Goal: Information Seeking & Learning: Learn about a topic

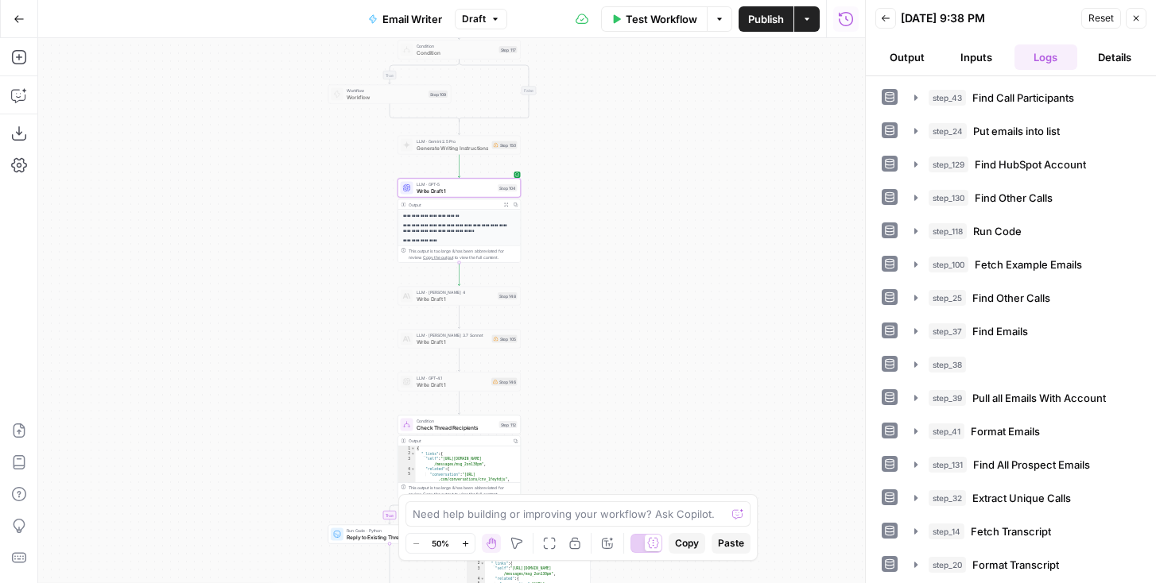
scroll to position [99, 0]
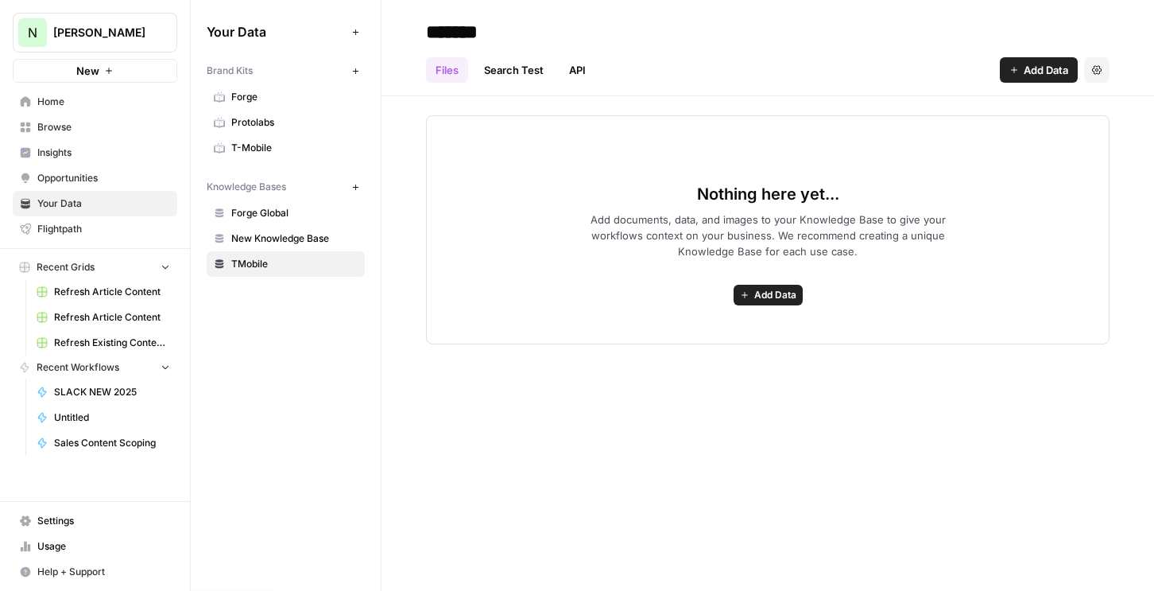
click at [45, 518] on span "Settings" at bounding box center [103, 520] width 133 height 14
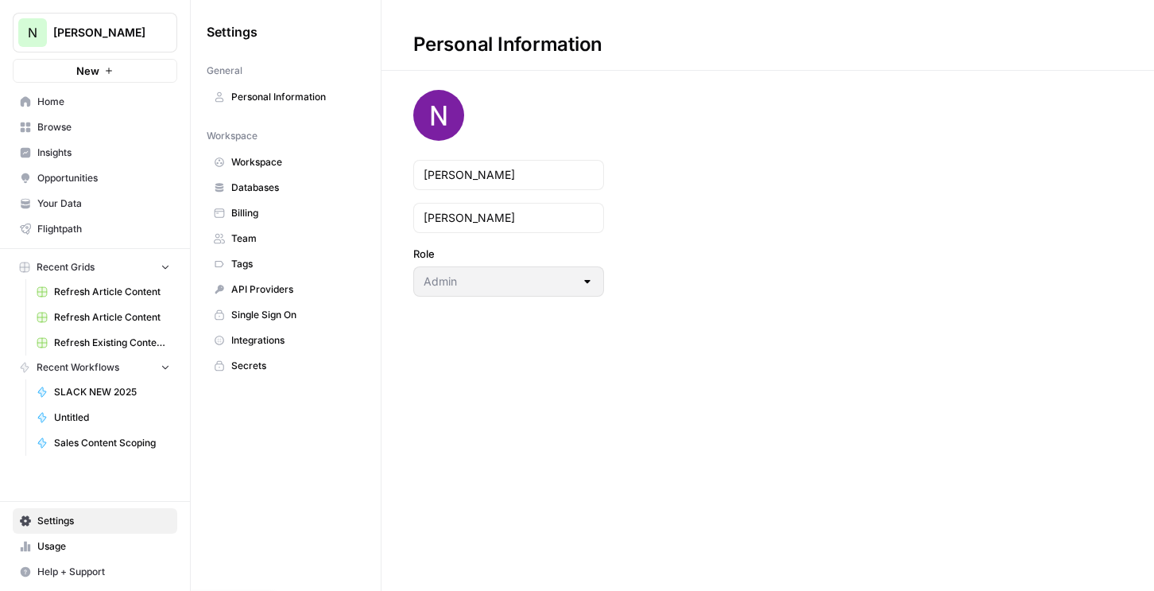
click at [289, 155] on span "Workspace" at bounding box center [294, 162] width 126 height 14
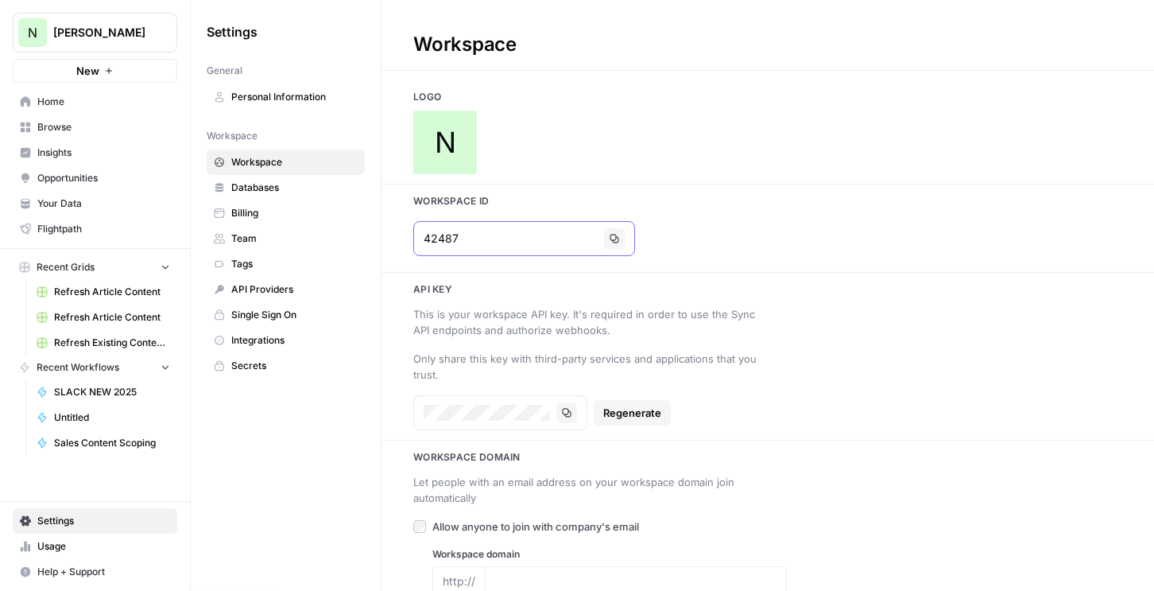
click at [604, 242] on button "Copy" at bounding box center [614, 238] width 21 height 21
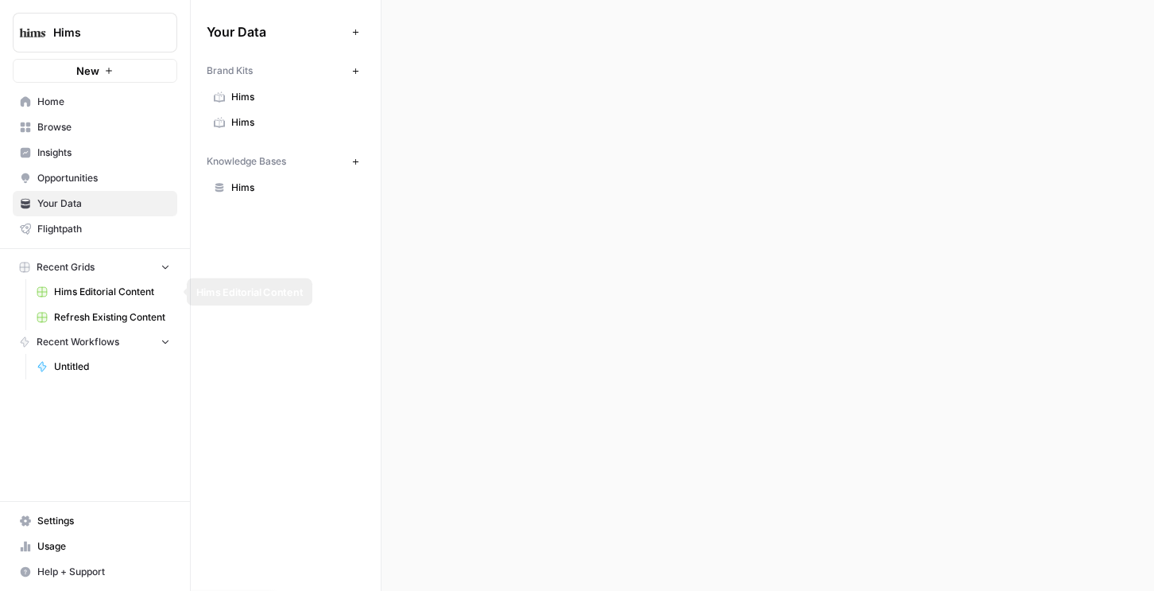
click at [95, 312] on span "Refresh Existing Content" at bounding box center [112, 317] width 116 height 14
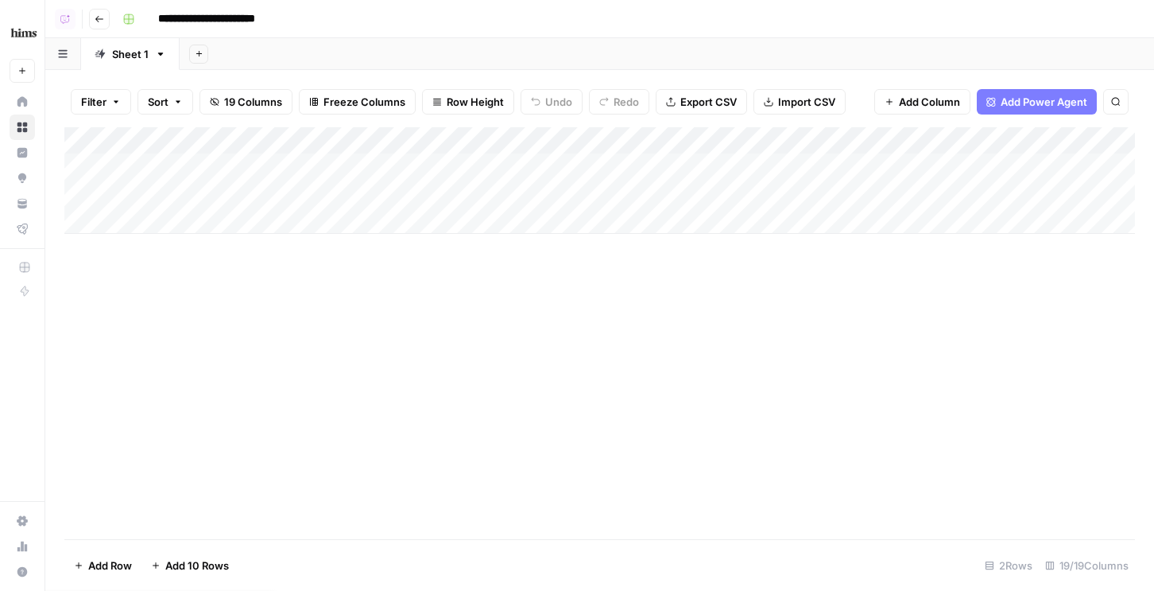
click at [201, 223] on div "Add Column" at bounding box center [599, 180] width 1071 height 107
click at [205, 247] on div "Add Column" at bounding box center [599, 194] width 1071 height 134
click at [198, 277] on div "Add Column" at bounding box center [599, 207] width 1071 height 161
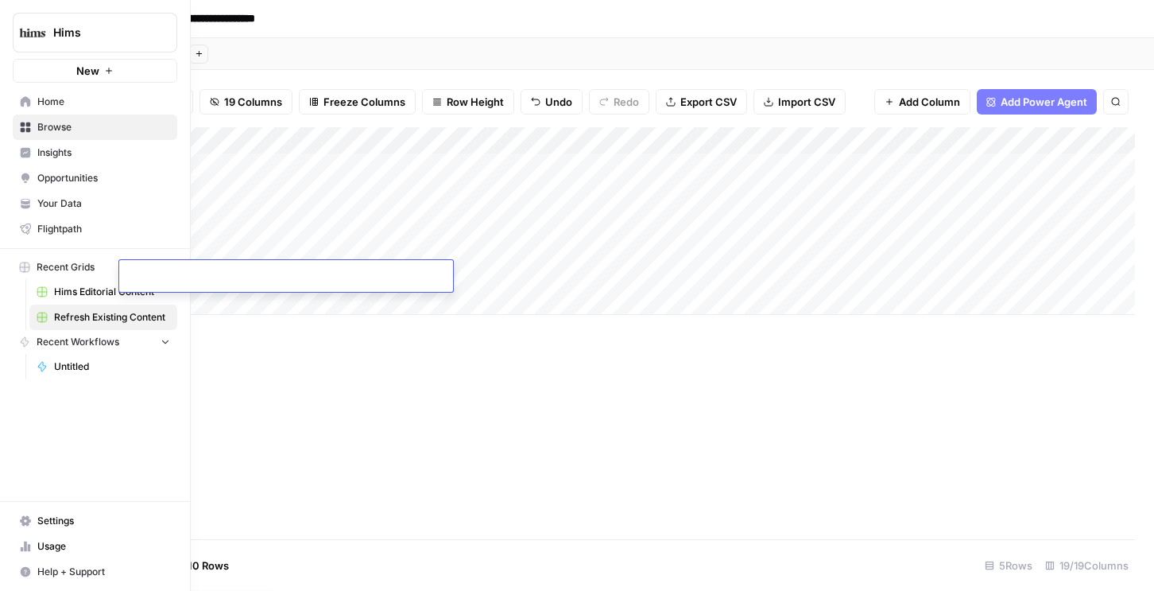
click at [40, 203] on span "Your Data" at bounding box center [103, 203] width 133 height 14
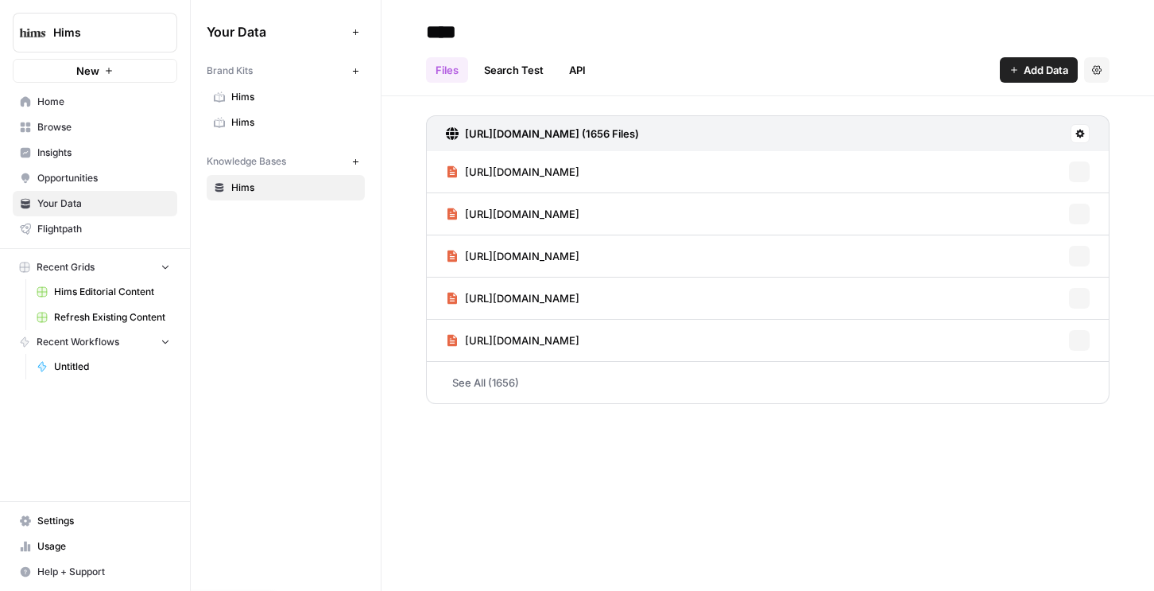
click at [227, 121] on link "Hims" at bounding box center [286, 122] width 158 height 25
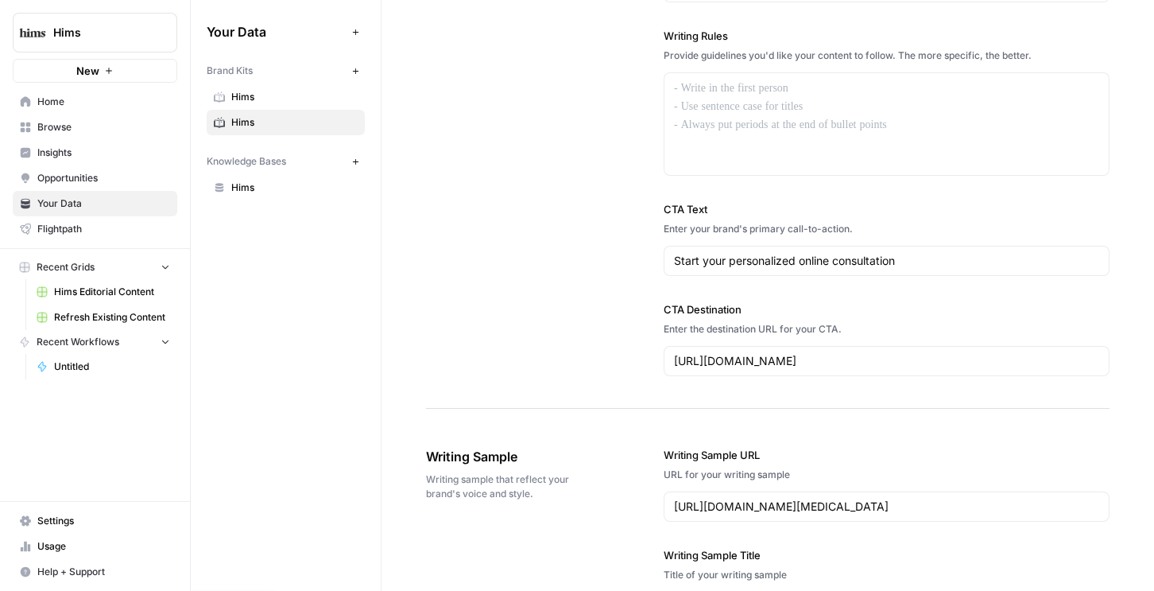
scroll to position [1454, 0]
click at [265, 92] on span "Hims" at bounding box center [294, 97] width 126 height 14
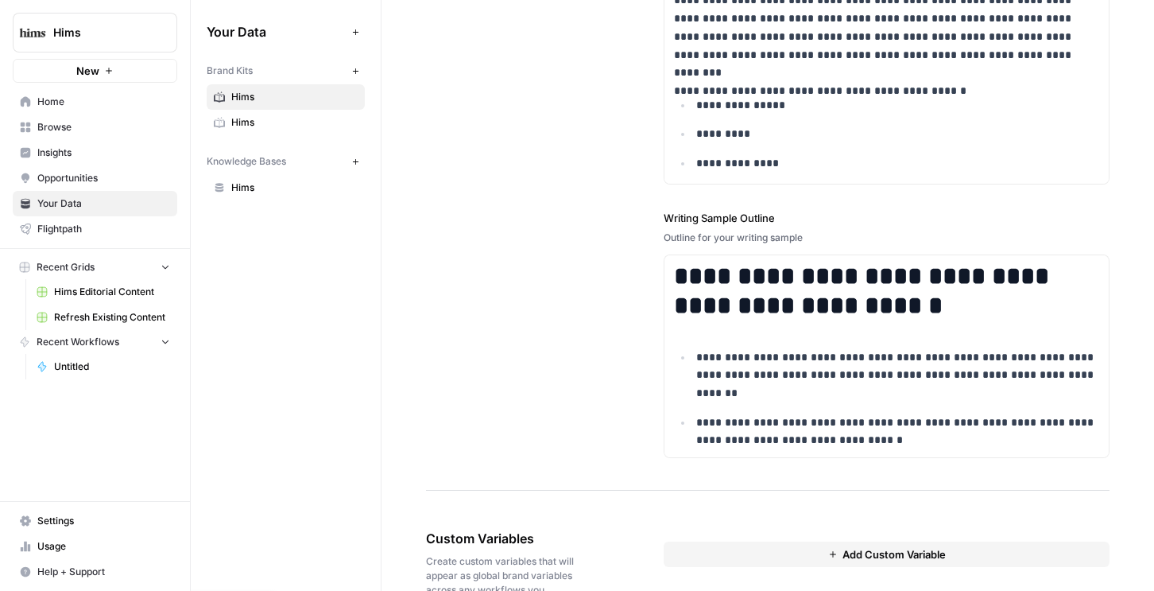
scroll to position [1807, 0]
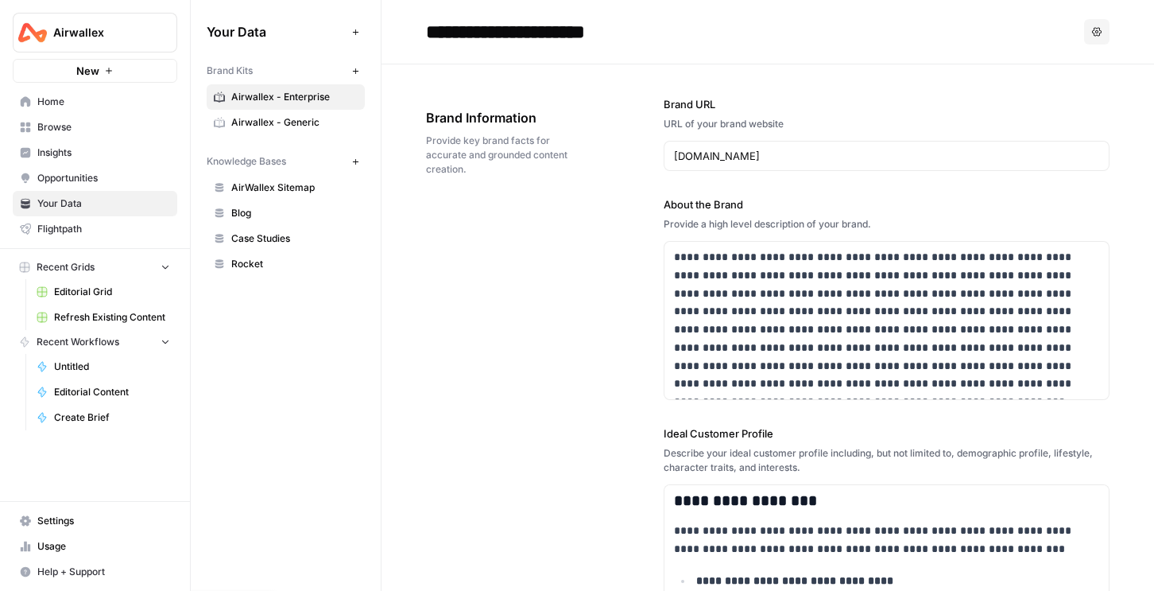
click at [94, 354] on link "Untitled" at bounding box center [103, 366] width 148 height 25
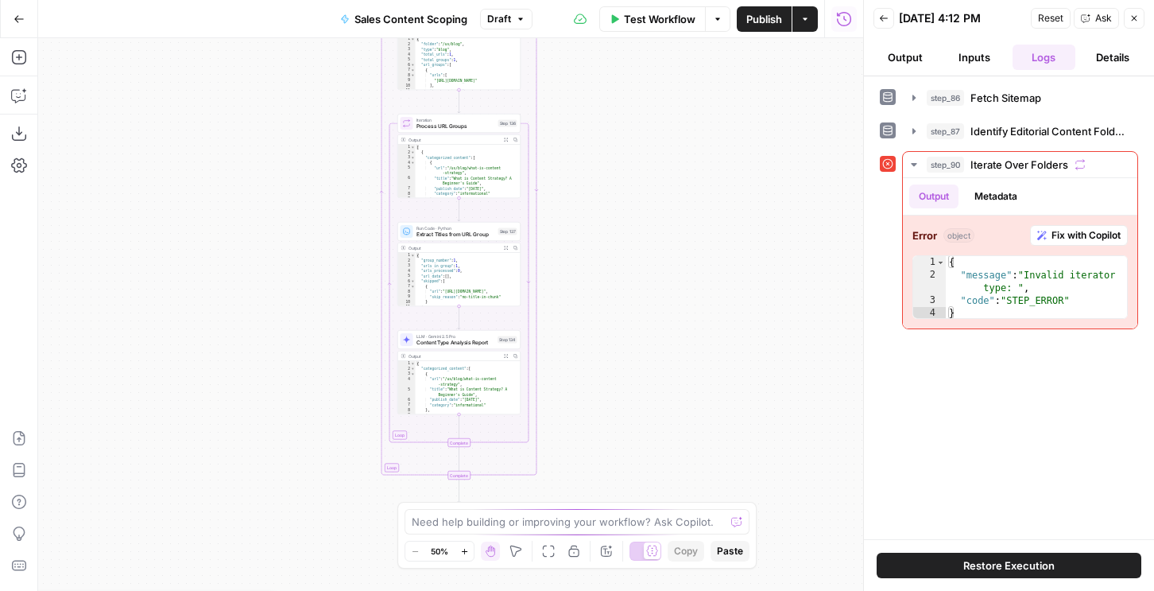
click at [503, 18] on span "Draft" at bounding box center [499, 19] width 24 height 14
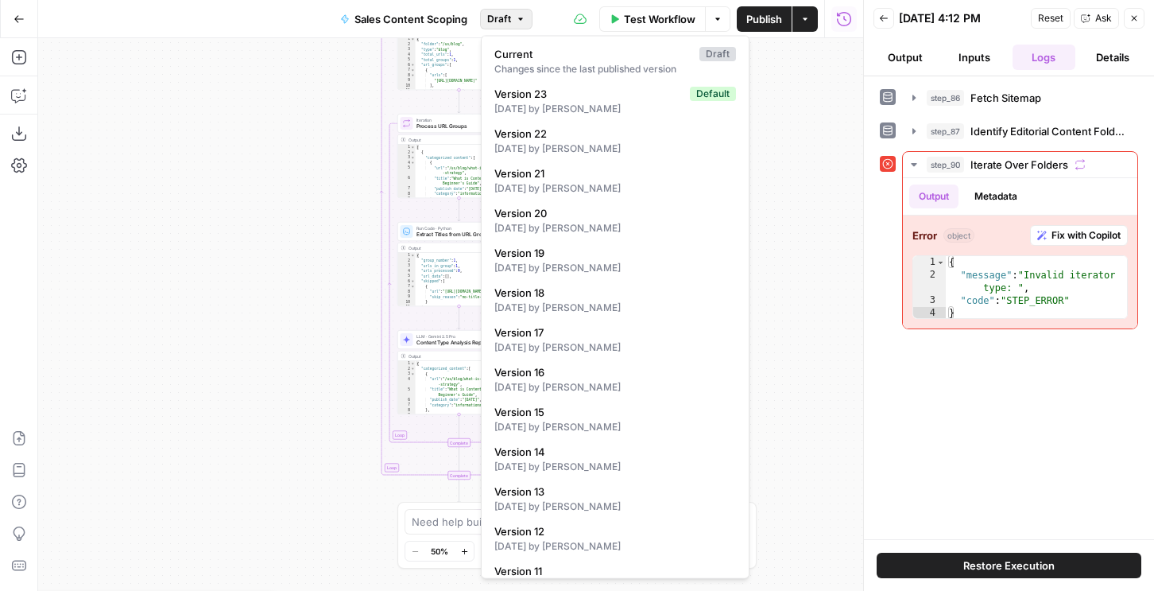
click at [503, 18] on span "Draft" at bounding box center [499, 19] width 24 height 14
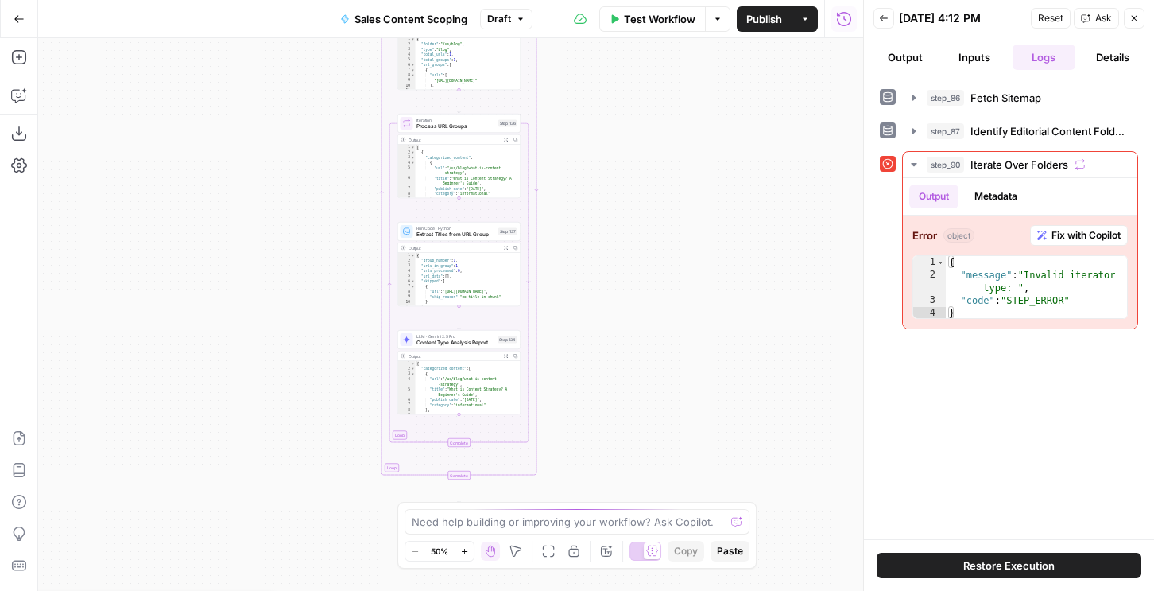
click at [840, 17] on icon "button" at bounding box center [844, 19] width 16 height 16
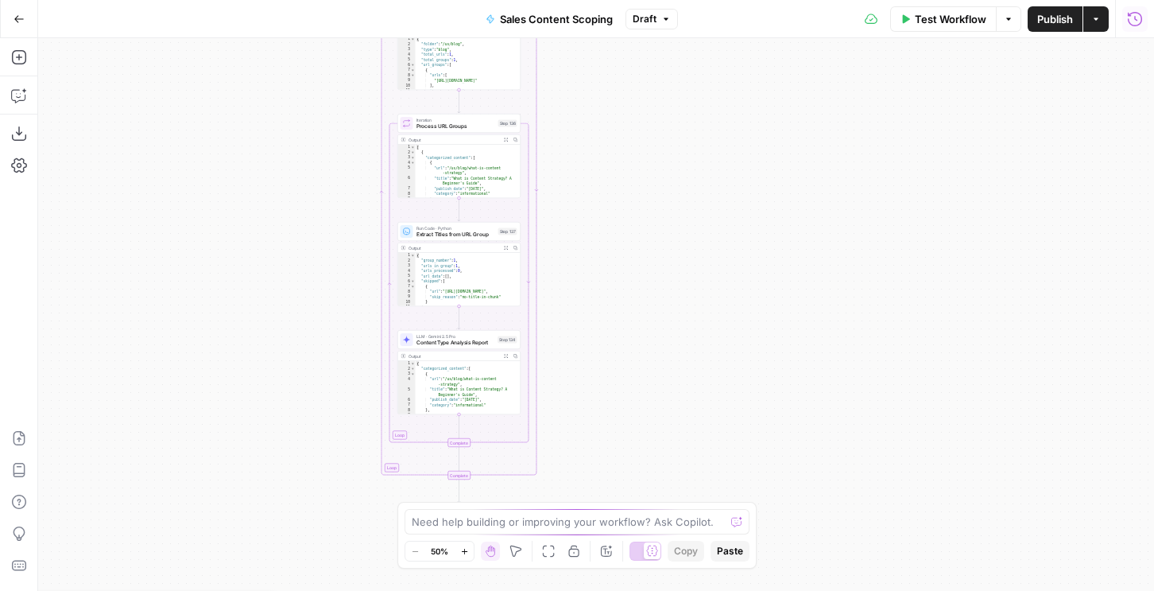
click at [1133, 18] on icon "button" at bounding box center [1135, 19] width 16 height 16
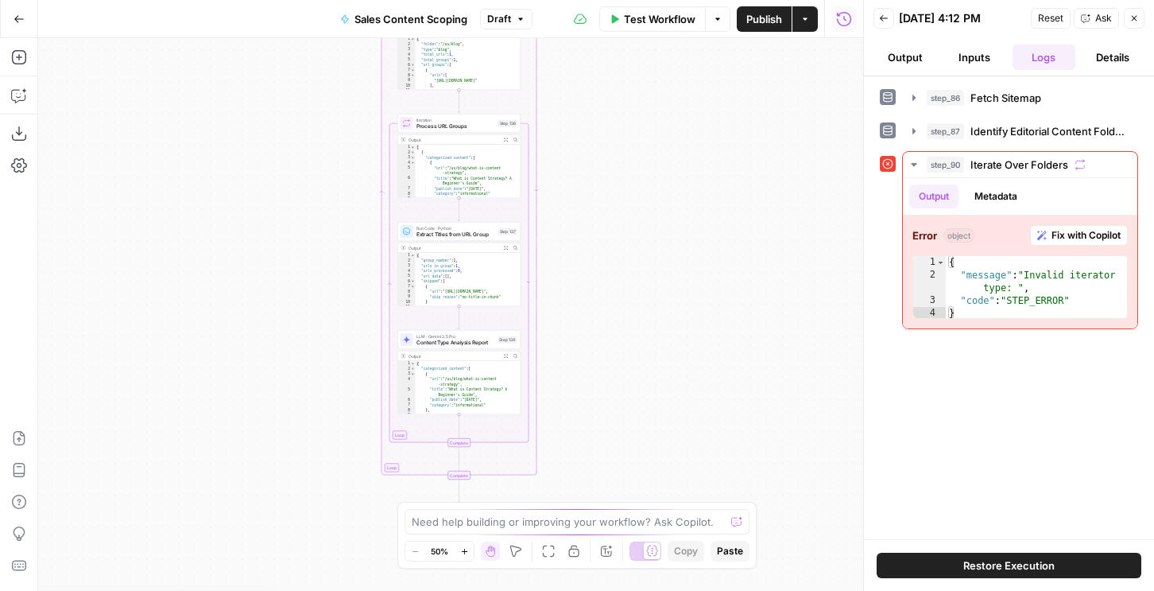
click at [893, 10] on button "Back" at bounding box center [884, 18] width 21 height 21
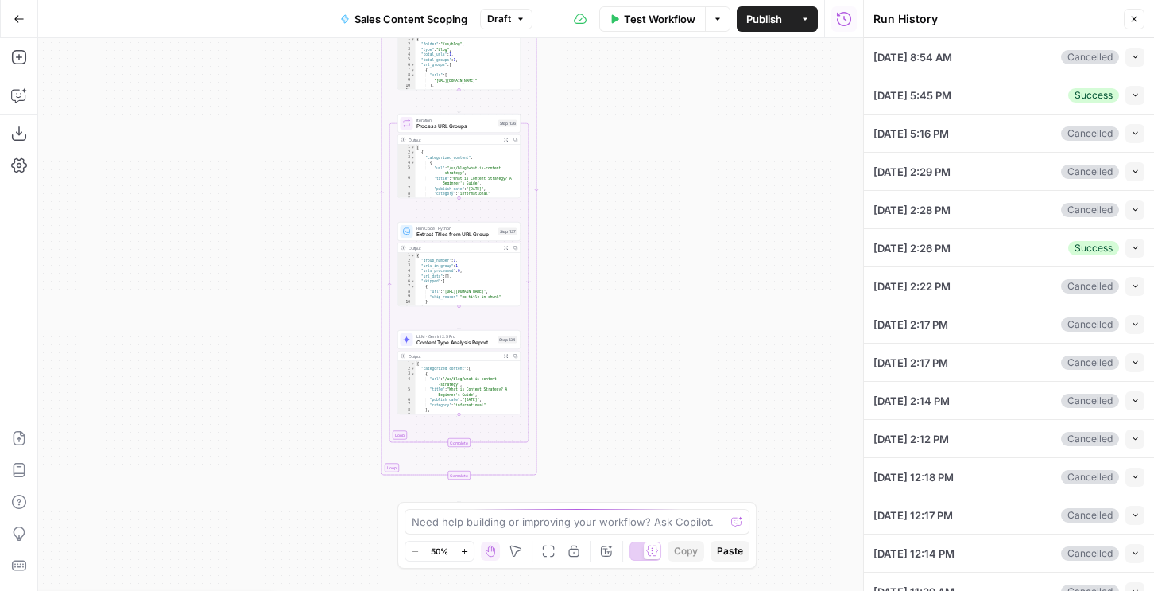
scroll to position [211, 0]
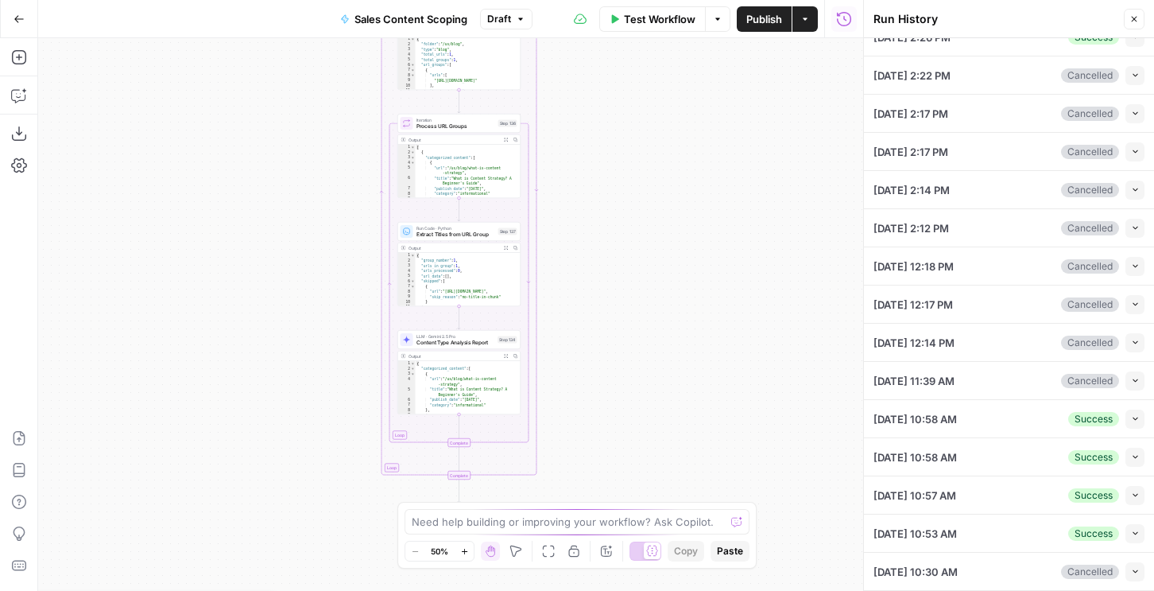
click at [1132, 577] on button "Collapse" at bounding box center [1134, 571] width 19 height 19
type input "[DOMAIN_NAME]"
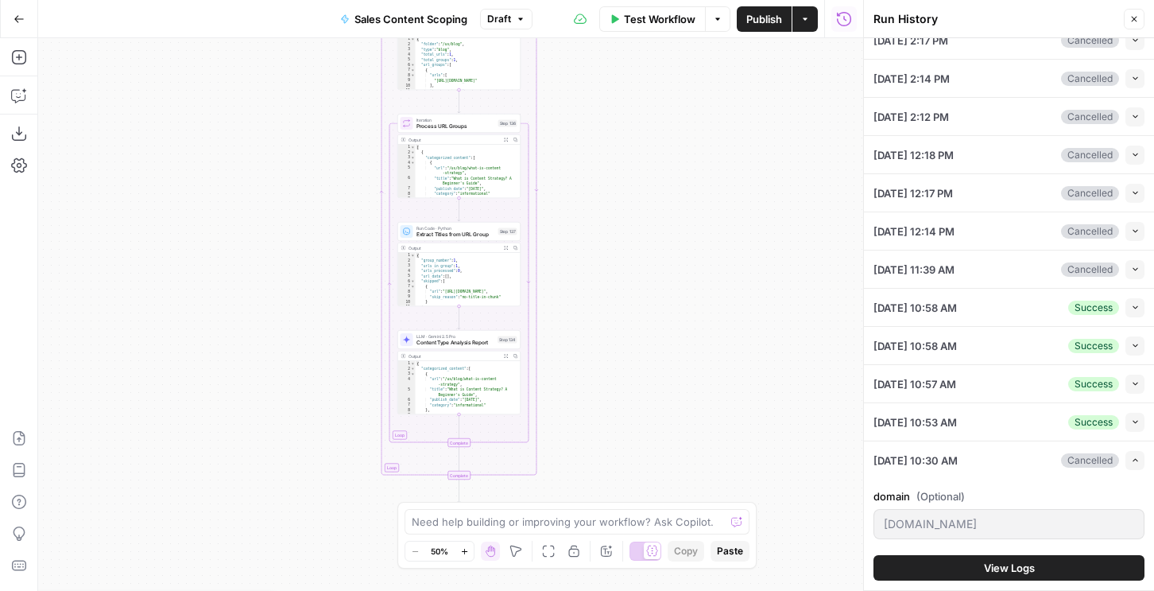
click at [980, 558] on button "View Logs" at bounding box center [1009, 567] width 271 height 25
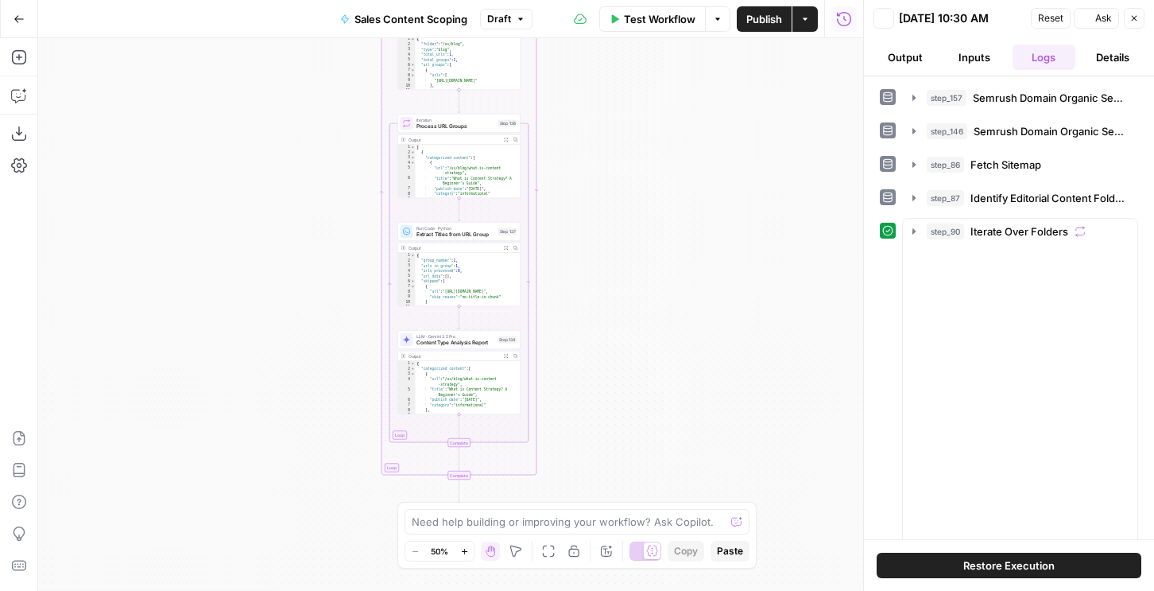
click at [980, 557] on span "Restore Execution" at bounding box center [1008, 565] width 91 height 16
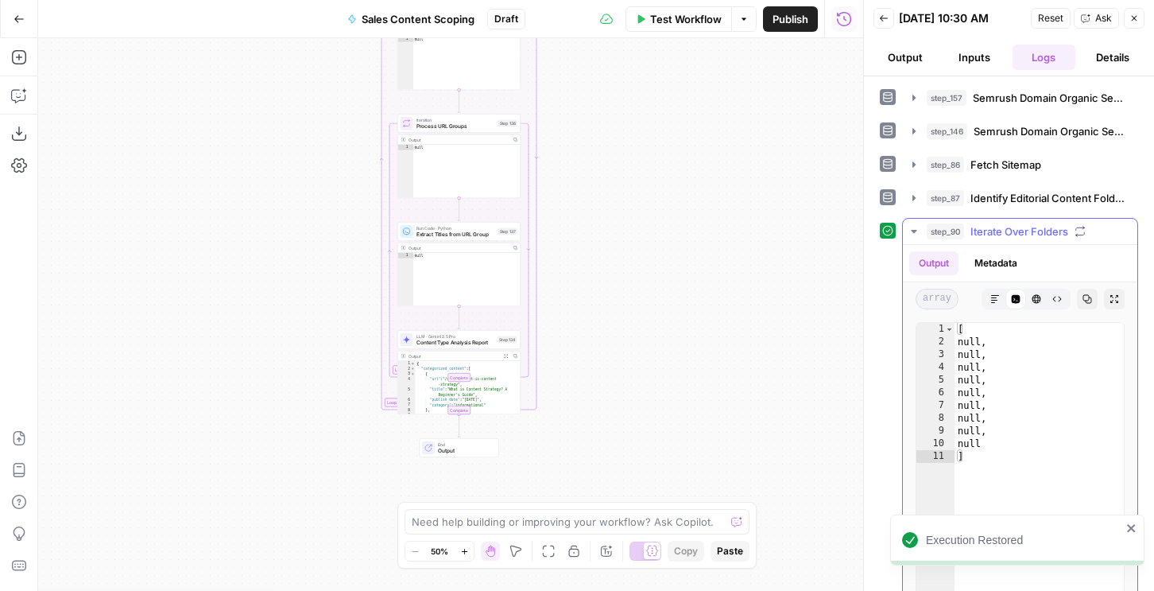
scroll to position [93, 0]
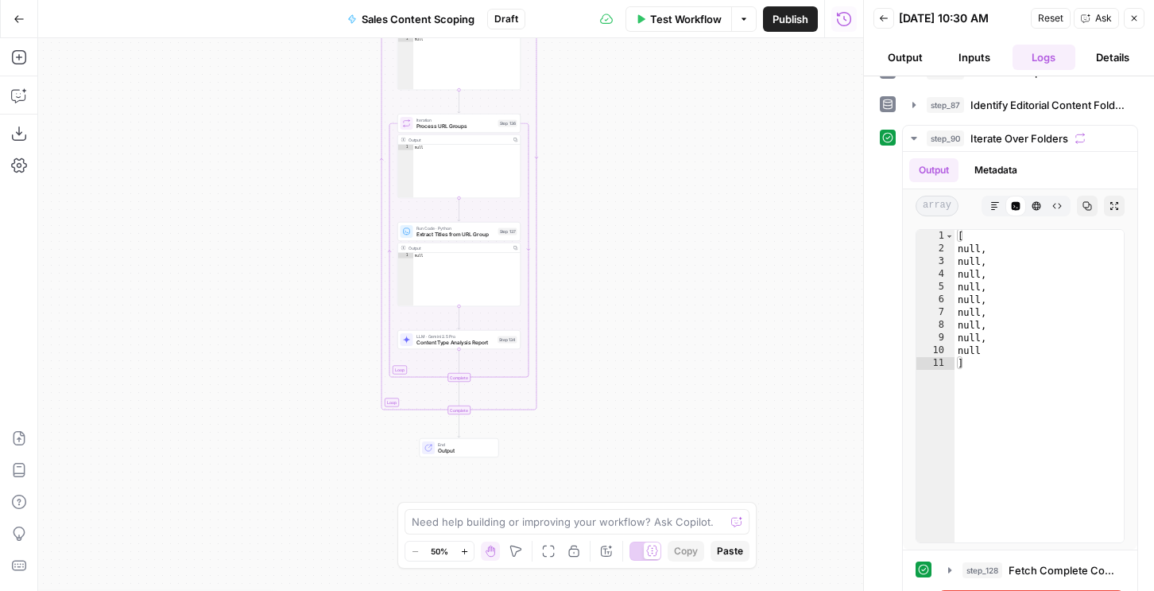
click at [14, 10] on button "Go Back" at bounding box center [19, 19] width 29 height 29
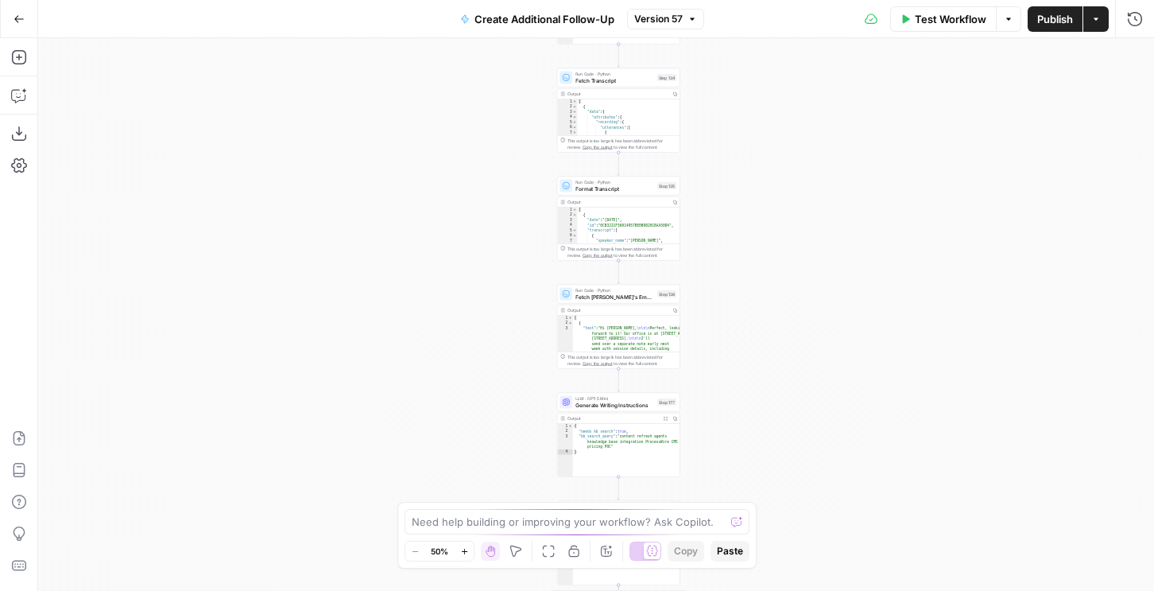
click at [653, 80] on span "Fetch Transcript" at bounding box center [614, 80] width 79 height 8
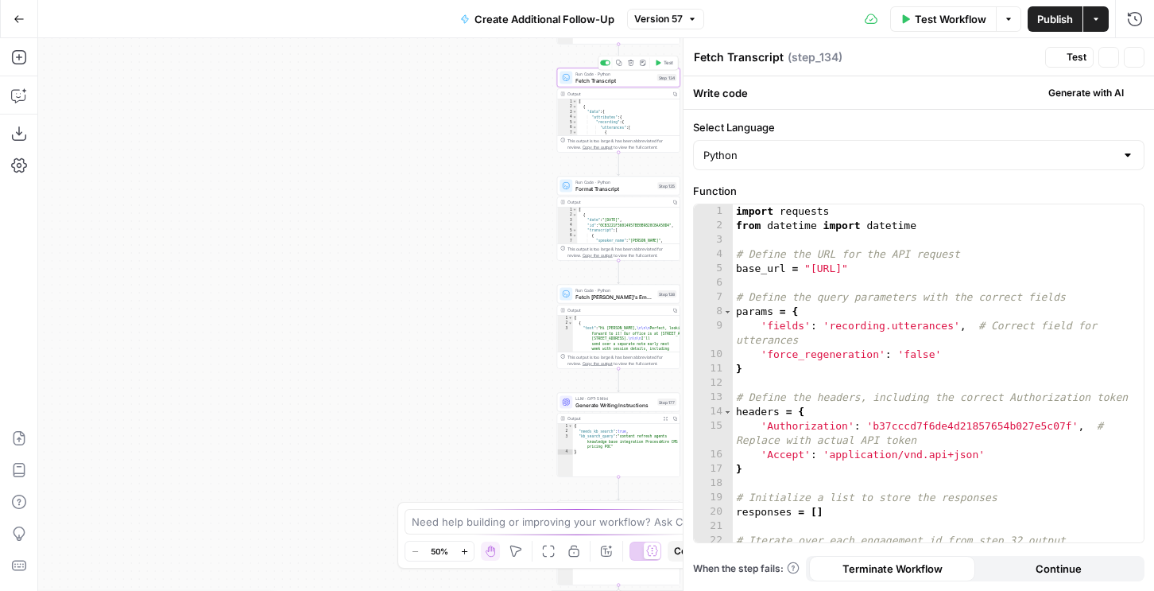
type textarea "**********"
click at [981, 320] on div "import requests from datetime import datetime # Define the URL for the API requ…" at bounding box center [938, 387] width 411 height 366
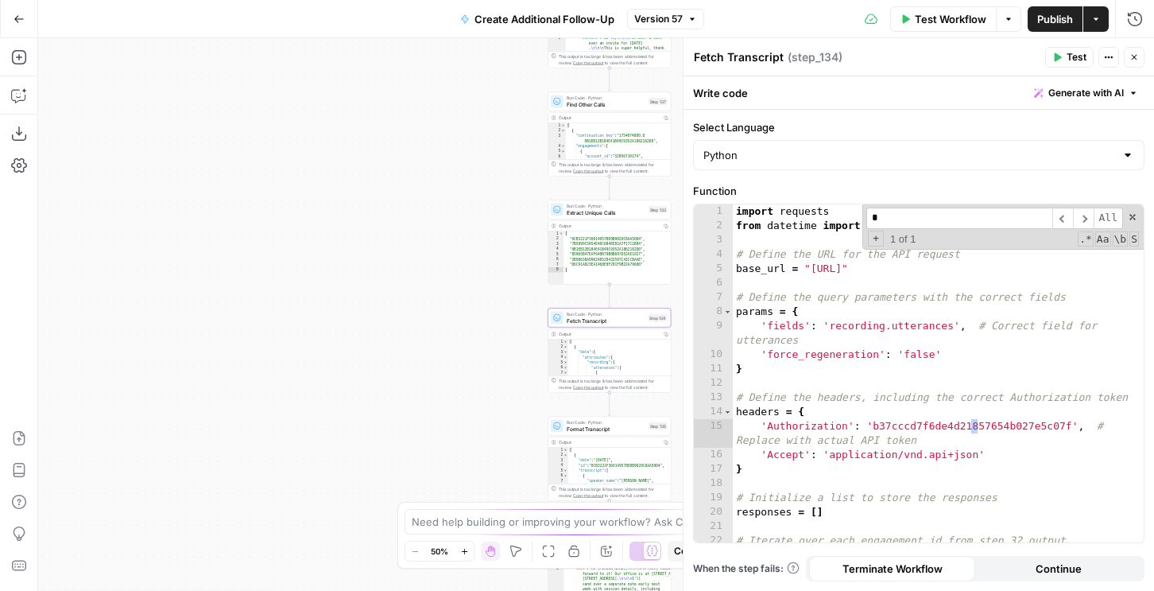
type input "*"
click at [579, 205] on span "Run Code · Python" at bounding box center [606, 206] width 79 height 6
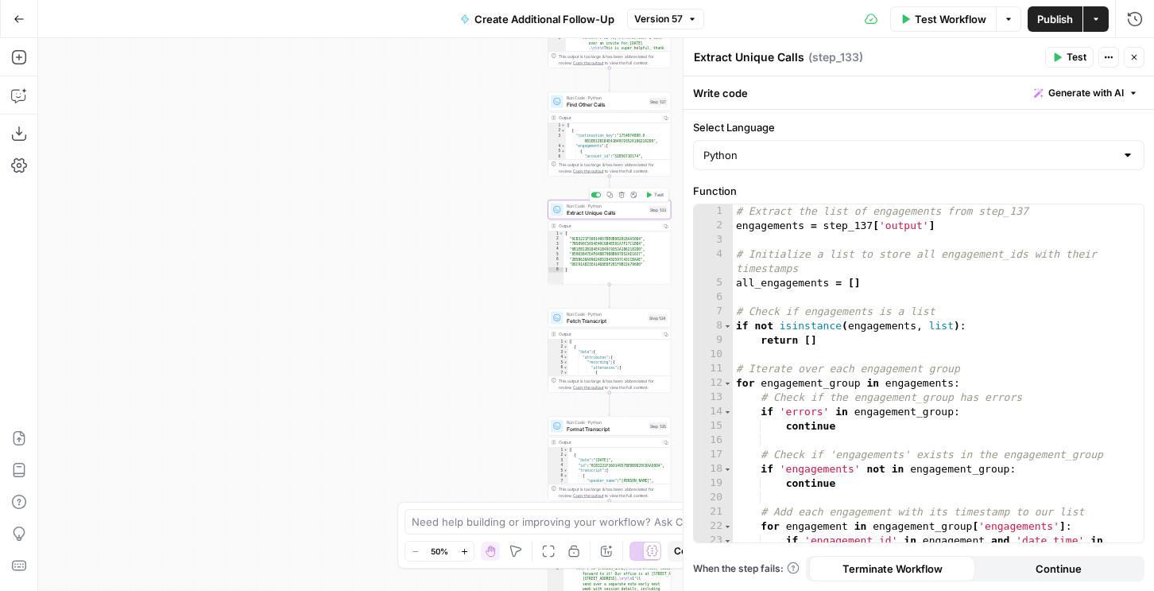
type textarea "**********"
click at [839, 305] on div "# Extract the list of engagements from step_137 engagements = step_137 [ 'outpu…" at bounding box center [938, 394] width 411 height 381
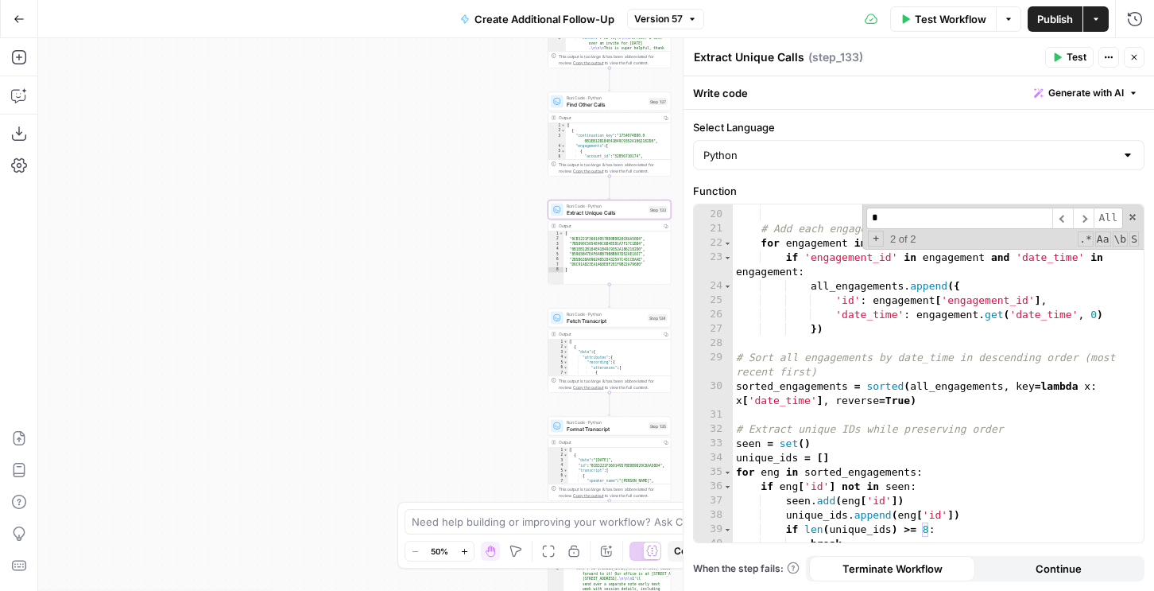
scroll to position [282, 0]
type input "*"
click at [610, 191] on button "Copy step" at bounding box center [610, 195] width 10 height 10
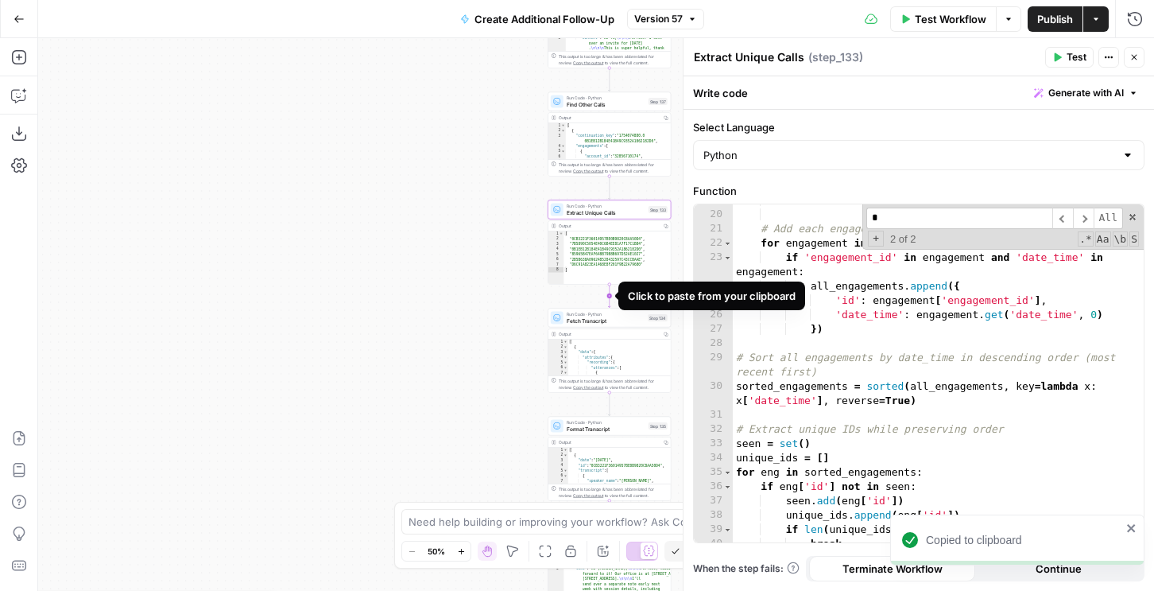
click at [610, 293] on icon "Edge from step_133 to step_134" at bounding box center [609, 296] width 2 height 23
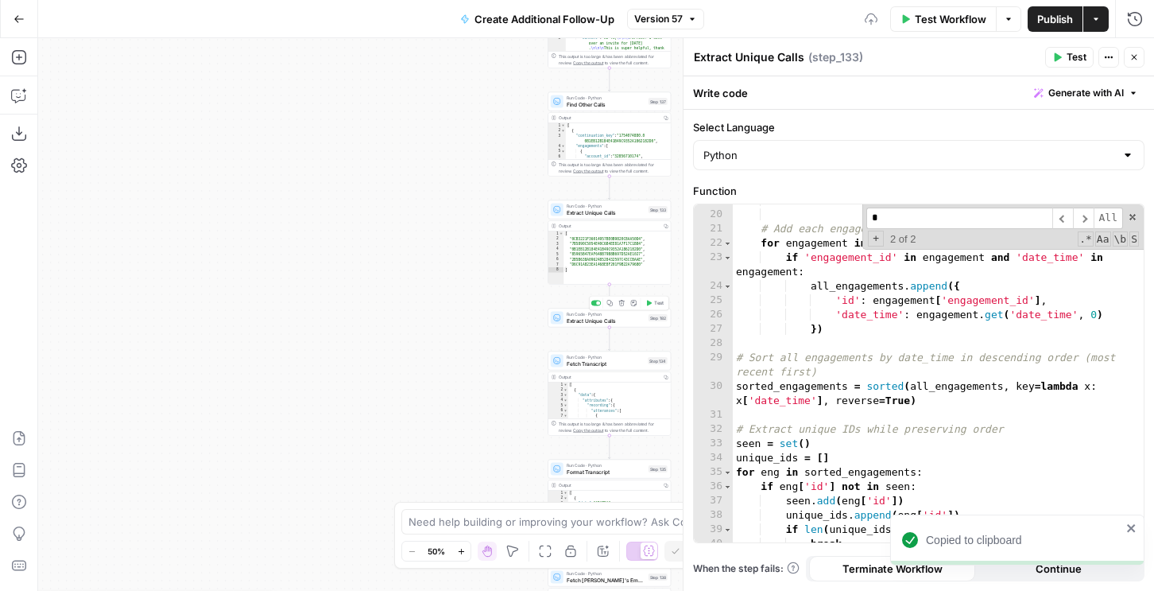
click at [607, 320] on span "Extract Unique Calls" at bounding box center [606, 320] width 79 height 8
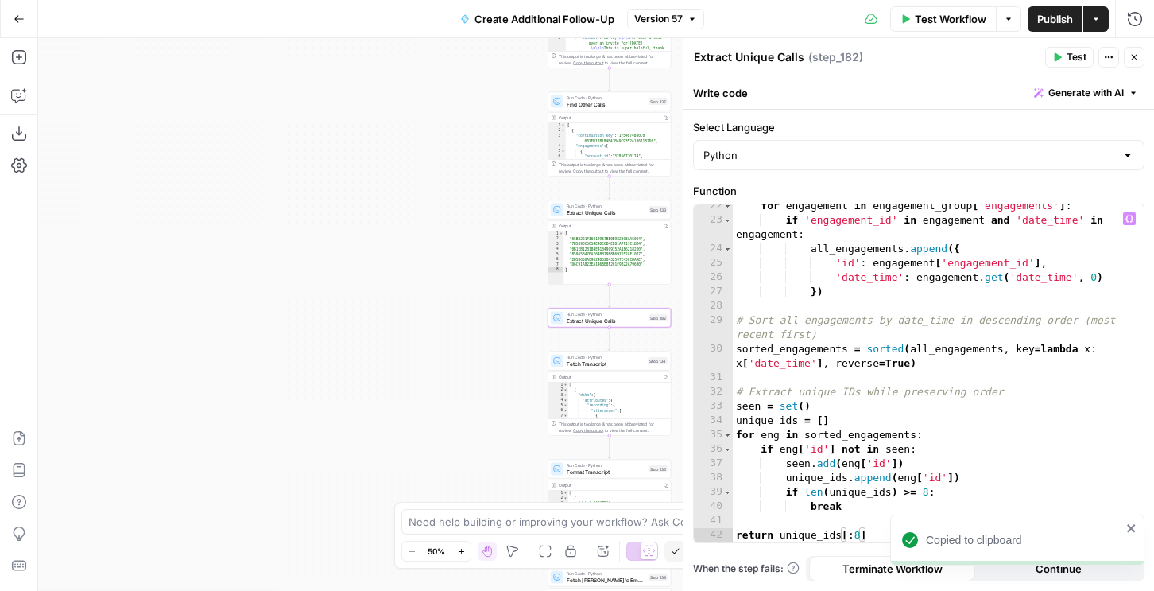
scroll to position [320, 0]
click at [901, 362] on div "for engagement in engagement_group [ 'engagements' ] : if 'engagement_id' in en…" at bounding box center [938, 382] width 411 height 366
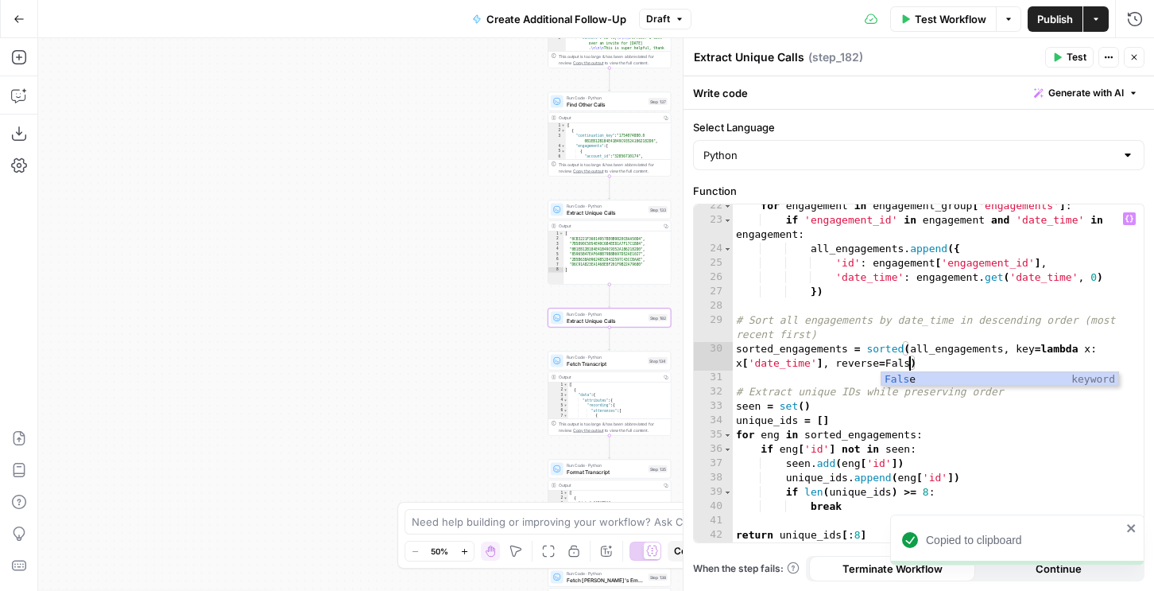
scroll to position [0, 41]
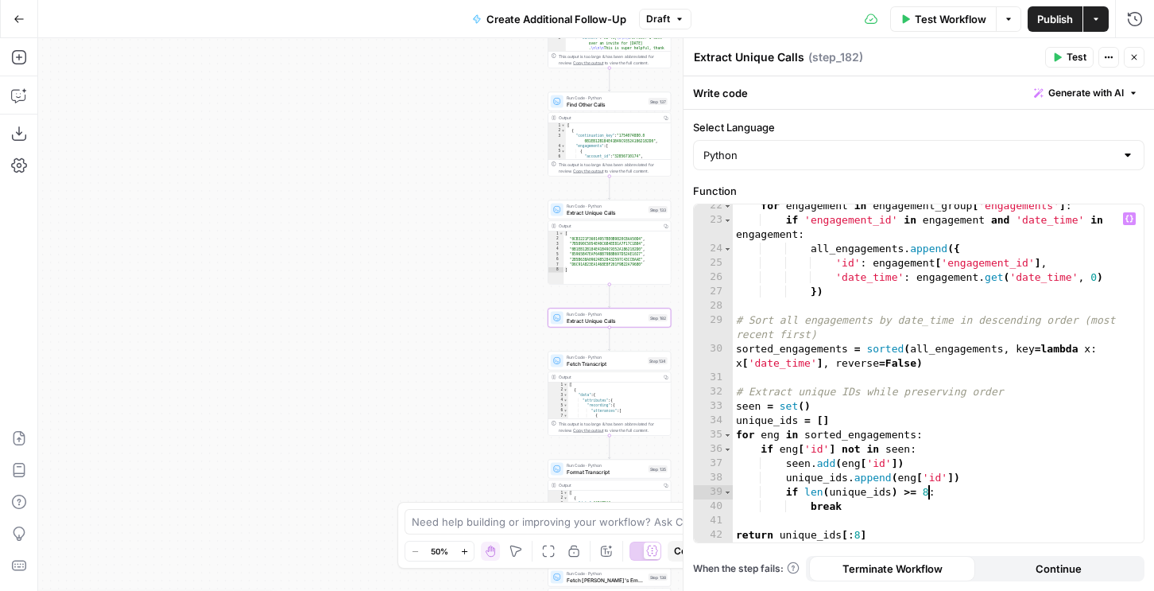
click at [928, 492] on div "for engagement in engagement_group [ 'engagements' ] : if 'engagement_id' in en…" at bounding box center [938, 382] width 411 height 366
type textarea "**********"
click at [1070, 52] on span "Test" at bounding box center [1077, 57] width 20 height 14
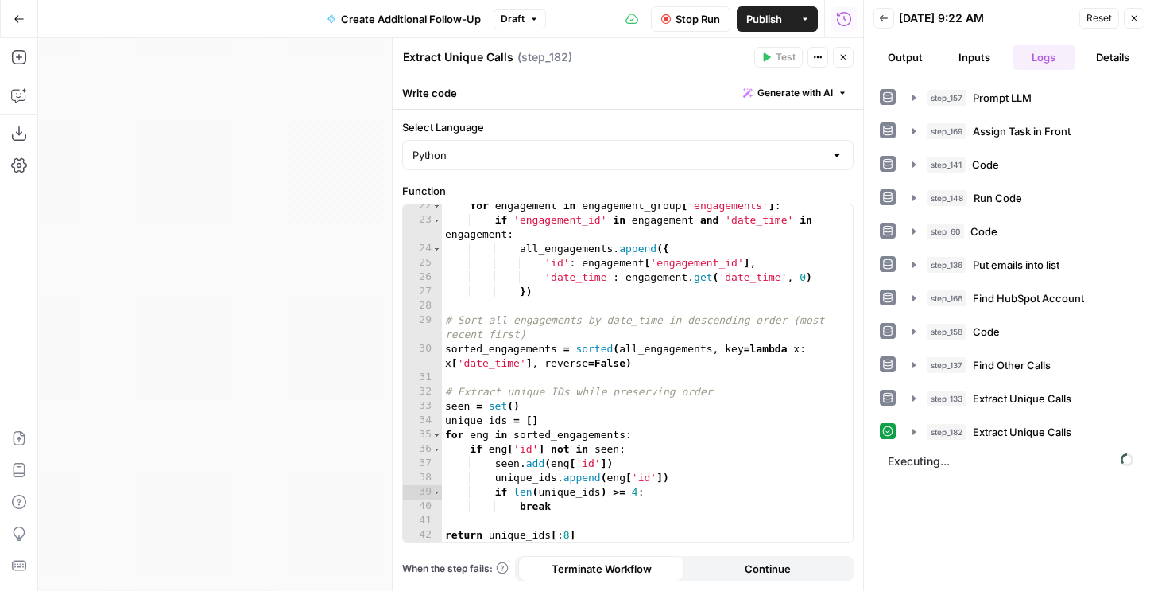
click at [911, 59] on button "Output" at bounding box center [905, 57] width 63 height 25
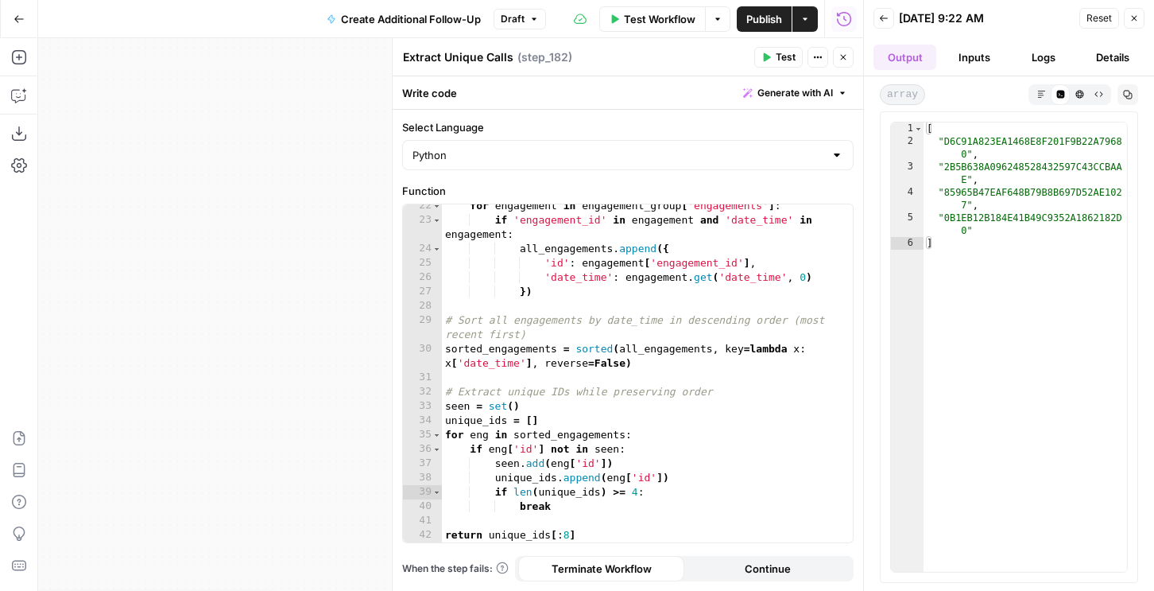
click at [1047, 61] on button "Logs" at bounding box center [1044, 57] width 63 height 25
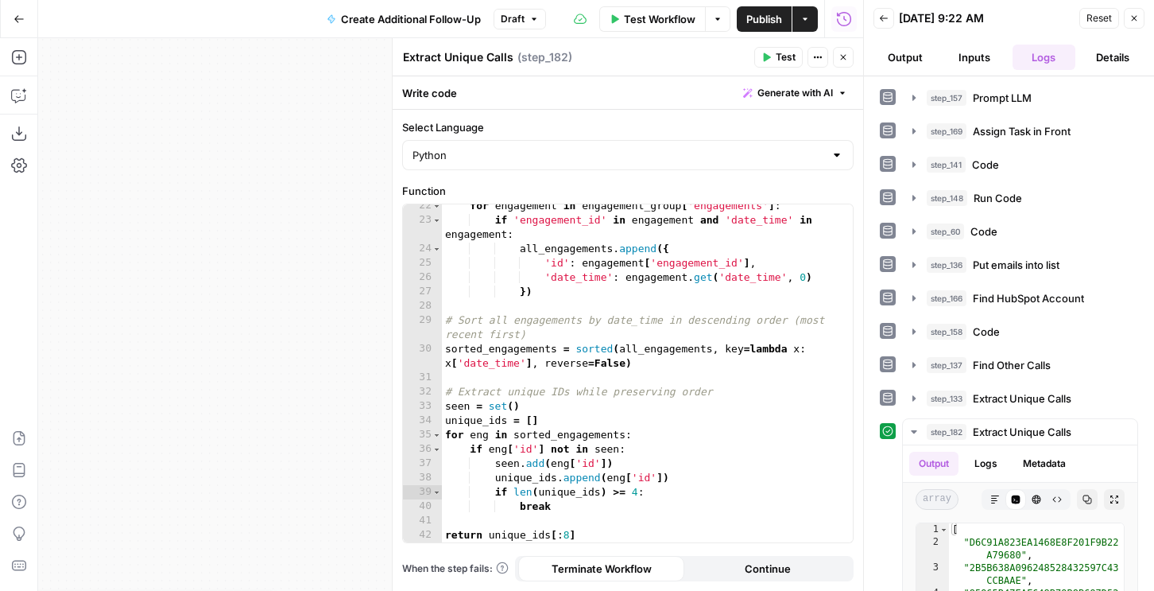
click at [842, 56] on icon "button" at bounding box center [844, 57] width 10 height 10
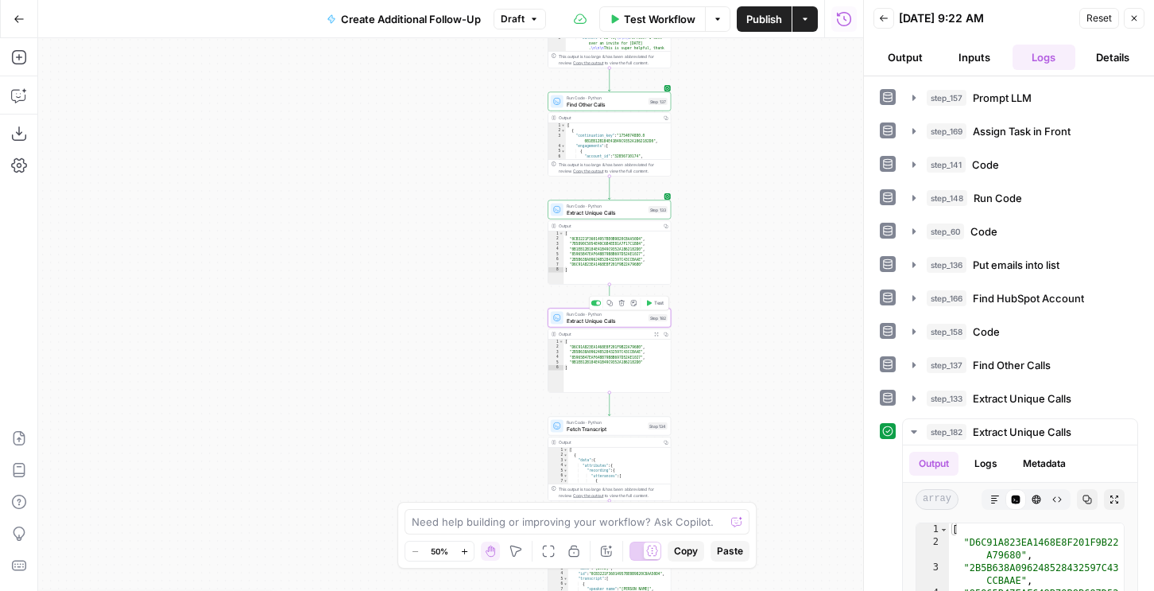
click at [596, 324] on div "Run Code · Python Extract Unique Calls Step 182 Copy step Delete step Add Note …" at bounding box center [609, 317] width 123 height 19
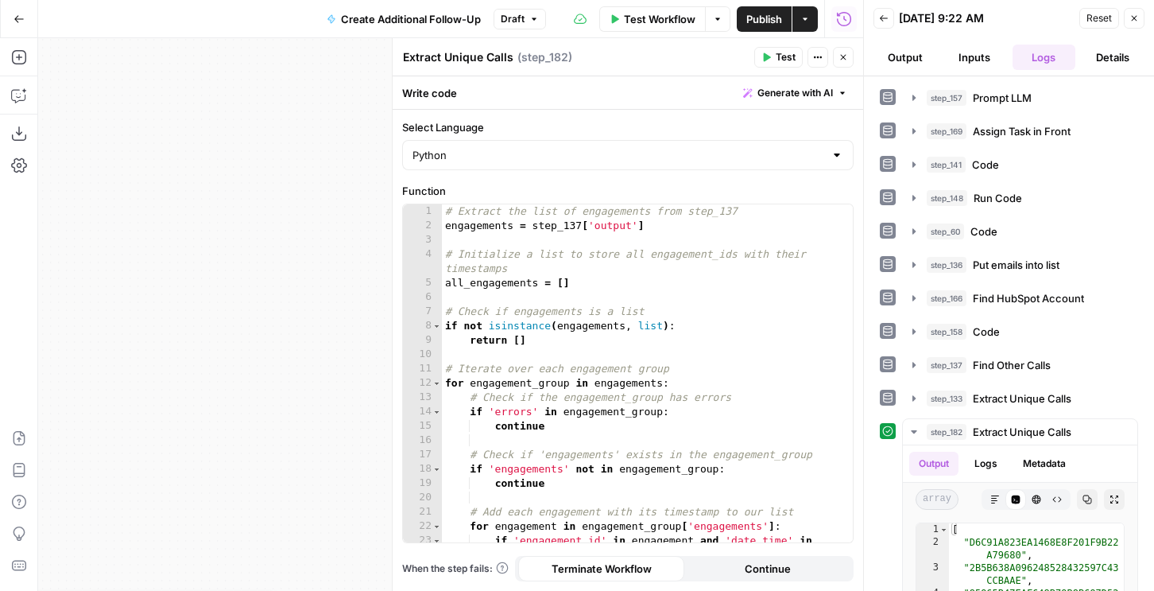
click at [463, 55] on textarea "Extract Unique Calls" at bounding box center [458, 57] width 110 height 16
type textarea "First Calls"
click at [842, 51] on button "Close" at bounding box center [843, 57] width 21 height 21
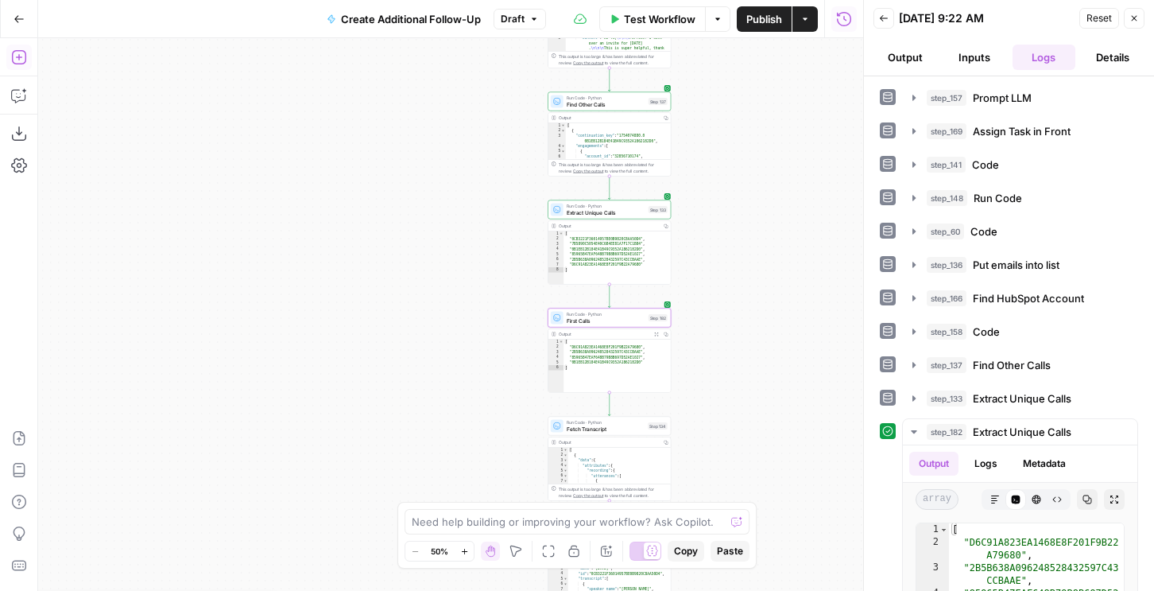
drag, startPoint x: 10, startPoint y: 59, endPoint x: 18, endPoint y: 59, distance: 8.7
click at [18, 59] on icon "button" at bounding box center [18, 57] width 14 height 14
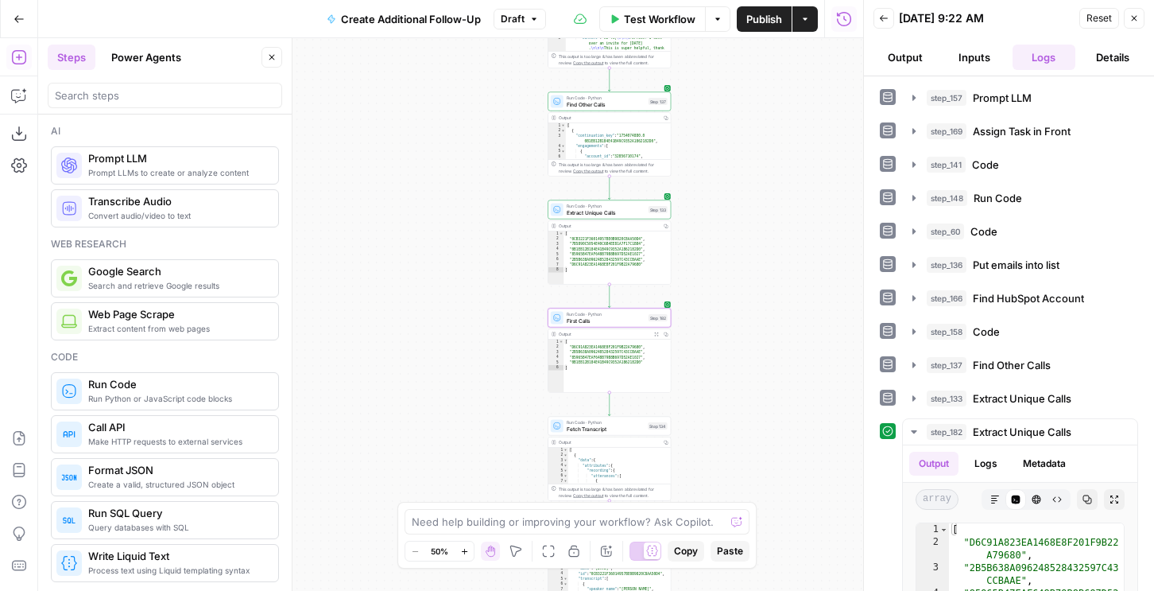
click at [274, 55] on icon "button" at bounding box center [272, 57] width 10 height 10
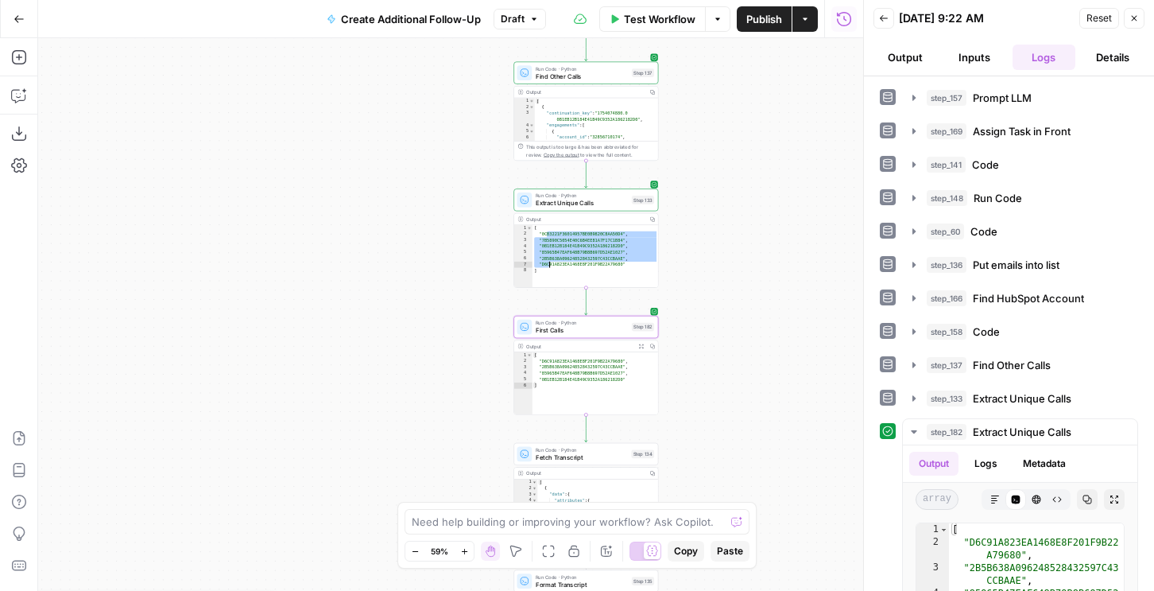
drag, startPoint x: 556, startPoint y: 238, endPoint x: 561, endPoint y: 305, distance: 67.8
click at [561, 305] on div "true false Workflow Set Inputs Inputs LLM · GPT-4.1 Prompt LLM Step 157 Output …" at bounding box center [450, 314] width 825 height 552
type textarea "**********"
click at [703, 340] on div "true false Workflow Set Inputs Inputs LLM · GPT-4.1 Prompt LLM Step 157 Output …" at bounding box center [450, 314] width 825 height 552
click at [18, 57] on icon "button" at bounding box center [18, 57] width 14 height 14
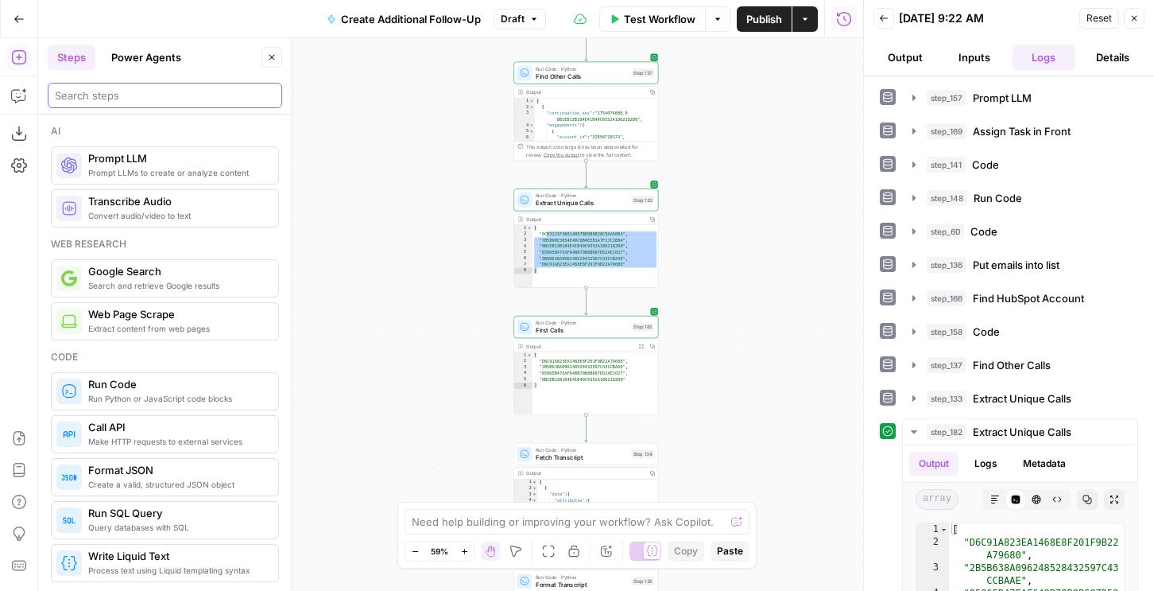
click at [119, 91] on input "search" at bounding box center [165, 95] width 220 height 16
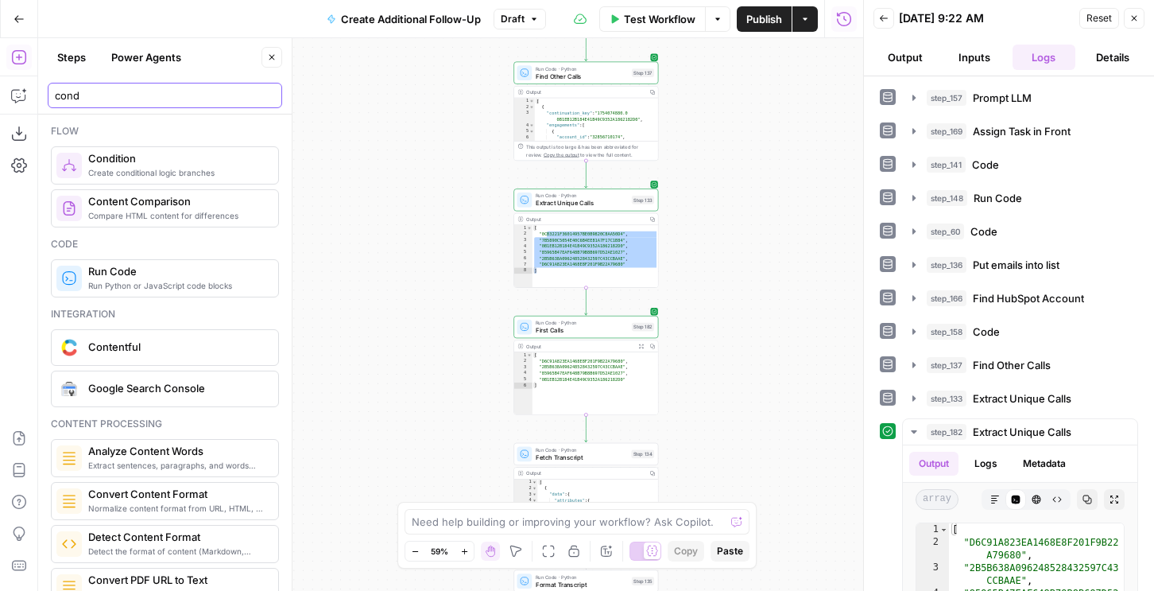
type input "cond"
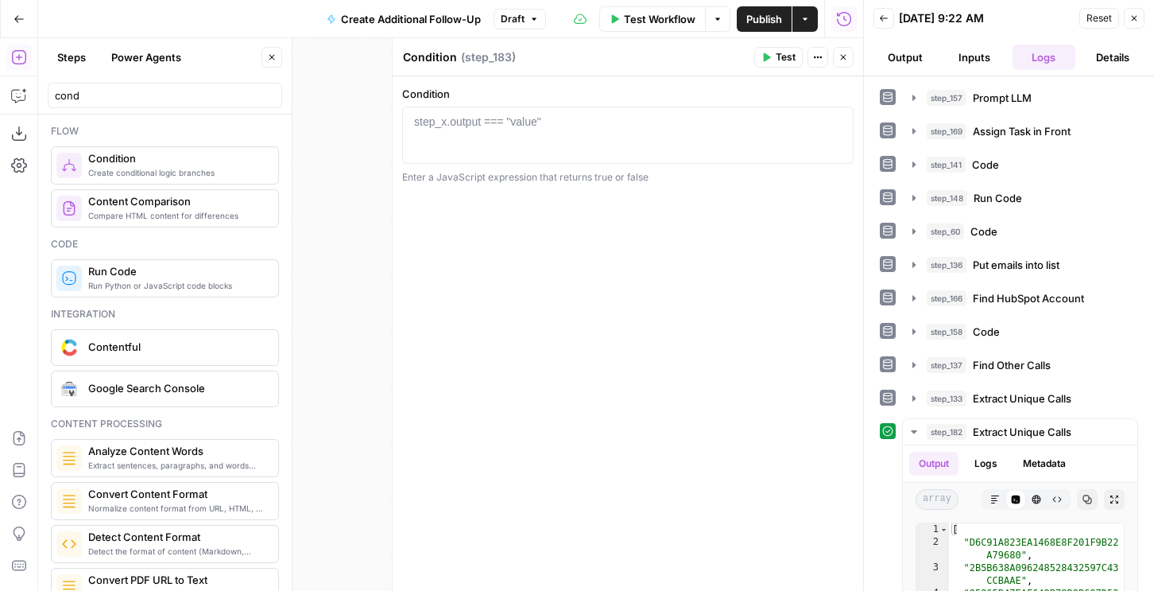
click at [841, 61] on icon "button" at bounding box center [844, 57] width 10 height 10
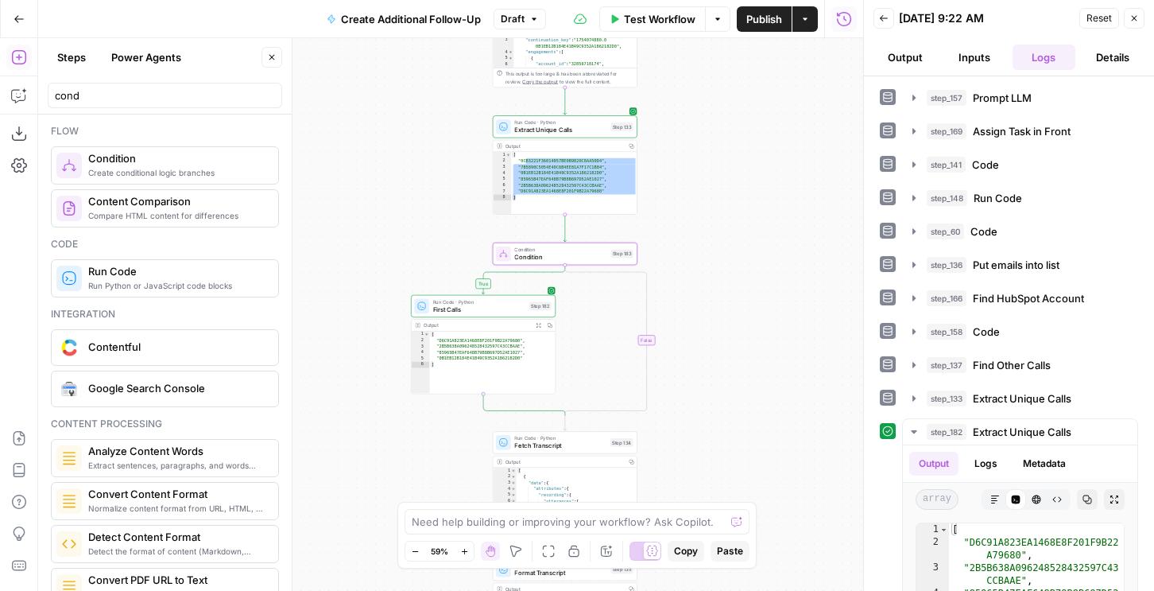
click at [566, 254] on span "Condition" at bounding box center [560, 257] width 92 height 10
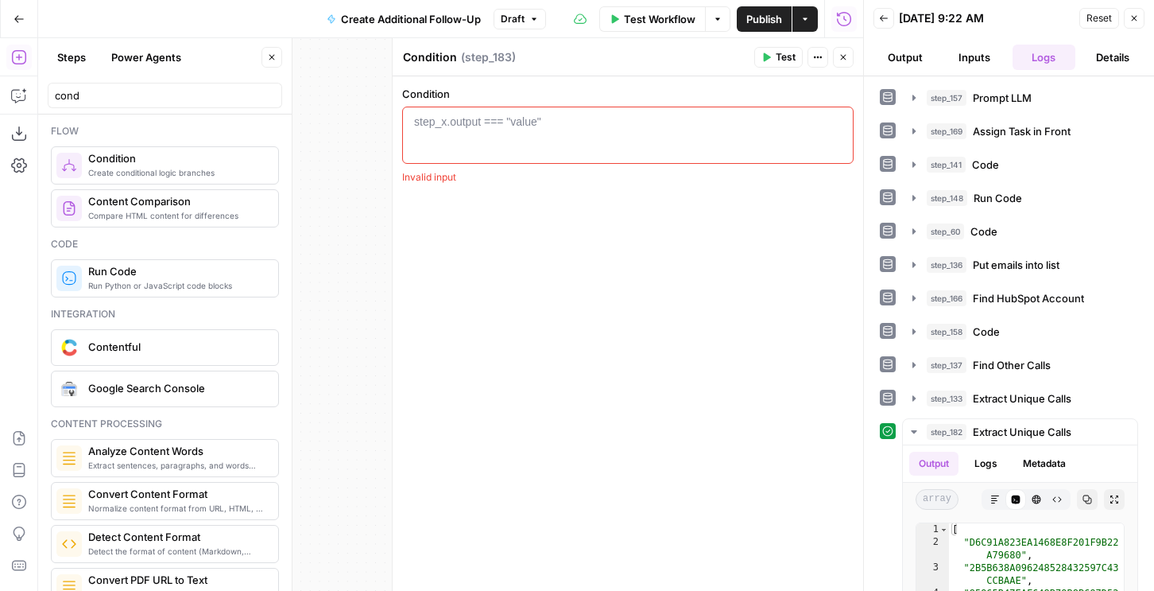
click at [621, 153] on div at bounding box center [627, 150] width 437 height 72
type textarea "*"
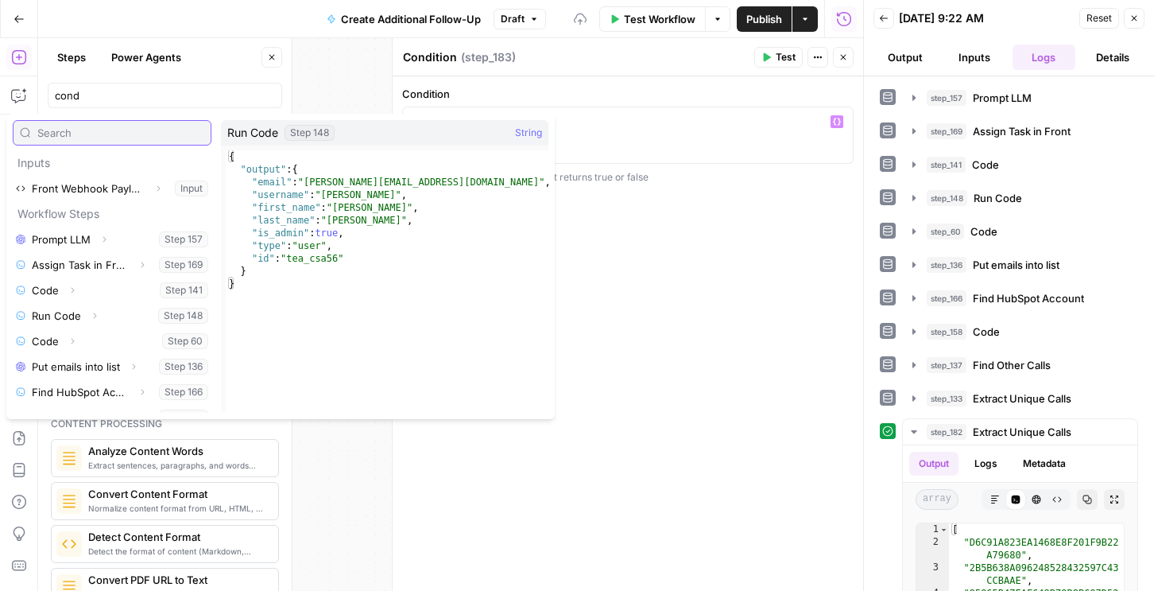
scroll to position [170, 0]
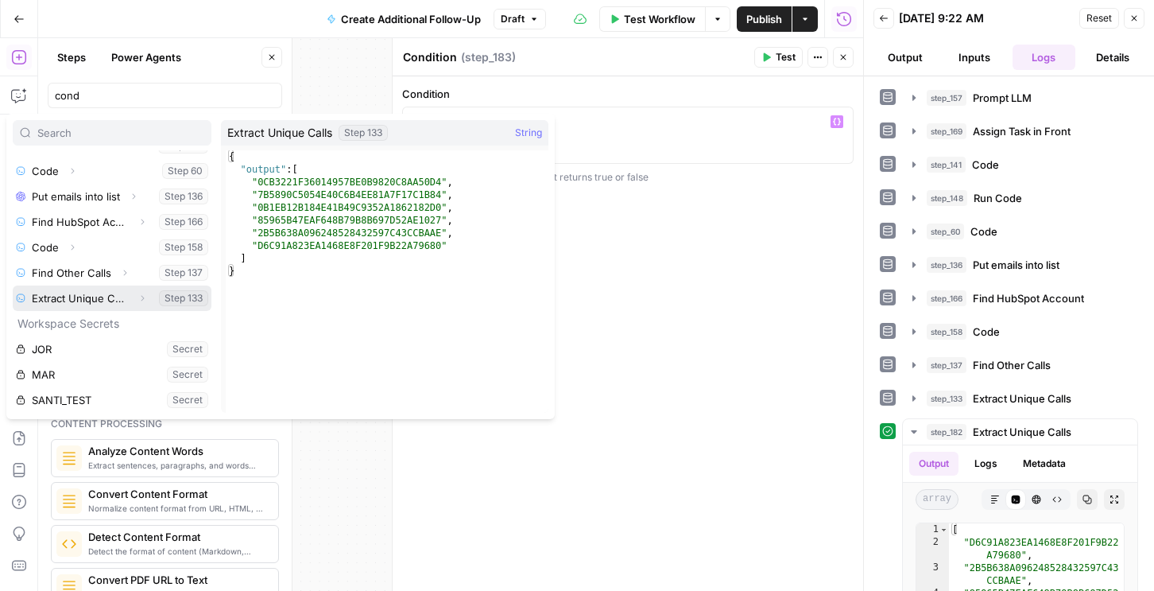
click at [138, 299] on icon "button" at bounding box center [143, 298] width 10 height 10
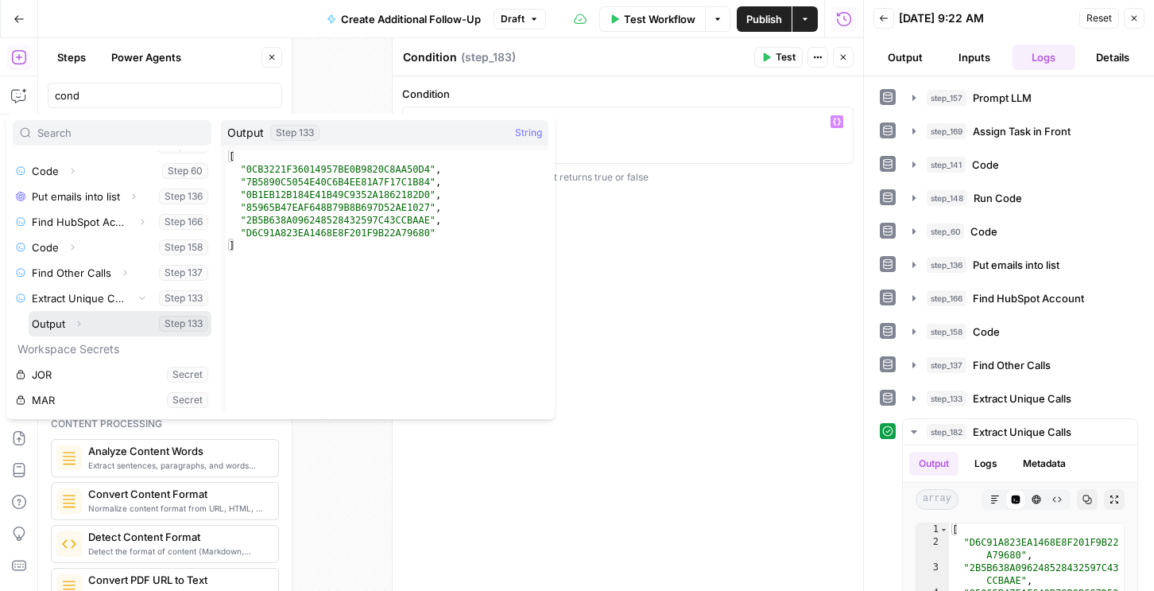
click at [62, 321] on button "Select variable Output" at bounding box center [120, 323] width 183 height 25
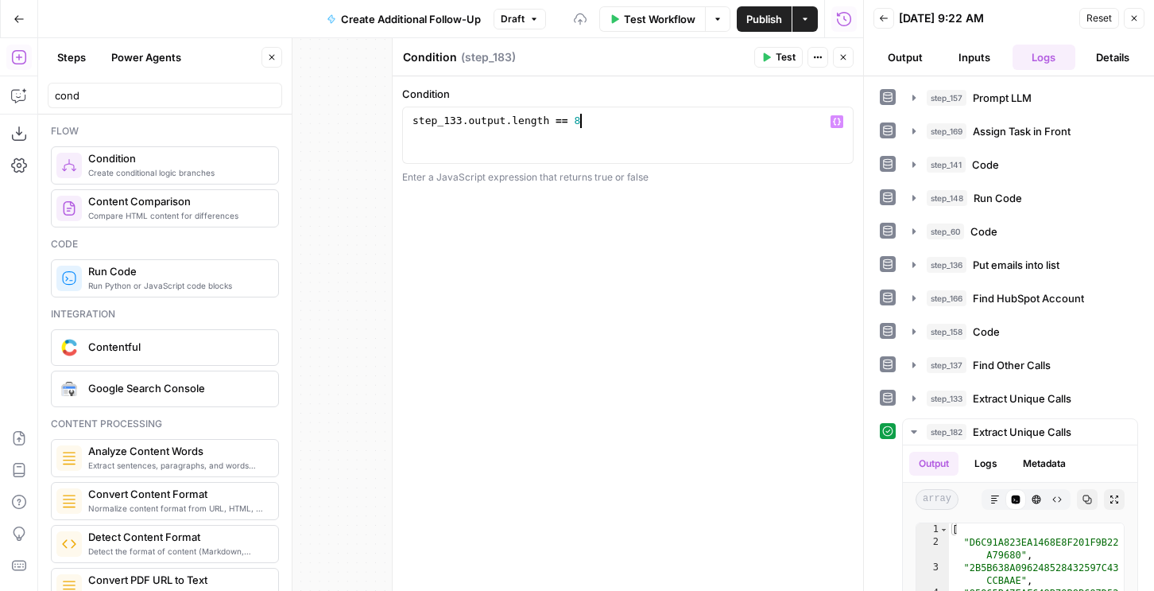
scroll to position [0, 12]
type textarea "**********"
click at [779, 54] on span "Test" at bounding box center [786, 57] width 20 height 14
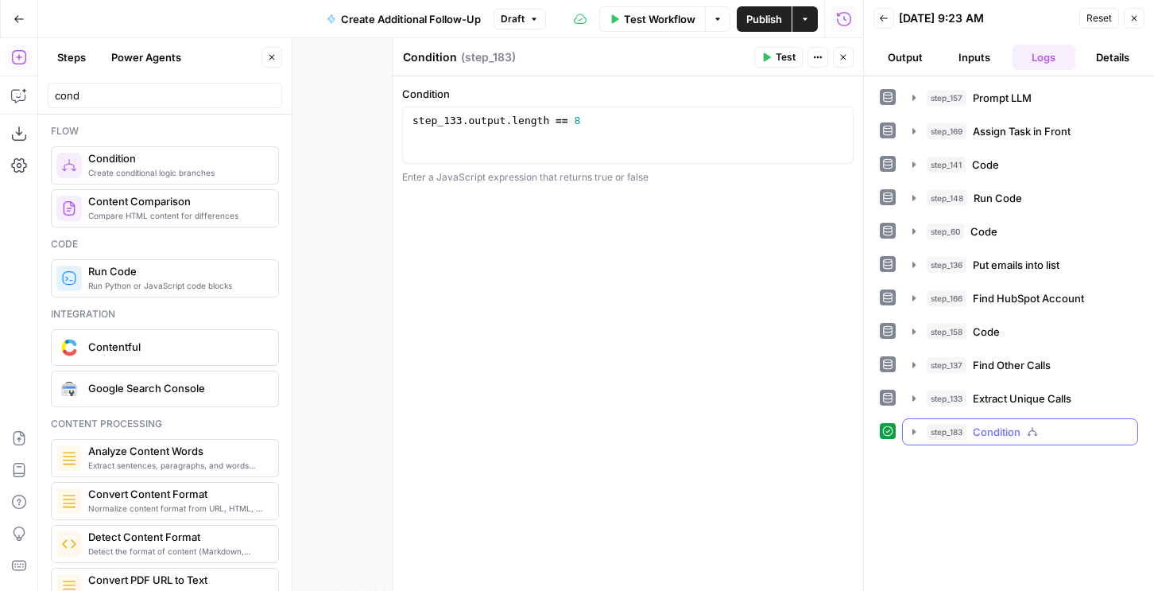
click at [970, 421] on button "step_183 Condition 0 ms" at bounding box center [1020, 431] width 234 height 25
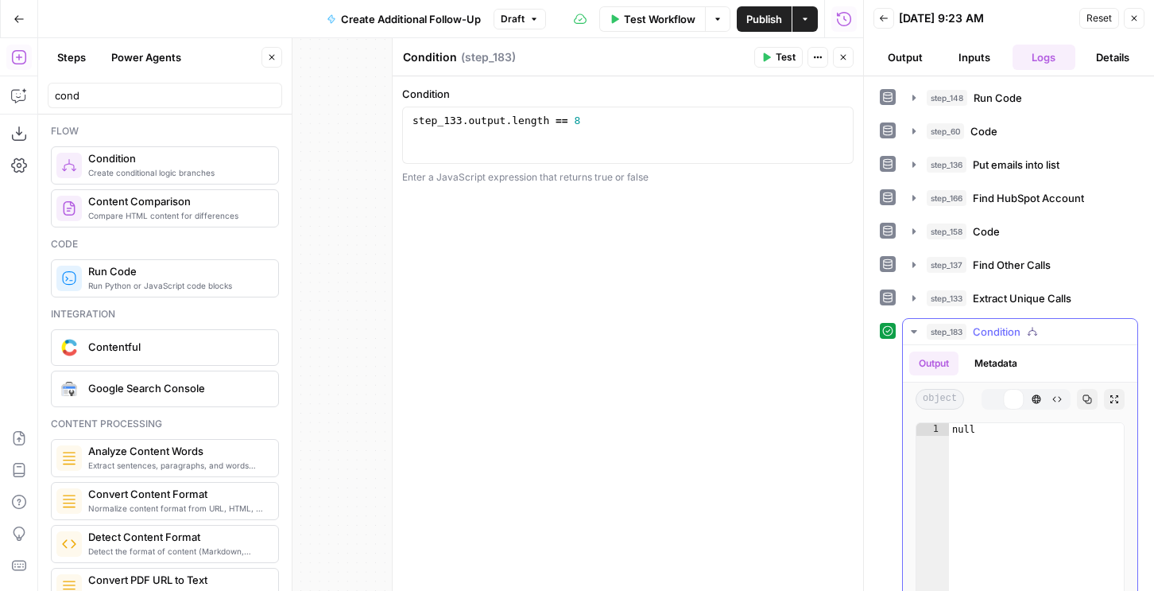
scroll to position [180, 0]
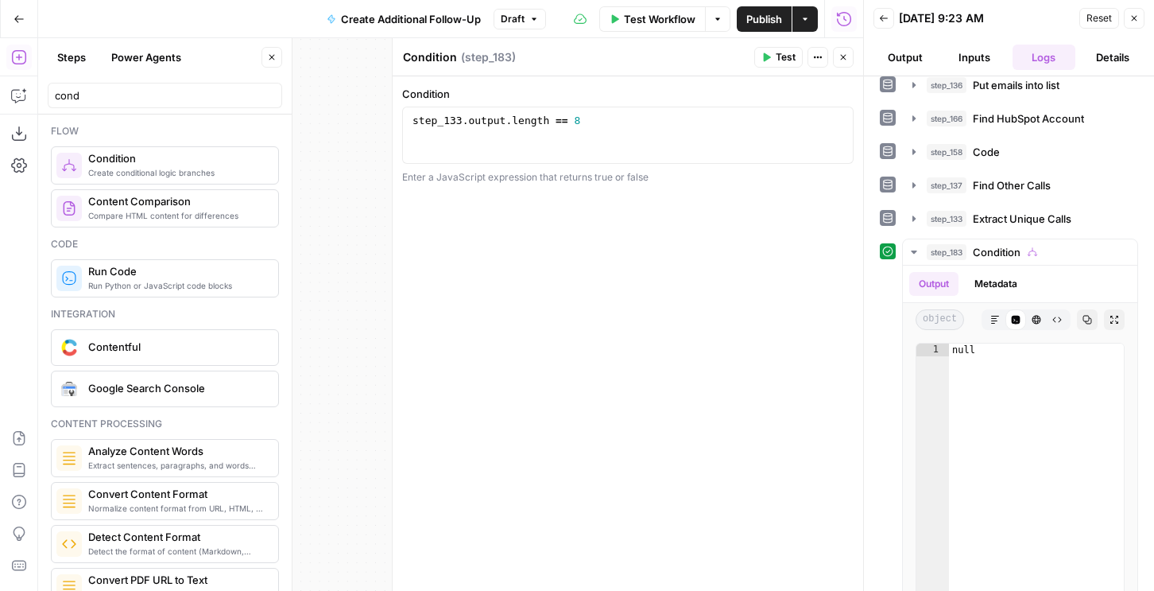
click at [842, 52] on icon "button" at bounding box center [844, 57] width 10 height 10
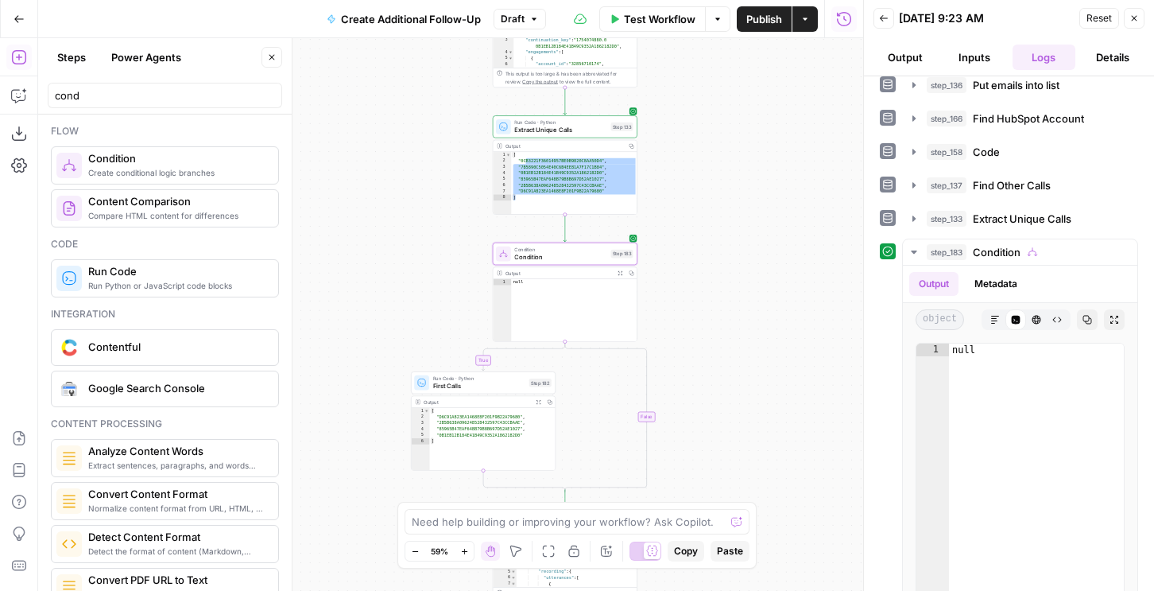
click at [843, 19] on icon "button" at bounding box center [844, 19] width 16 height 16
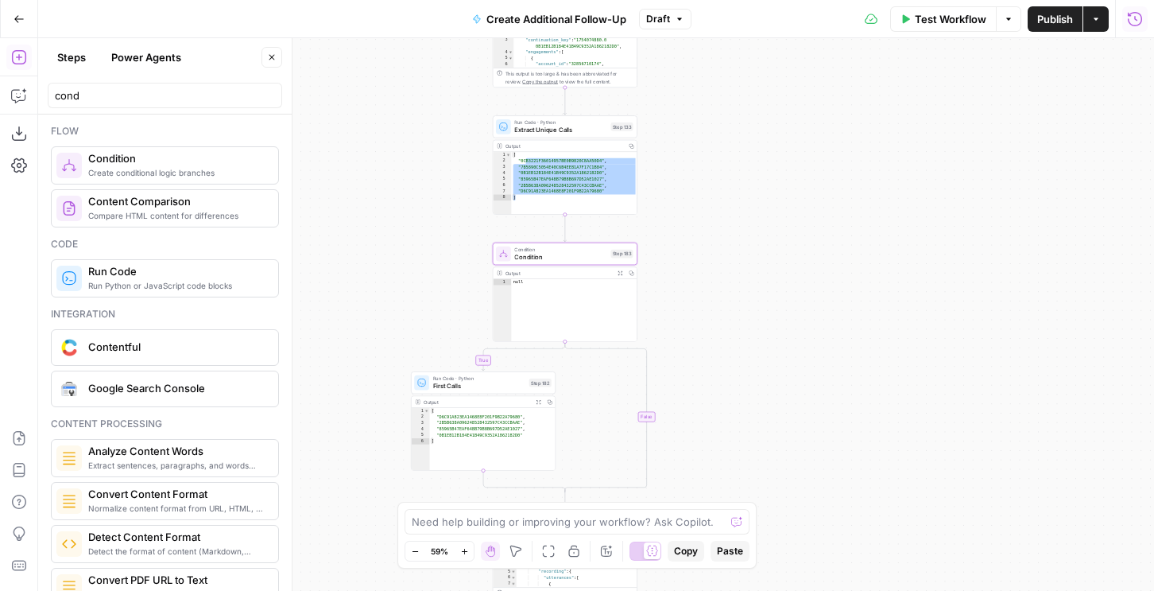
click at [1135, 20] on icon "button" at bounding box center [1135, 19] width 16 height 16
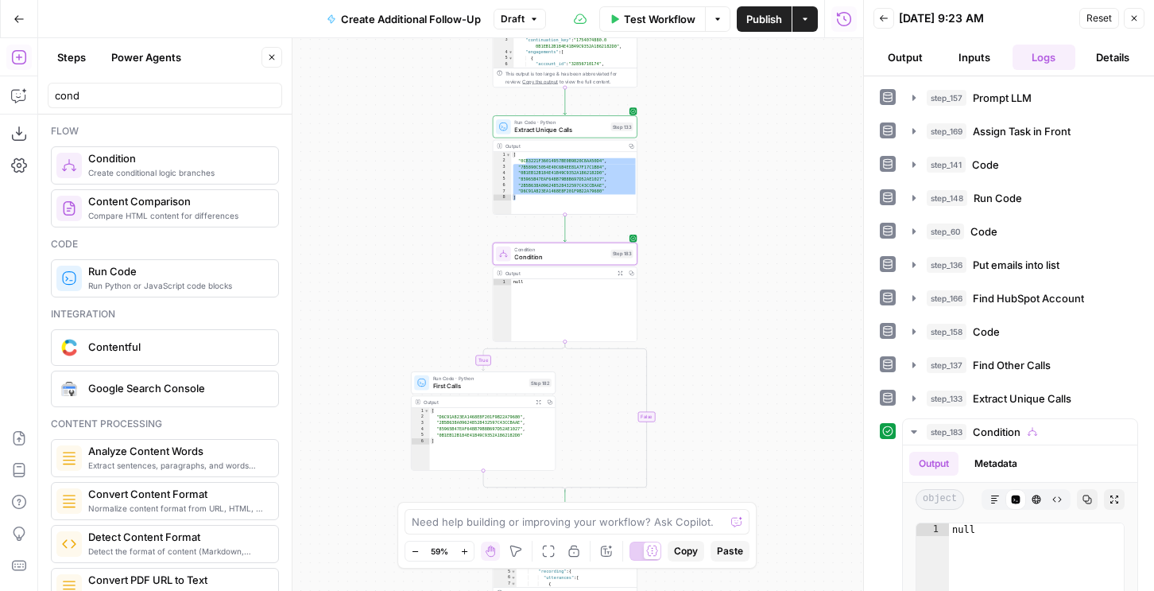
click at [874, 19] on button "Back" at bounding box center [884, 18] width 21 height 21
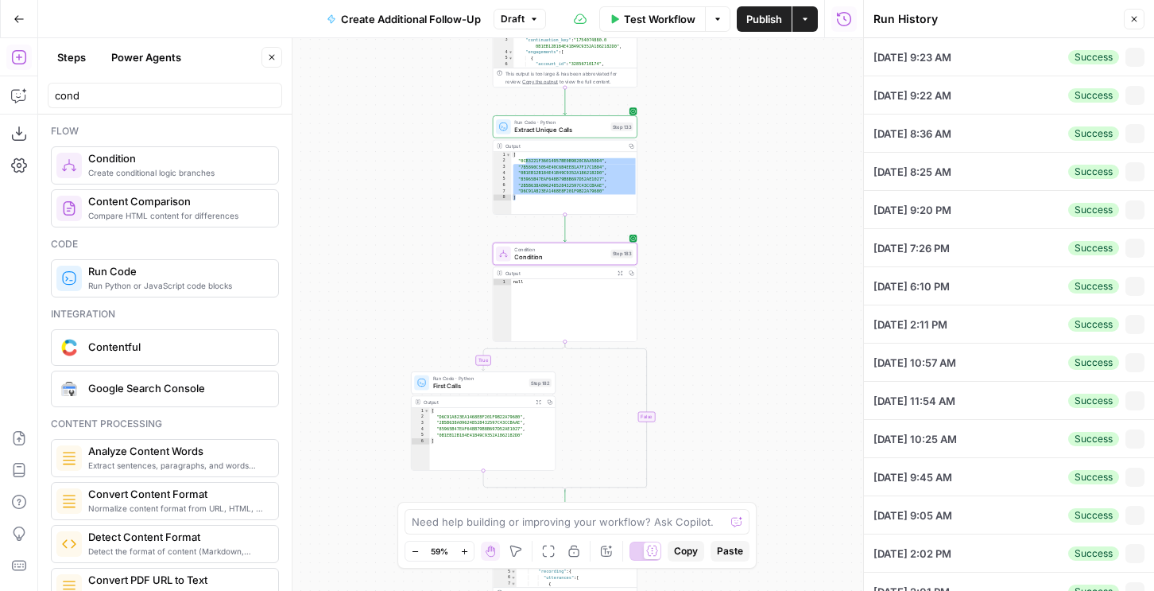
type textarea "{ "airops_request": { "task_name": "Text Request", "combined_instructions": "ca…"
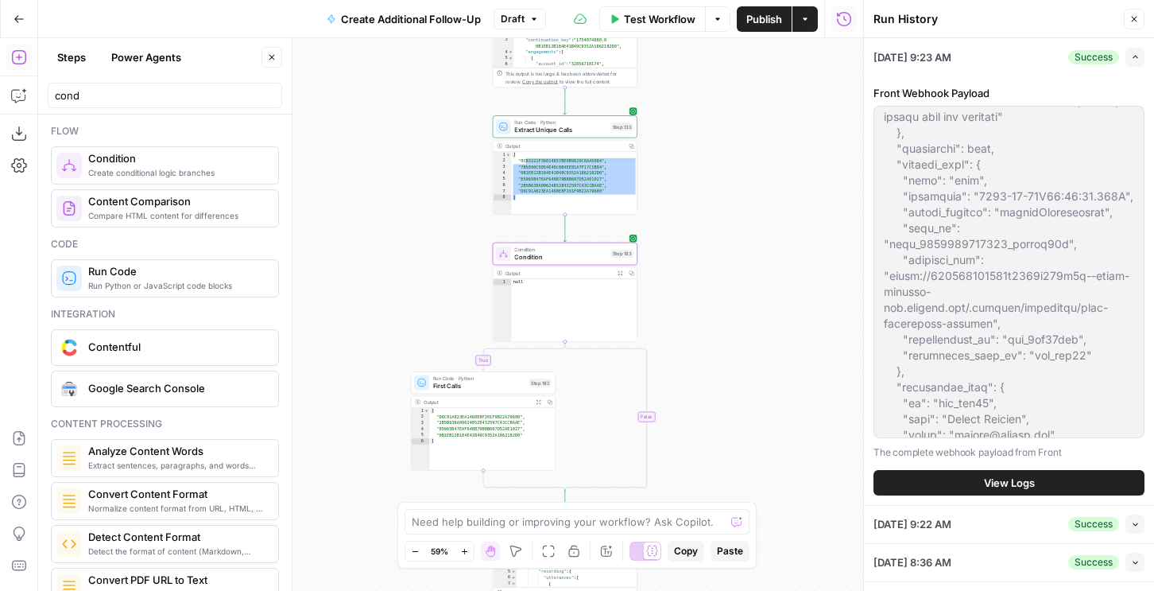
click at [1133, 26] on button "Close" at bounding box center [1134, 19] width 21 height 21
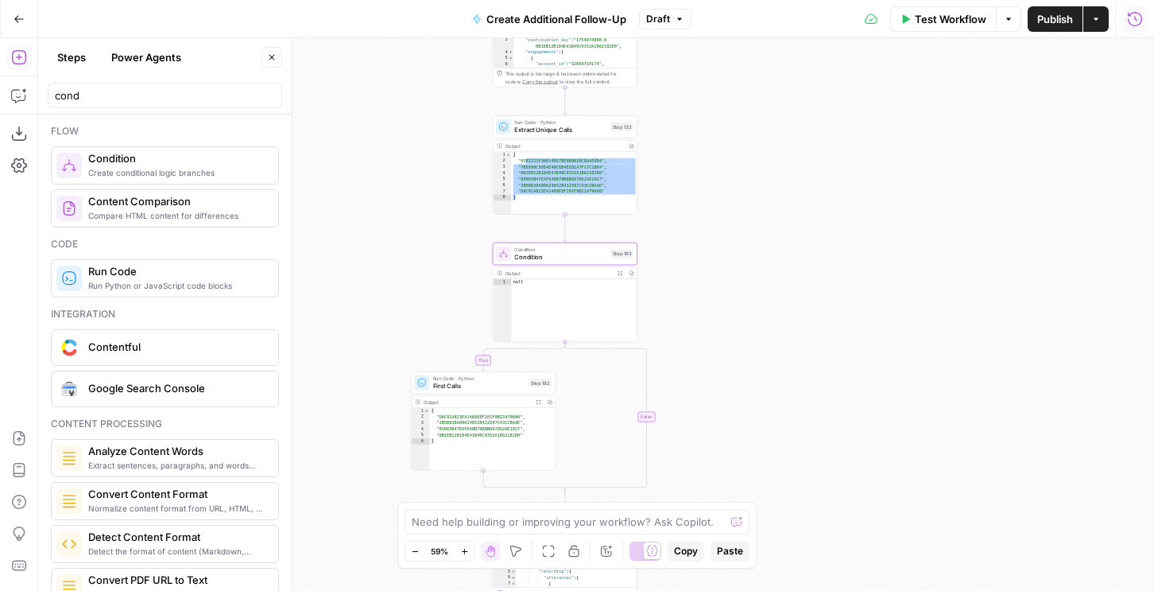
click at [1127, 22] on icon "button" at bounding box center [1135, 19] width 16 height 16
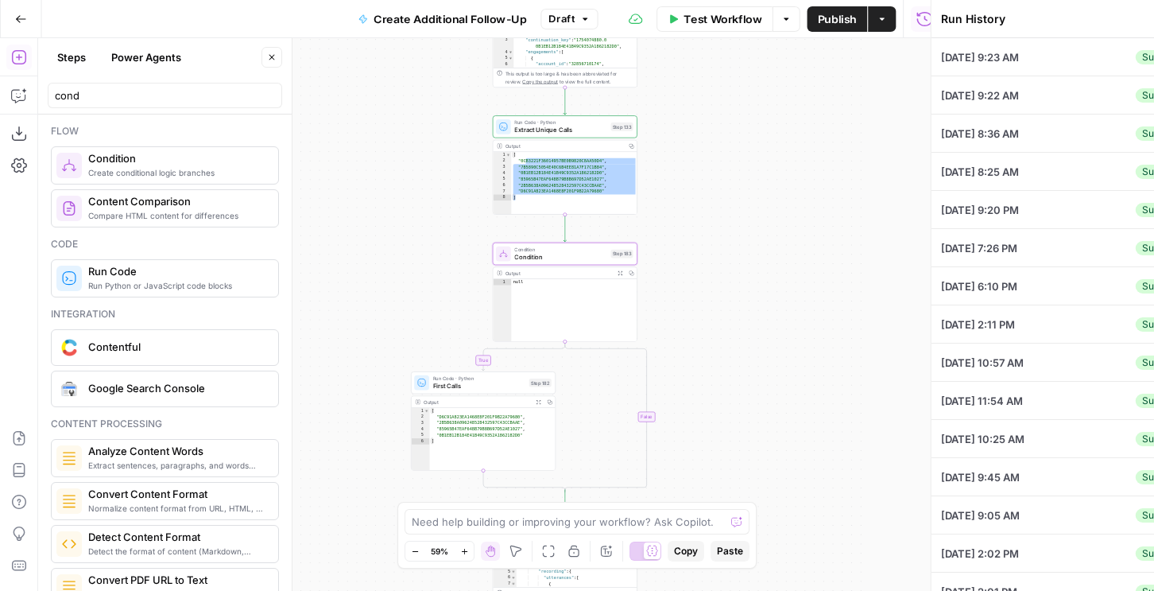
type textarea "{ "airops_request": { "task_name": "Text Request", "combined_instructions": "ca…"
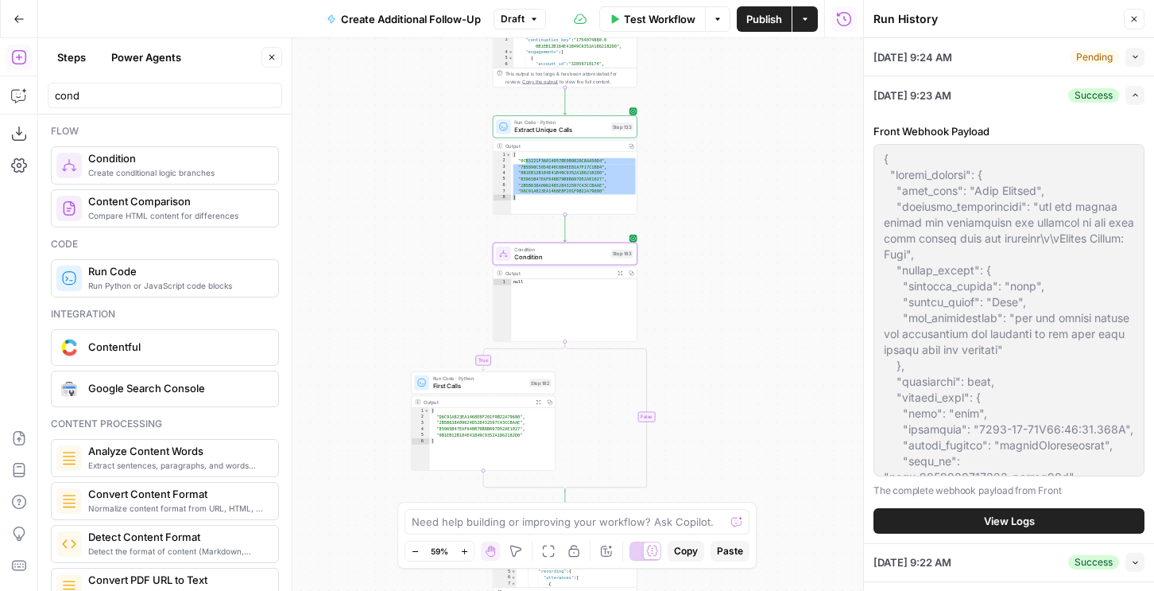
click at [1131, 60] on icon "button" at bounding box center [1135, 56] width 9 height 9
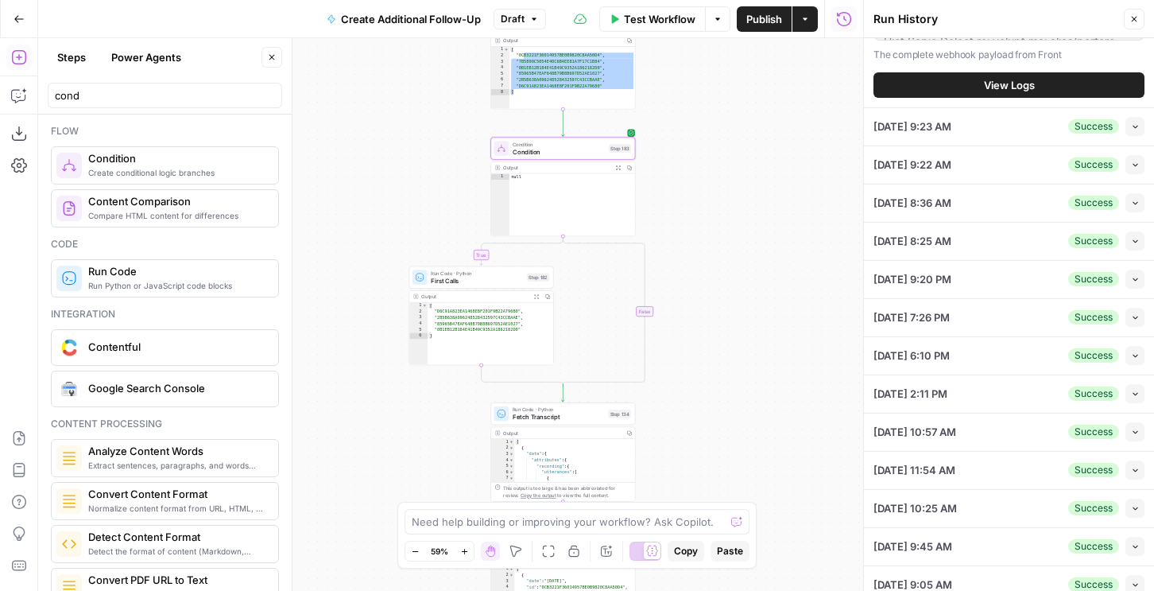
scroll to position [269, 0]
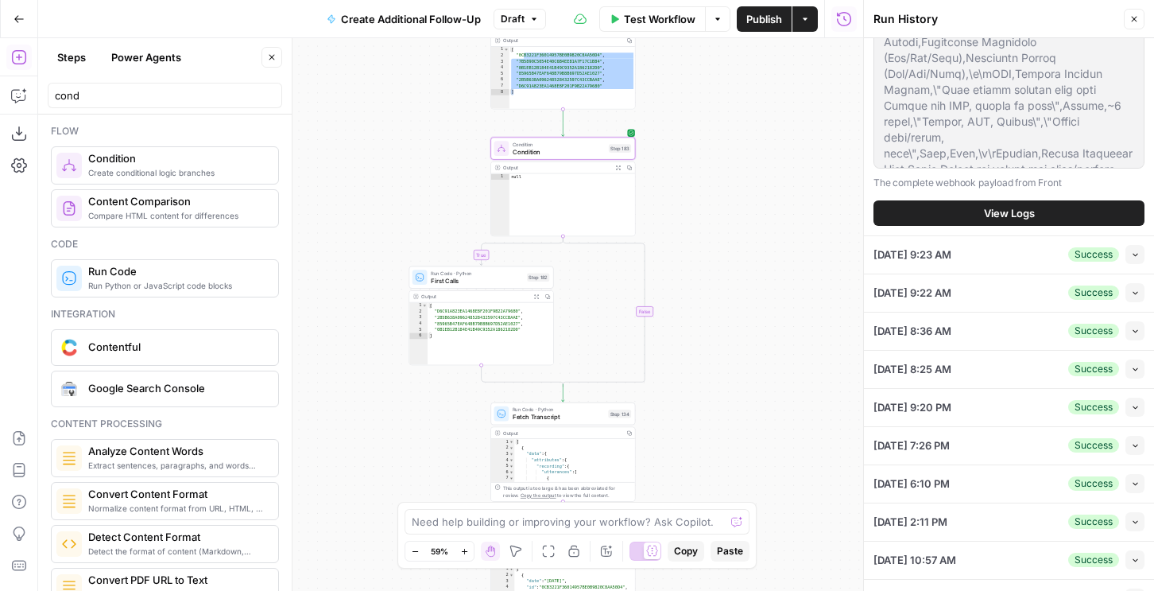
click at [985, 215] on span "View Logs" at bounding box center [1009, 213] width 51 height 16
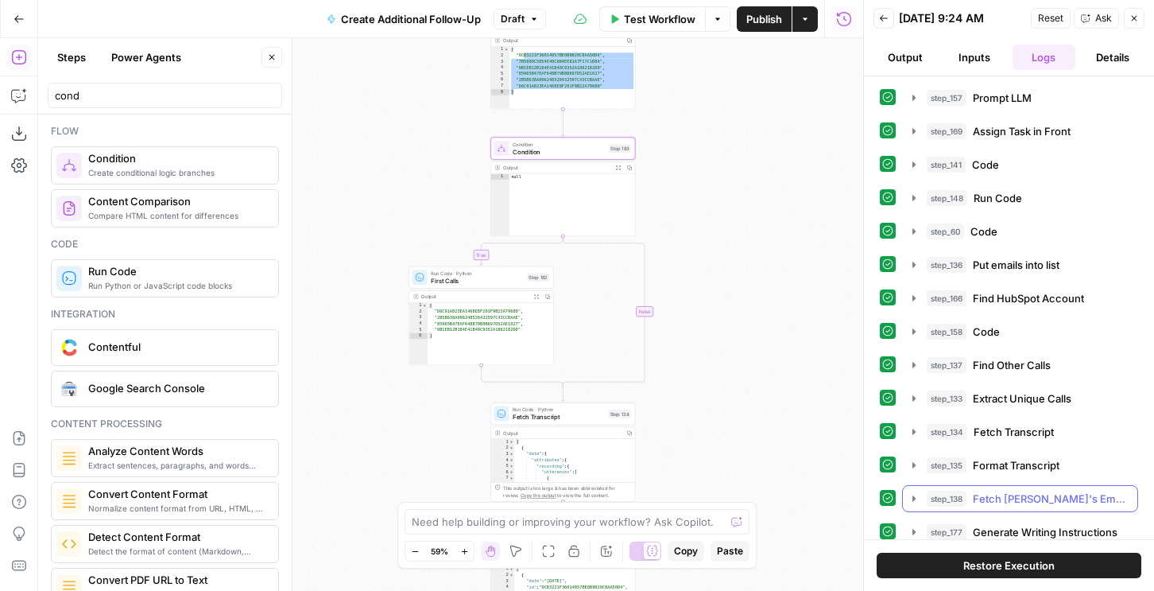
scroll to position [76, 0]
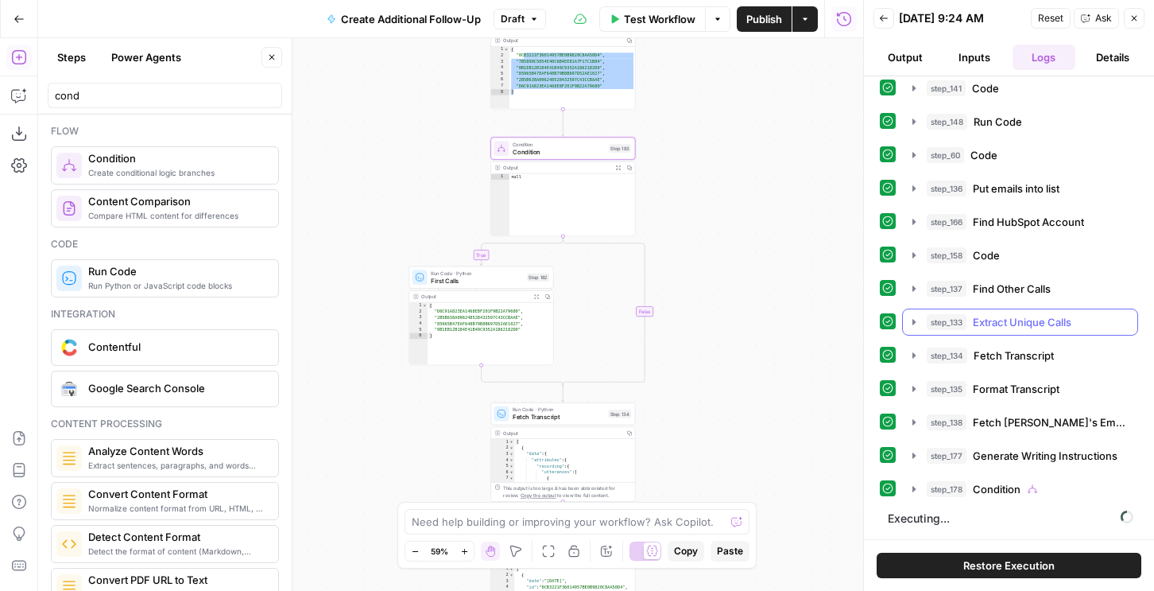
click at [993, 318] on span "Extract Unique Calls" at bounding box center [1022, 322] width 99 height 16
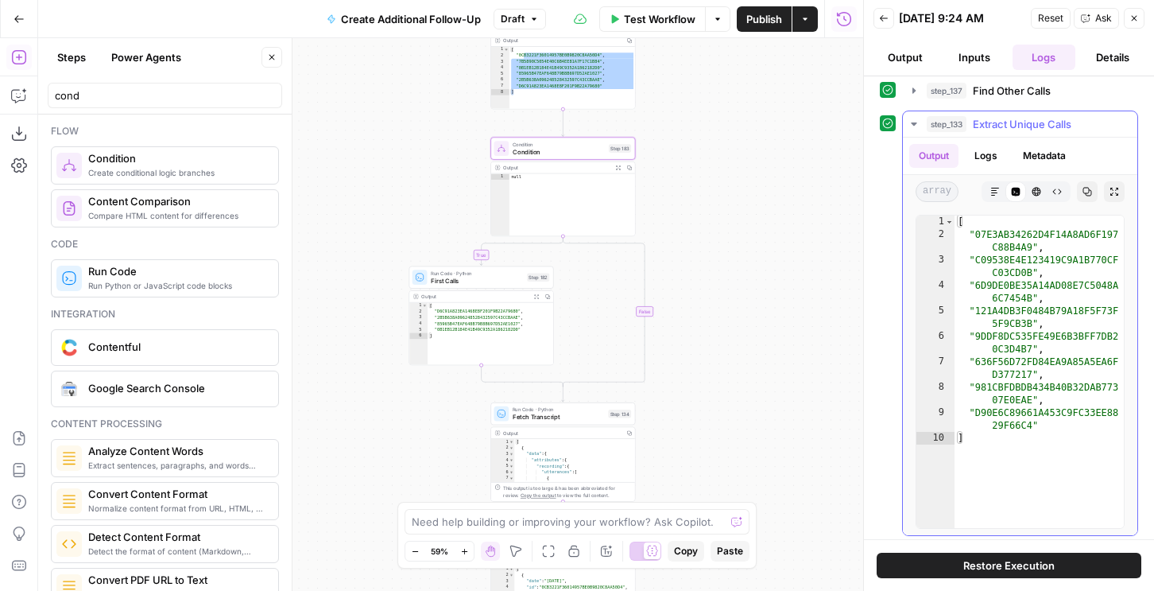
scroll to position [299, 0]
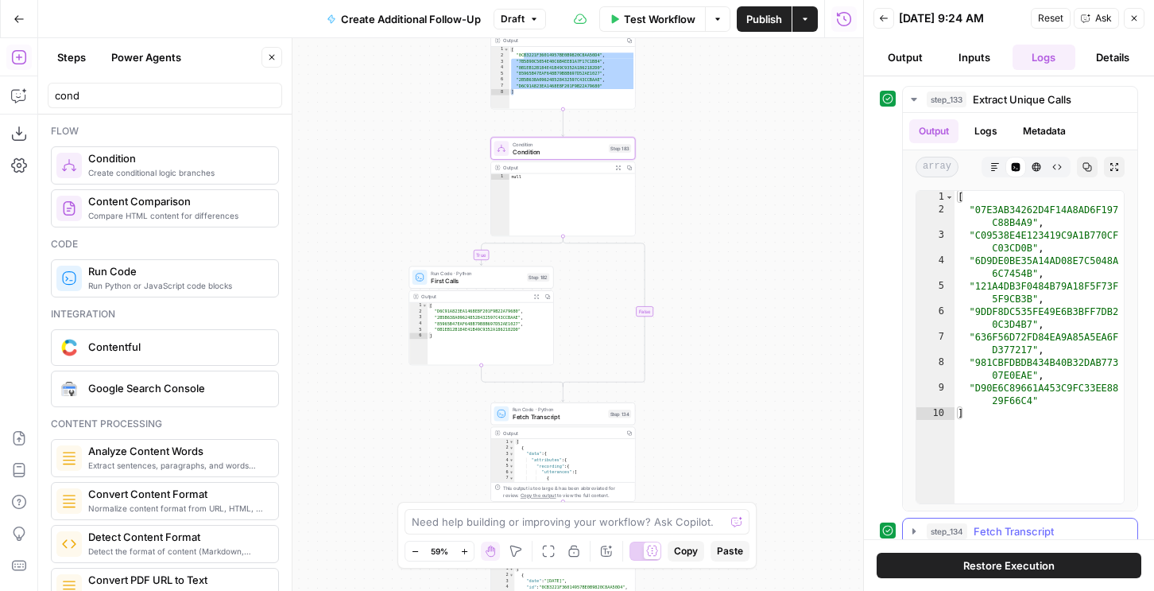
click at [989, 518] on button "step_134 Fetch Transcript 4 seconds / 1 tasks" at bounding box center [1020, 530] width 234 height 25
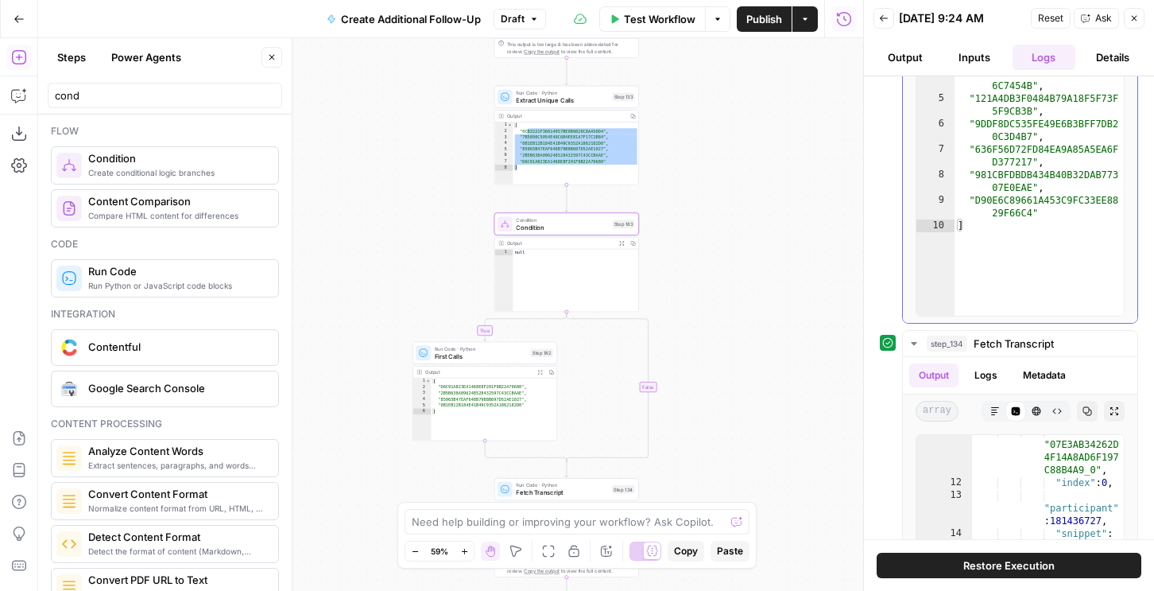
scroll to position [664, 0]
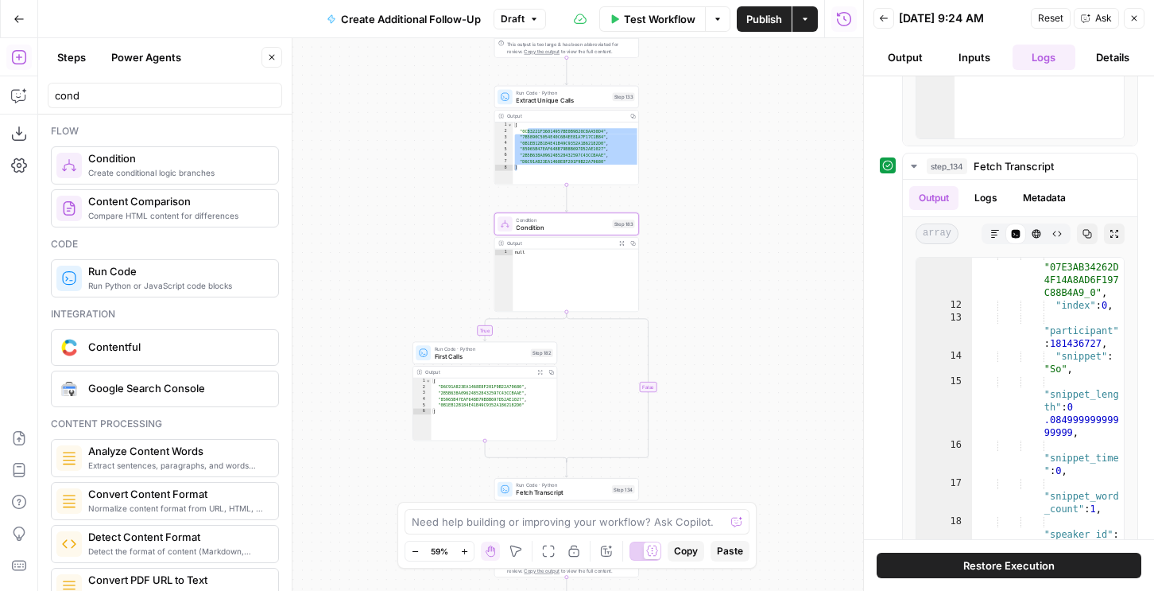
click at [1031, 568] on span "Restore Execution" at bounding box center [1008, 565] width 91 height 16
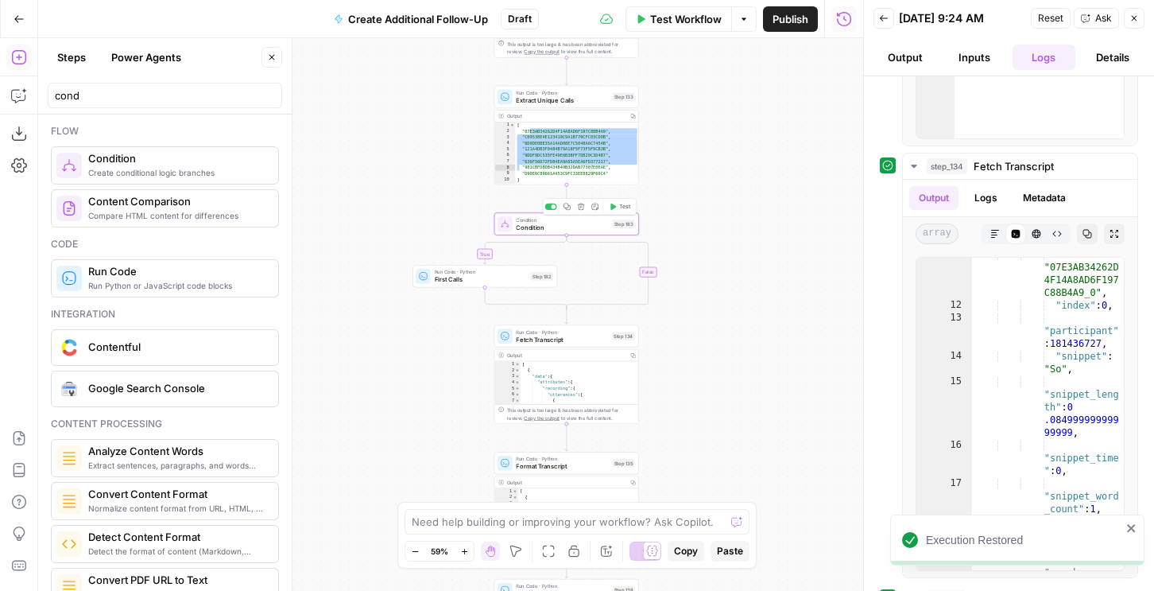
click at [617, 202] on button "Test" at bounding box center [620, 206] width 29 height 12
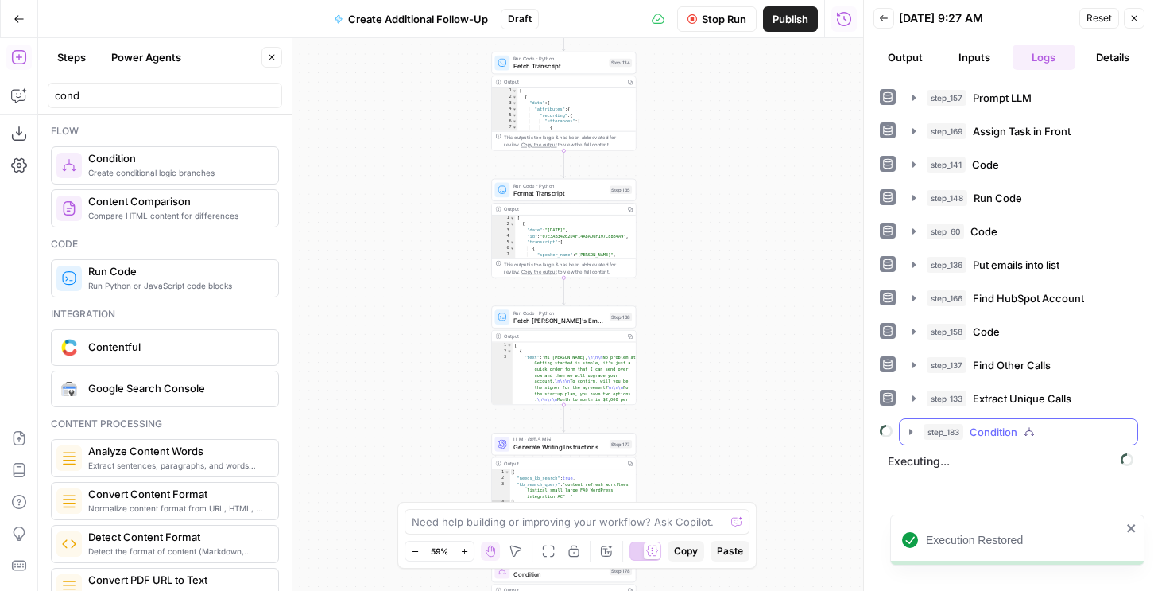
click at [904, 432] on button "step_183 Condition" at bounding box center [1019, 431] width 238 height 25
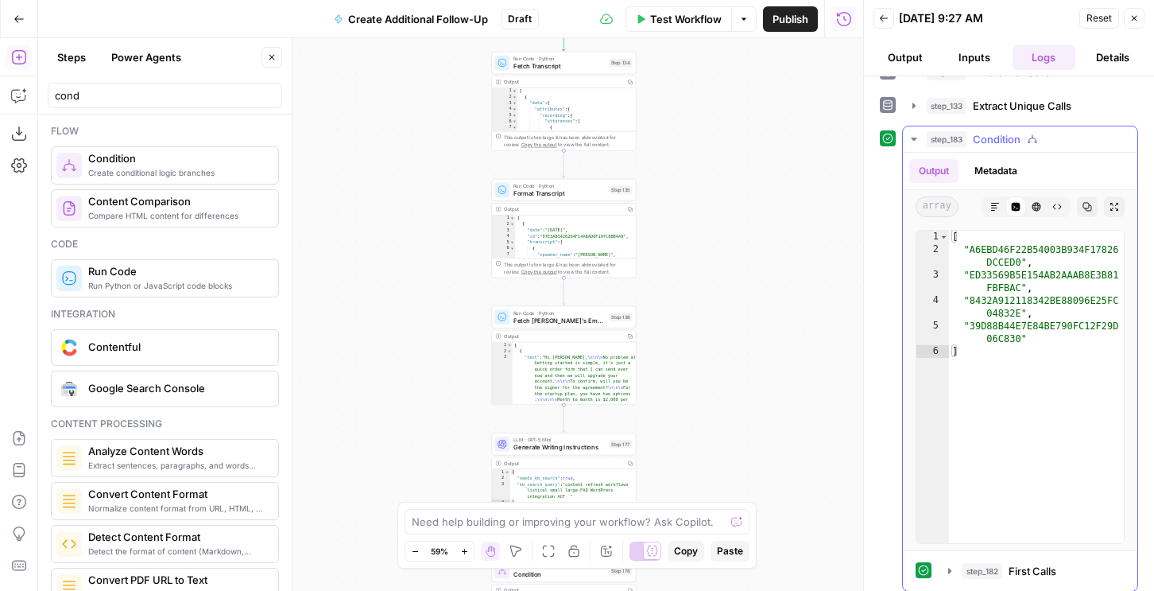
scroll to position [301, 0]
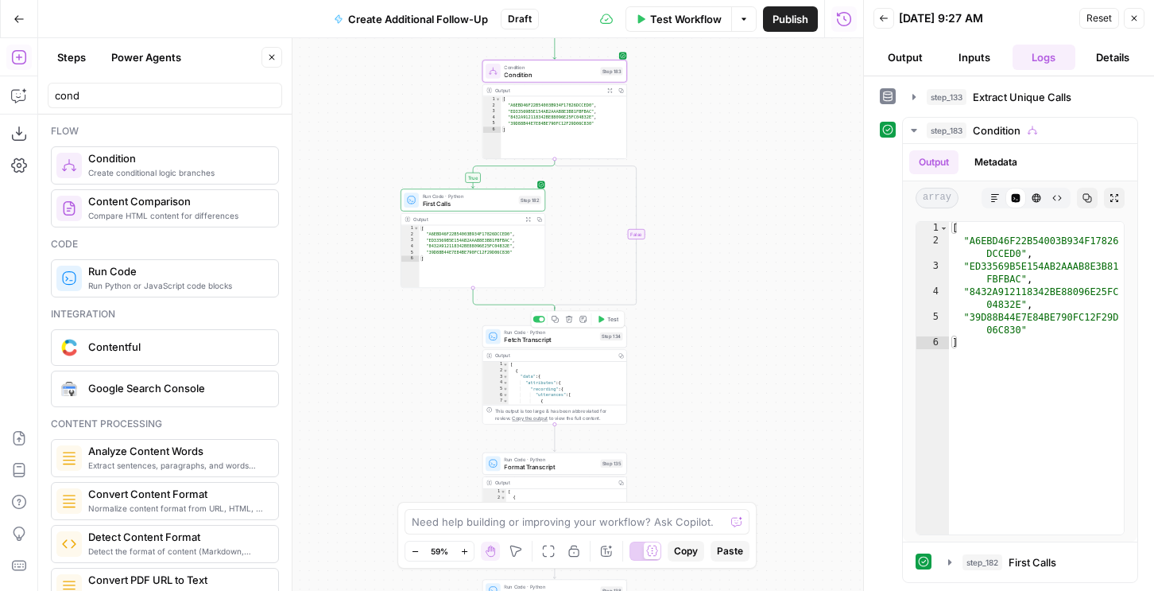
click at [555, 320] on icon "button" at bounding box center [555, 319] width 7 height 7
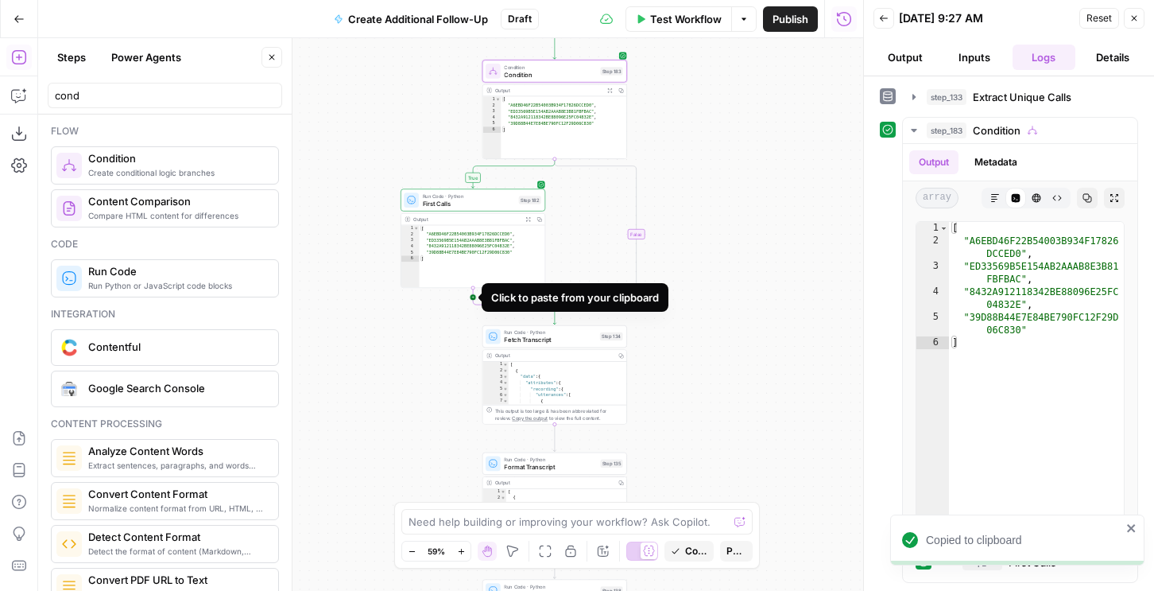
click at [475, 298] on icon "Edge from step_182 to step_183-conditional-end" at bounding box center [514, 298] width 82 height 21
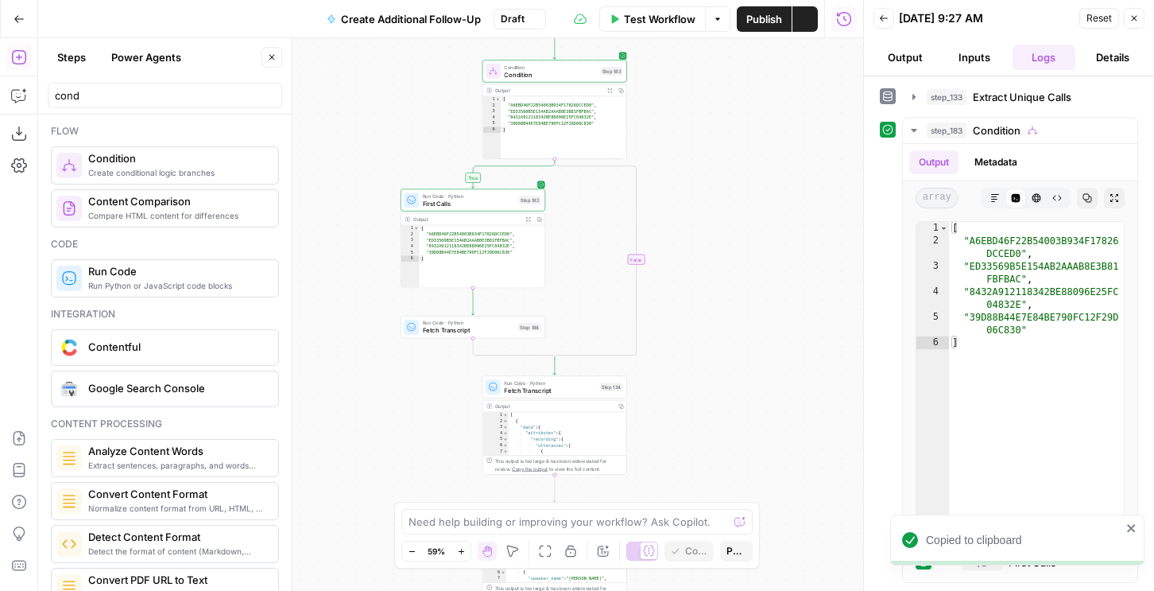
click at [493, 205] on span "First Calls" at bounding box center [469, 204] width 92 height 10
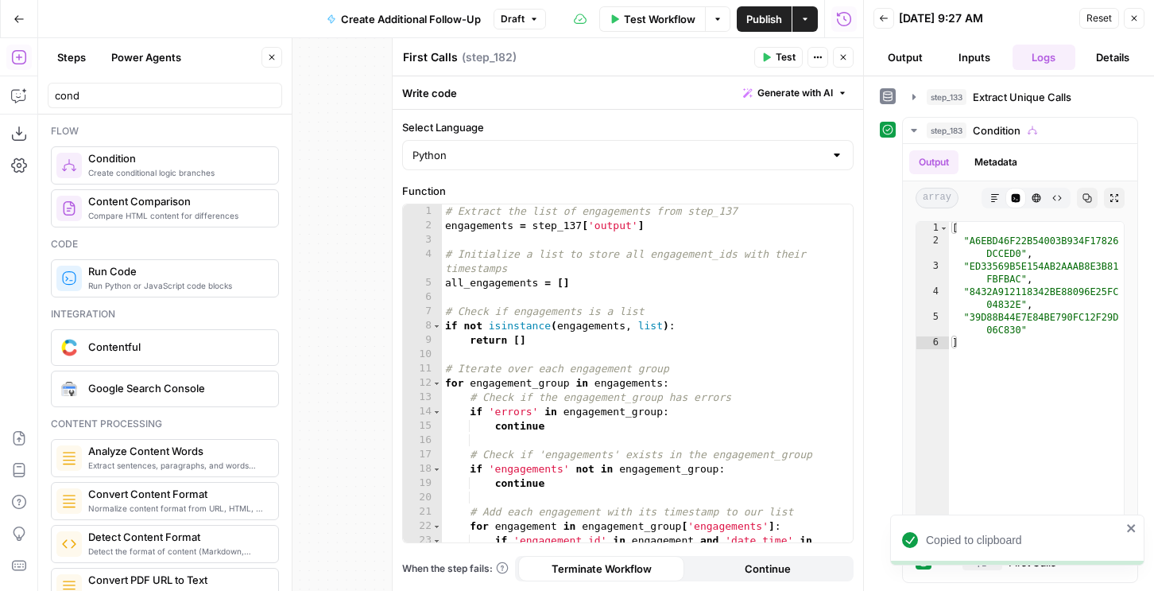
type textarea "**********"
click at [681, 368] on div "# Extract the list of engagements from step_137 engagements = step_137 [ 'outpu…" at bounding box center [647, 394] width 411 height 381
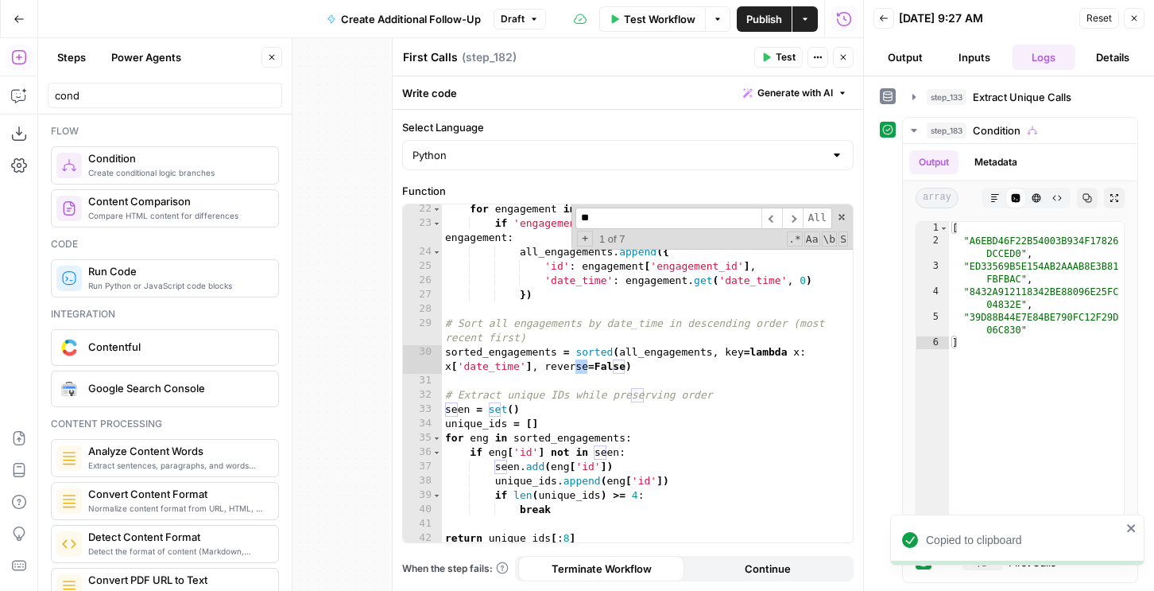
scroll to position [317, 0]
type input "****"
click at [529, 417] on div "for engagement in engagement_group [ 'engagements' ] : if 'engagement_id' in en…" at bounding box center [647, 385] width 411 height 366
click at [491, 409] on div "for engagement in engagement_group [ 'engagements' ] : if 'engagement_id' in en…" at bounding box center [647, 385] width 411 height 366
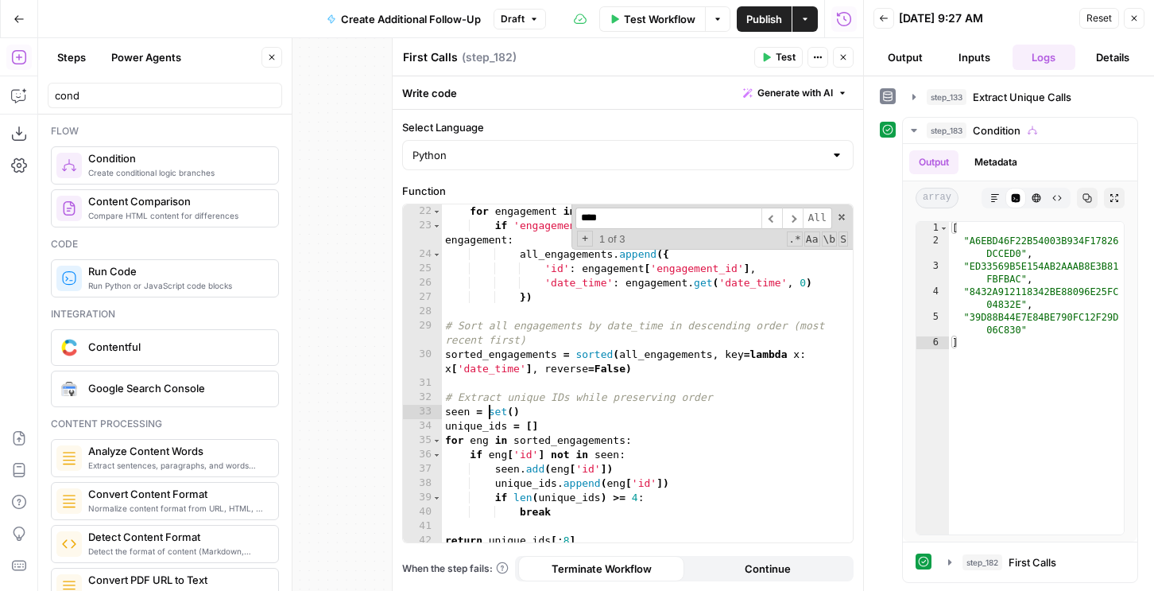
scroll to position [320, 0]
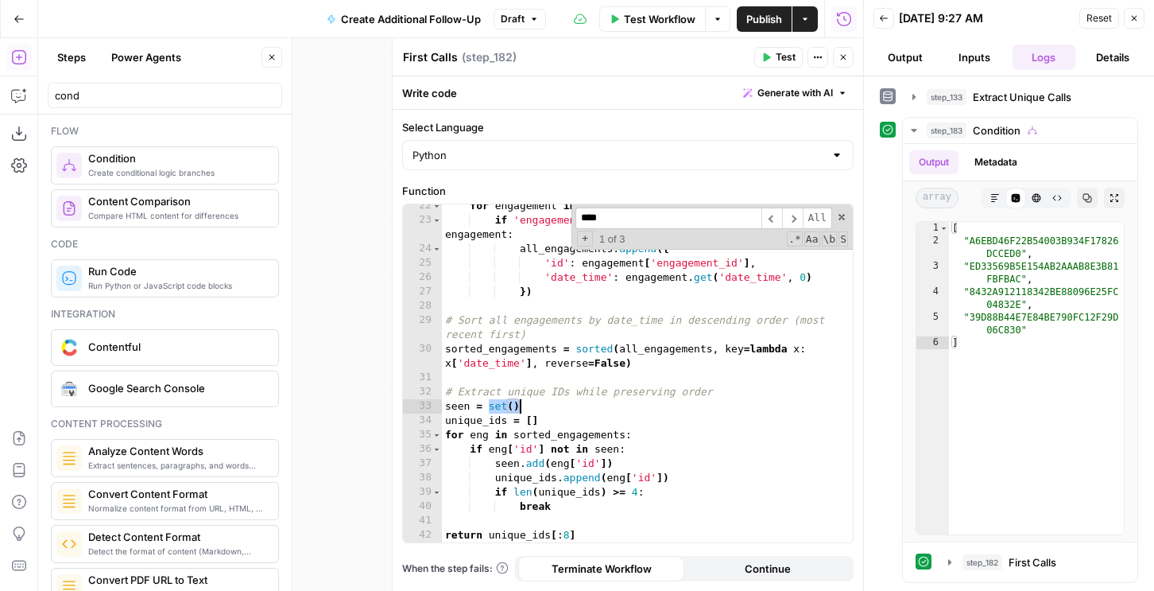
drag, startPoint x: 490, startPoint y: 410, endPoint x: 533, endPoint y: 406, distance: 43.9
click at [533, 406] on div "for engagement in engagement_group [ 'engagements' ] : if 'engagement_id' in en…" at bounding box center [647, 382] width 411 height 366
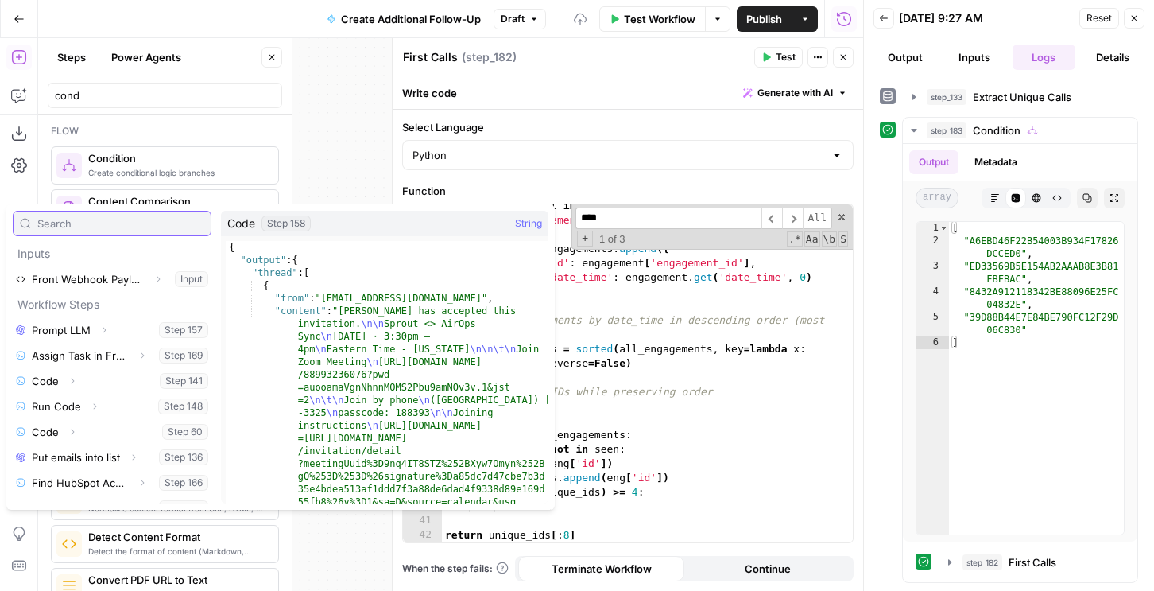
scroll to position [170, 0]
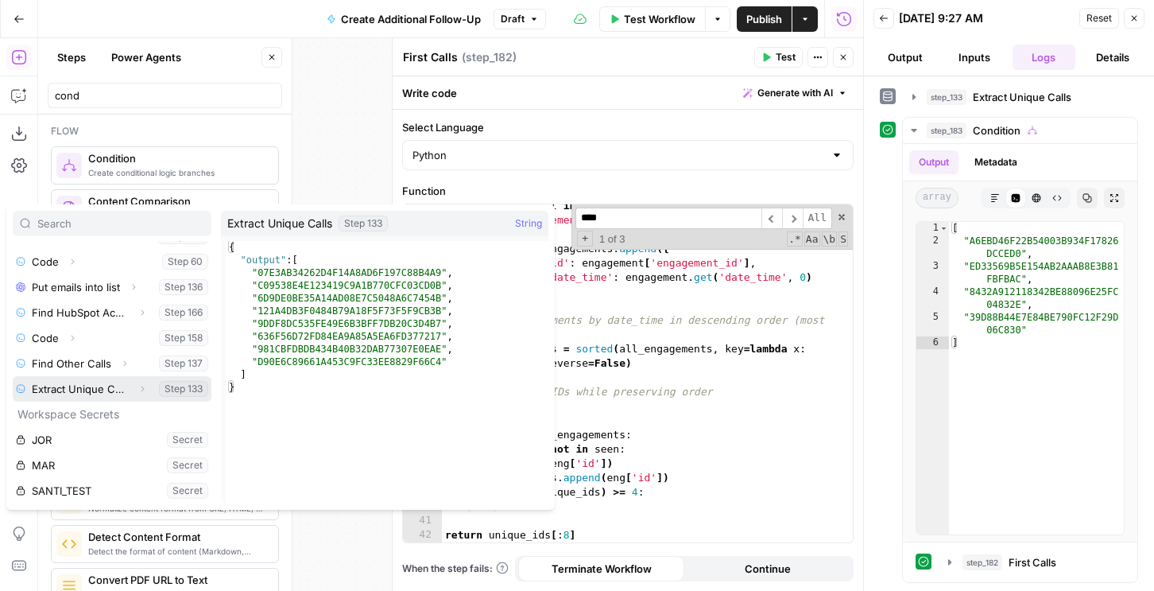
click at [144, 388] on icon "button" at bounding box center [143, 389] width 10 height 10
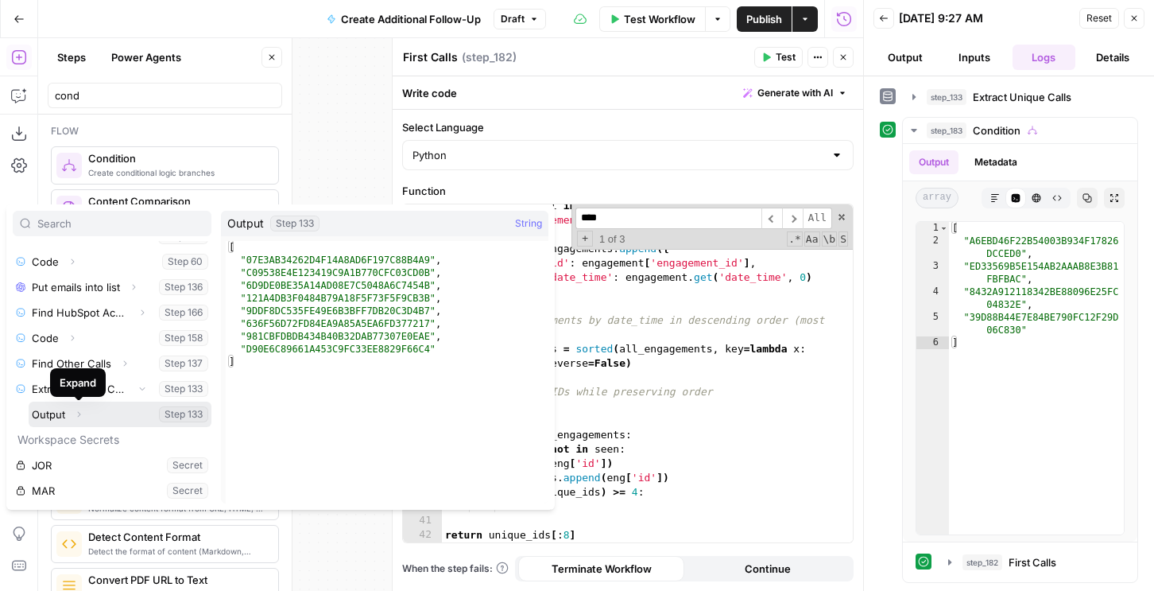
click at [63, 413] on button "Select variable Output" at bounding box center [120, 413] width 183 height 25
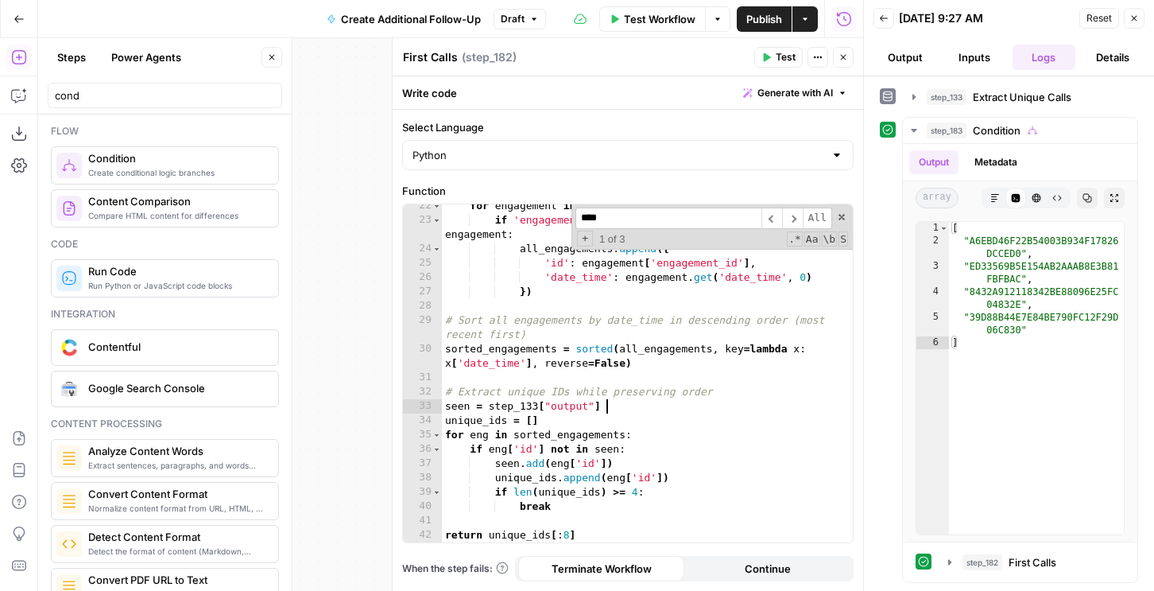
scroll to position [0, 11]
click at [493, 407] on div "for engagement in engagement_group [ 'engagements' ] : if 'engagement_id' in en…" at bounding box center [647, 382] width 411 height 366
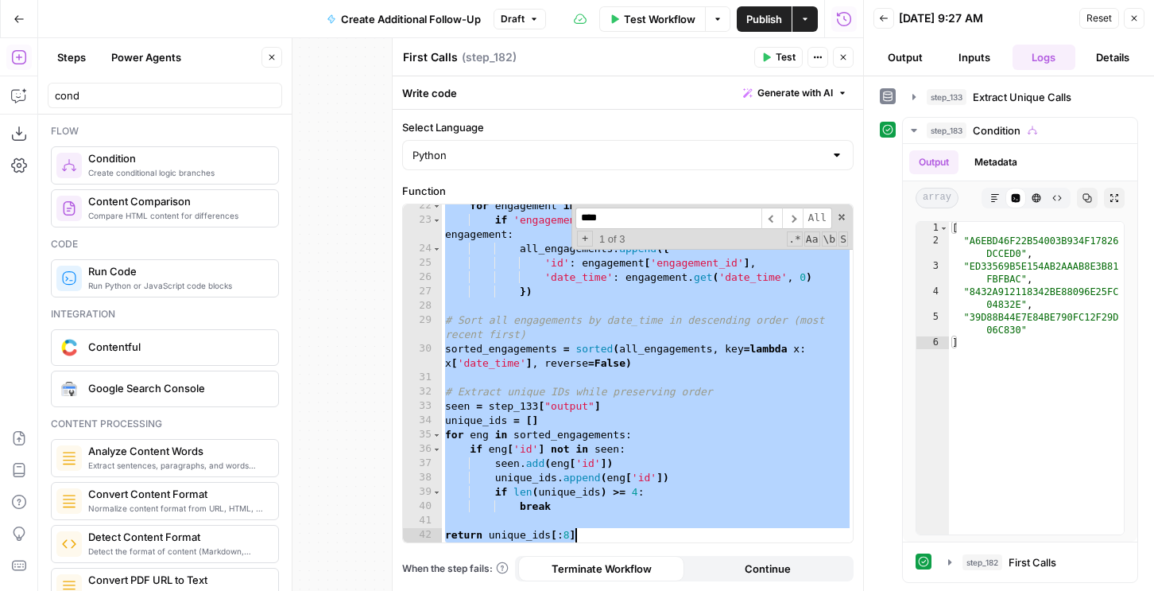
scroll to position [0, 9]
type textarea "**********"
click at [14, 90] on icon "button" at bounding box center [18, 96] width 14 height 13
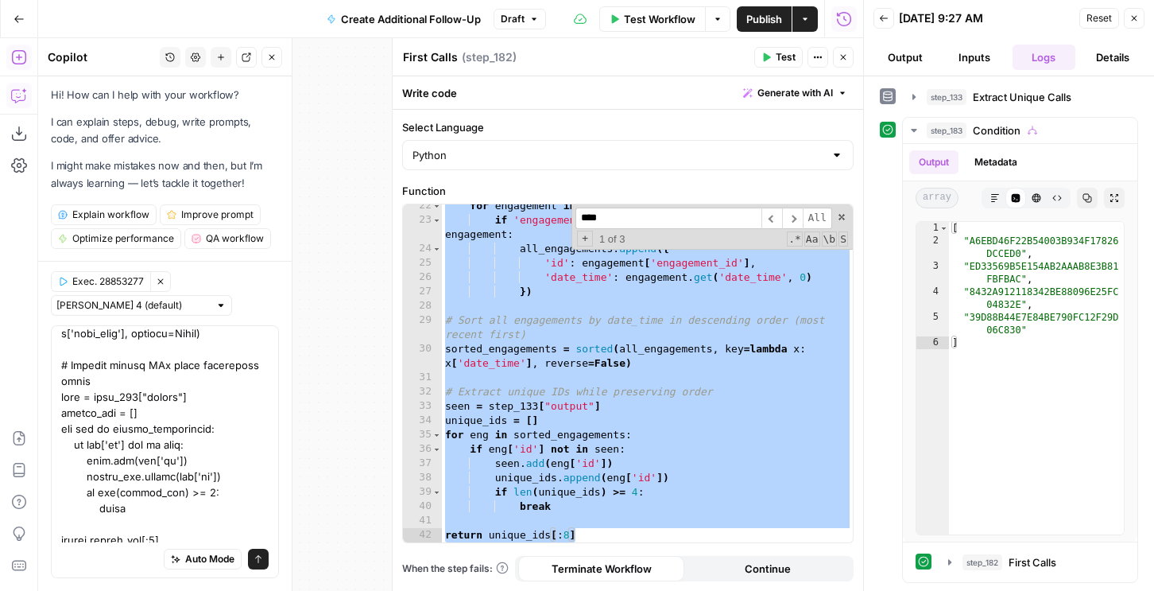
scroll to position [712, 0]
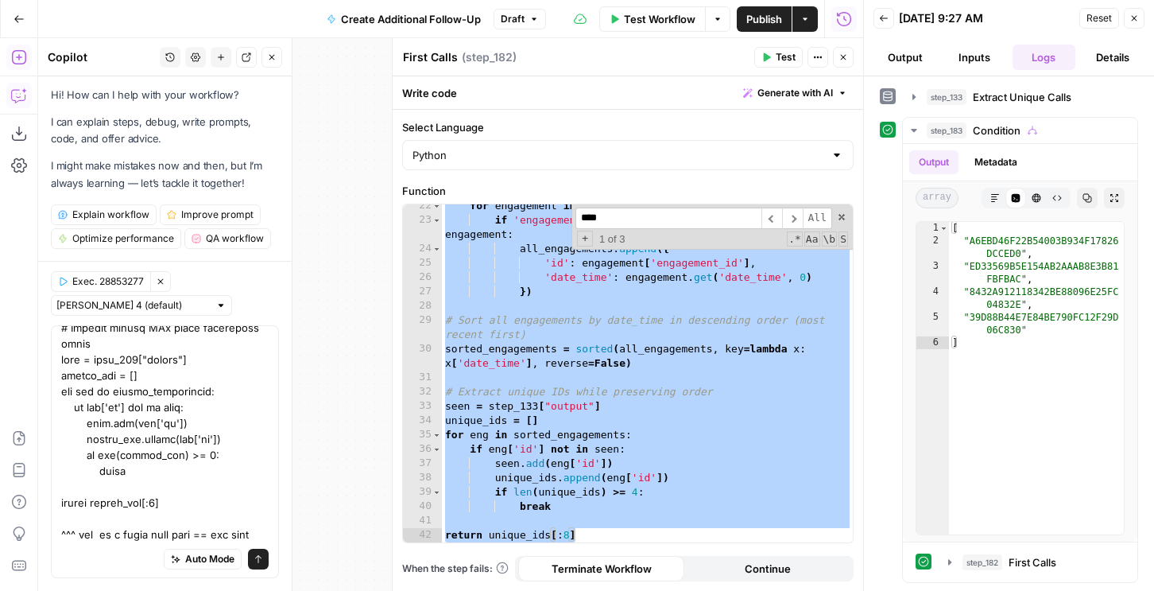
type textarea "# Extract the list of engagements from step_137 engagements = step_137['output'…"
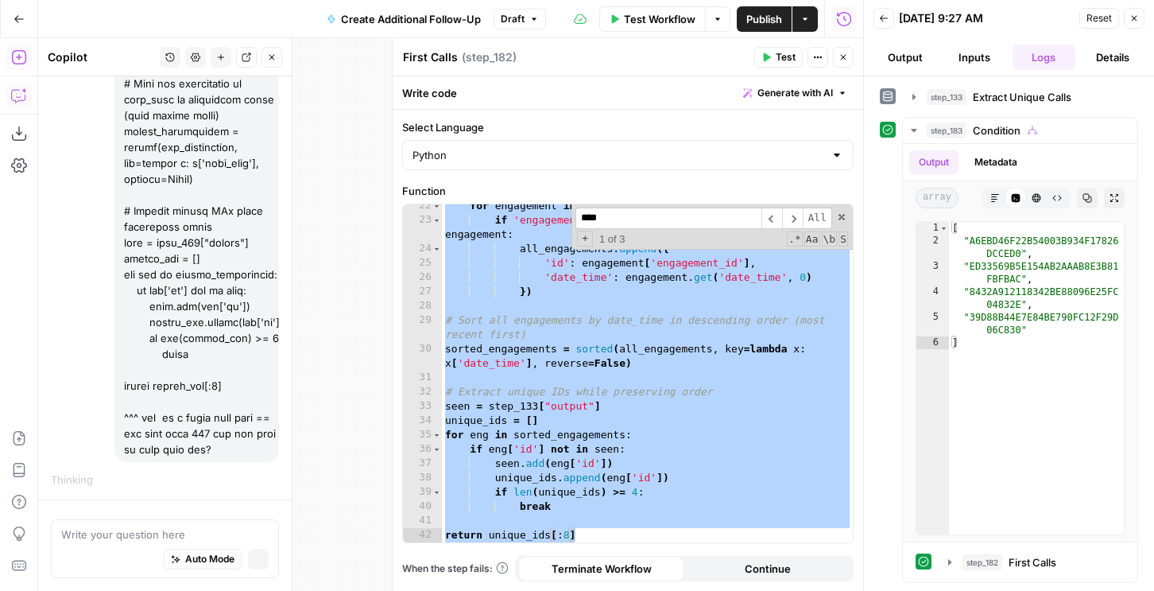
scroll to position [800, 0]
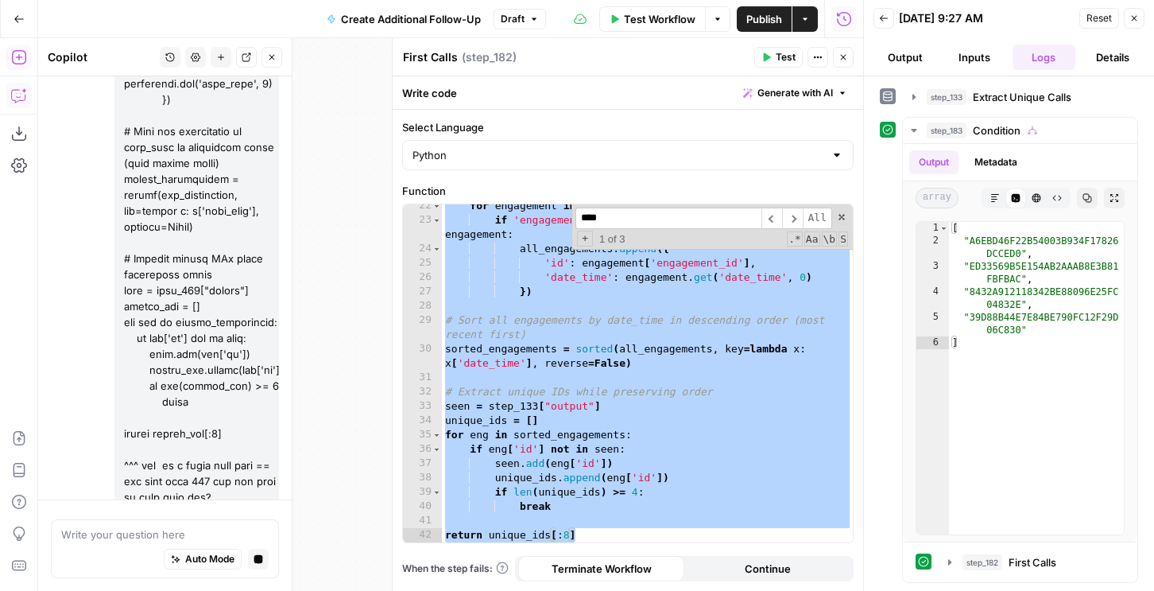
click at [688, 513] on div "for engagement in engagement_group [ 'engagements' ] : if 'engagement_id' in en…" at bounding box center [647, 382] width 411 height 366
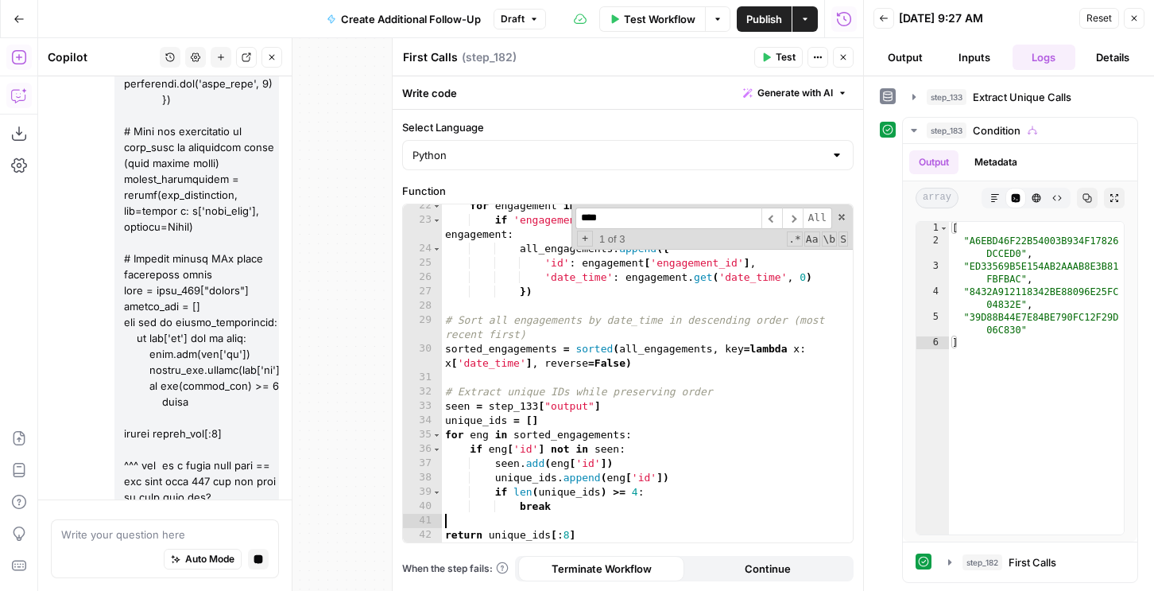
click at [568, 531] on div "for engagement in engagement_group [ 'engagements' ] : if 'engagement_id' in en…" at bounding box center [647, 382] width 411 height 366
type textarea "**********"
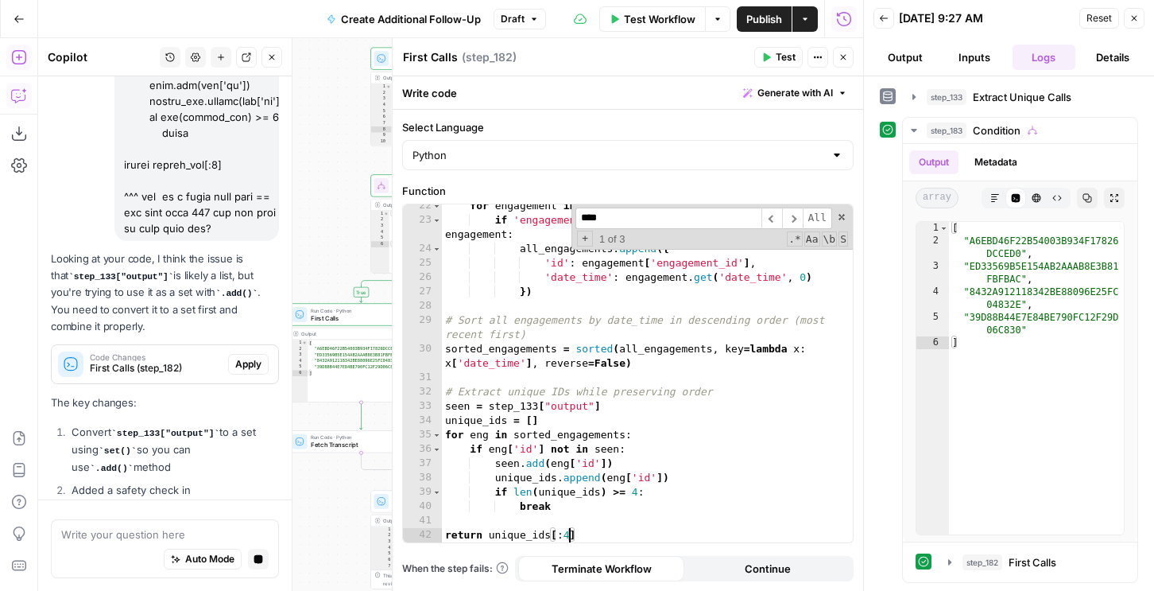
scroll to position [1042, 0]
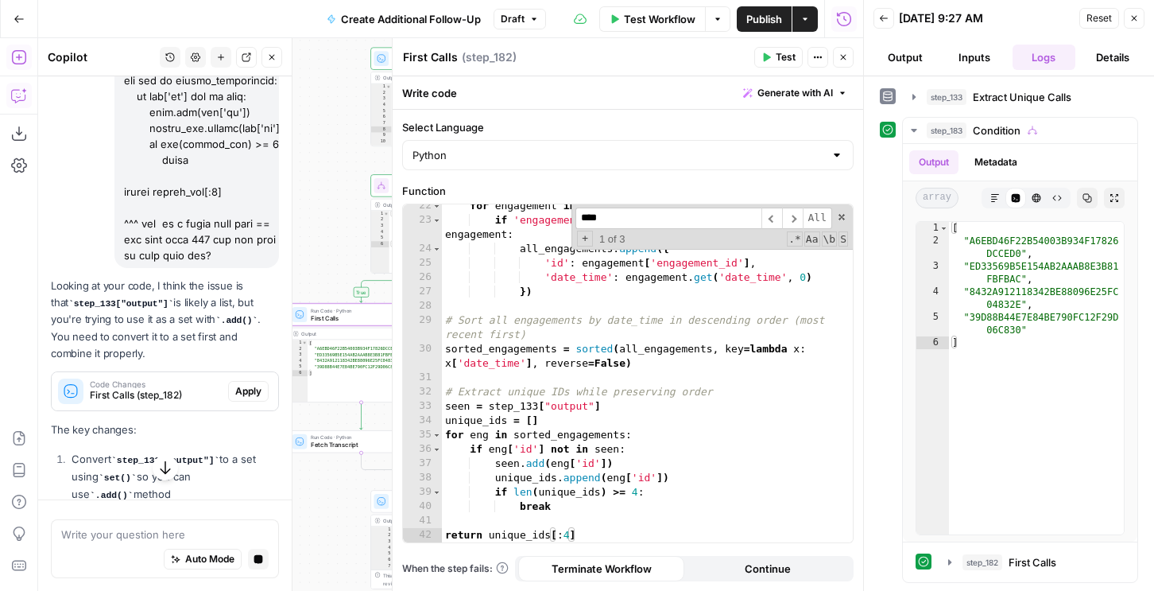
click at [239, 384] on span "Apply" at bounding box center [248, 391] width 26 height 14
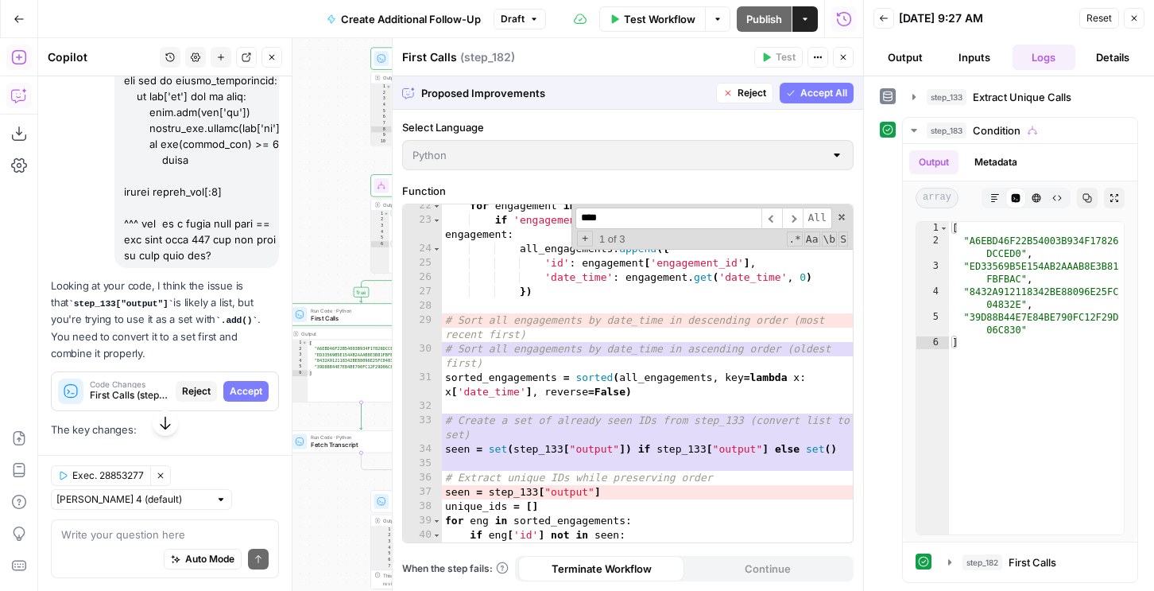
click at [812, 87] on span "Accept All" at bounding box center [823, 93] width 47 height 14
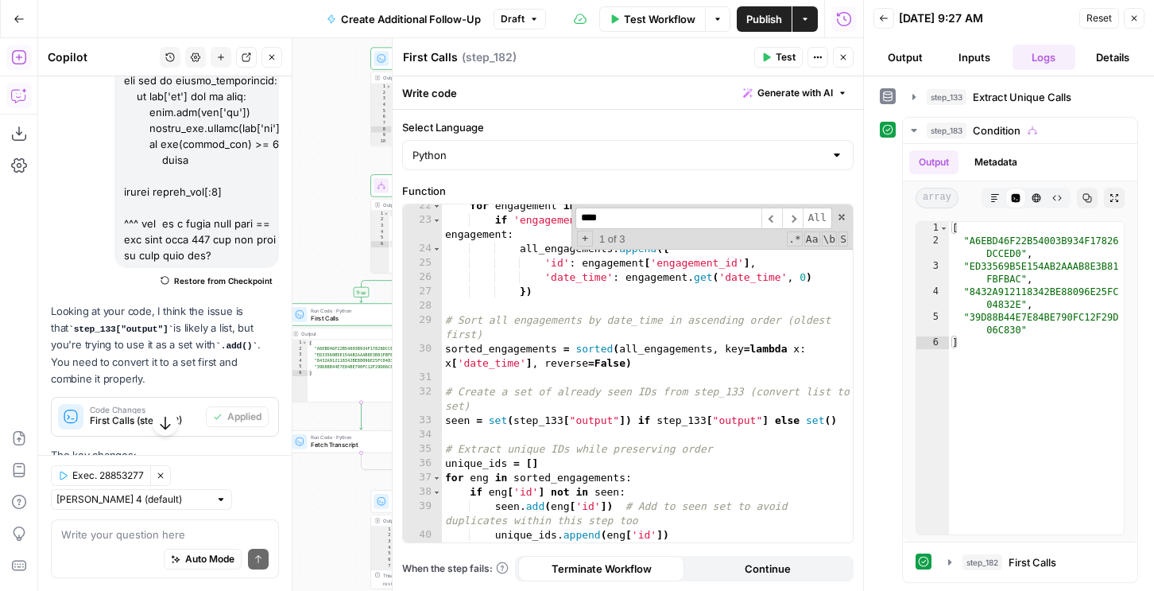
click at [847, 55] on icon "button" at bounding box center [844, 57] width 10 height 10
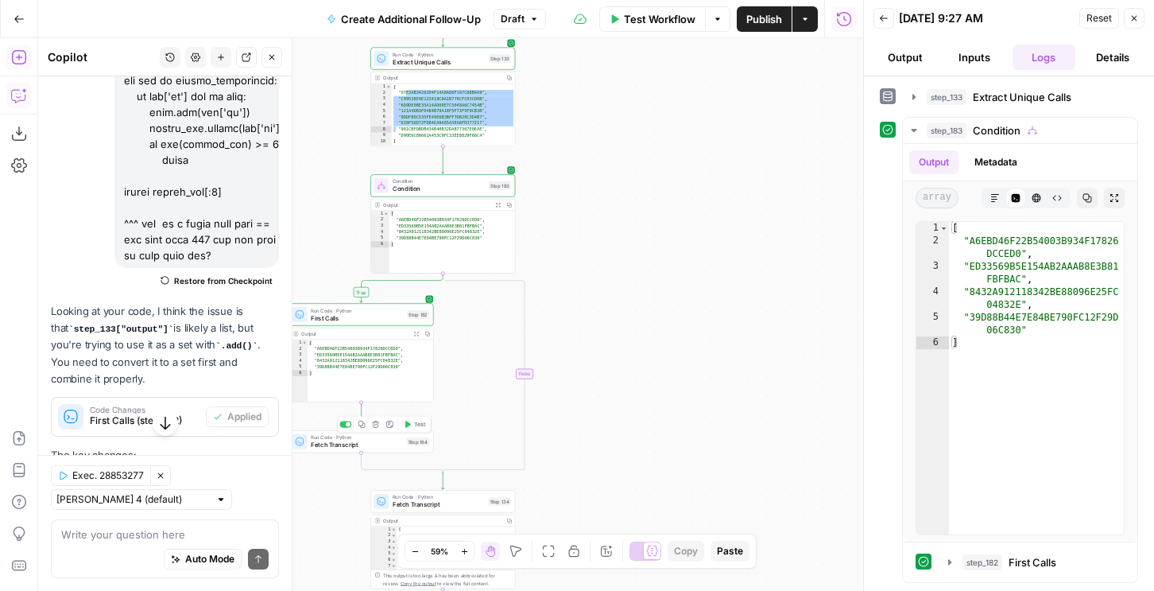
click at [387, 440] on span "Fetch Transcript" at bounding box center [357, 445] width 92 height 10
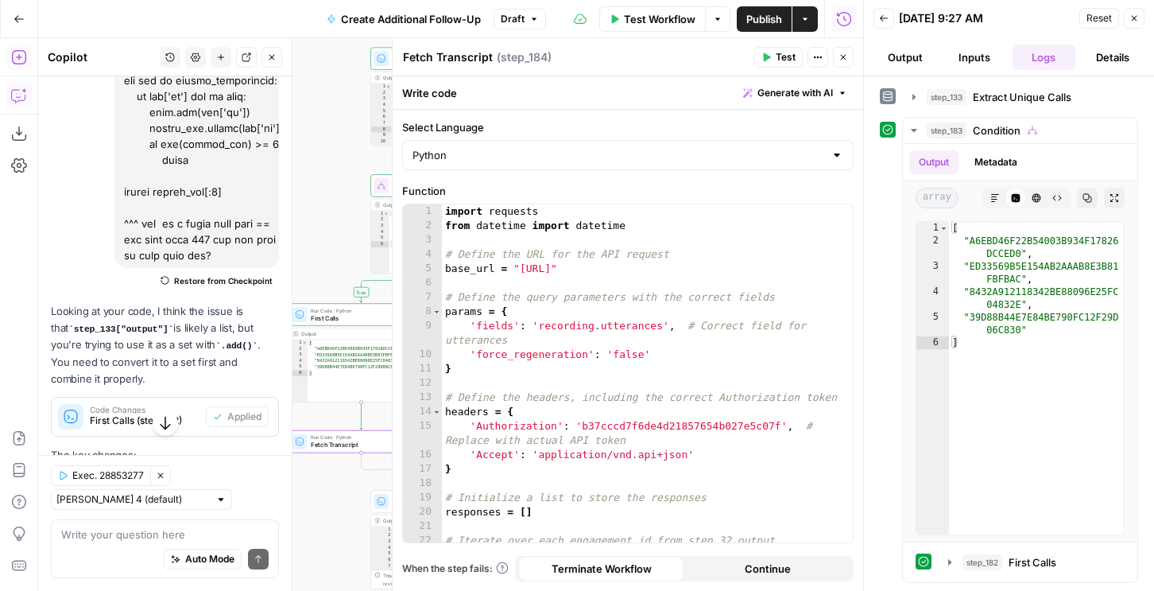
type textarea "**********"
click at [529, 428] on div "import requests from datetime import datetime # Define the URL for the API requ…" at bounding box center [647, 387] width 411 height 366
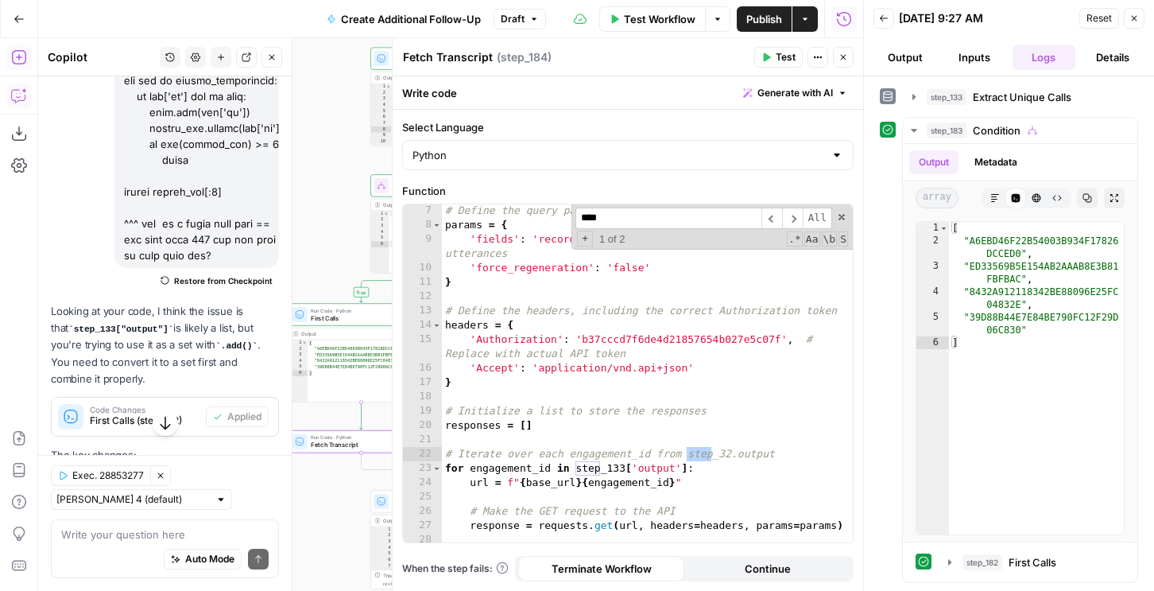
scroll to position [157, 0]
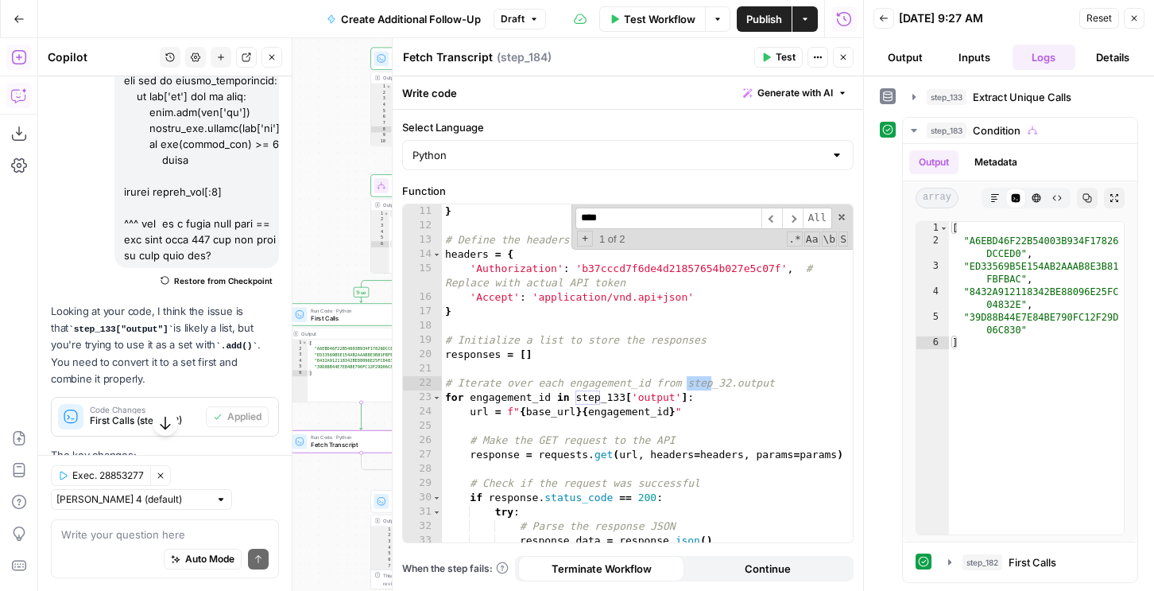
type input "****"
click at [625, 397] on div "'force_regeneration' : 'false' } # Define the headers, including the correct Au…" at bounding box center [647, 373] width 411 height 366
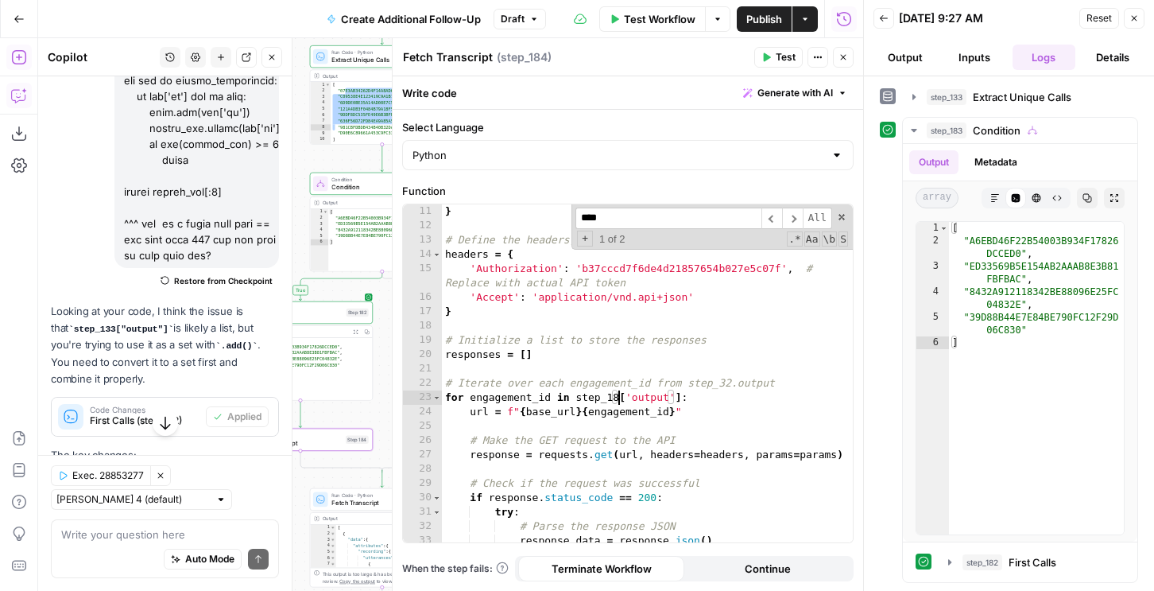
scroll to position [0, 14]
type textarea "**********"
click at [842, 216] on span at bounding box center [841, 216] width 11 height 11
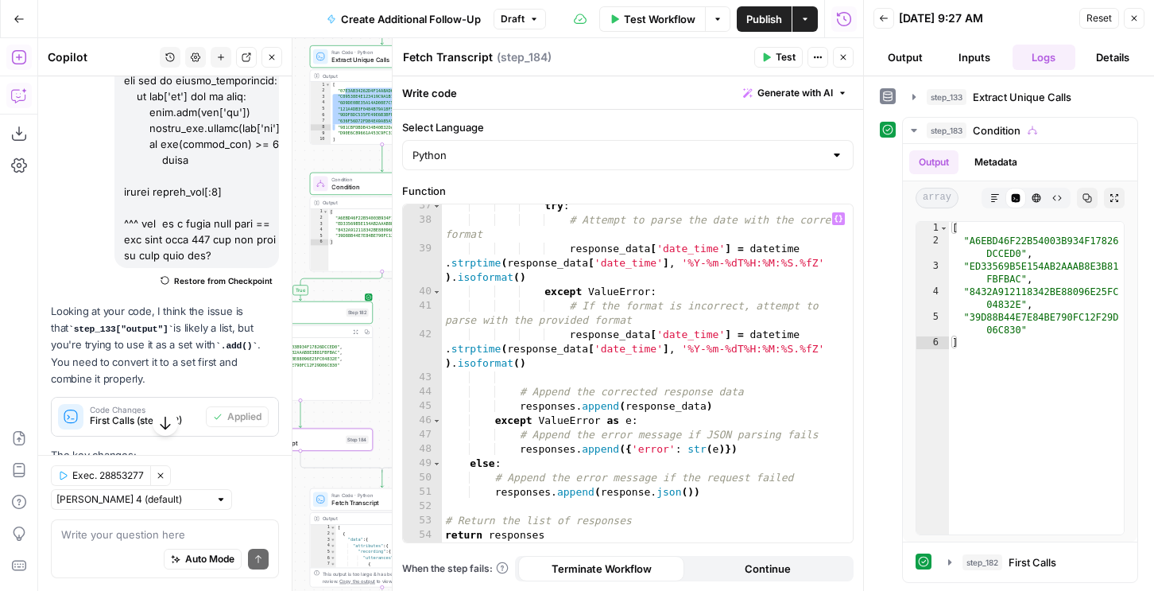
scroll to position [549, 0]
click at [840, 59] on icon "button" at bounding box center [844, 57] width 10 height 10
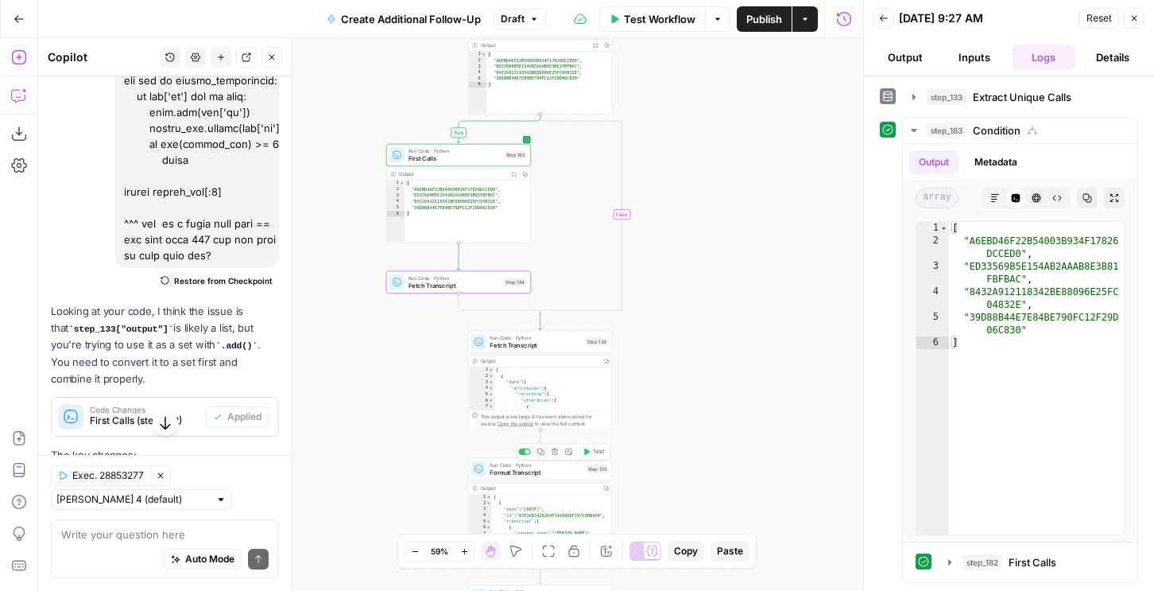
click at [539, 453] on icon "button" at bounding box center [540, 451] width 7 height 7
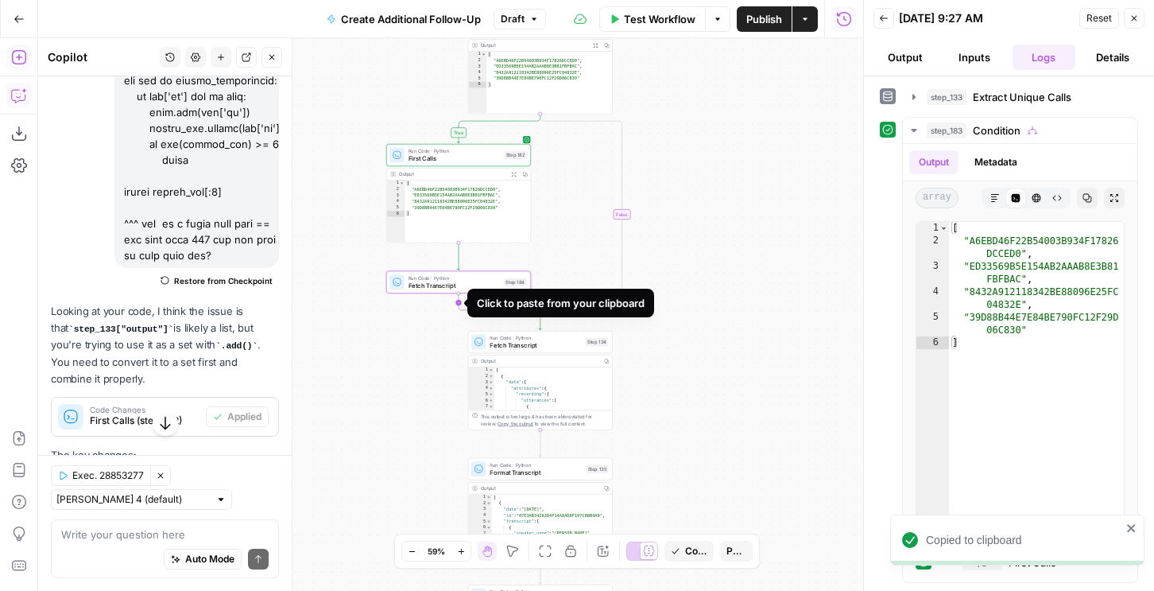
click at [459, 300] on icon "Edge from step_184 to step_183-conditional-end" at bounding box center [500, 303] width 82 height 21
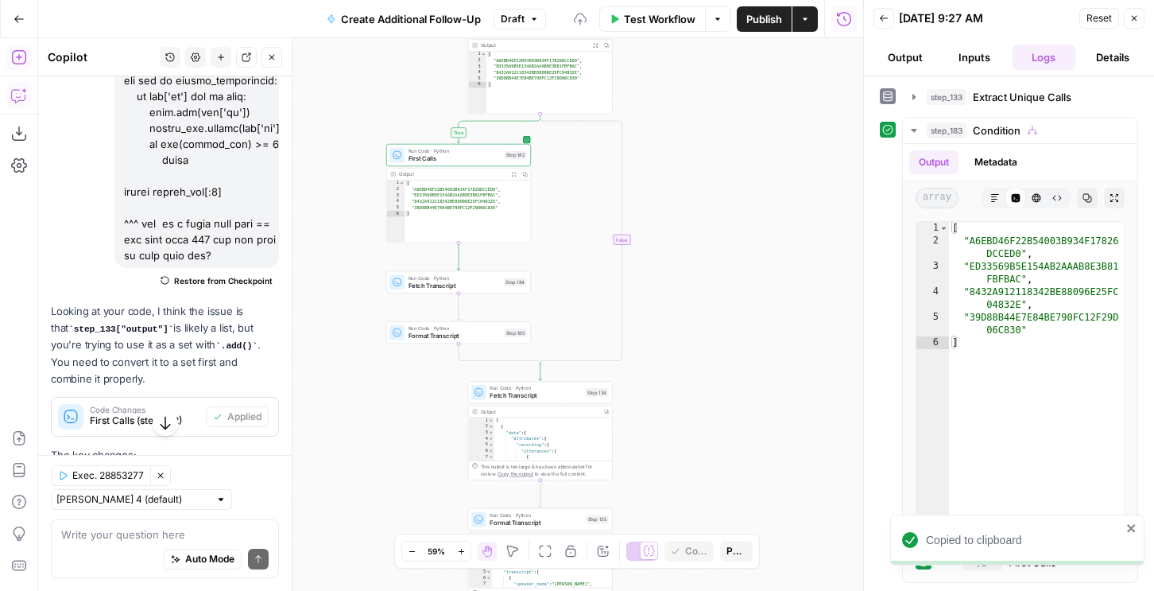
click at [447, 331] on span "Format Transcript" at bounding box center [455, 336] width 92 height 10
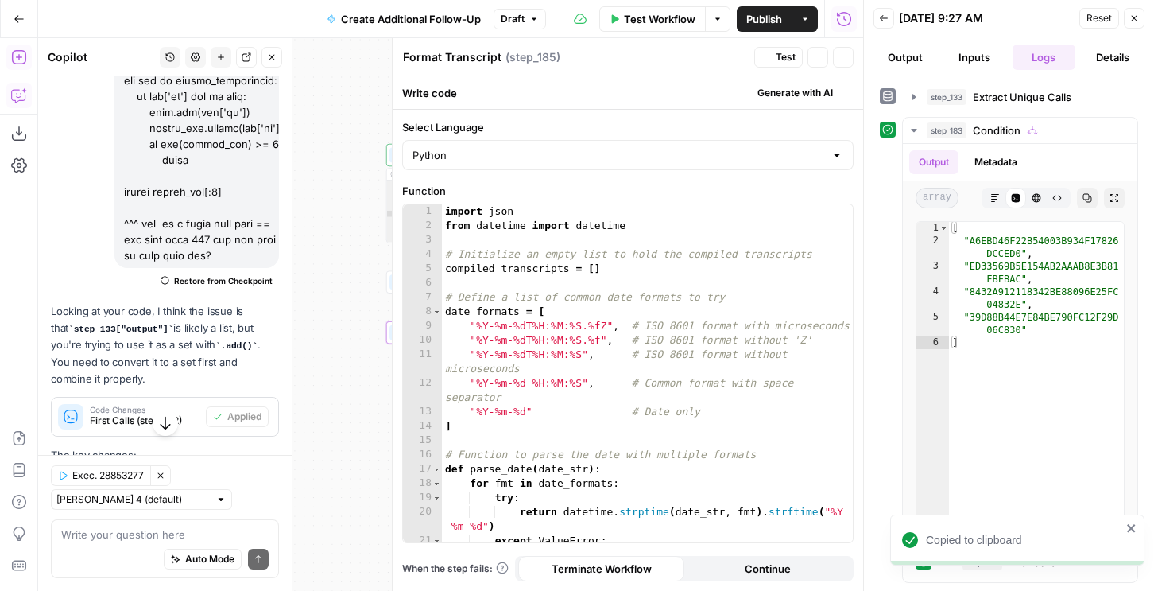
type textarea "**********"
click at [581, 358] on div "import json from datetime import datetime # Initialize an empty list to hold th…" at bounding box center [647, 387] width 411 height 366
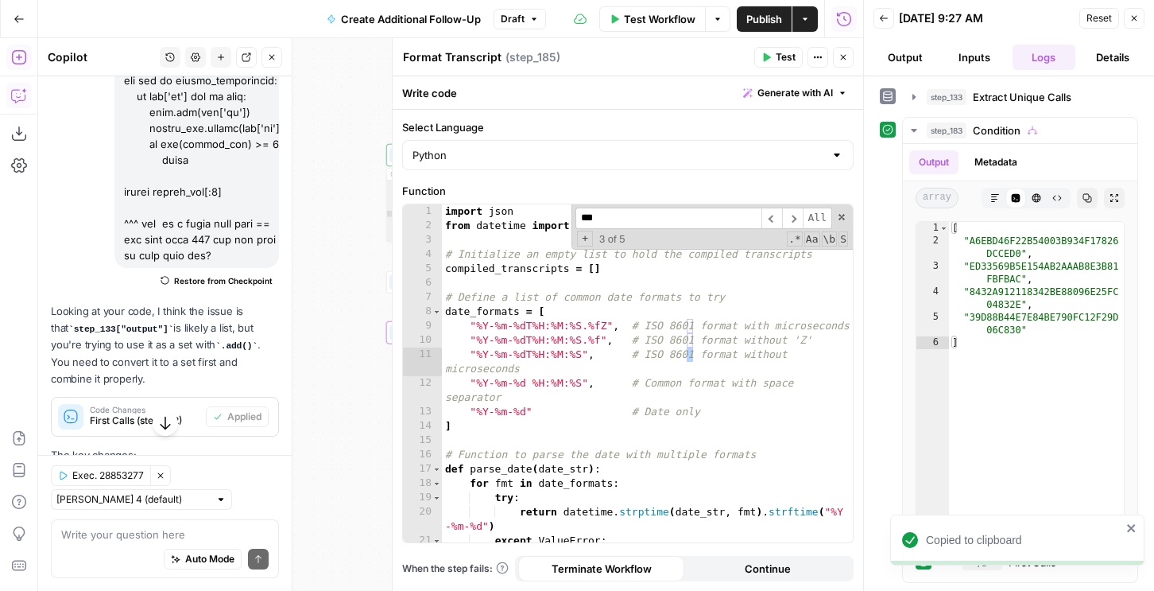
scroll to position [246, 0]
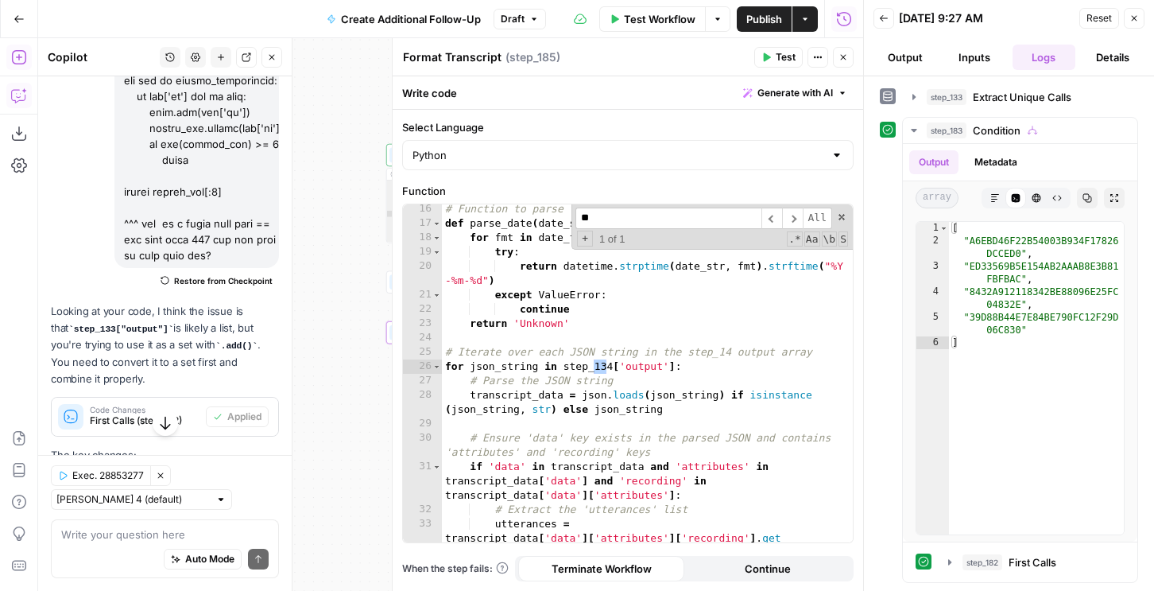
click at [273, 56] on icon "button" at bounding box center [272, 57] width 10 height 10
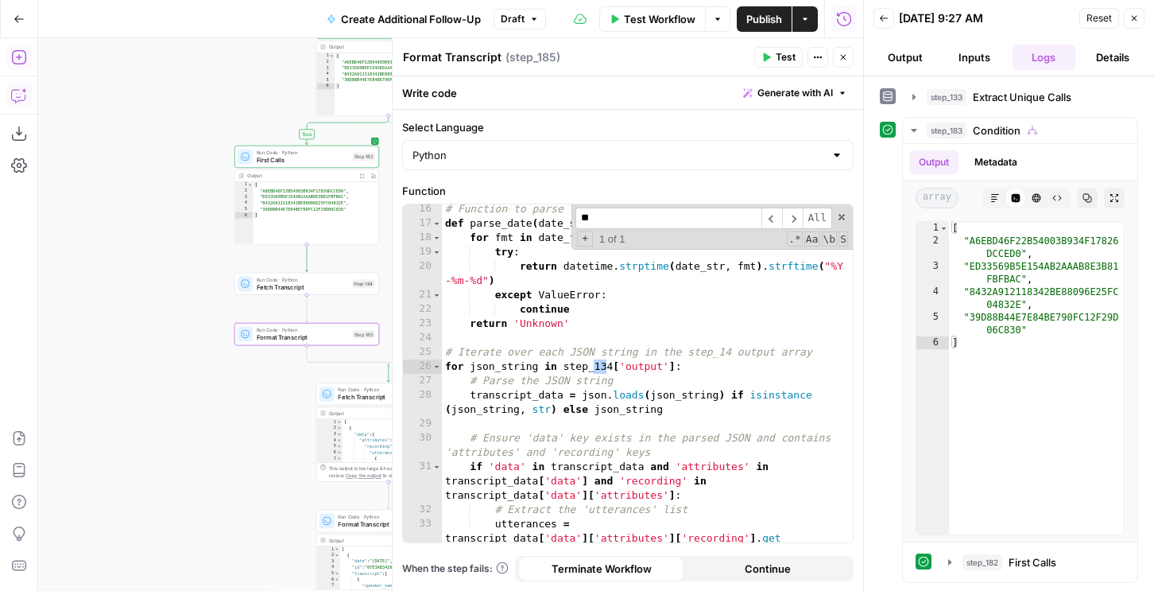
click at [609, 212] on input "**" at bounding box center [668, 217] width 186 height 21
type input "***"
click at [585, 236] on span "+" at bounding box center [585, 239] width 16 height 16
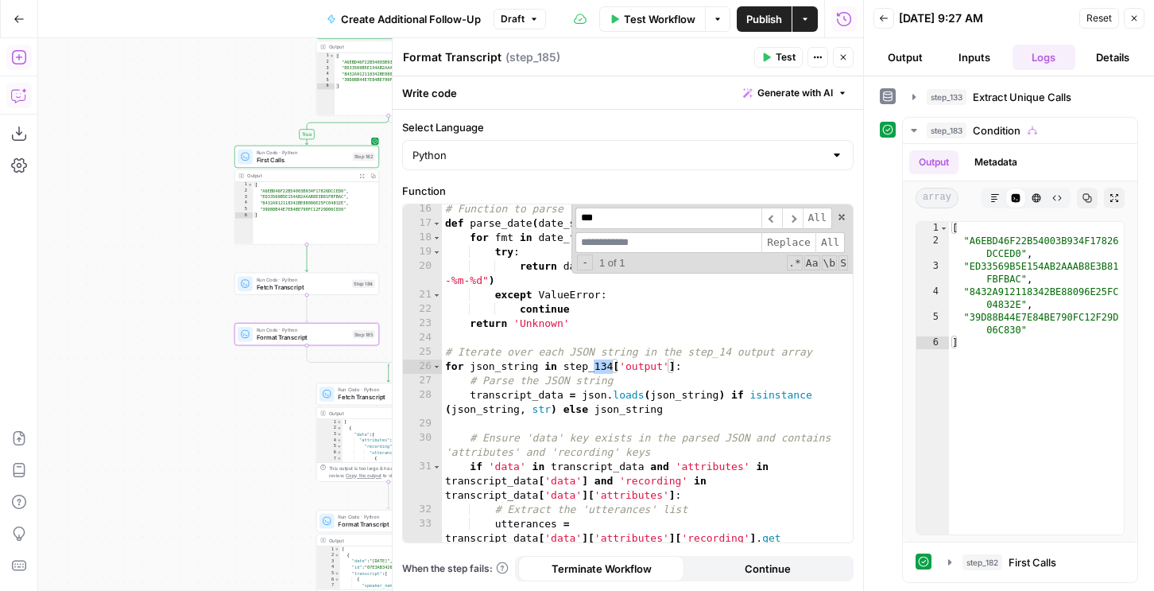
click at [587, 242] on input at bounding box center [668, 242] width 186 height 21
type input "***"
click at [789, 247] on span "Replace" at bounding box center [788, 242] width 54 height 21
click at [839, 57] on icon "button" at bounding box center [844, 57] width 10 height 10
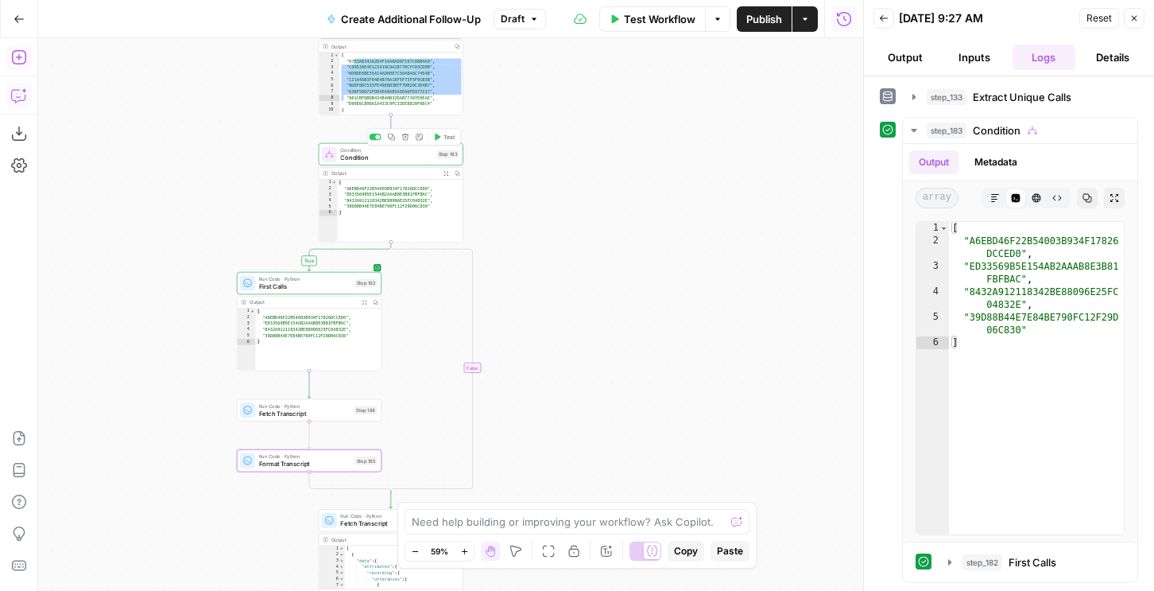
click at [446, 133] on span "Test" at bounding box center [449, 137] width 11 height 9
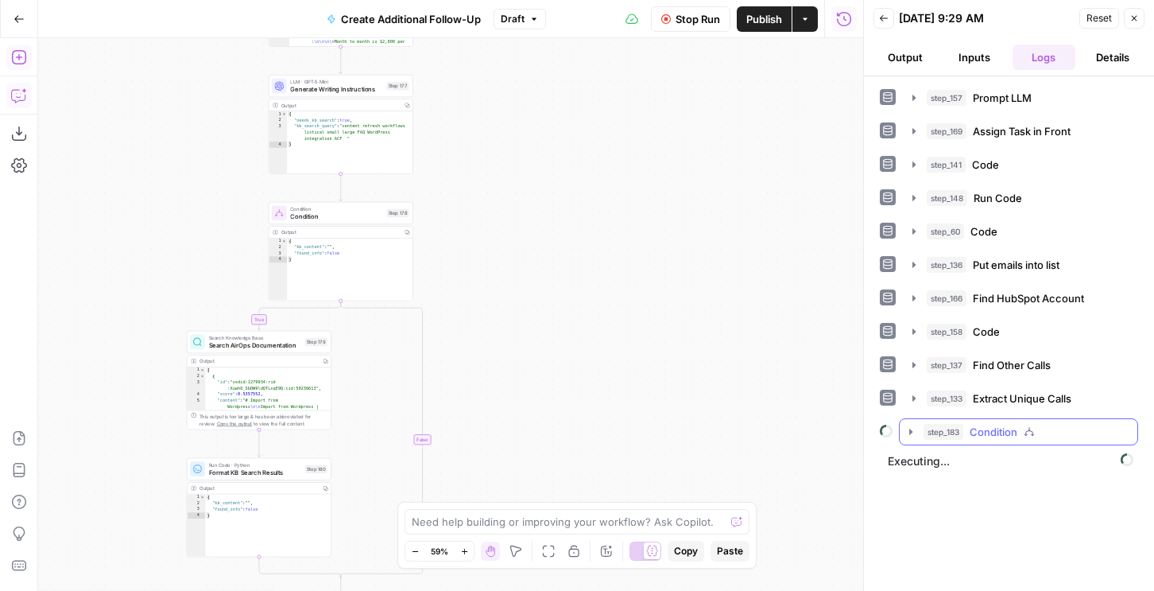
click at [946, 432] on span "step_183" at bounding box center [944, 432] width 40 height 16
click at [955, 459] on button "step_182 First Calls 0 ms / 1 tasks" at bounding box center [1030, 464] width 188 height 25
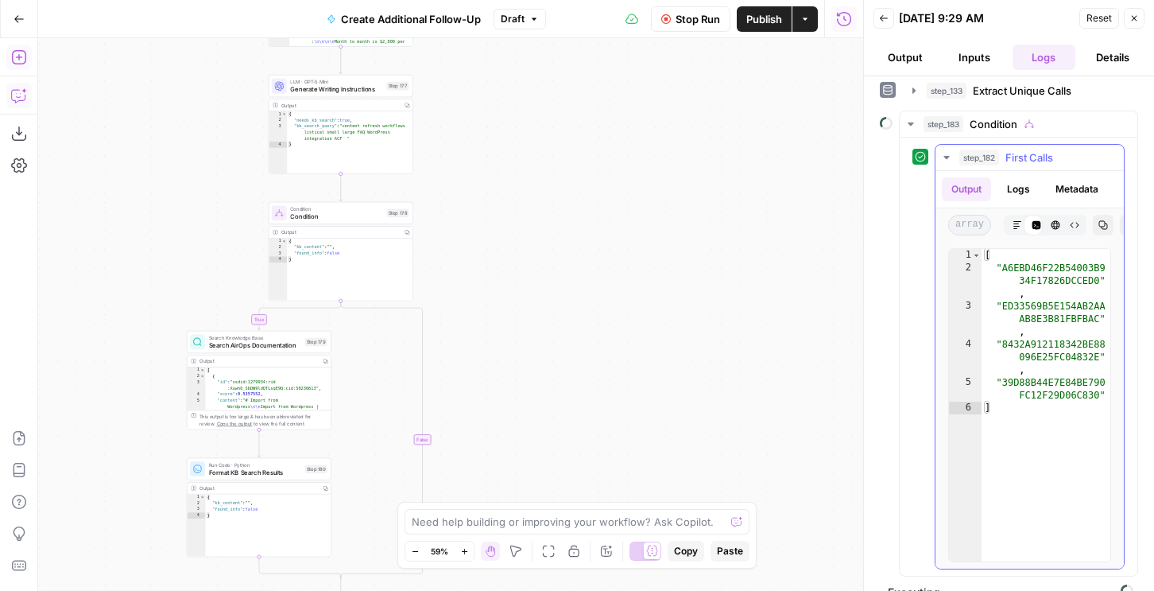
scroll to position [330, 0]
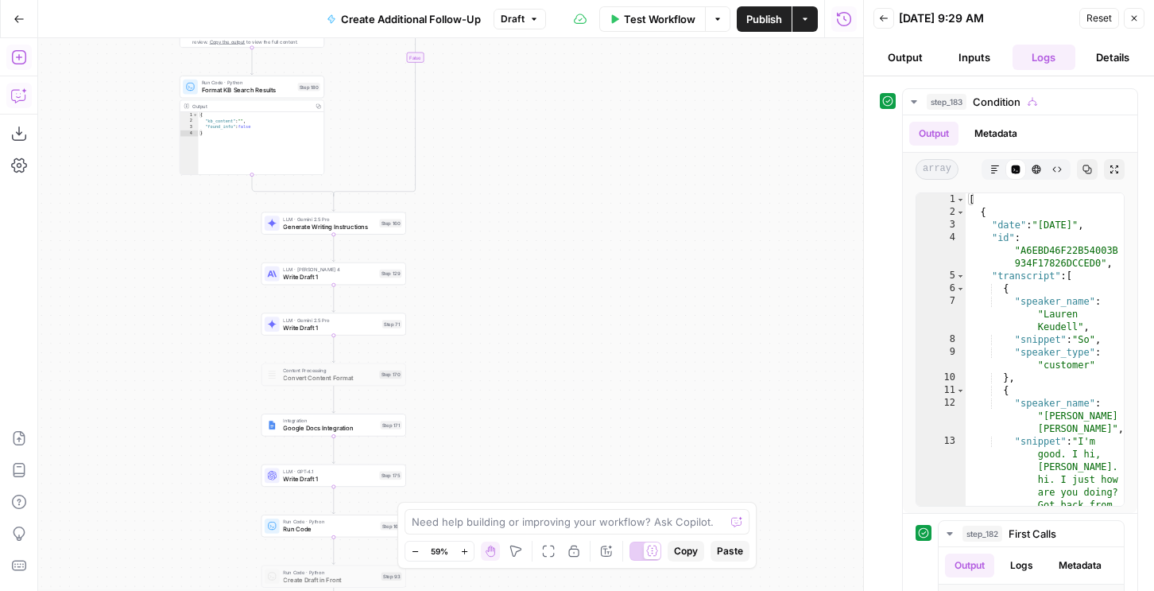
click at [365, 219] on span "LLM · Gemini 2.5 Pro" at bounding box center [329, 218] width 92 height 7
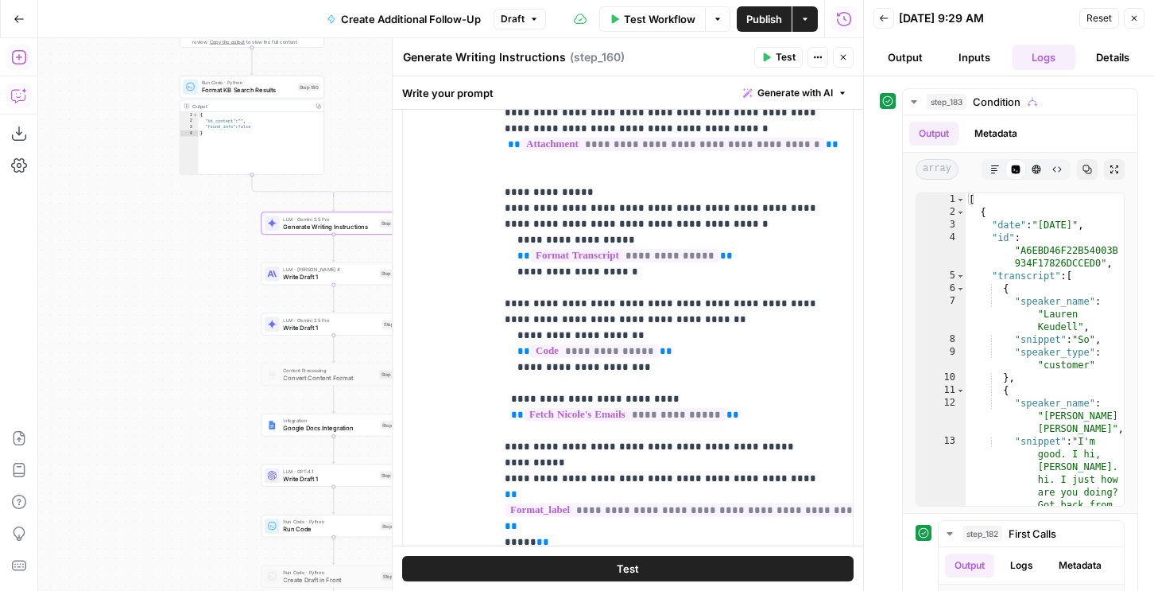
scroll to position [856, 0]
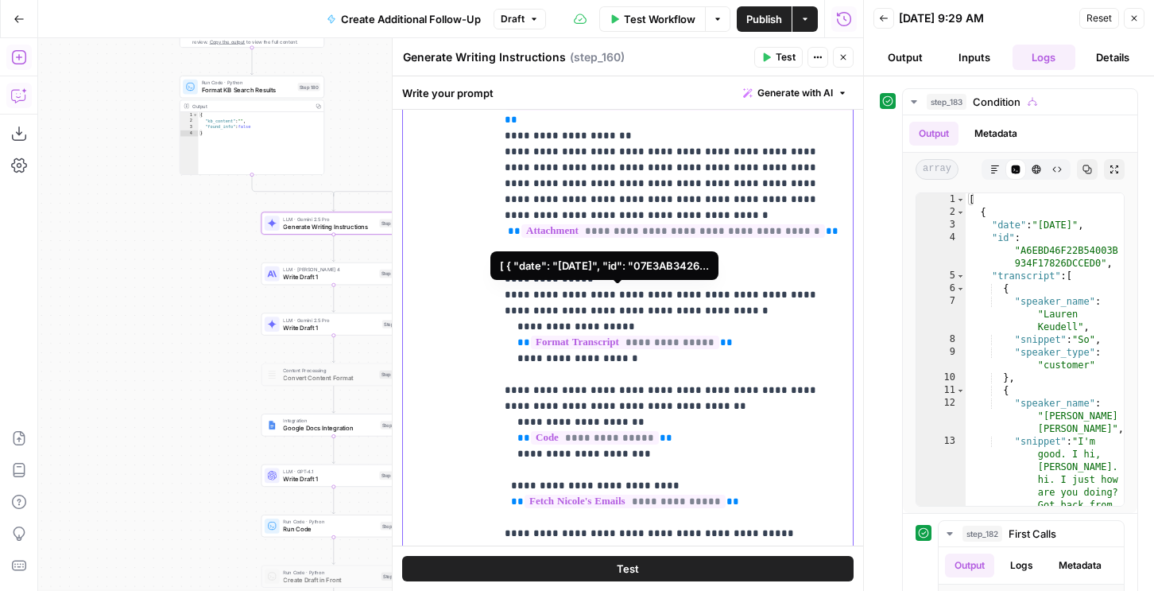
drag, startPoint x: 648, startPoint y: 324, endPoint x: 505, endPoint y: 296, distance: 145.9
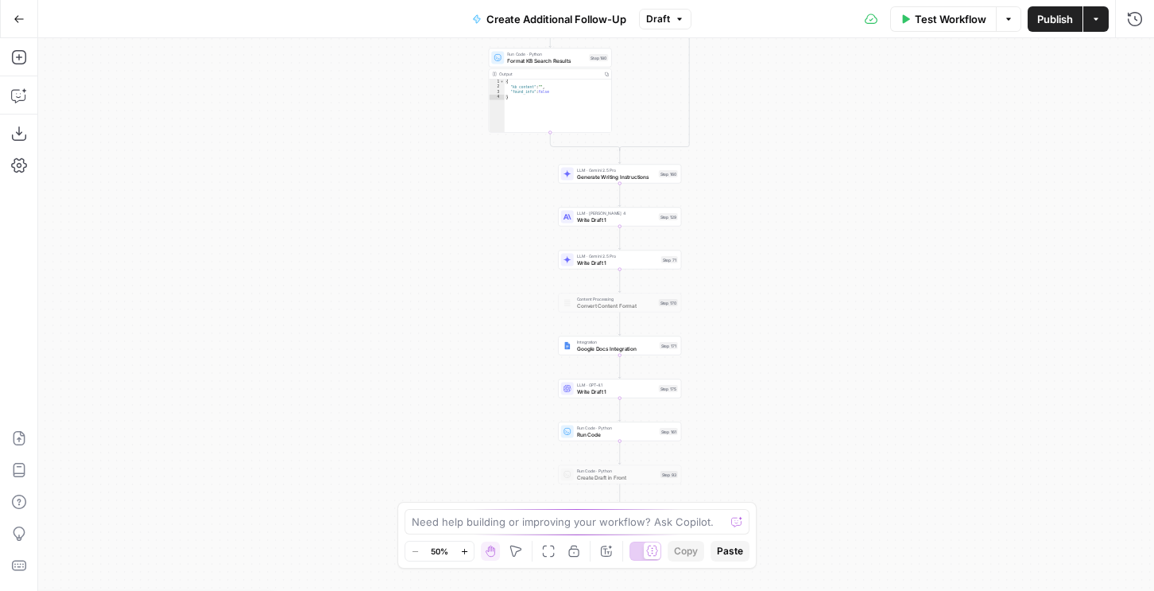
click at [633, 182] on div "LLM · Gemini 2.5 Pro Generate Writing Instructions Step 160 Copy step Delete st…" at bounding box center [619, 174] width 123 height 19
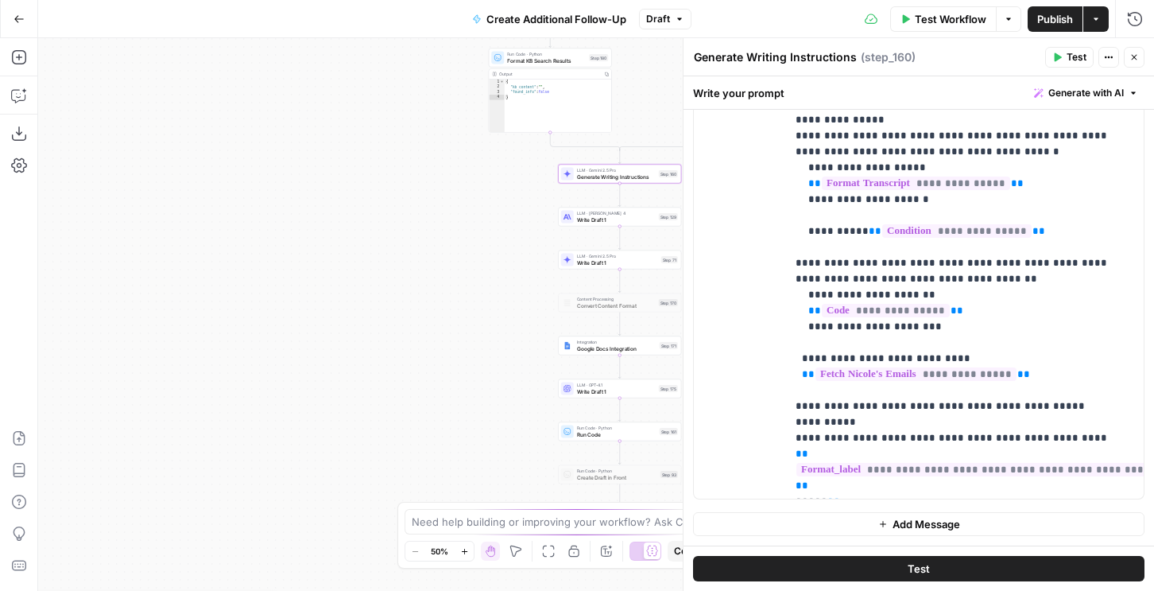
scroll to position [999, 0]
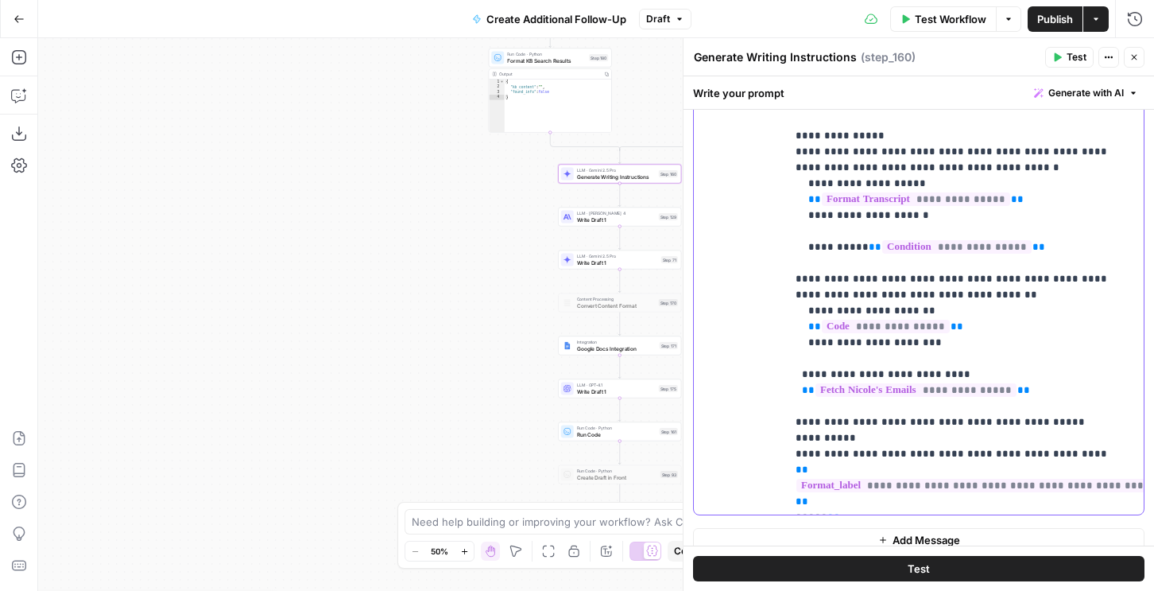
drag, startPoint x: 859, startPoint y: 216, endPoint x: 1036, endPoint y: 211, distance: 177.3
click at [1036, 211] on p "**********" at bounding box center [965, 589] width 339 height 1431
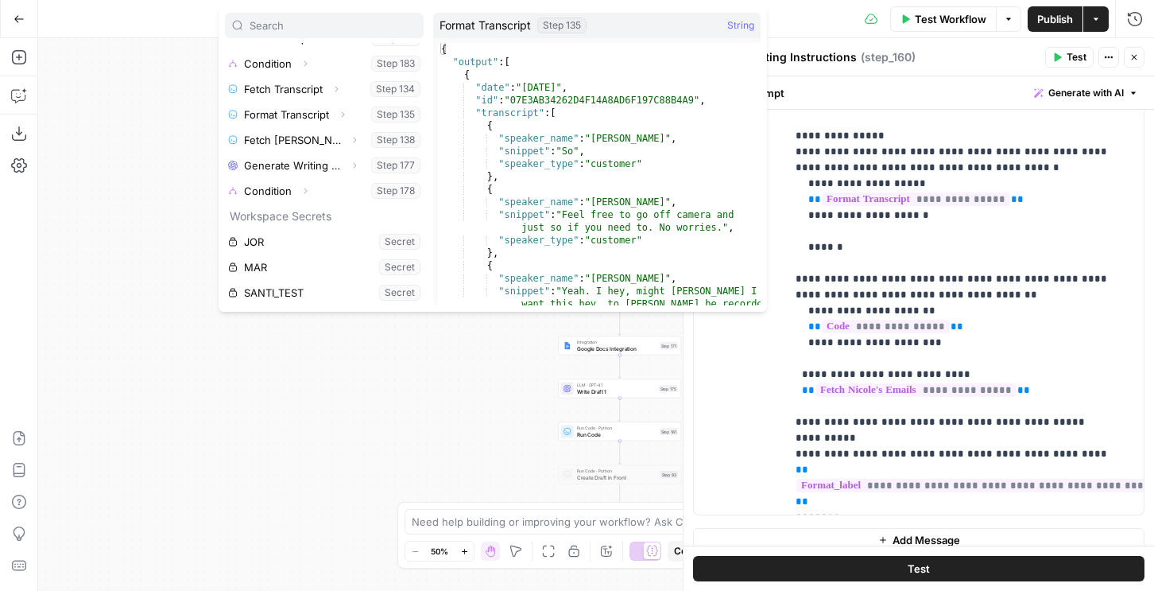
scroll to position [301, 0]
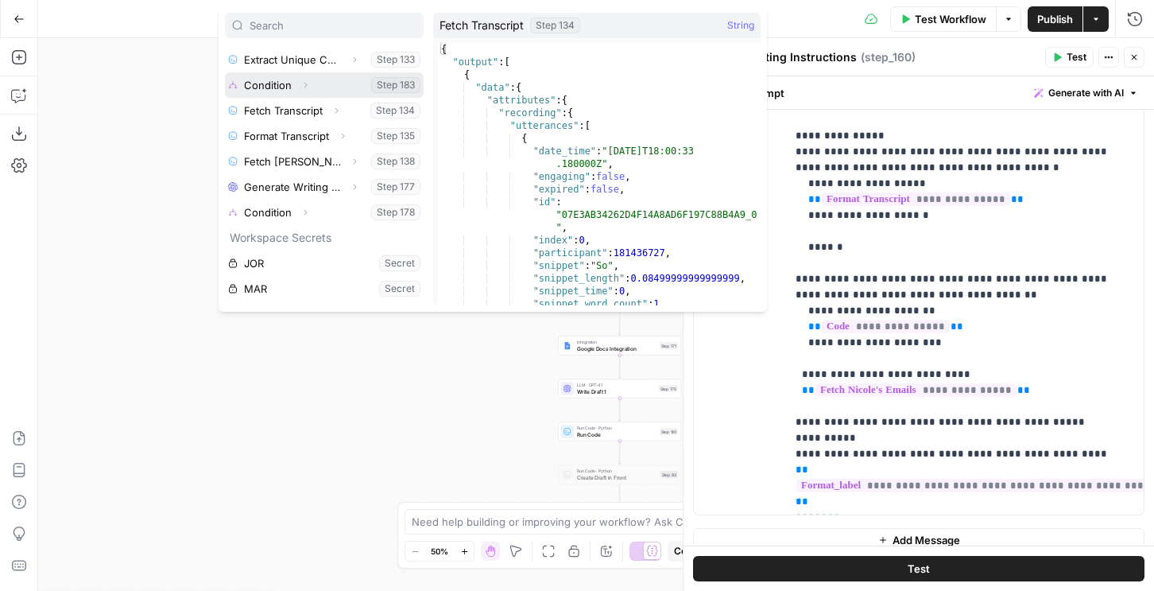
click at [300, 83] on icon "button" at bounding box center [305, 85] width 10 height 10
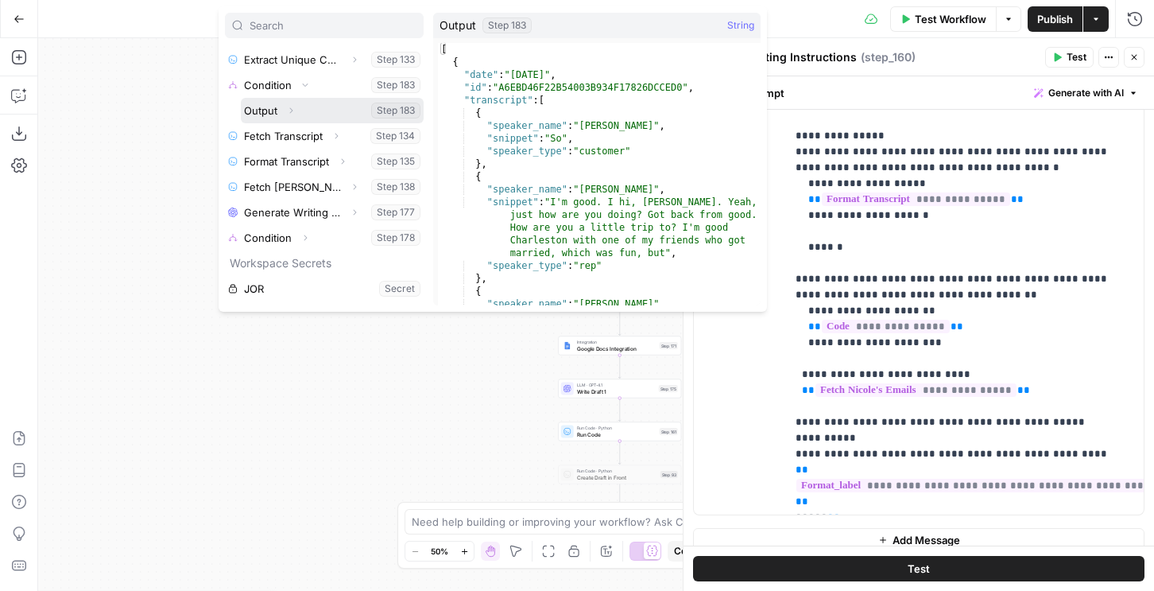
click at [264, 114] on button "Select variable Output" at bounding box center [332, 110] width 183 height 25
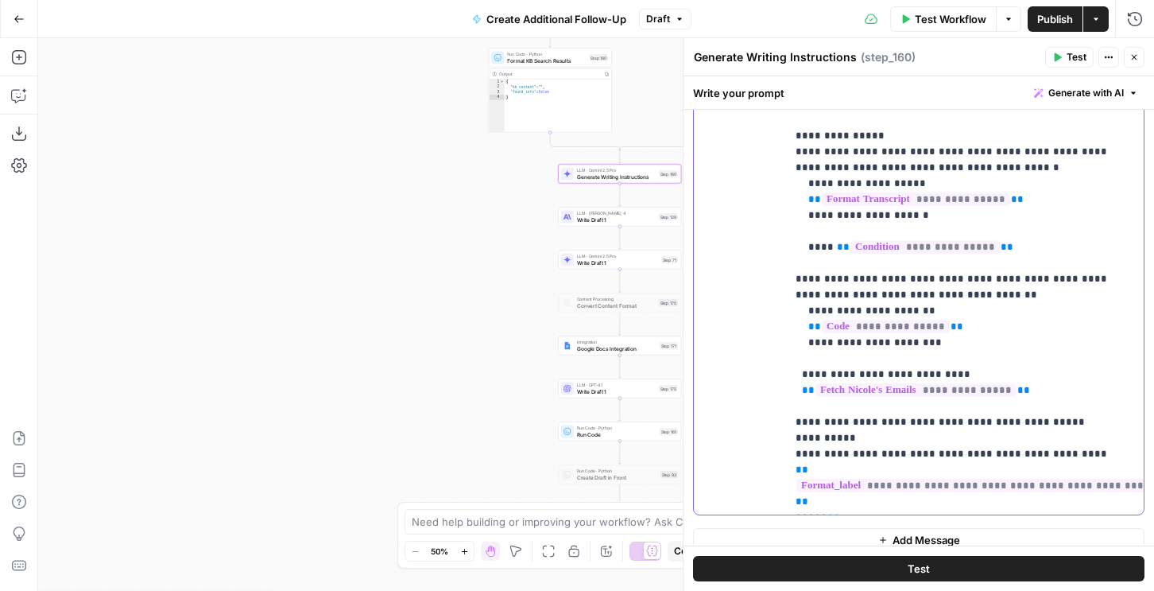
click at [837, 242] on span "**" at bounding box center [843, 247] width 13 height 10
click at [958, 219] on p "**********" at bounding box center [965, 589] width 339 height 1431
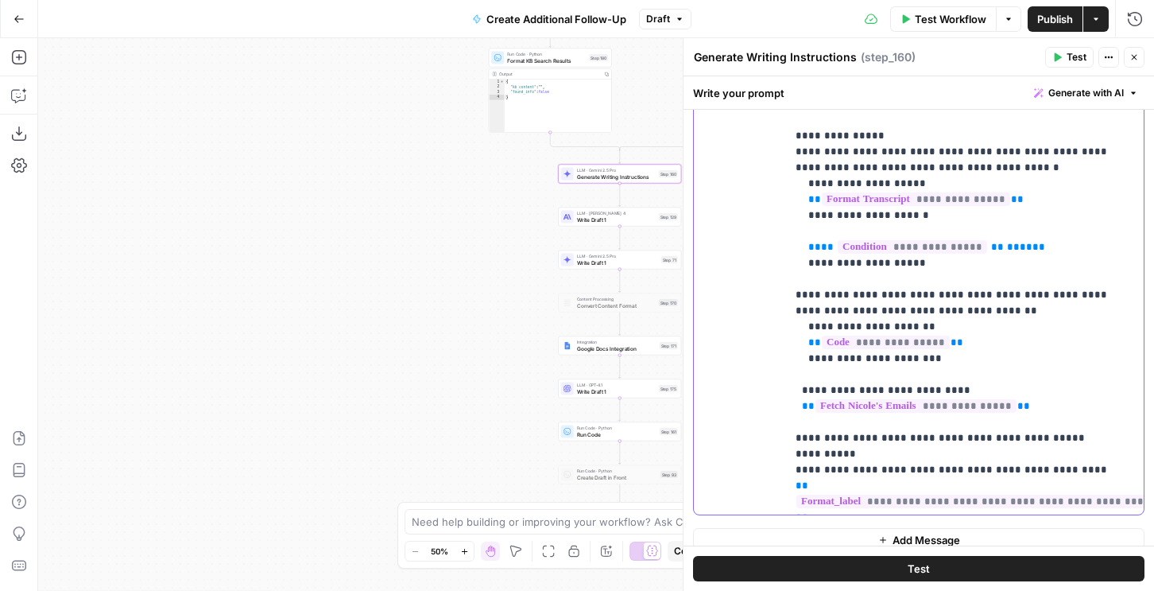
drag, startPoint x: 895, startPoint y: 228, endPoint x: 804, endPoint y: 230, distance: 91.4
click at [803, 230] on p "**********" at bounding box center [965, 597] width 339 height 1447
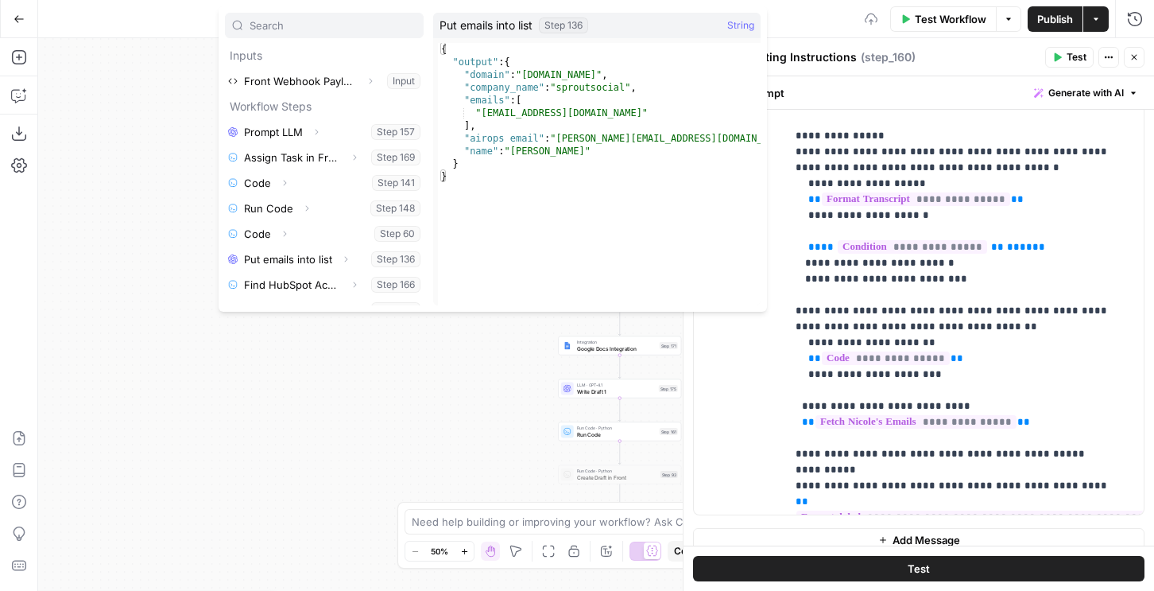
scroll to position [323, 0]
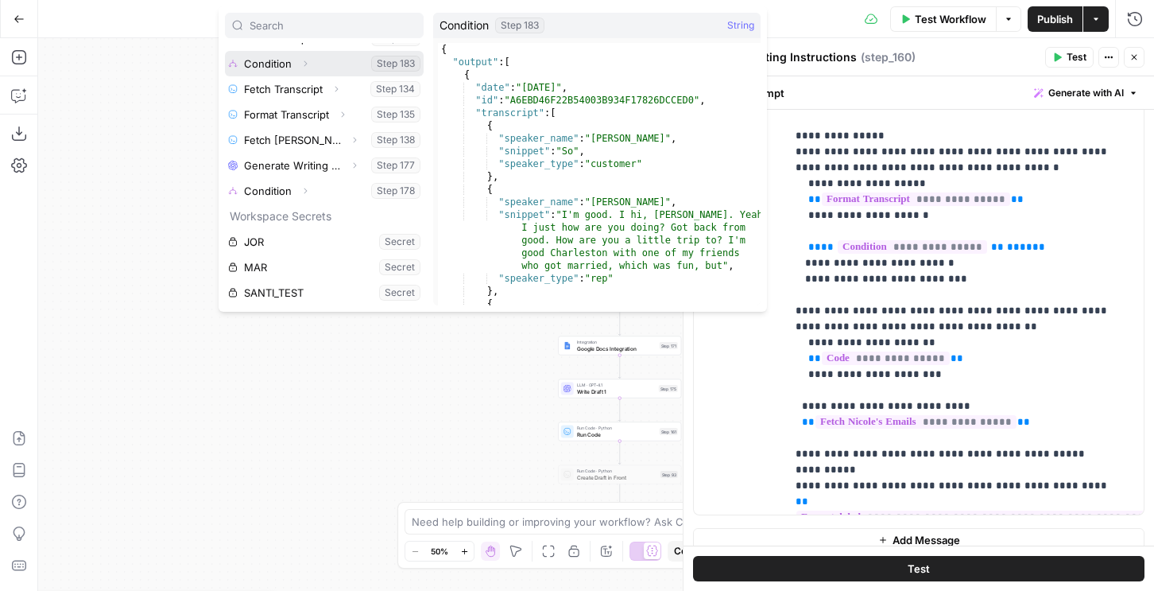
click at [305, 64] on icon "button" at bounding box center [305, 64] width 10 height 10
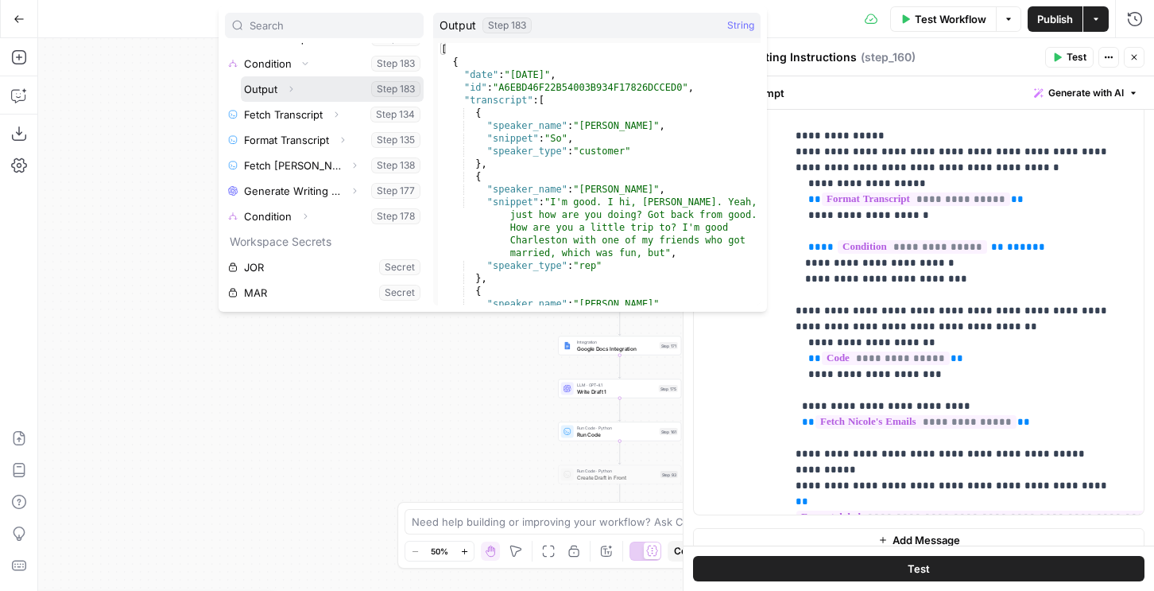
click at [273, 91] on button "Select variable Output" at bounding box center [332, 88] width 183 height 25
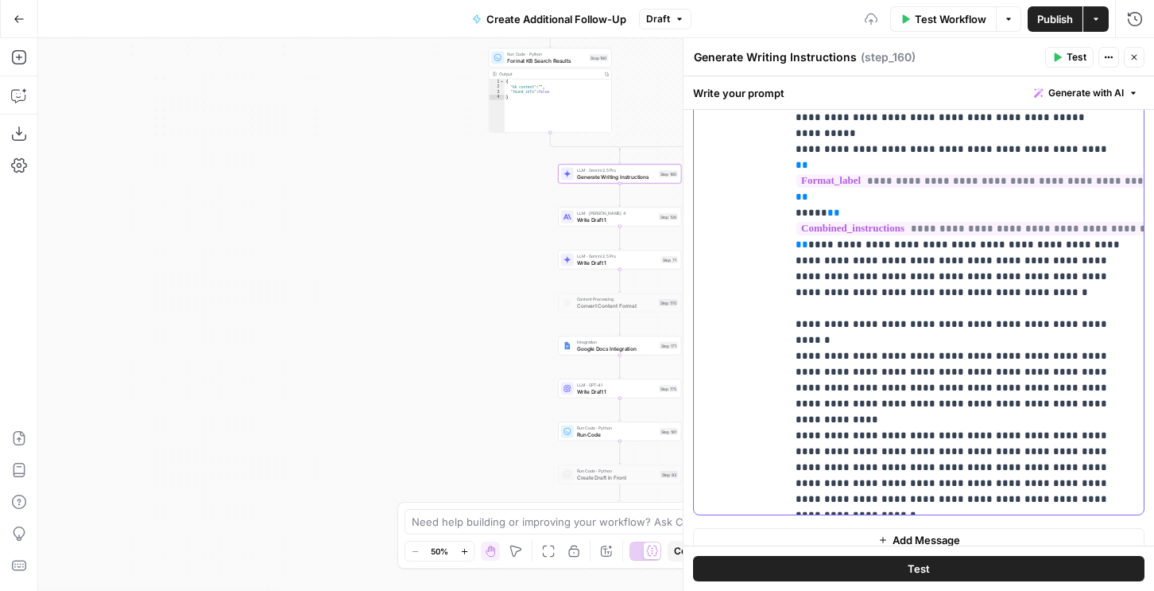
scroll to position [591, 0]
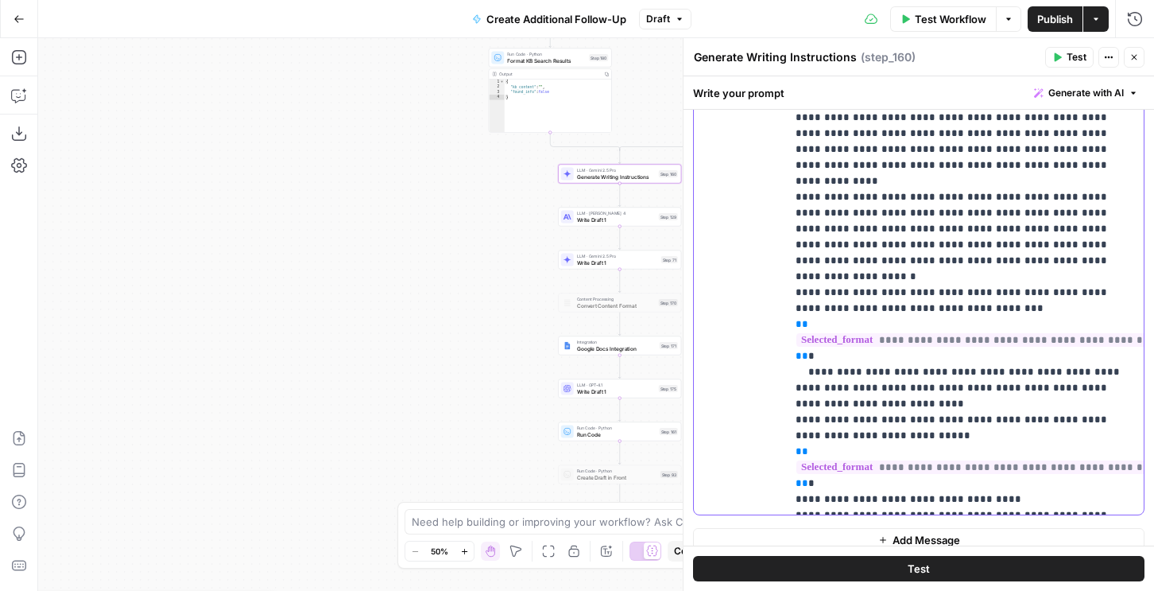
click at [819, 198] on p "**********" at bounding box center [965, 22] width 339 height 1478
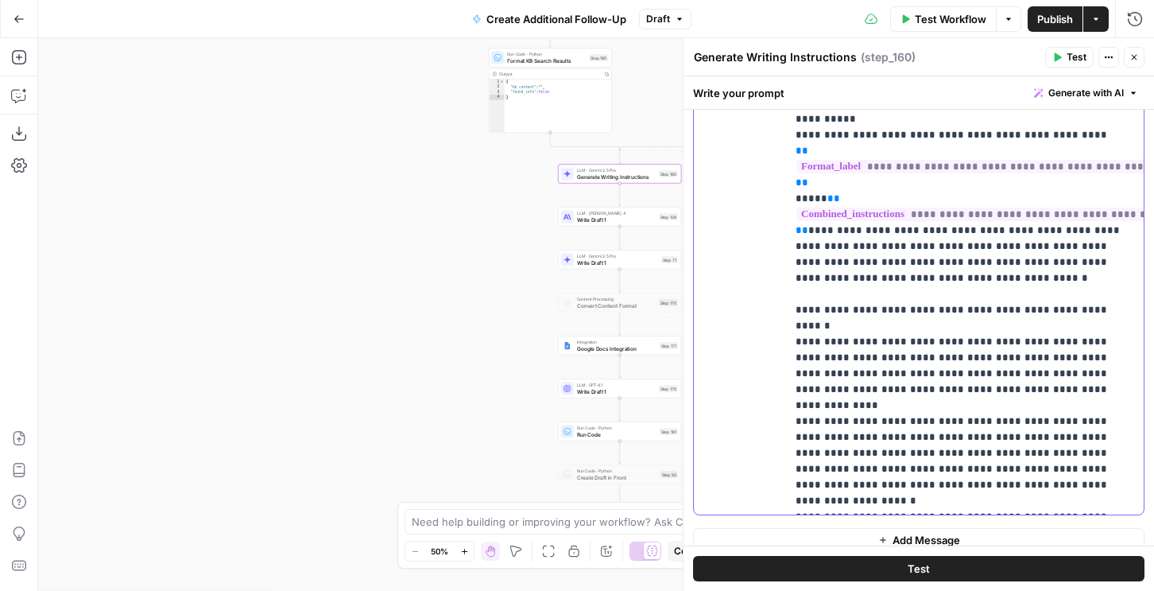
click at [844, 197] on p "**********" at bounding box center [965, 246] width 339 height 1478
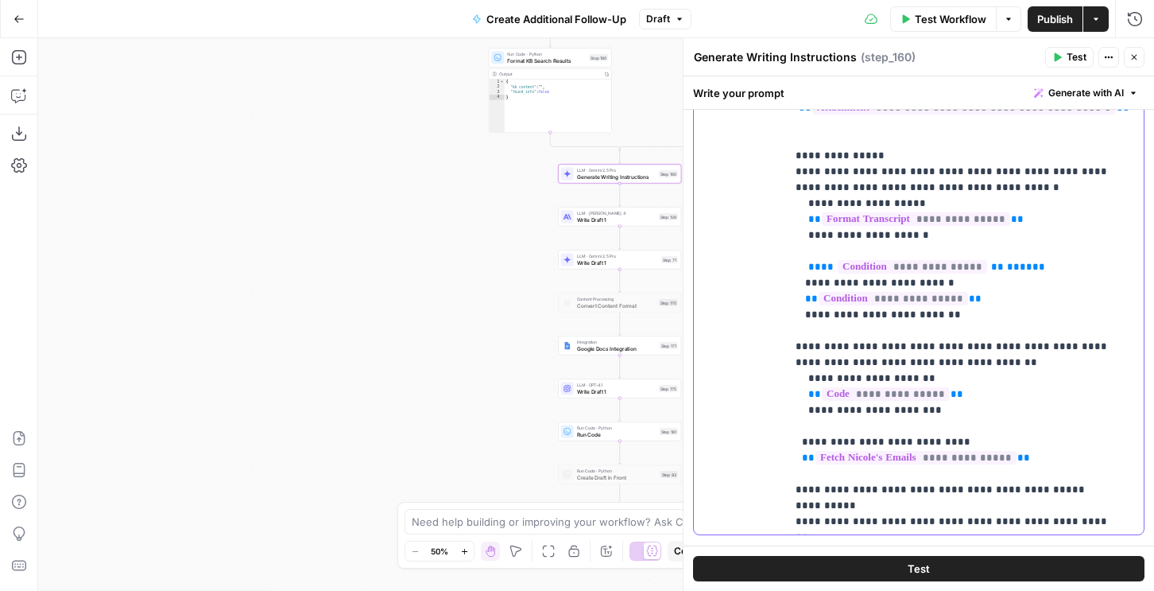
scroll to position [974, 0]
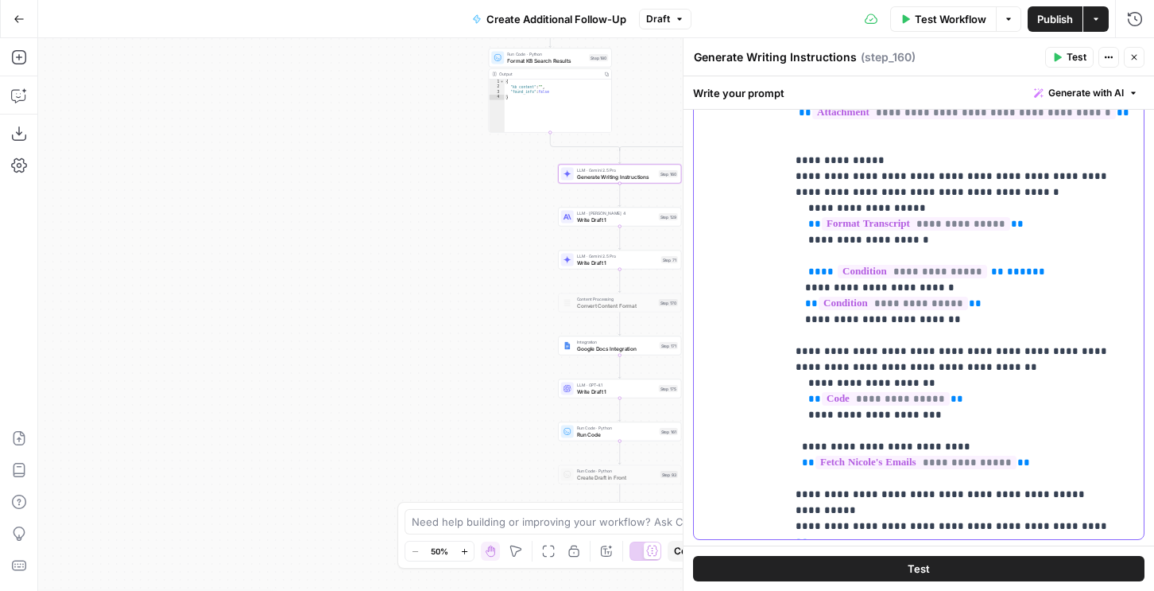
drag, startPoint x: 960, startPoint y: 261, endPoint x: 790, endPoint y: 145, distance: 205.9
click at [790, 145] on div "**********" at bounding box center [965, 216] width 358 height 648
click at [642, 215] on span "Write Draft 1" at bounding box center [616, 219] width 79 height 8
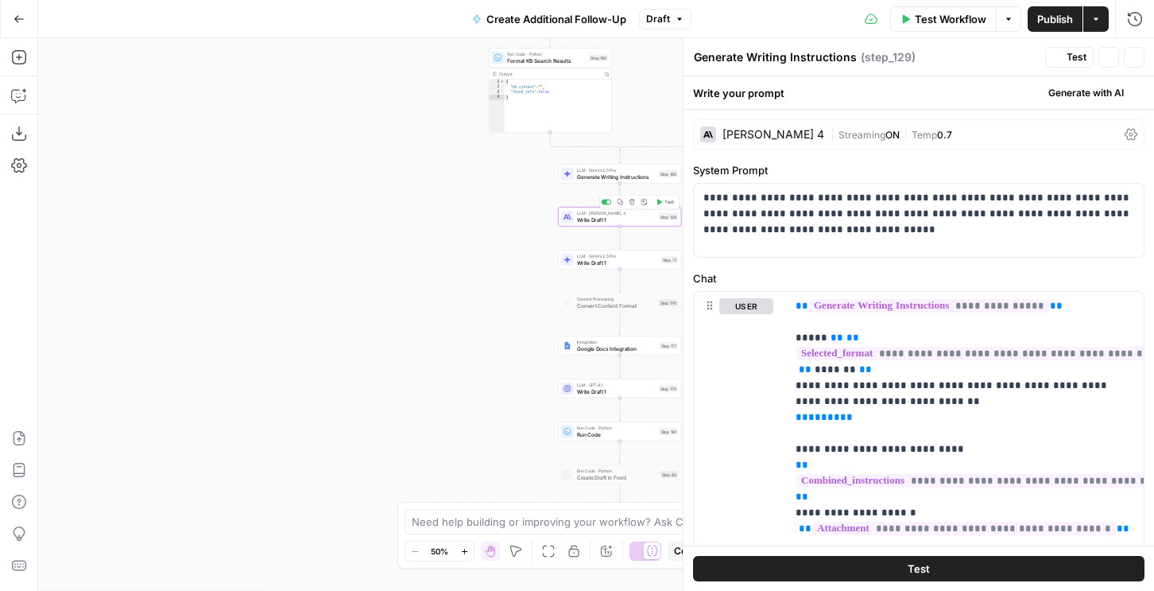
type textarea "Write Draft 1"
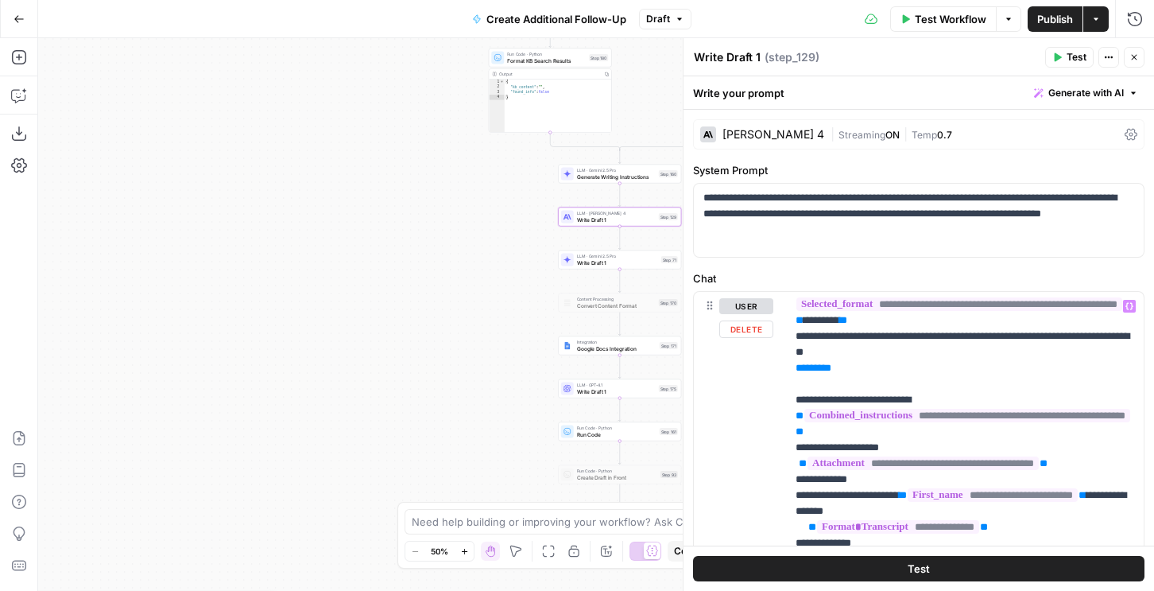
scroll to position [48, 0]
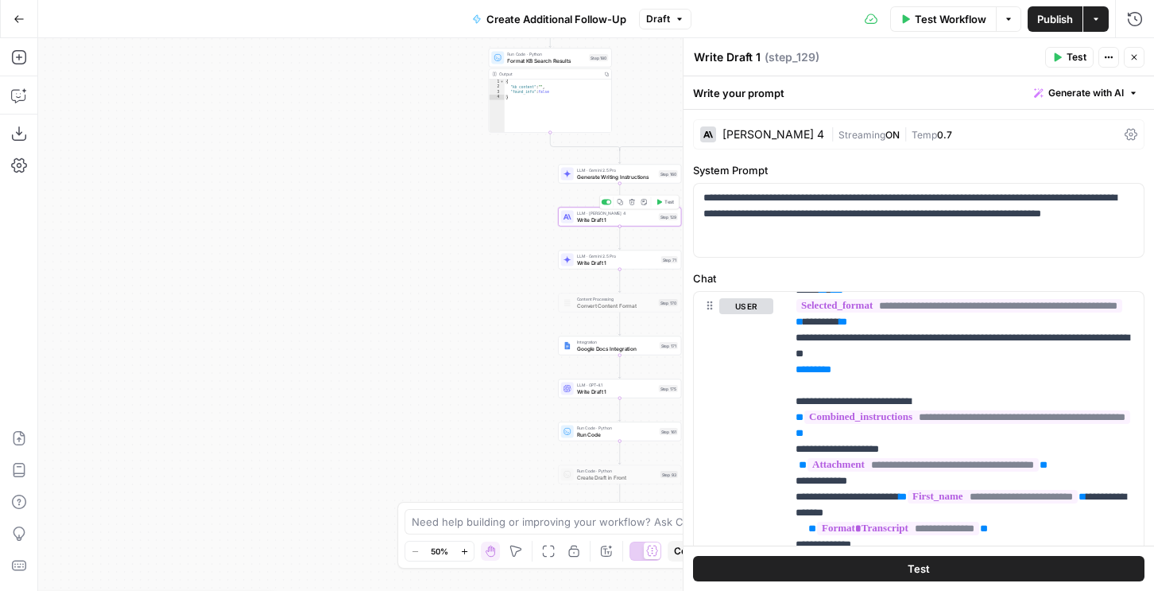
click at [769, 133] on div "[PERSON_NAME] 4" at bounding box center [774, 134] width 102 height 11
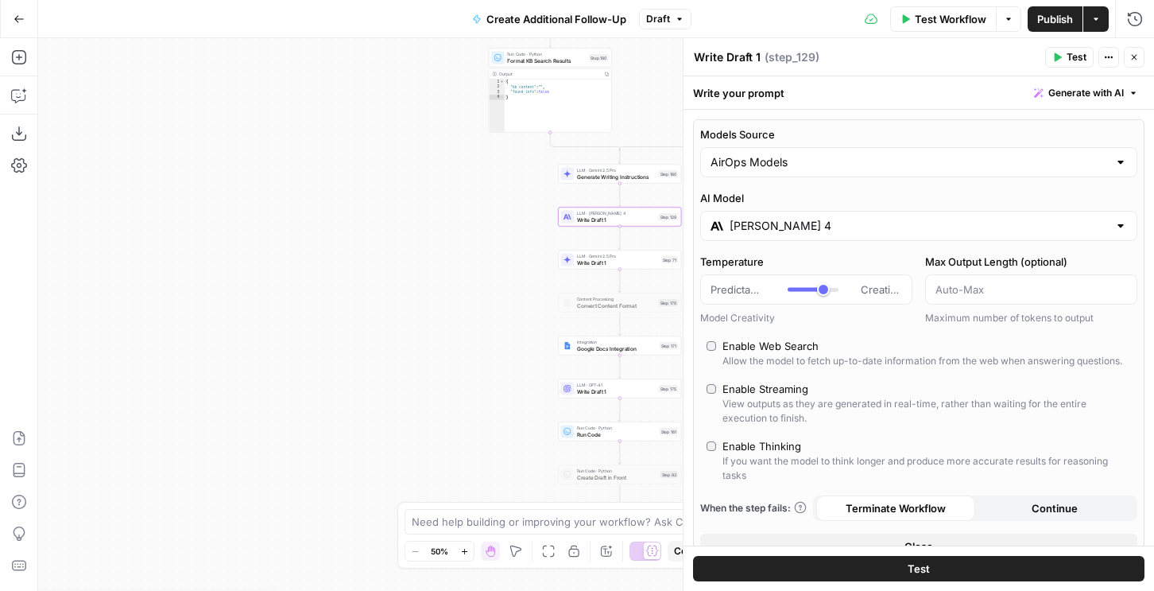
click at [781, 228] on input "[PERSON_NAME] 4" at bounding box center [919, 226] width 378 height 16
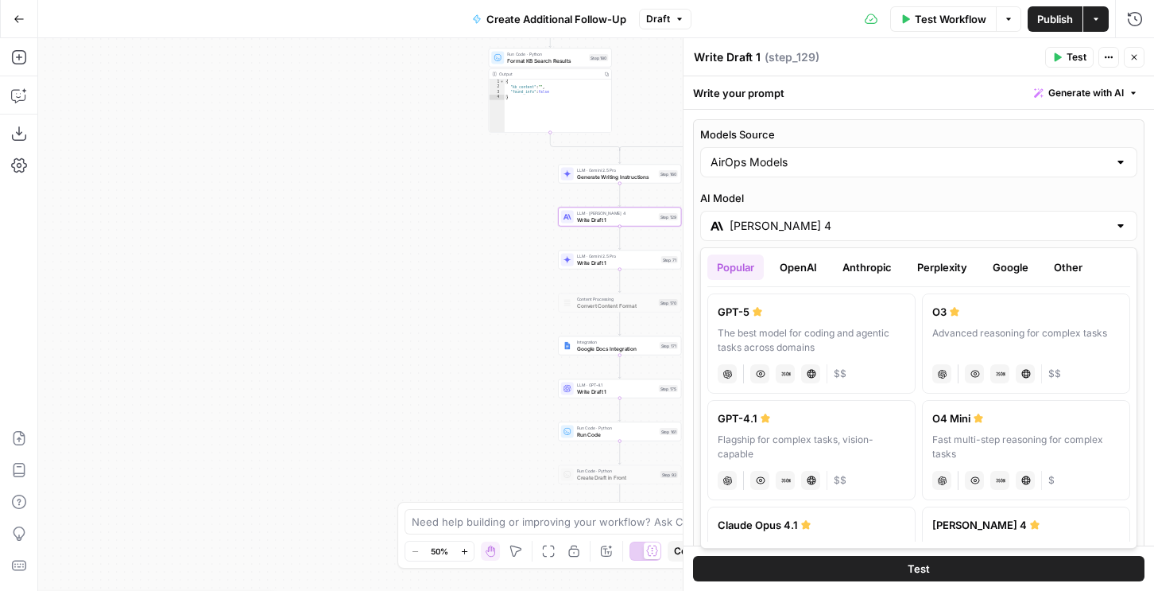
click at [991, 266] on button "Google" at bounding box center [1010, 266] width 55 height 25
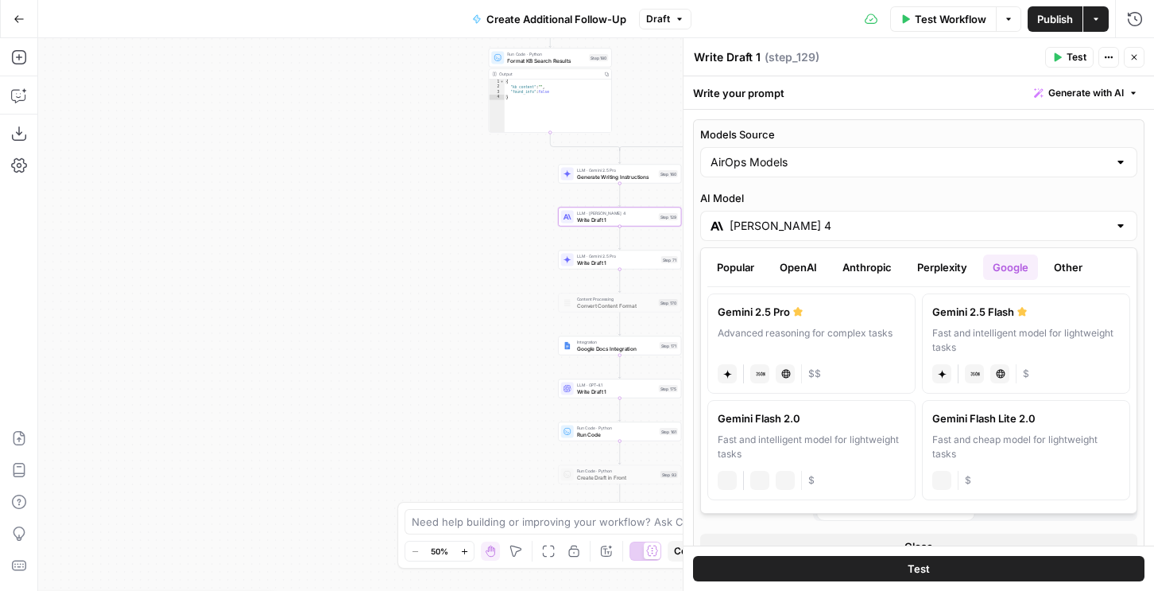
click at [808, 313] on div "Gemini 2.5 Pro" at bounding box center [812, 312] width 188 height 16
type input "Gemini 2.5 Pro"
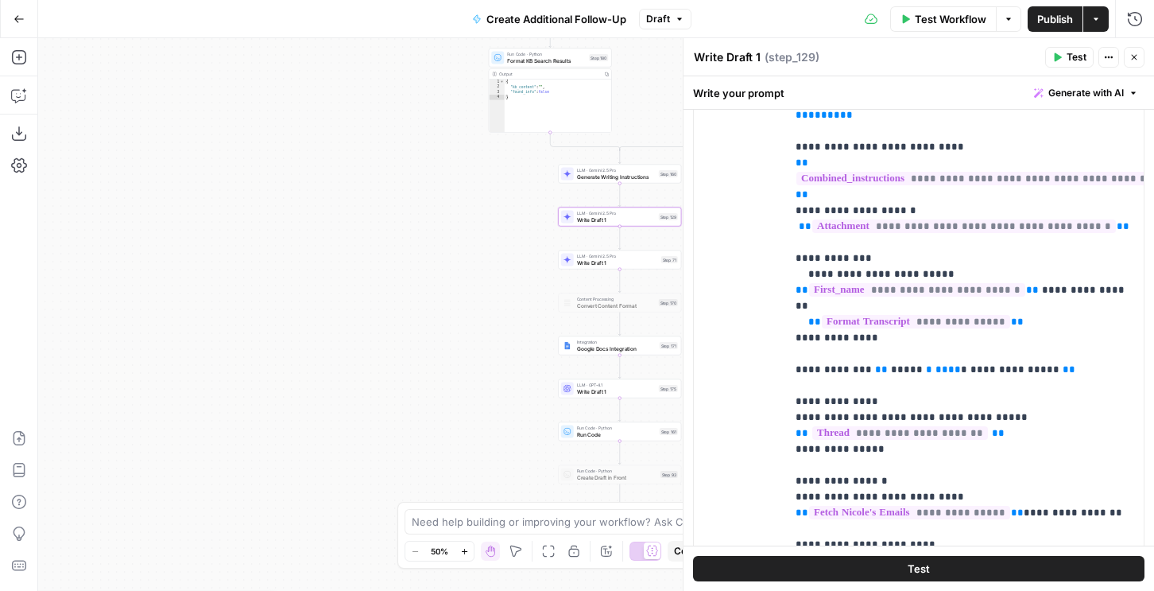
scroll to position [823, 0]
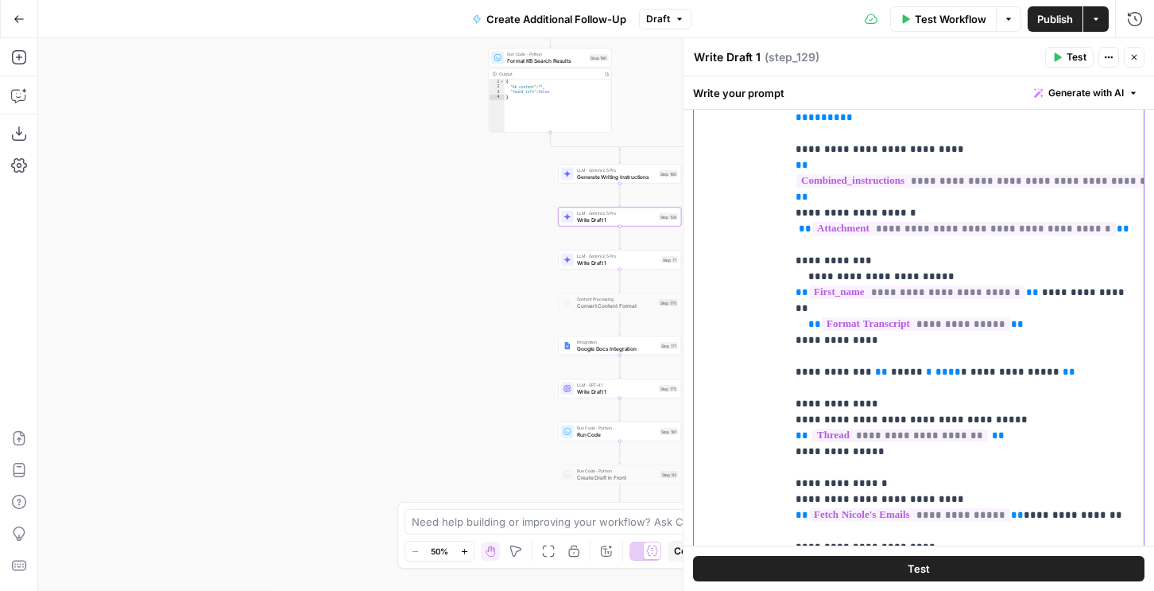
click at [1040, 291] on p "**********" at bounding box center [965, 347] width 339 height 699
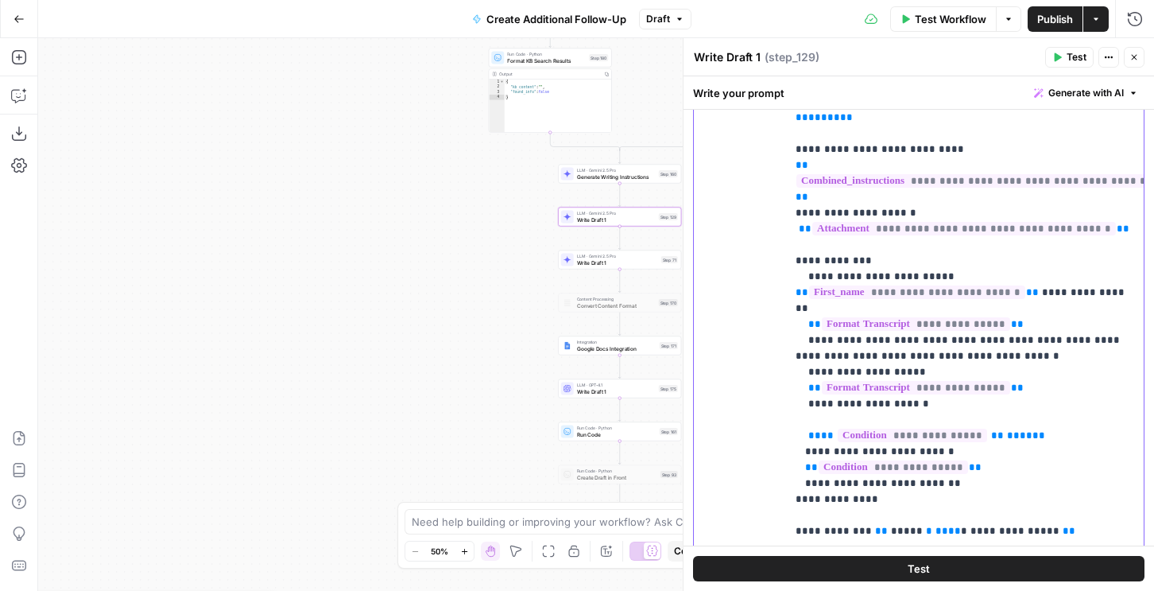
drag, startPoint x: 1029, startPoint y: 289, endPoint x: 790, endPoint y: 265, distance: 239.6
click at [790, 265] on div "**********" at bounding box center [965, 316] width 358 height 648
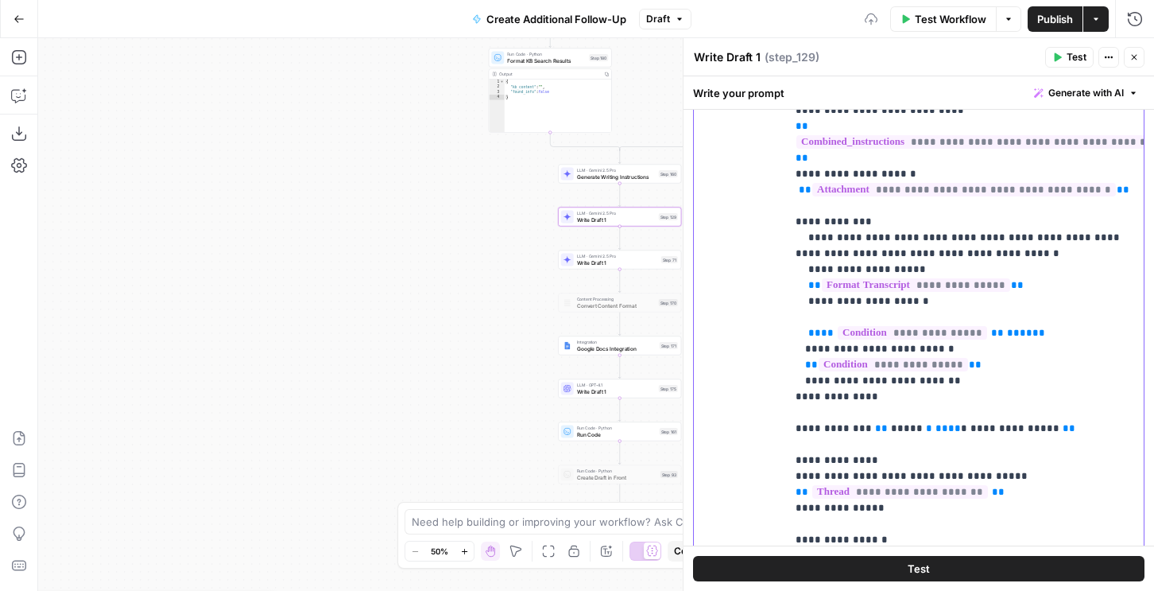
scroll to position [38, 0]
click at [1065, 21] on span "Publish" at bounding box center [1055, 19] width 36 height 16
click at [1144, 6] on div "Test Workflow Options Publish Actions Run History" at bounding box center [929, 18] width 450 height 37
click at [1138, 15] on icon "button" at bounding box center [1135, 19] width 16 height 16
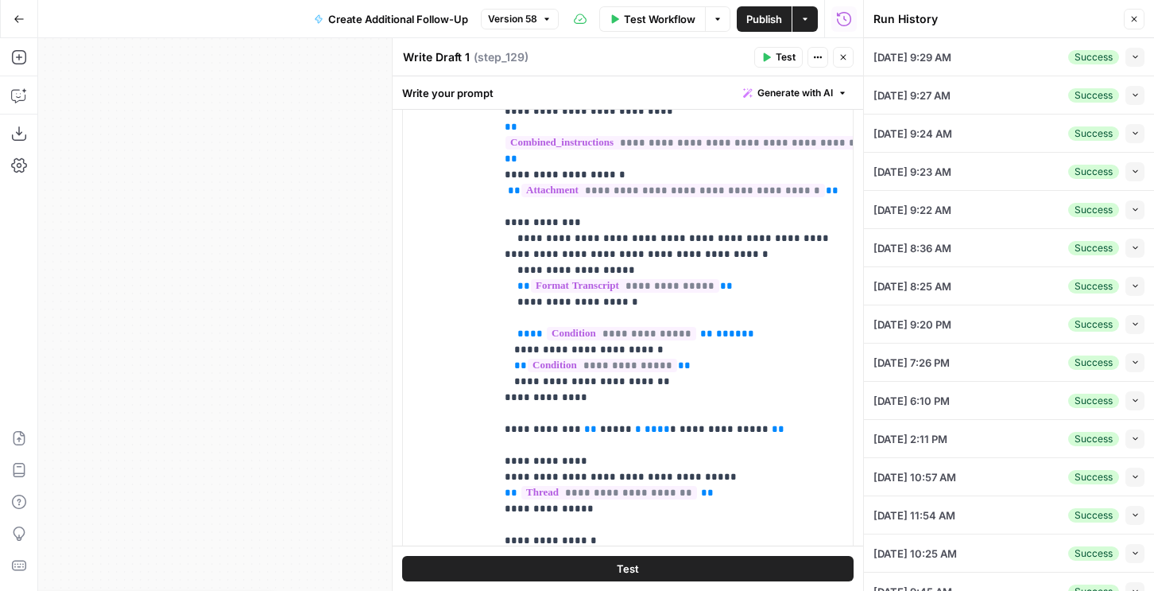
click at [1141, 60] on button "Collapse" at bounding box center [1134, 57] width 19 height 19
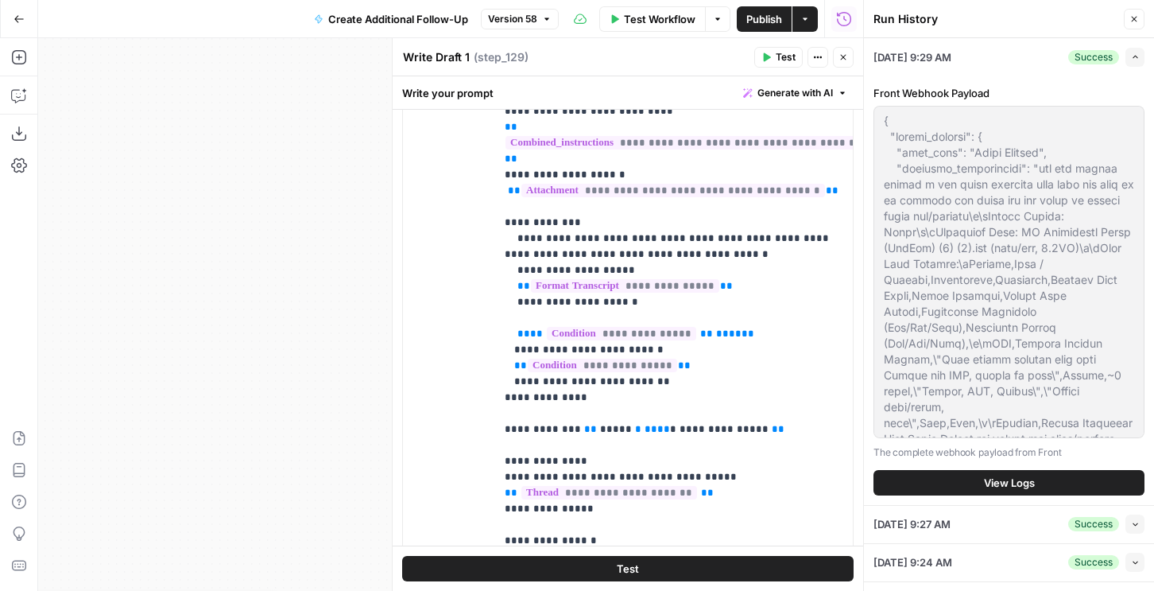
click at [963, 477] on button "View Logs" at bounding box center [1009, 482] width 271 height 25
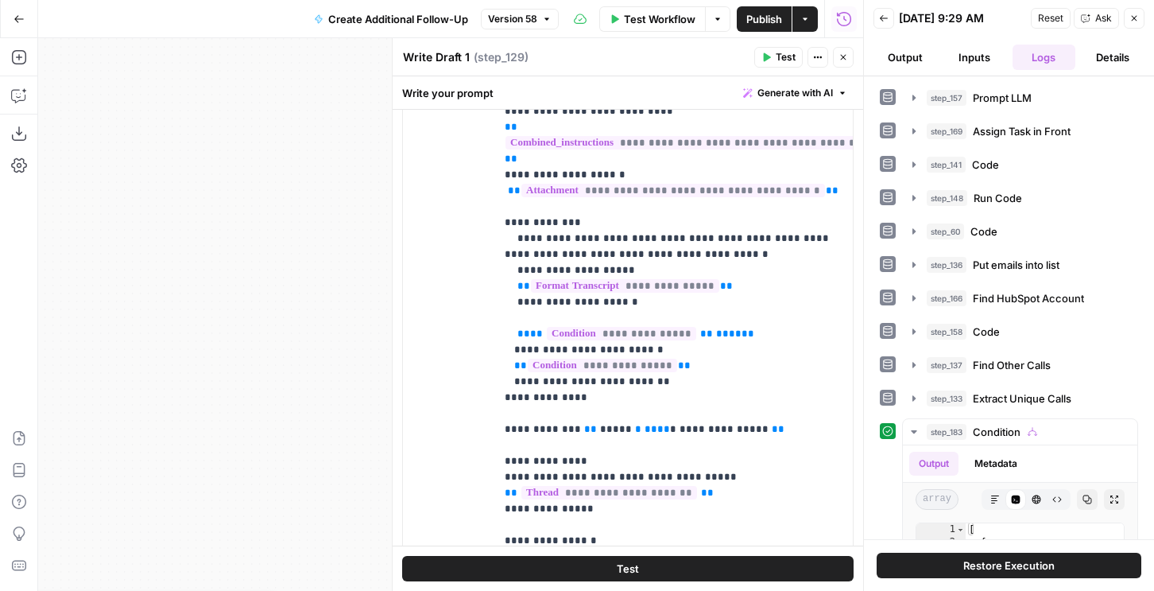
click at [980, 561] on span "Restore Execution" at bounding box center [1008, 565] width 91 height 16
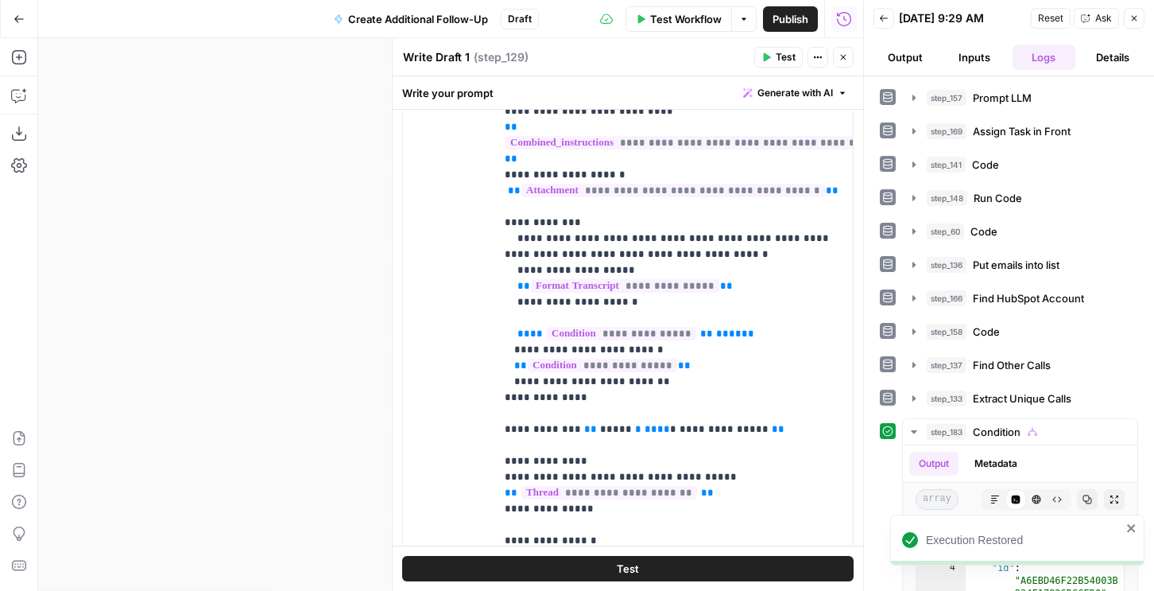
click at [698, 17] on span "Test Workflow" at bounding box center [686, 19] width 72 height 16
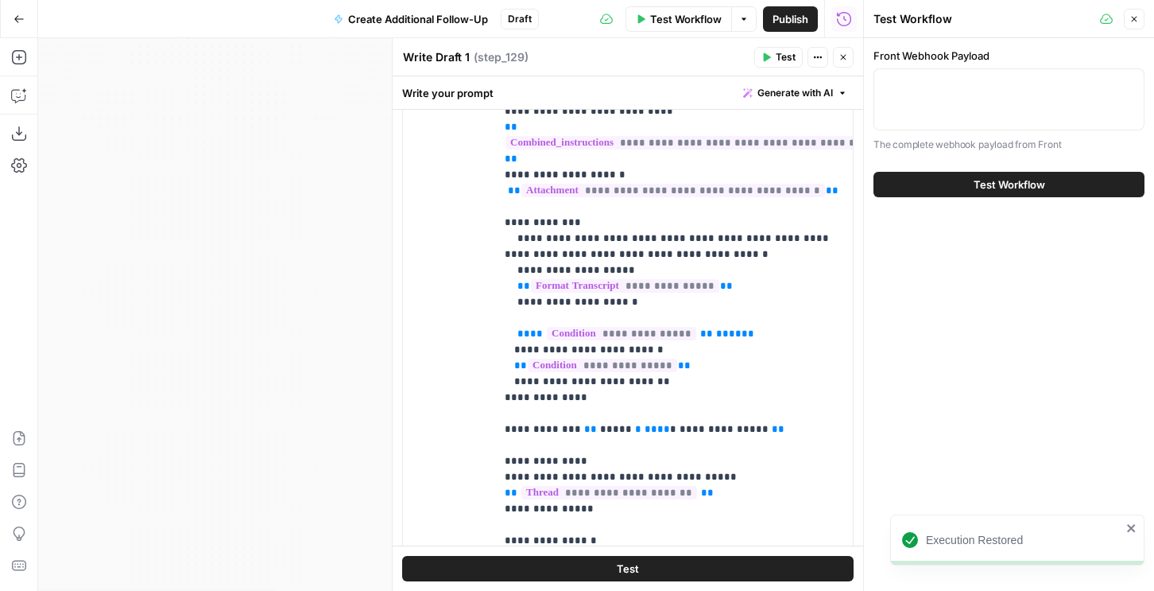
click at [1133, 19] on icon "button" at bounding box center [1135, 20] width 6 height 6
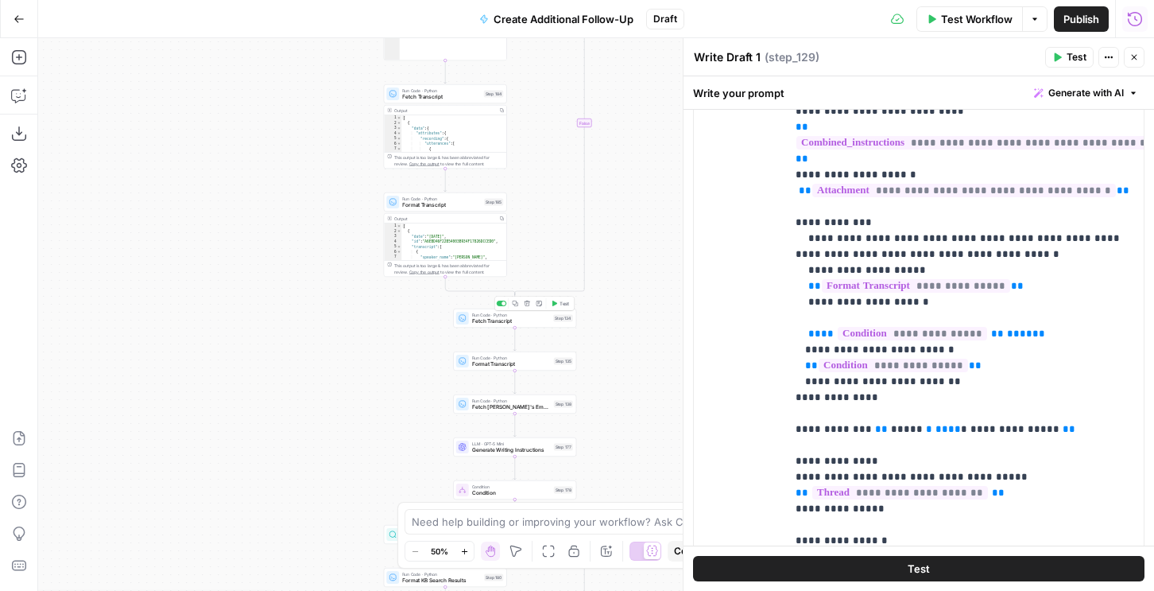
click at [560, 300] on span "Test" at bounding box center [565, 303] width 10 height 7
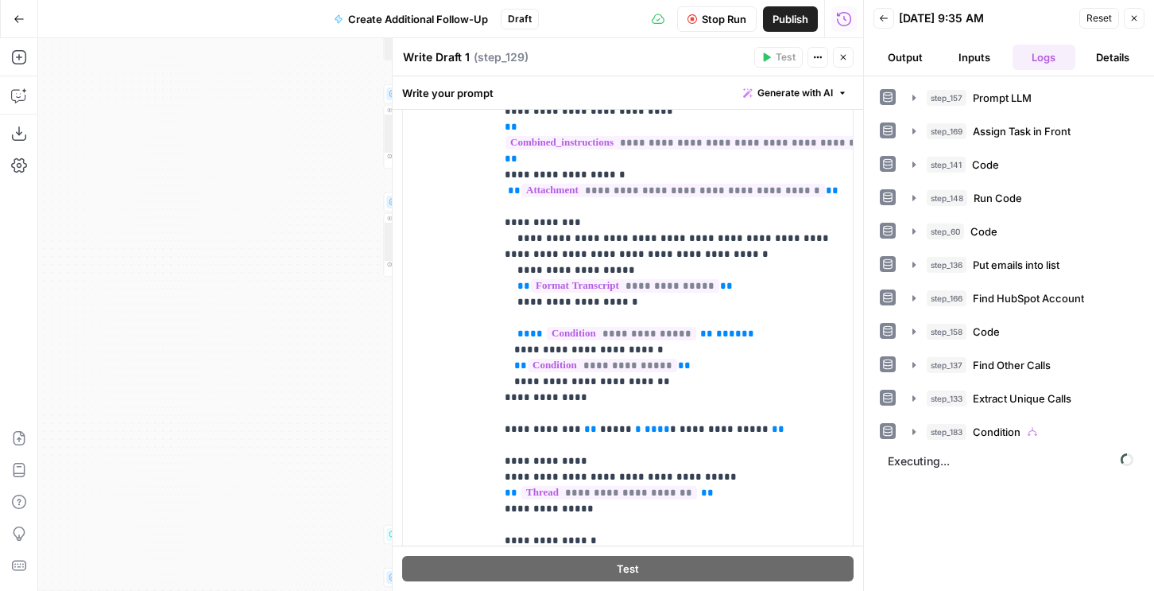
click at [839, 60] on icon "button" at bounding box center [844, 57] width 10 height 10
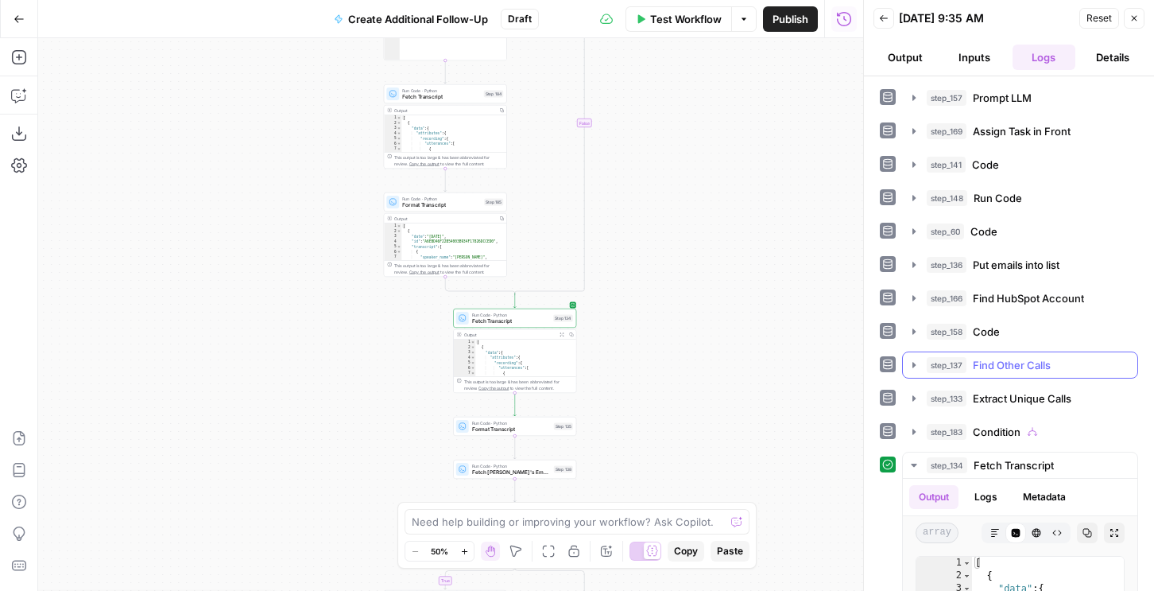
scroll to position [294, 0]
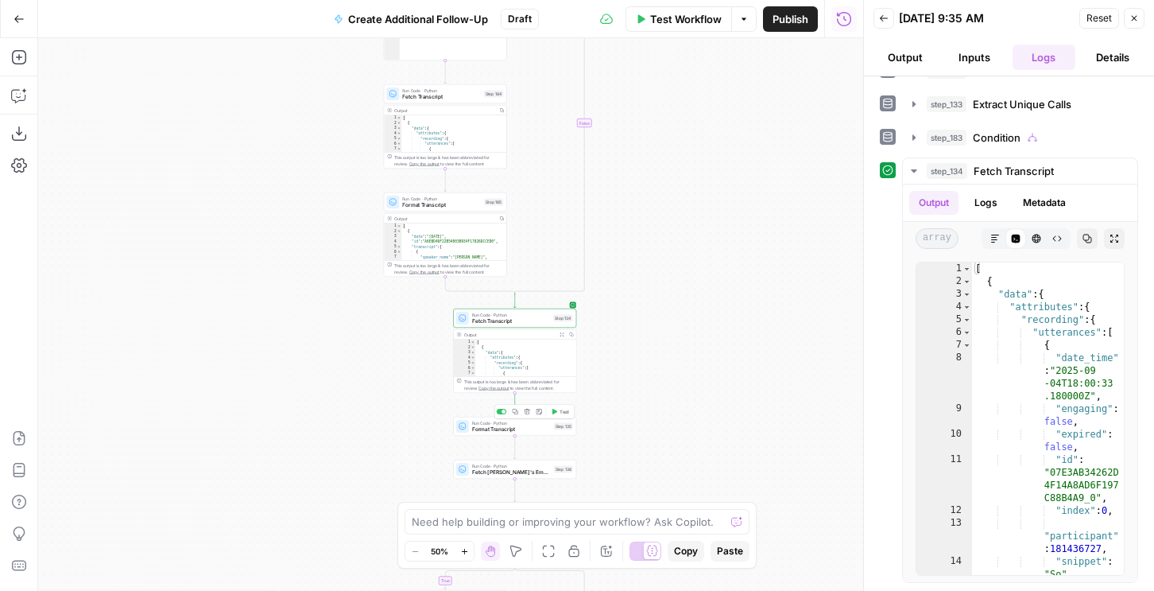
click at [556, 410] on icon "button" at bounding box center [554, 412] width 6 height 6
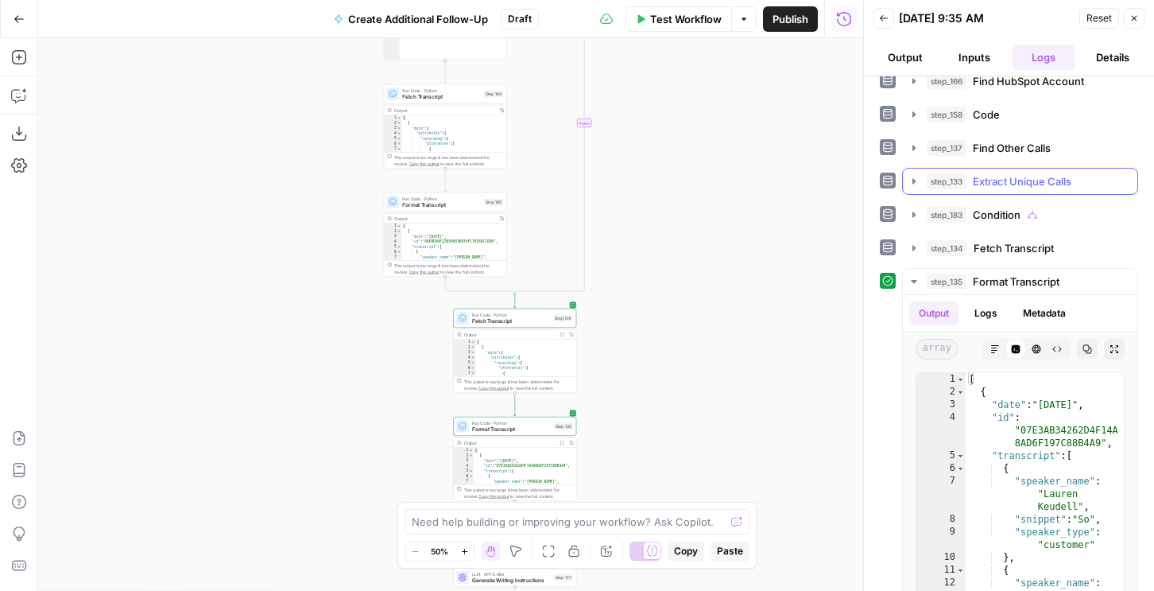
scroll to position [327, 0]
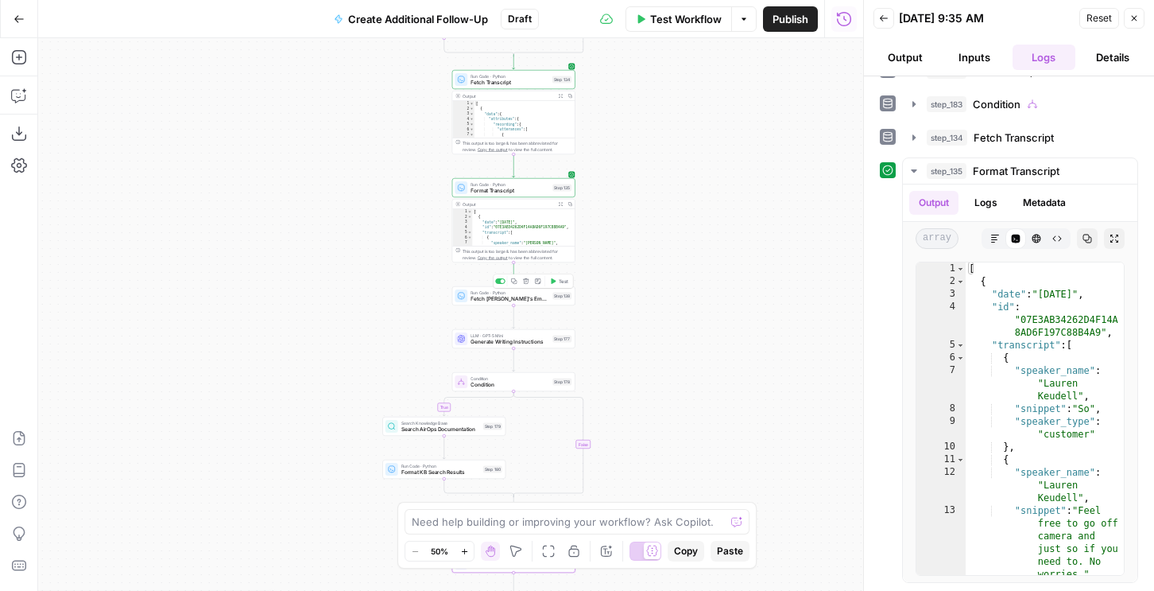
click at [564, 282] on span "Test" at bounding box center [564, 280] width 10 height 7
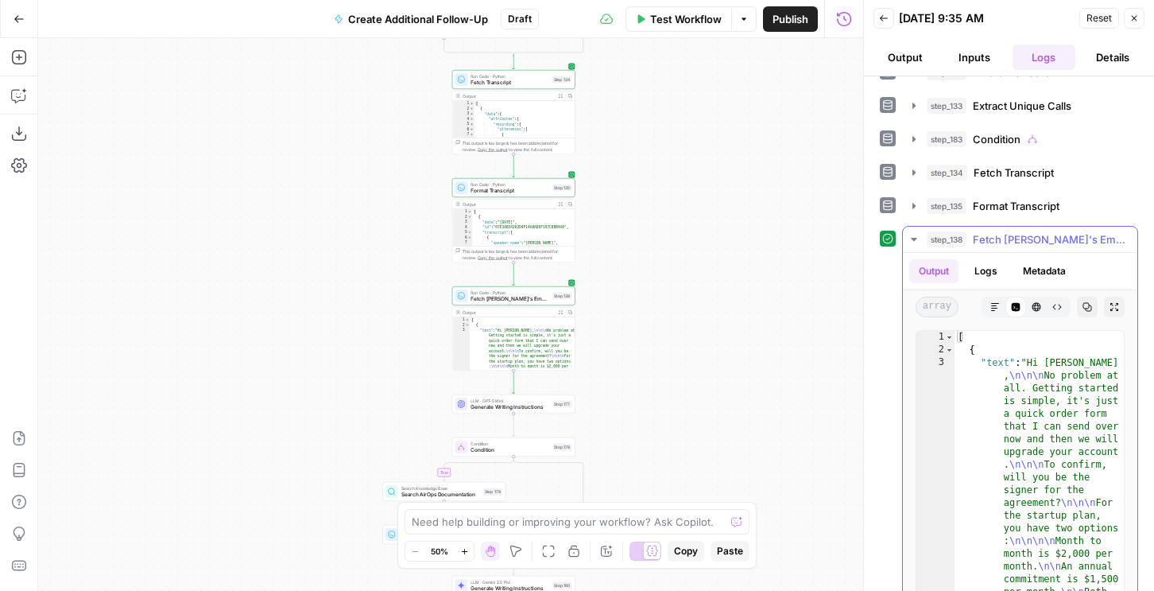
scroll to position [361, 0]
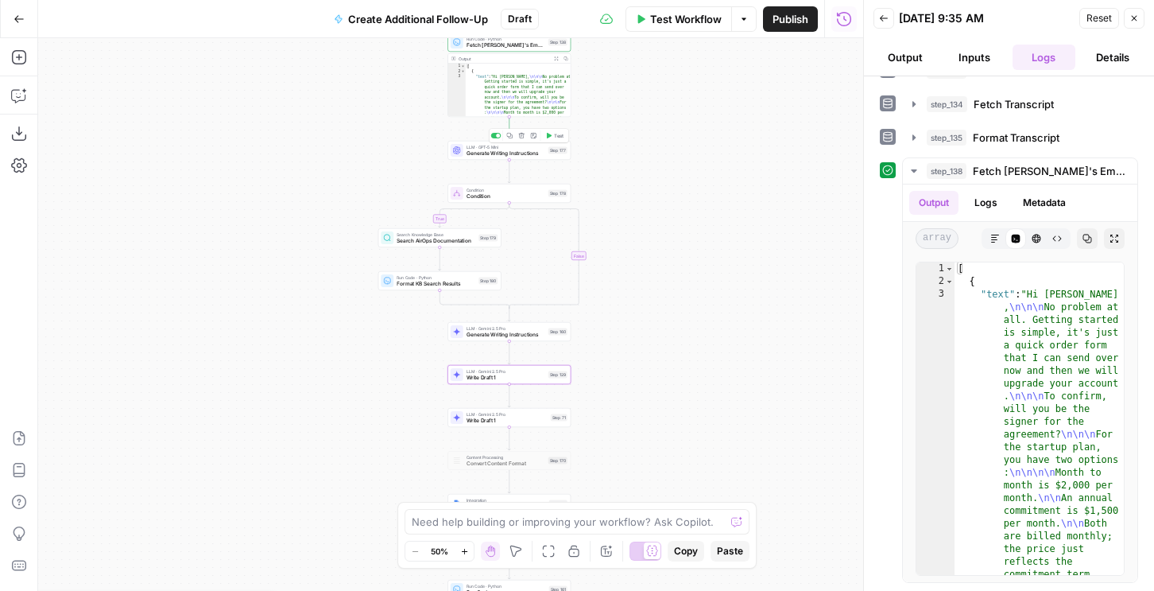
click at [550, 138] on icon "button" at bounding box center [548, 136] width 6 height 6
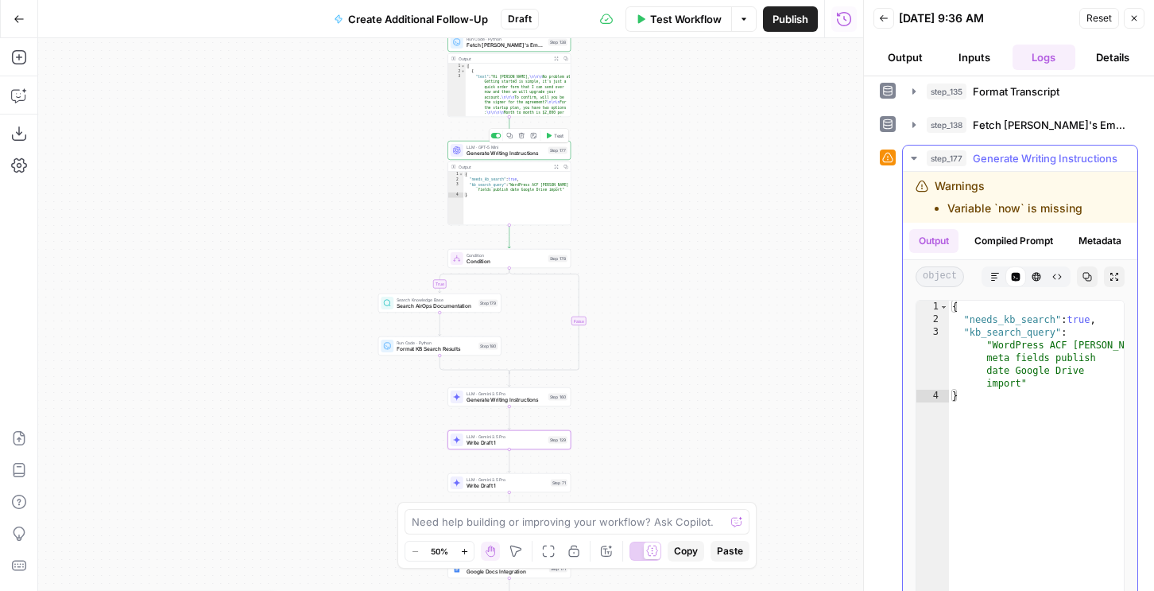
scroll to position [426, 0]
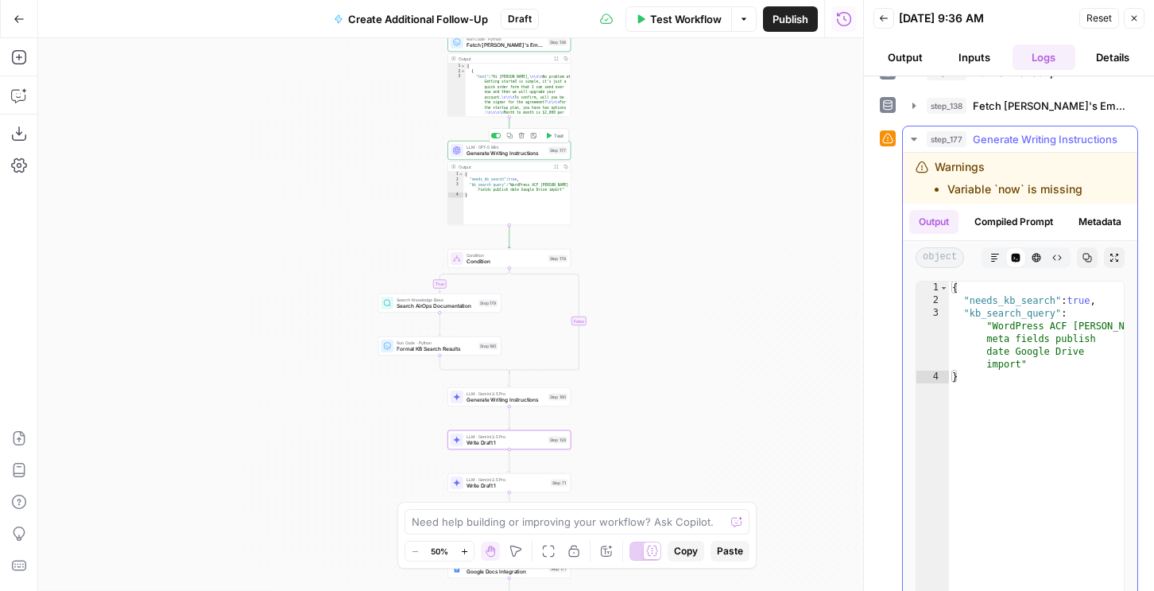
click at [956, 141] on span "step_177" at bounding box center [947, 139] width 40 height 16
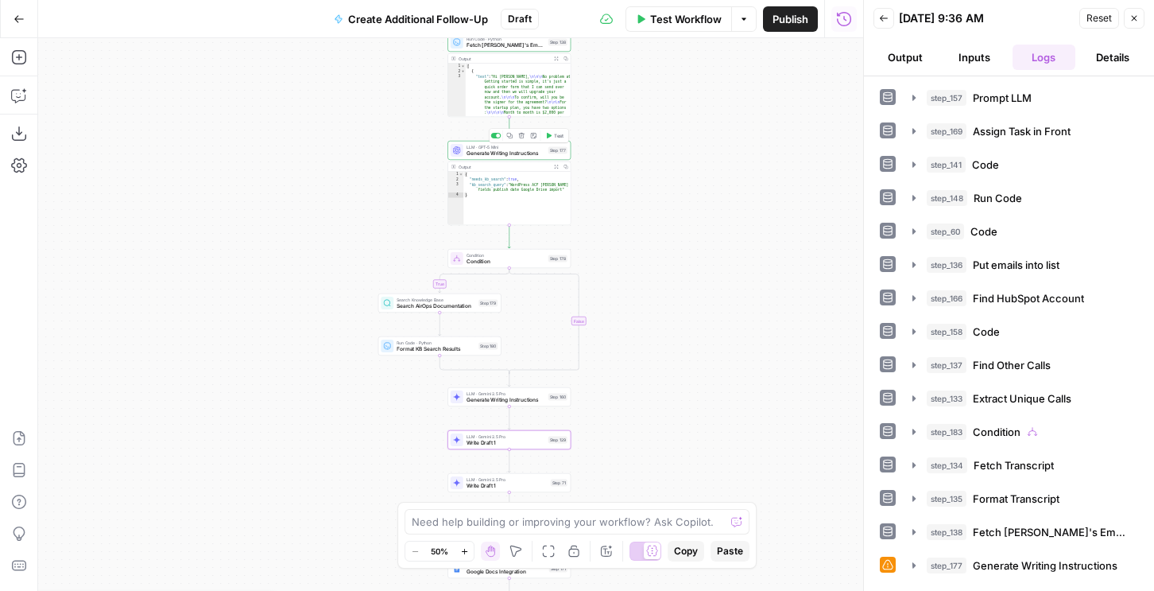
scroll to position [0, 0]
click at [553, 243] on button "Test" at bounding box center [554, 243] width 25 height 10
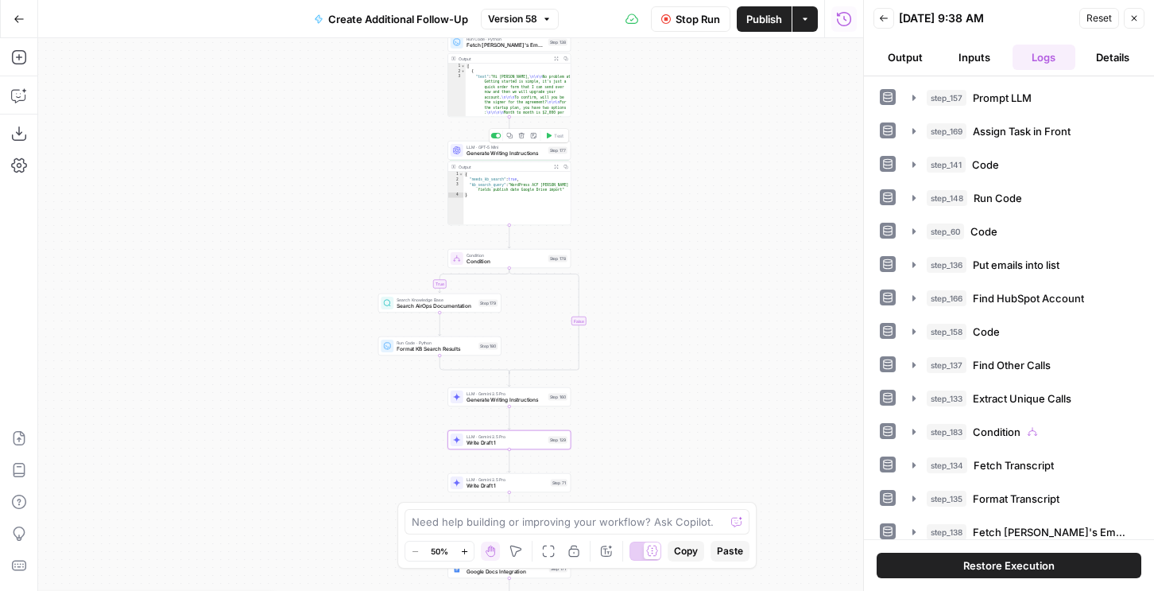
click at [410, 350] on span "Format KB Search Results" at bounding box center [436, 349] width 79 height 8
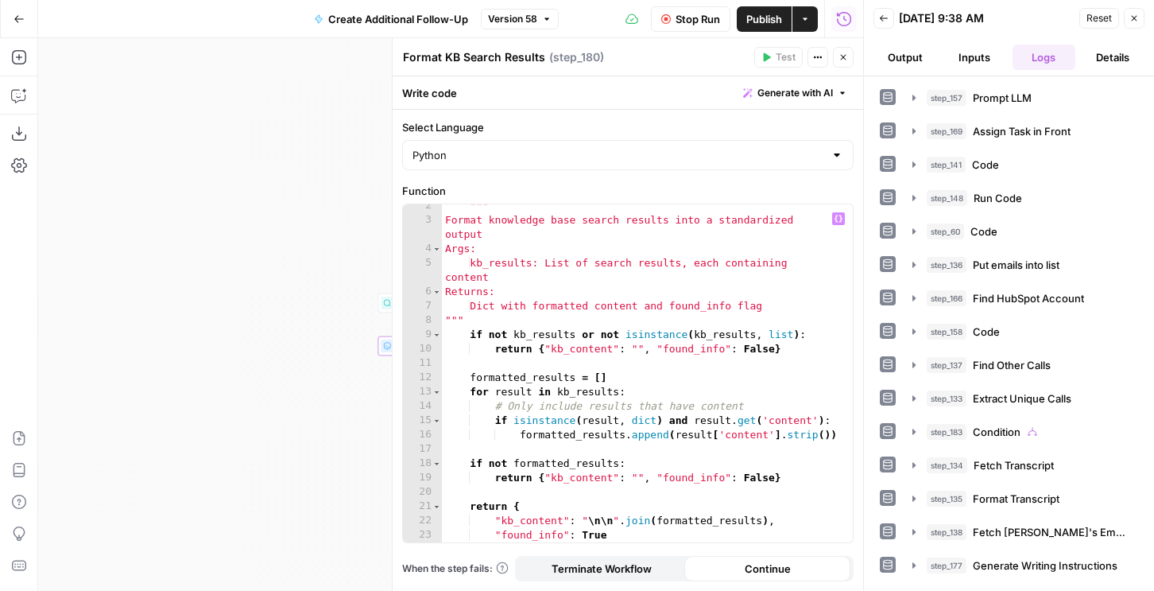
scroll to position [277, 0]
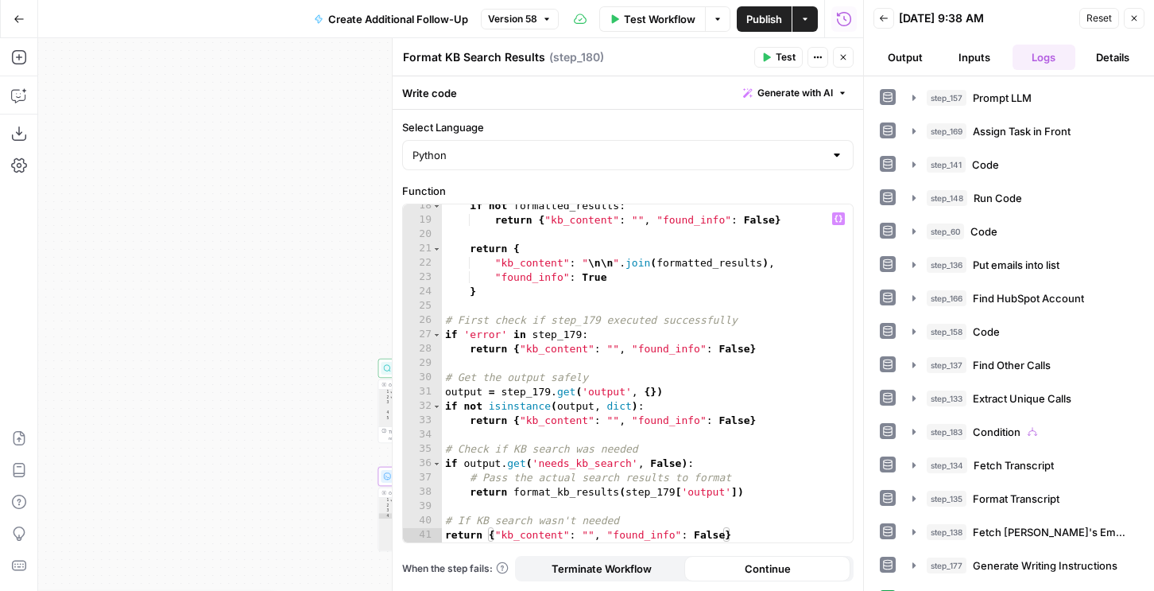
click at [843, 54] on icon "button" at bounding box center [844, 57] width 10 height 10
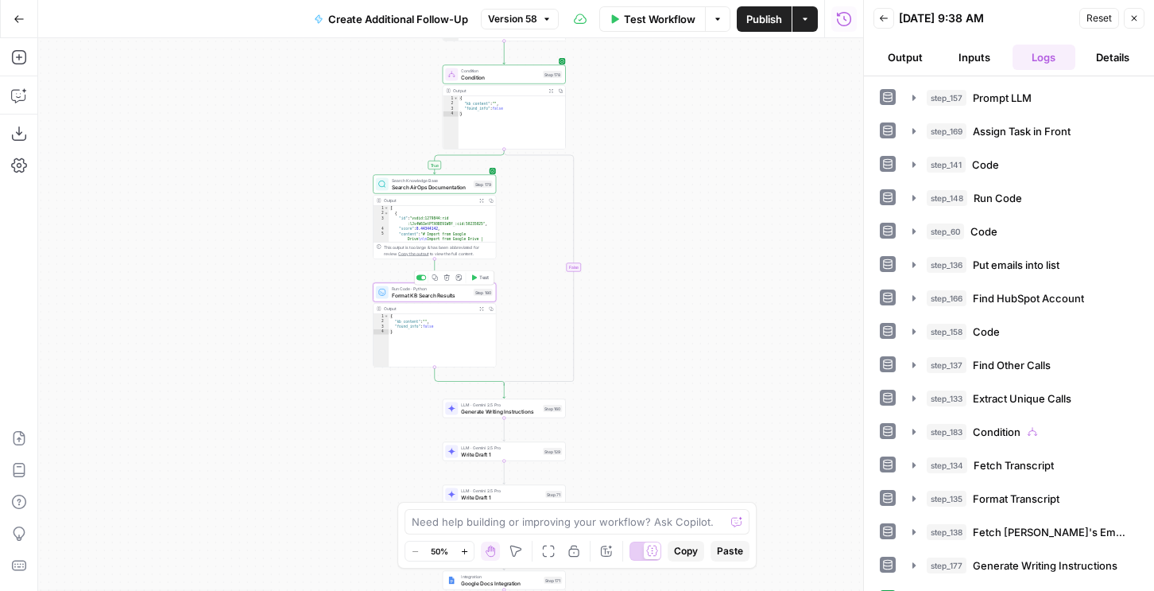
click at [464, 296] on span "Format KB Search Results" at bounding box center [431, 295] width 79 height 8
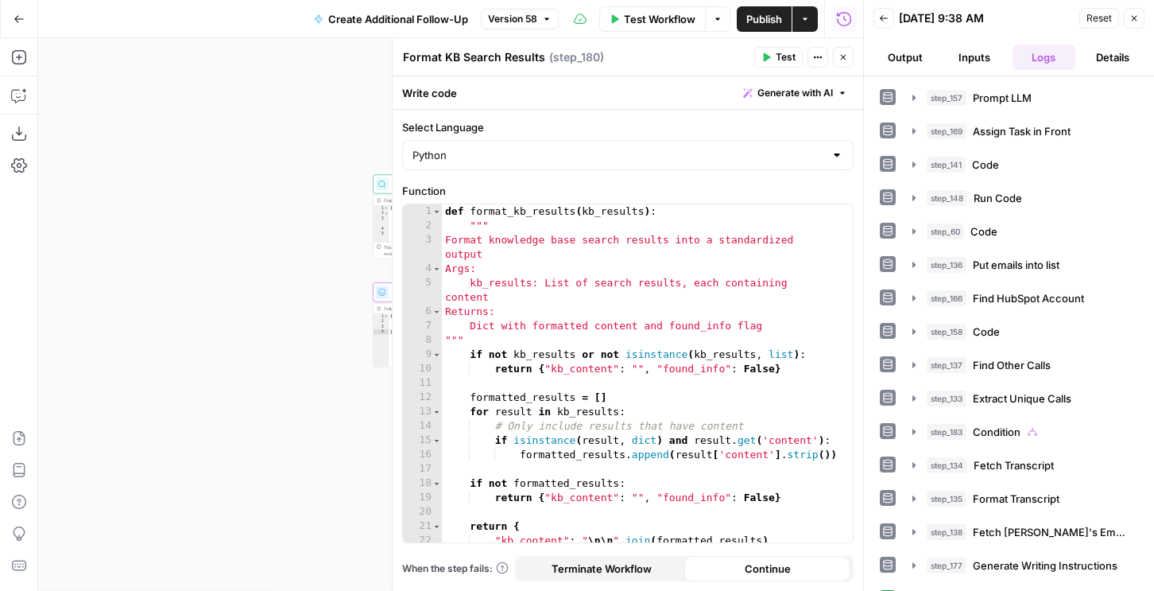
type textarea "**********"
click at [618, 285] on div "def format_kb_results ( kb_results ) : """ Format knowledge base search results…" at bounding box center [647, 387] width 411 height 366
click at [757, 94] on span "Generate with AI" at bounding box center [795, 93] width 76 height 14
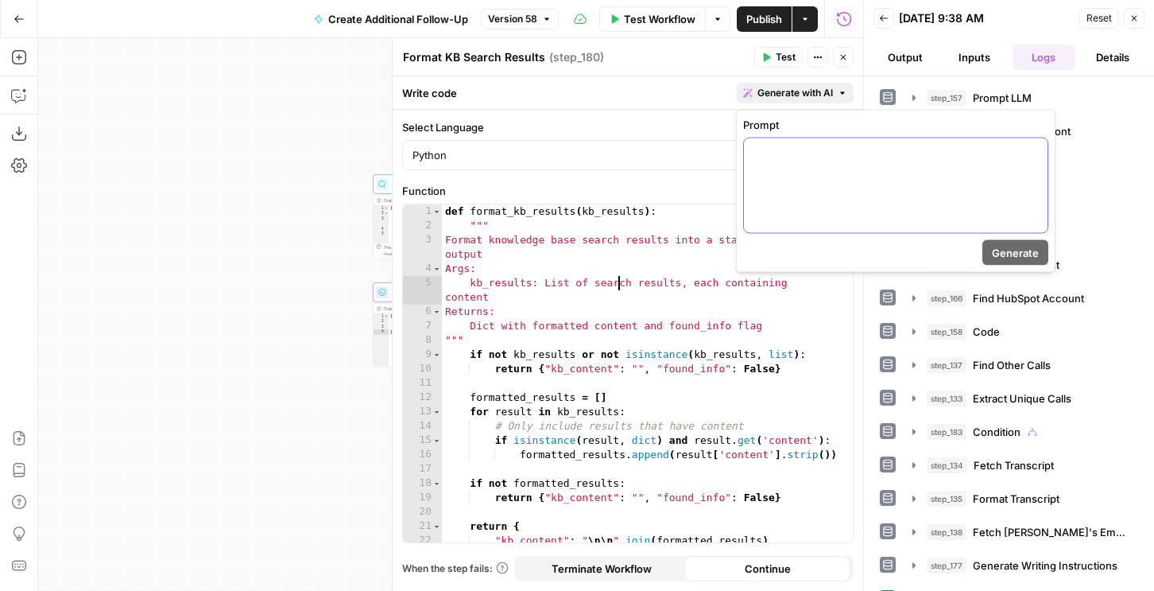
click at [768, 180] on div at bounding box center [896, 185] width 304 height 95
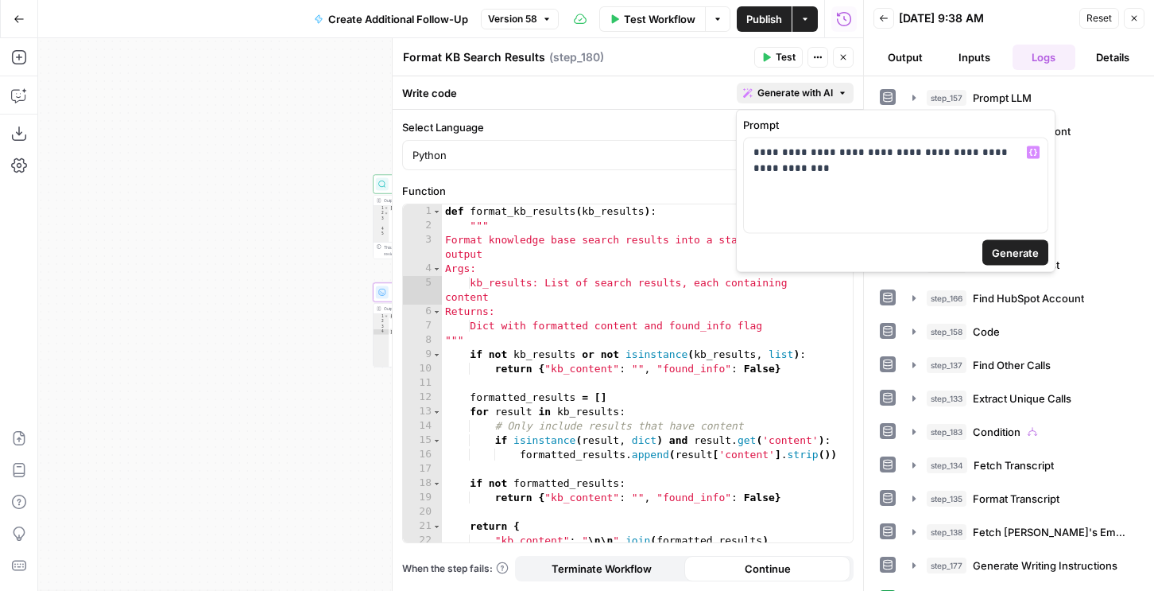
click at [990, 250] on button "Generate" at bounding box center [1015, 252] width 66 height 25
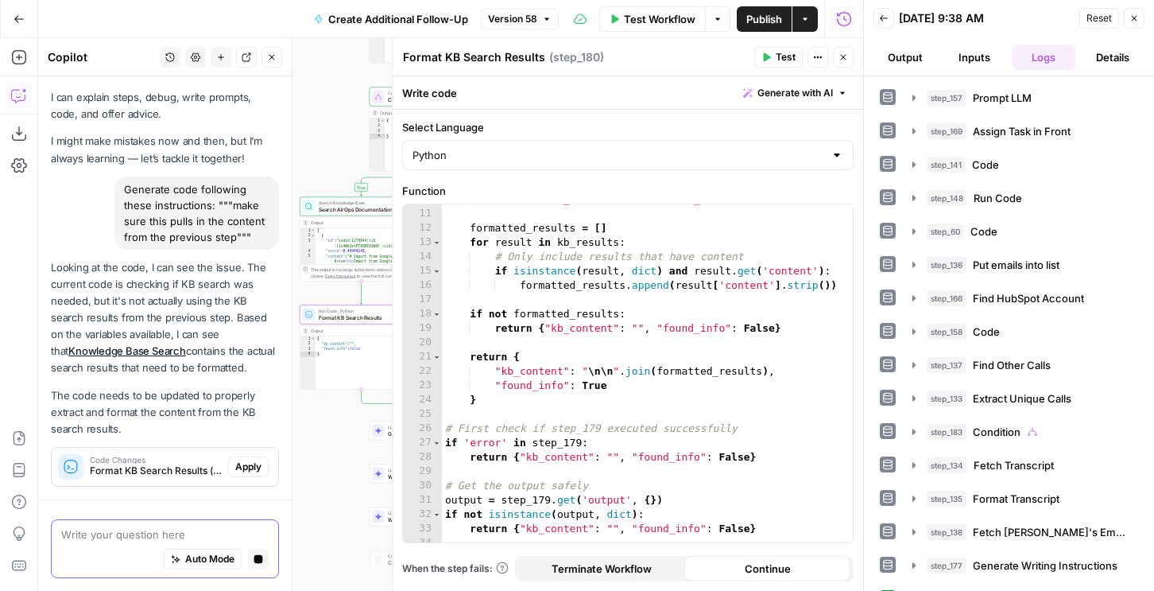
scroll to position [27, 0]
click at [246, 463] on span "Apply" at bounding box center [248, 466] width 26 height 14
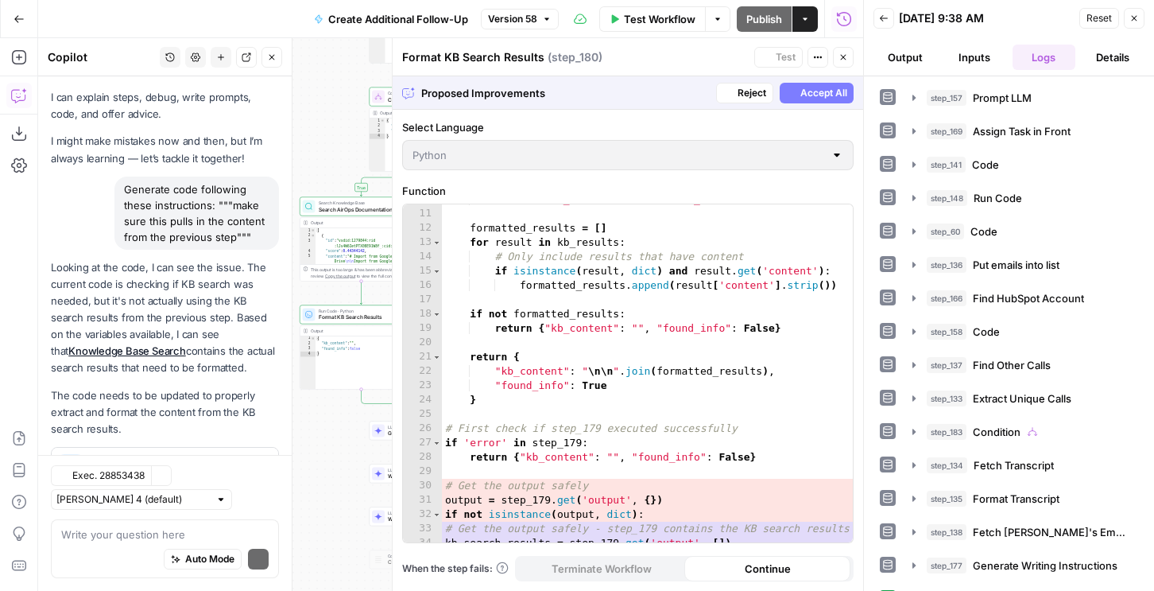
scroll to position [97, 0]
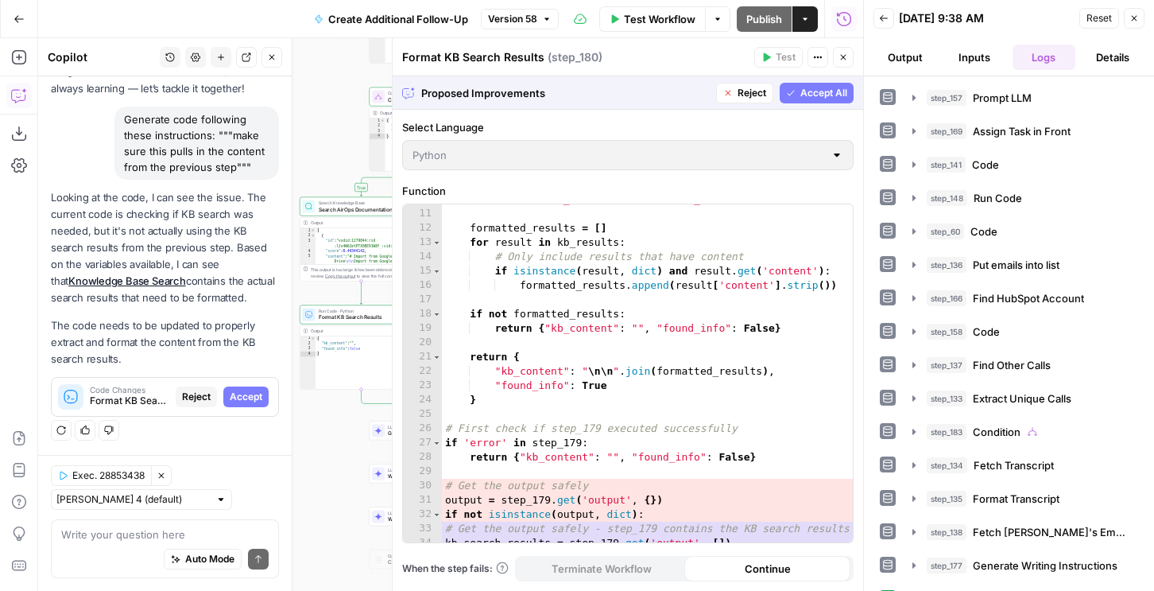
click at [804, 93] on span "Accept All" at bounding box center [823, 93] width 47 height 14
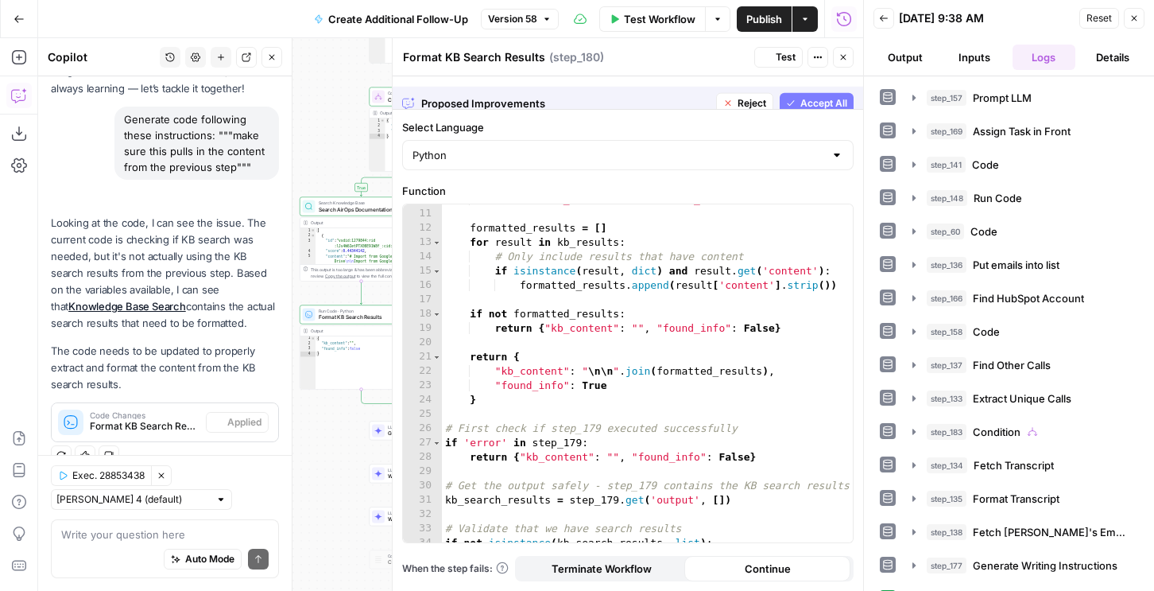
scroll to position [122, 0]
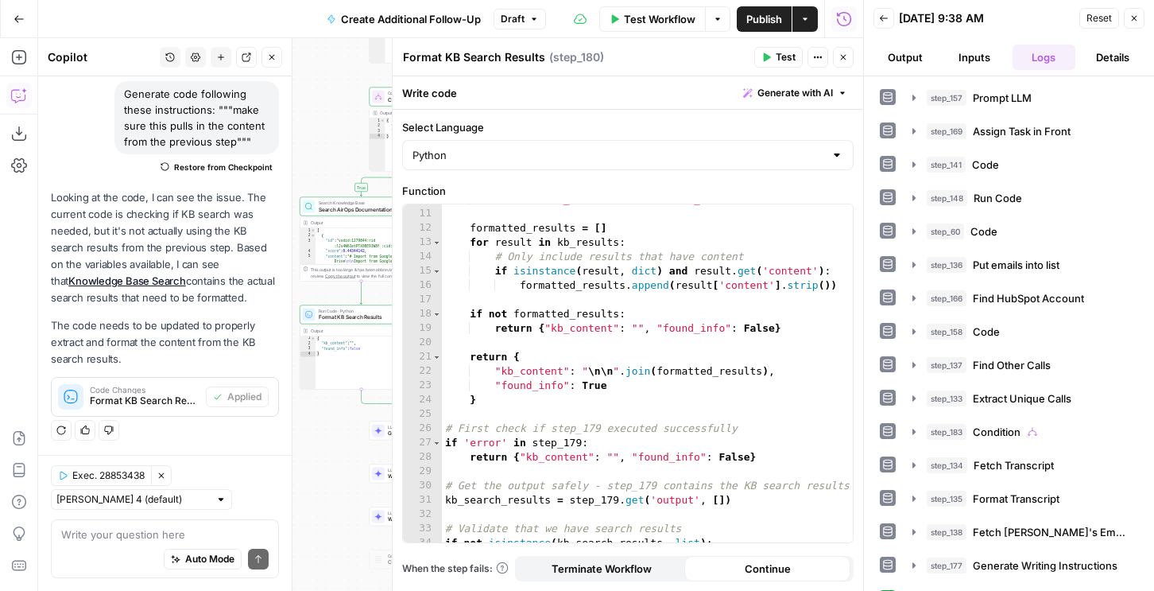
click at [1135, 12] on button "Close" at bounding box center [1134, 18] width 21 height 21
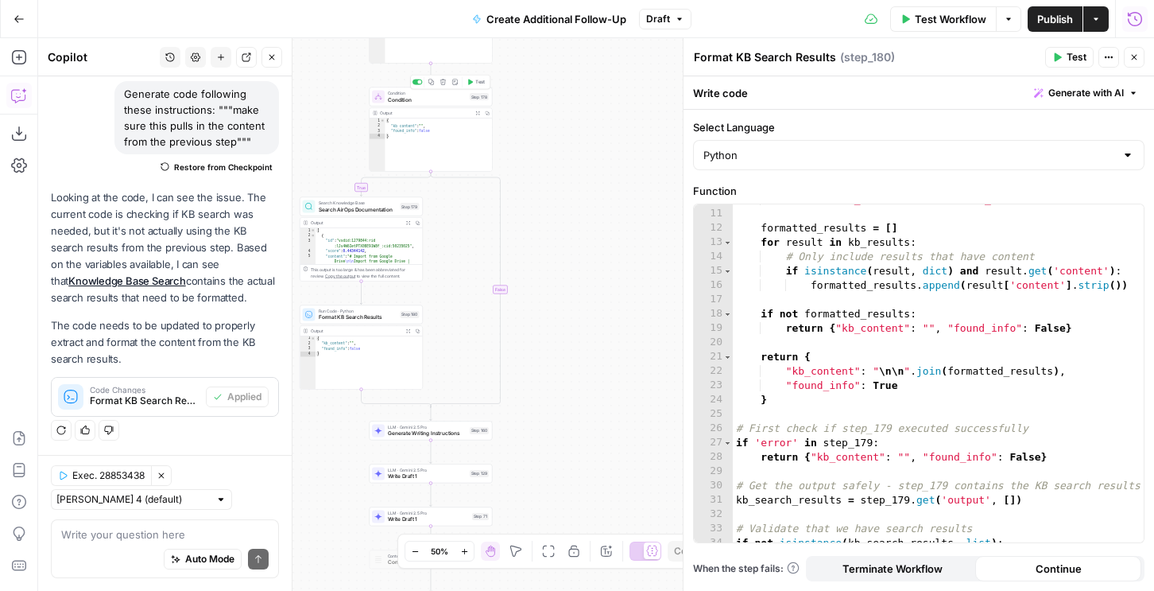
click at [475, 83] on button "Test" at bounding box center [475, 82] width 25 height 10
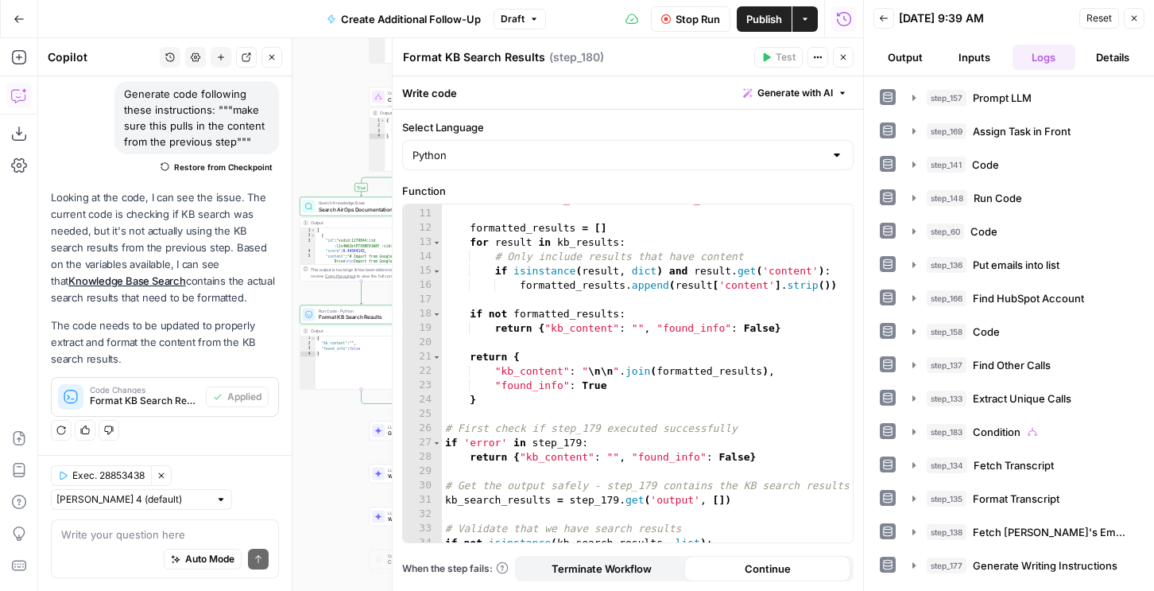
scroll to position [58, 0]
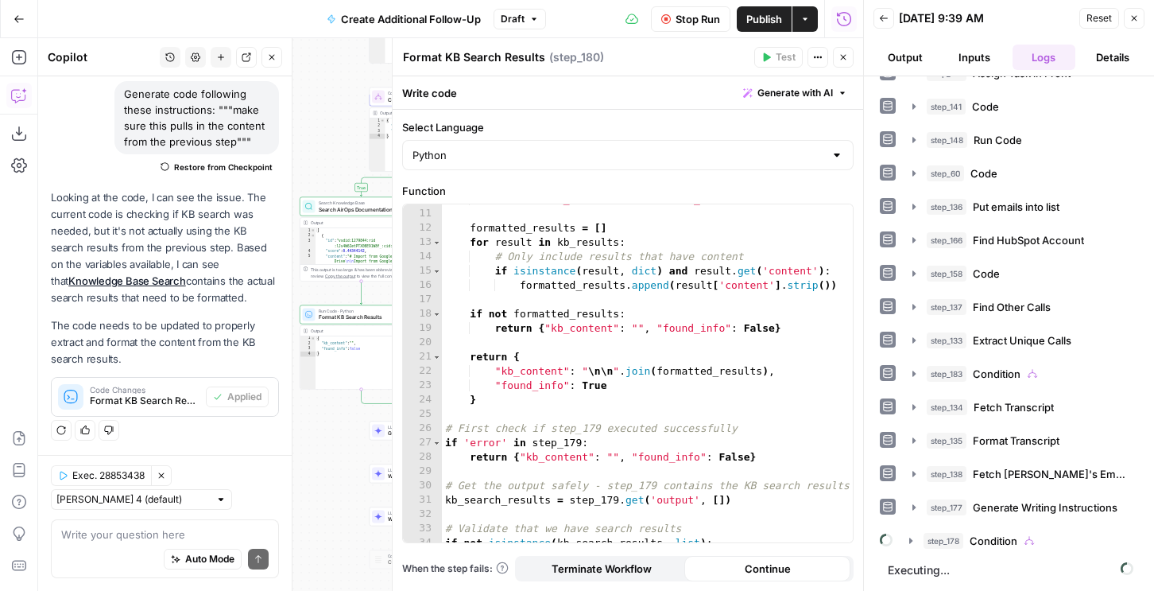
click at [904, 64] on button "Output" at bounding box center [905, 57] width 63 height 25
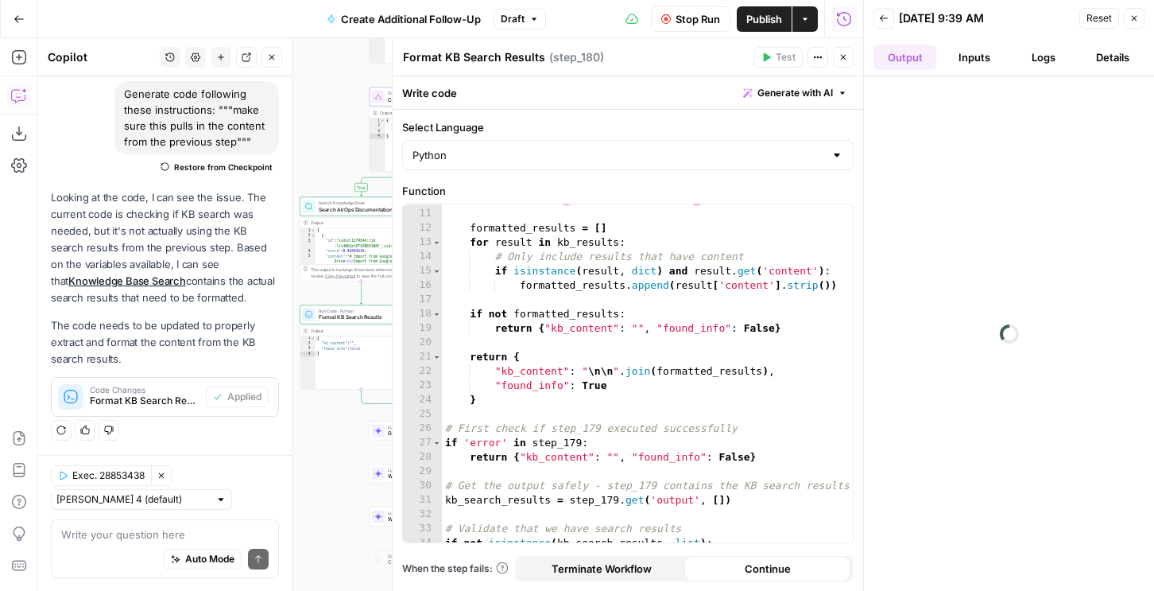
scroll to position [0, 0]
click at [1044, 57] on button "Logs" at bounding box center [1044, 57] width 63 height 25
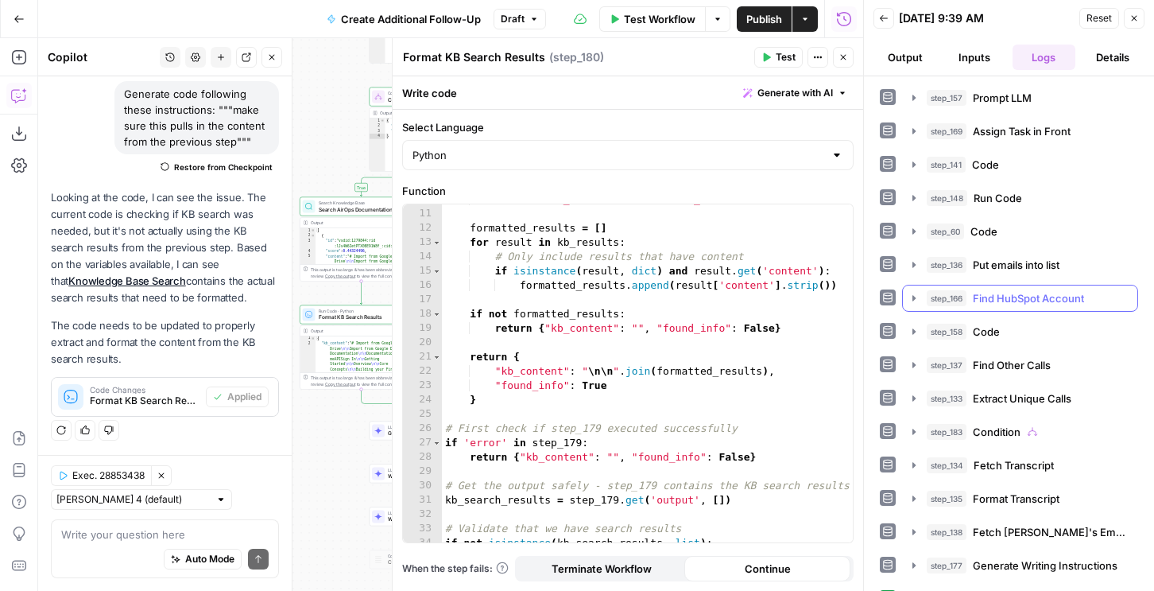
scroll to position [29, 0]
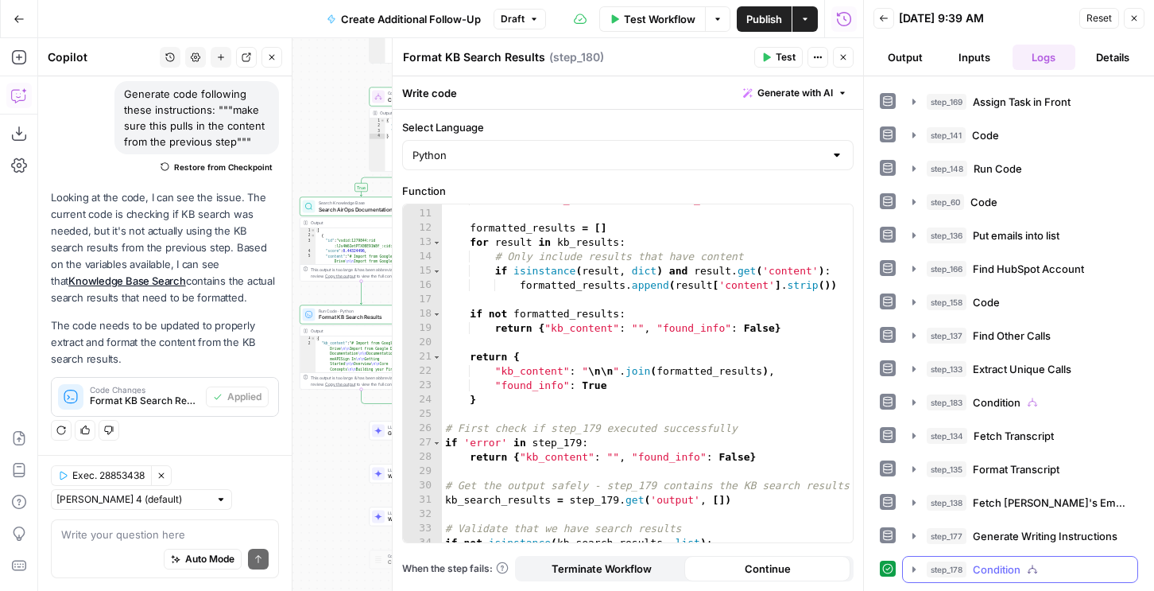
click at [946, 575] on span "step_178" at bounding box center [947, 569] width 40 height 16
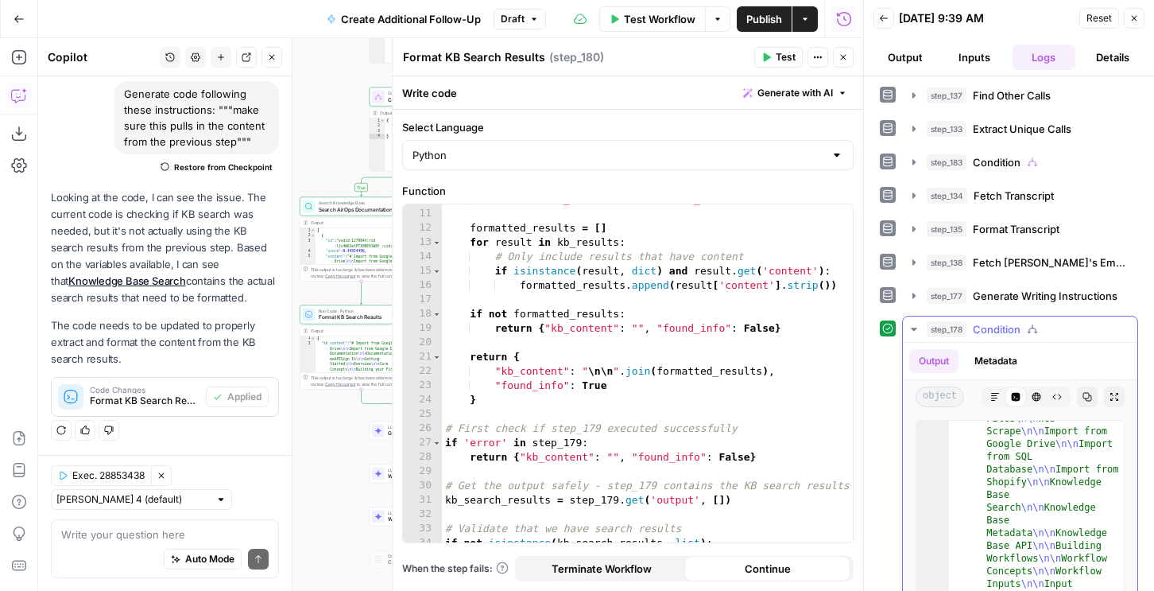
scroll to position [359, 0]
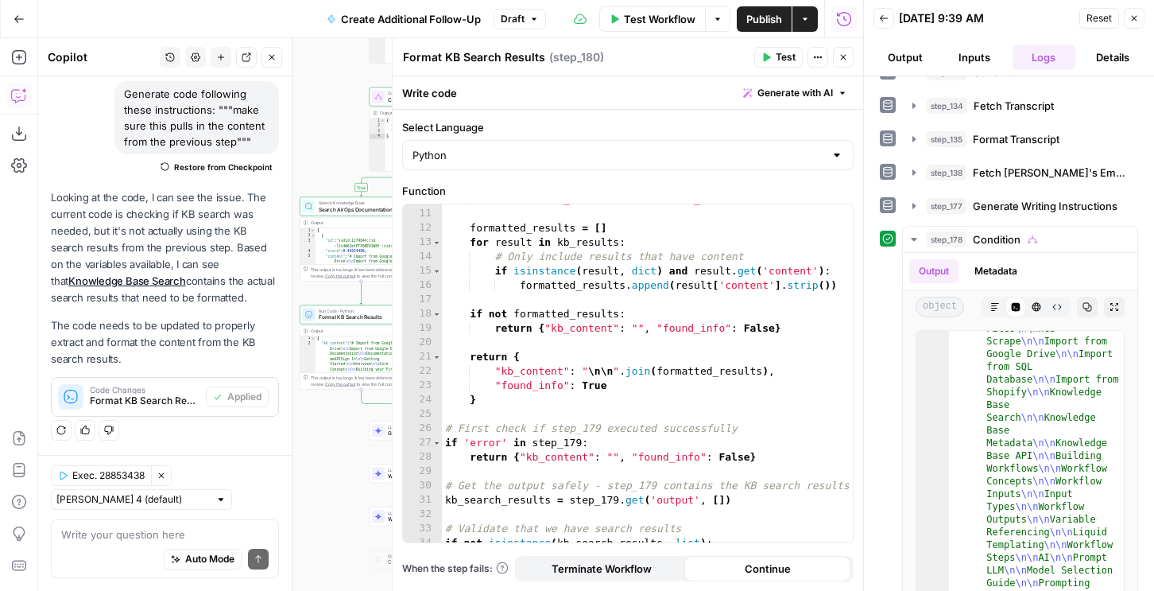
click at [843, 58] on icon "button" at bounding box center [844, 57] width 10 height 10
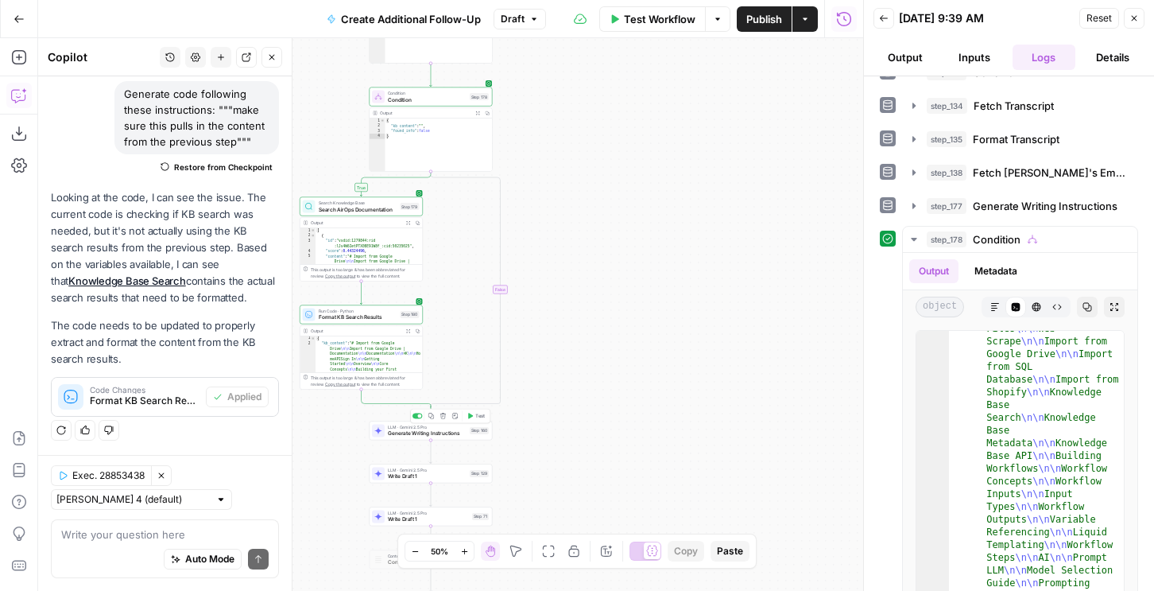
click at [478, 413] on span "Test" at bounding box center [480, 415] width 10 height 7
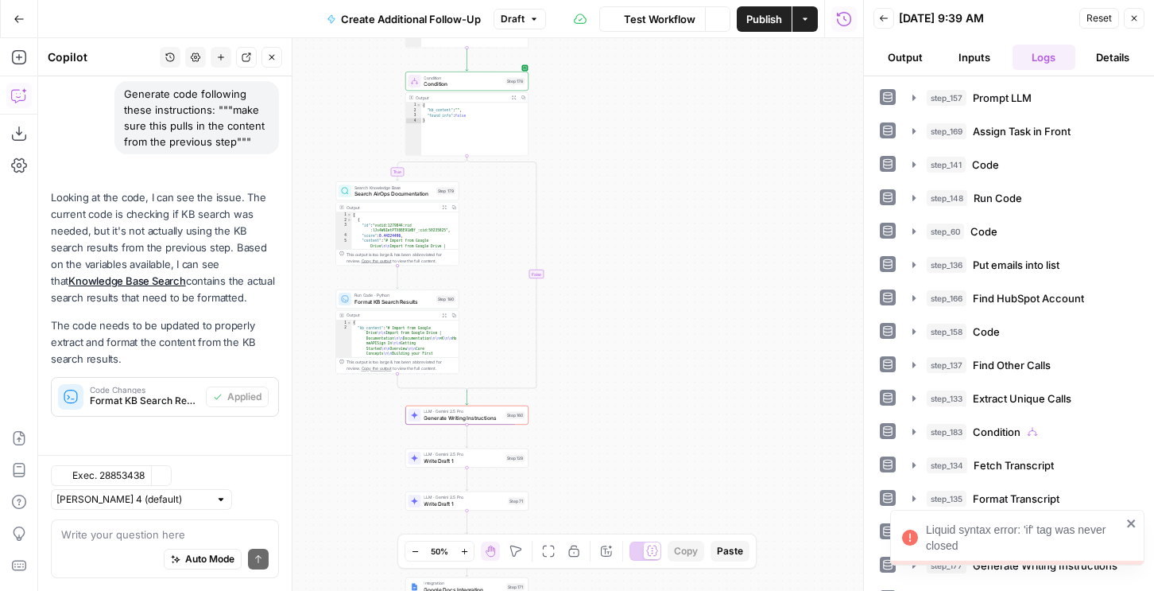
scroll to position [122, 0]
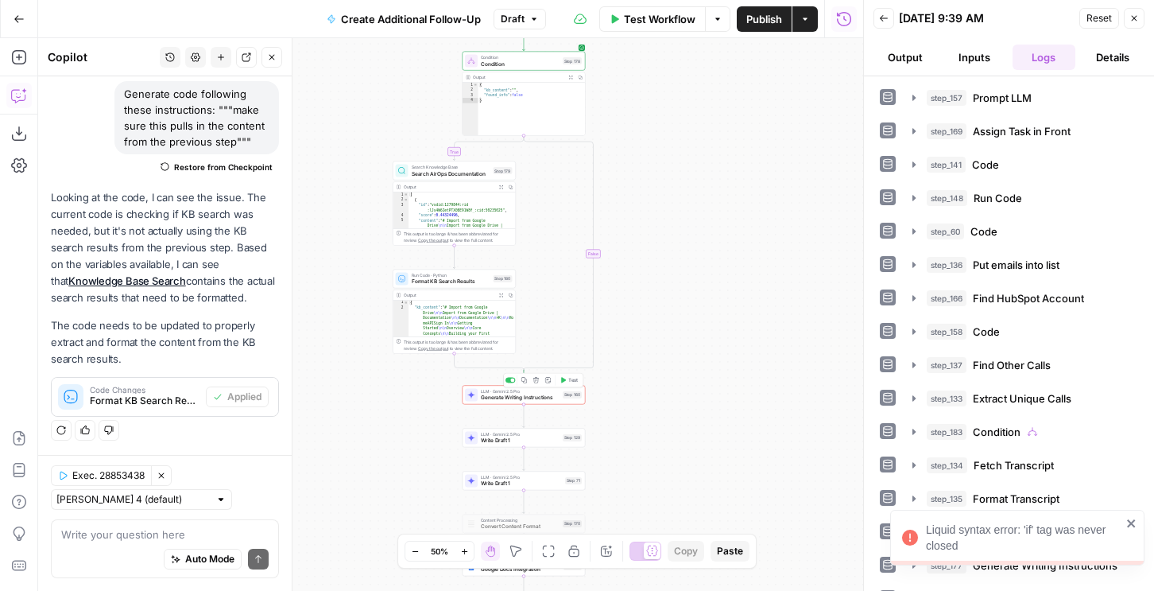
click at [530, 399] on span "Generate Writing Instructions" at bounding box center [520, 397] width 79 height 8
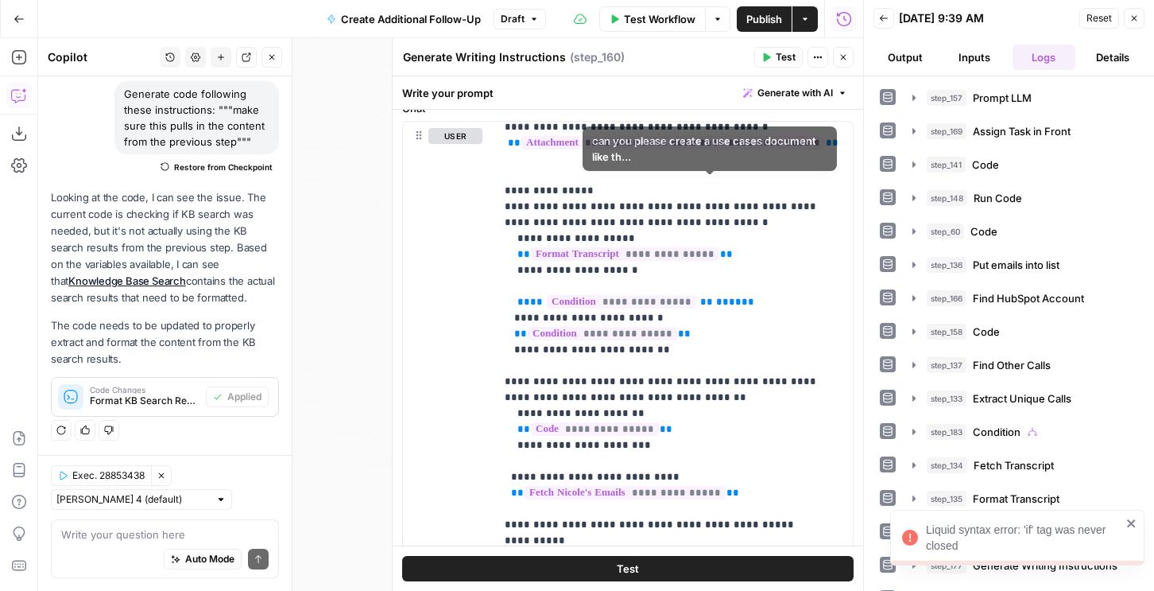
scroll to position [243, 0]
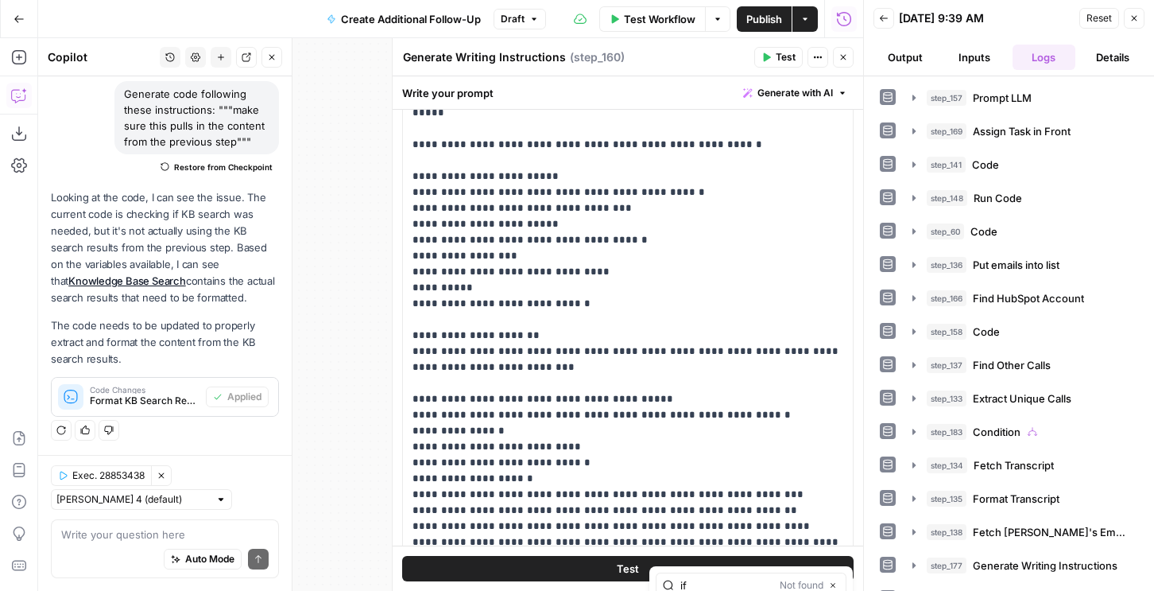
type input "if"
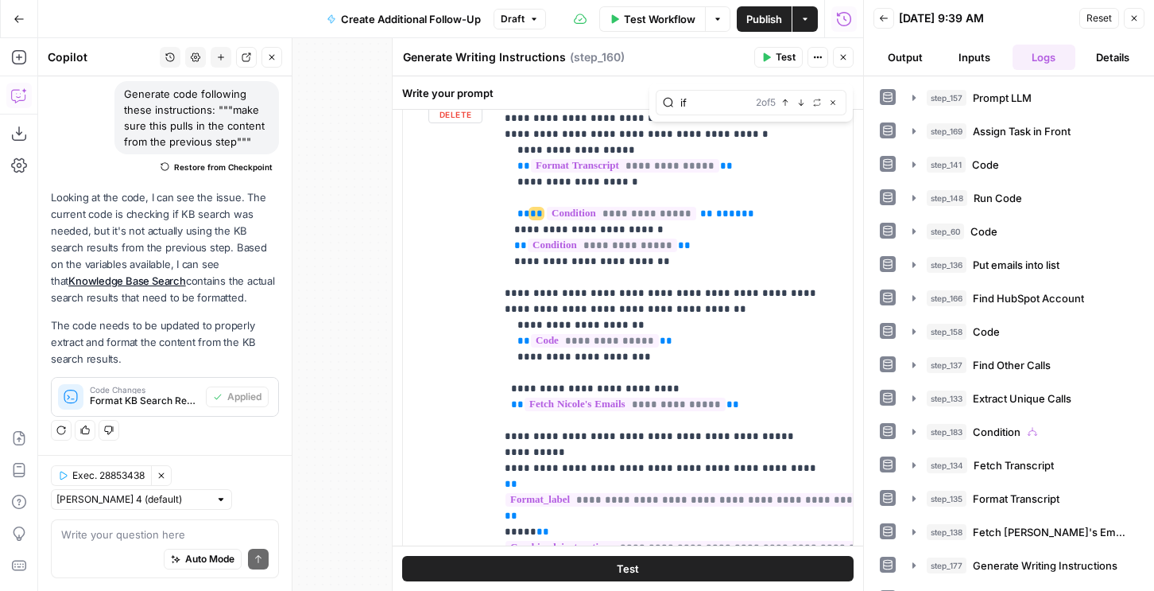
scroll to position [246, 0]
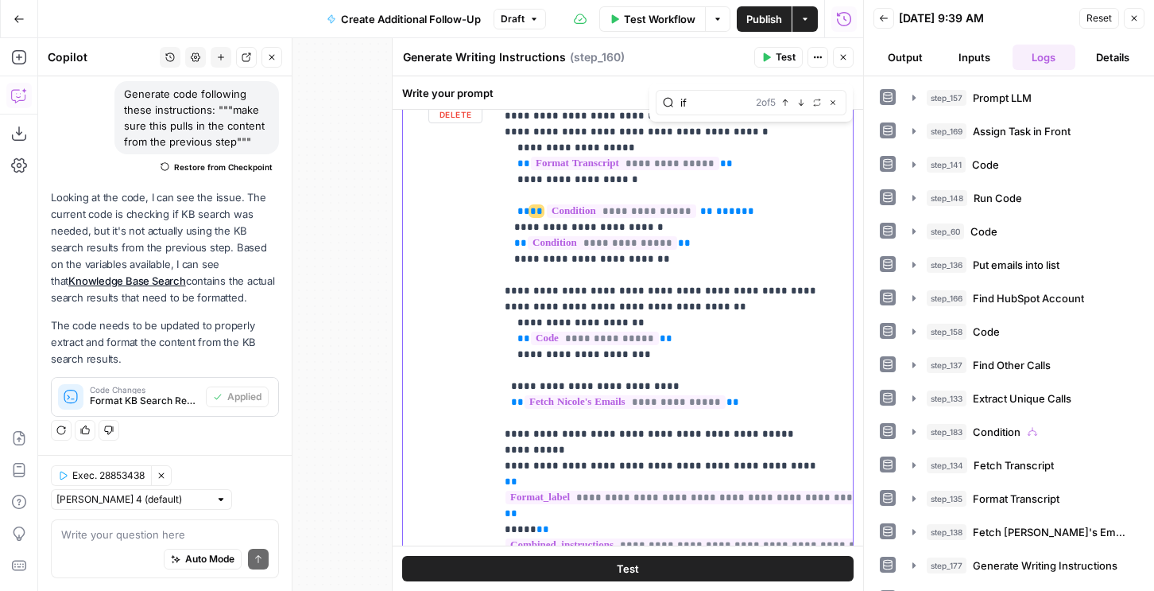
click at [680, 231] on p "**********" at bounding box center [674, 577] width 339 height 1478
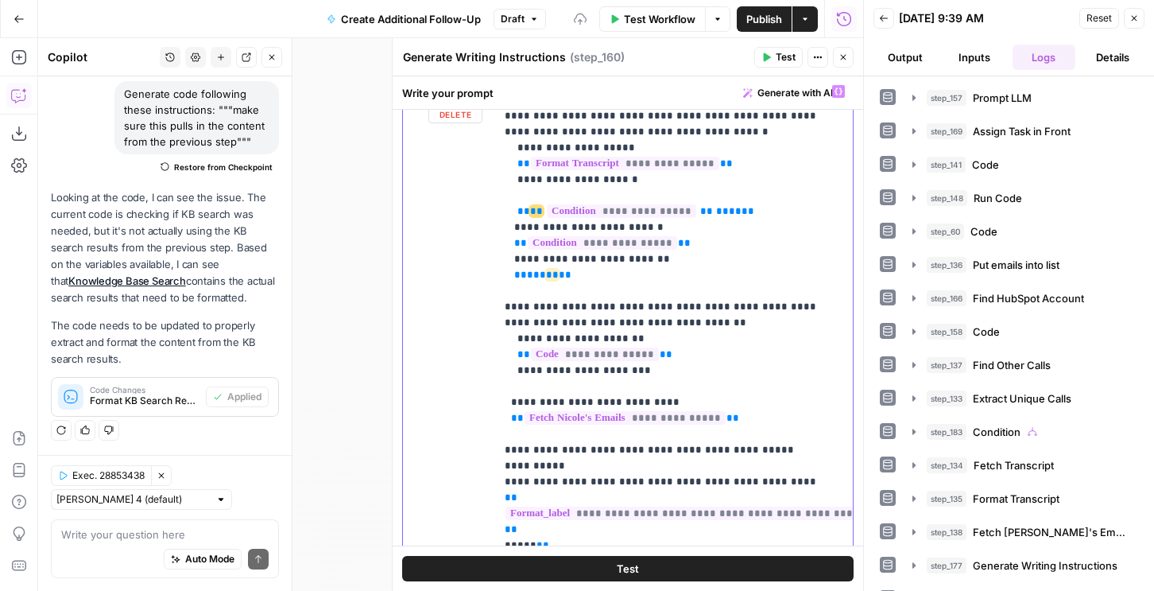
drag, startPoint x: 594, startPoint y: 233, endPoint x: 511, endPoint y: 176, distance: 100.5
click at [511, 176] on p "**********" at bounding box center [674, 585] width 339 height 1494
copy p "**********"
click at [857, 51] on div at bounding box center [864, 295] width 16 height 591
click at [847, 56] on icon "button" at bounding box center [844, 57] width 10 height 10
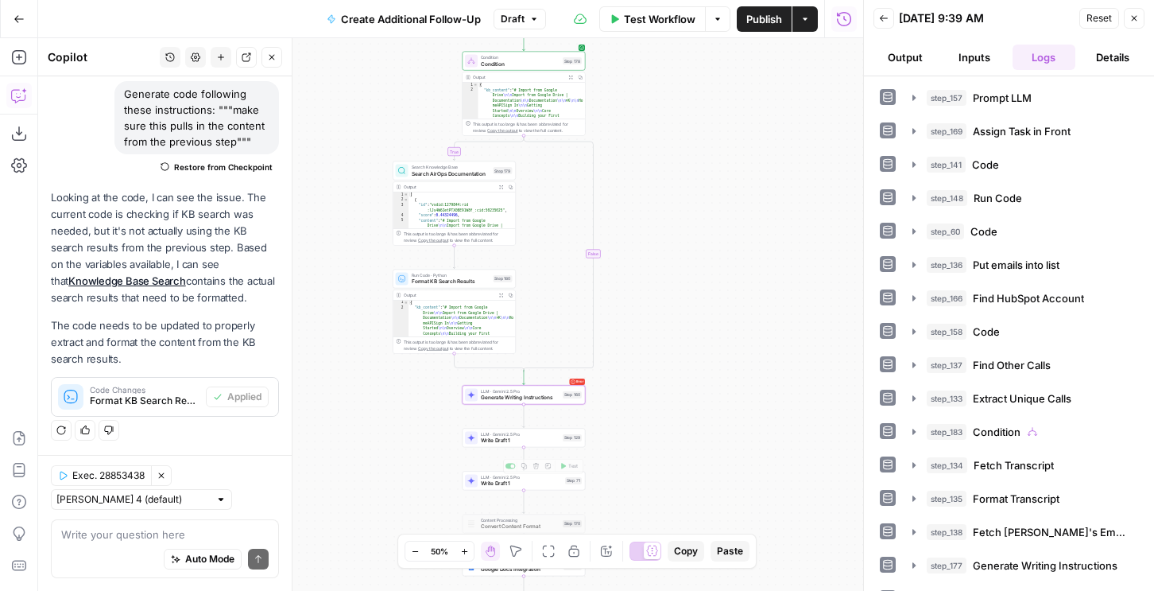
click at [505, 439] on span "Write Draft 1" at bounding box center [520, 440] width 79 height 8
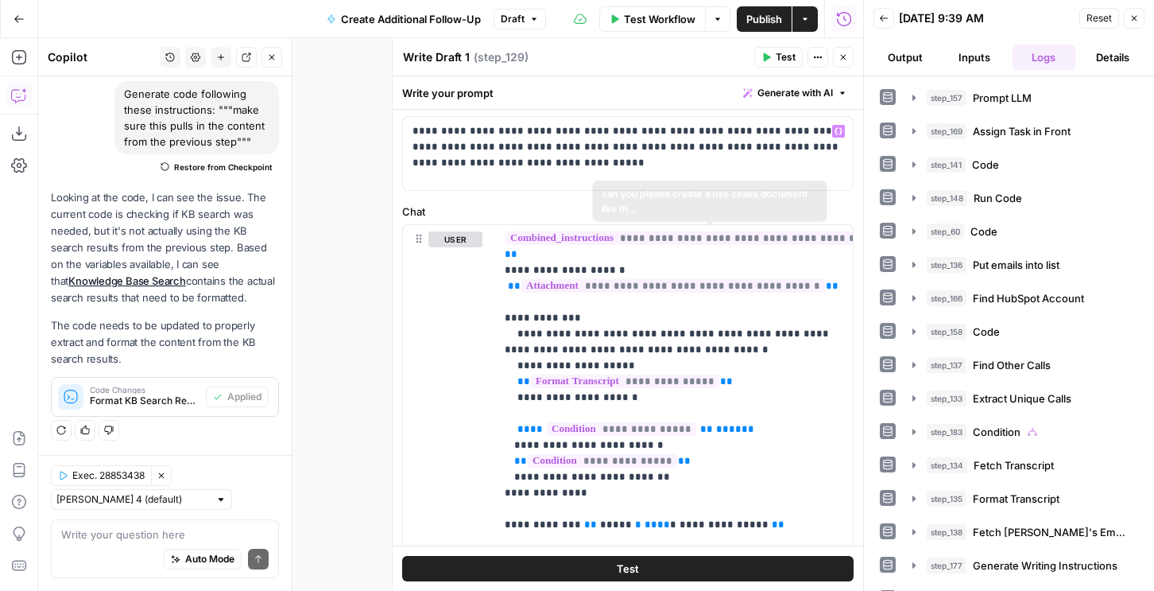
scroll to position [99, 0]
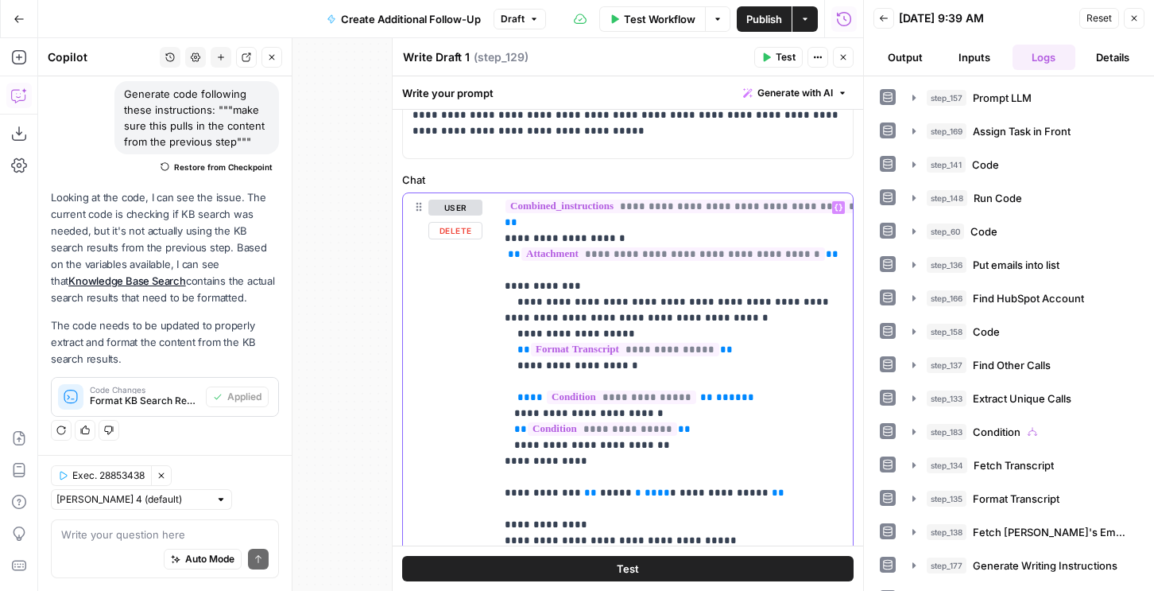
click at [661, 424] on p "**********" at bounding box center [674, 429] width 339 height 811
drag, startPoint x: 661, startPoint y: 420, endPoint x: 507, endPoint y: 382, distance: 158.3
click at [506, 382] on p "**********" at bounding box center [674, 429] width 339 height 811
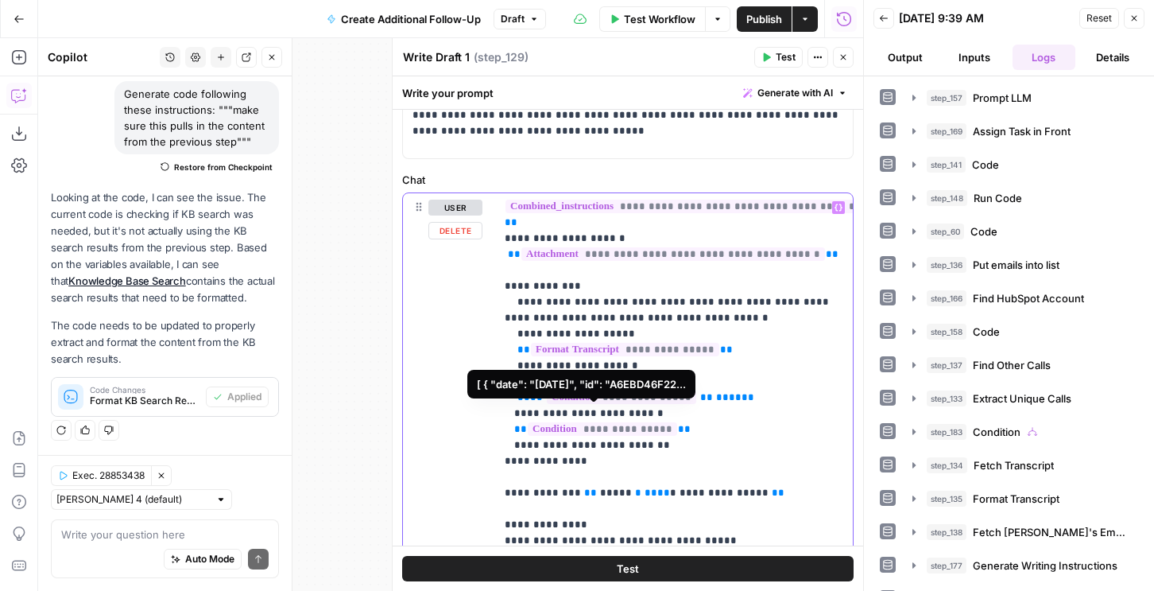
drag, startPoint x: 509, startPoint y: 381, endPoint x: 719, endPoint y: 370, distance: 210.1
click at [671, 429] on p "**********" at bounding box center [674, 429] width 339 height 811
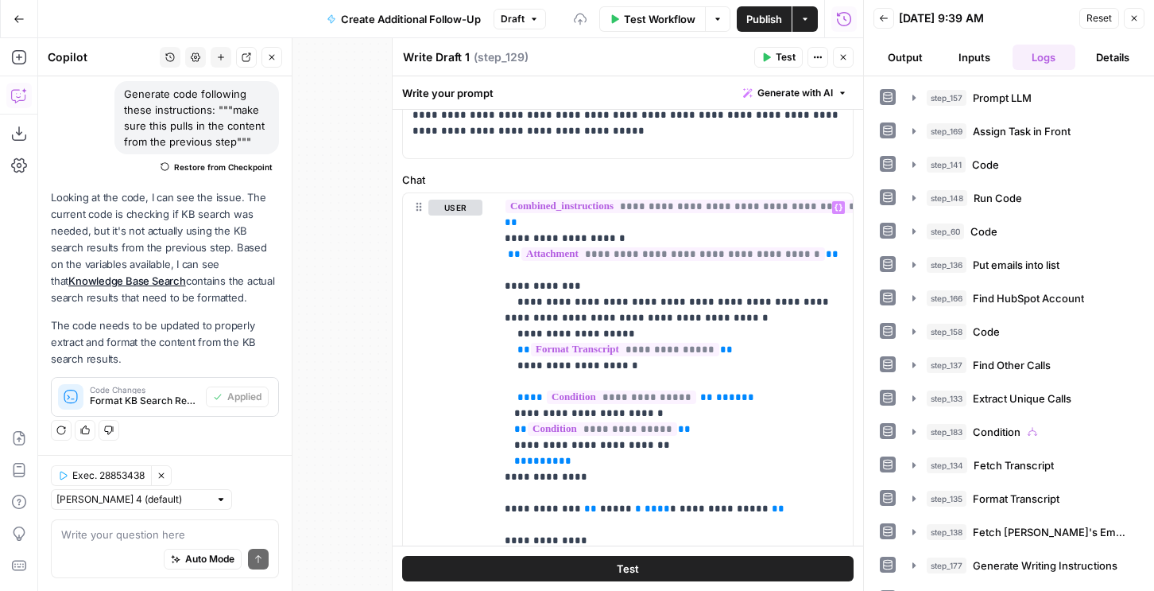
click at [842, 62] on button "Close" at bounding box center [843, 57] width 21 height 21
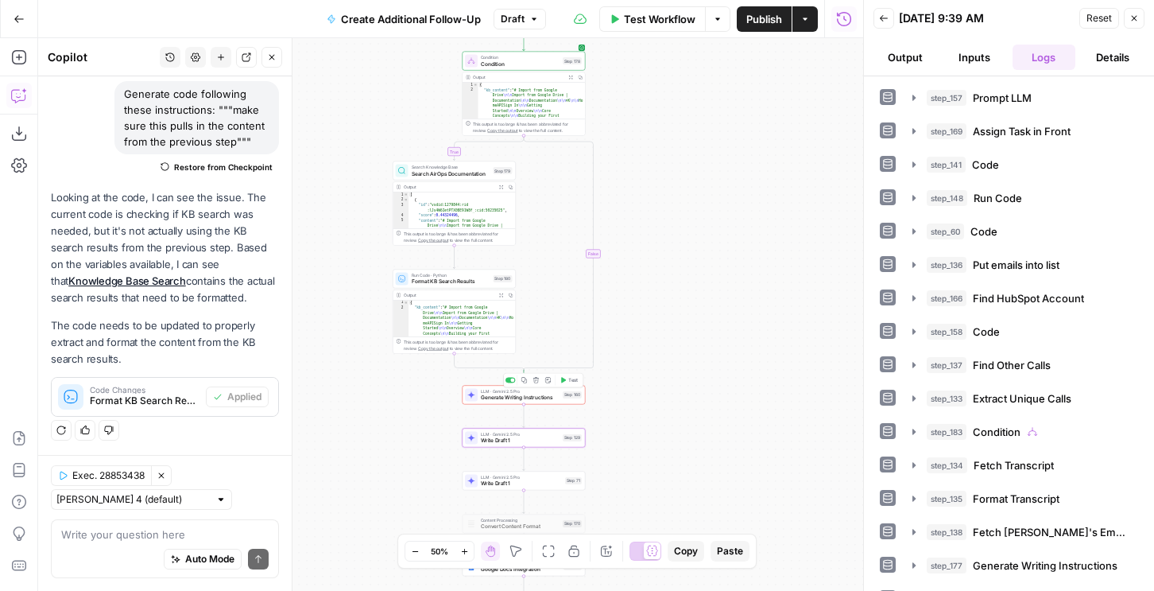
click at [571, 381] on span "Test" at bounding box center [573, 379] width 10 height 7
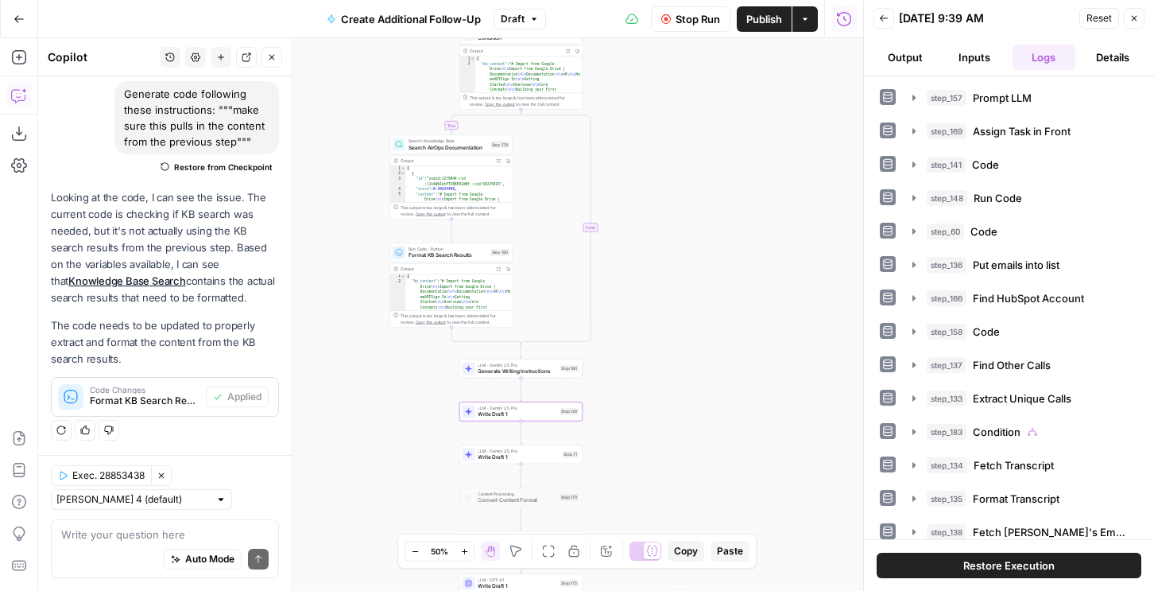
click at [516, 455] on span "Write Draft 1" at bounding box center [518, 457] width 81 height 8
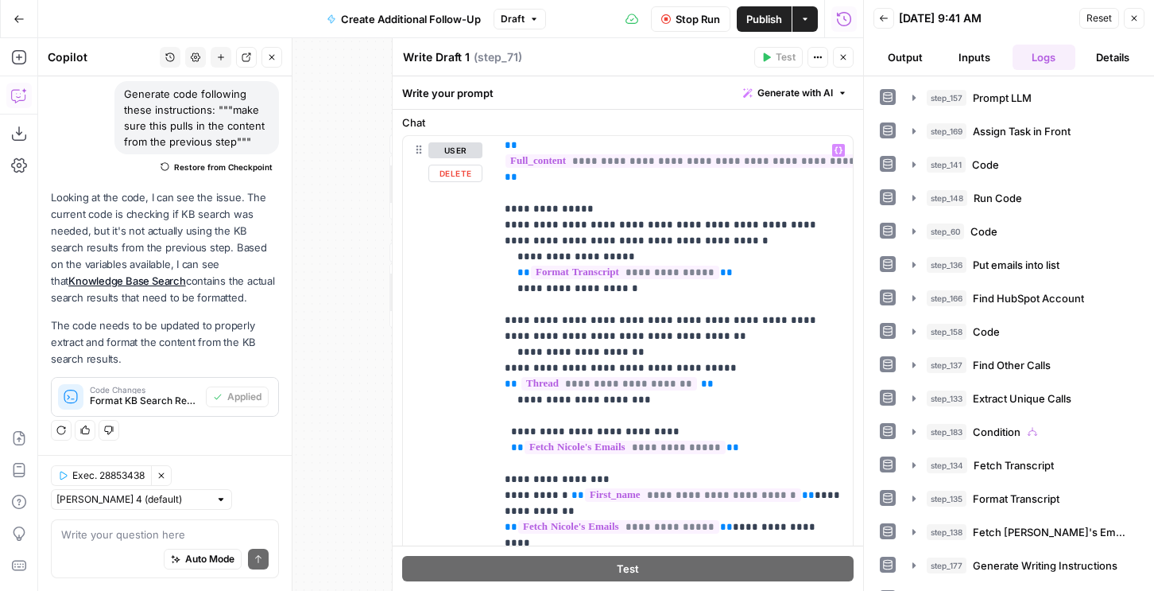
scroll to position [465, 0]
click at [624, 290] on p "**********" at bounding box center [674, 241] width 339 height 1129
click at [672, 290] on p "**********" at bounding box center [674, 241] width 339 height 1129
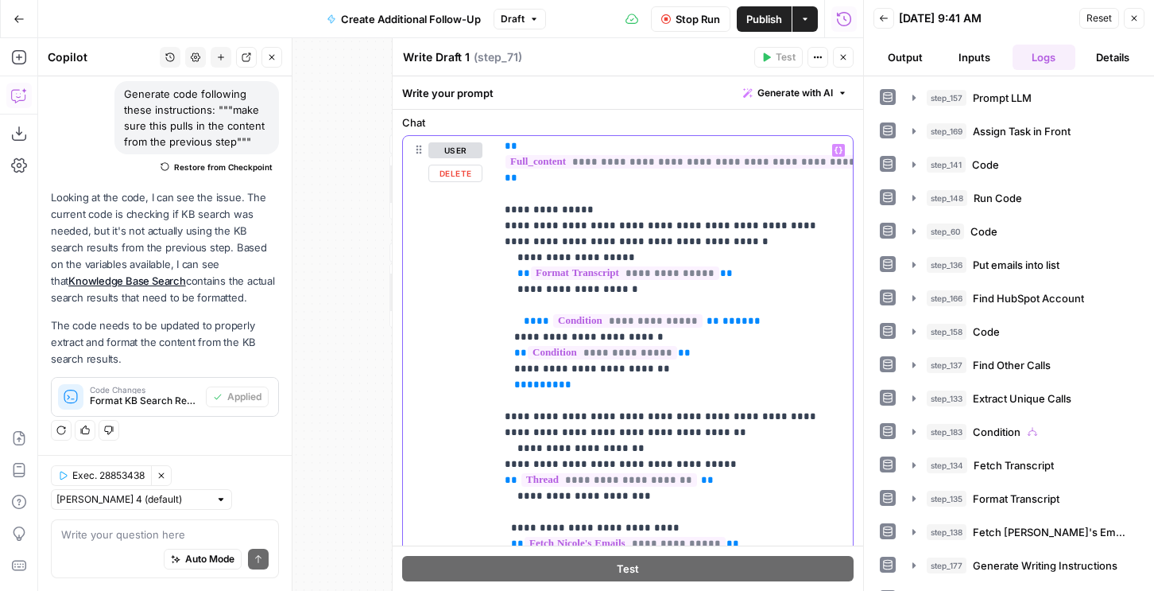
click at [662, 335] on p "**********" at bounding box center [674, 289] width 339 height 1224
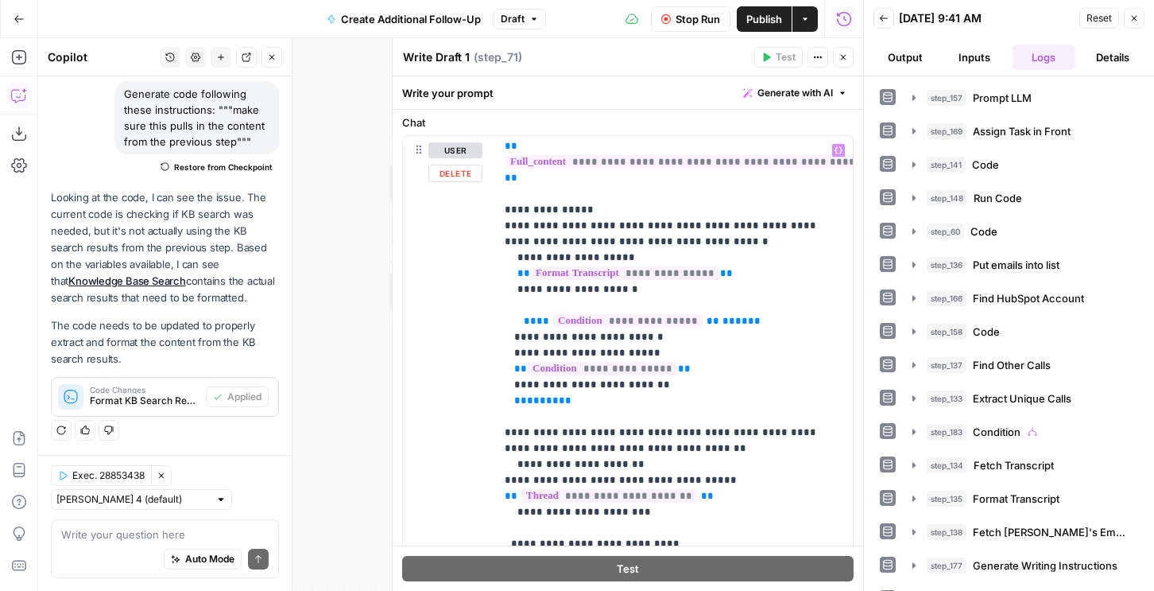
click at [846, 62] on button "Close" at bounding box center [843, 57] width 21 height 21
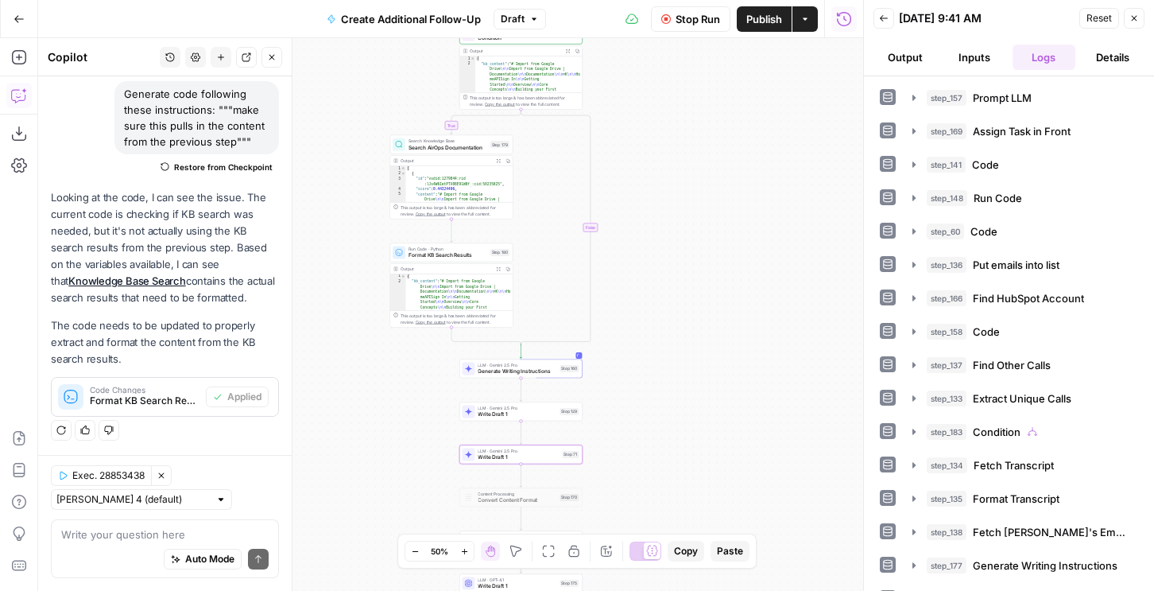
click at [910, 59] on button "Output" at bounding box center [905, 57] width 63 height 25
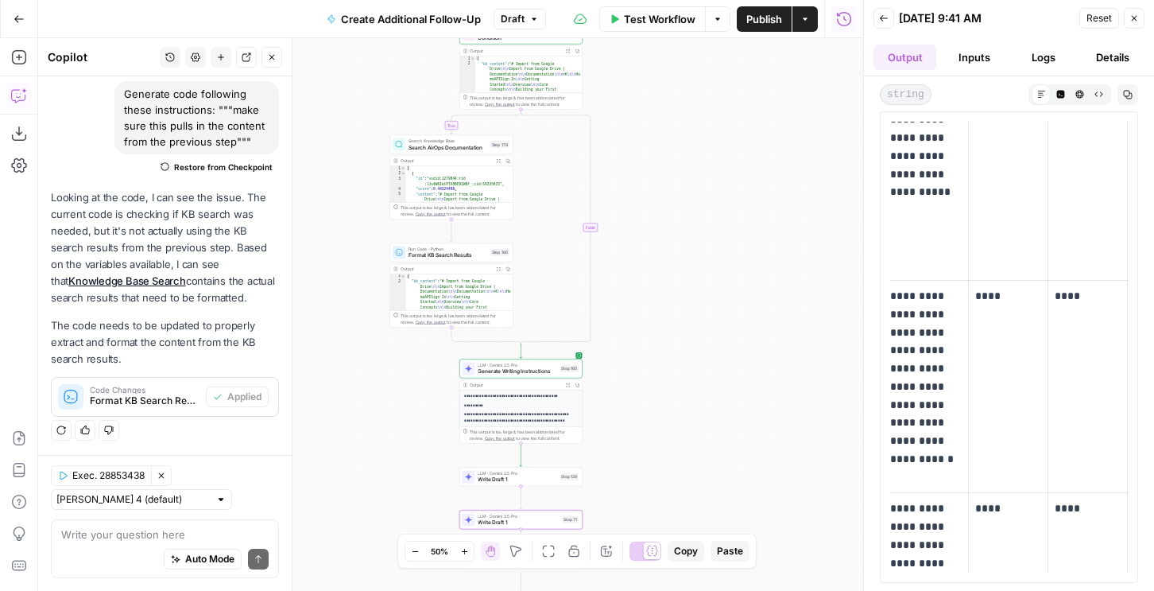
scroll to position [1886, 0]
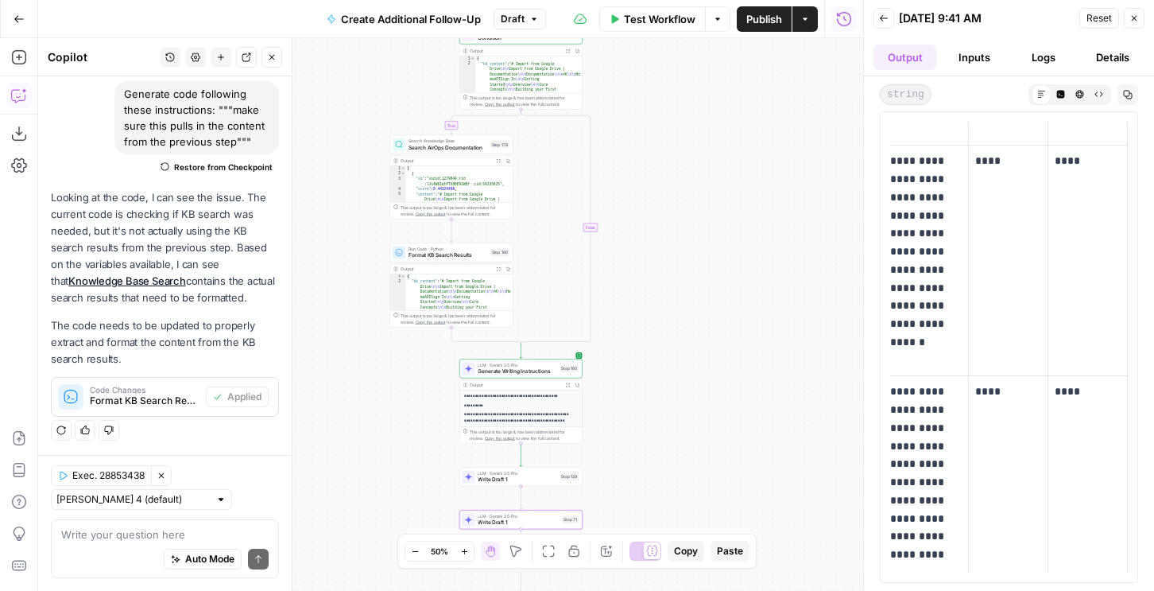
drag, startPoint x: 916, startPoint y: 254, endPoint x: 1063, endPoint y: 492, distance: 280.6
click at [567, 466] on button "Test" at bounding box center [566, 461] width 25 height 10
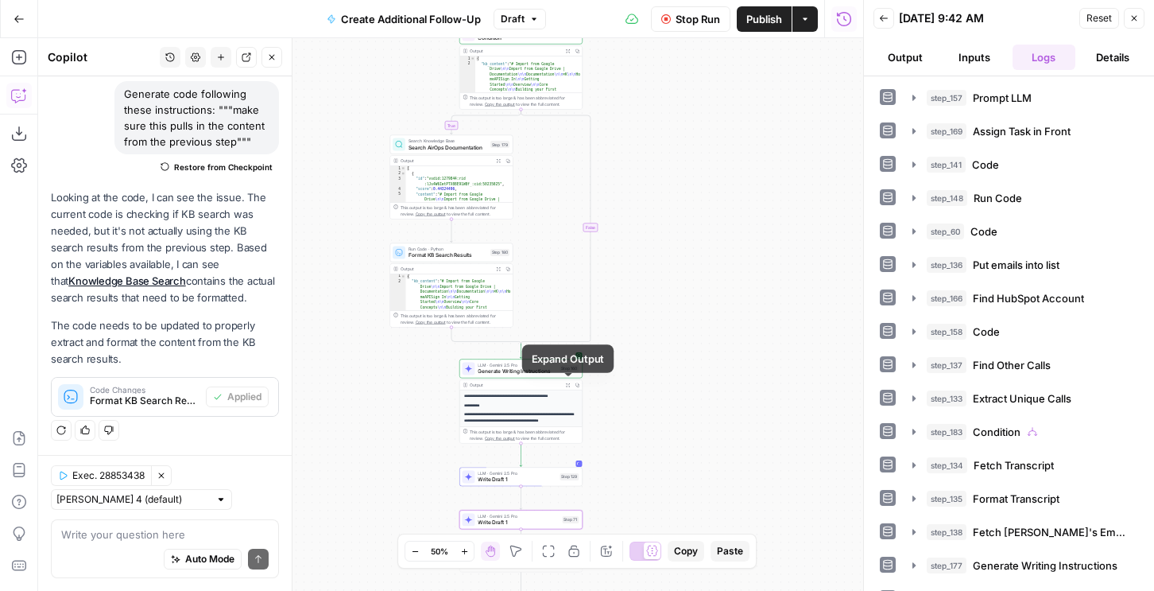
click at [568, 380] on button "Expand Output" at bounding box center [568, 385] width 10 height 10
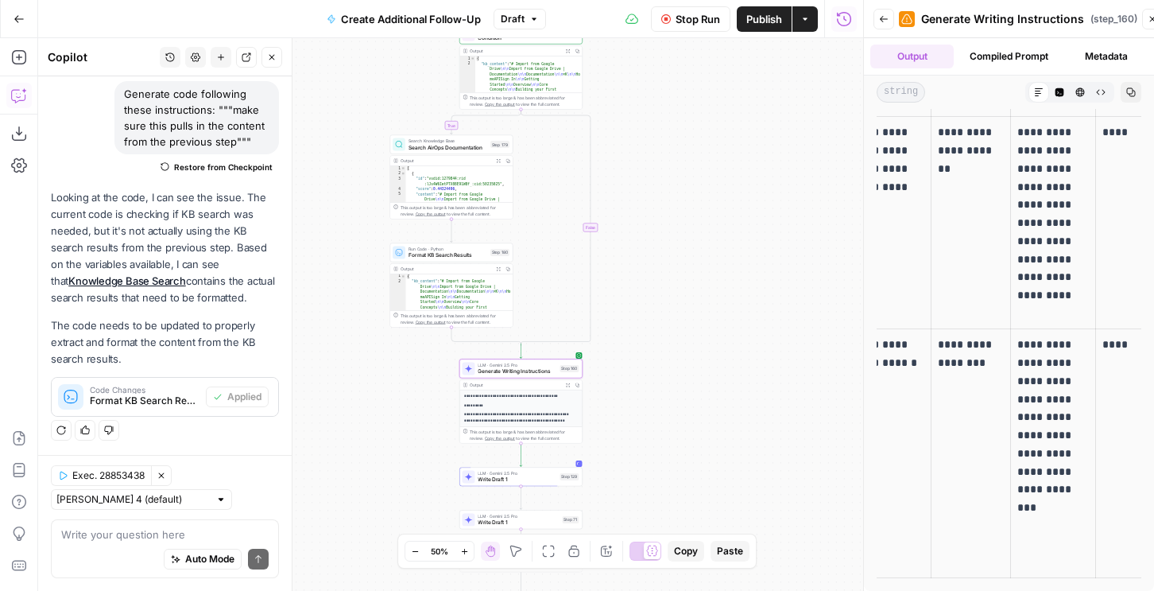
scroll to position [0, 497]
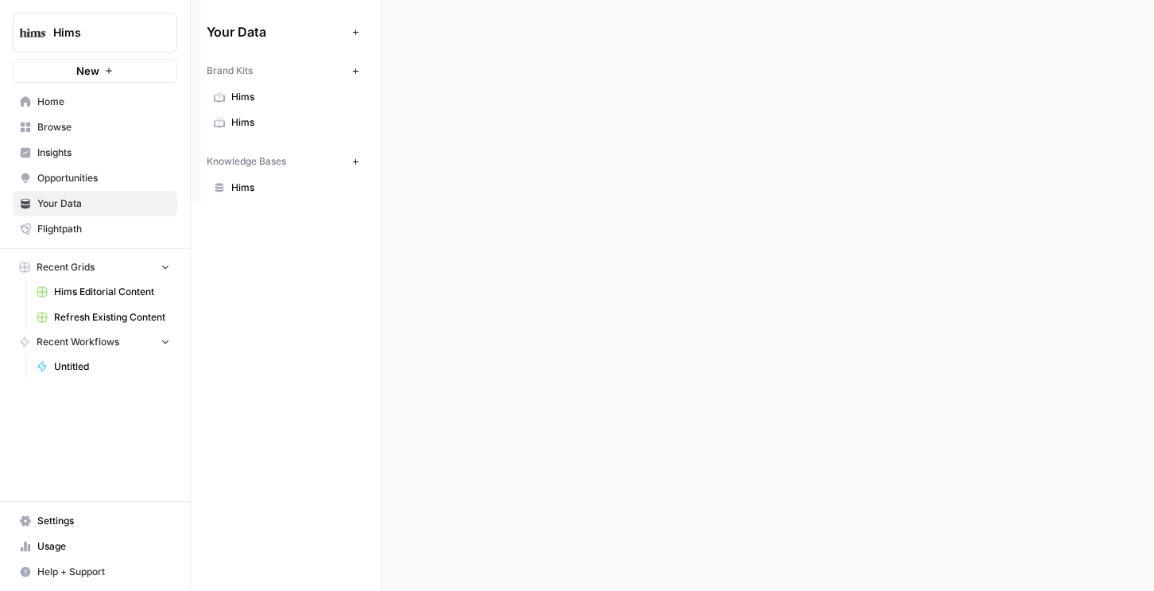
click at [108, 287] on span "Hims Editorial Content" at bounding box center [112, 292] width 116 height 14
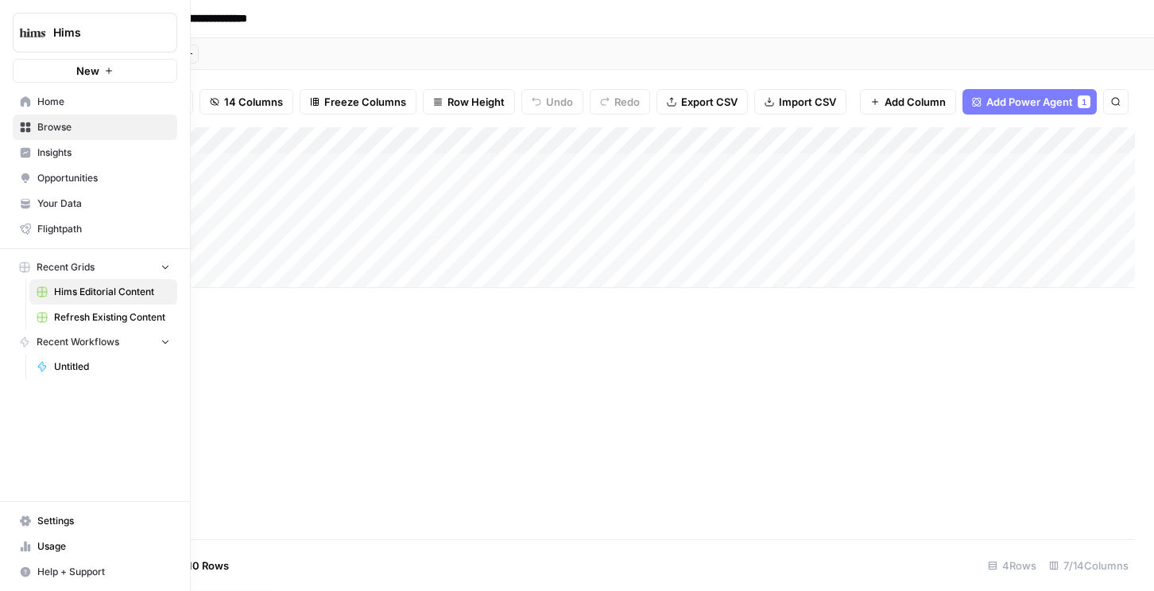
click at [79, 309] on link "Refresh Existing Content" at bounding box center [103, 316] width 148 height 25
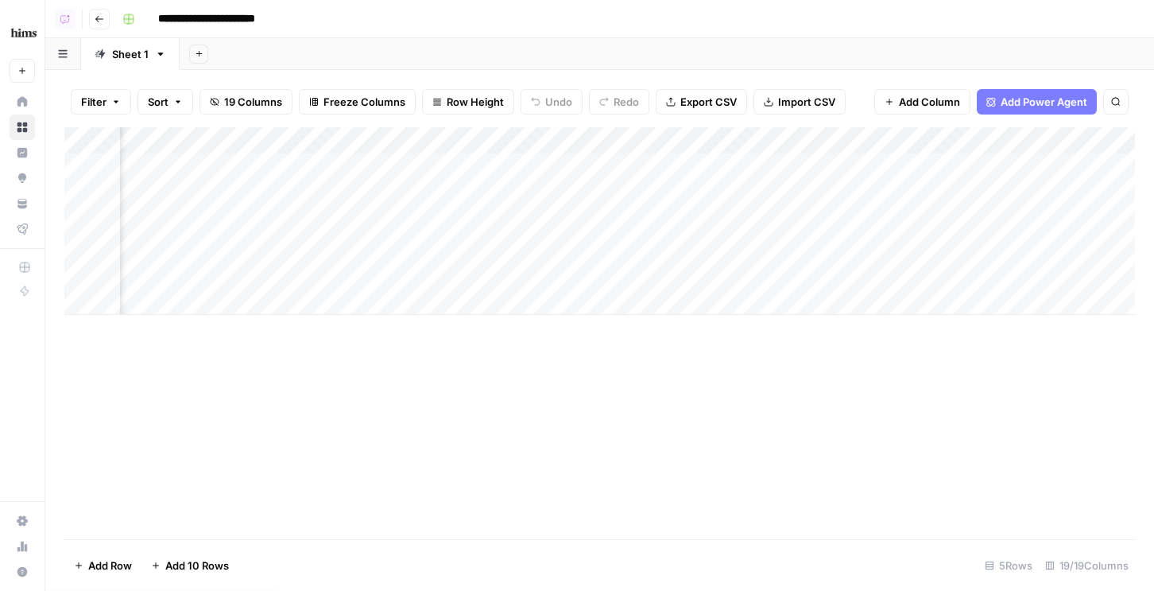
scroll to position [0, 1786]
click at [995, 139] on div "Add Column" at bounding box center [599, 221] width 1071 height 188
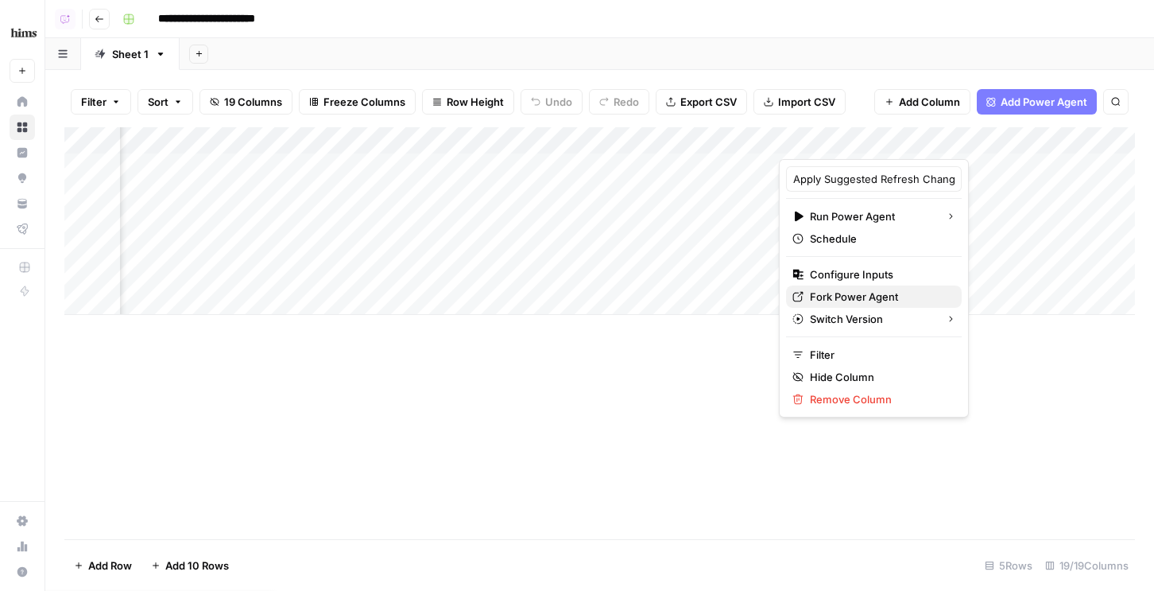
click at [860, 289] on span "Fork Power Agent" at bounding box center [879, 297] width 139 height 16
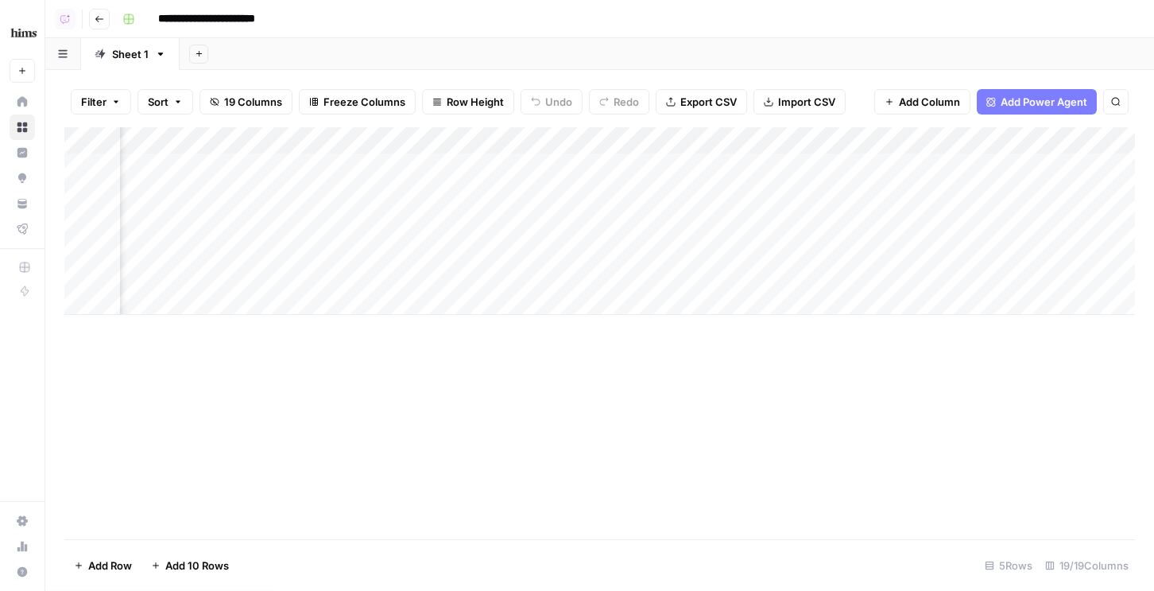
scroll to position [0, 0]
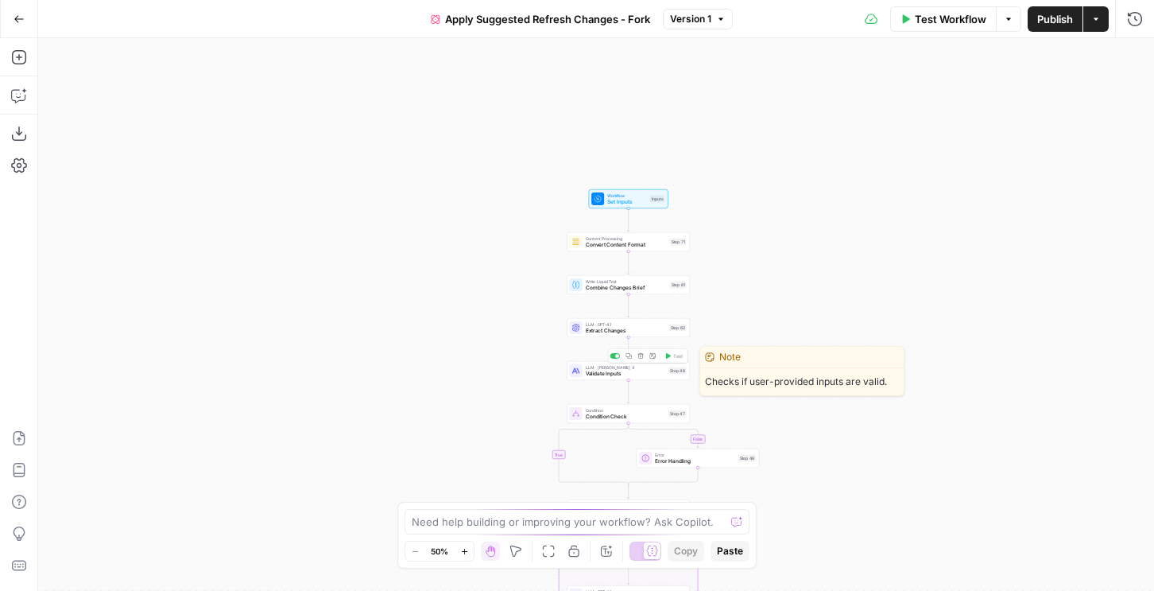
click at [645, 373] on span "Validate Inputs" at bounding box center [626, 374] width 80 height 8
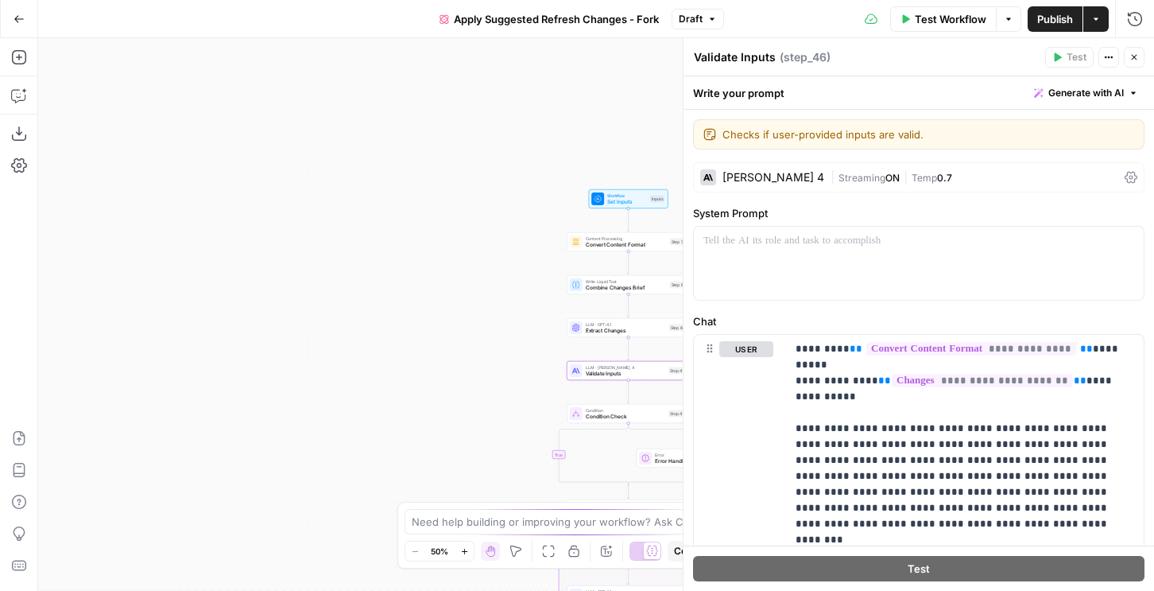
scroll to position [232, 0]
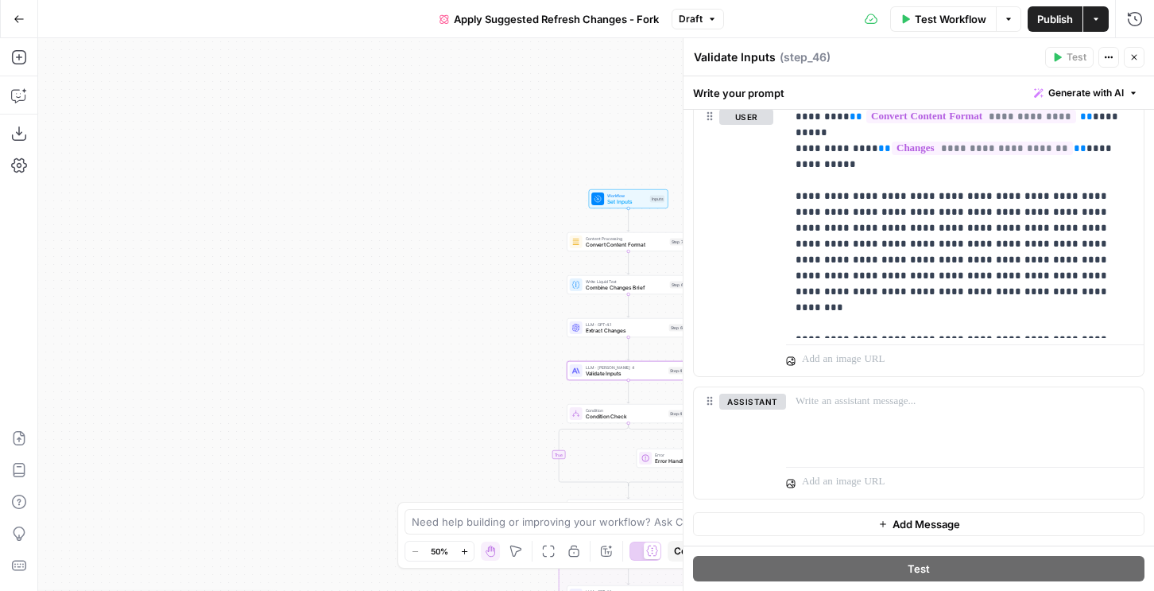
click at [1134, 53] on icon "button" at bounding box center [1134, 57] width 10 height 10
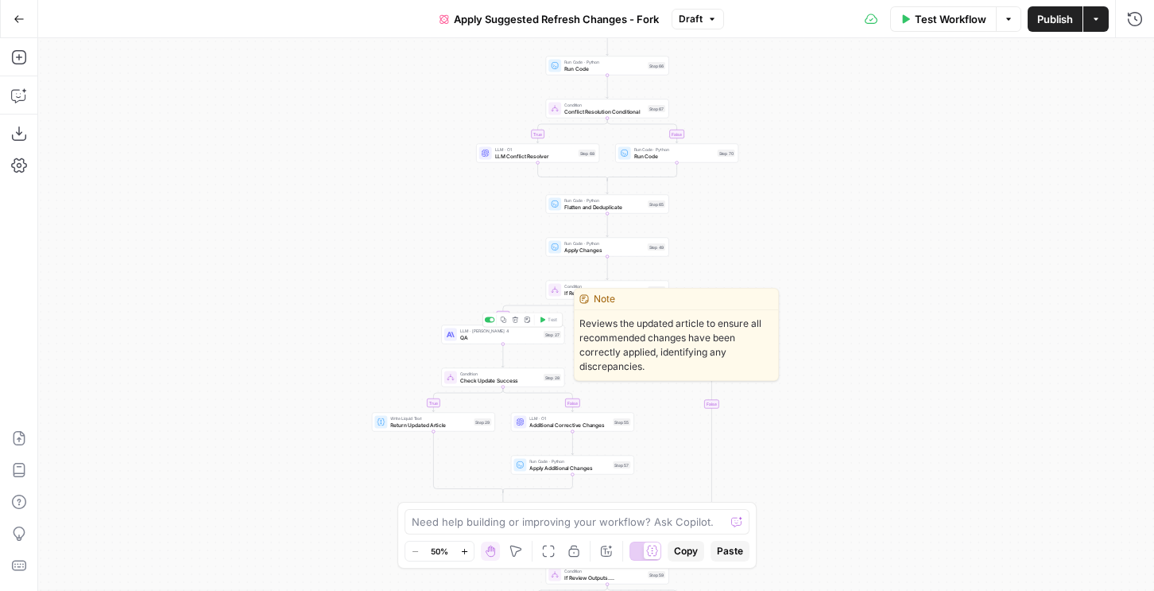
click at [499, 331] on span "LLM · [PERSON_NAME] 4" at bounding box center [500, 330] width 80 height 6
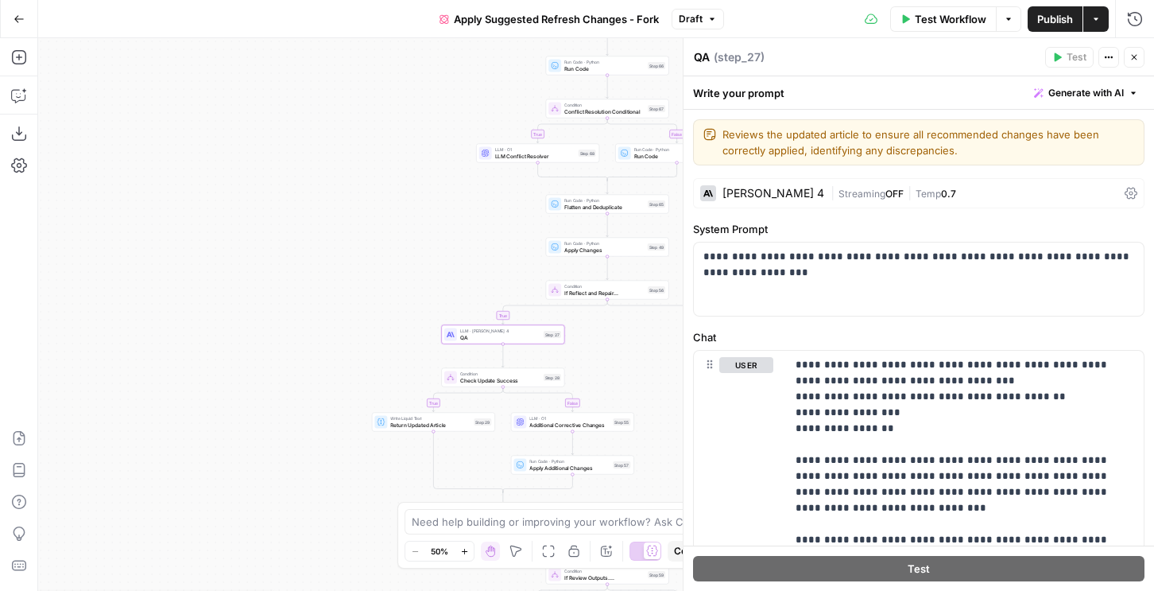
click at [726, 193] on div "Claude Sonnet 4" at bounding box center [774, 193] width 102 height 11
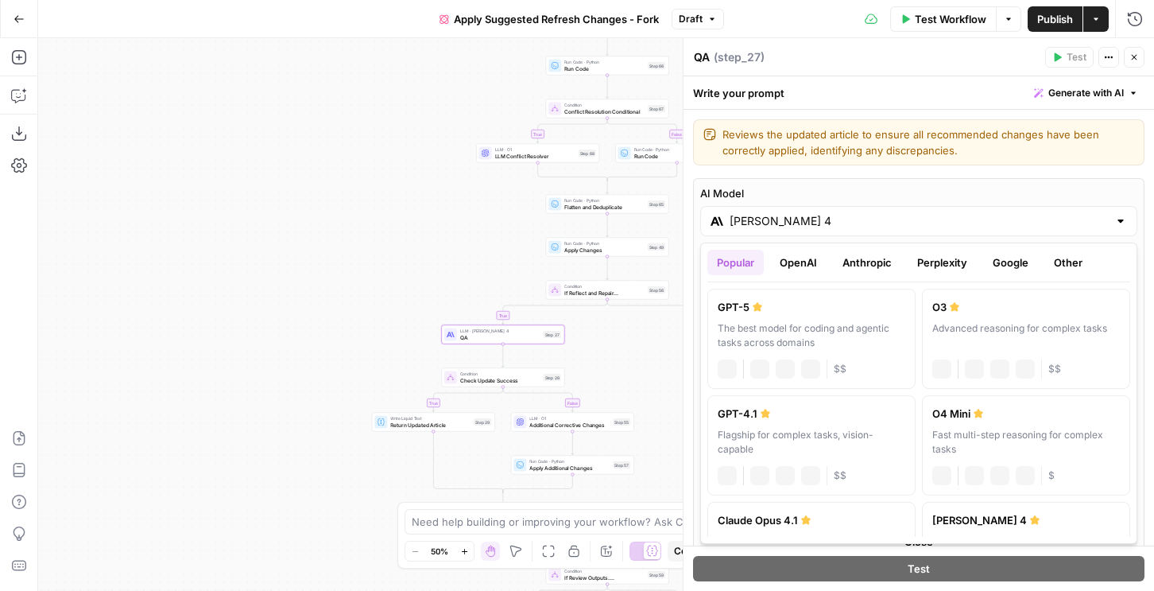
click at [826, 216] on input "Claude Sonnet 4" at bounding box center [919, 221] width 378 height 16
click at [1023, 258] on button "Google" at bounding box center [1010, 262] width 55 height 25
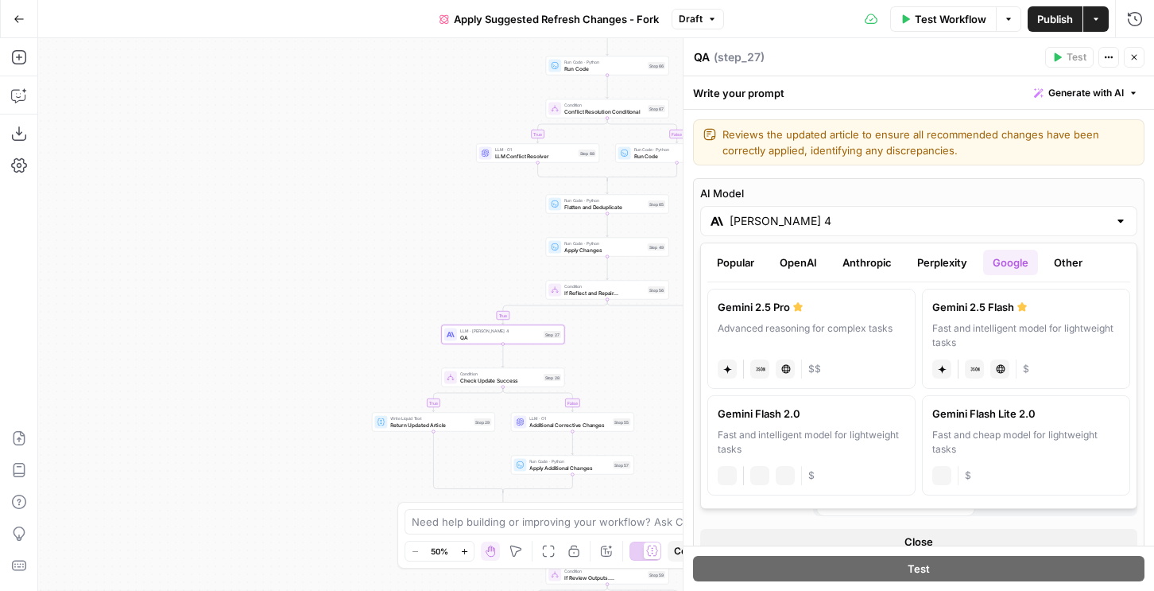
click at [846, 315] on label "Gemini 2.5 Pro Advanced reasoning for complex tasks gemini JSON Mode Live Web R…" at bounding box center [811, 339] width 208 height 100
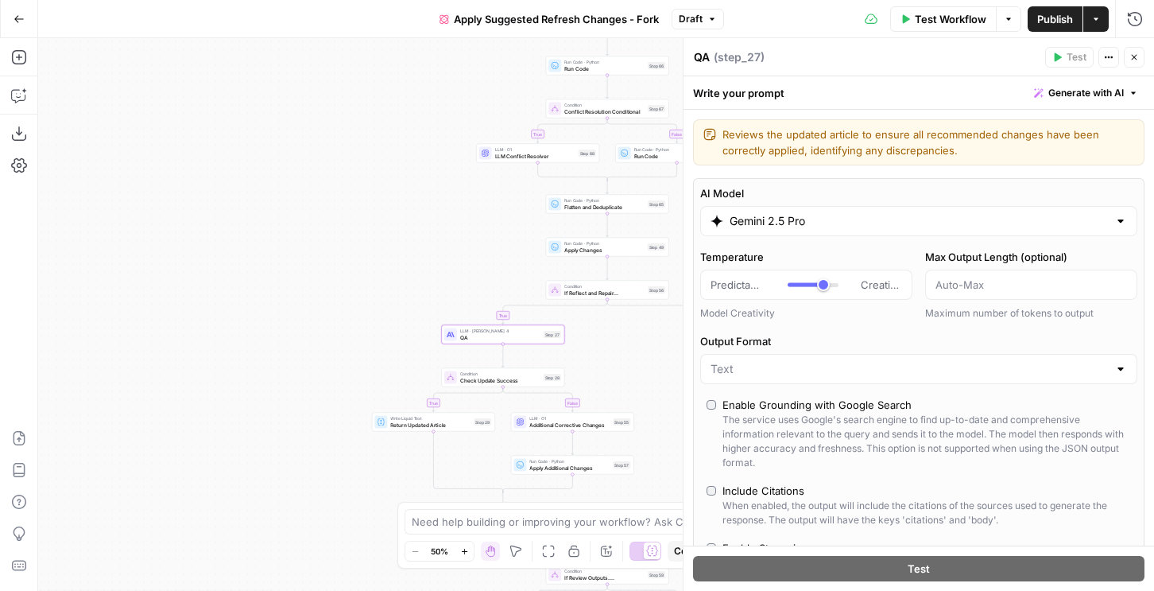
type input "Gemini 2.5 Pro"
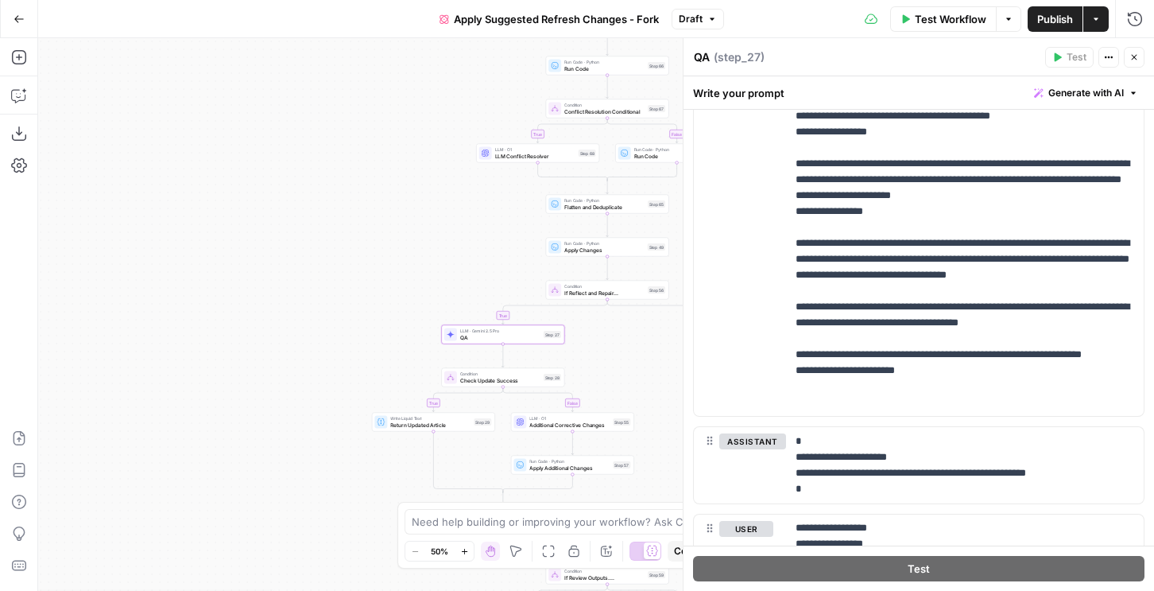
scroll to position [0, 0]
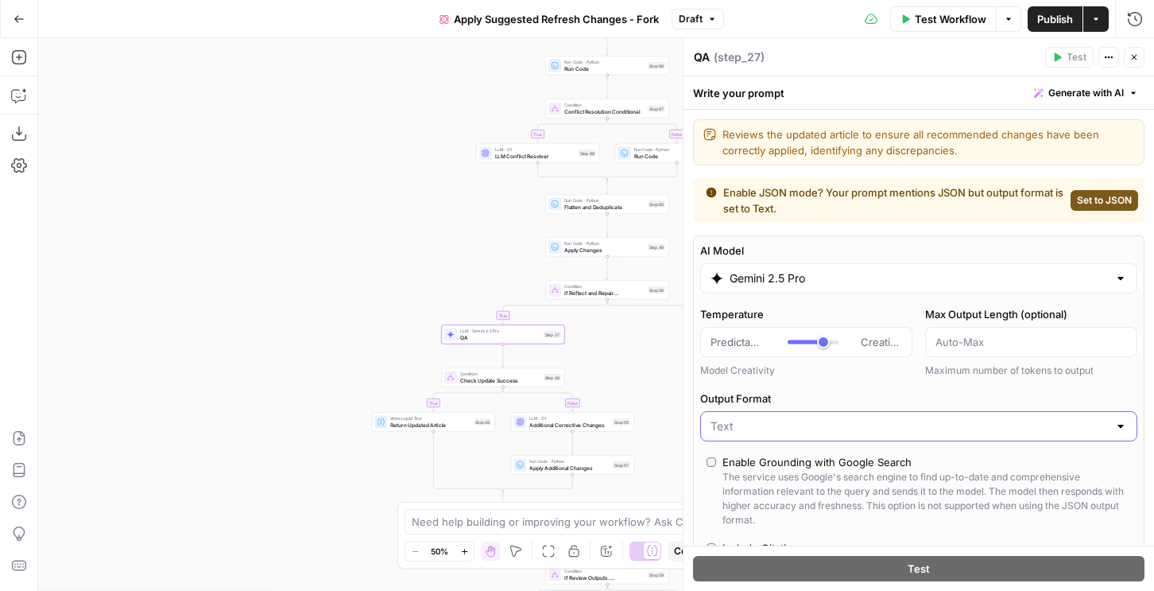
click at [802, 426] on input "Output Format" at bounding box center [909, 426] width 397 height 16
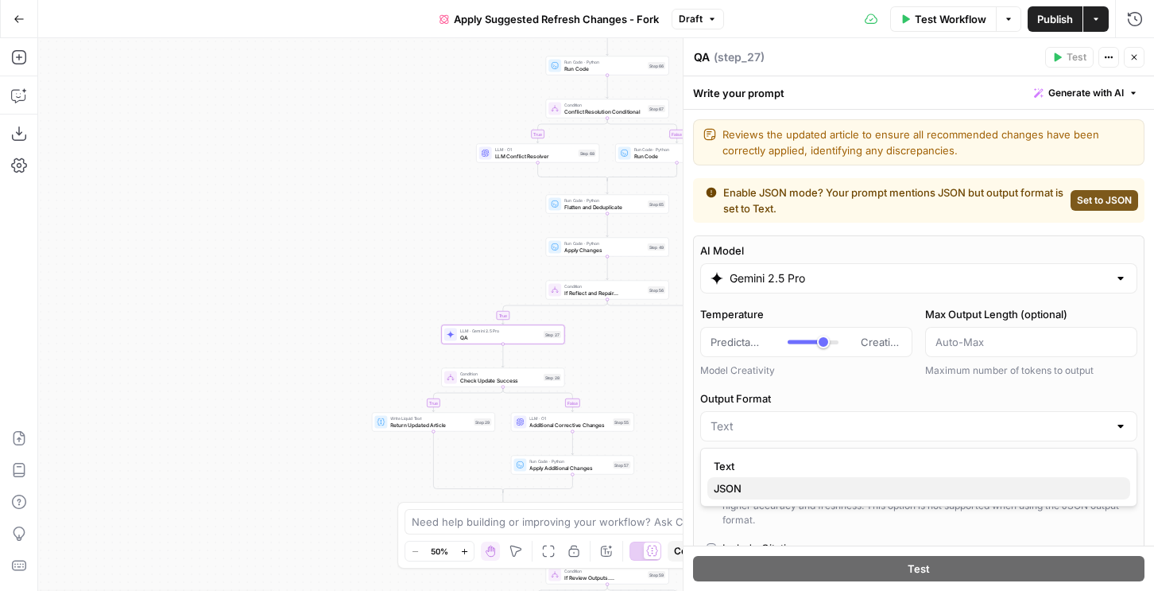
click at [759, 494] on span "JSON" at bounding box center [916, 488] width 404 height 16
type input "JSON"
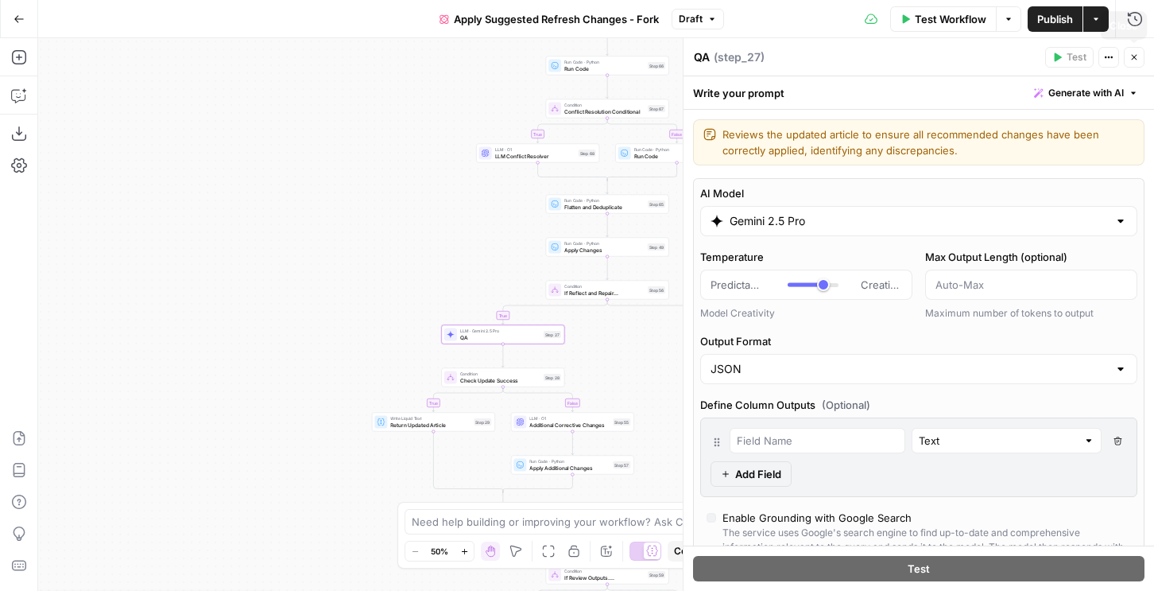
click at [1134, 58] on icon "button" at bounding box center [1134, 57] width 10 height 10
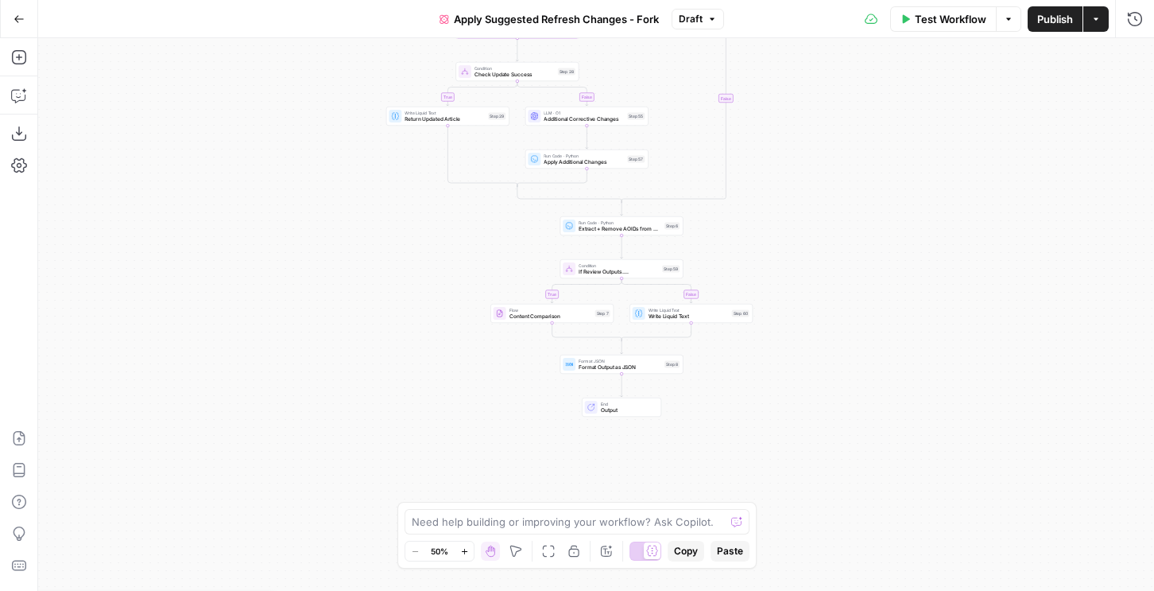
click at [1054, 11] on span "Publish" at bounding box center [1055, 19] width 36 height 16
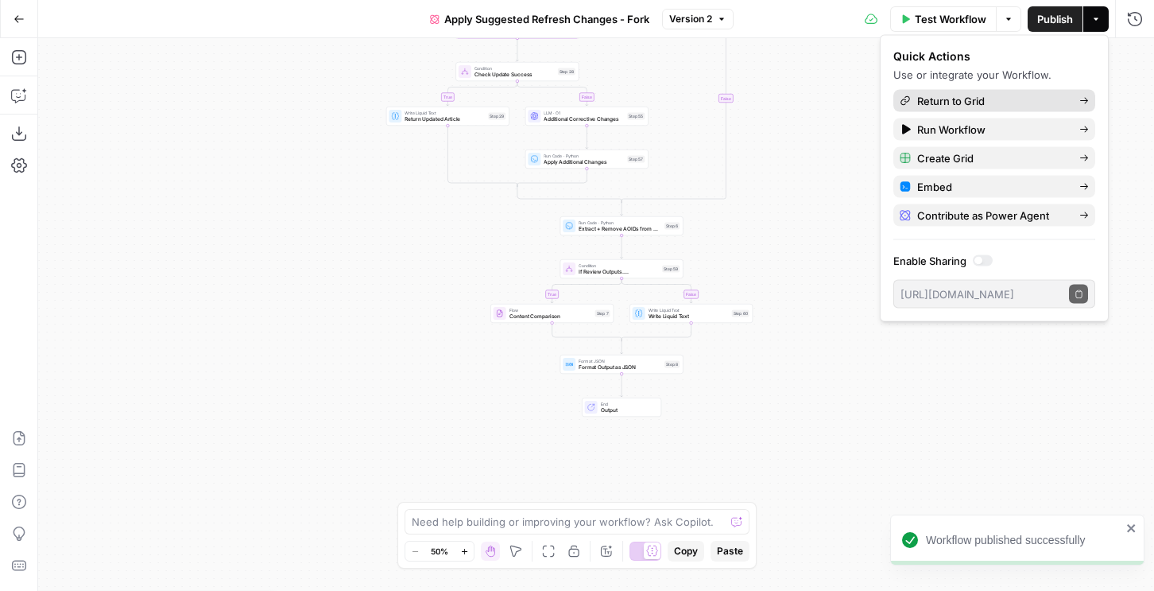
click at [970, 101] on span "Return to Grid" at bounding box center [991, 101] width 149 height 16
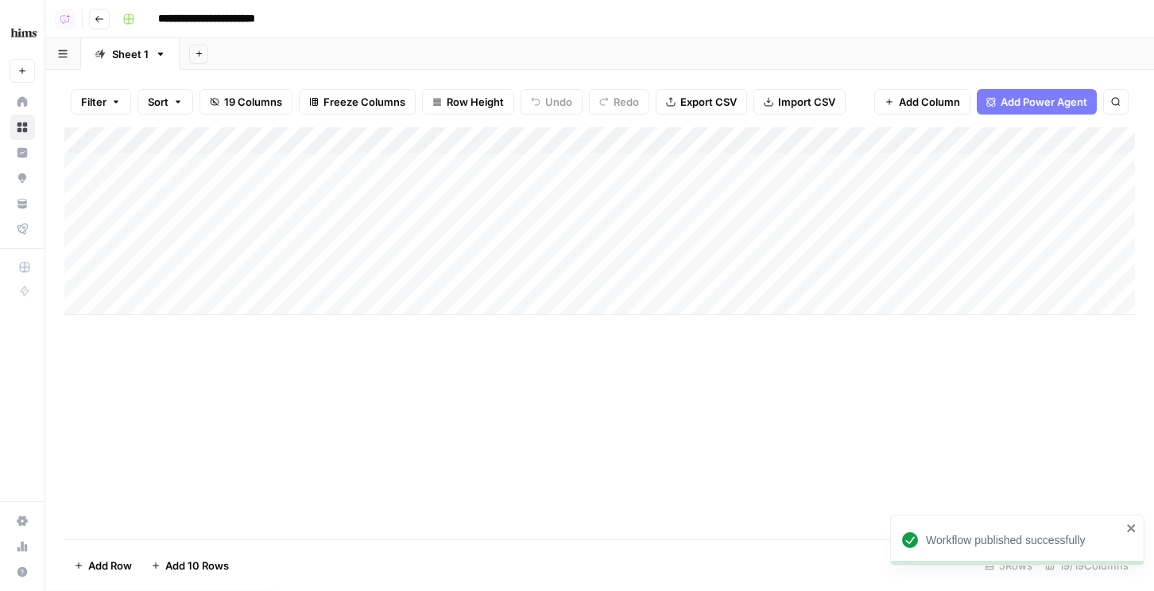
click at [270, 232] on div "Add Column" at bounding box center [599, 221] width 1071 height 188
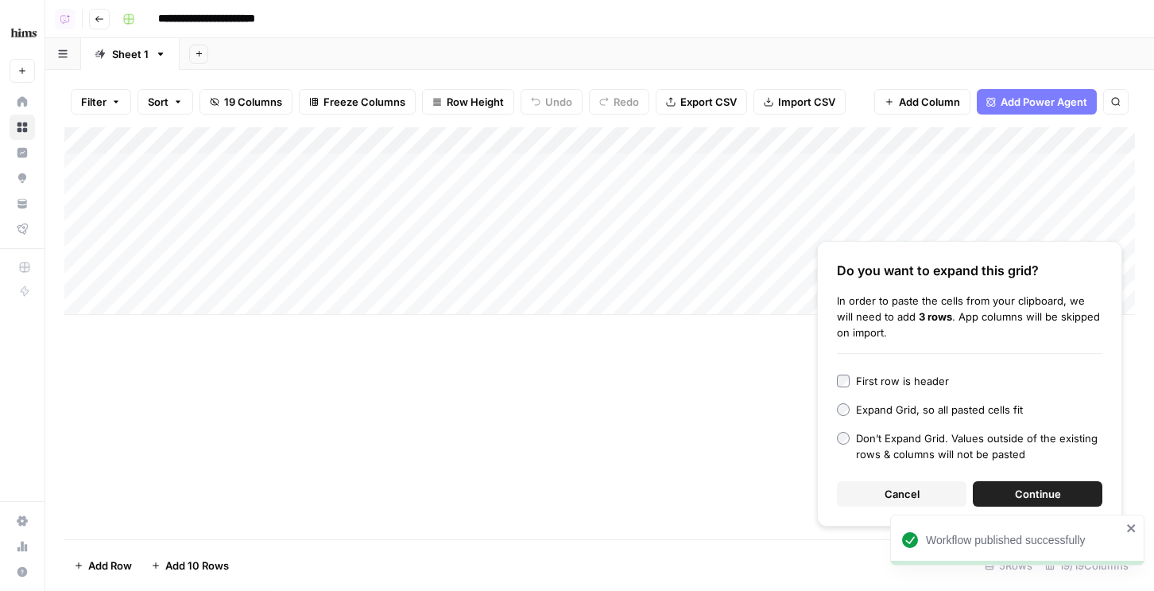
click at [995, 502] on button "Continue" at bounding box center [1038, 493] width 130 height 25
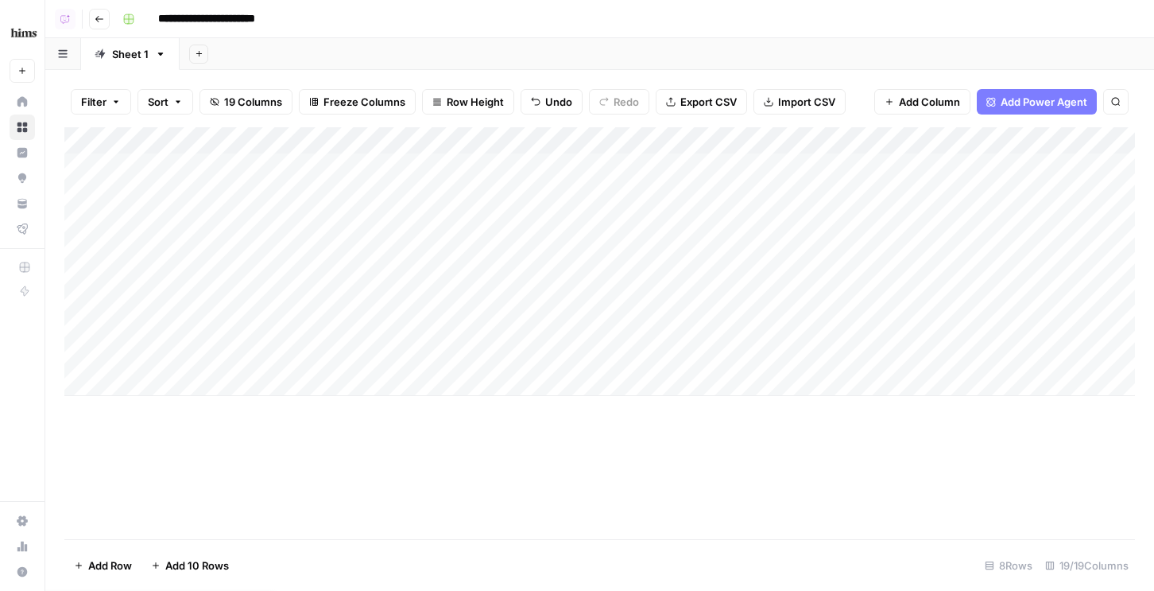
click at [75, 215] on div "Add Column" at bounding box center [599, 261] width 1071 height 269
click at [83, 219] on div "Add Column" at bounding box center [599, 261] width 1071 height 269
click at [98, 570] on span "Delete 1 Row" at bounding box center [106, 565] width 64 height 16
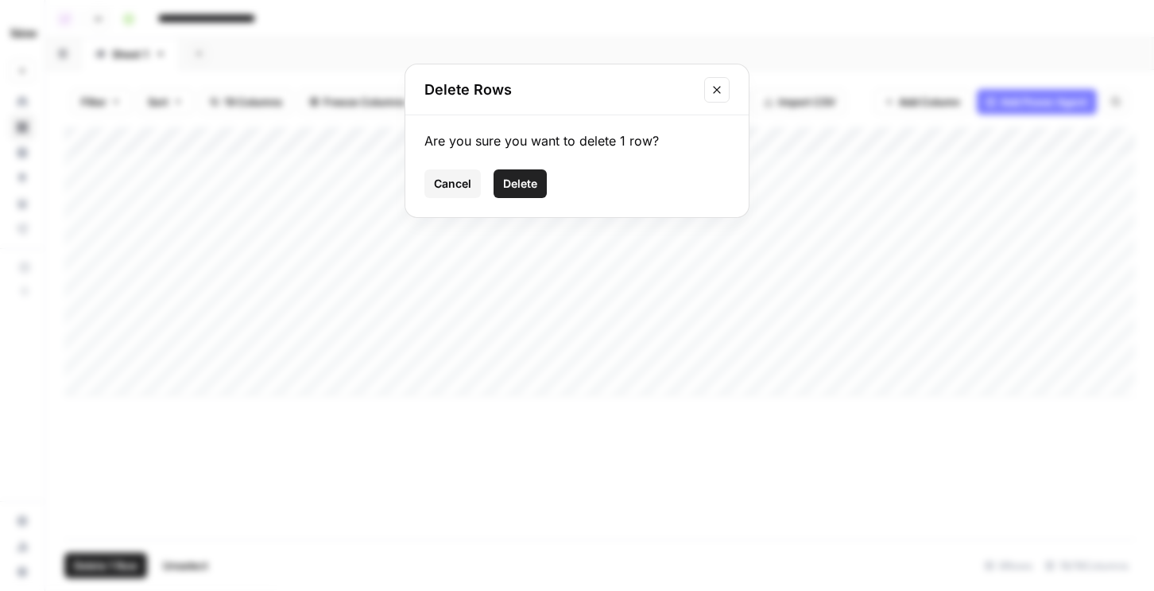
click at [534, 183] on span "Delete" at bounding box center [520, 184] width 34 height 16
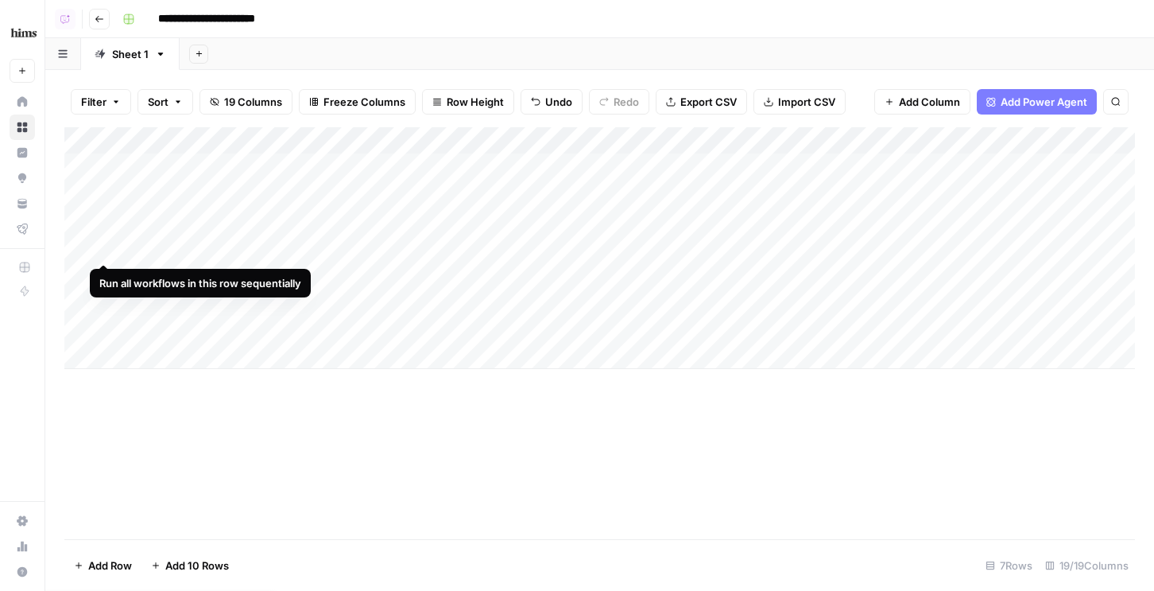
click at [104, 248] on div "Add Column" at bounding box center [599, 248] width 1071 height 242
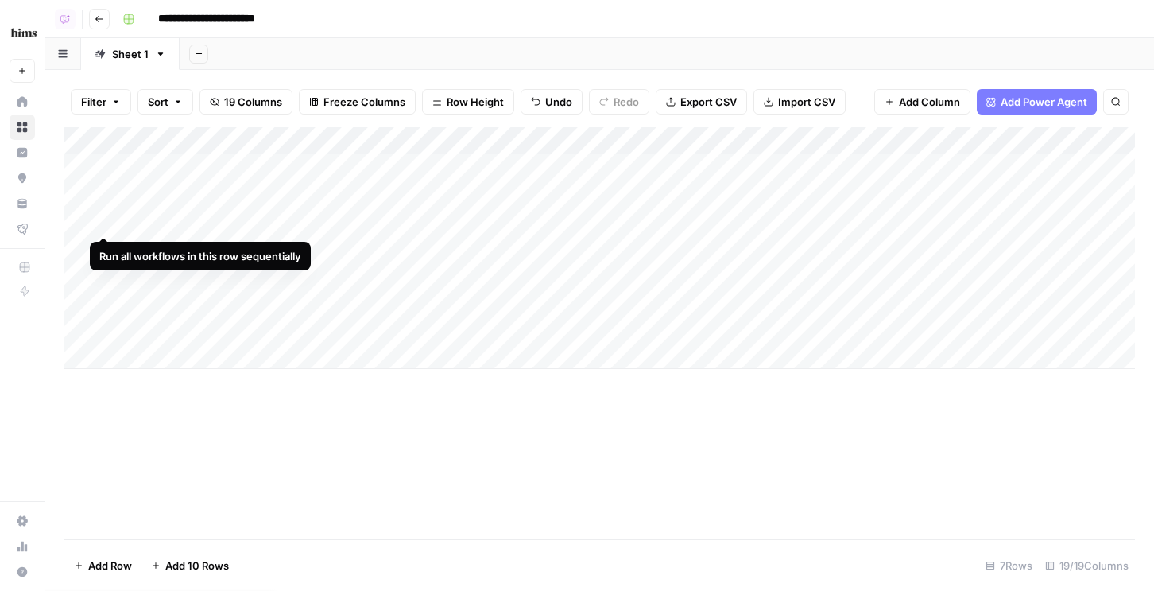
click at [103, 221] on div "Add Column" at bounding box center [599, 248] width 1071 height 242
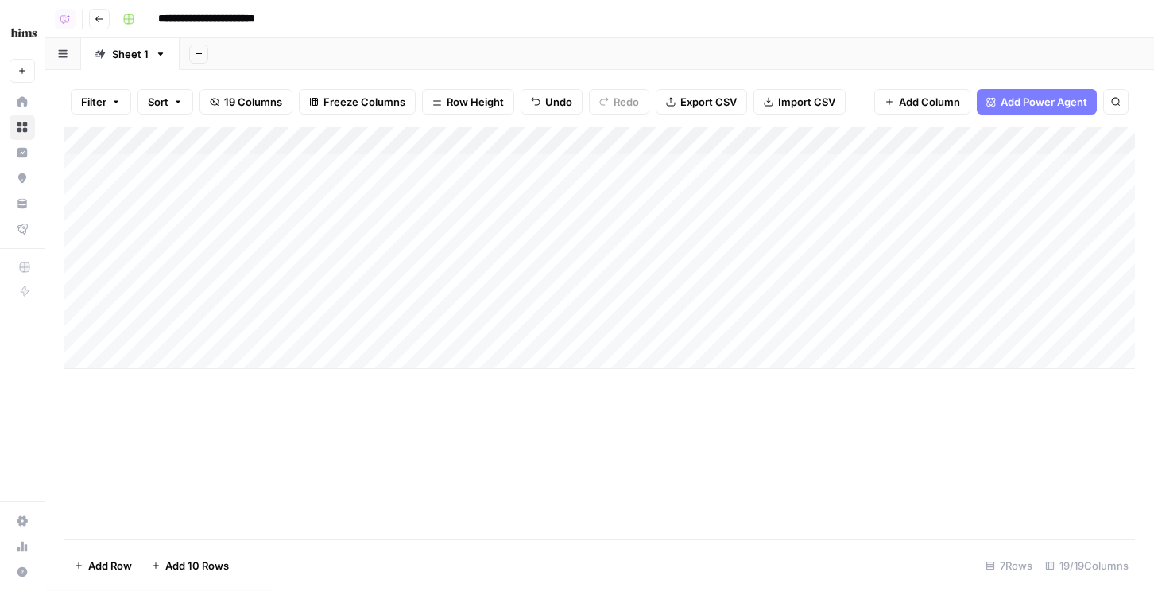
click at [104, 274] on div "Add Column" at bounding box center [599, 248] width 1071 height 242
click at [104, 300] on div "Add Column" at bounding box center [599, 248] width 1071 height 242
click at [613, 217] on div "Add Column" at bounding box center [599, 248] width 1071 height 242
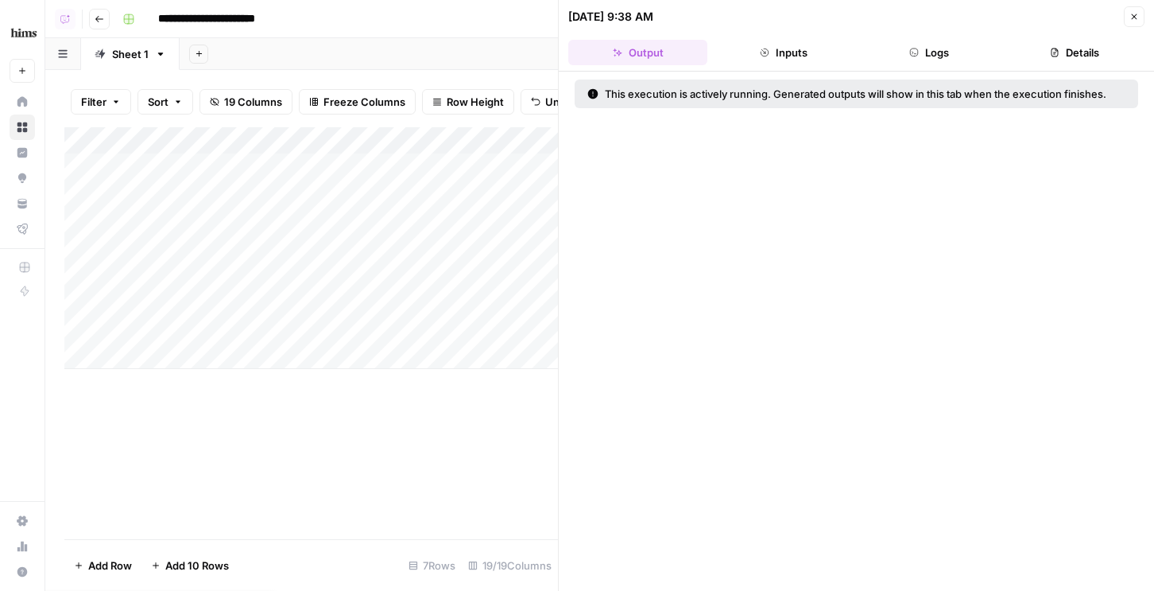
click at [1131, 16] on icon "button" at bounding box center [1134, 17] width 10 height 10
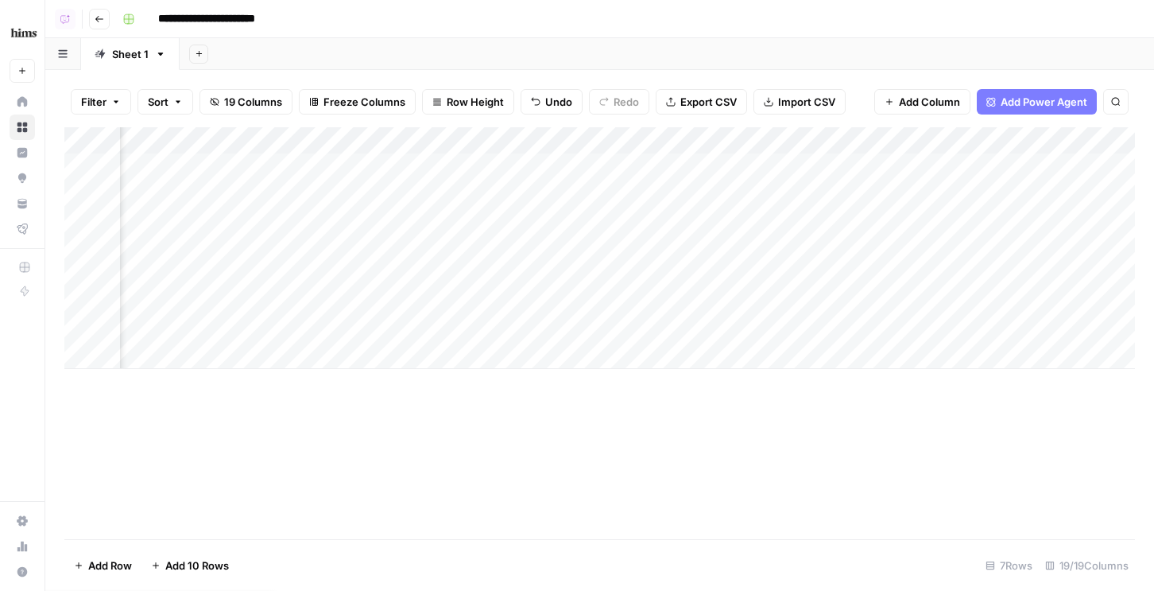
scroll to position [0, 1687]
click at [592, 192] on div "Add Column" at bounding box center [599, 248] width 1071 height 242
click at [437, 297] on div "Add Column" at bounding box center [599, 248] width 1071 height 242
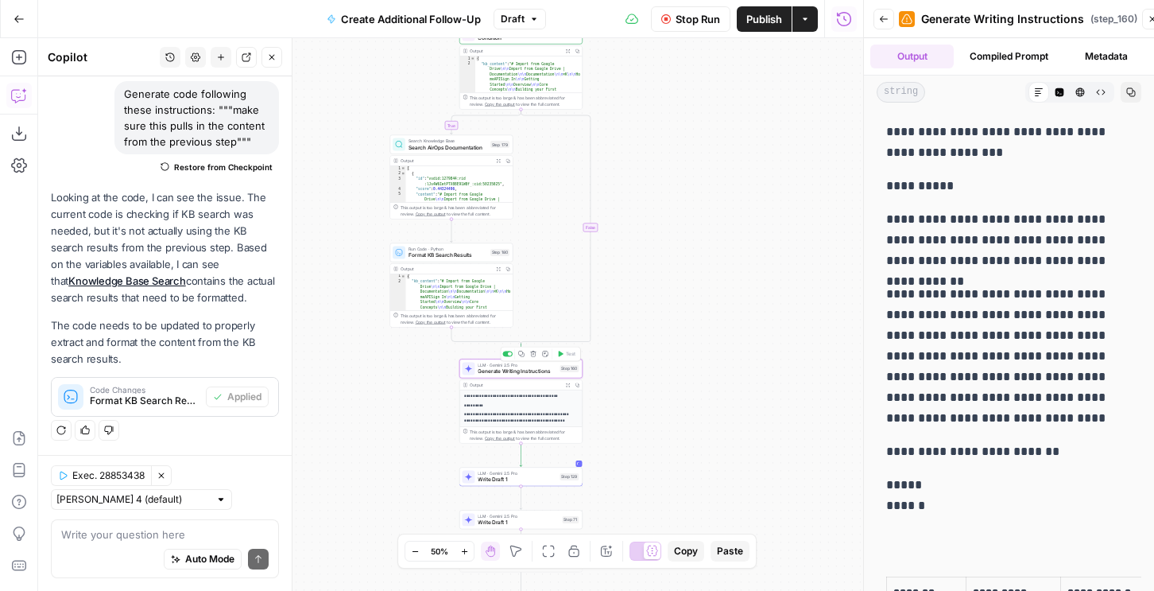
click at [502, 374] on span "Generate Writing Instructions" at bounding box center [517, 371] width 79 height 8
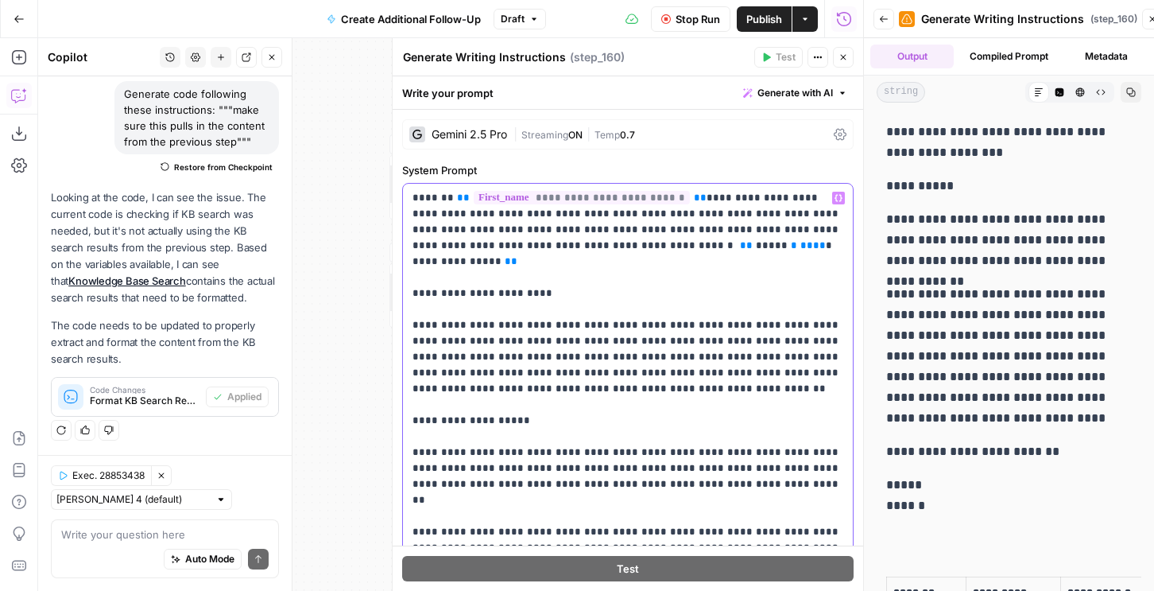
drag, startPoint x: 463, startPoint y: 231, endPoint x: 684, endPoint y: 221, distance: 222.0
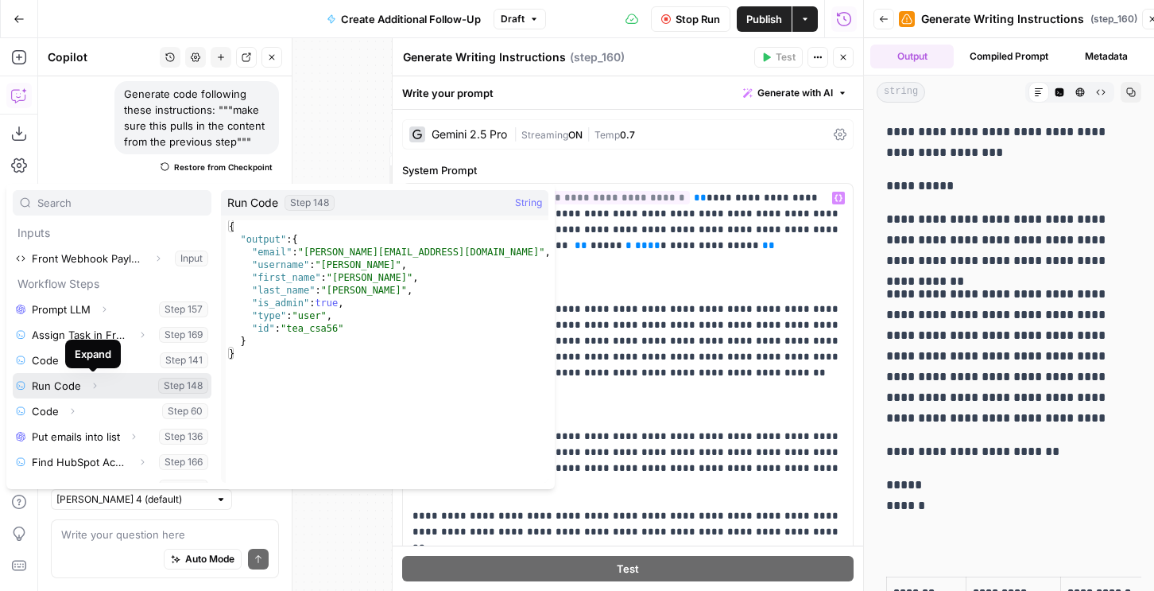
click at [90, 382] on icon "button" at bounding box center [95, 386] width 10 height 10
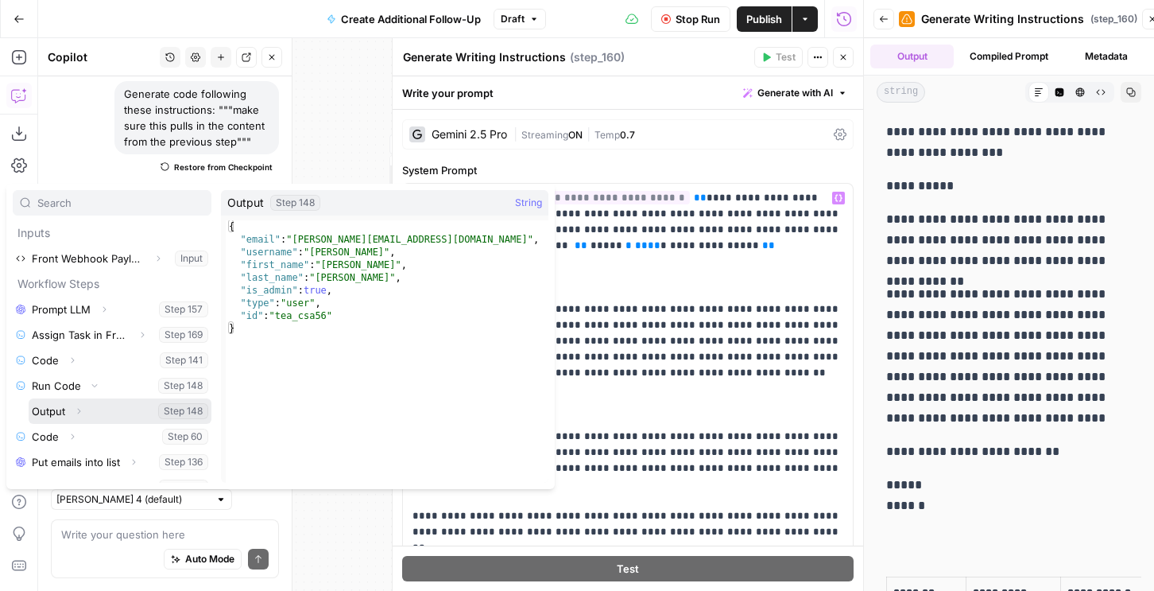
click at [76, 410] on icon "button" at bounding box center [79, 411] width 10 height 10
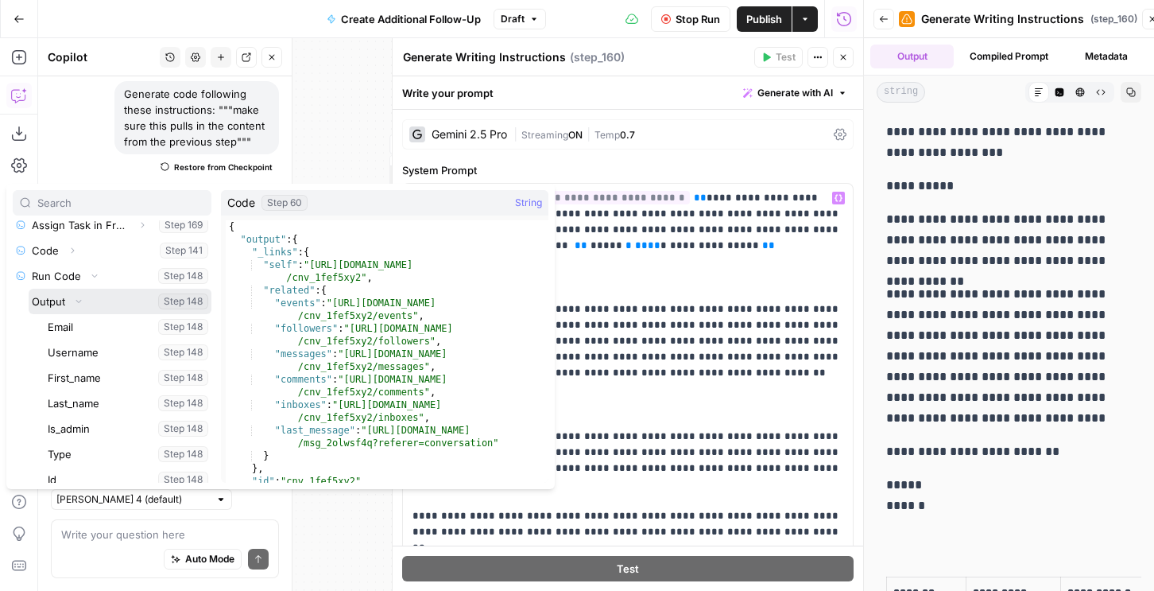
scroll to position [169, 0]
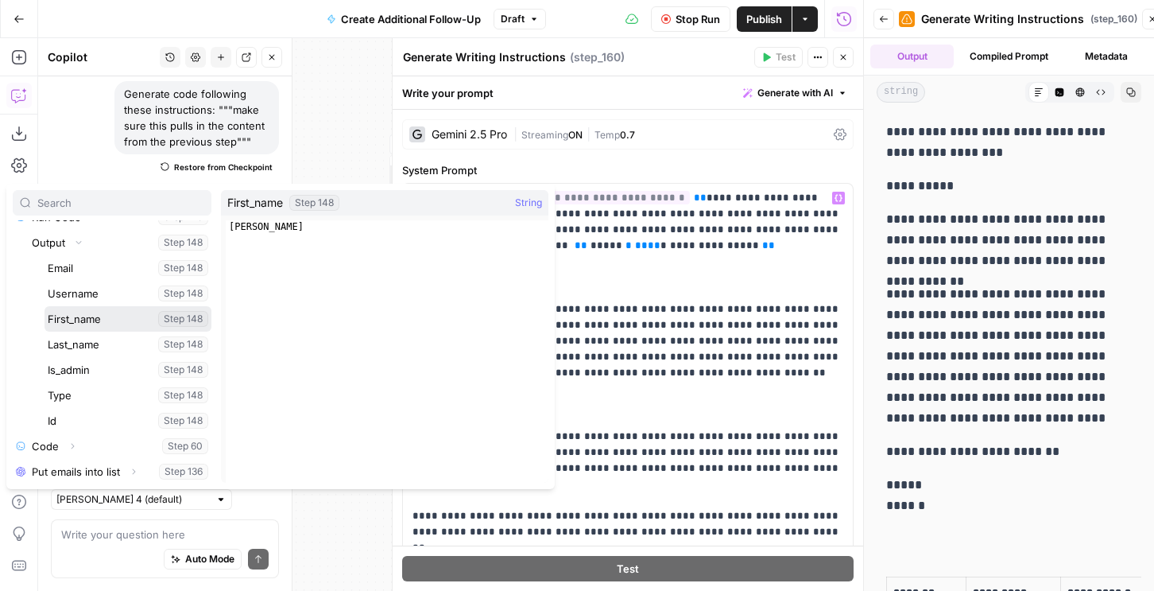
click at [89, 320] on button "Select variable First_name" at bounding box center [128, 318] width 167 height 25
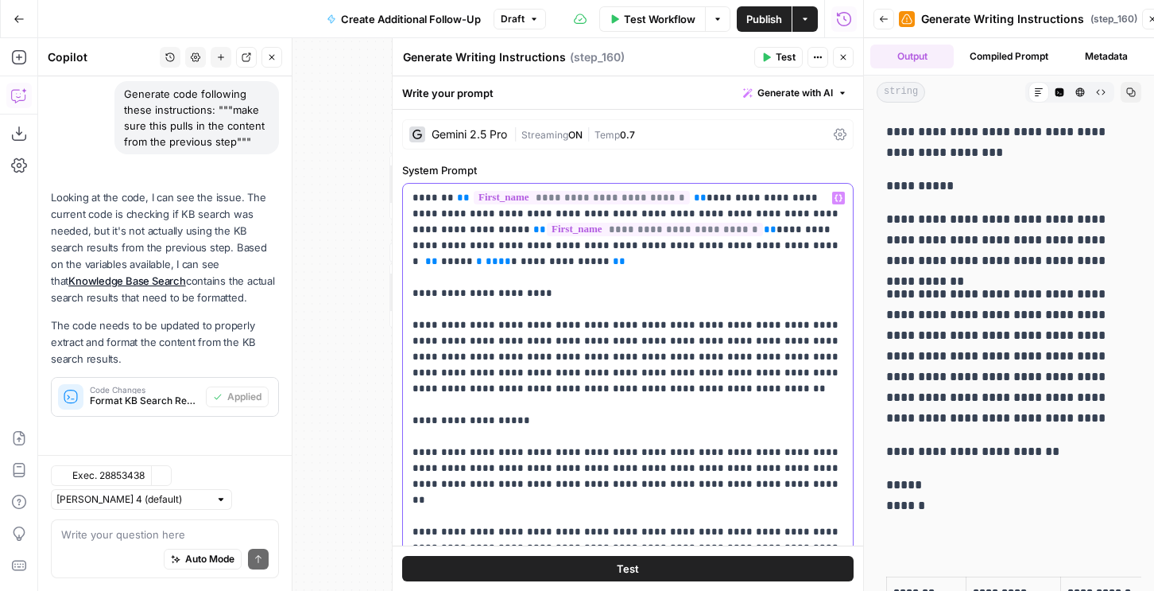
scroll to position [122, 0]
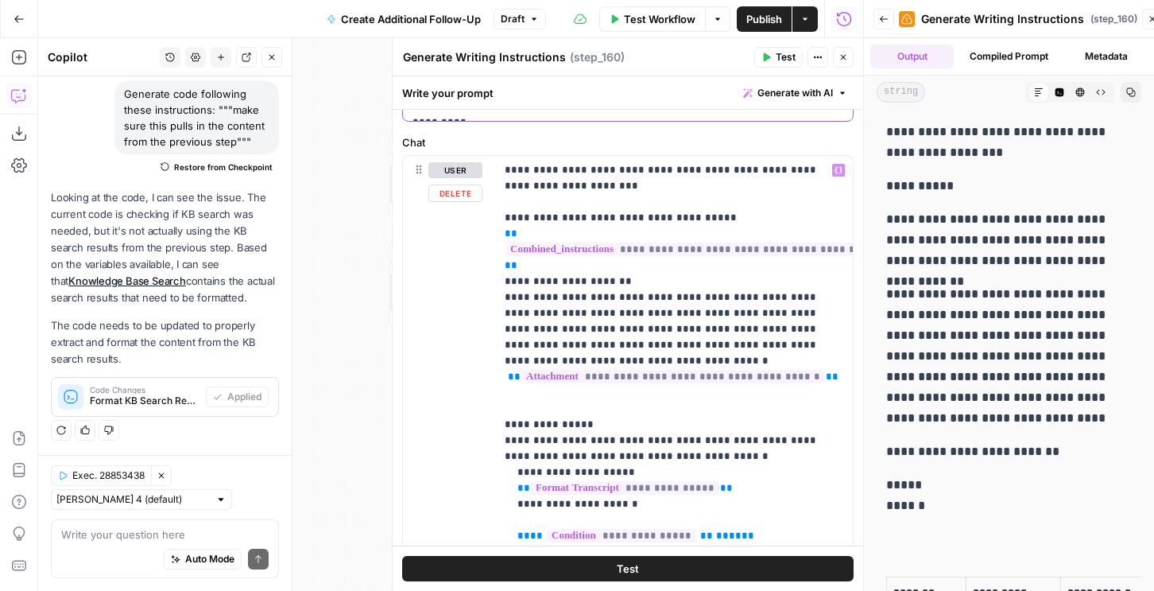
scroll to position [689, 0]
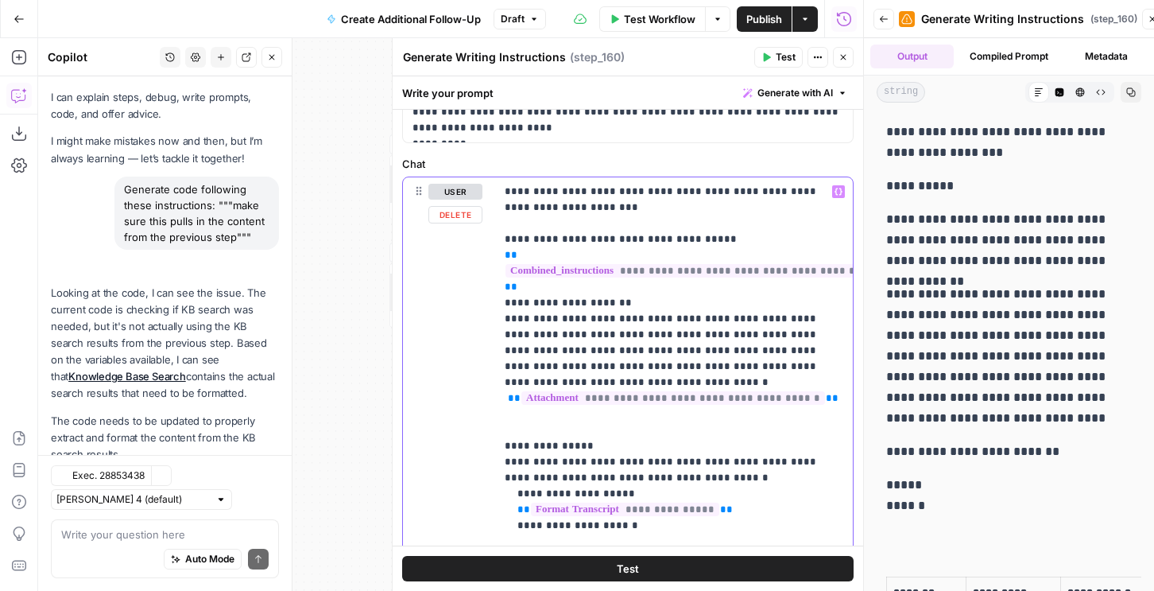
scroll to position [122, 0]
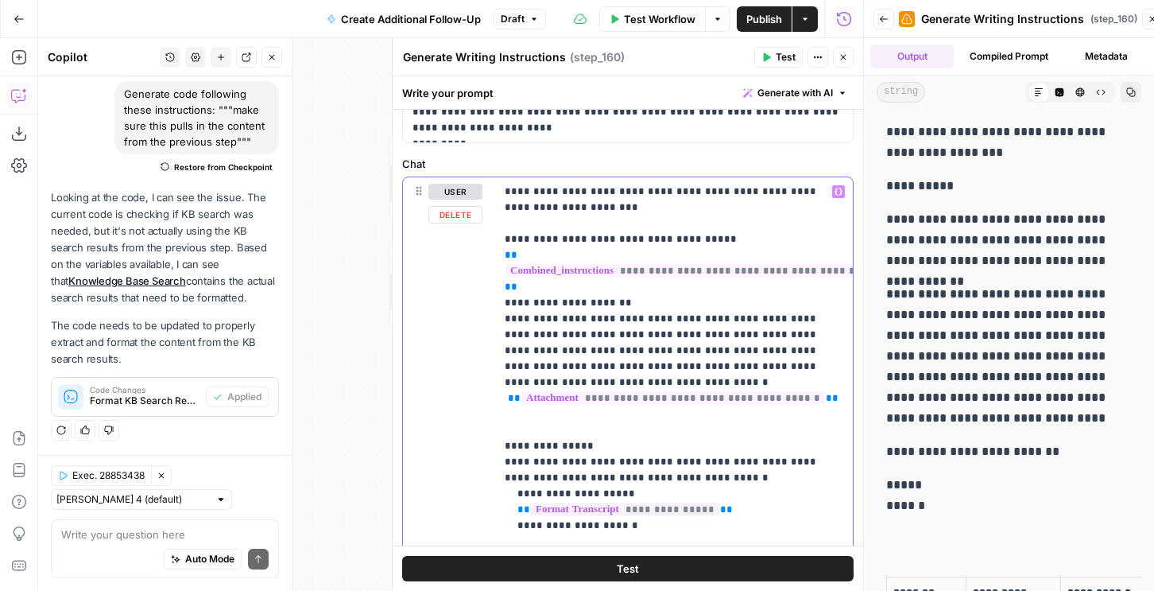
drag, startPoint x: 588, startPoint y: 212, endPoint x: 502, endPoint y: 198, distance: 87.8
click at [502, 198] on div "**********" at bounding box center [674, 501] width 358 height 648
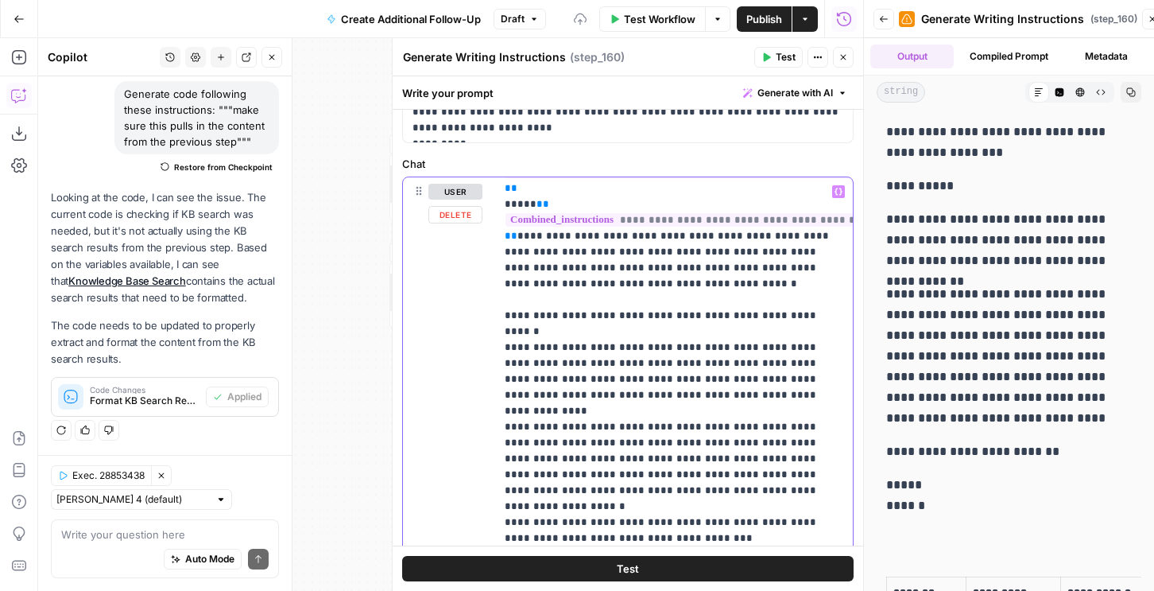
scroll to position [859, 0]
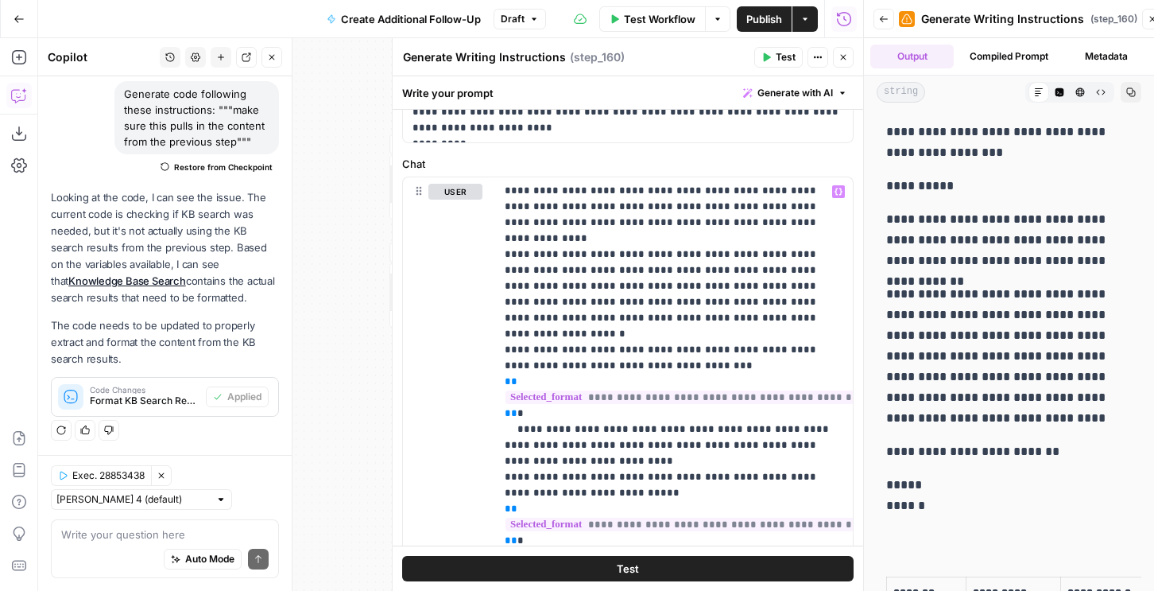
click at [769, 50] on button "Test" at bounding box center [778, 57] width 48 height 21
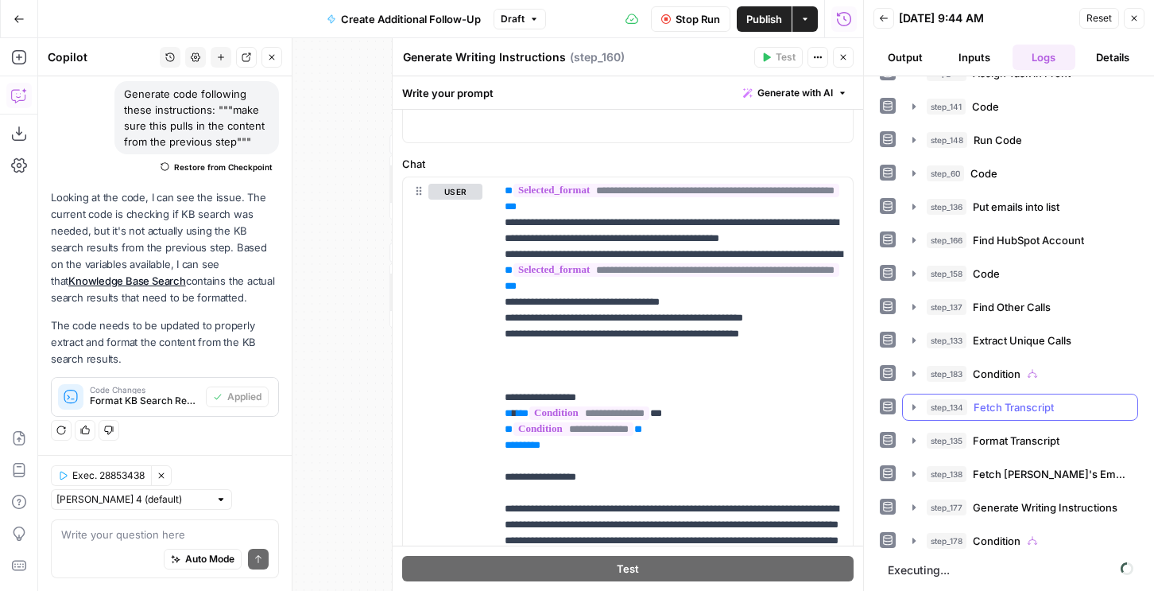
scroll to position [52, 0]
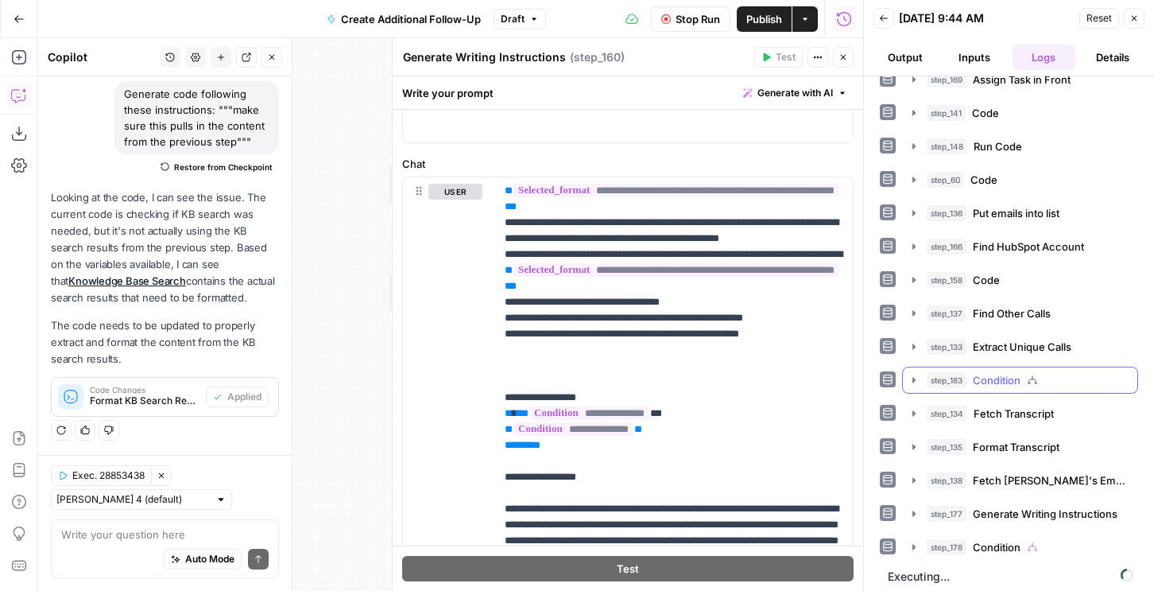
click at [897, 64] on button "Output" at bounding box center [905, 57] width 63 height 25
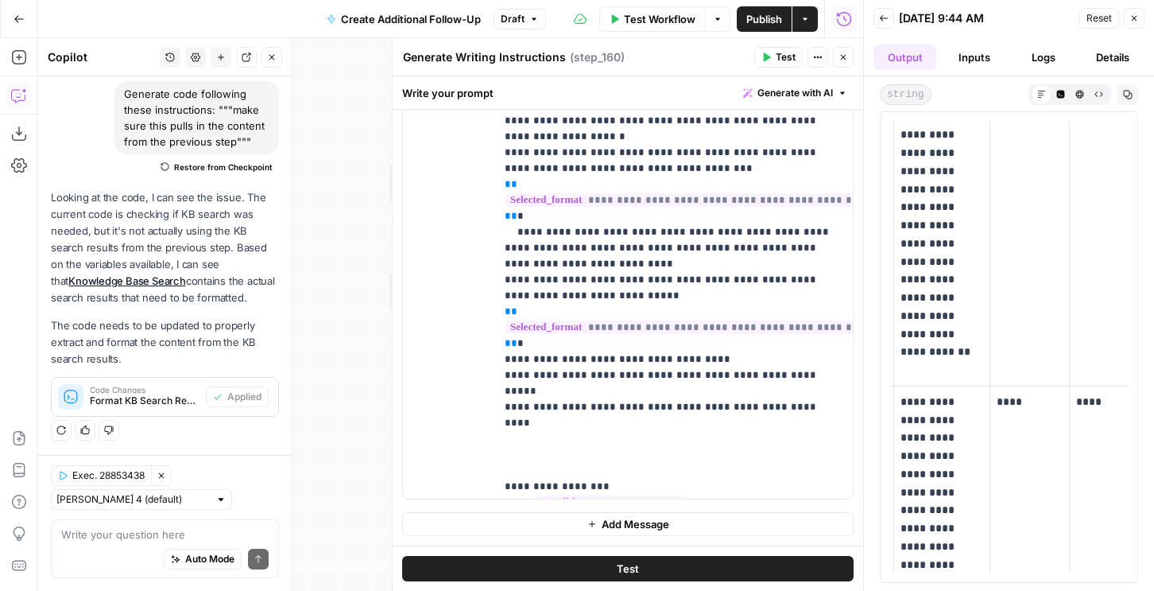
scroll to position [747, 0]
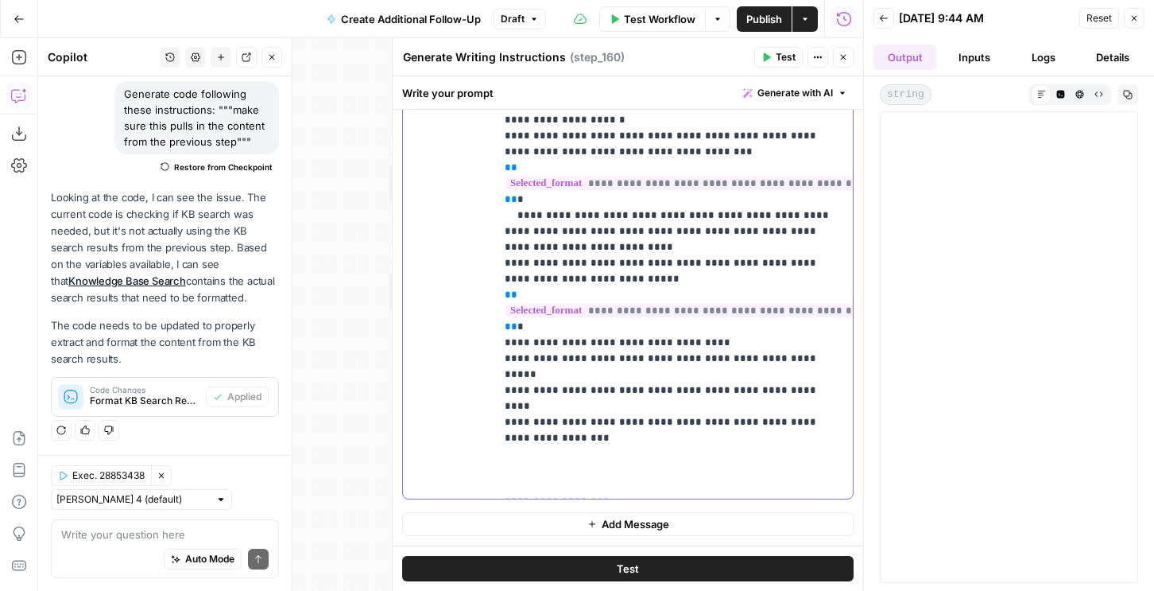
scroll to position [2447, 0]
click at [1132, 17] on icon "button" at bounding box center [1134, 19] width 10 height 10
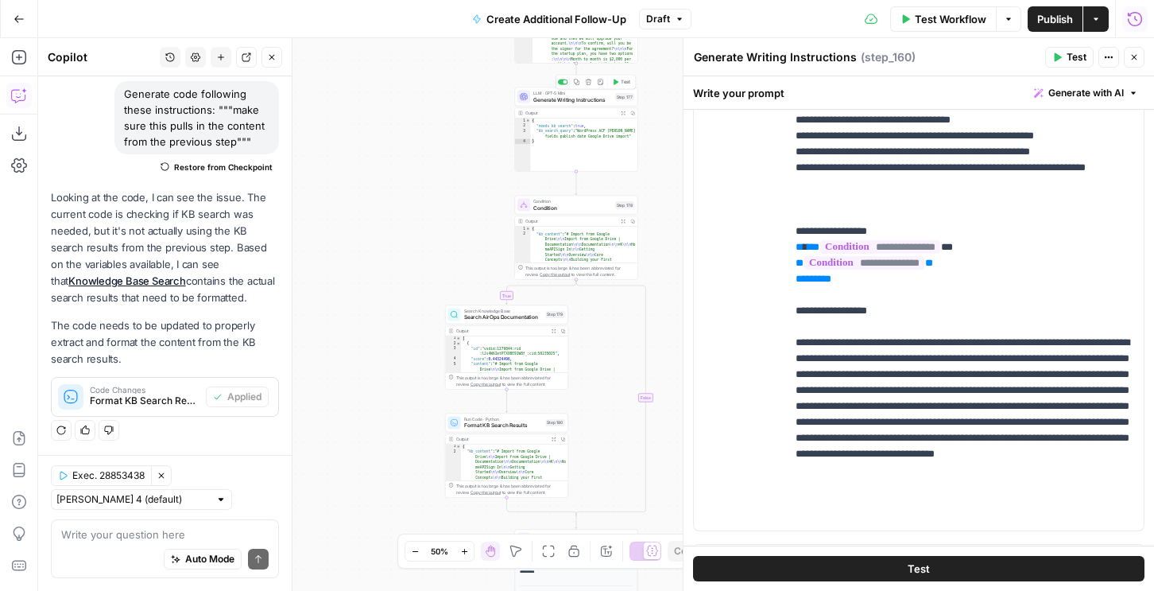
scroll to position [985, 0]
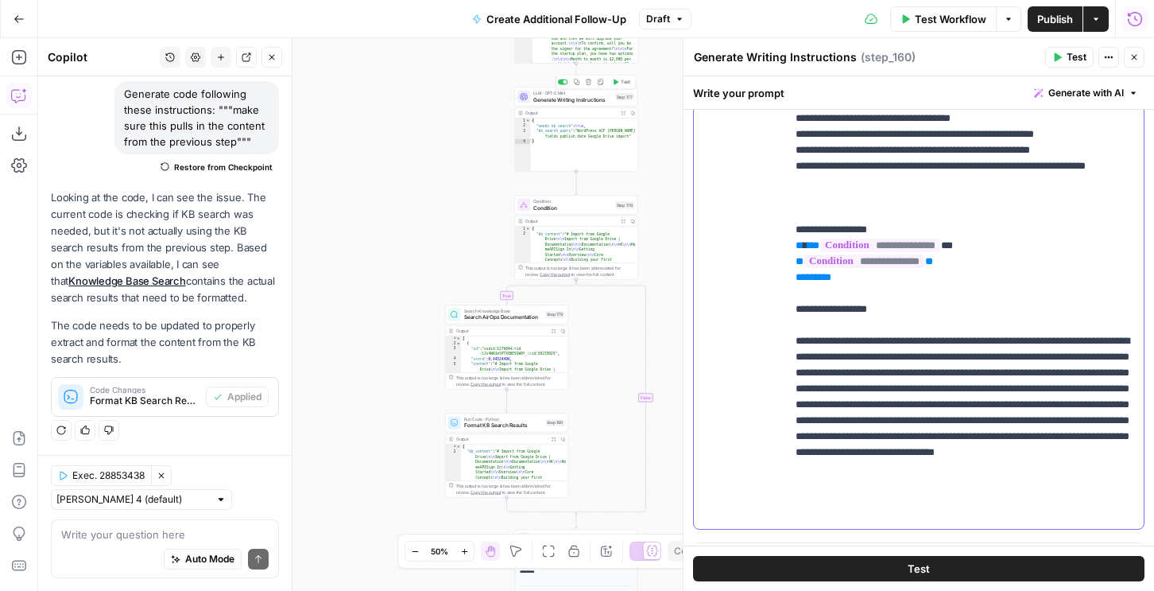
drag, startPoint x: 924, startPoint y: 340, endPoint x: 785, endPoint y: 324, distance: 140.8
click at [785, 324] on div "**********" at bounding box center [919, 206] width 450 height 648
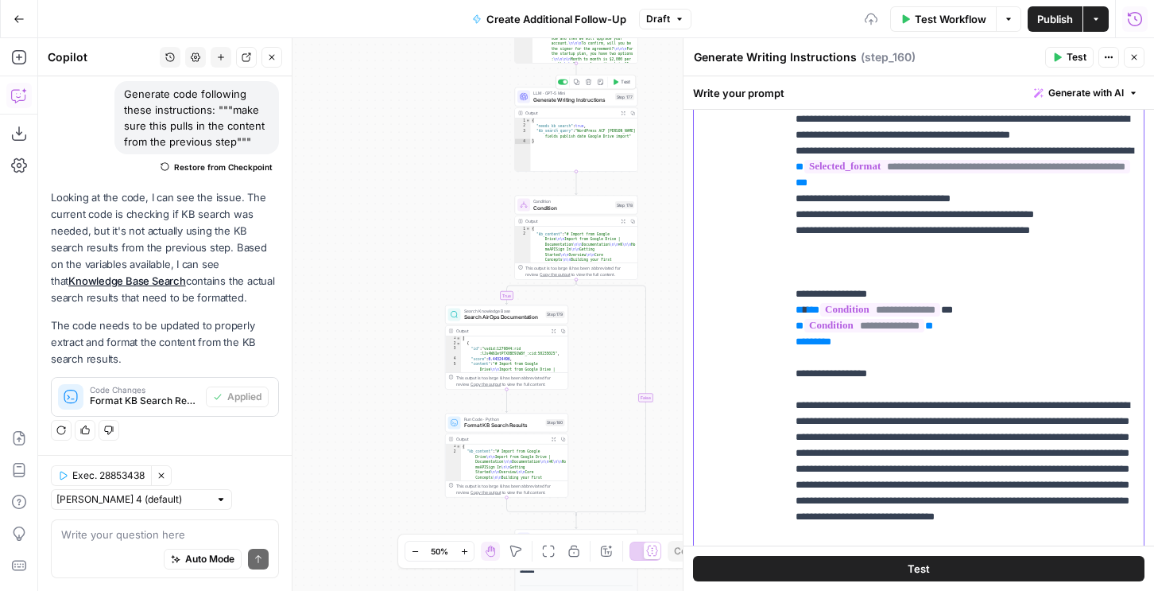
scroll to position [742, 0]
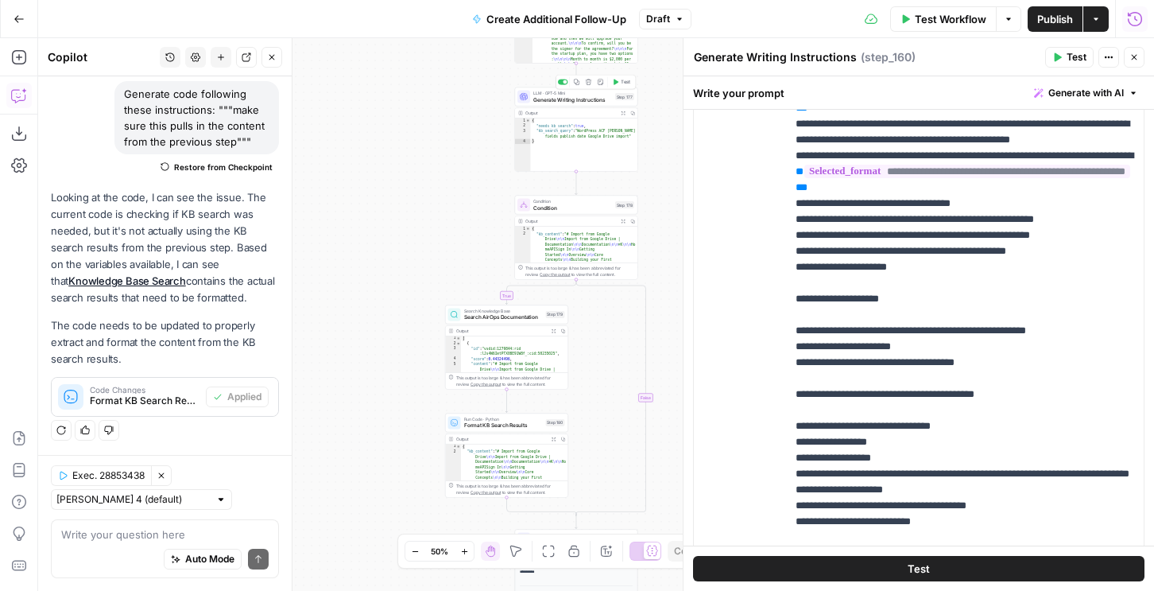
click at [1058, 57] on icon "button" at bounding box center [1058, 57] width 7 height 9
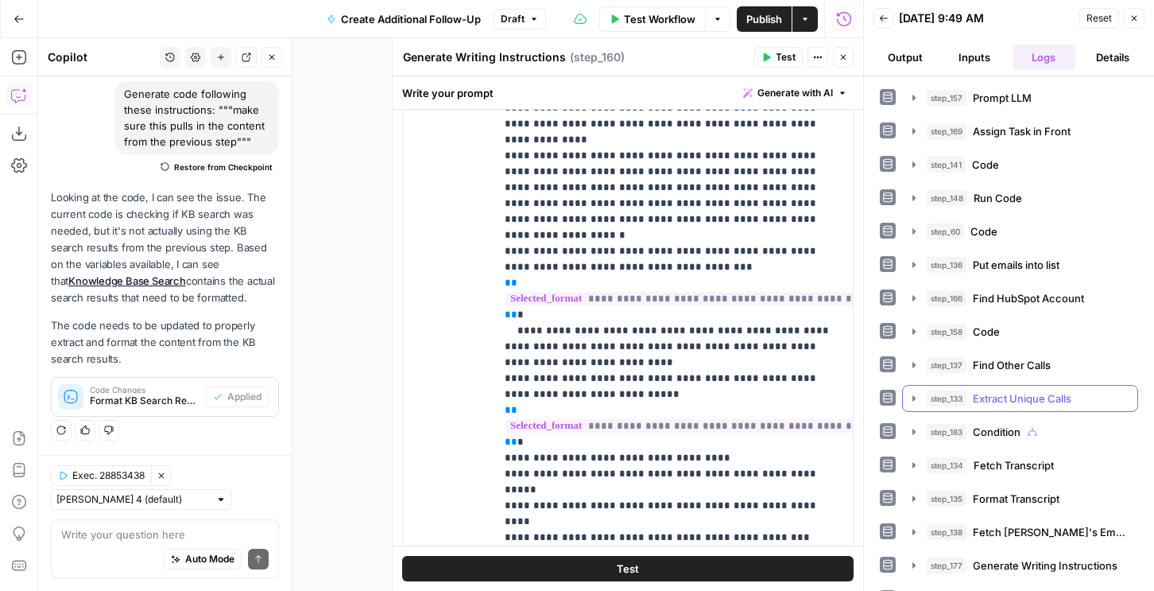
scroll to position [63, 0]
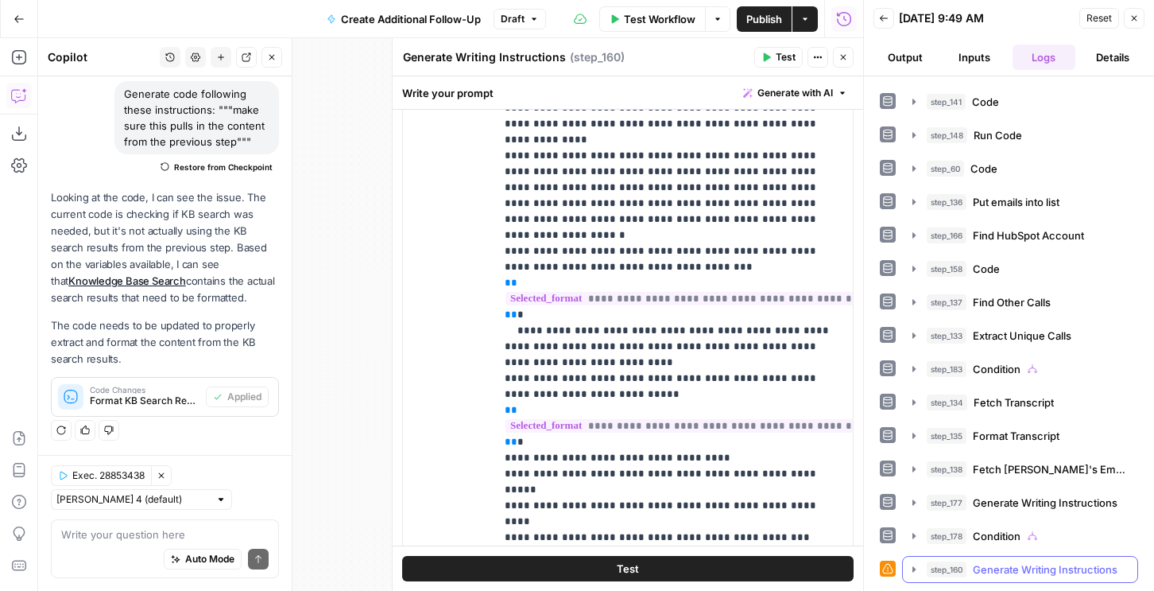
click at [930, 576] on span "step_160" at bounding box center [947, 569] width 40 height 16
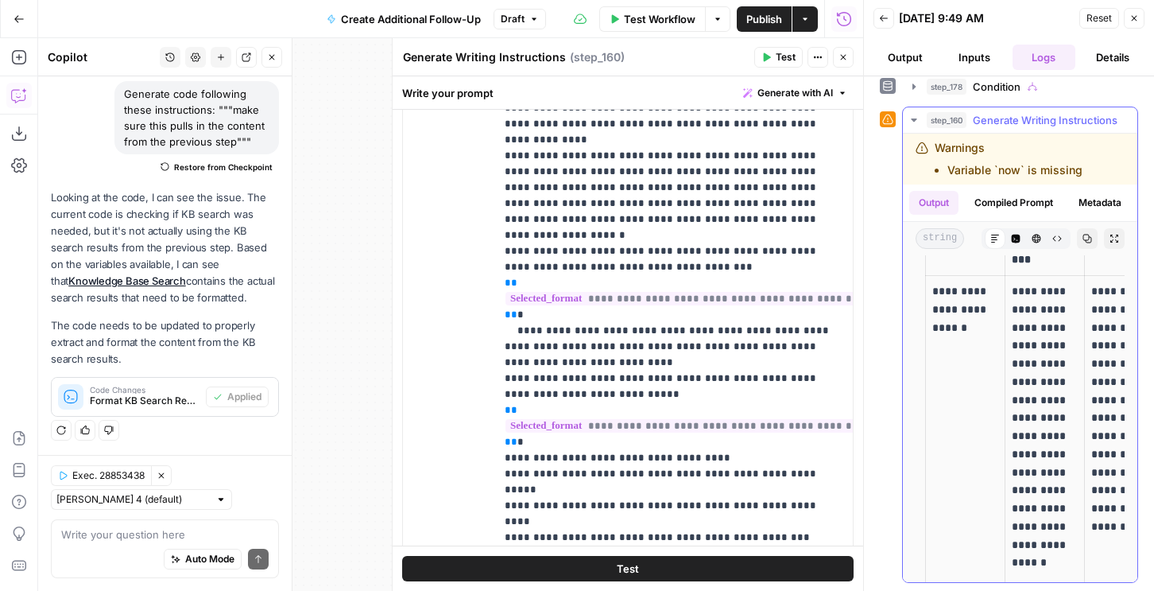
scroll to position [4209, 0]
click at [845, 60] on icon "button" at bounding box center [844, 57] width 10 height 10
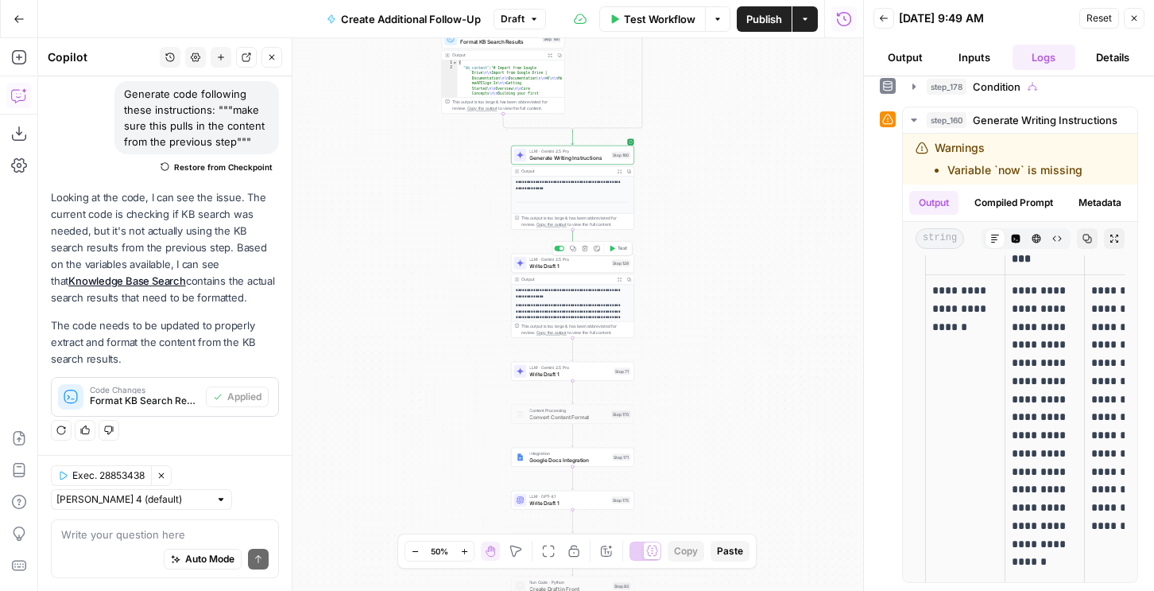
click at [618, 243] on button "Test" at bounding box center [618, 248] width 25 height 10
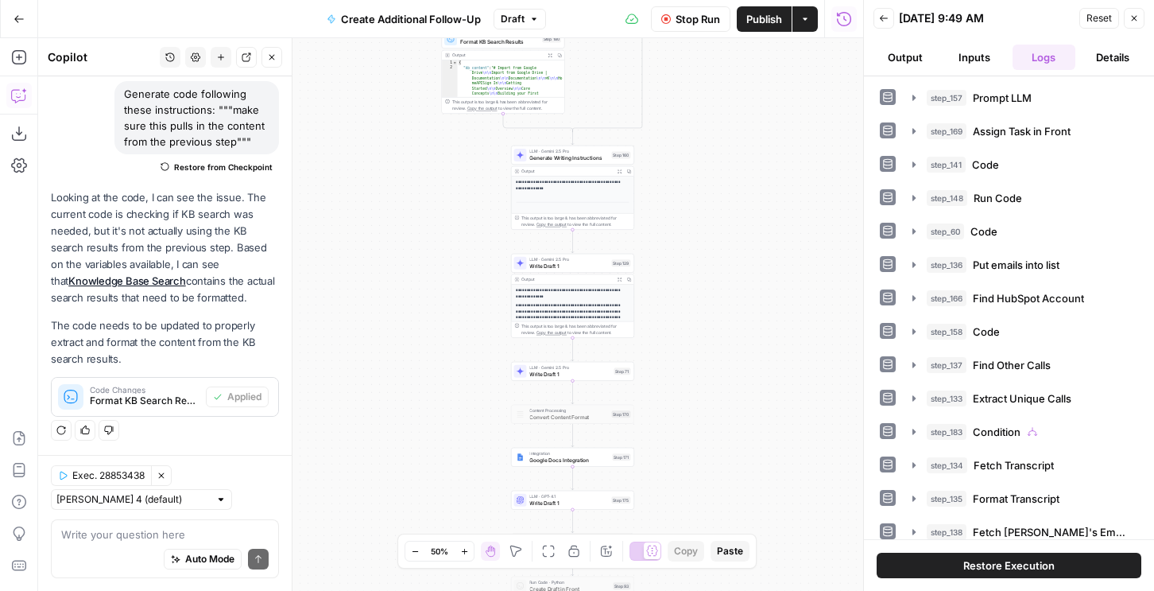
click at [768, 12] on span "Publish" at bounding box center [764, 19] width 36 height 16
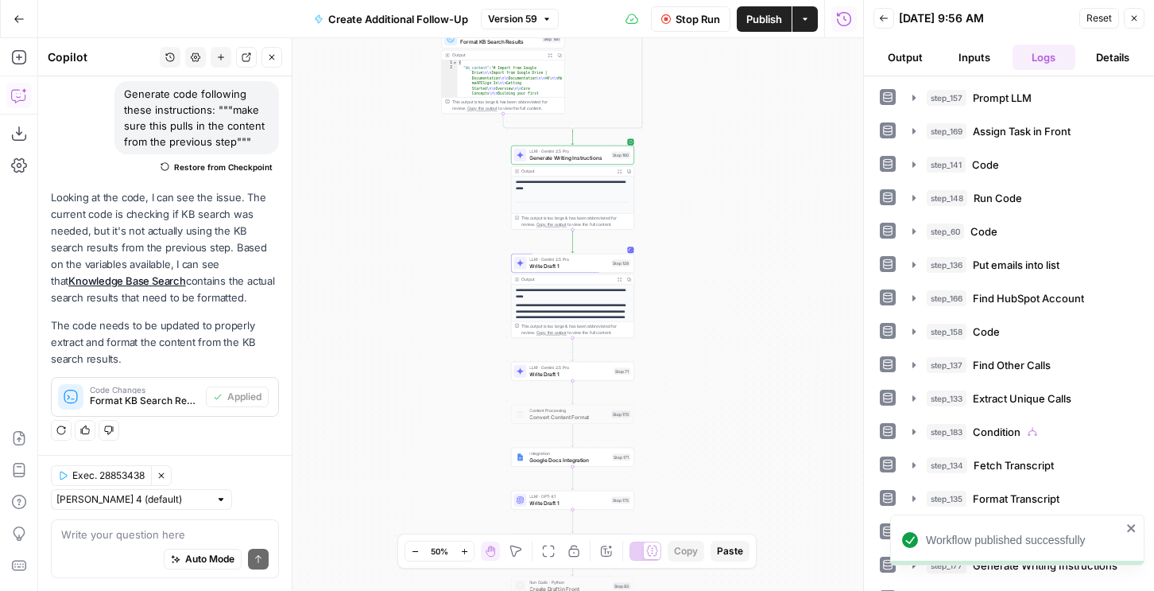
click at [885, 17] on icon "button" at bounding box center [884, 19] width 10 height 10
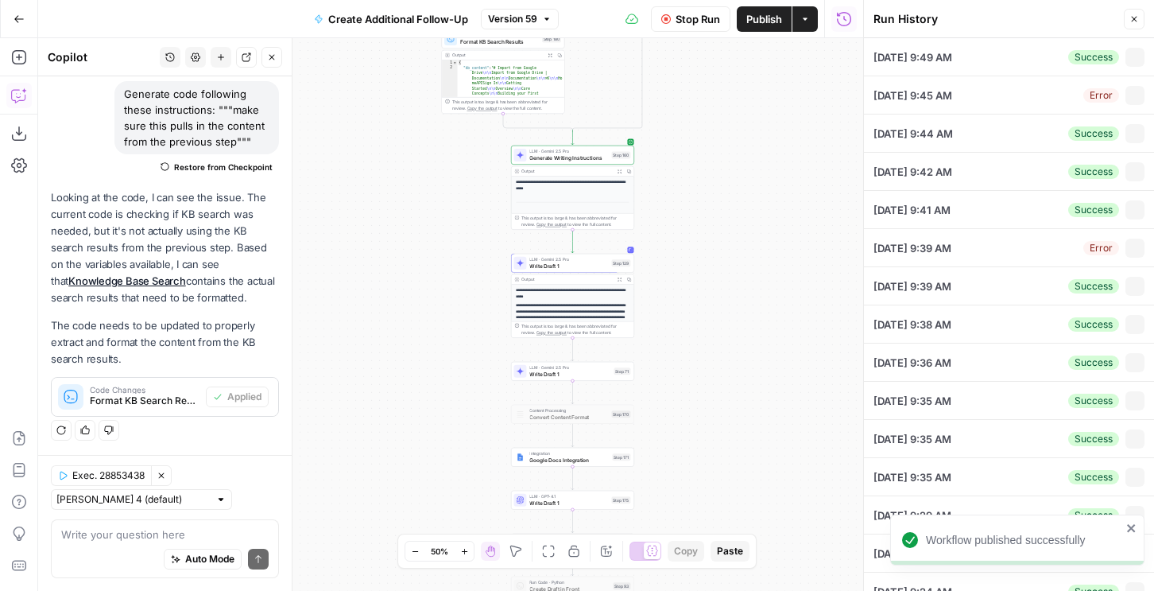
click at [1124, 87] on div "Error Collapse" at bounding box center [1113, 95] width 61 height 19
click at [1133, 91] on icon "button" at bounding box center [1135, 95] width 9 height 9
type textarea "{ "airops_request": { "task_name": "Text Request", "combined_instructions": "pl…"
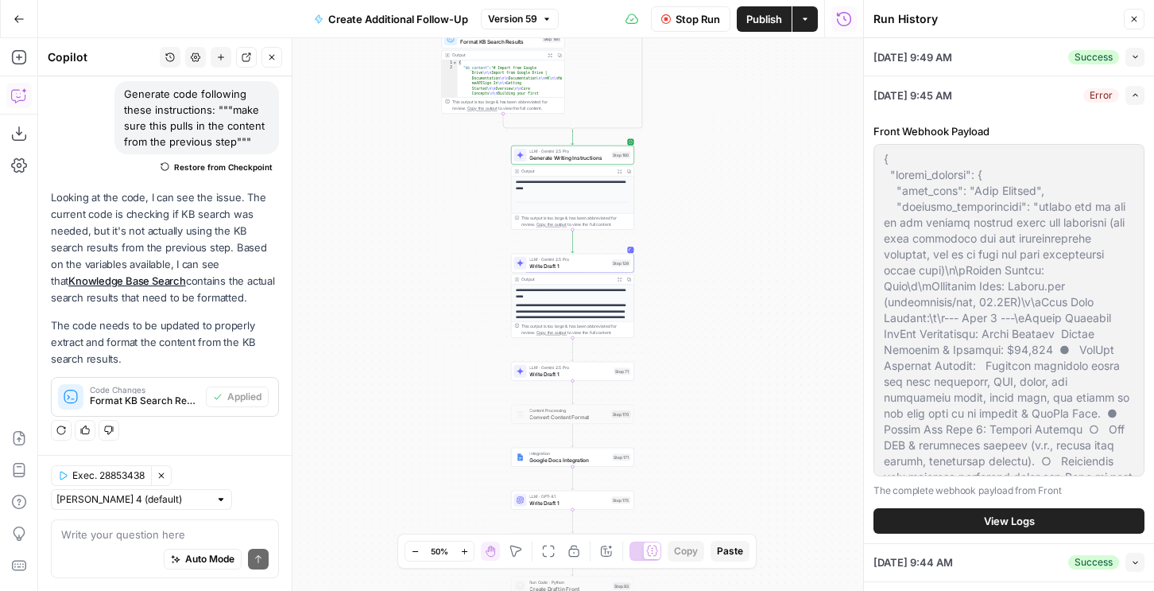
click at [961, 533] on div "Front Webhook Payload The complete webhook payload from Front View Logs" at bounding box center [1009, 328] width 271 height 429
click at [961, 515] on button "View Logs" at bounding box center [1009, 520] width 271 height 25
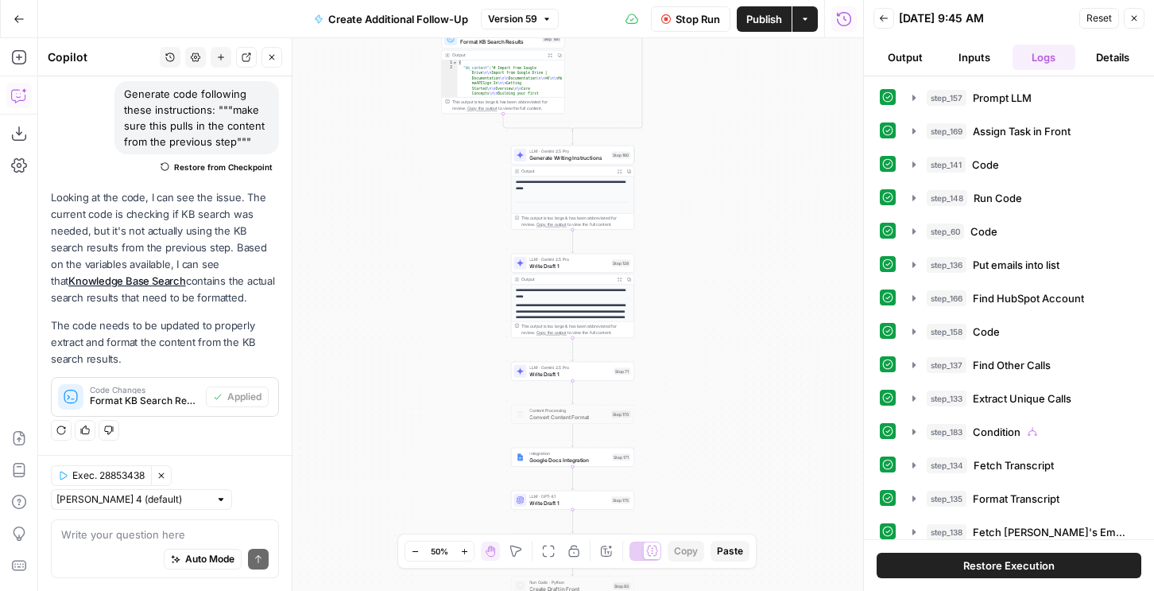
scroll to position [308, 0]
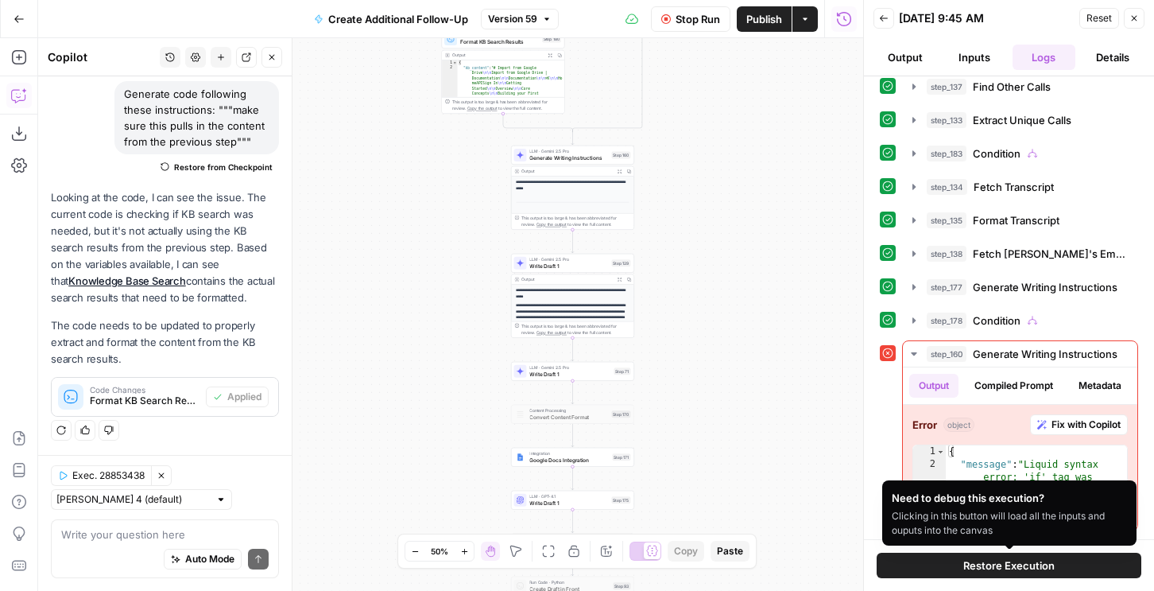
click at [978, 66] on button "Inputs" at bounding box center [974, 57] width 63 height 25
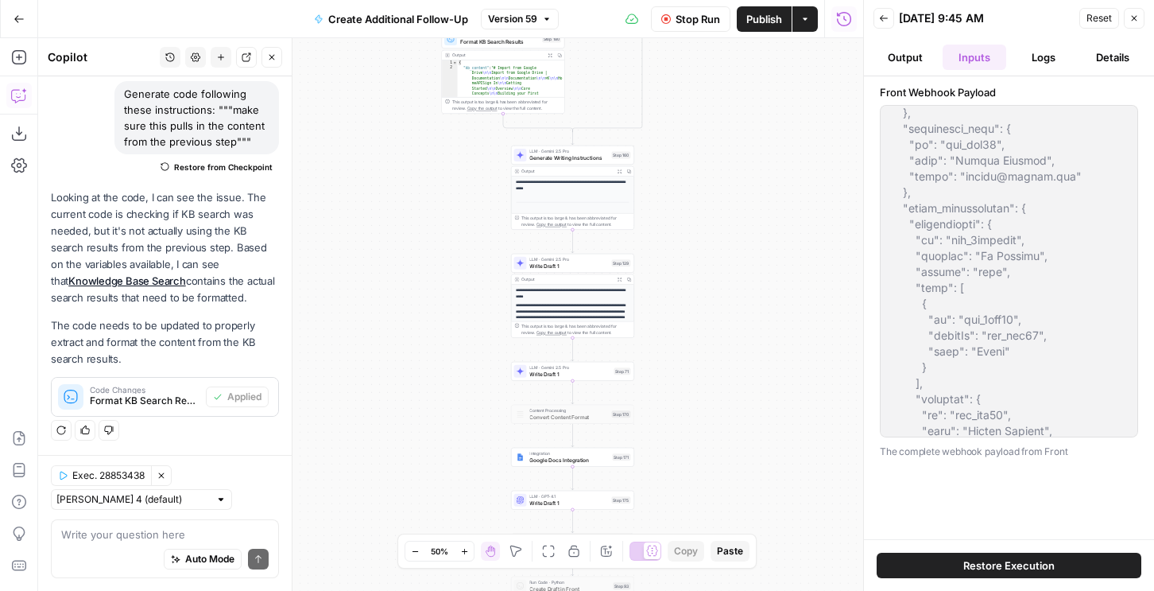
scroll to position [3322, 0]
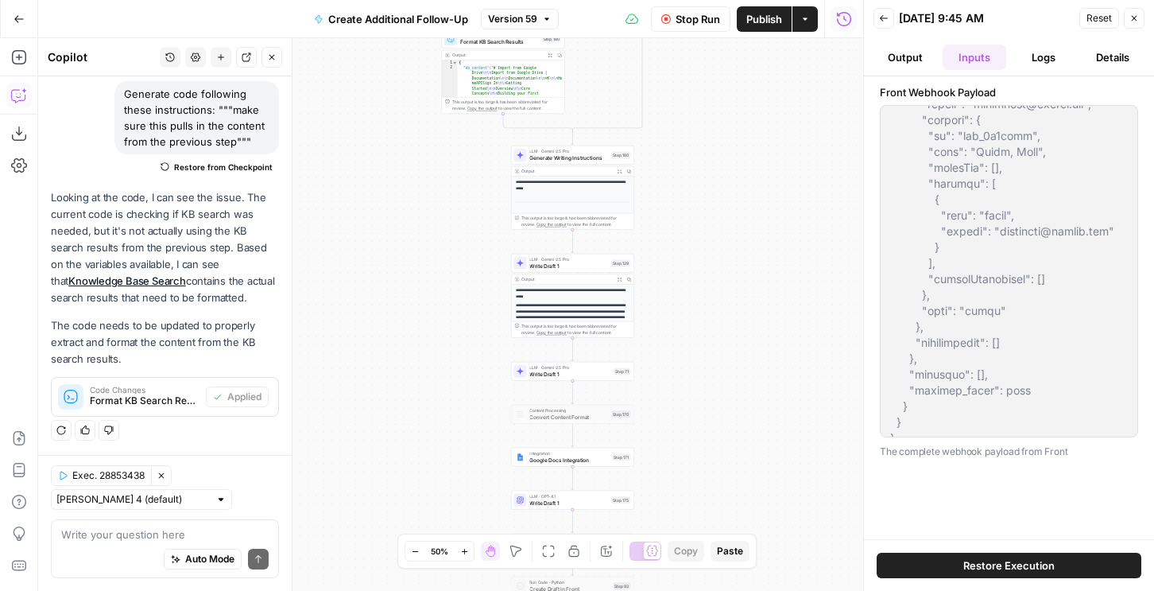
click at [917, 416] on div at bounding box center [1009, 271] width 258 height 332
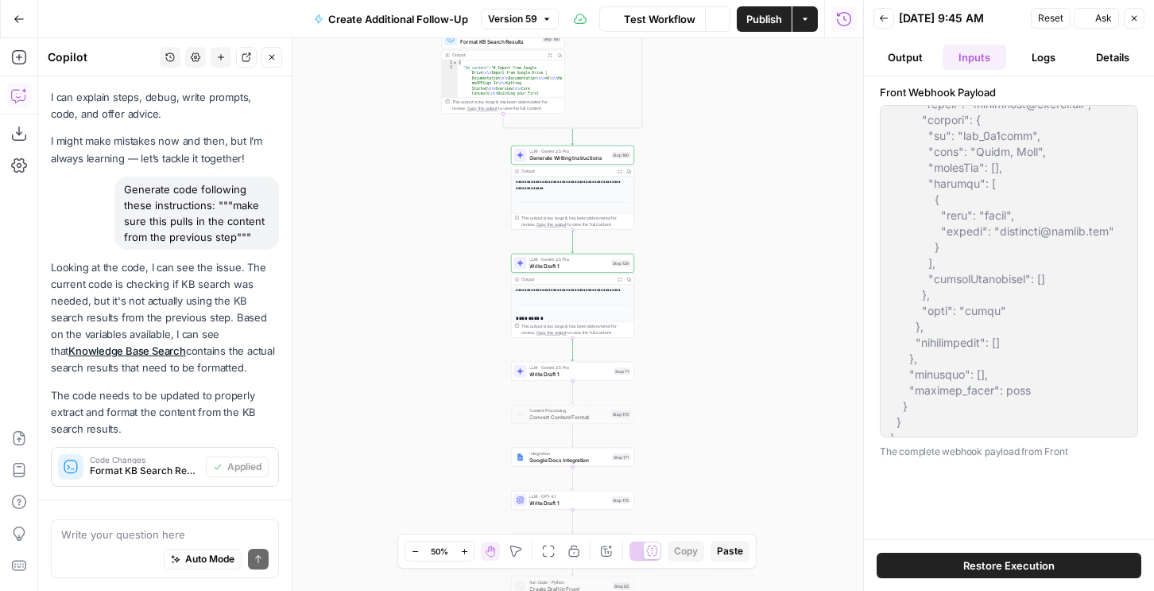
scroll to position [122, 0]
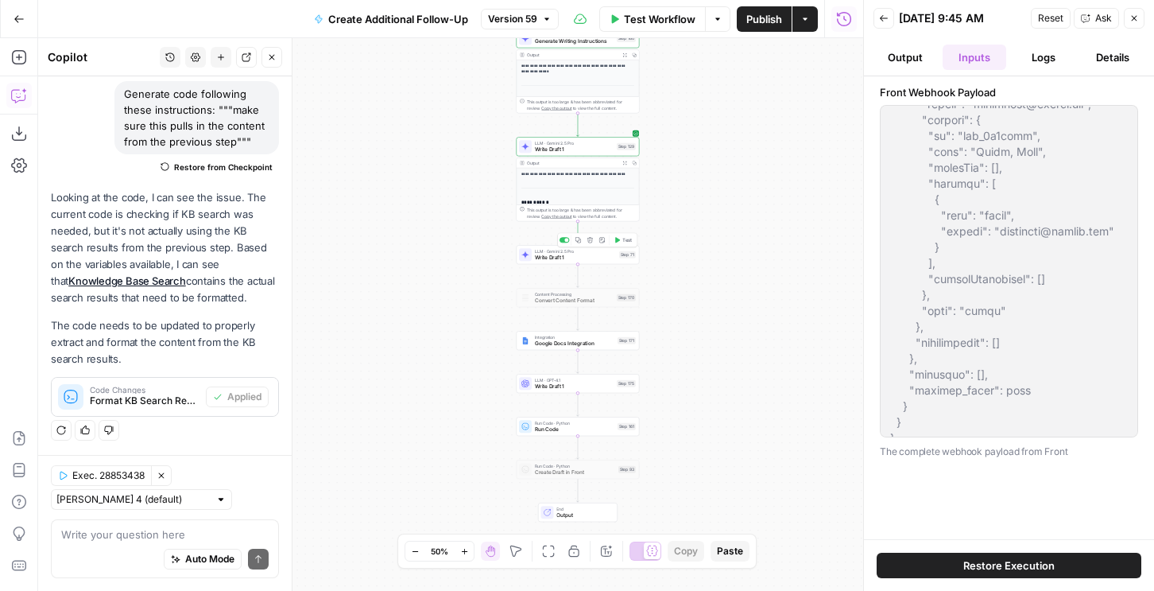
click at [626, 240] on span "Test" at bounding box center [627, 239] width 10 height 7
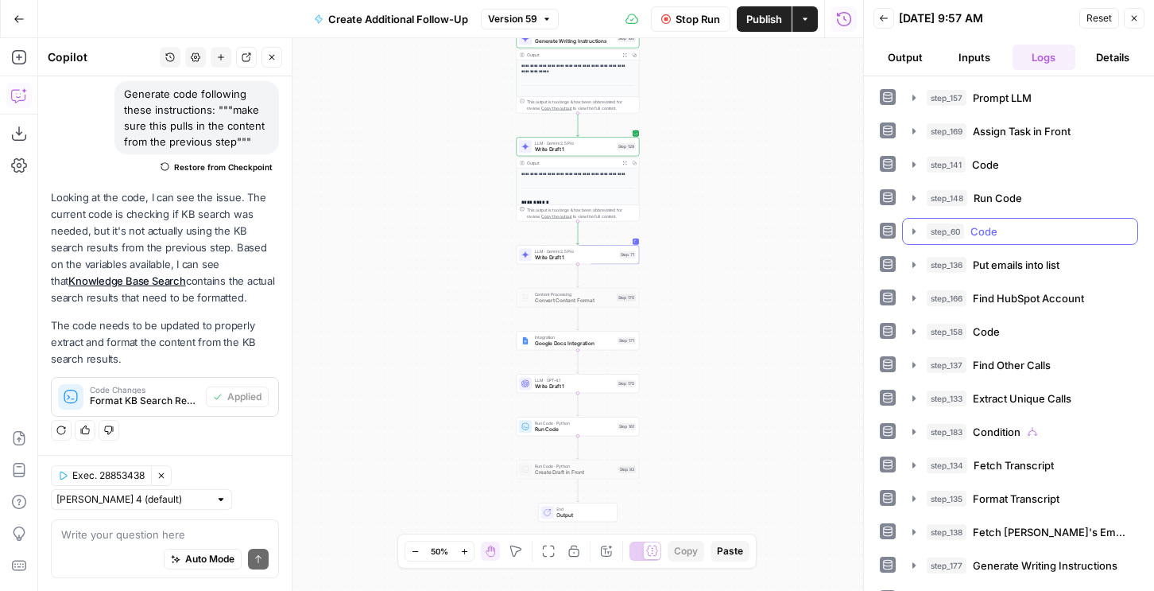
scroll to position [125, 0]
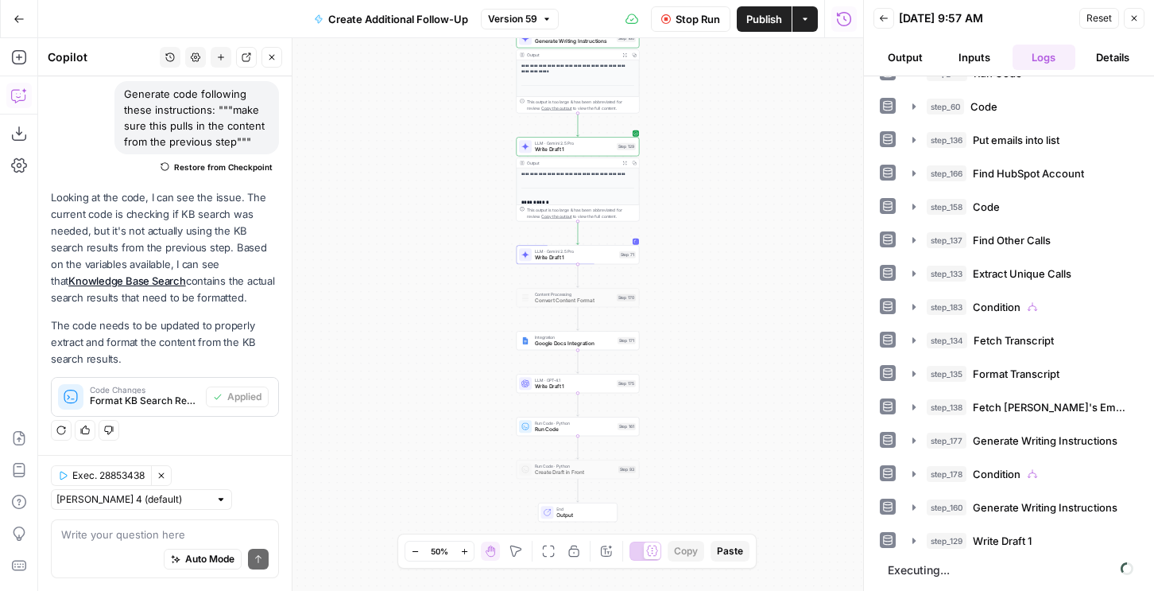
click at [754, 21] on span "Publish" at bounding box center [764, 19] width 36 height 16
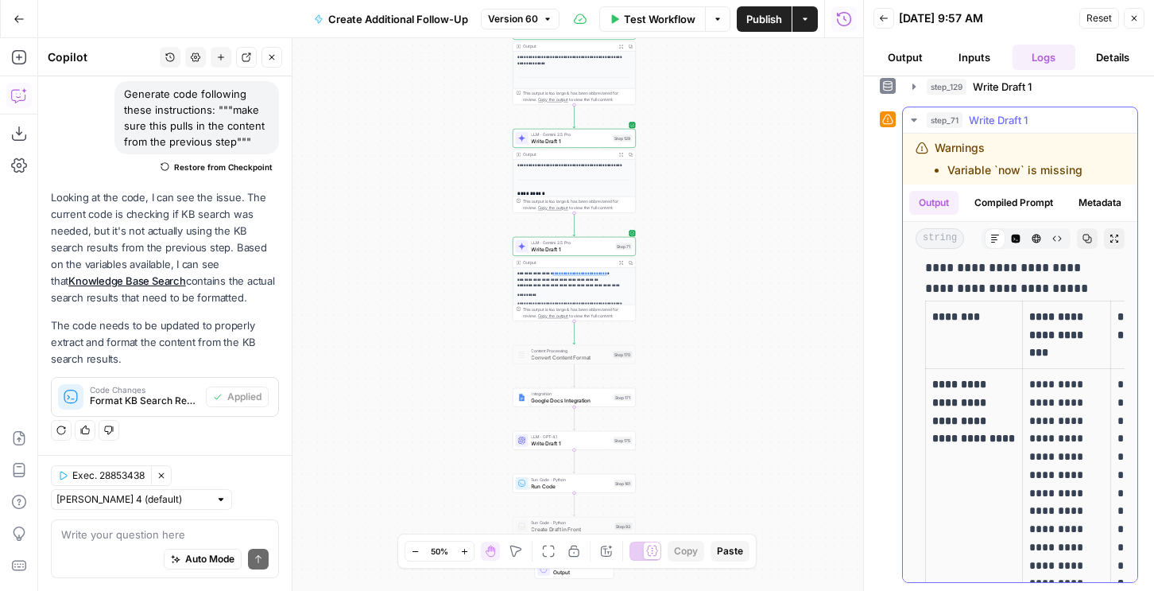
scroll to position [1091, 0]
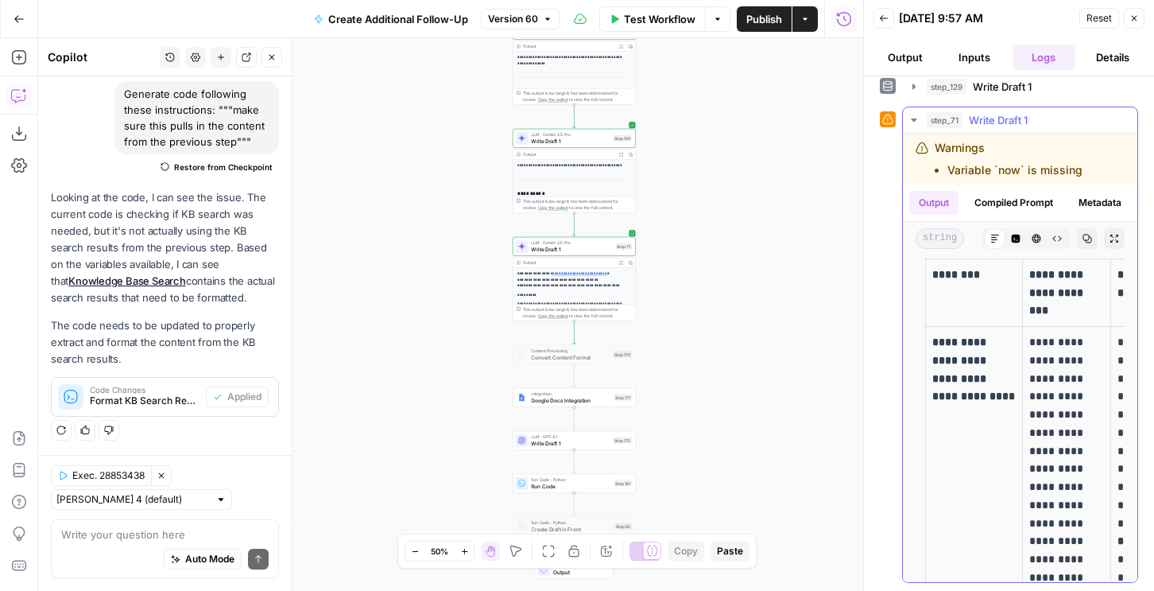
click at [988, 326] on th "********" at bounding box center [974, 292] width 97 height 68
click at [616, 398] on div "Step 171" at bounding box center [623, 396] width 18 height 7
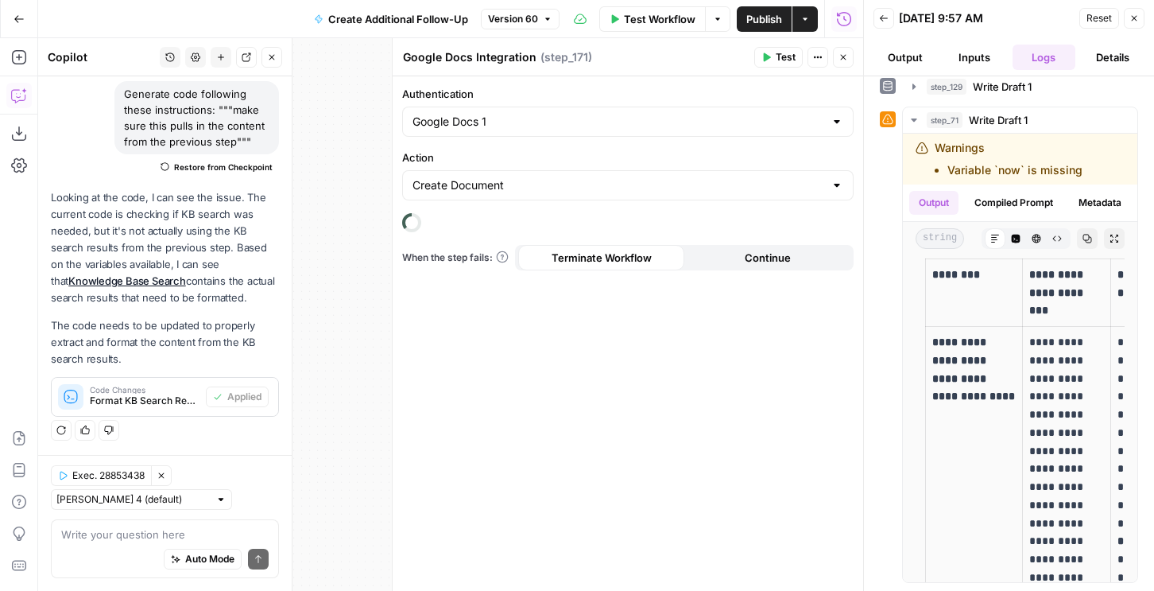
click at [777, 59] on span "Test" at bounding box center [786, 57] width 20 height 14
click at [842, 60] on icon "button" at bounding box center [844, 57] width 10 height 10
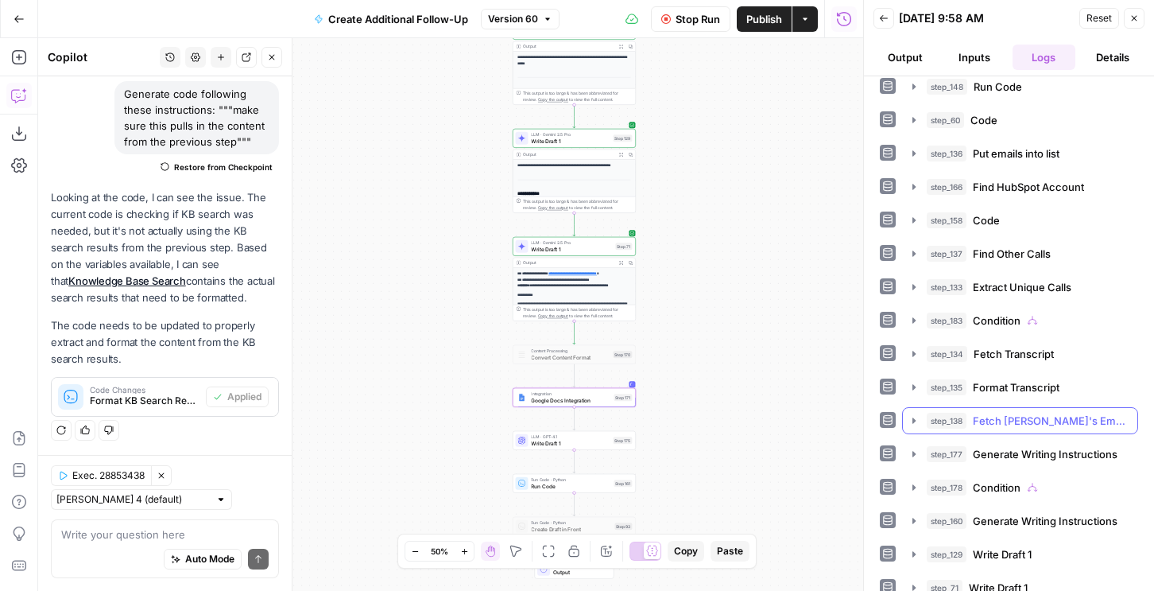
scroll to position [158, 0]
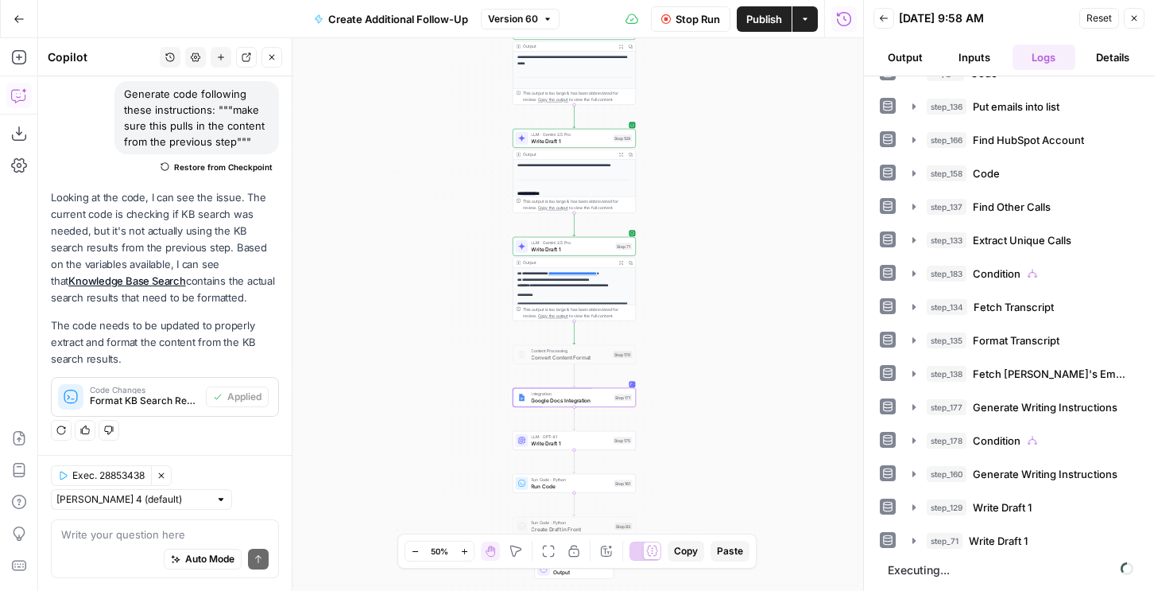
click at [902, 50] on button "Output" at bounding box center [905, 57] width 63 height 25
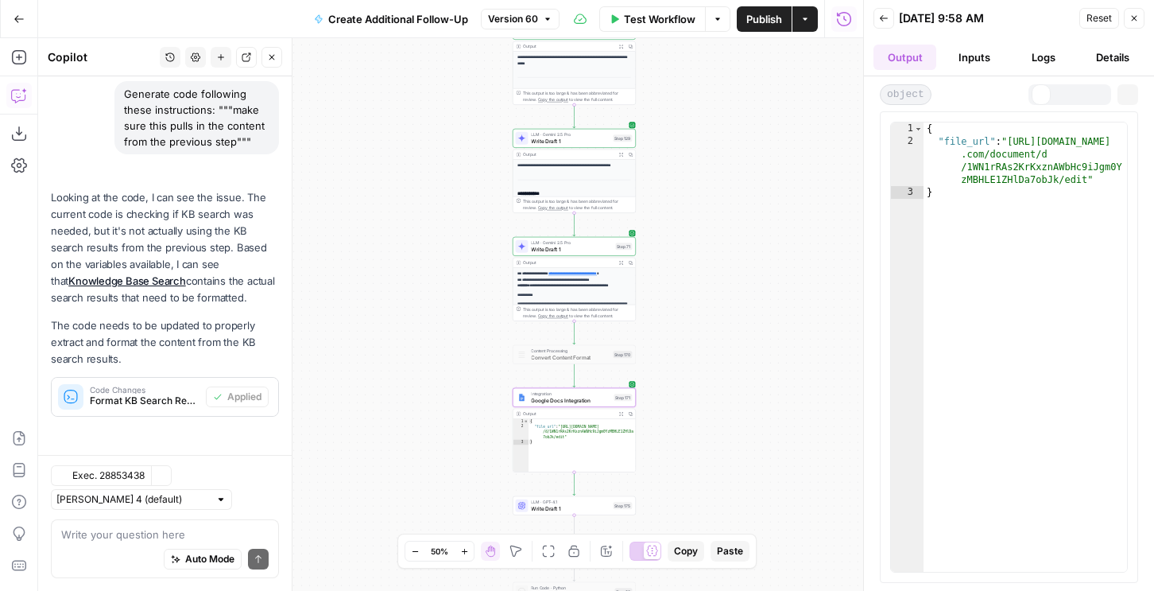
scroll to position [122, 0]
click at [1032, 97] on button "Markdown" at bounding box center [1041, 93] width 19 height 19
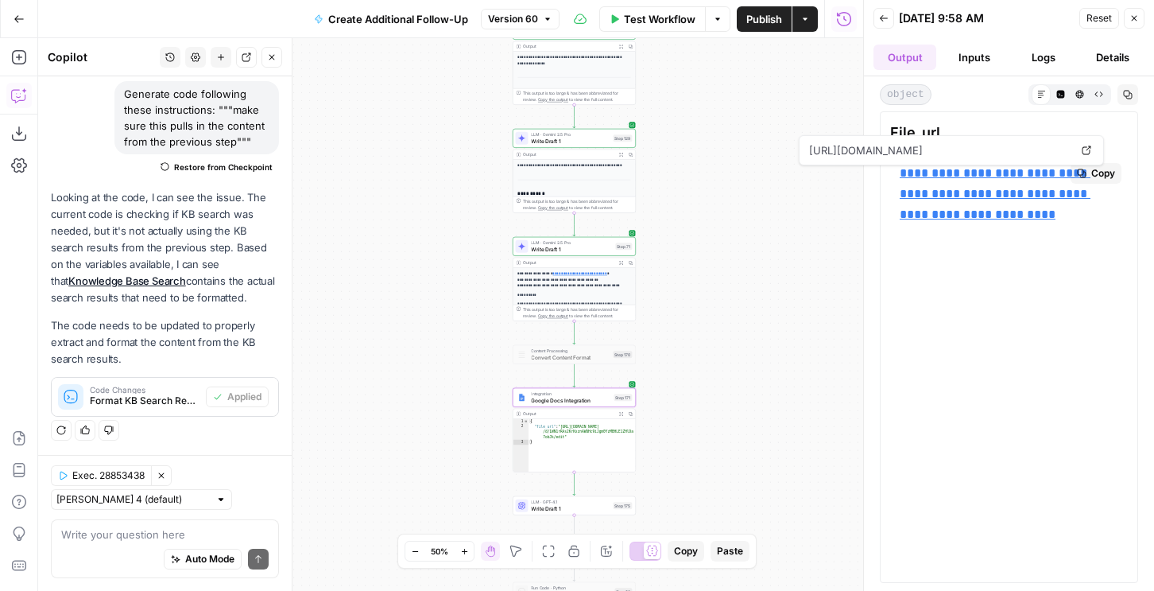
click at [964, 176] on link "**********" at bounding box center [995, 193] width 191 height 53
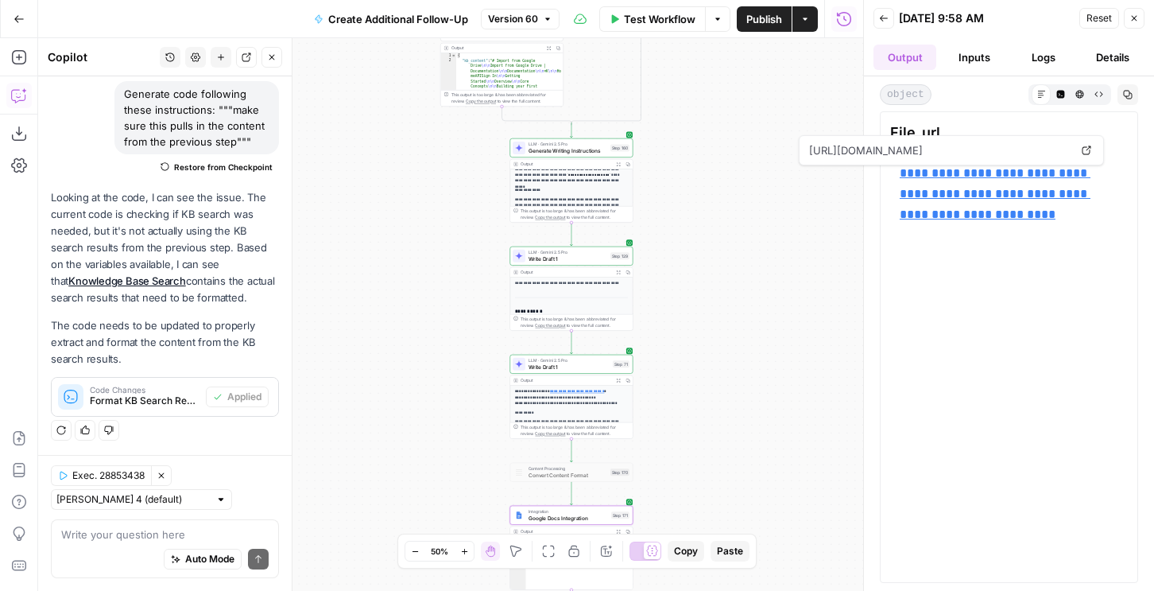
scroll to position [246, 0]
click at [618, 164] on icon "button" at bounding box center [619, 164] width 4 height 4
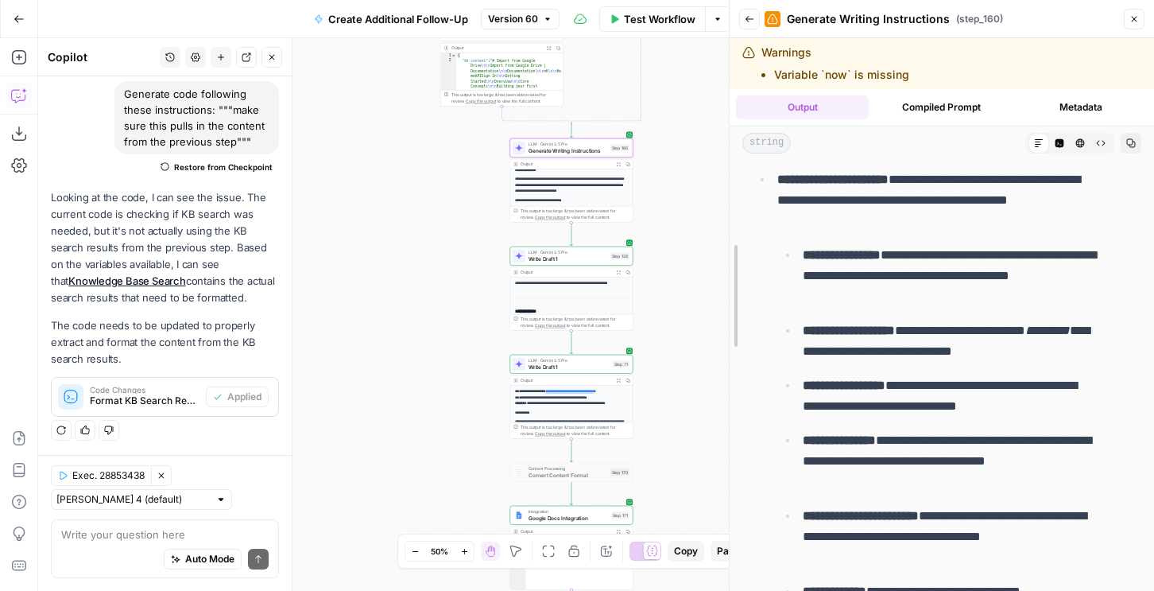
scroll to position [2308, 0]
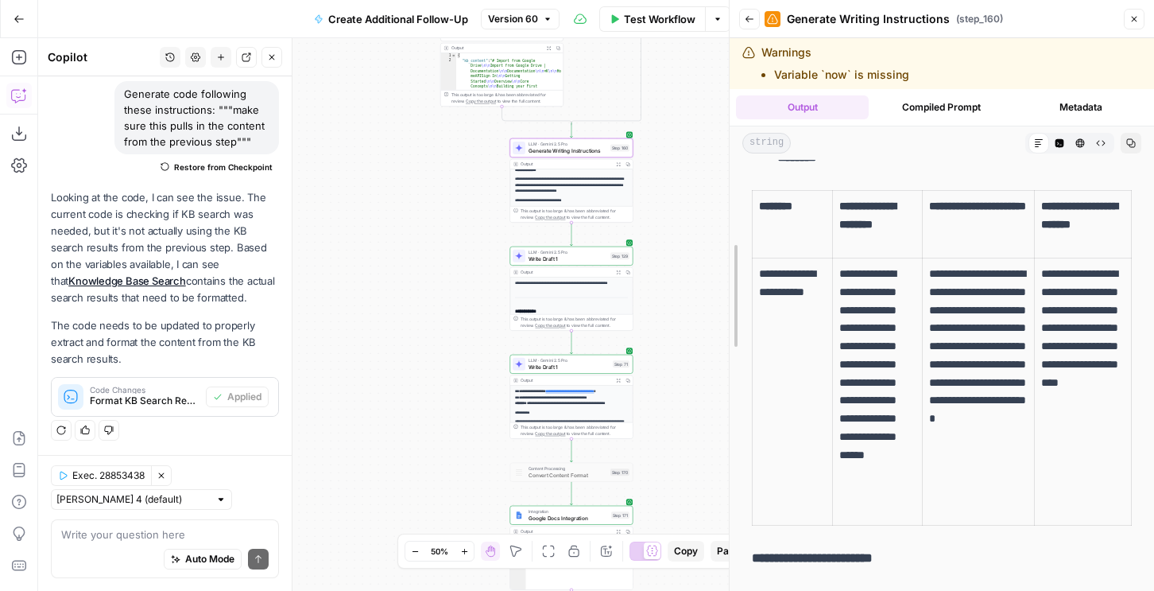
drag, startPoint x: 862, startPoint y: 225, endPoint x: 727, endPoint y: 231, distance: 134.5
click at [727, 231] on div at bounding box center [730, 295] width 16 height 591
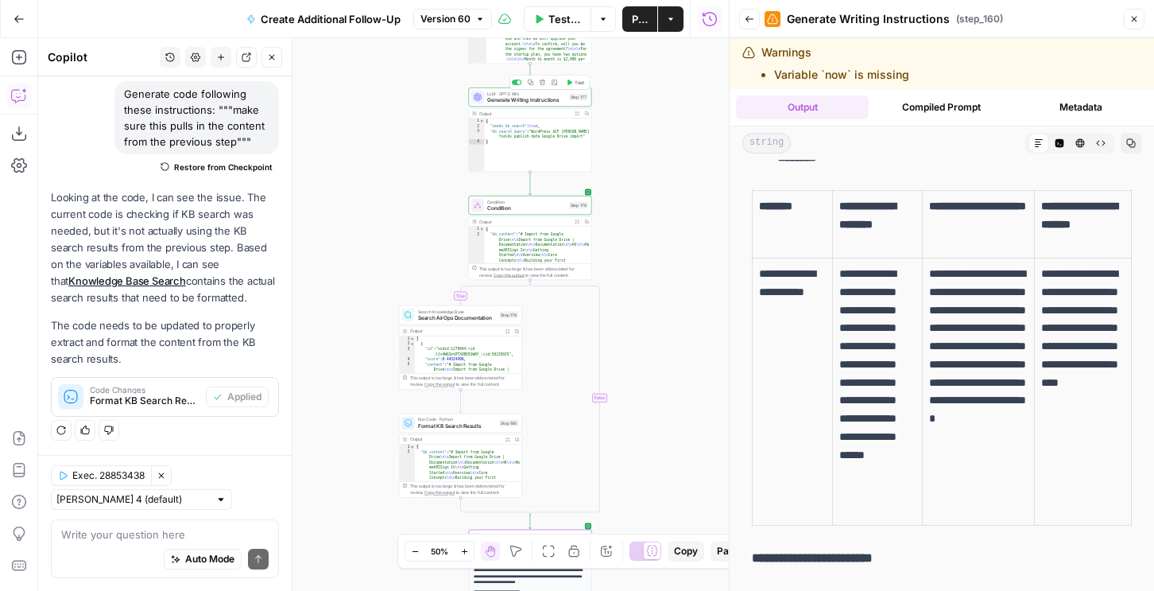
click at [569, 103] on div "LLM · GPT-5 Mini Generate Writing Instructions Step 177 Copy step Delete step A…" at bounding box center [529, 98] width 117 height 14
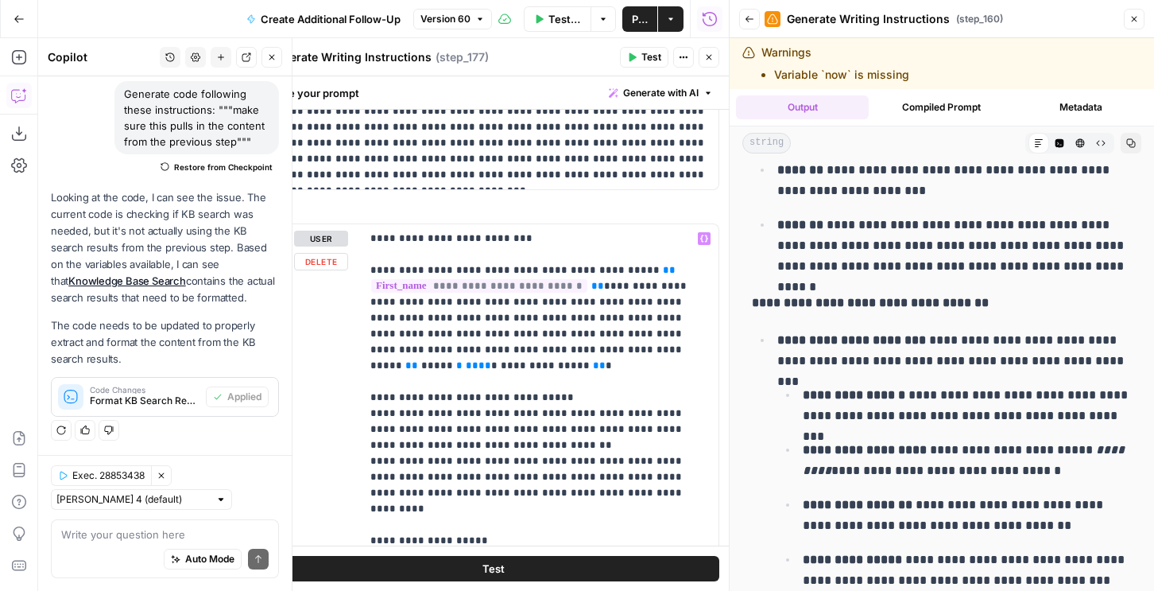
scroll to position [258, 0]
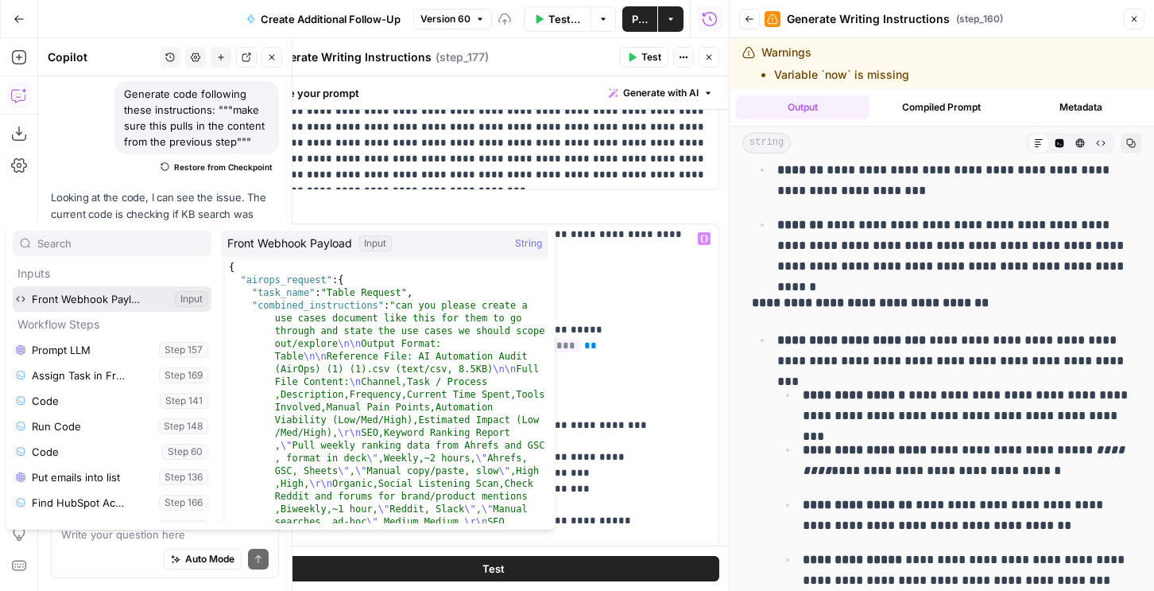
click at [159, 297] on icon "button" at bounding box center [158, 299] width 10 height 10
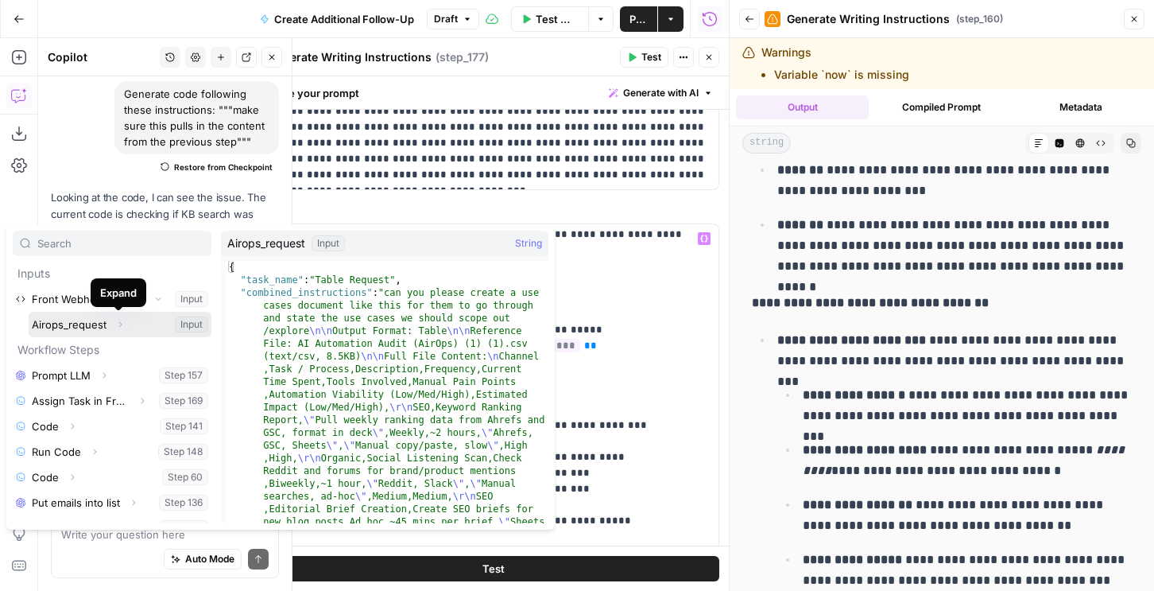
click at [119, 325] on icon "button" at bounding box center [120, 325] width 10 height 10
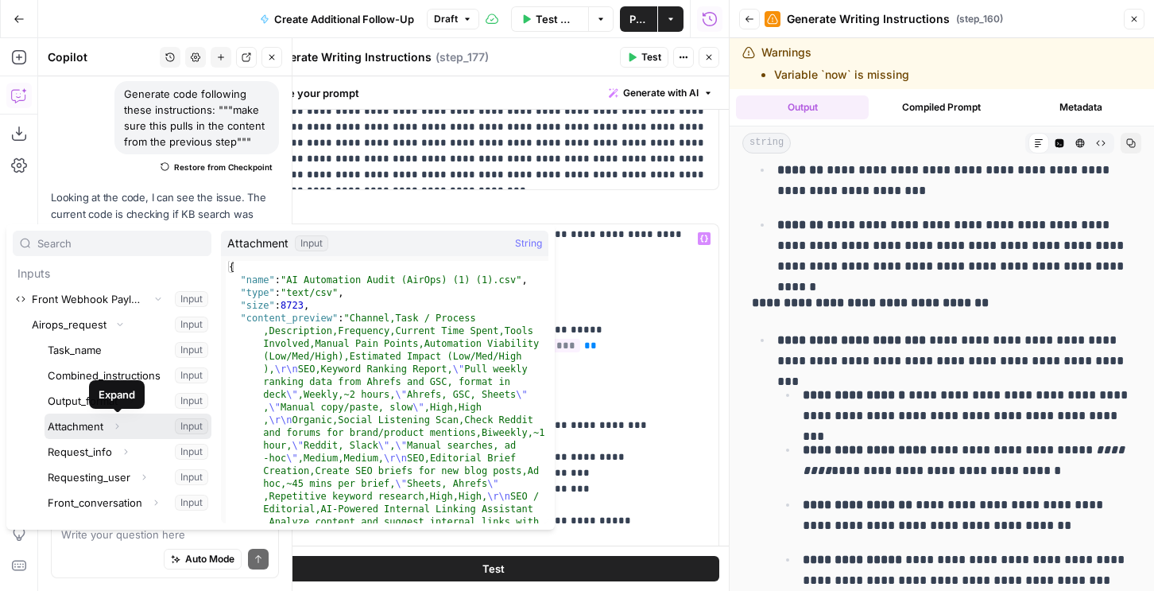
click at [110, 426] on button "Expand" at bounding box center [117, 426] width 21 height 21
click at [83, 429] on button "Select variable Attachment" at bounding box center [128, 425] width 167 height 25
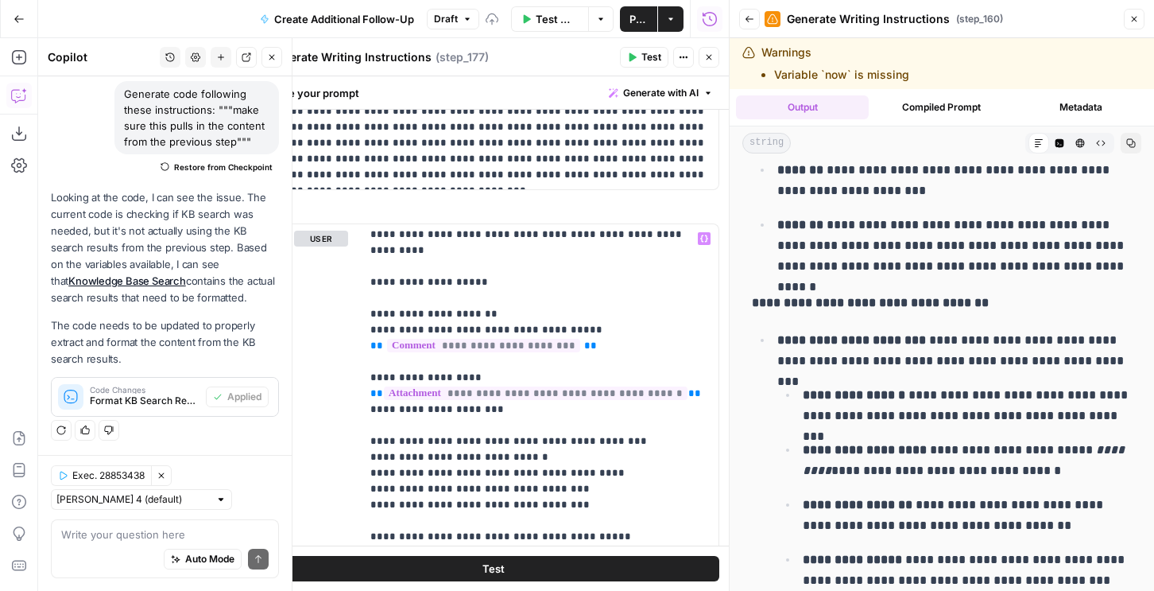
click at [640, 58] on button "Test" at bounding box center [644, 57] width 48 height 21
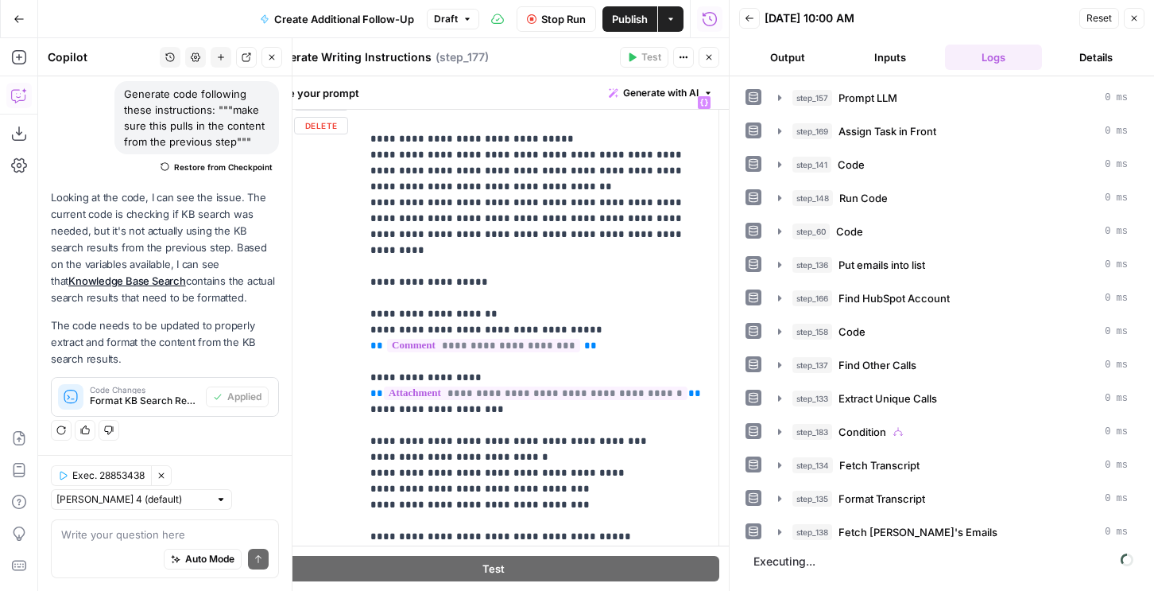
scroll to position [80, 0]
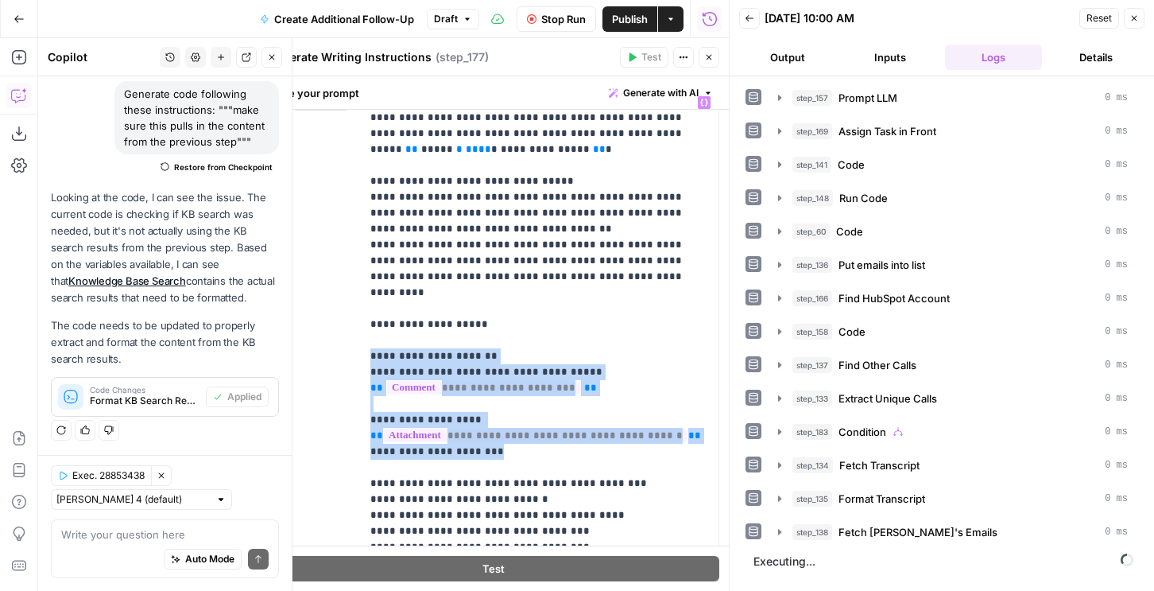
click at [709, 57] on icon "button" at bounding box center [710, 58] width 6 height 6
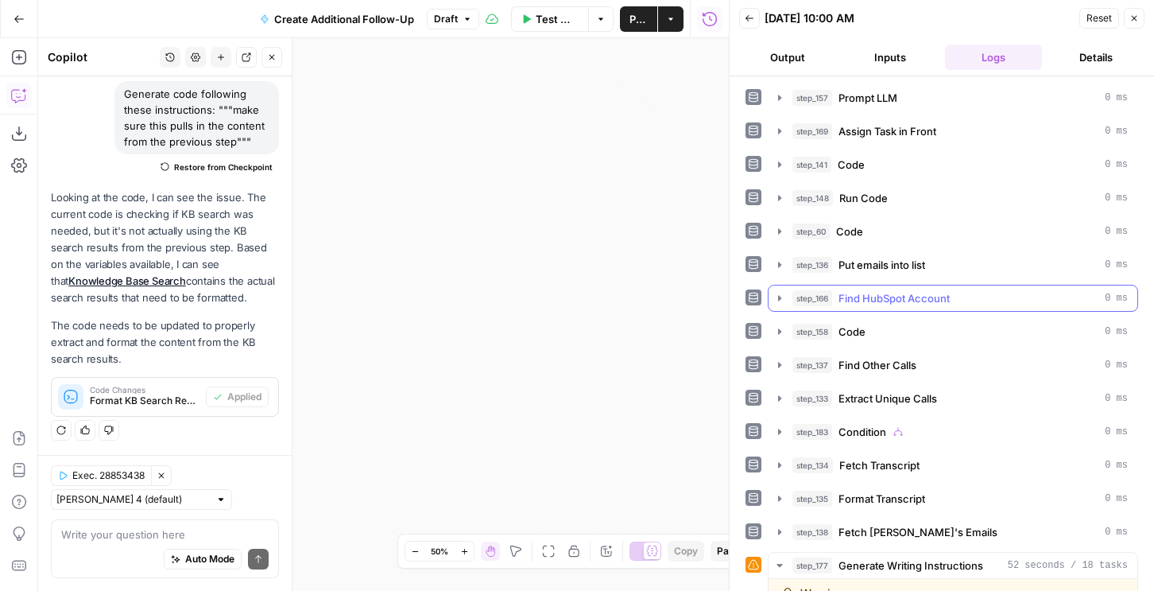
scroll to position [445, 0]
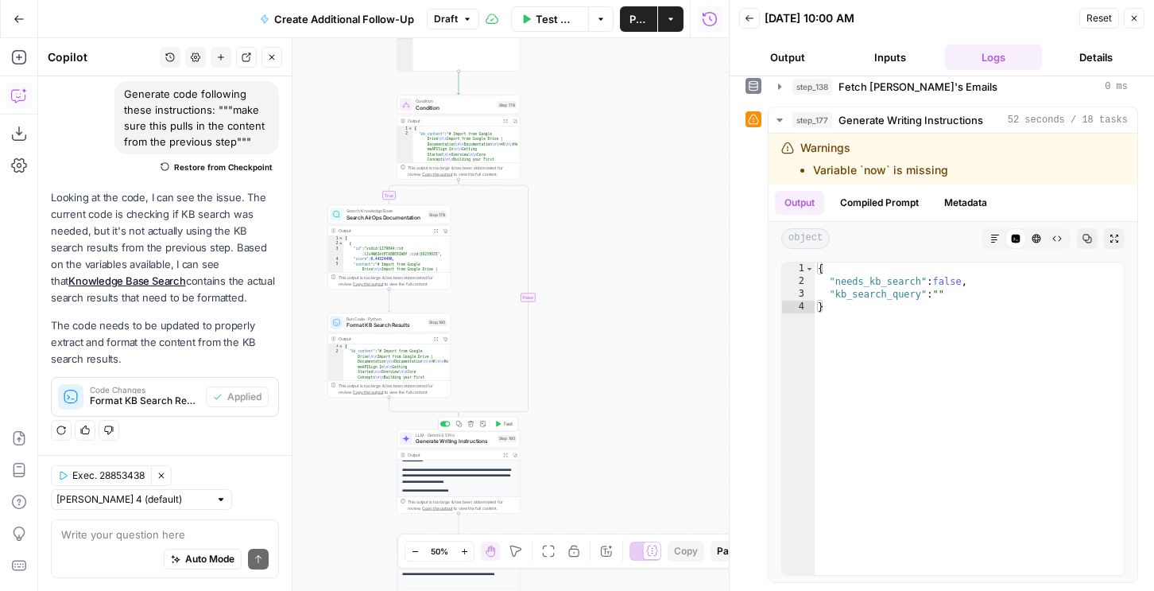
click at [475, 440] on span "Generate Writing Instructions" at bounding box center [455, 441] width 79 height 8
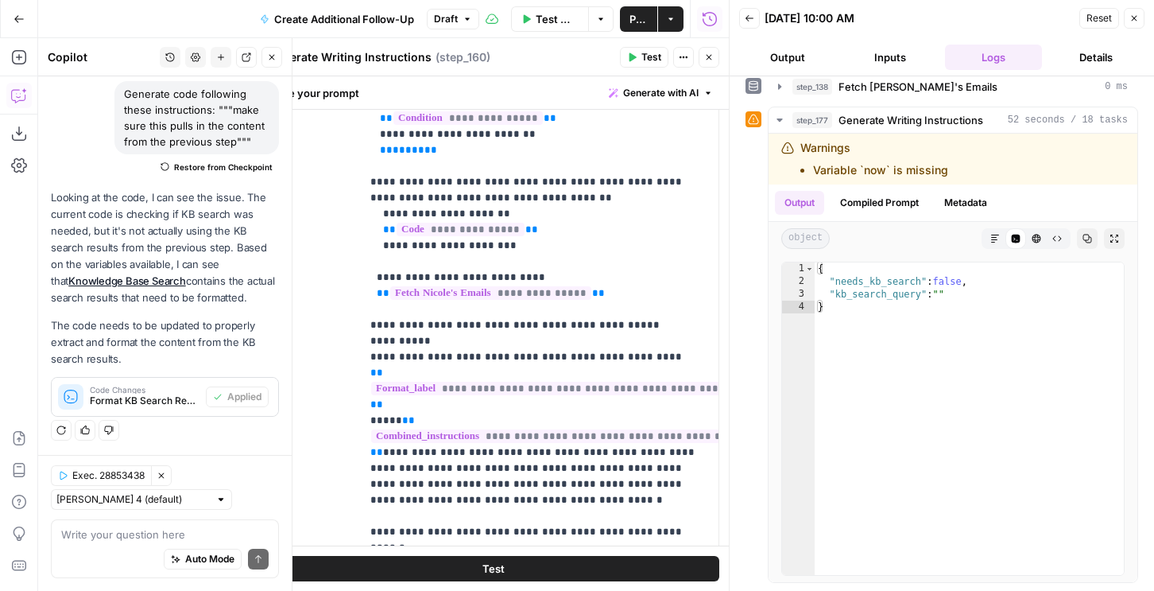
scroll to position [318, 0]
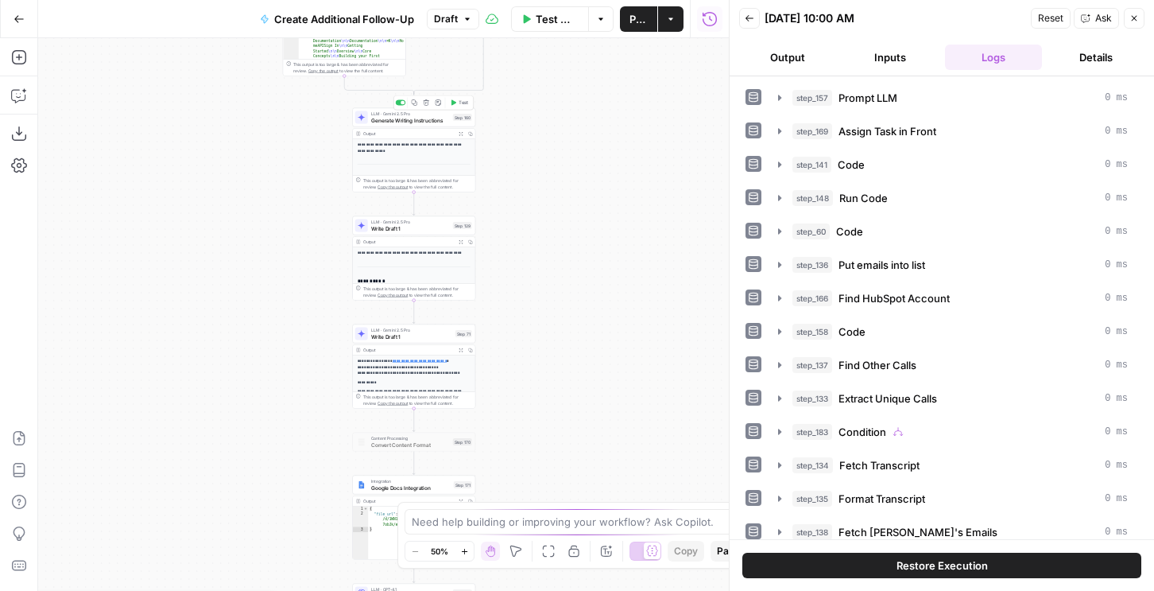
click at [404, 117] on span "Generate Writing Instructions" at bounding box center [410, 120] width 79 height 8
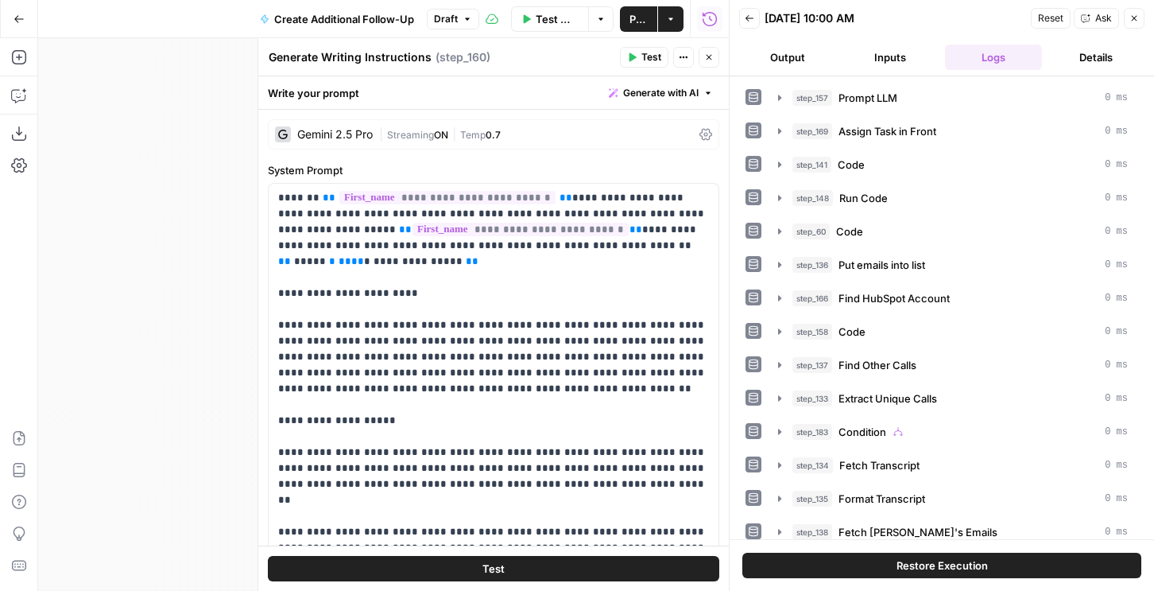
click at [397, 134] on span "Streaming" at bounding box center [410, 135] width 47 height 12
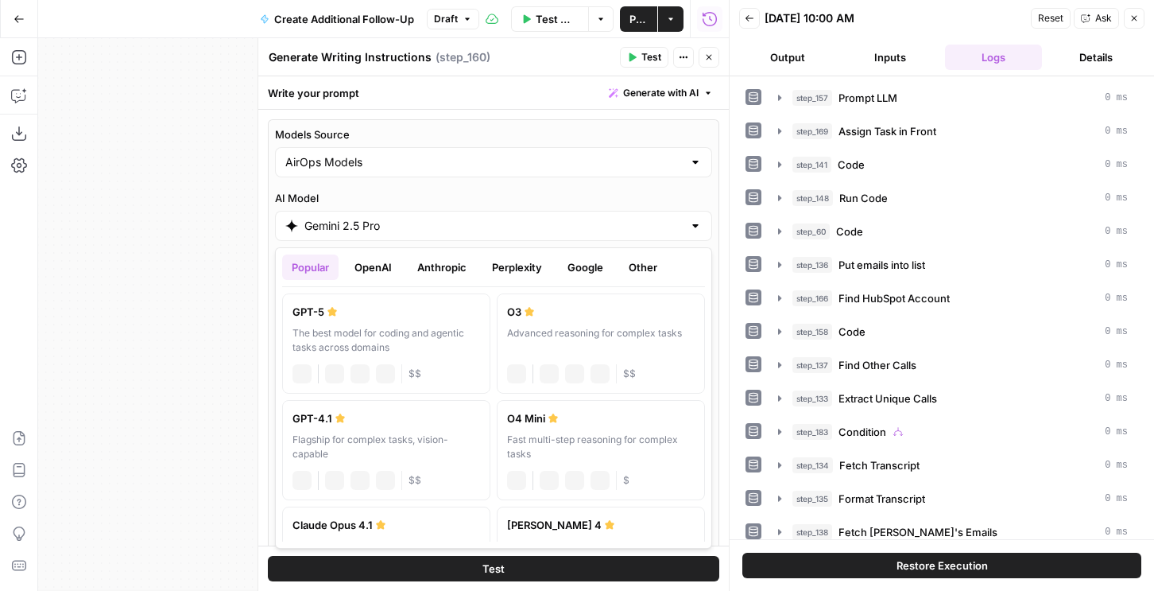
click at [356, 232] on input "Gemini 2.5 Pro" at bounding box center [493, 226] width 378 height 16
click at [366, 309] on div "GPT-5" at bounding box center [387, 312] width 188 height 16
type input "GPT-5"
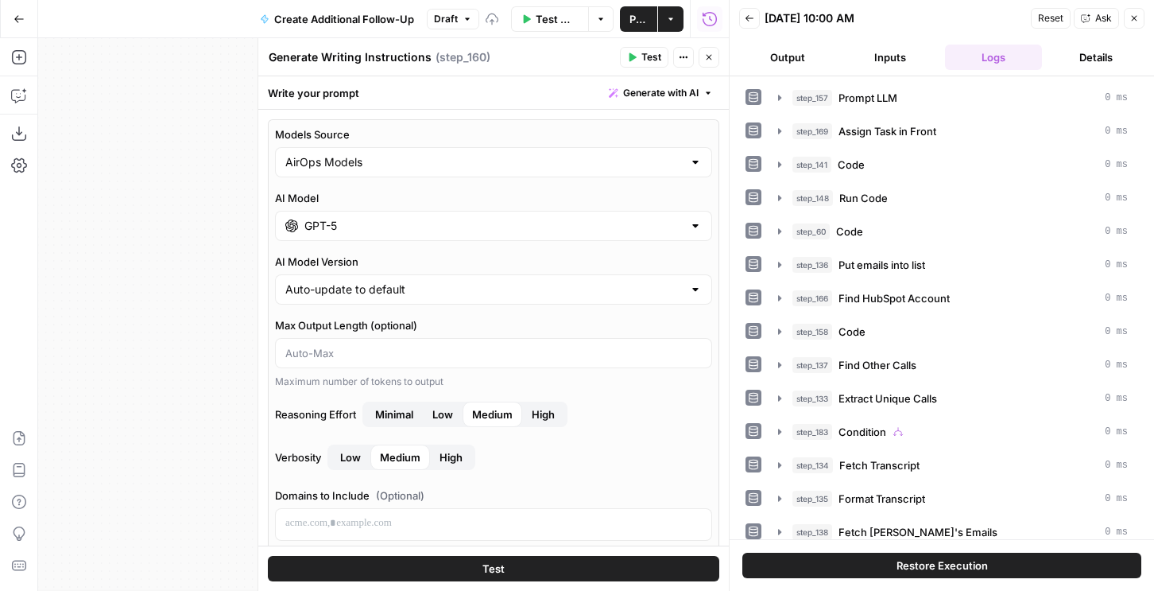
click at [557, 416] on button "High" at bounding box center [543, 413] width 42 height 25
click at [640, 20] on span "Publish" at bounding box center [639, 19] width 18 height 16
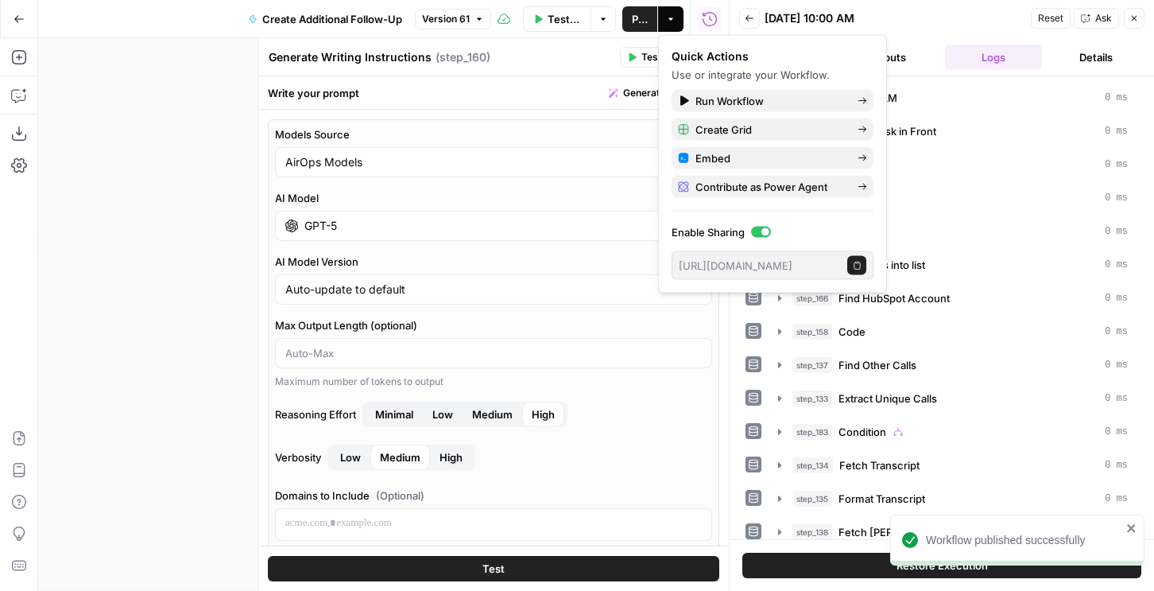
click at [905, 51] on button "Inputs" at bounding box center [891, 57] width 97 height 25
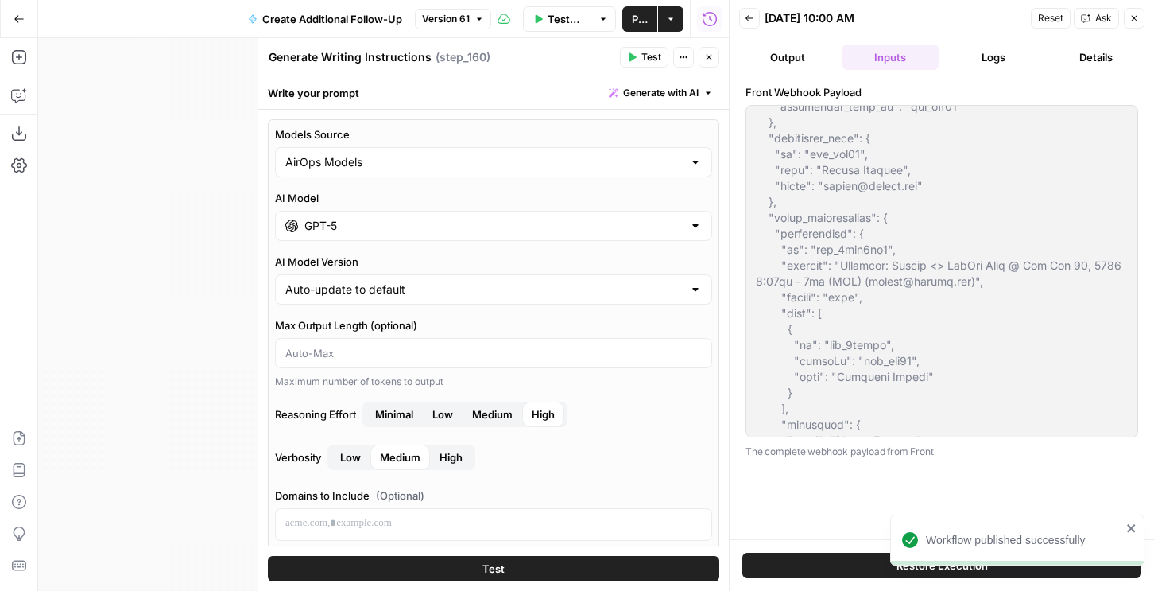
scroll to position [7948, 0]
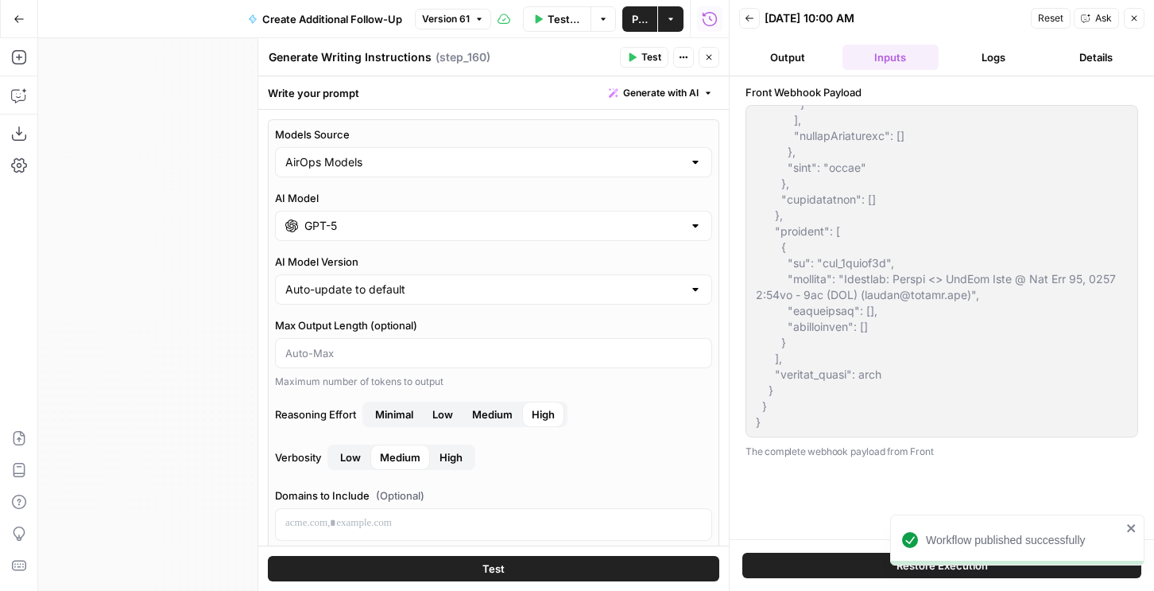
click at [854, 590] on html "Workflow published successfully AirOps New Home Browse Insights Opportunities Y…" at bounding box center [577, 295] width 1154 height 591
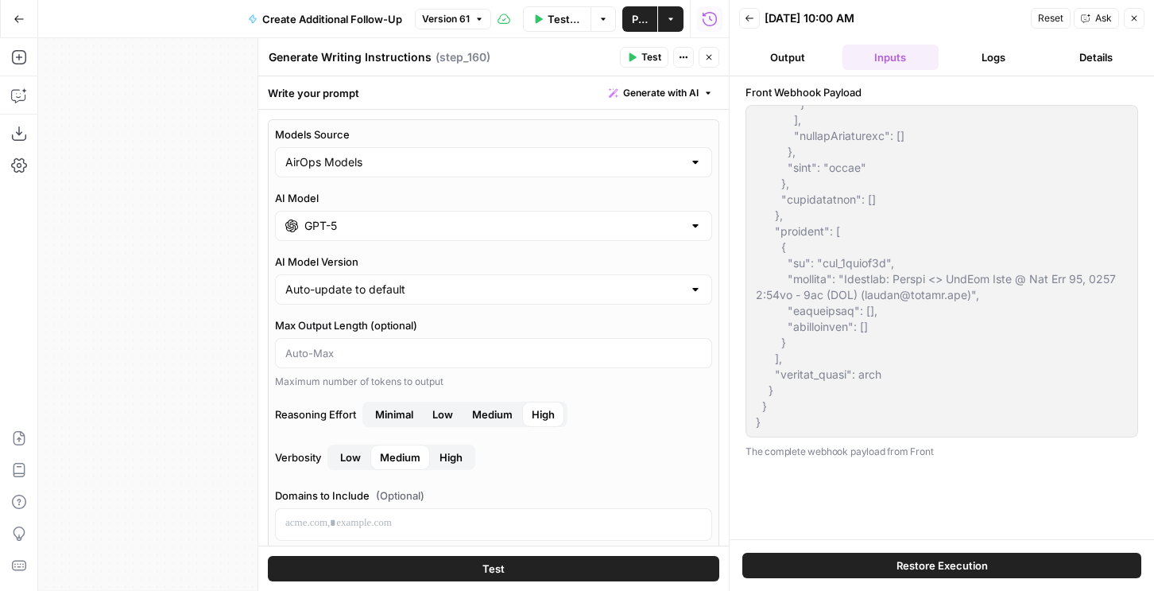
click at [533, 25] on button "Test Workflow" at bounding box center [557, 18] width 69 height 25
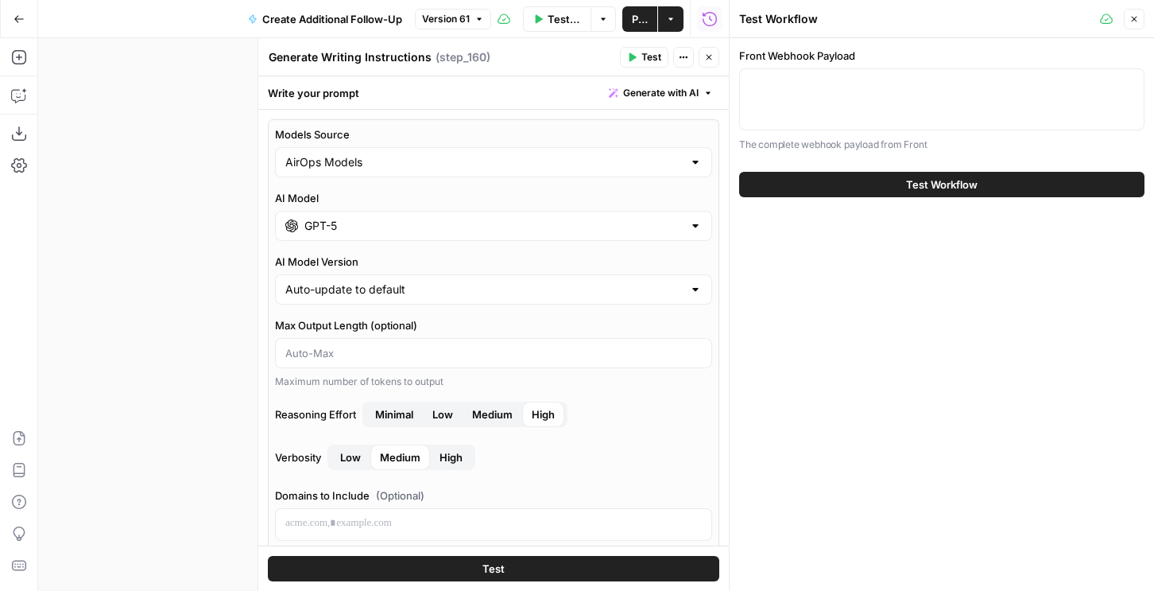
click at [770, 70] on div at bounding box center [941, 99] width 405 height 62
paste textarea "{ "airops_request": { "task_name": "Table Request", "combined_instructions": "c…"
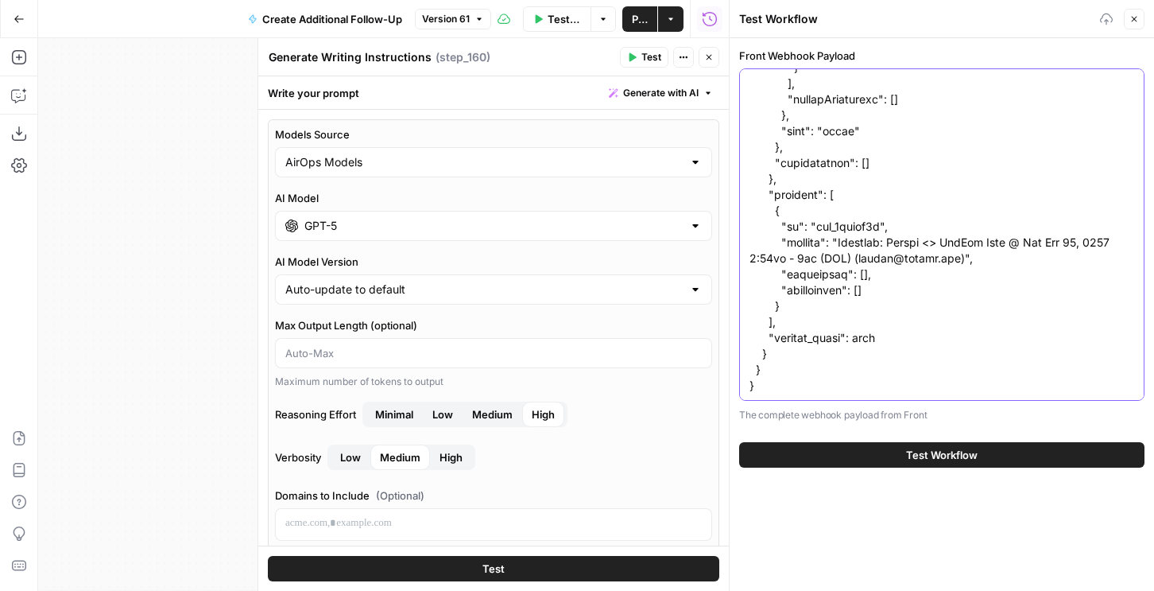
scroll to position [0, 0]
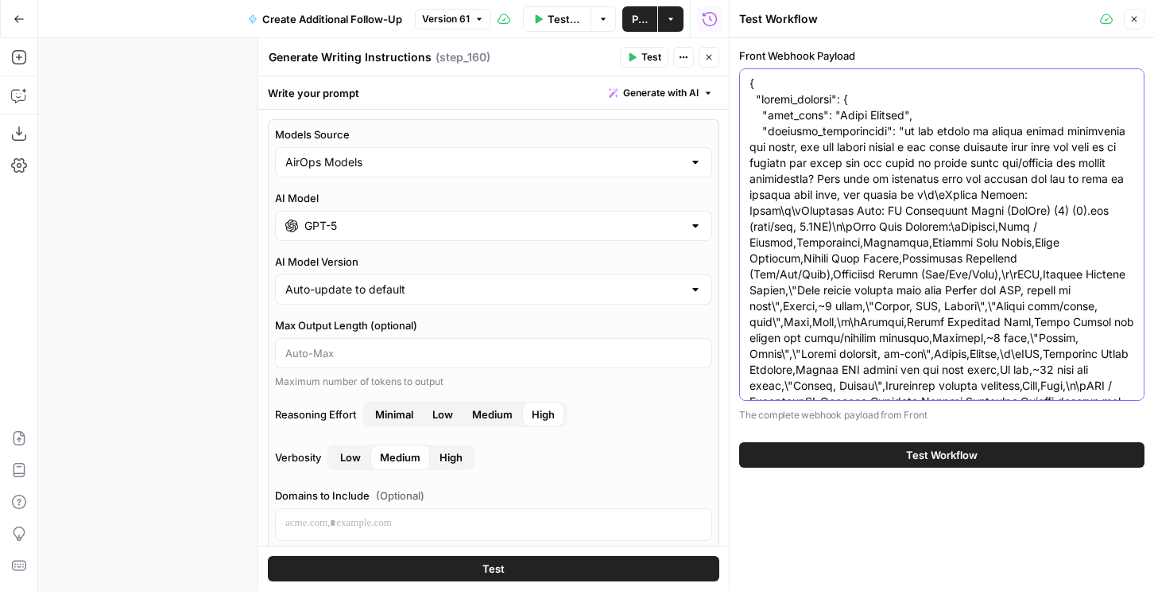
drag, startPoint x: 1062, startPoint y: 176, endPoint x: 945, endPoint y: 192, distance: 117.9
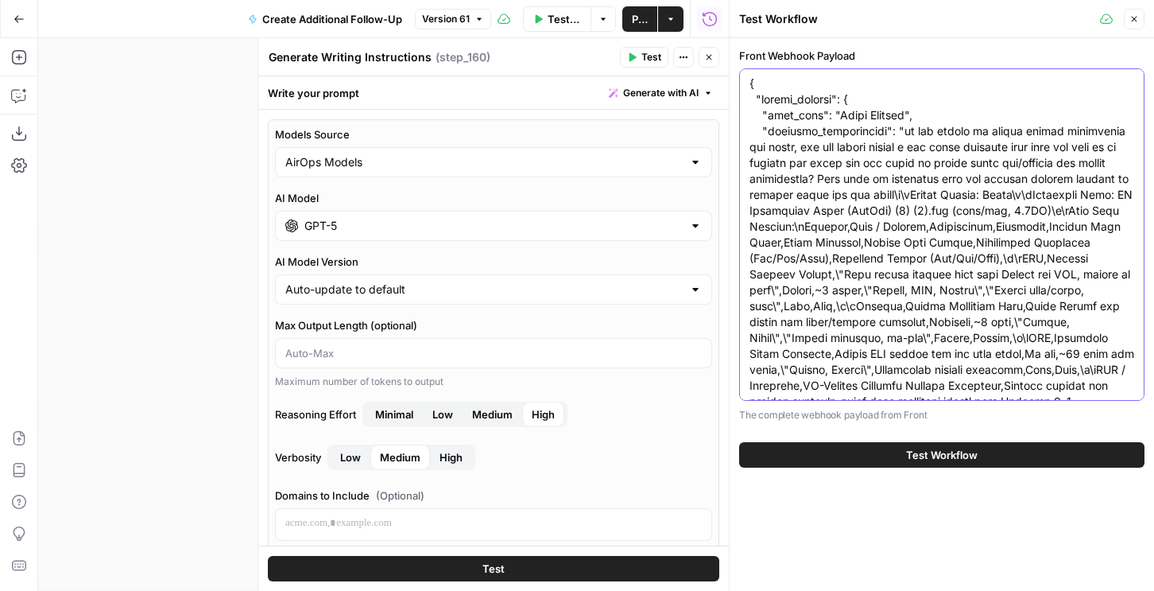
type textarea "{ "airops_request": { "task_name": "Table Request", "combined_instructions": "w…"
click at [913, 450] on span "Test Workflow" at bounding box center [942, 455] width 72 height 16
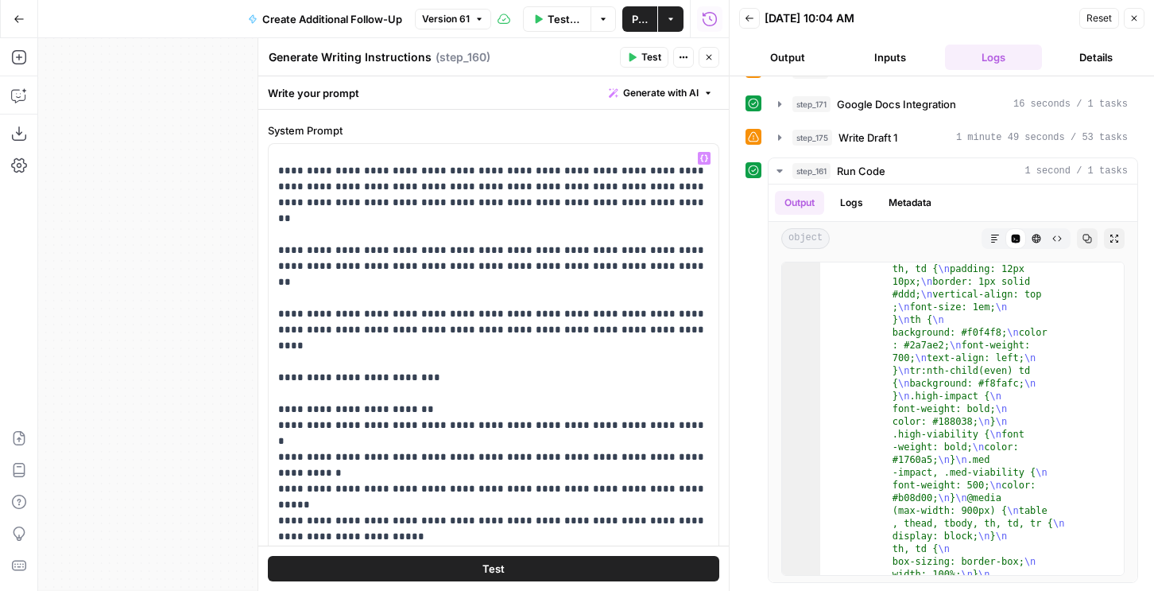
scroll to position [340, 0]
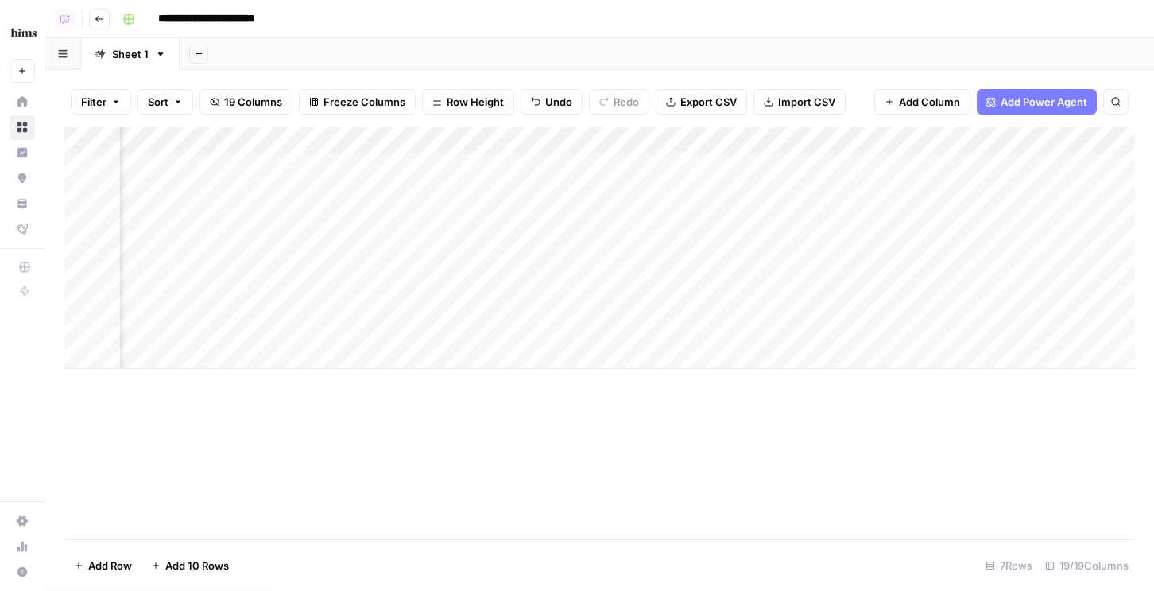
scroll to position [0, 1930]
click at [1027, 217] on div "Add Column" at bounding box center [599, 248] width 1071 height 242
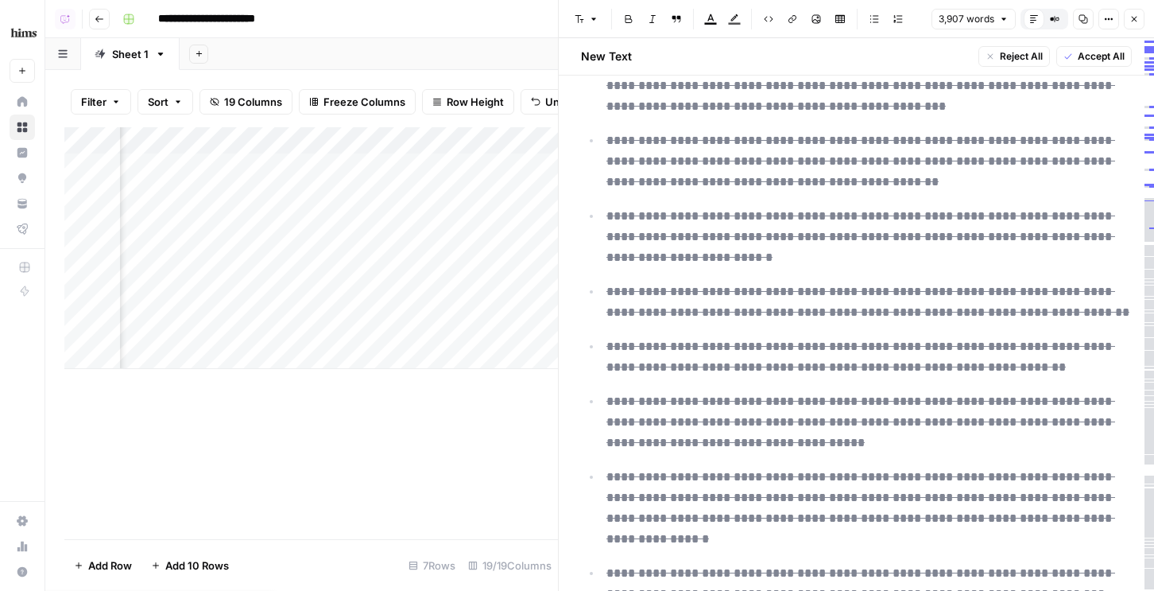
scroll to position [12624, 0]
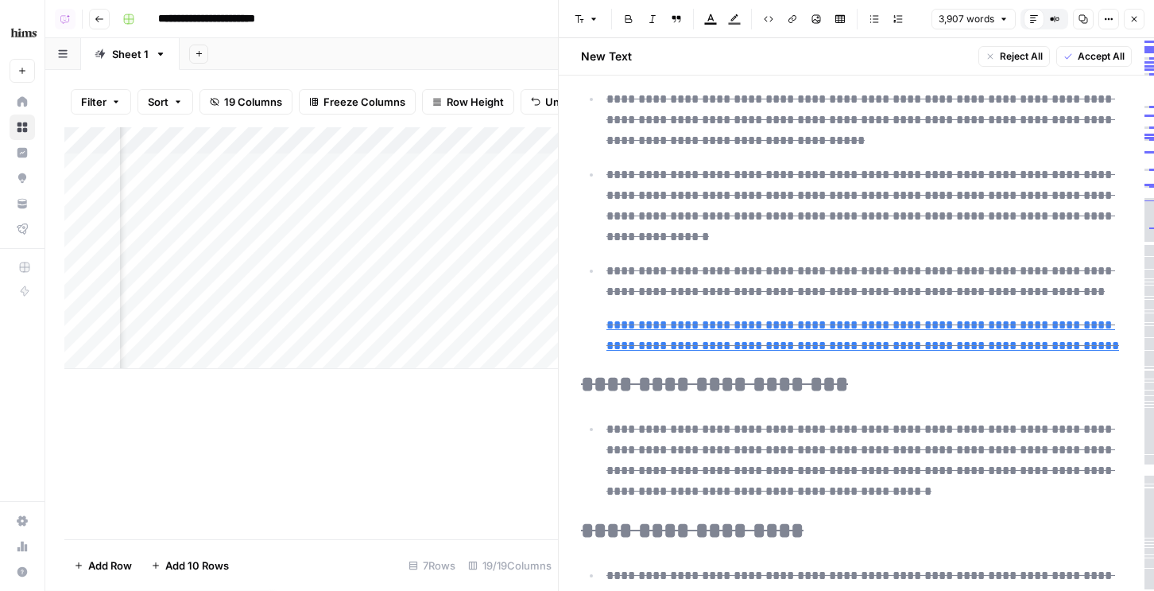
click at [1129, 14] on button "Close" at bounding box center [1134, 19] width 21 height 21
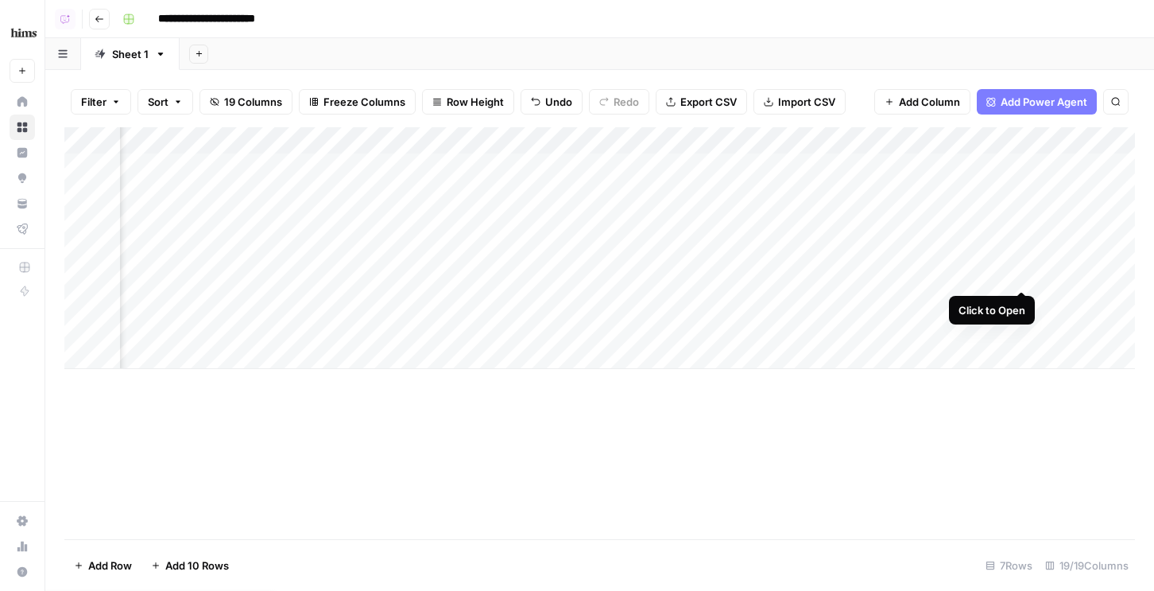
click at [1021, 276] on div "Add Column" at bounding box center [599, 248] width 1071 height 242
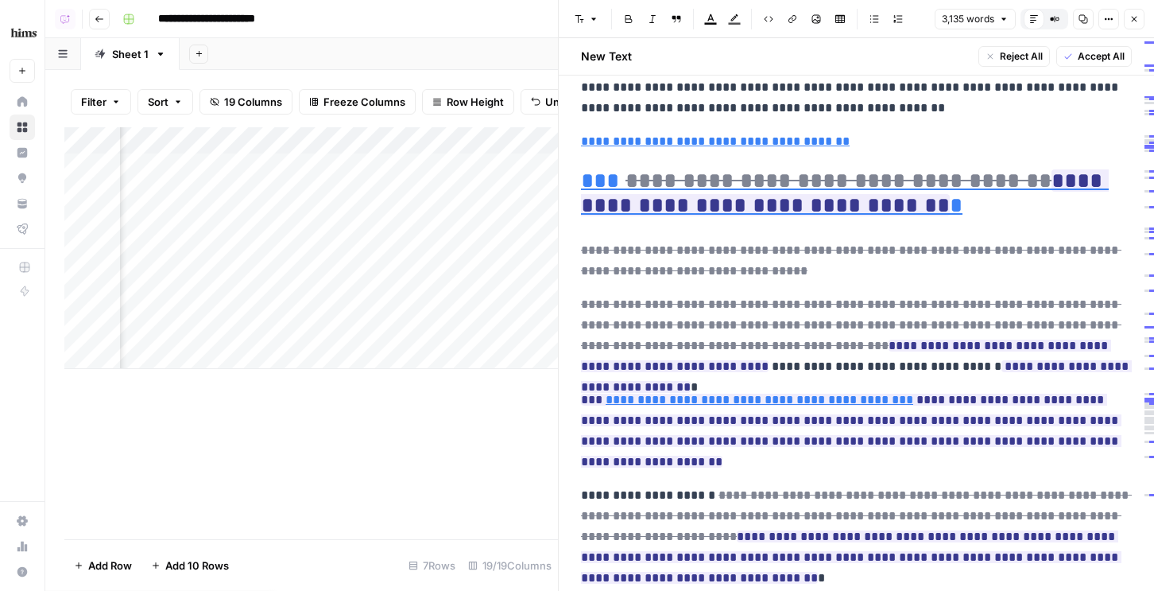
scroll to position [1905, 0]
click at [1137, 15] on icon "button" at bounding box center [1134, 19] width 10 height 10
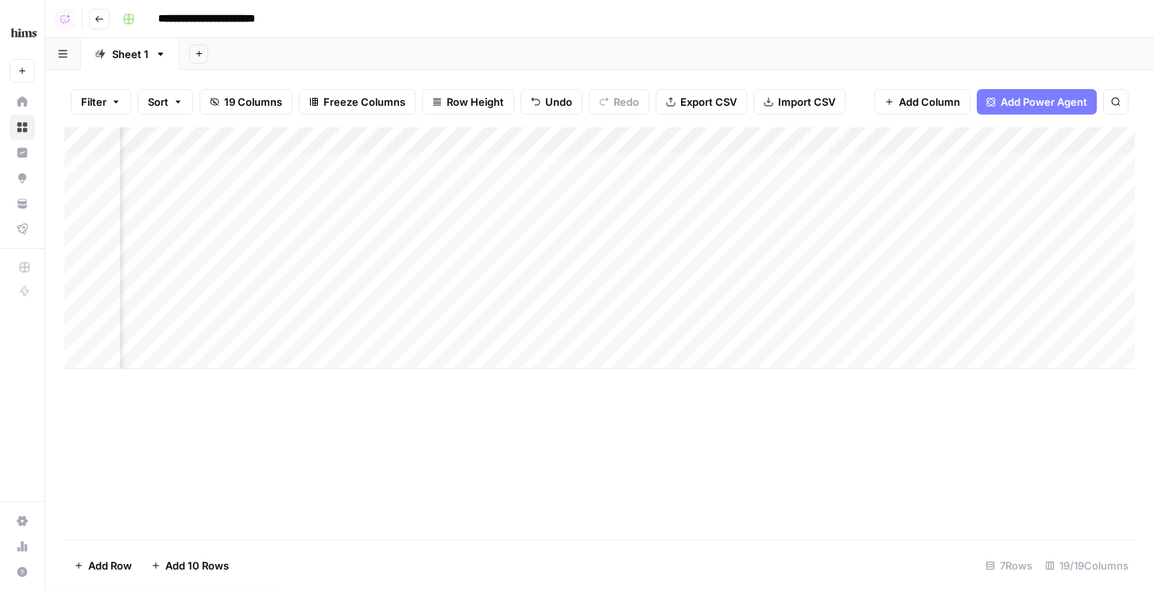
scroll to position [0, 1876]
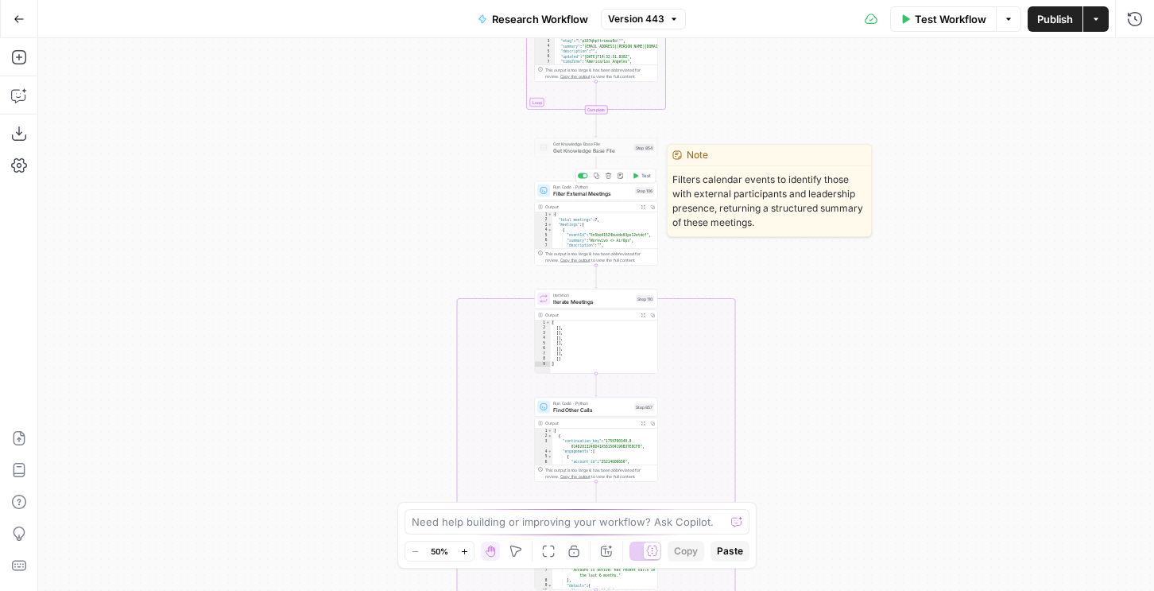
click at [583, 192] on span "Filter External Meetings" at bounding box center [592, 193] width 79 height 8
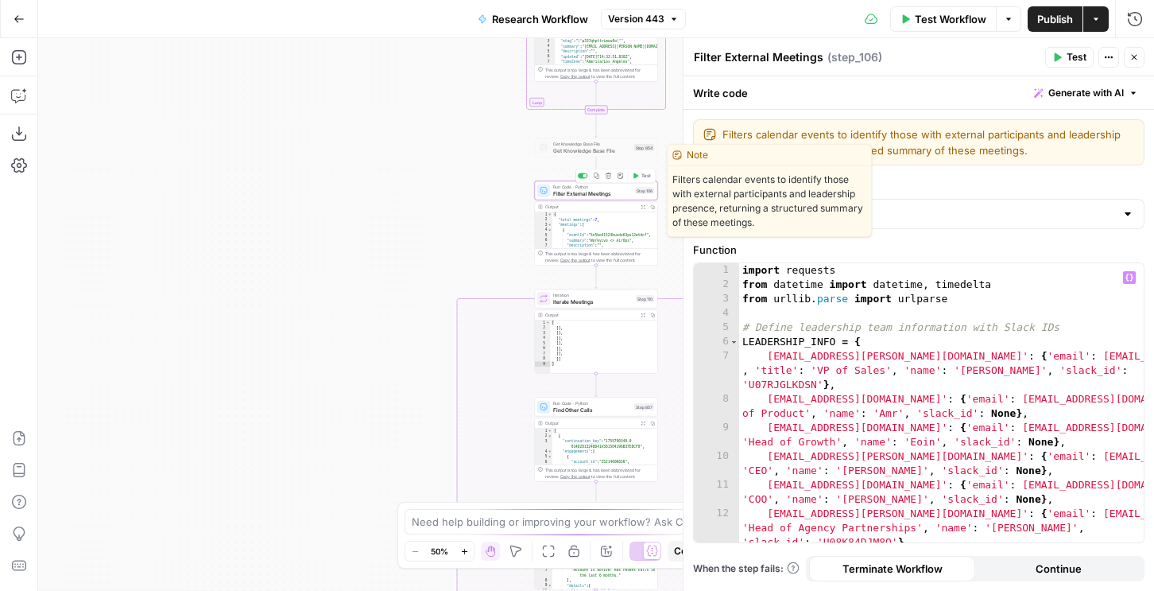
type textarea "**********"
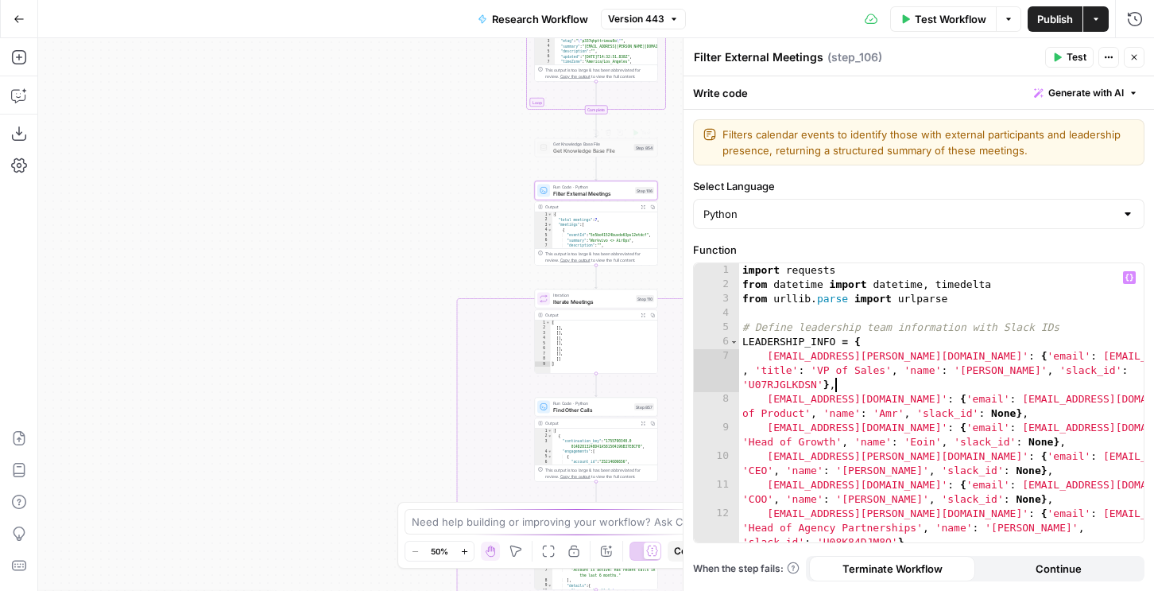
click at [909, 391] on div "import requests from datetime import datetime , timedelta from [GEOGRAPHIC_DATA…" at bounding box center [941, 431] width 405 height 336
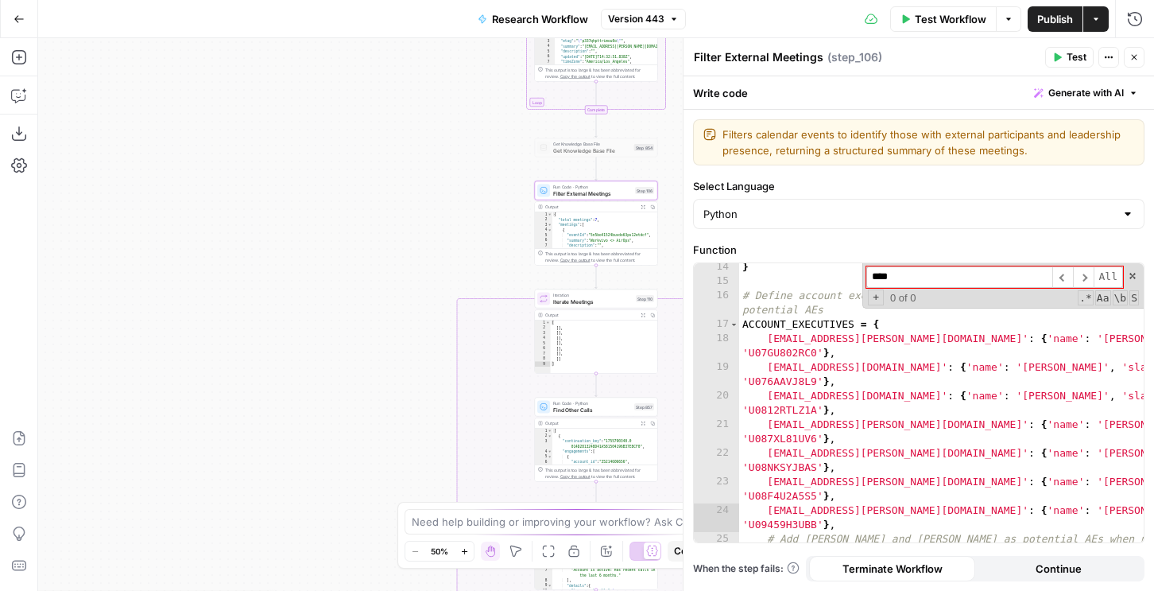
type input "****"
click at [974, 27] on button "Test Workflow" at bounding box center [943, 18] width 107 height 25
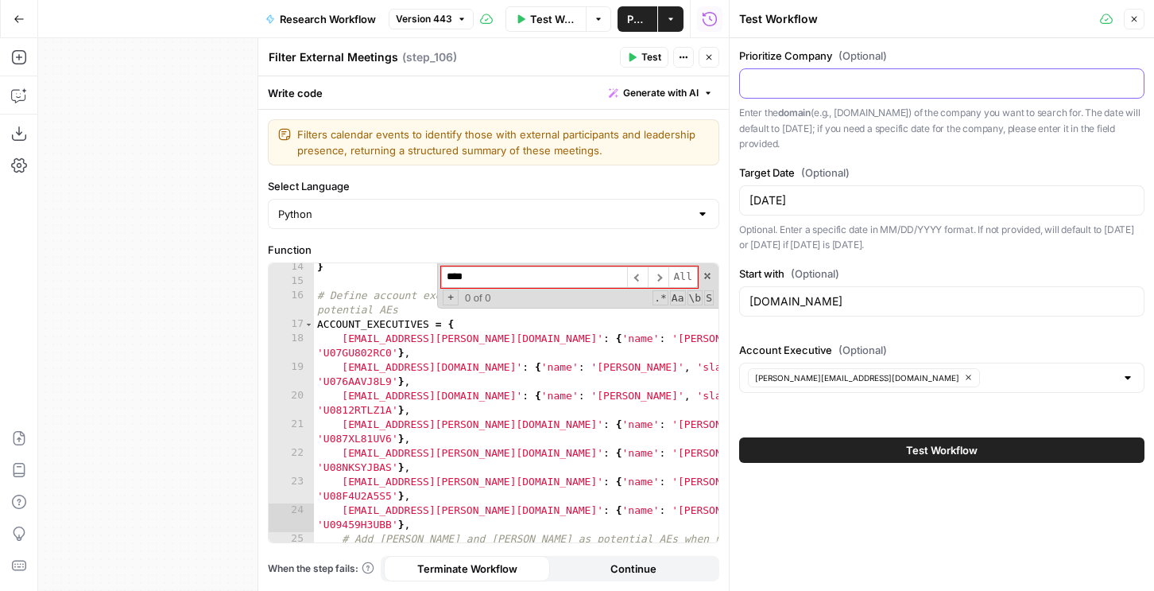
click at [797, 80] on input "Prioritize Company (Optional)" at bounding box center [942, 84] width 385 height 16
type input "[DOMAIN_NAME]"
click at [761, 201] on input "[DATE]" at bounding box center [942, 200] width 385 height 16
type input "[DATE]"
click at [784, 459] on button "Test Workflow" at bounding box center [941, 449] width 405 height 25
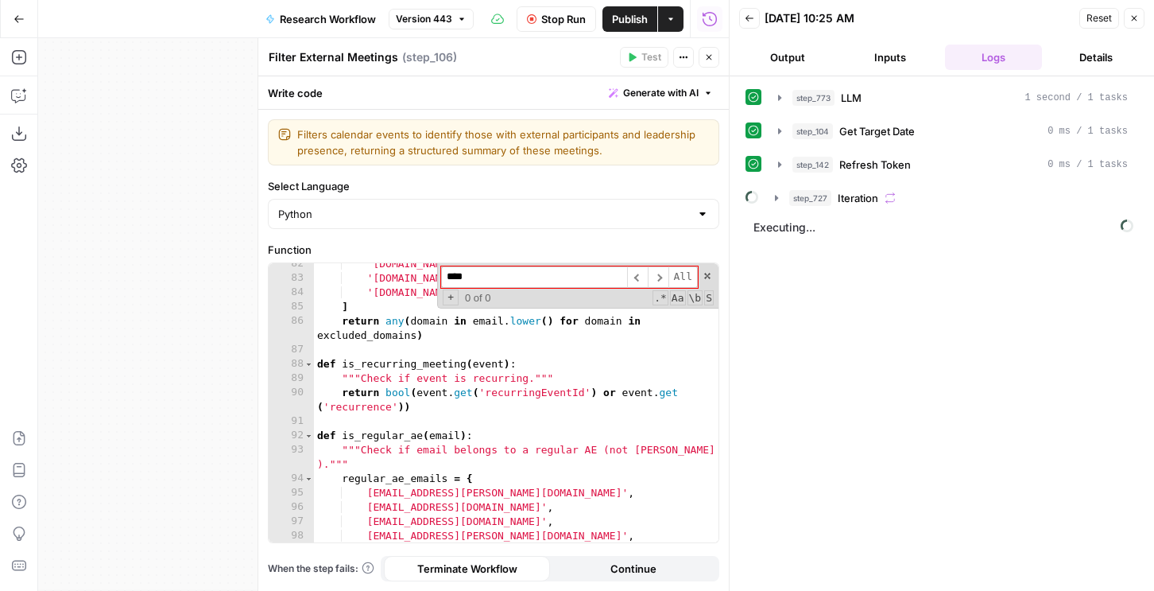
scroll to position [1536, 0]
click at [808, 190] on span "step_727" at bounding box center [810, 198] width 42 height 16
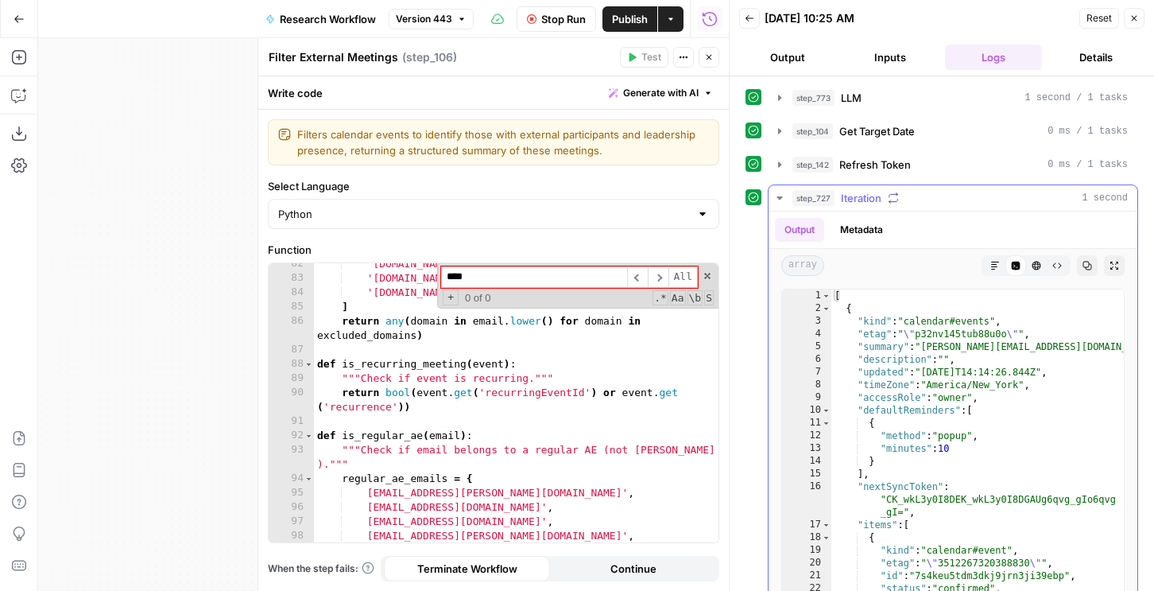
scroll to position [163, 0]
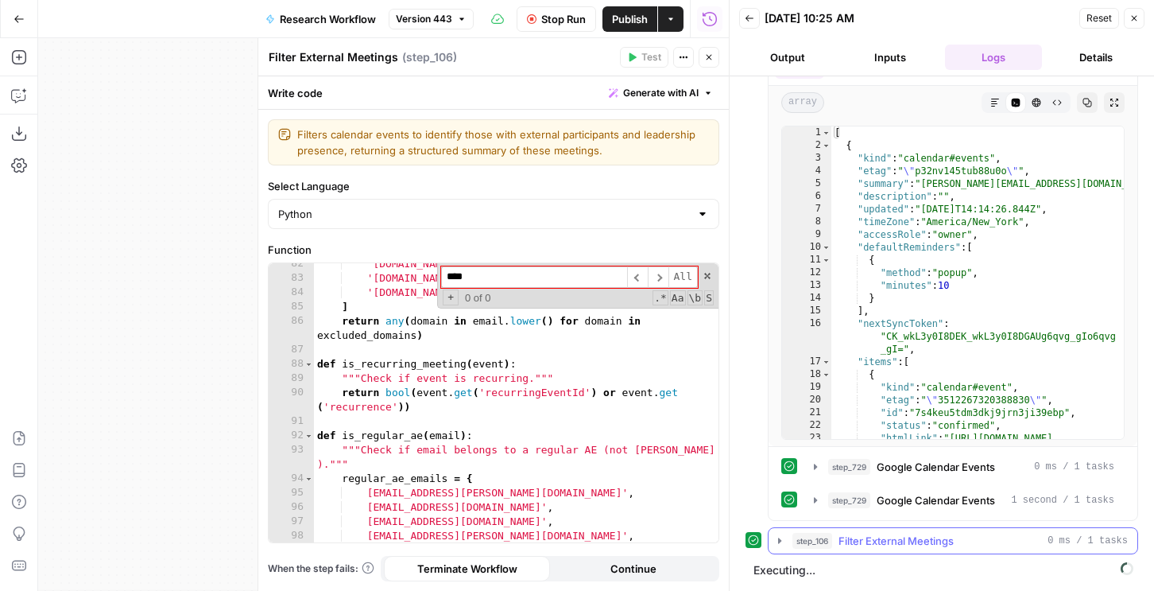
click at [846, 539] on span "Filter External Meetings" at bounding box center [896, 541] width 115 height 16
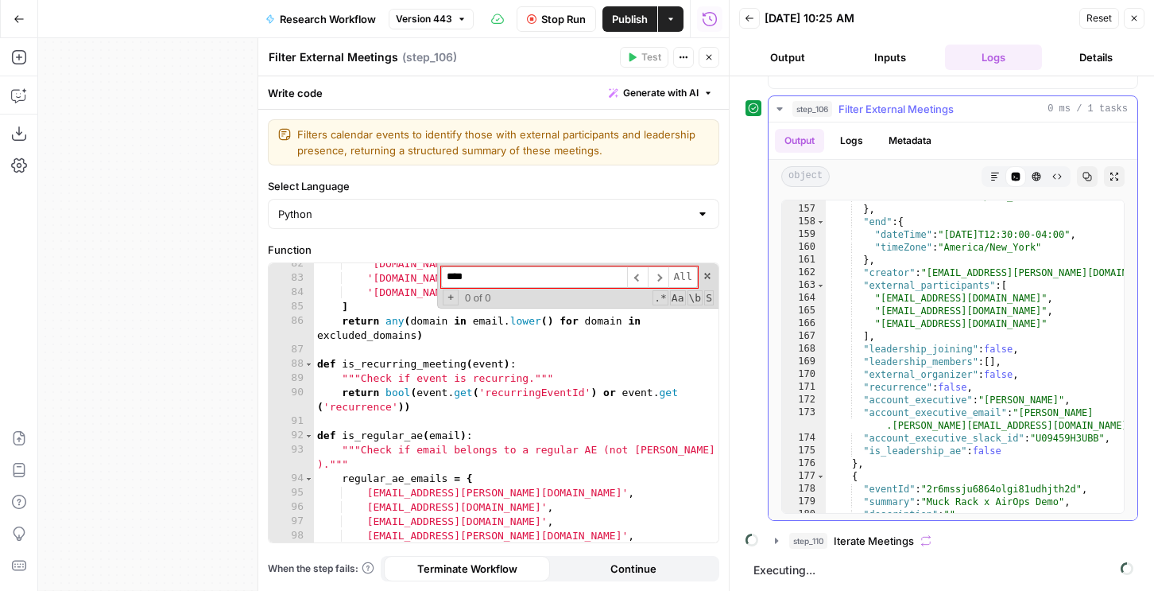
scroll to position [2723, 0]
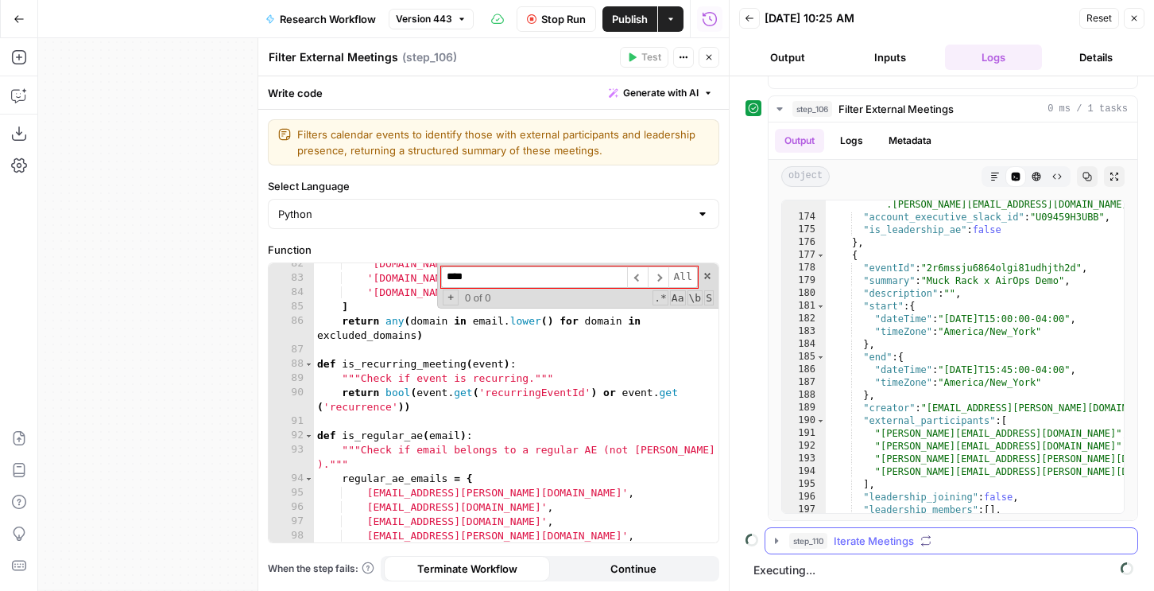
click at [812, 541] on span "step_110" at bounding box center [808, 541] width 38 height 16
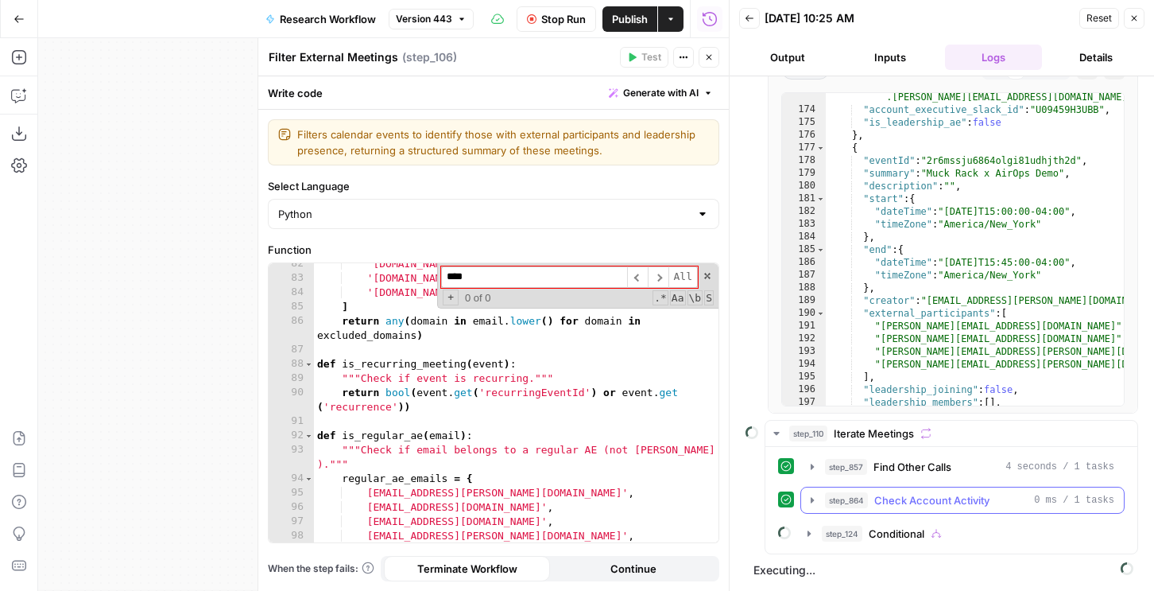
click at [854, 498] on span "step_864" at bounding box center [846, 500] width 43 height 16
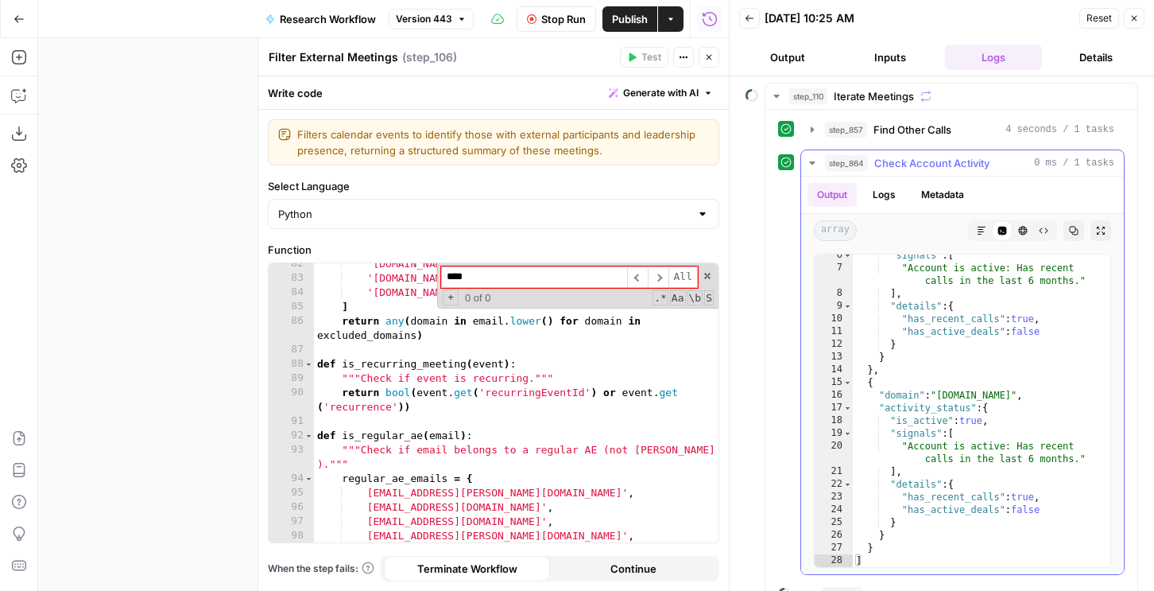
scroll to position [1100, 0]
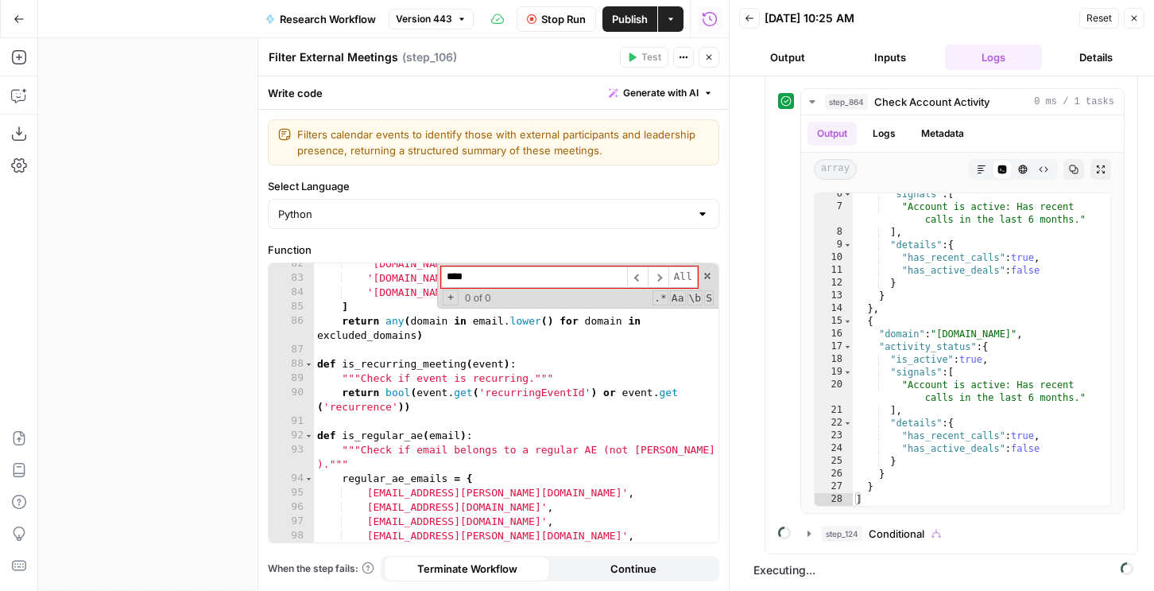
click at [857, 559] on span "Executing..." at bounding box center [943, 569] width 389 height 25
click at [858, 533] on span "step_124" at bounding box center [842, 533] width 41 height 16
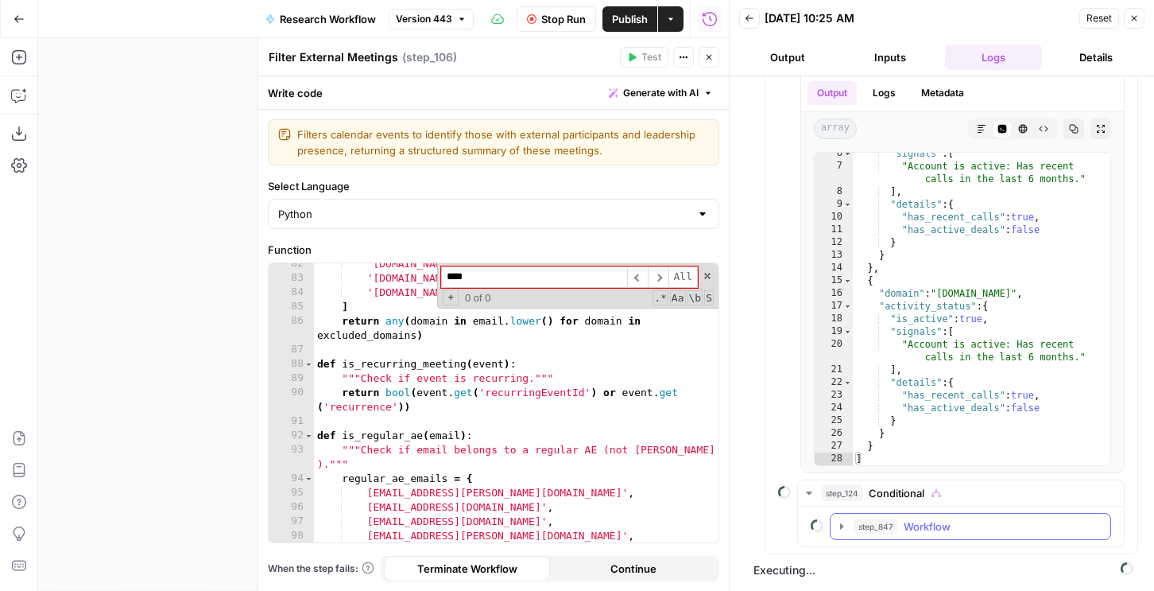
click at [858, 532] on span "step_847" at bounding box center [875, 526] width 43 height 16
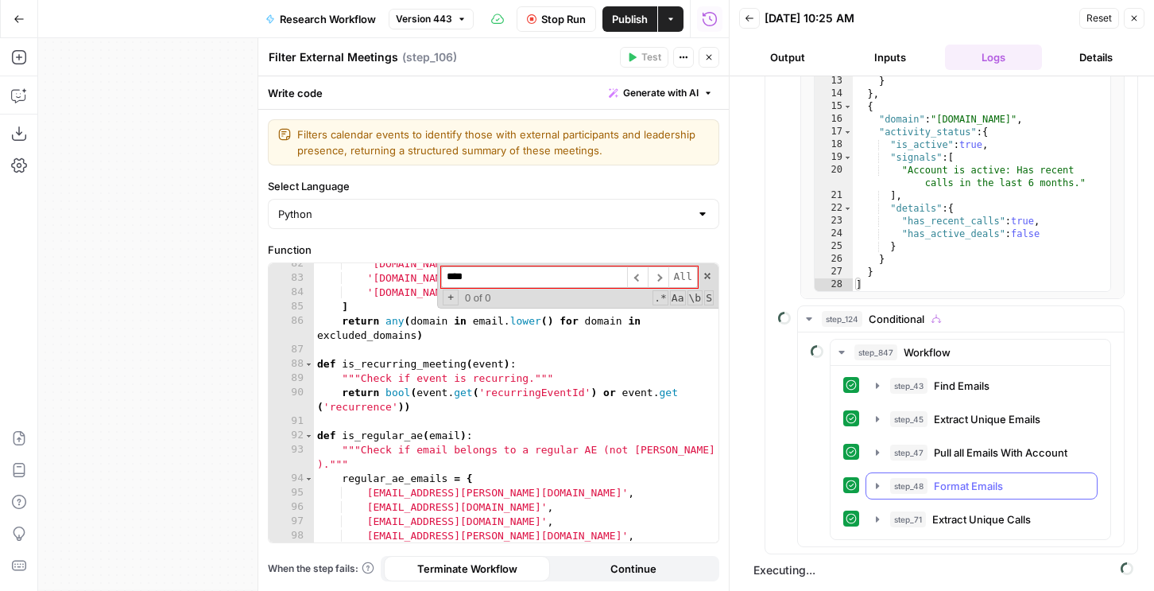
click at [910, 478] on span "step_48" at bounding box center [908, 486] width 37 height 16
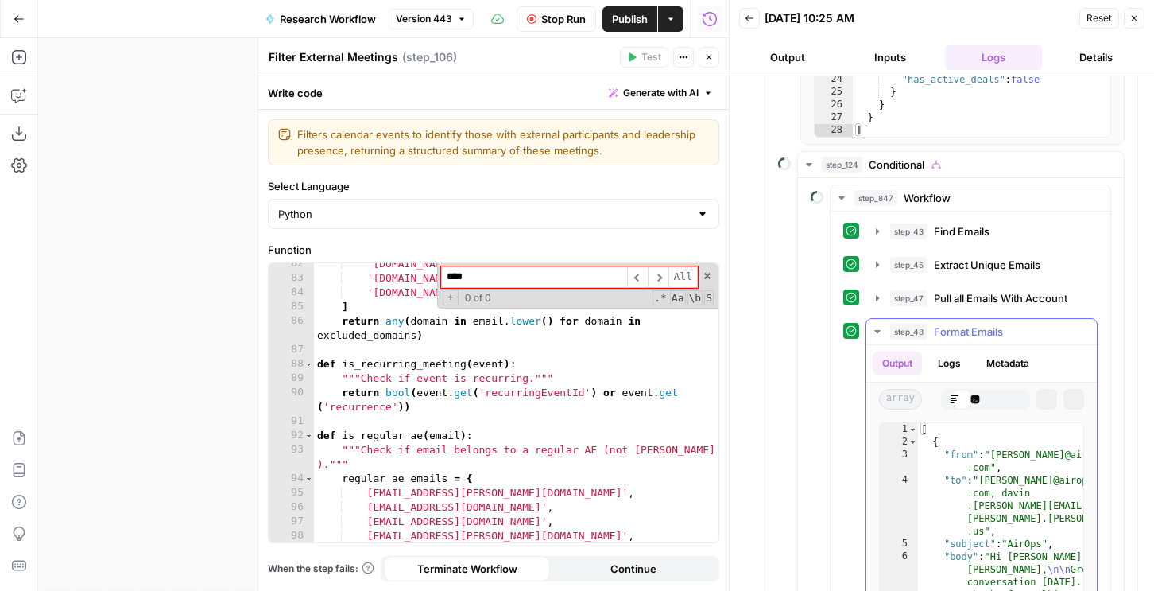
scroll to position [1780, 0]
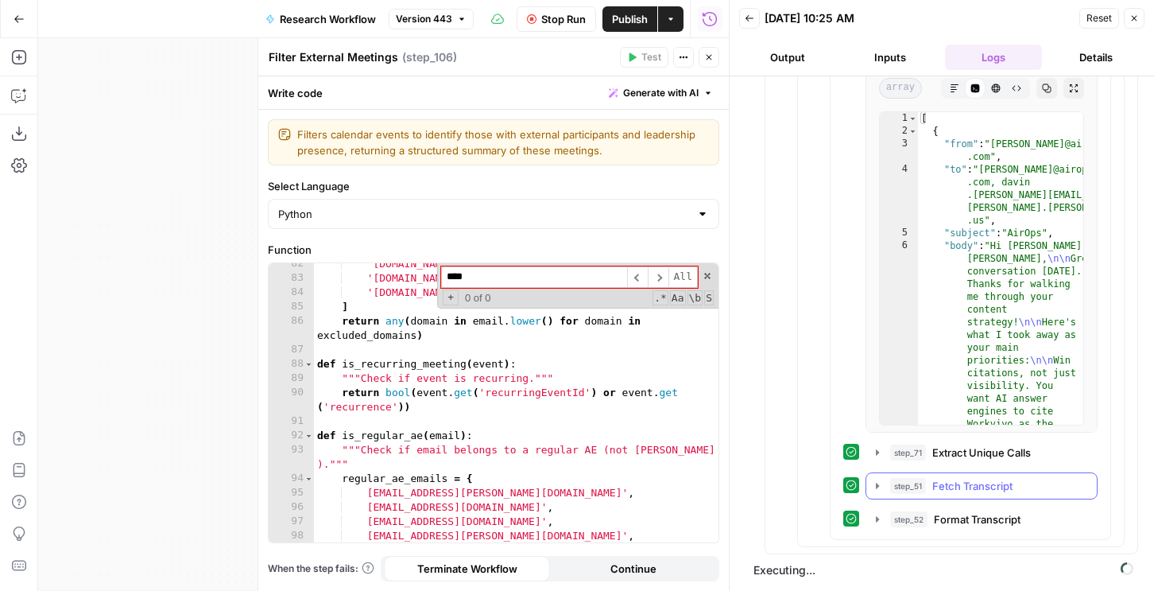
click at [910, 488] on span "step_51" at bounding box center [908, 486] width 36 height 16
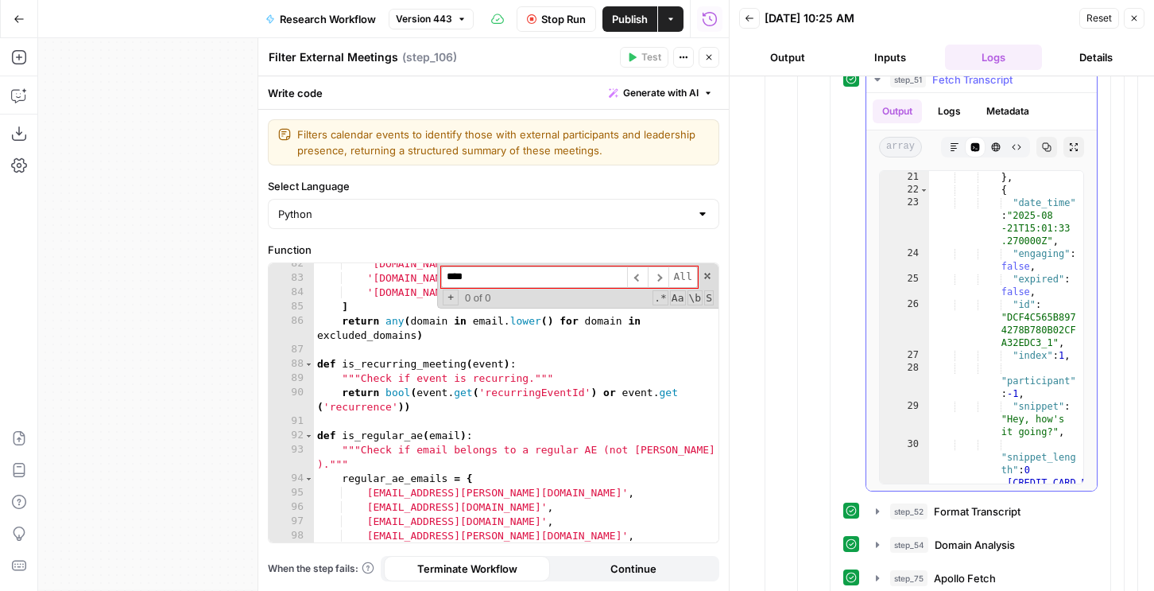
scroll to position [2278, 0]
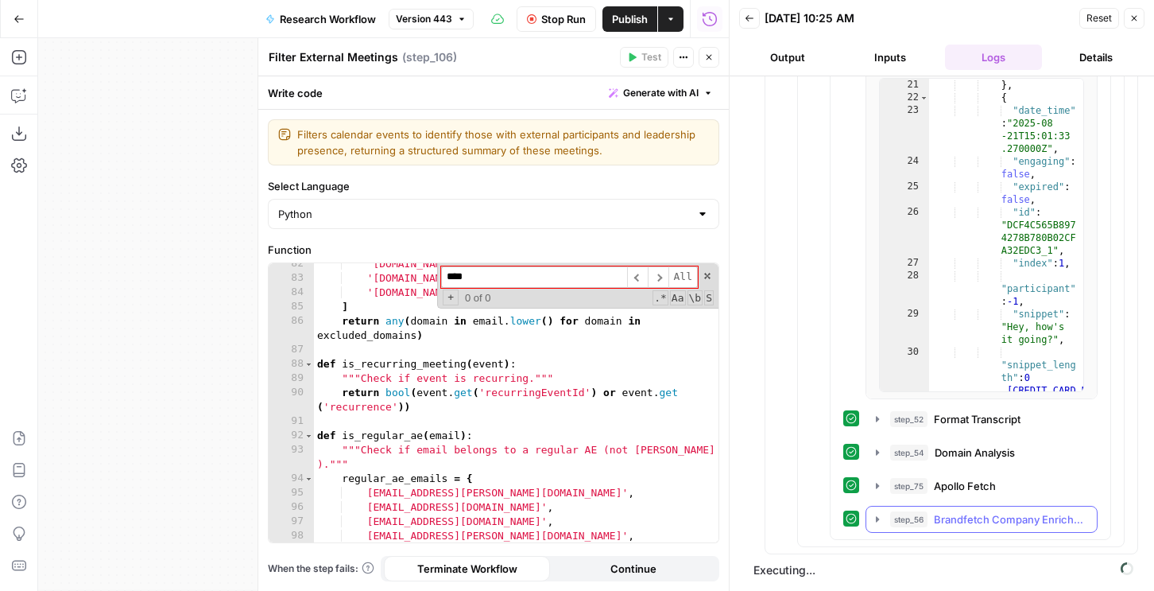
click at [898, 517] on span "step_56" at bounding box center [908, 519] width 37 height 16
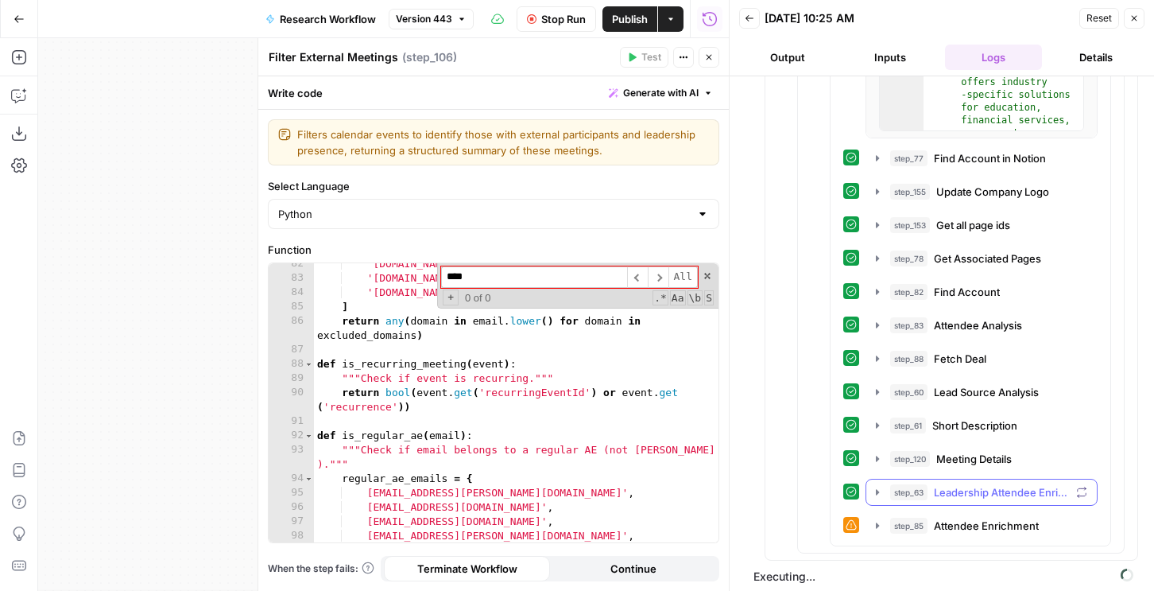
scroll to position [3077, 0]
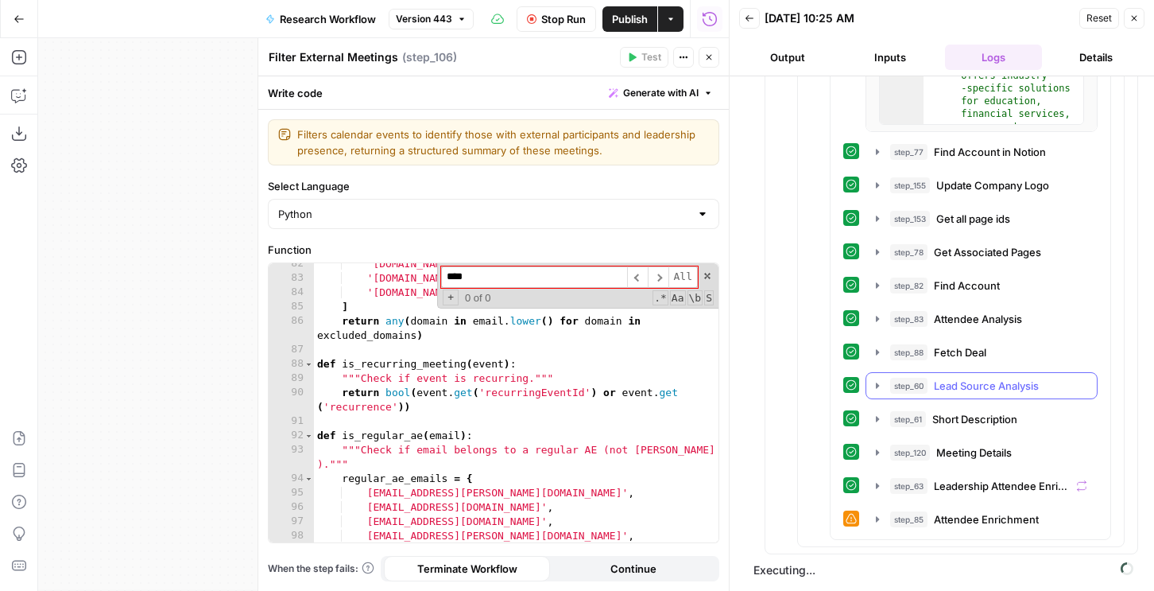
click at [946, 393] on button "step_60 Lead Source Analysis 2 seconds / 1 tasks" at bounding box center [981, 385] width 231 height 25
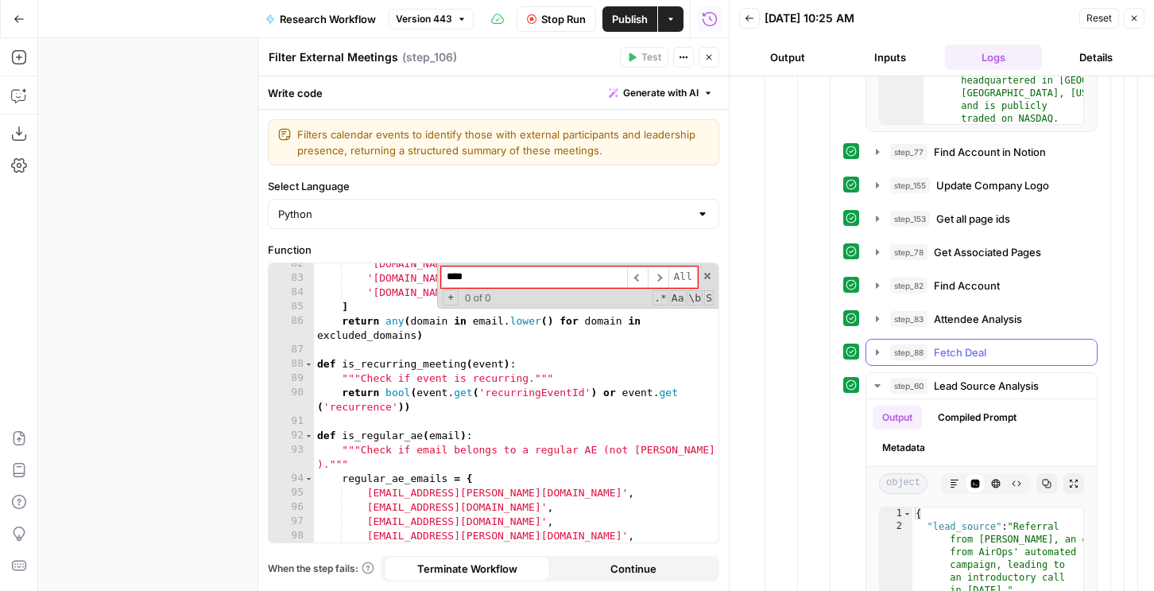
scroll to position [3742, 0]
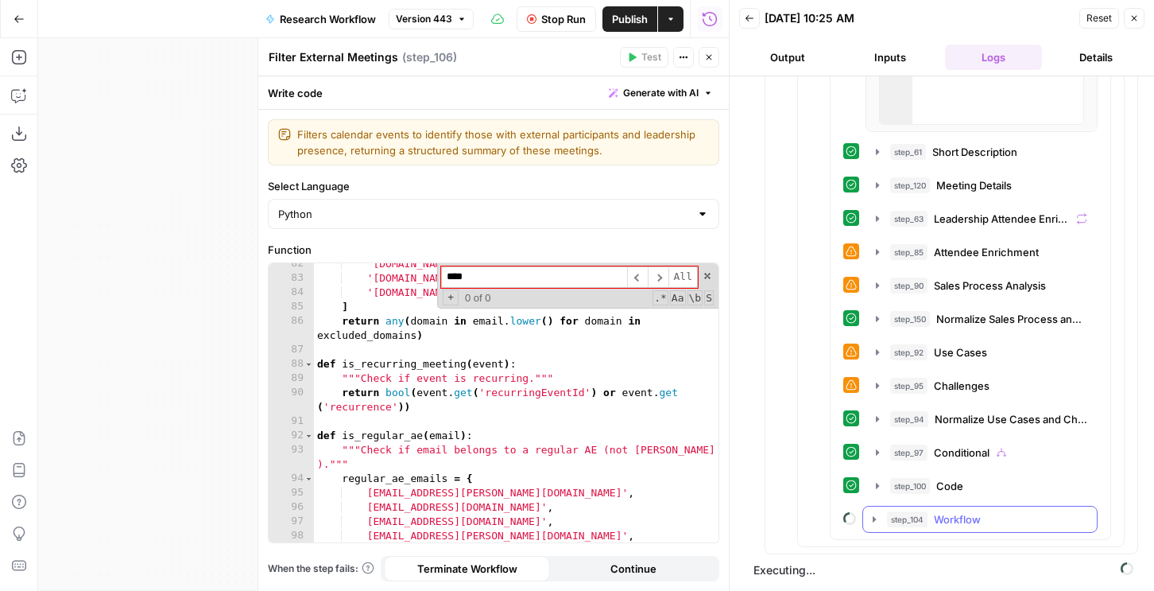
click at [935, 526] on span "Workflow" at bounding box center [957, 519] width 47 height 16
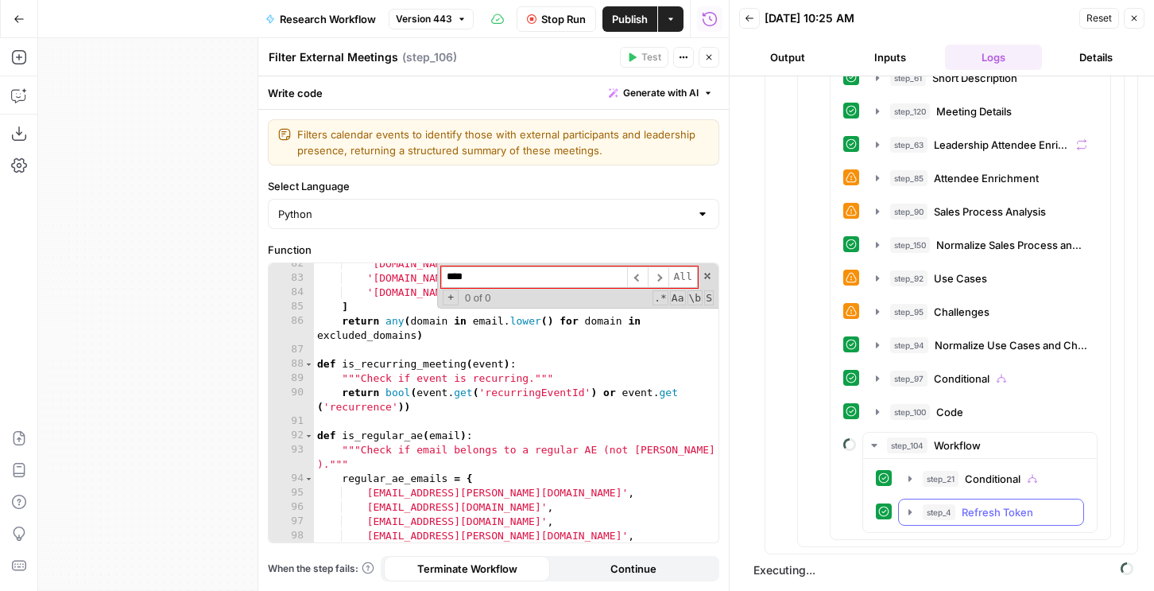
click at [936, 520] on button "step_4 Refresh Token 1 second / 1 tasks" at bounding box center [991, 511] width 184 height 25
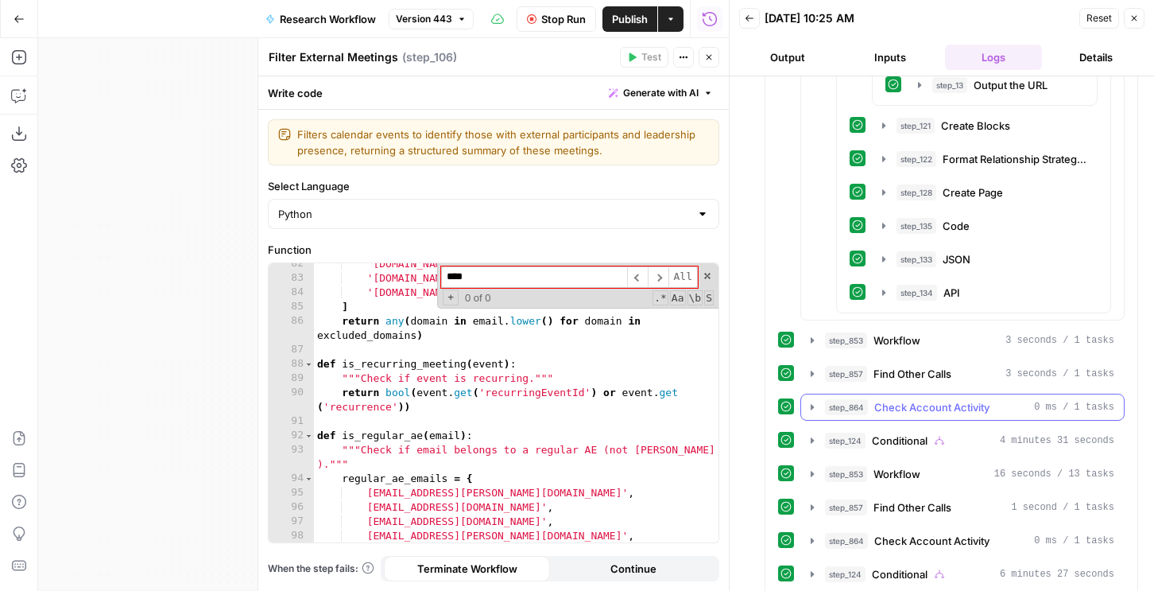
scroll to position [6190, 0]
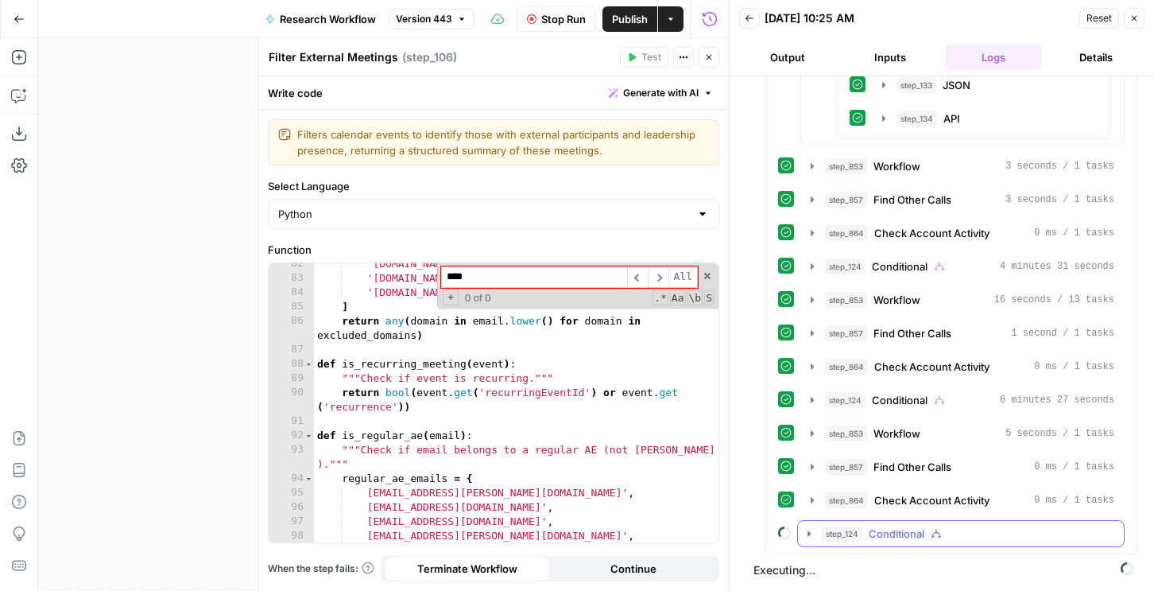
click at [897, 539] on span "Conditional" at bounding box center [897, 533] width 56 height 16
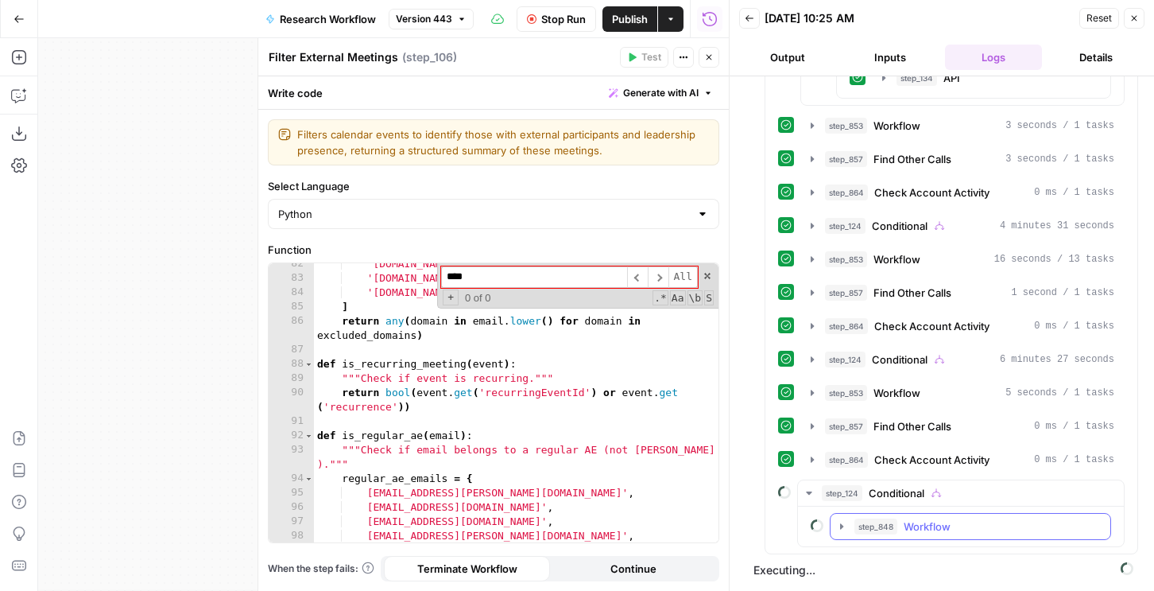
click at [889, 520] on span "step_848" at bounding box center [875, 526] width 43 height 16
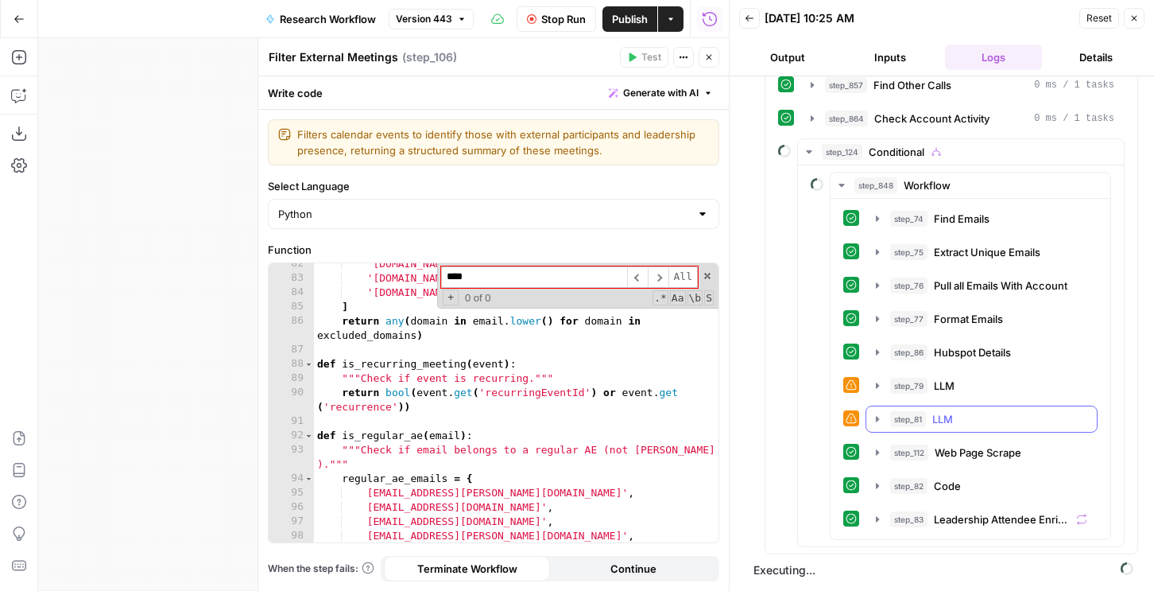
click at [929, 427] on button "step_81 LLM 1 second / 1 tasks" at bounding box center [981, 418] width 231 height 25
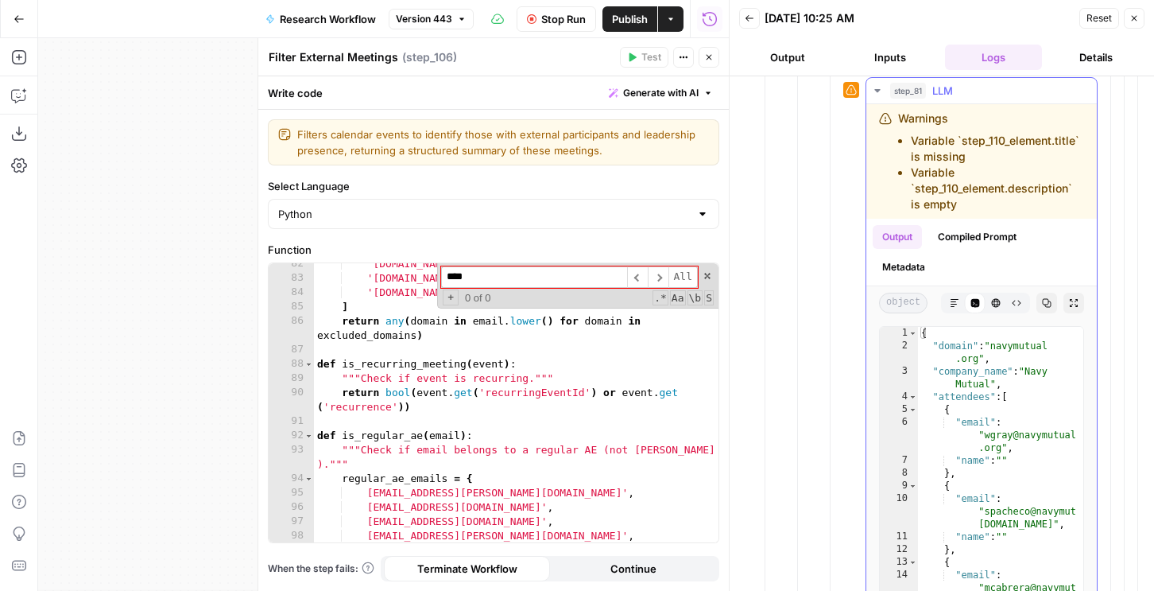
scroll to position [7000, 0]
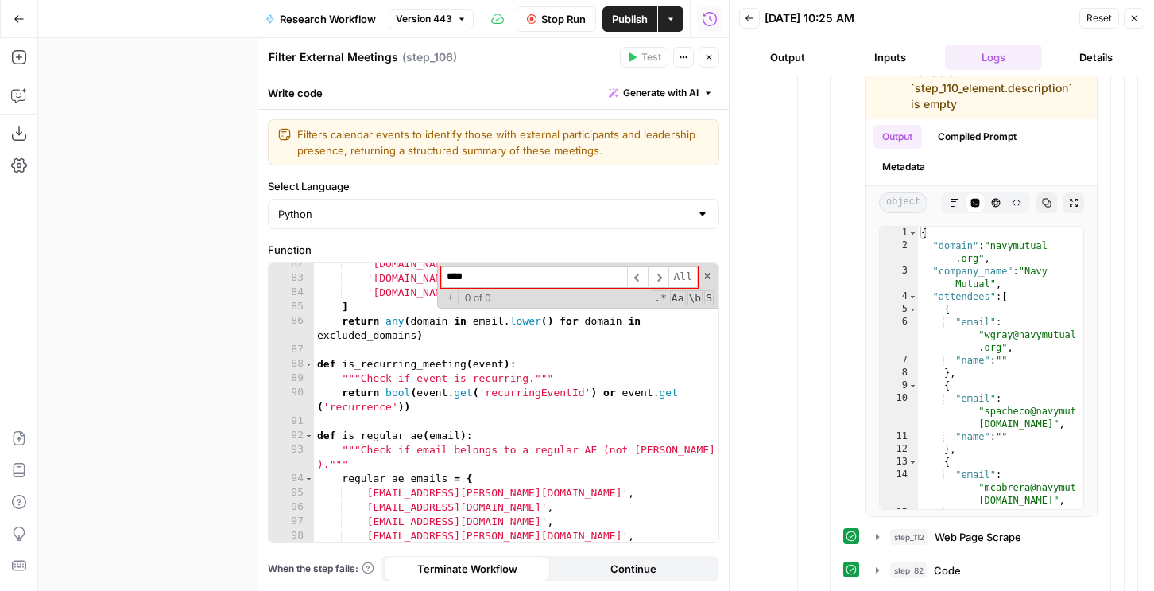
click at [541, 28] on button "Stop Run" at bounding box center [556, 18] width 79 height 25
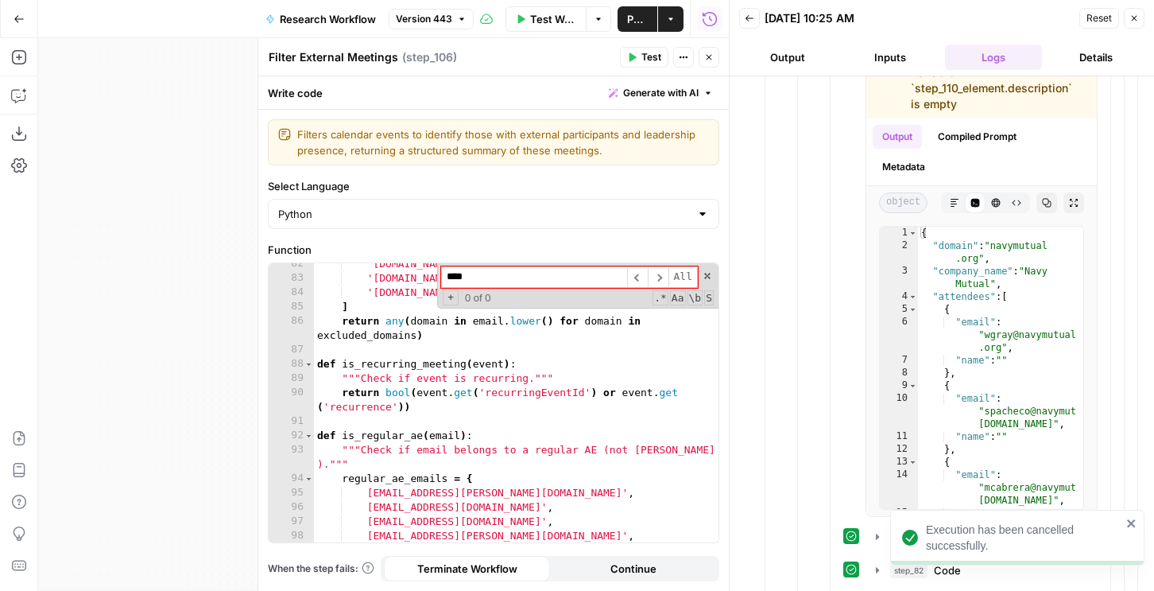
click at [641, 17] on span "Publish" at bounding box center [637, 19] width 21 height 16
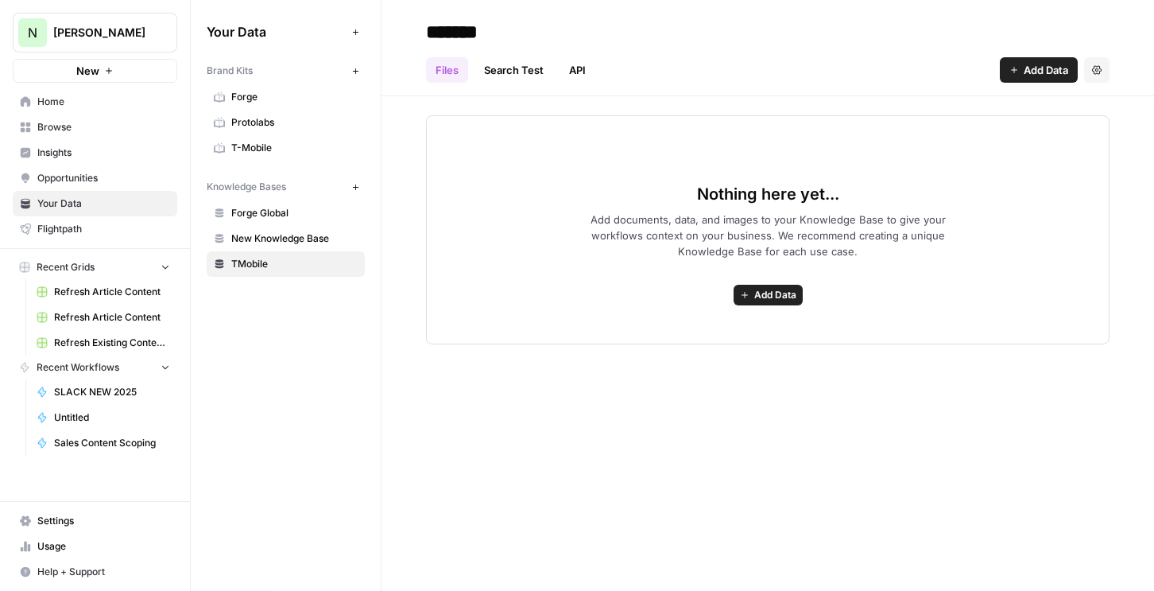
click at [308, 233] on span "New Knowledge Base" at bounding box center [294, 238] width 126 height 14
click at [268, 120] on span "Protolabs" at bounding box center [294, 122] width 126 height 14
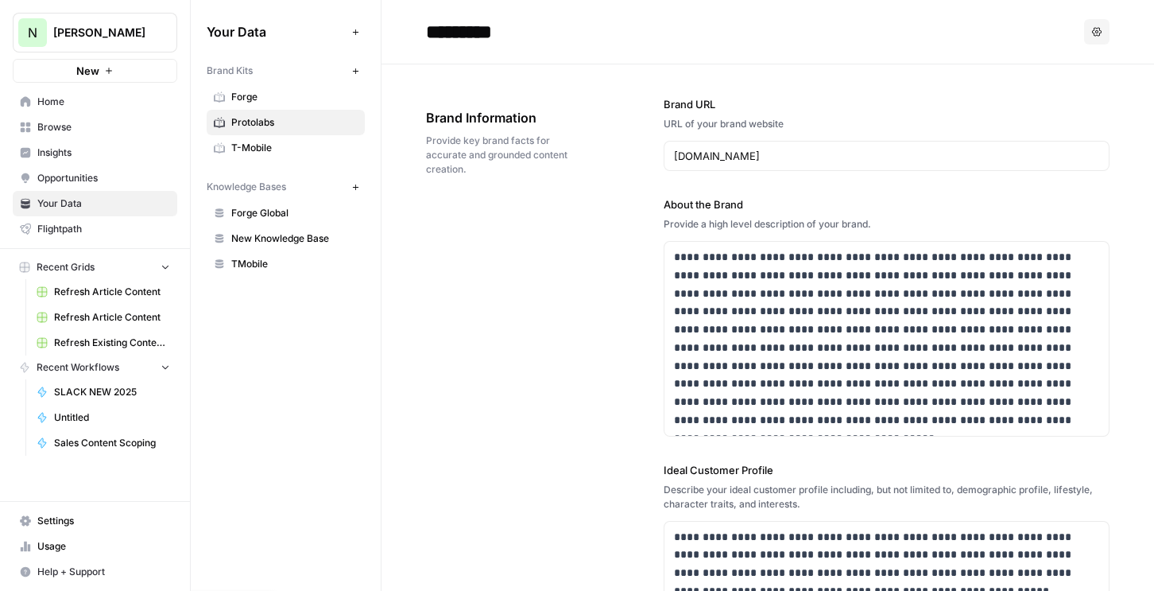
click at [1094, 34] on icon "button" at bounding box center [1097, 32] width 10 height 10
click at [1056, 111] on span "Delete" at bounding box center [1064, 105] width 51 height 16
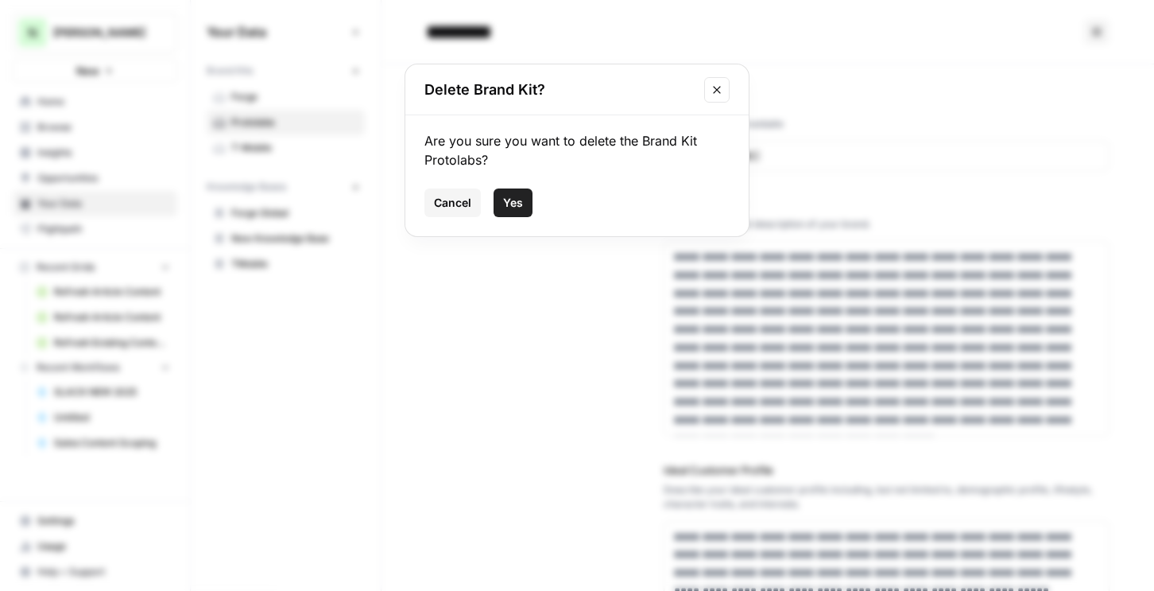
click at [510, 205] on span "Yes" at bounding box center [513, 203] width 20 height 16
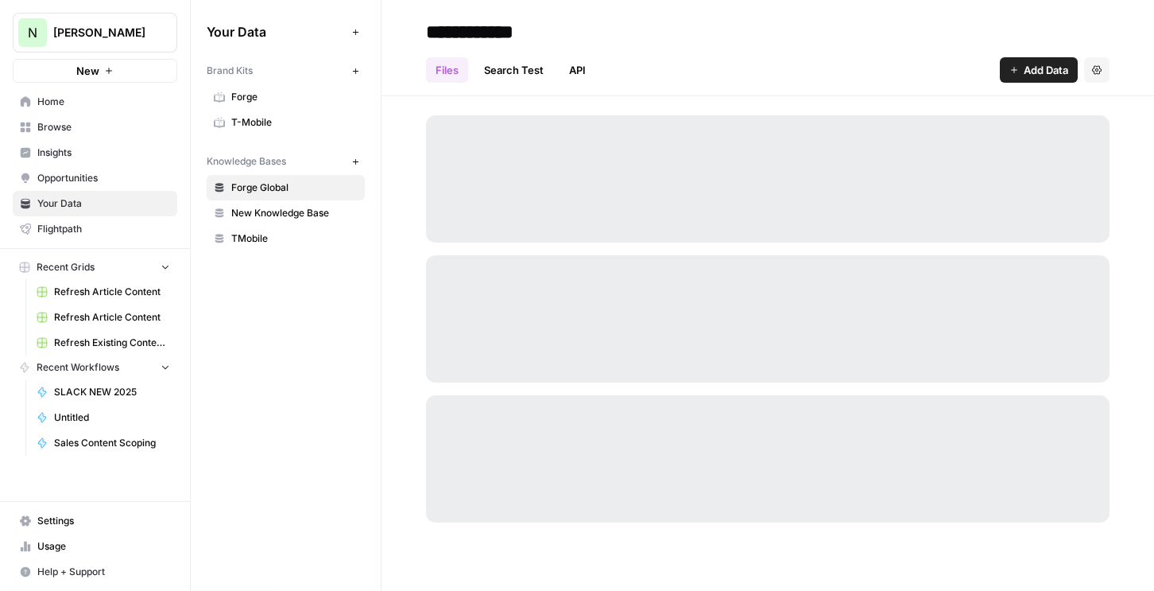
click at [293, 100] on span "Forge" at bounding box center [294, 97] width 126 height 14
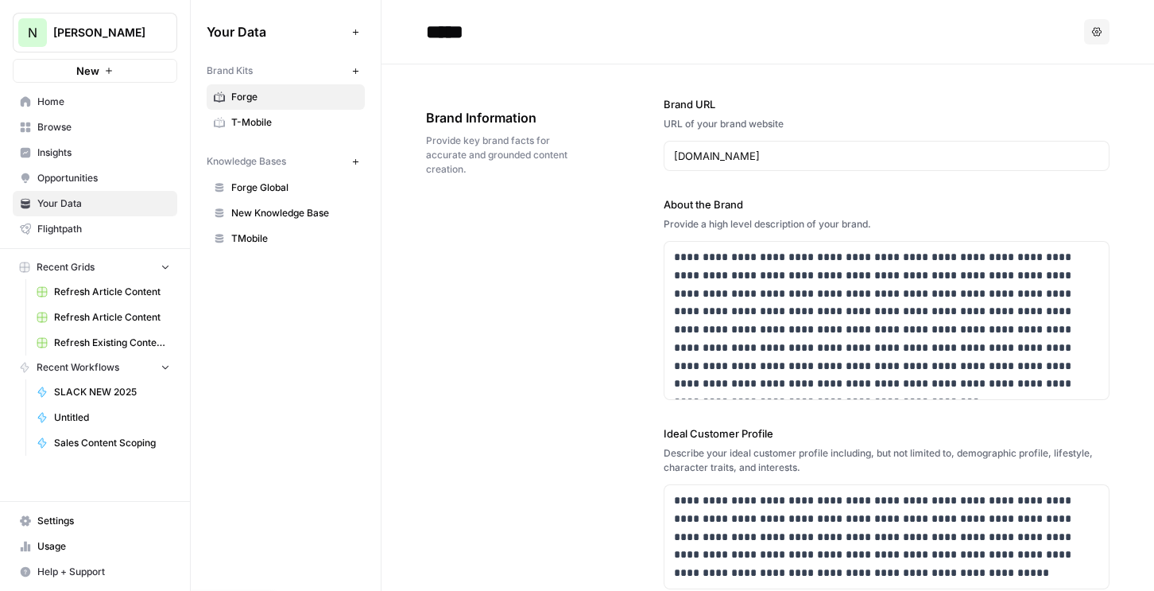
click at [1088, 34] on button "Options" at bounding box center [1096, 31] width 25 height 25
click at [1035, 102] on div "Delete" at bounding box center [1058, 105] width 75 height 16
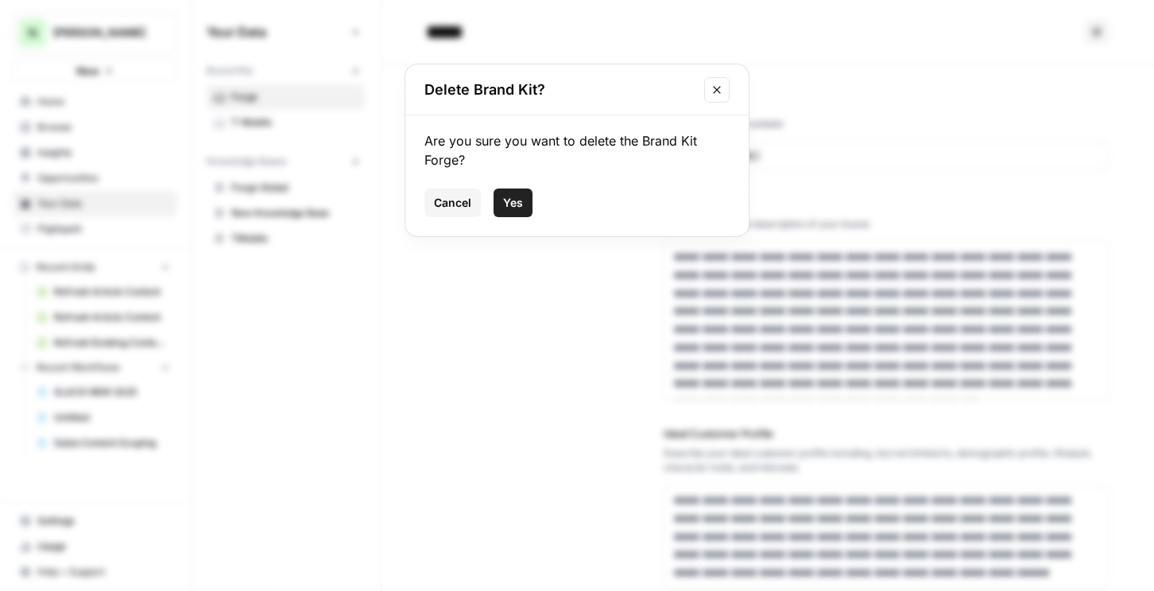
click at [513, 199] on span "Yes" at bounding box center [513, 203] width 20 height 16
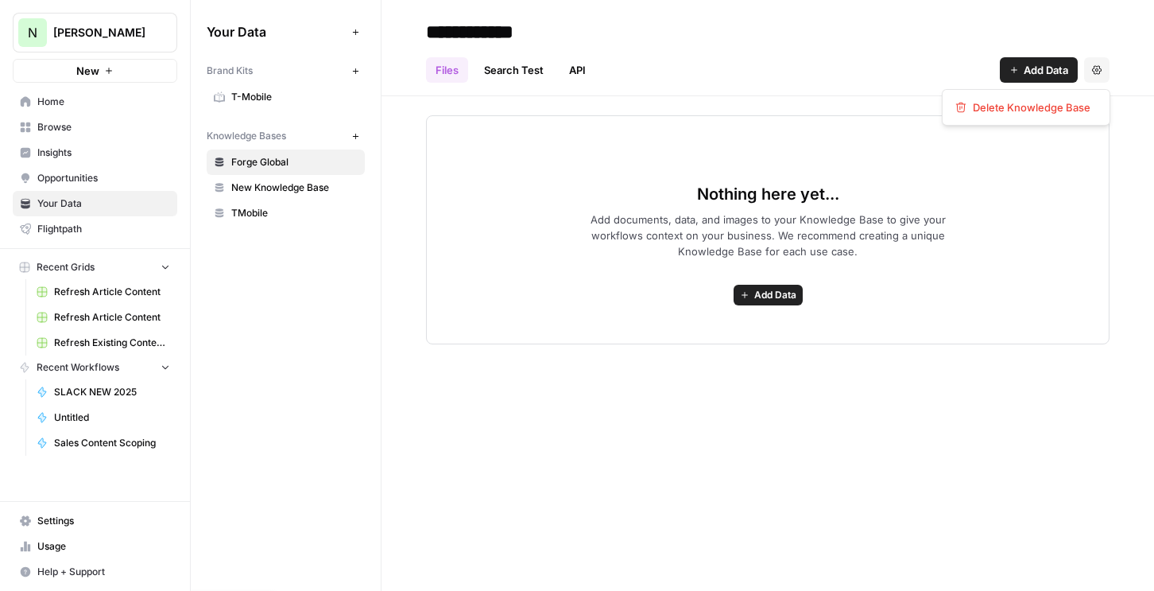
click at [1089, 72] on button "Settings" at bounding box center [1096, 69] width 25 height 25
click at [1046, 111] on span "Delete Knowledge Base" at bounding box center [1032, 107] width 118 height 16
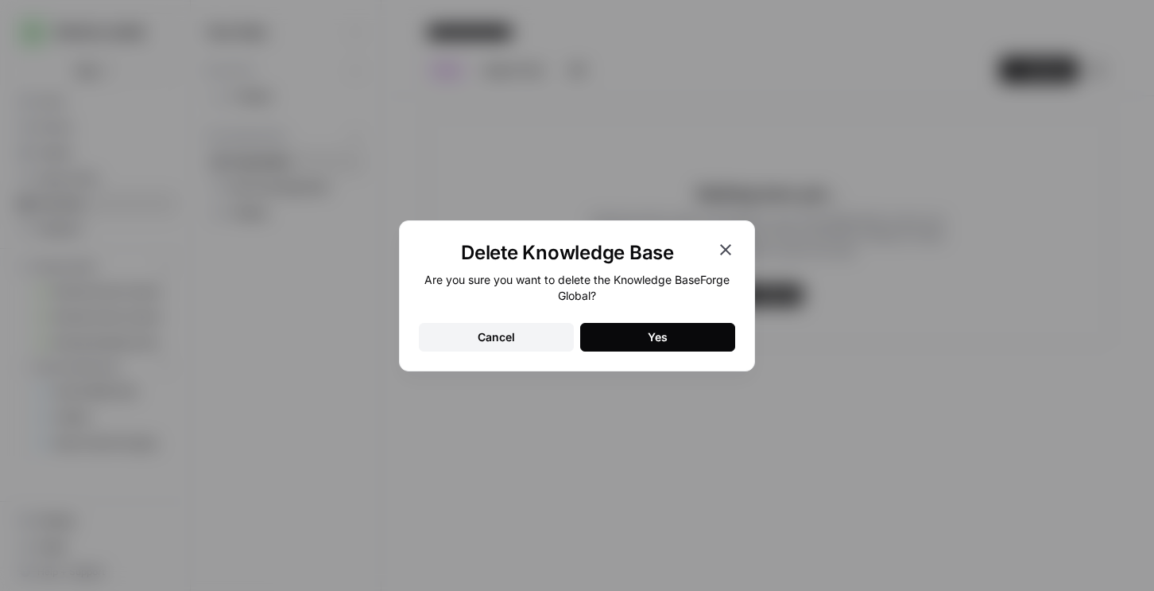
click at [612, 325] on button "Yes" at bounding box center [657, 337] width 155 height 29
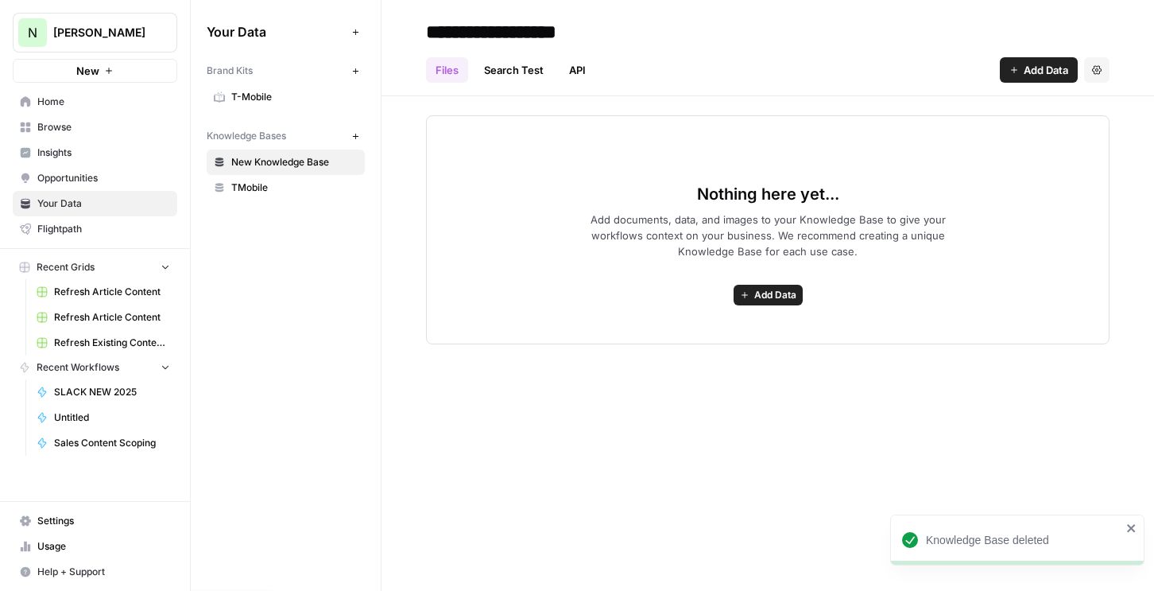
click at [60, 26] on span "Nicole G" at bounding box center [101, 33] width 96 height 16
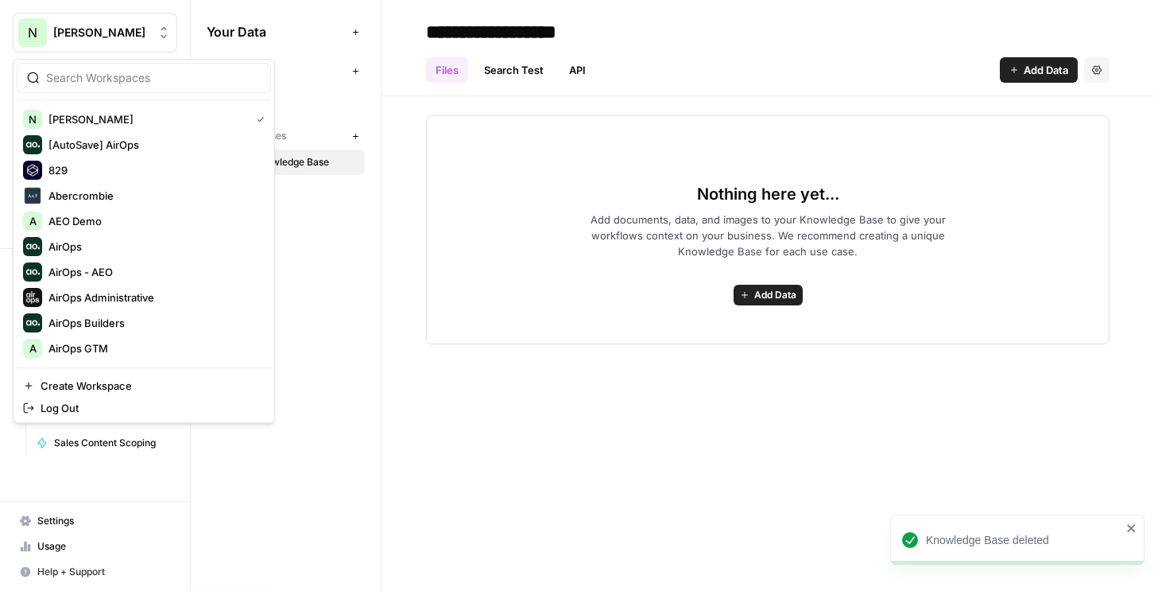
click at [60, 37] on span "Nicole G" at bounding box center [101, 33] width 96 height 16
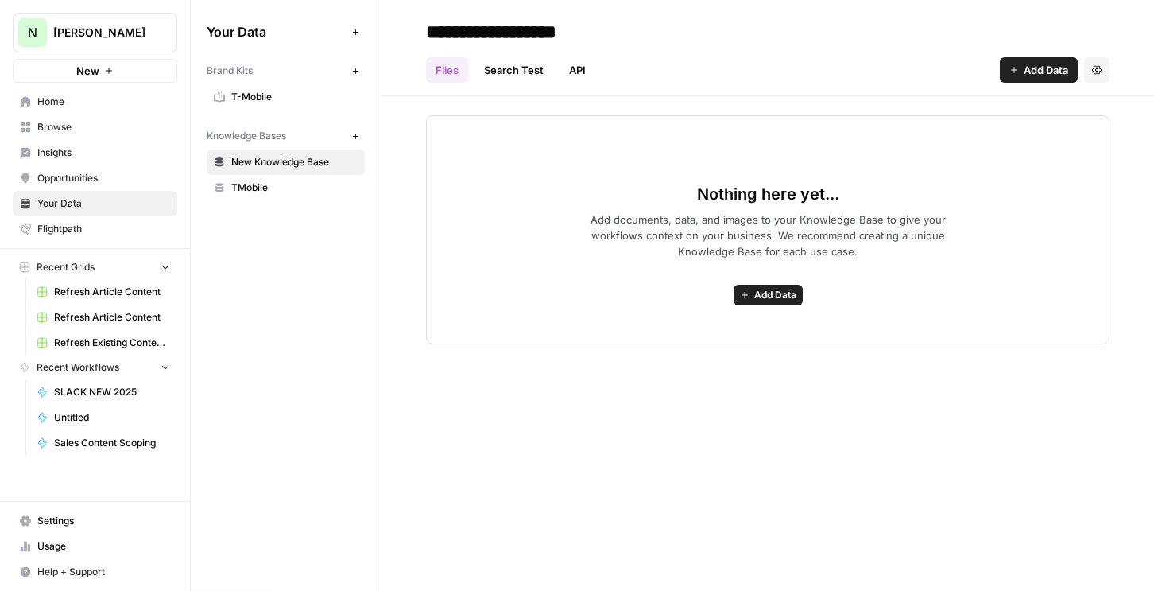
click at [51, 153] on span "Insights" at bounding box center [103, 152] width 133 height 14
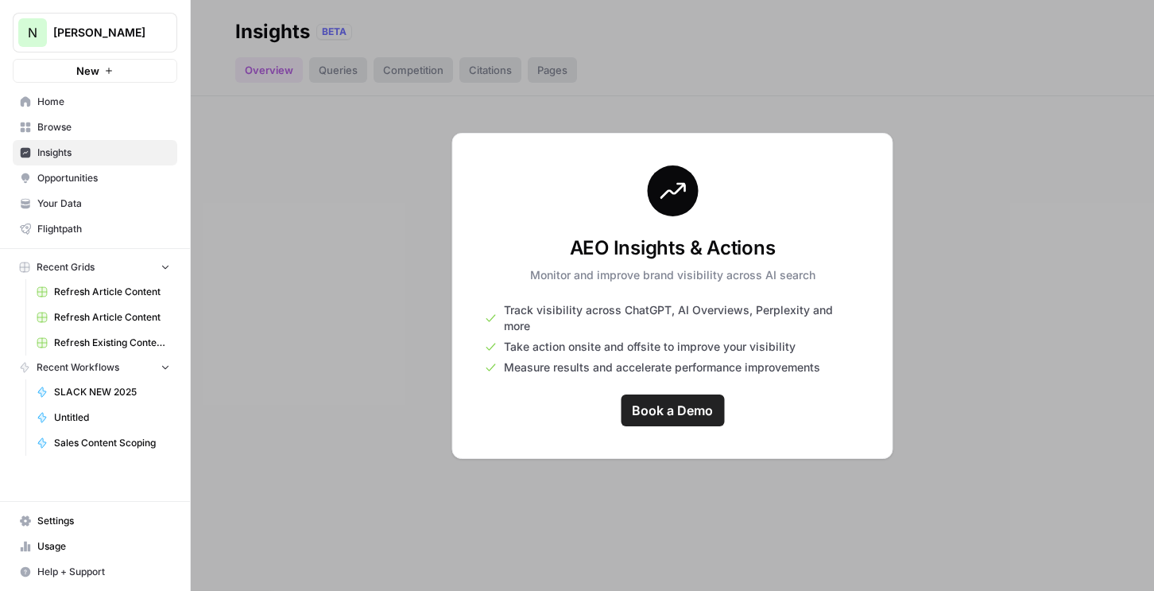
click at [172, 45] on button "N Nicole G" at bounding box center [95, 33] width 165 height 40
click at [141, 34] on span "Nicole G" at bounding box center [101, 33] width 96 height 16
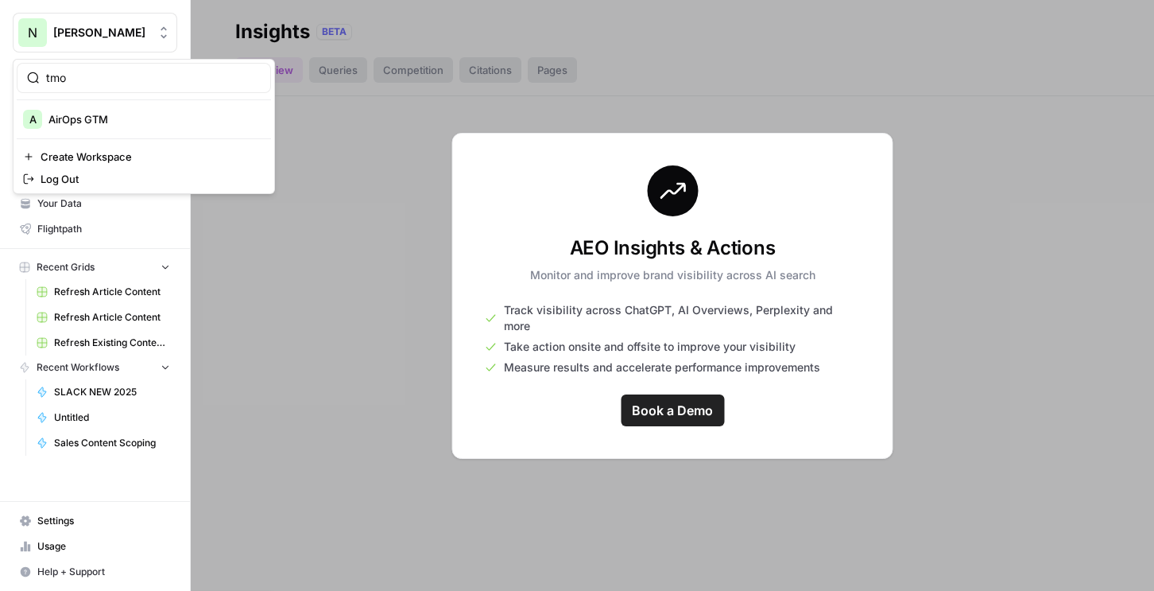
type input "tmob"
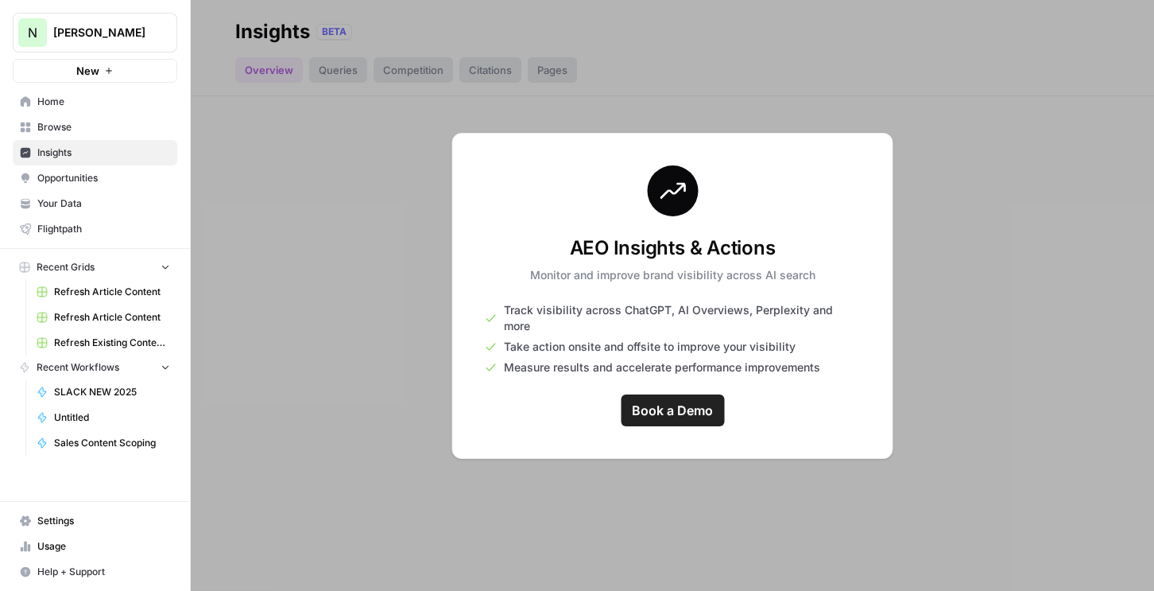
click at [68, 509] on link "Settings" at bounding box center [95, 520] width 165 height 25
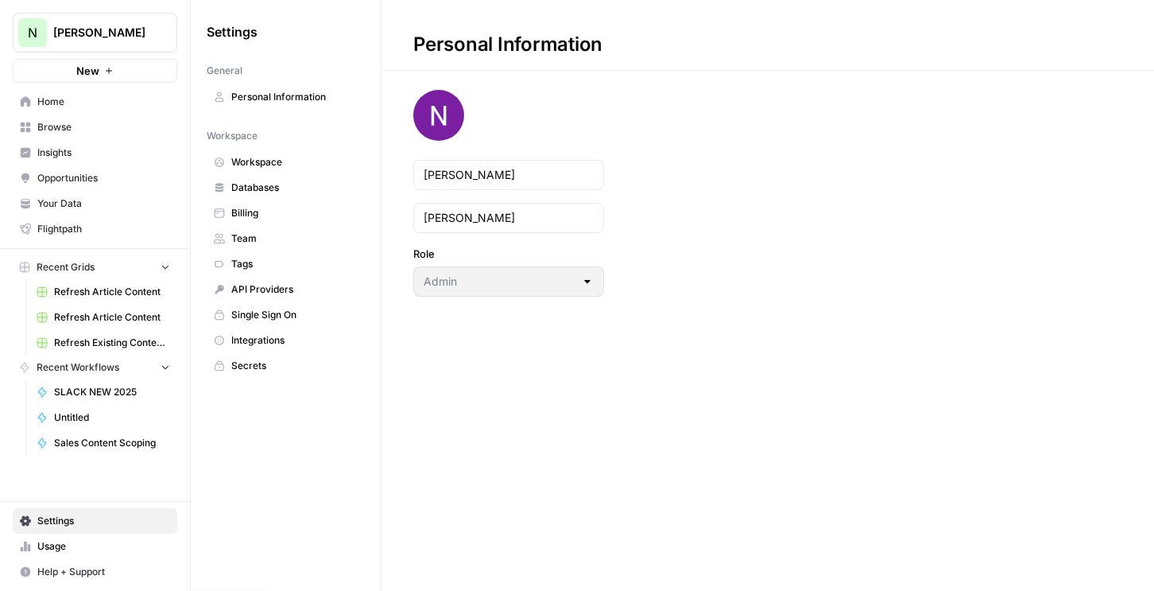
click at [273, 157] on span "Workspace" at bounding box center [294, 162] width 126 height 14
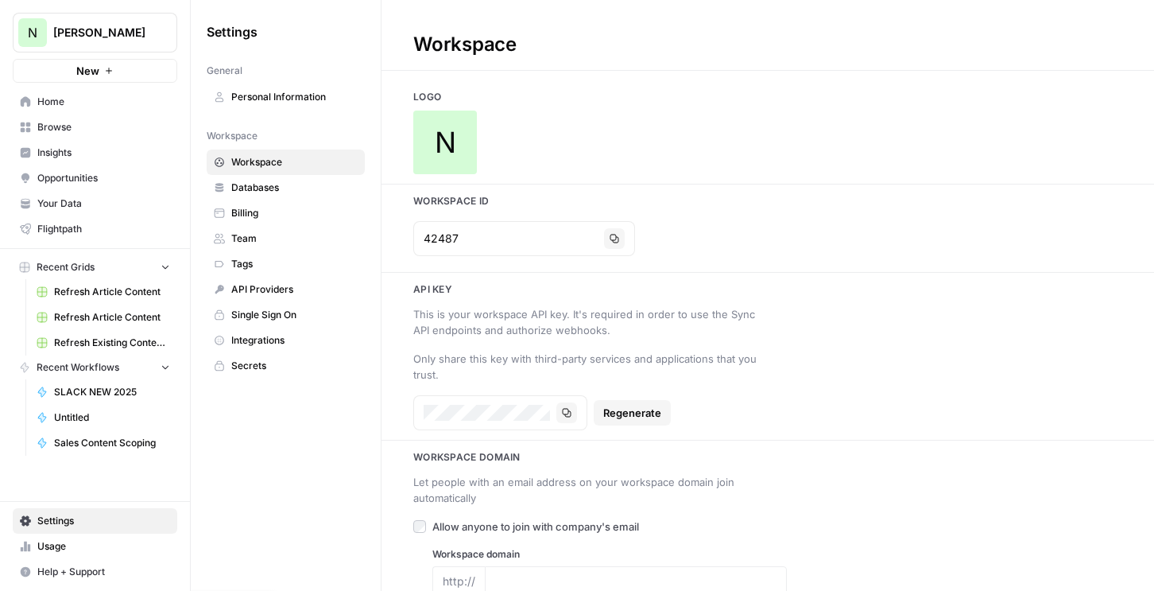
drag, startPoint x: 84, startPoint y: 196, endPoint x: 90, endPoint y: 189, distance: 9.1
click at [84, 196] on span "Your Data" at bounding box center [103, 203] width 133 height 14
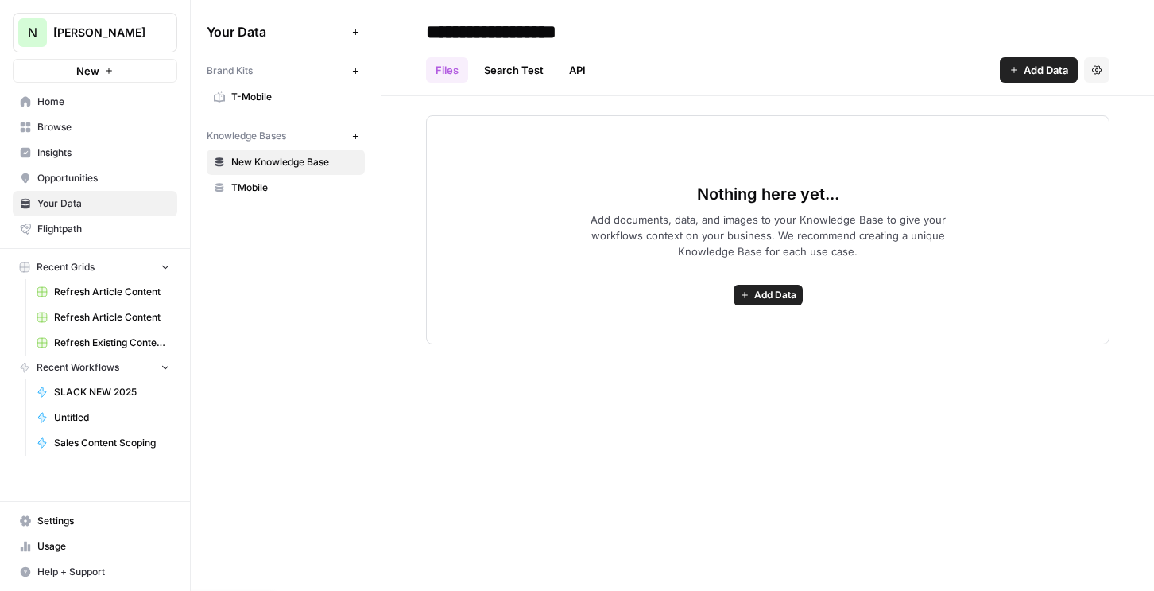
click at [273, 87] on link "T-Mobile" at bounding box center [286, 96] width 158 height 25
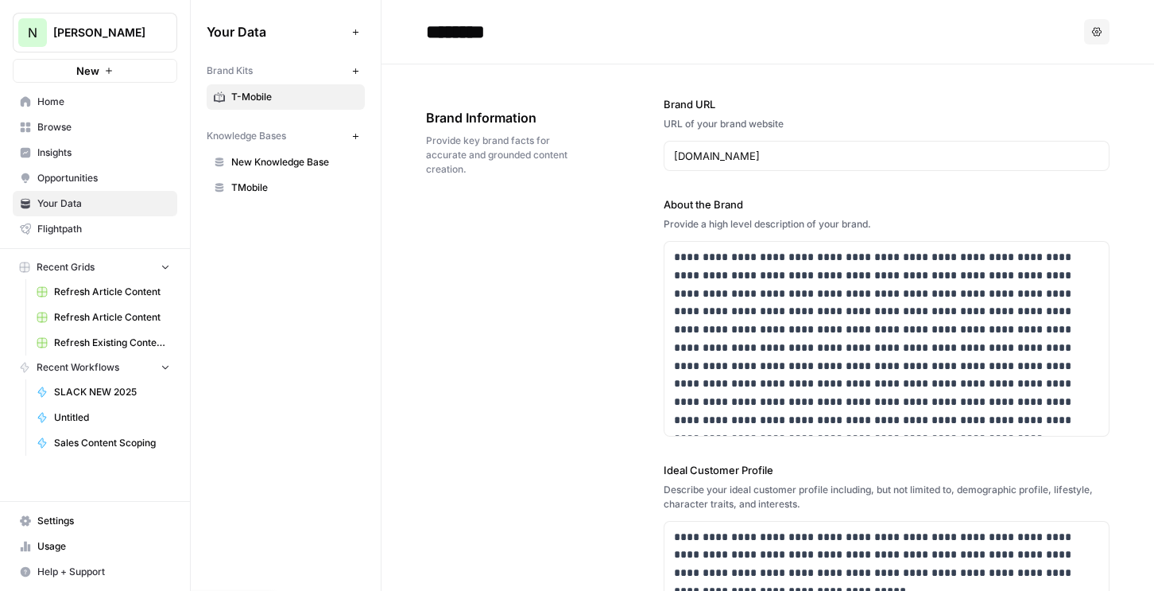
click at [260, 163] on span "New Knowledge Base" at bounding box center [294, 162] width 126 height 14
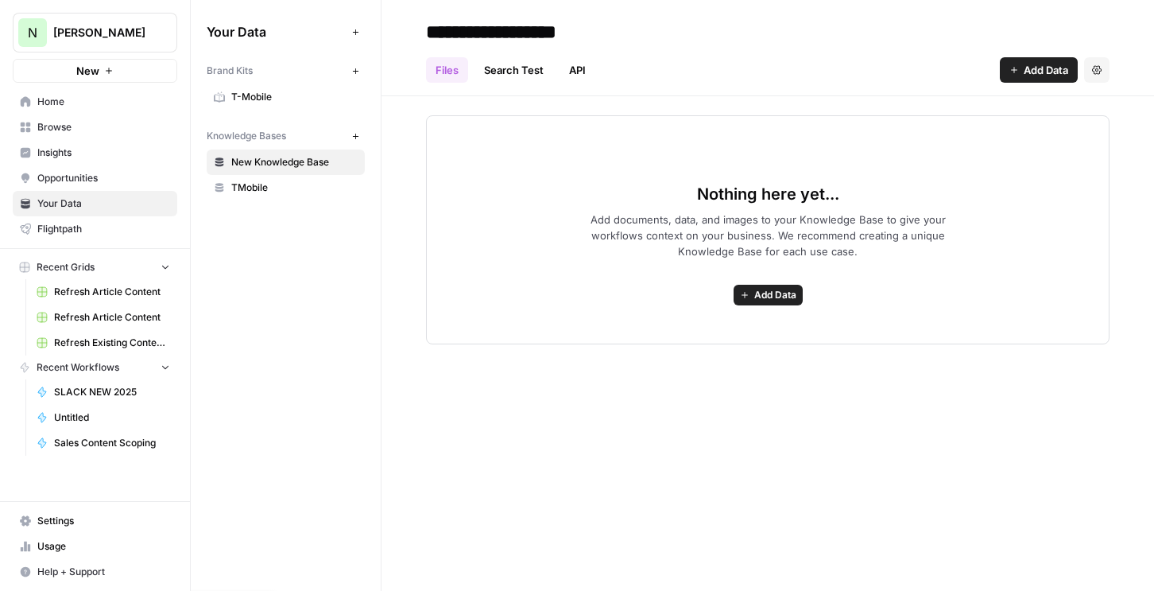
click at [611, 26] on input "**********" at bounding box center [547, 32] width 254 height 32
click at [447, 23] on input "**********" at bounding box center [547, 32] width 254 height 32
paste input "**********"
type input "**********"
click at [1044, 80] on button "Add Data" at bounding box center [1039, 69] width 78 height 25
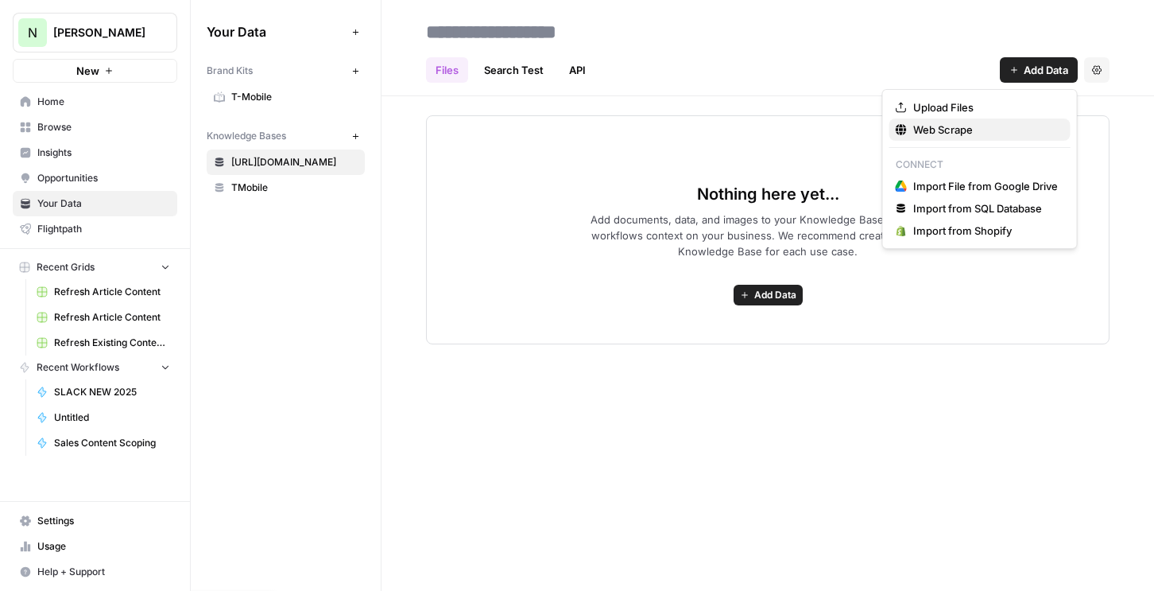
click at [975, 125] on span "Web Scrape" at bounding box center [985, 130] width 145 height 16
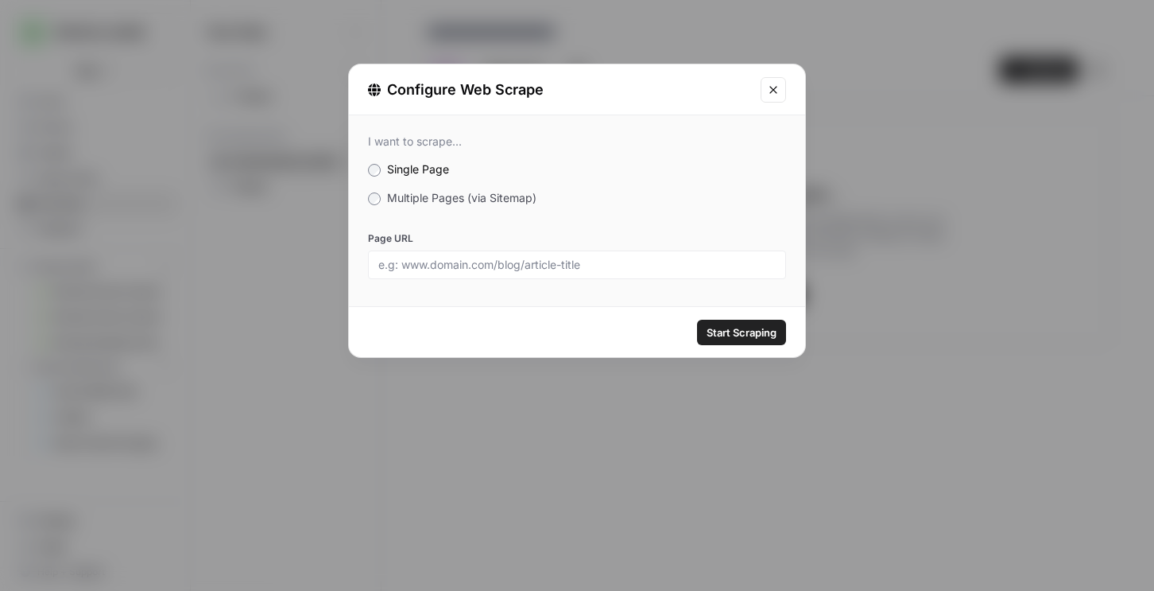
click at [486, 198] on span "Multiple Pages (via Sitemap)" at bounding box center [461, 198] width 149 height 14
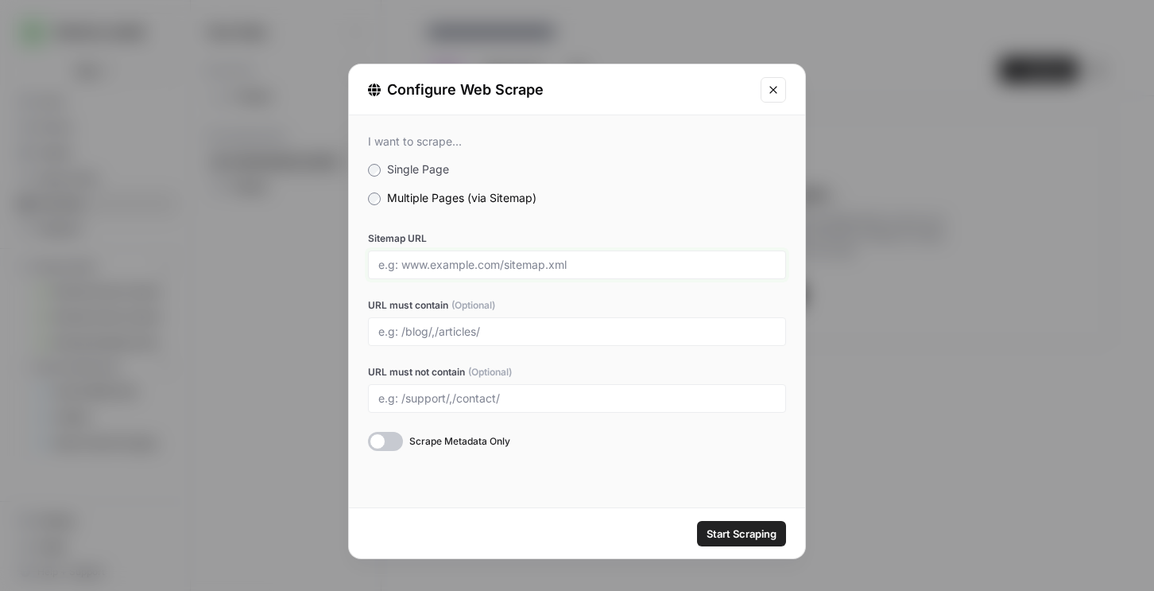
click at [424, 262] on input "Sitemap URL" at bounding box center [576, 265] width 397 height 14
paste input "https://www.t-mobile.com/home-internet/the-signal/category/internet-devices"
drag, startPoint x: 505, startPoint y: 265, endPoint x: 807, endPoint y: 272, distance: 302.1
click at [807, 272] on div "Configure Web Scrape I want to scrape... Single Page Multiple Pages (via Sitema…" at bounding box center [577, 295] width 1154 height 591
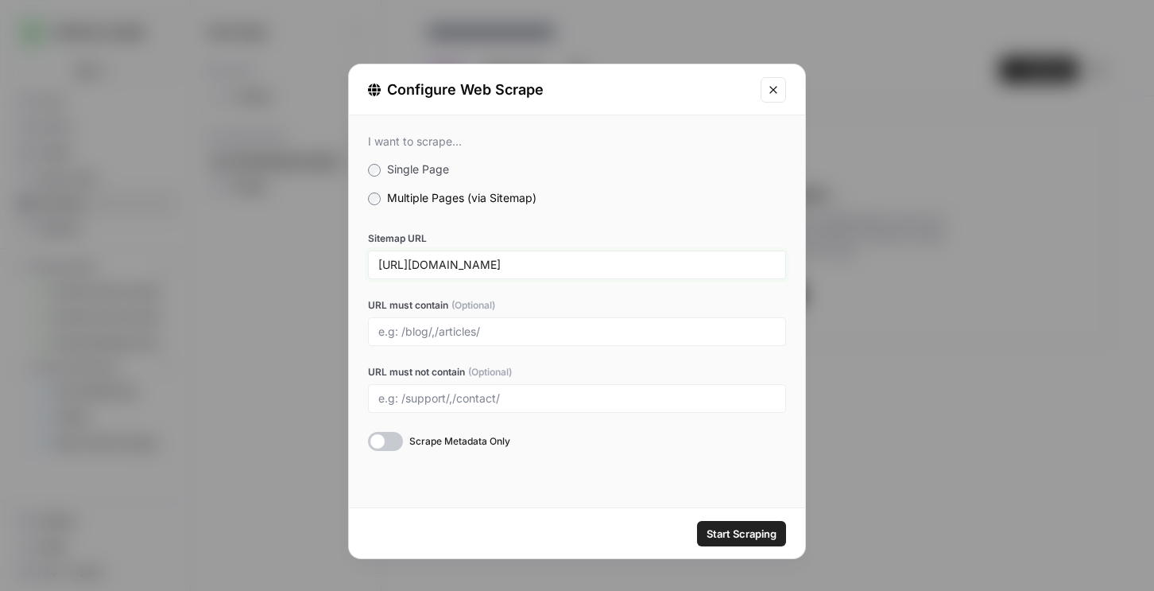
scroll to position [0, 0]
type input "https://www.t-mobile.com/sitemap.xml"
type input "the-signal"
click at [697, 521] on button "Start Scraping" at bounding box center [741, 533] width 89 height 25
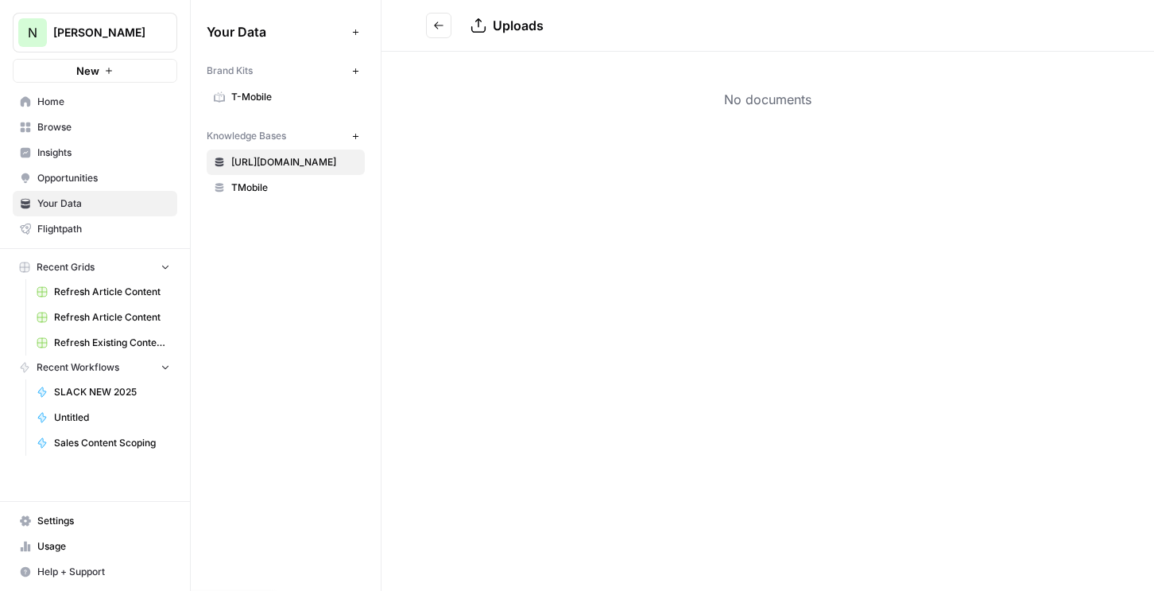
click at [287, 188] on span "TMobile" at bounding box center [294, 187] width 126 height 14
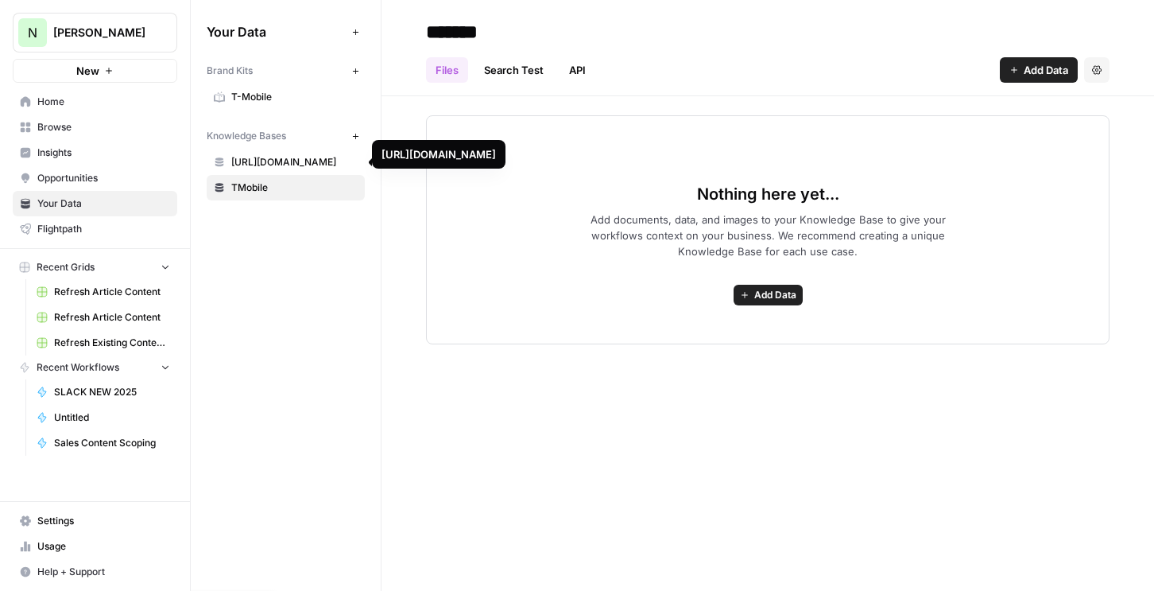
click at [309, 161] on span "https://www.t-mobile.com/home-internet/the-signal/category/internet-devices" at bounding box center [294, 162] width 126 height 14
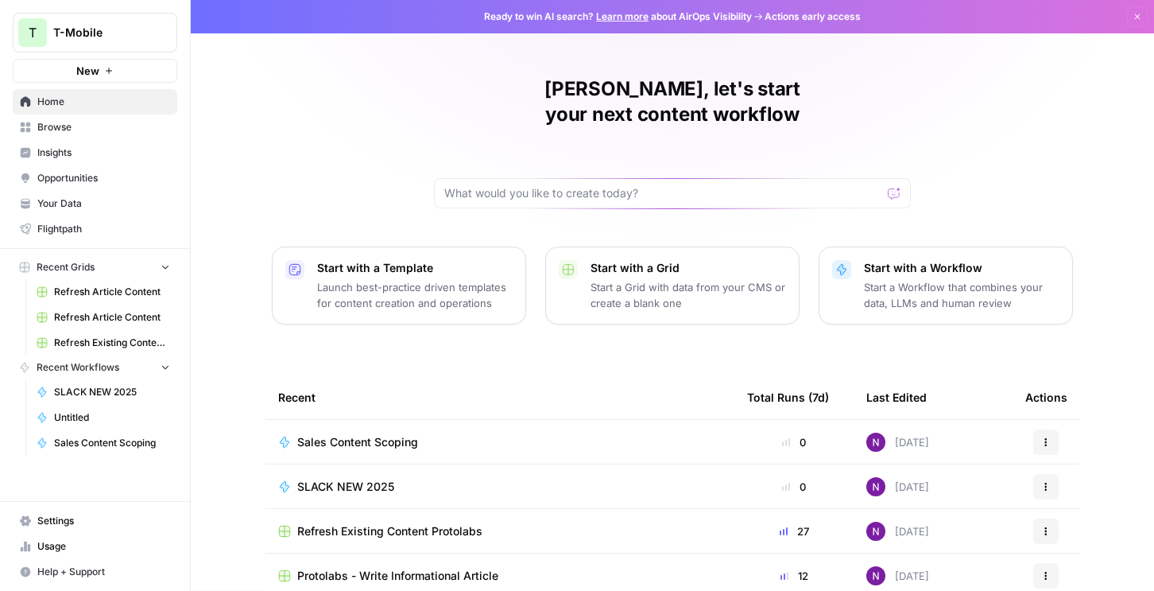
click at [86, 529] on link "Settings" at bounding box center [95, 520] width 165 height 25
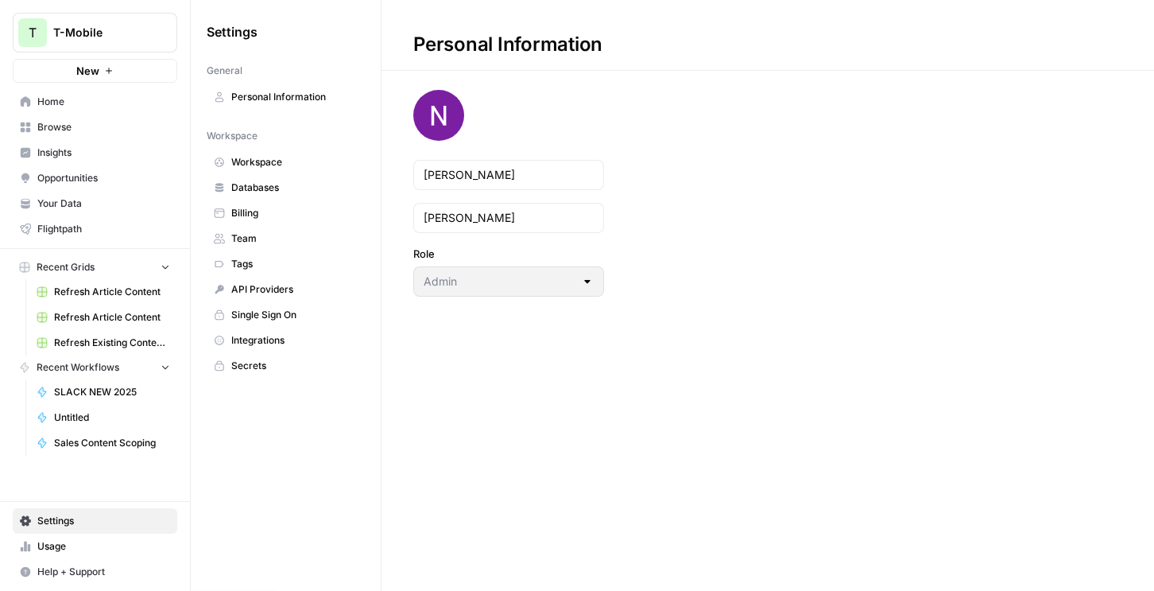
click at [88, 147] on span "Insights" at bounding box center [103, 152] width 133 height 14
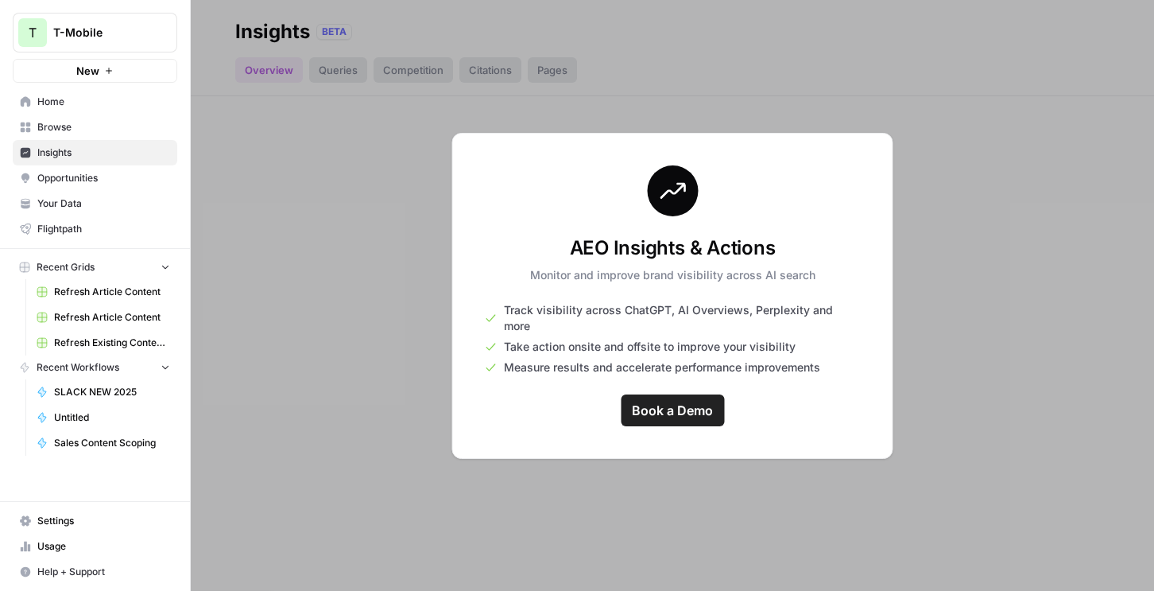
click at [86, 502] on nav "Settings Usage Help + Support" at bounding box center [95, 546] width 190 height 89
click at [85, 507] on nav "Settings Usage Help + Support" at bounding box center [95, 546] width 190 height 89
click at [79, 517] on span "Settings" at bounding box center [103, 520] width 133 height 14
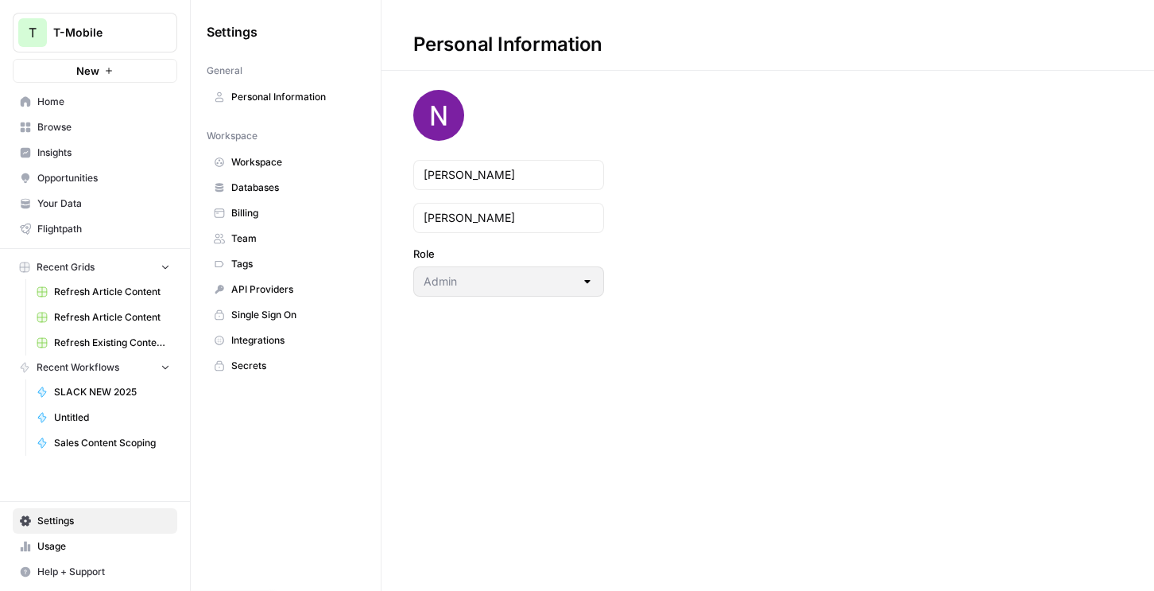
click at [274, 161] on span "Workspace" at bounding box center [294, 162] width 126 height 14
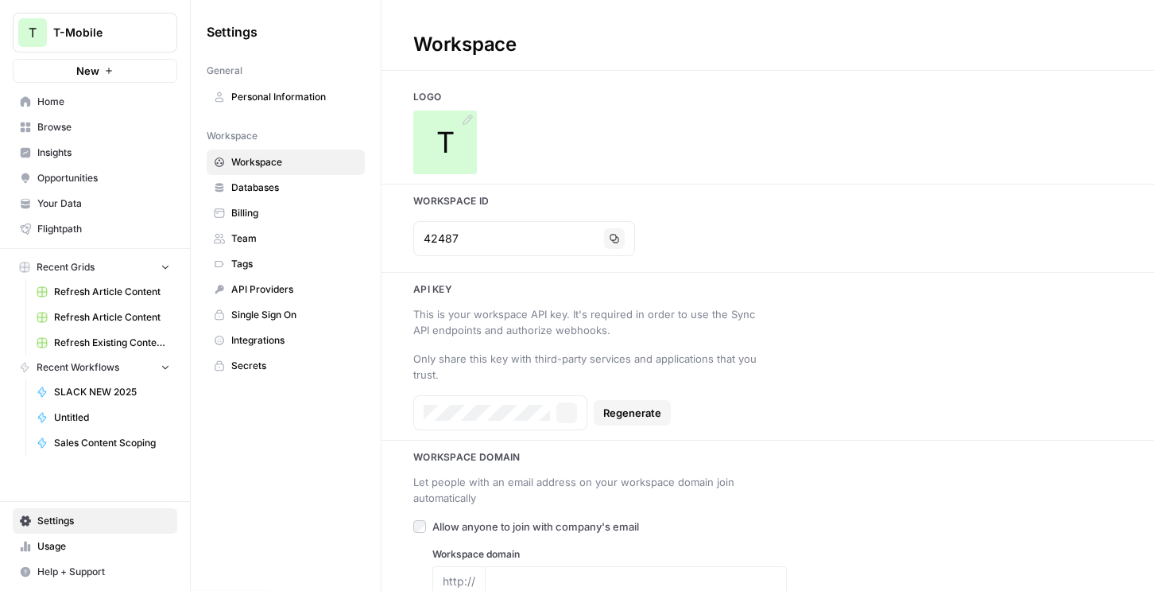
click at [446, 145] on span "T" at bounding box center [445, 142] width 18 height 32
click at [467, 123] on icon at bounding box center [467, 120] width 13 height 13
click at [439, 122] on div "T" at bounding box center [445, 142] width 64 height 64
click at [468, 116] on icon at bounding box center [468, 119] width 10 height 10
click at [465, 121] on icon at bounding box center [467, 120] width 13 height 13
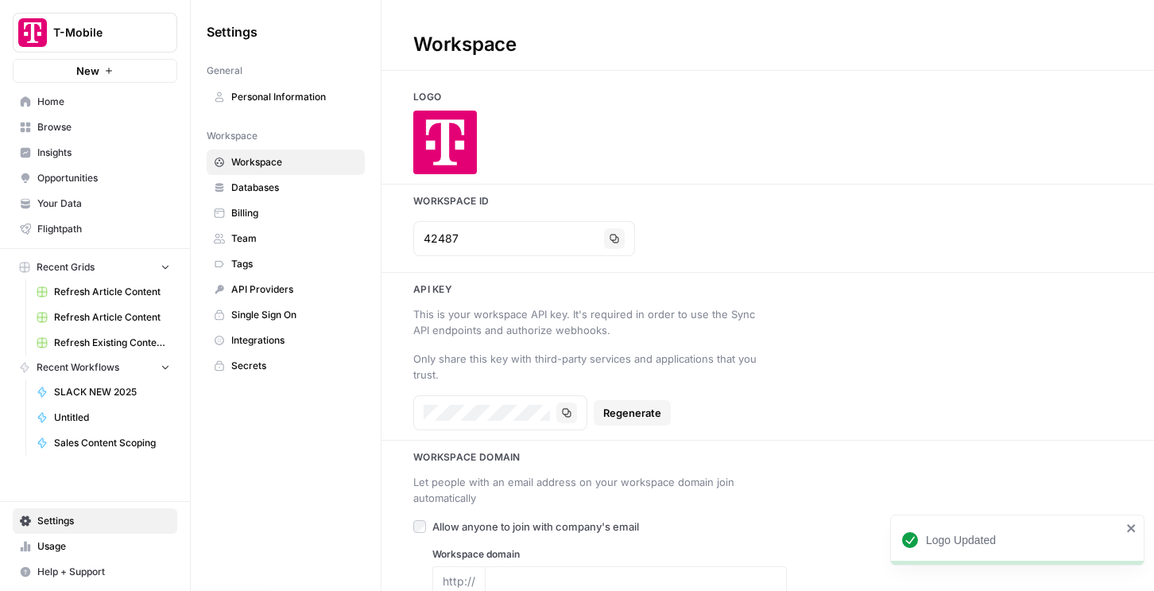
click at [79, 299] on link "Refresh Article Content" at bounding box center [103, 291] width 148 height 25
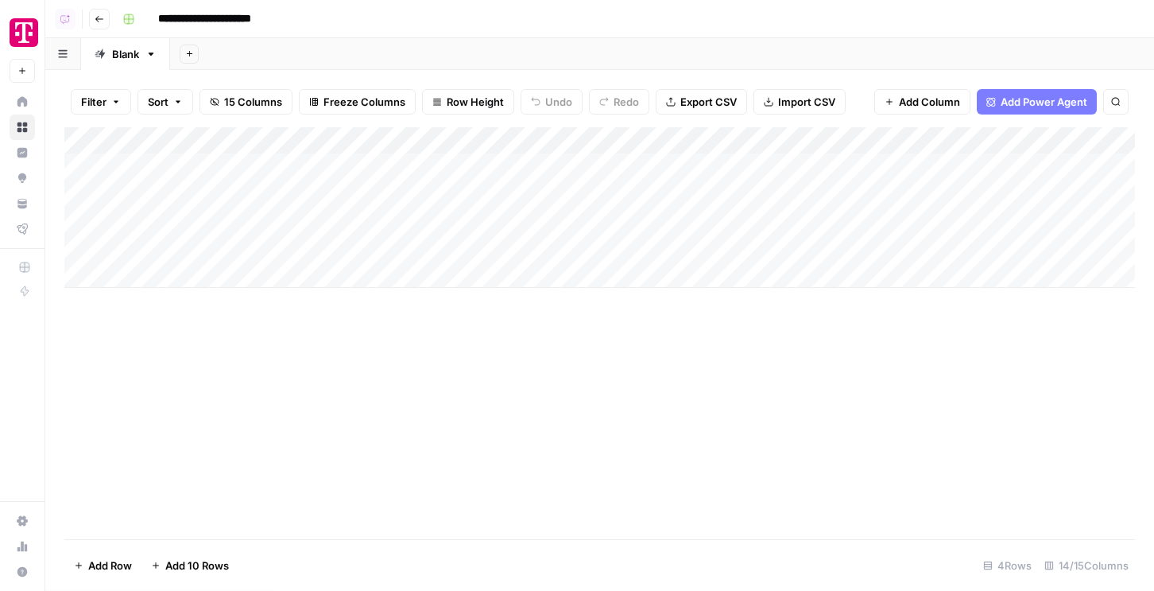
click at [104, 17] on button "Go back" at bounding box center [99, 19] width 21 height 21
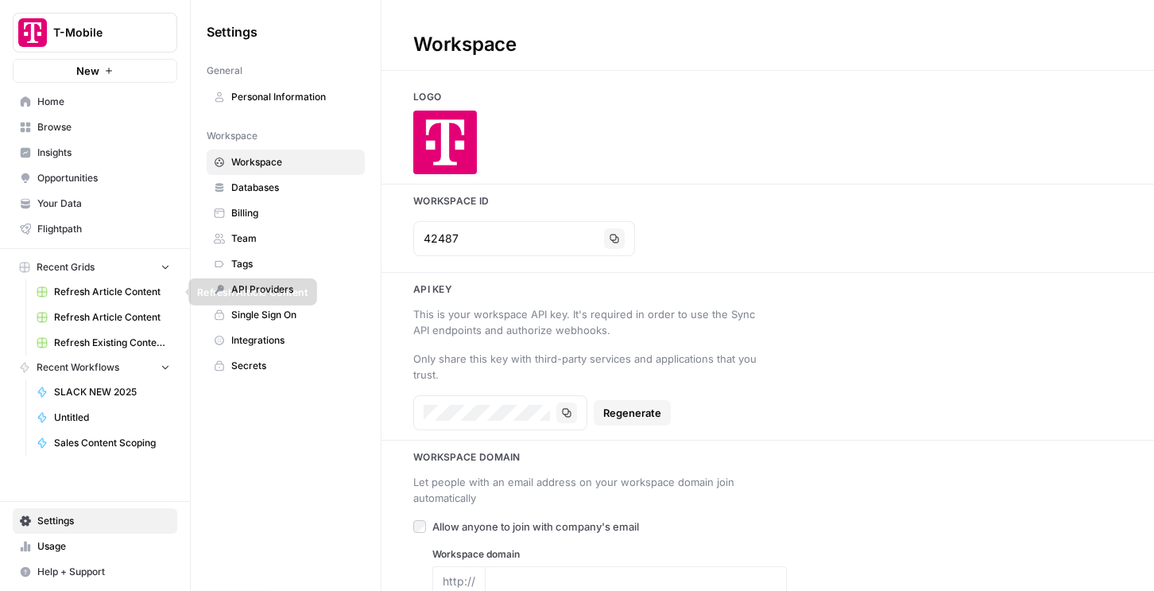
click at [117, 294] on span "Refresh Article Content" at bounding box center [112, 292] width 116 height 14
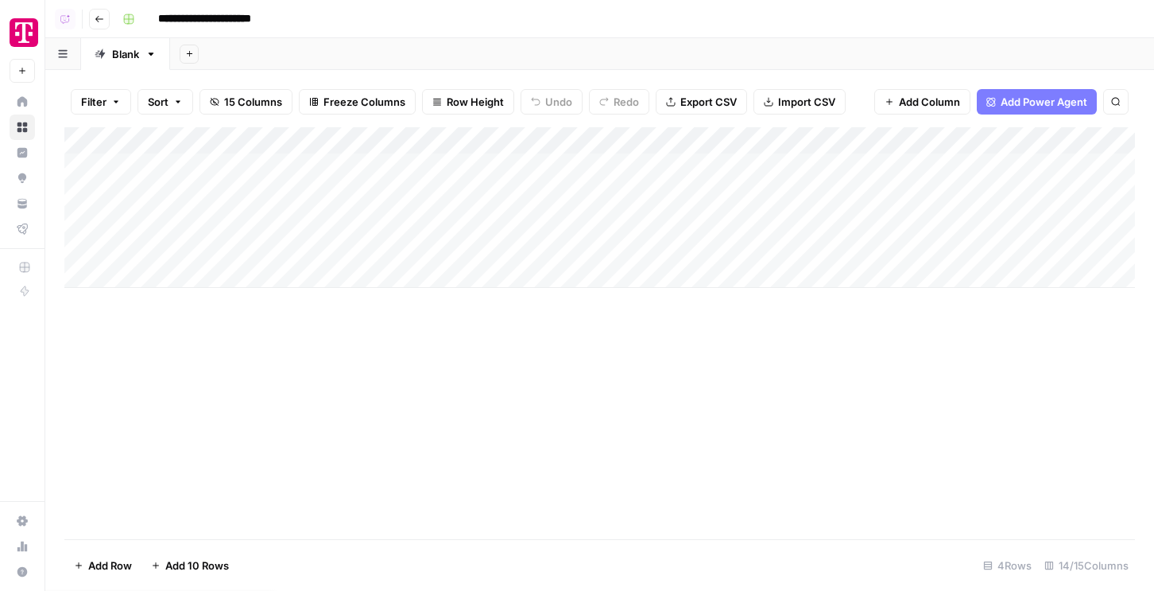
drag, startPoint x: 236, startPoint y: 168, endPoint x: 235, endPoint y: 238, distance: 70.7
click at [235, 238] on div "Add Column" at bounding box center [599, 207] width 1071 height 161
click at [261, 168] on div "Add Column" at bounding box center [599, 207] width 1071 height 161
type input "**********"
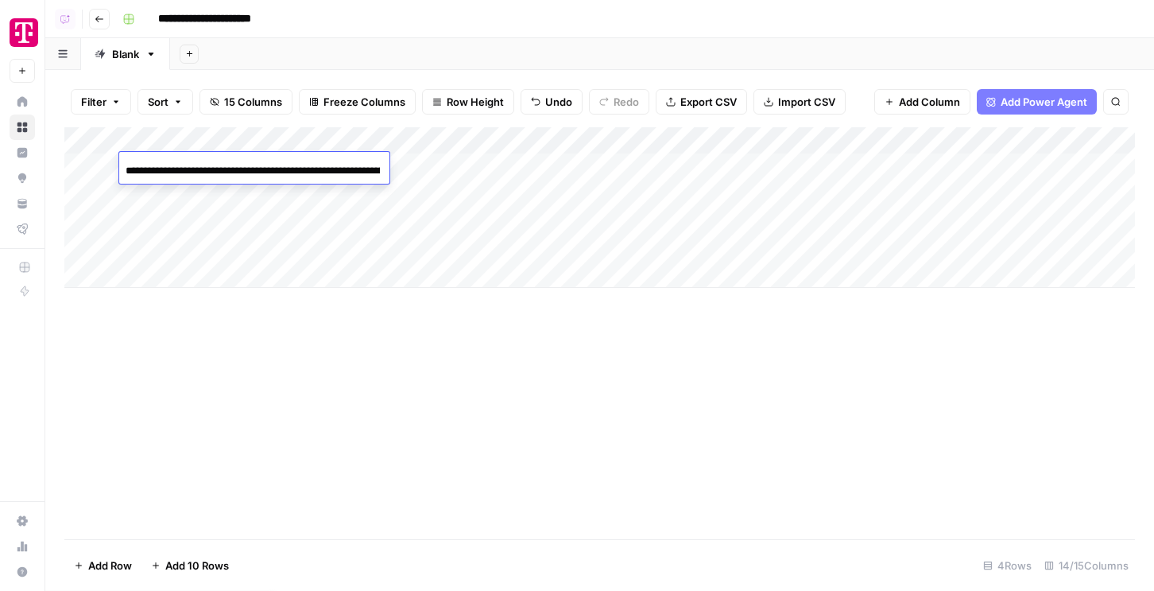
scroll to position [0, 185]
click at [262, 216] on div "Add Column" at bounding box center [599, 207] width 1071 height 161
click at [452, 163] on div "Add Column" at bounding box center [599, 207] width 1071 height 161
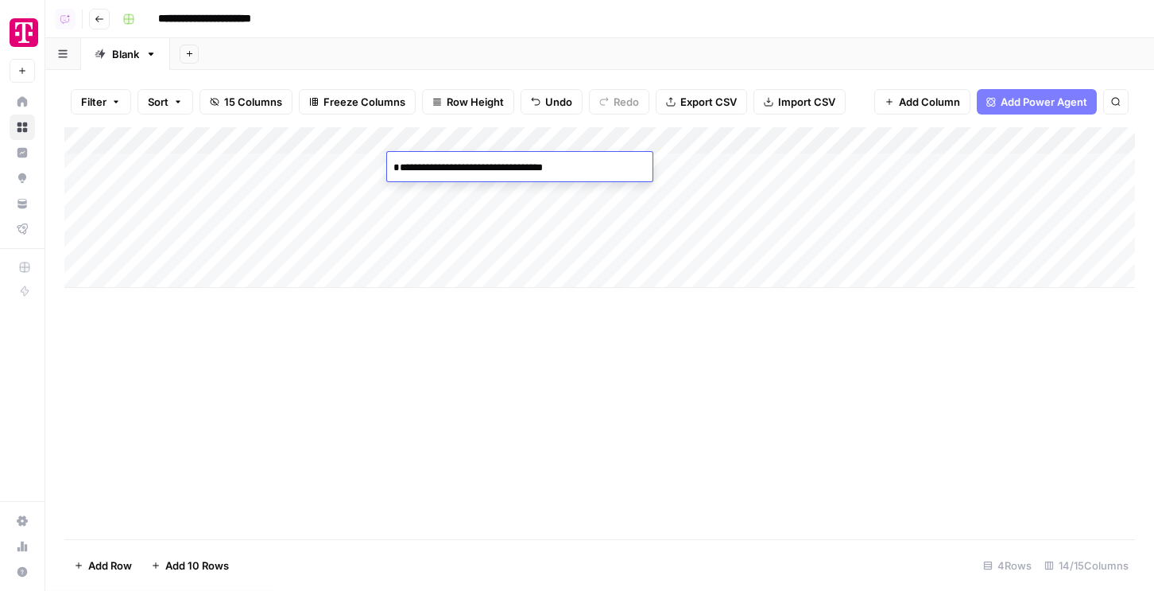
click at [452, 163] on textarea "**********" at bounding box center [514, 168] width 254 height 22
type textarea "**********"
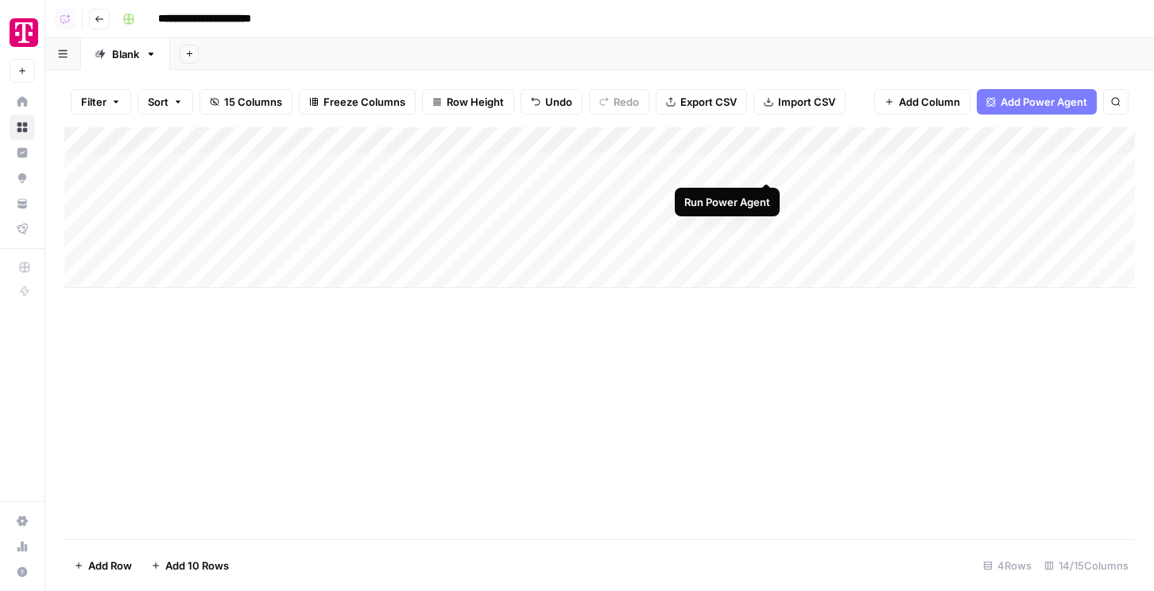
click at [769, 161] on div "Add Column" at bounding box center [599, 207] width 1071 height 161
click at [103, 17] on icon "button" at bounding box center [100, 19] width 10 height 10
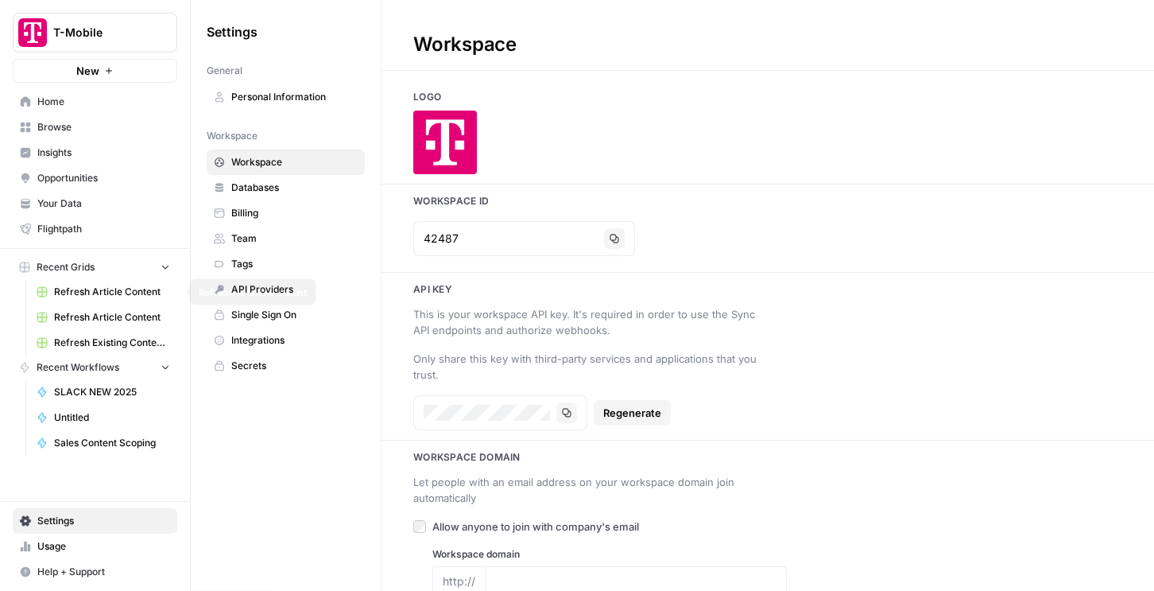
click at [125, 315] on span "Refresh Article Content" at bounding box center [112, 317] width 116 height 14
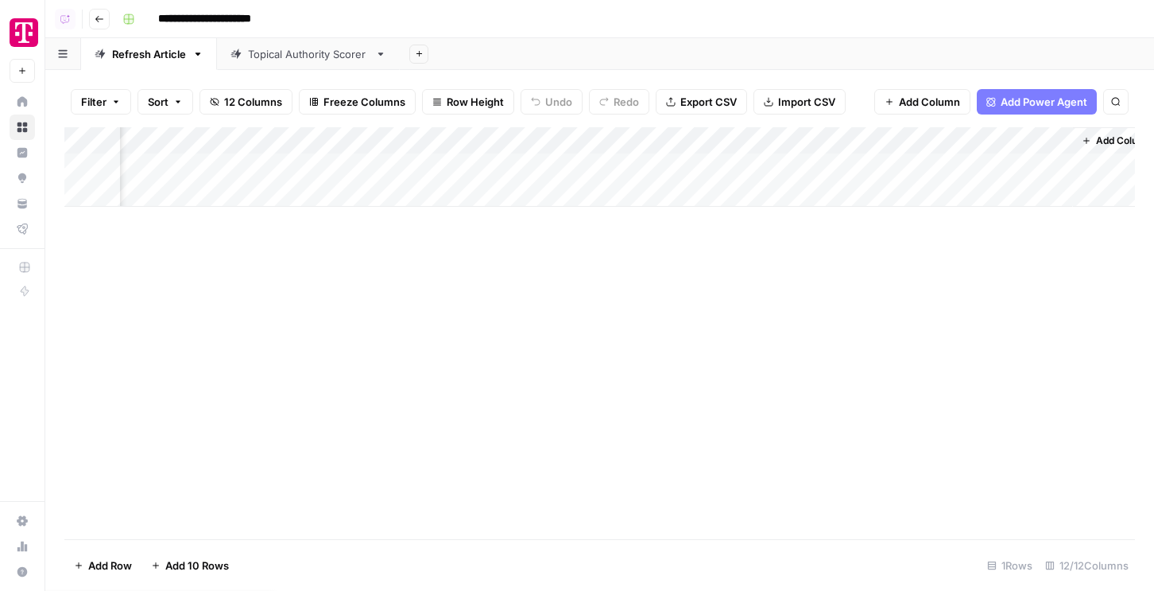
scroll to position [0, 1354]
click at [684, 165] on div "Add Column" at bounding box center [599, 166] width 1071 height 79
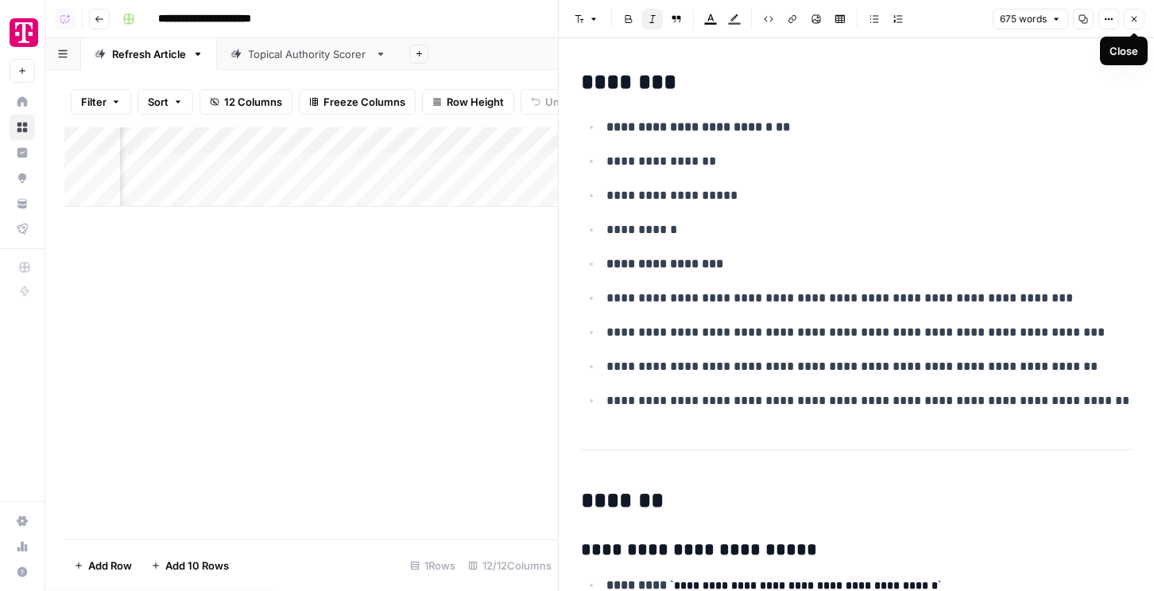
click at [1140, 25] on button "Close" at bounding box center [1134, 19] width 21 height 21
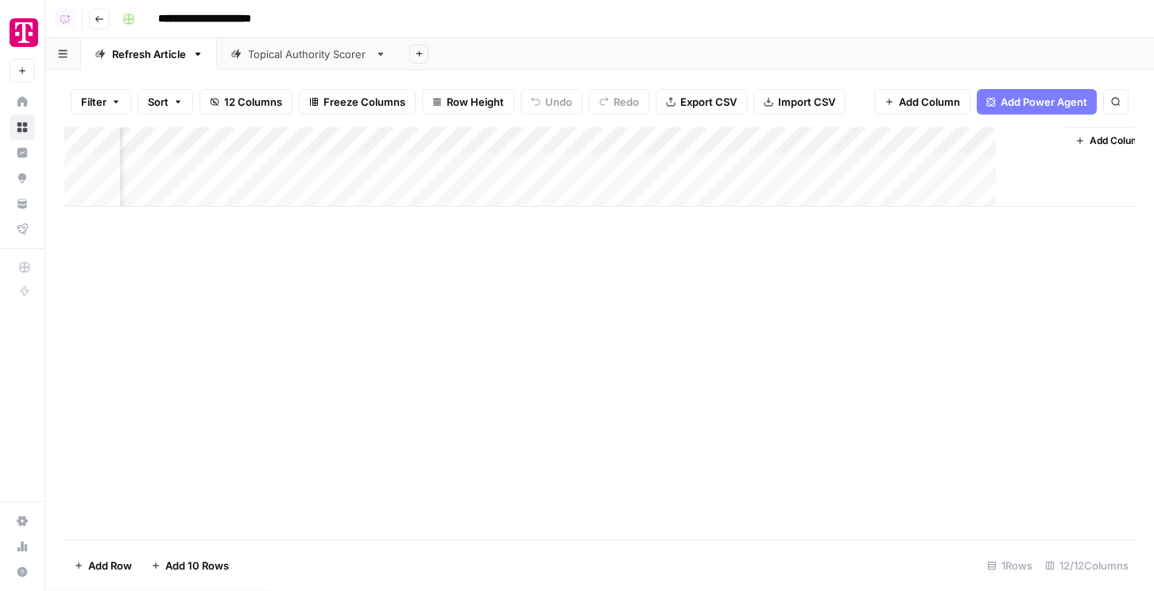
scroll to position [0, 1335]
click at [286, 165] on div "Add Column" at bounding box center [599, 166] width 1071 height 79
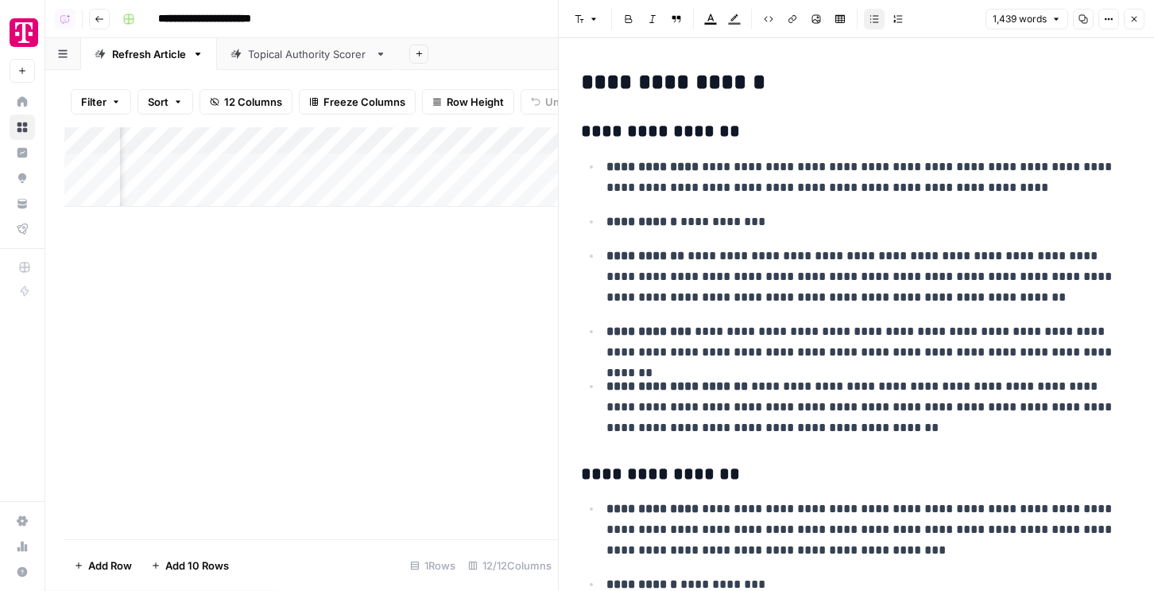
click at [459, 312] on div "Add Column" at bounding box center [311, 333] width 494 height 412
click at [1131, 27] on button "Close" at bounding box center [1134, 19] width 21 height 21
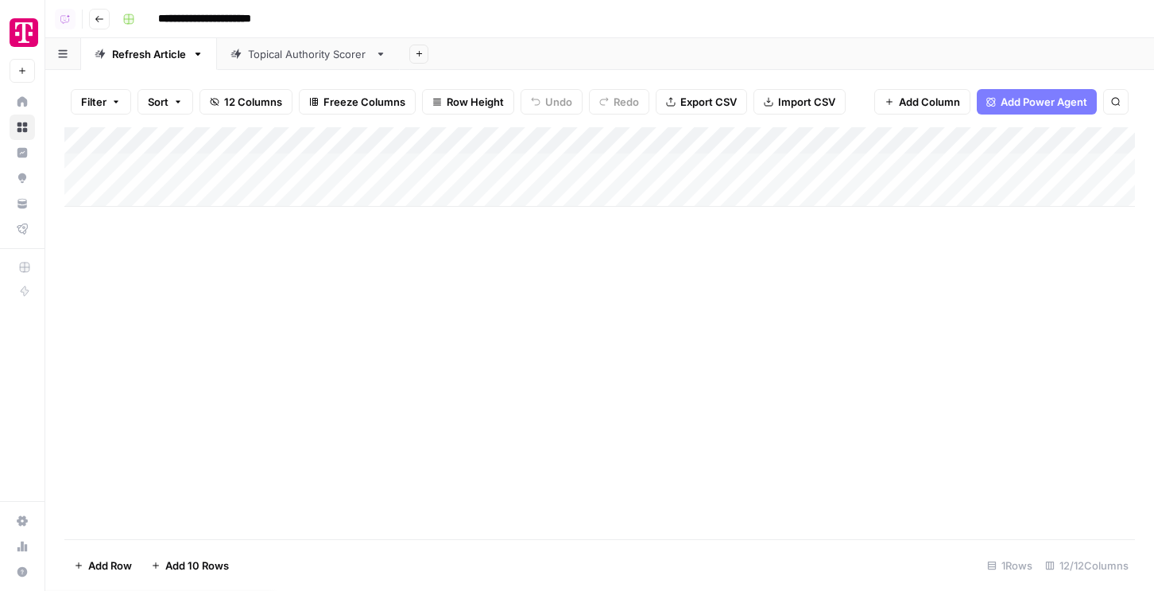
click at [237, 188] on div "Add Column" at bounding box center [599, 166] width 1071 height 79
click at [219, 188] on input at bounding box center [253, 197] width 254 height 19
type input "**********"
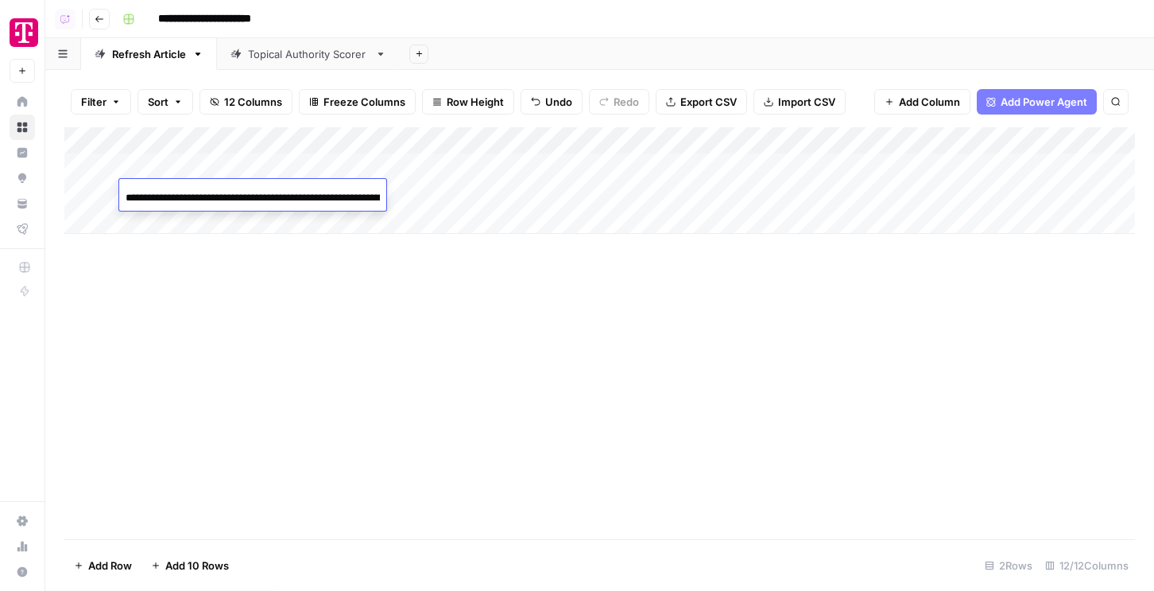
scroll to position [0, 185]
drag, startPoint x: 306, startPoint y: 141, endPoint x: 355, endPoint y: 139, distance: 49.3
click at [368, 139] on div "Add Column" at bounding box center [599, 180] width 1071 height 107
click at [354, 139] on div "Add Column" at bounding box center [599, 180] width 1071 height 107
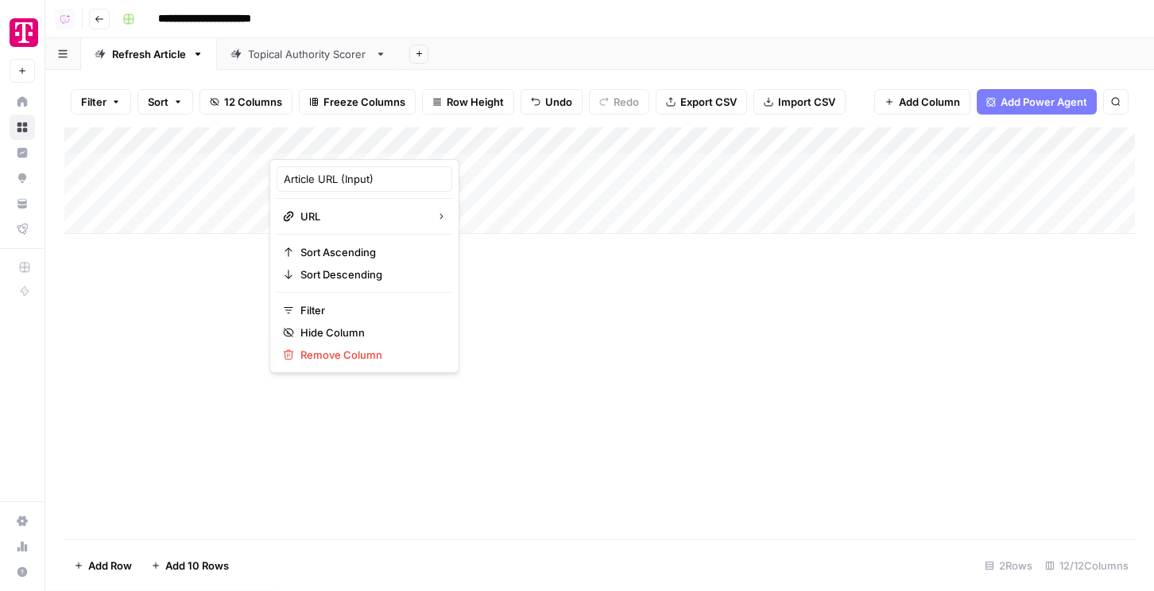
click at [240, 141] on body "**********" at bounding box center [577, 295] width 1154 height 591
click at [301, 115] on div "Filter Sort 12 Columns Freeze Columns Row Height Undo Redo Export CSV Import CS…" at bounding box center [599, 101] width 1071 height 51
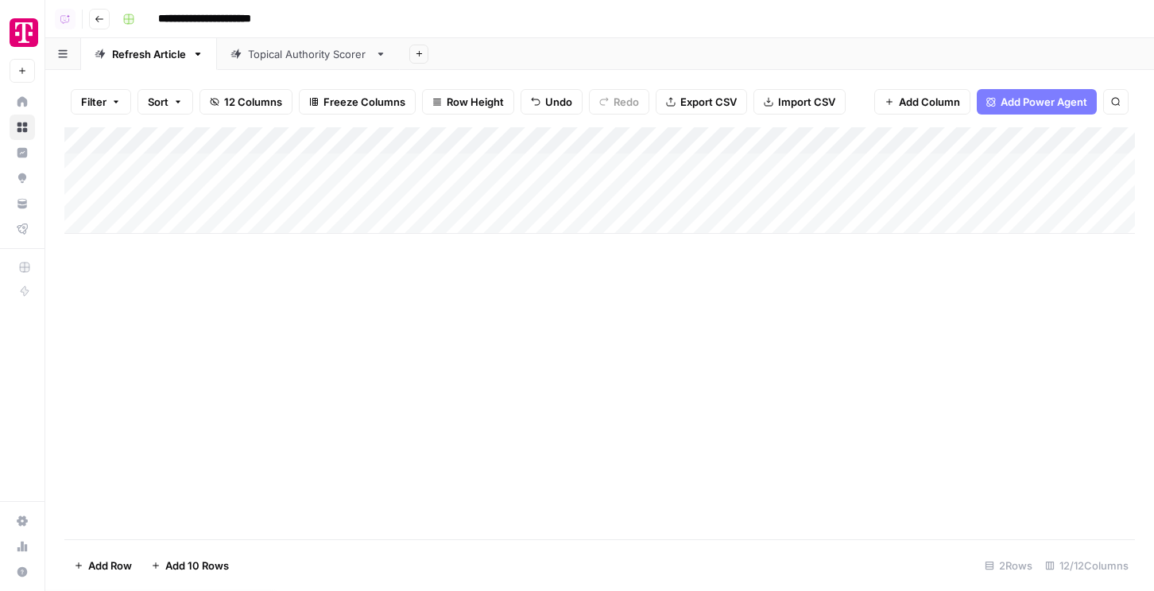
drag, startPoint x: 323, startPoint y: 140, endPoint x: 184, endPoint y: 150, distance: 140.3
click at [184, 150] on div "Add Column" at bounding box center [599, 180] width 1071 height 107
drag, startPoint x: 310, startPoint y: 133, endPoint x: 480, endPoint y: 157, distance: 171.8
click at [479, 157] on div "Add Column" at bounding box center [599, 180] width 1071 height 107
click at [79, 166] on div "Add Column" at bounding box center [599, 180] width 1071 height 107
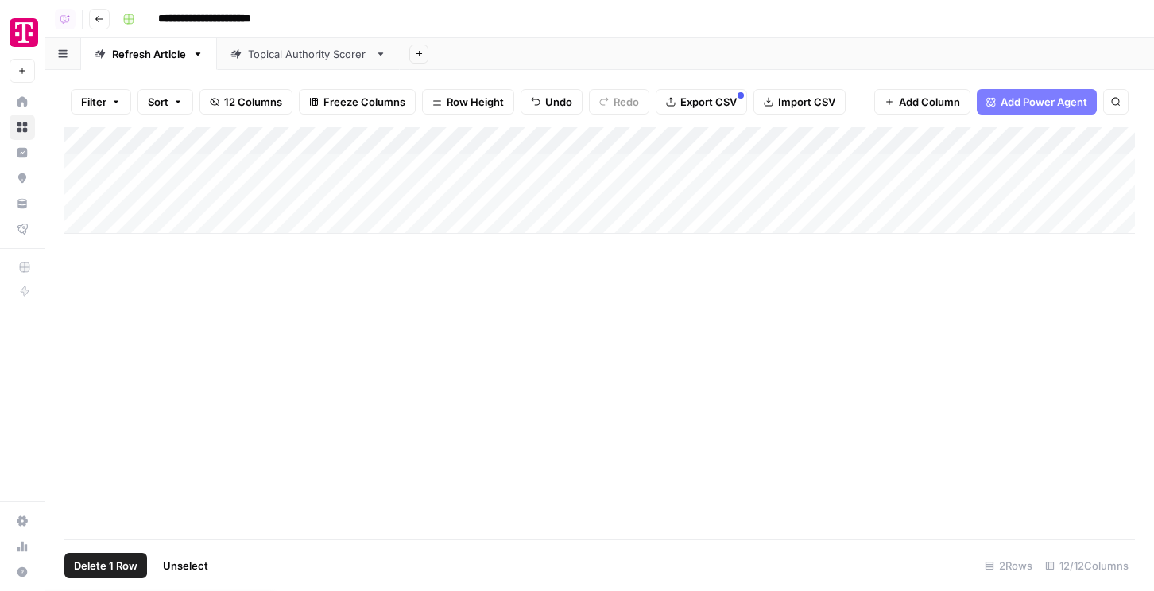
click at [118, 566] on span "Delete 1 Row" at bounding box center [106, 565] width 64 height 16
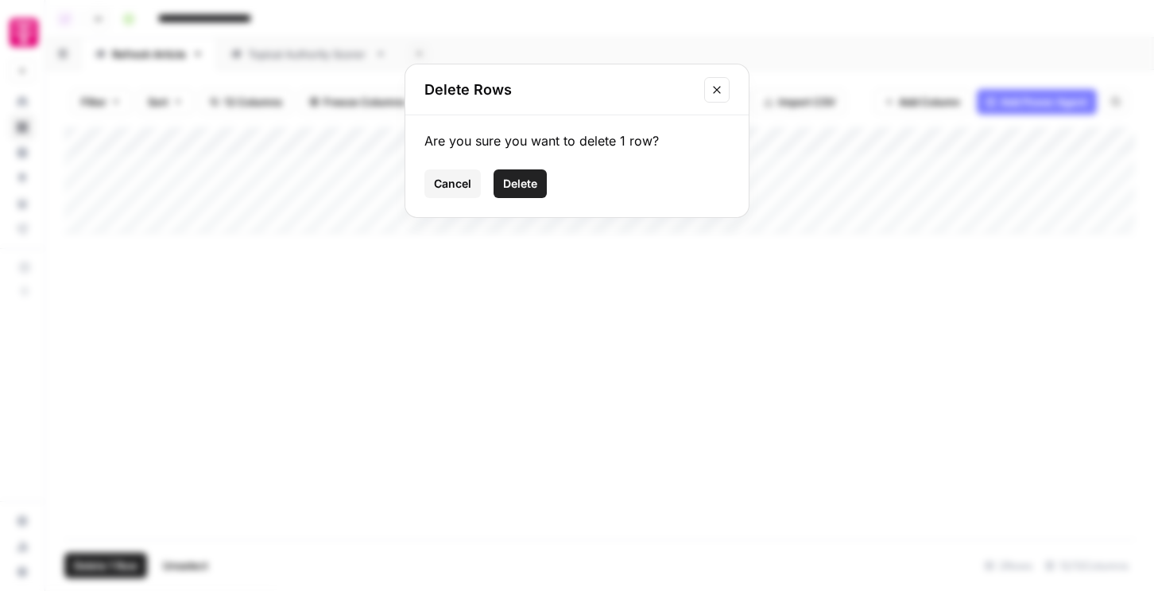
click button "Delete" at bounding box center [520, 183] width 53 height 29
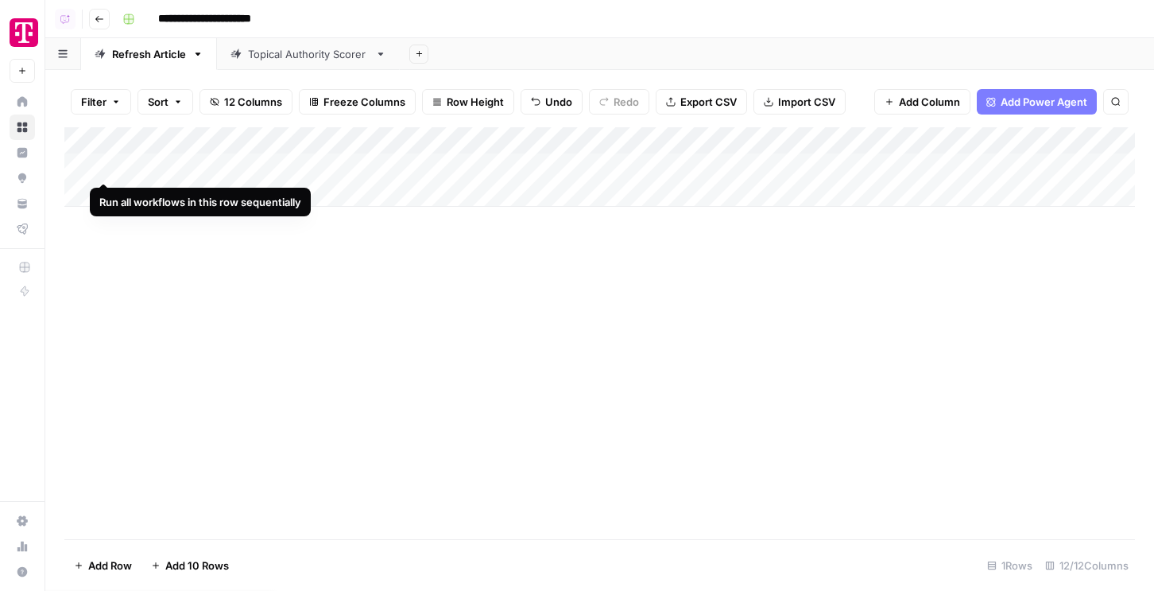
click at [103, 165] on div "Add Column" at bounding box center [599, 166] width 1071 height 79
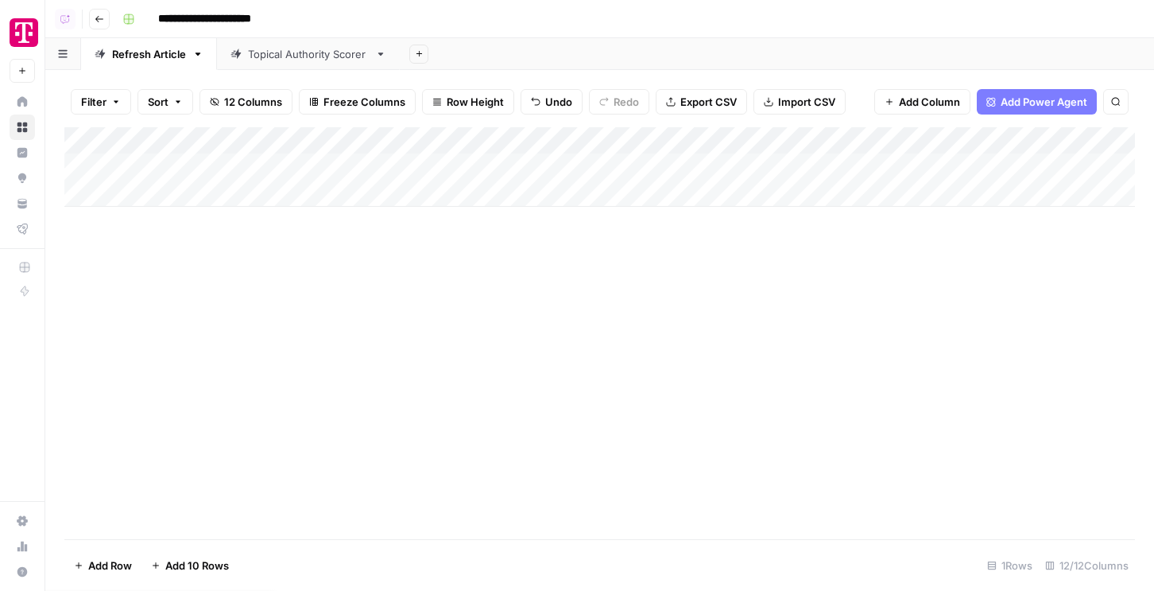
click at [285, 61] on link "Topical Authority Scorer" at bounding box center [308, 54] width 183 height 32
click at [533, 166] on div "Add Column" at bounding box center [599, 194] width 1071 height 134
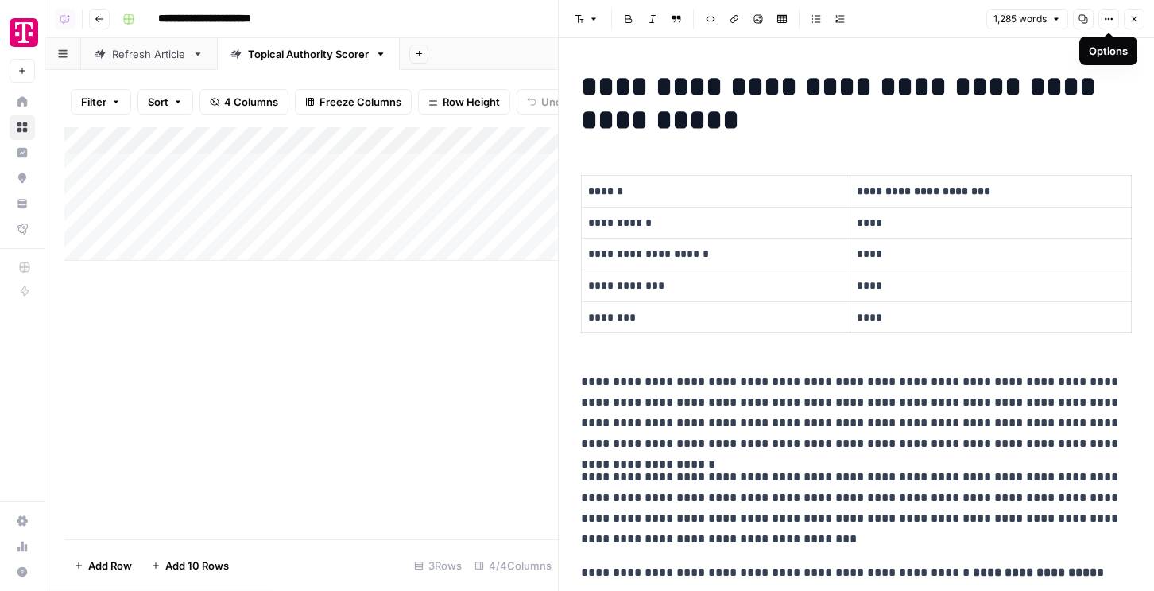
click at [1133, 19] on icon "button" at bounding box center [1134, 19] width 10 height 10
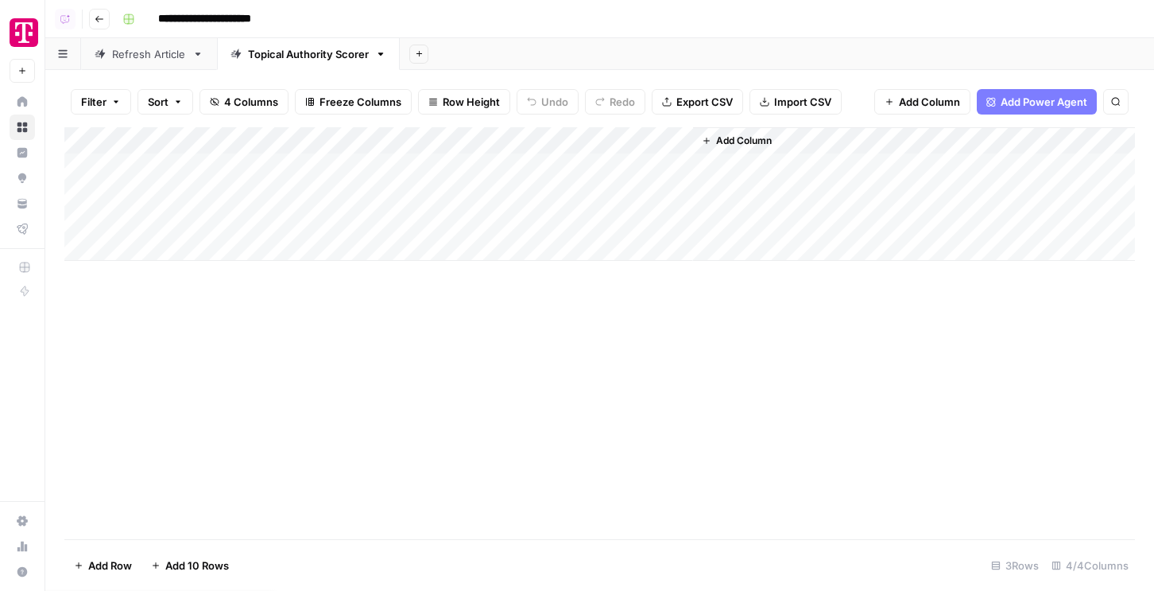
click at [154, 66] on link "Refresh Article" at bounding box center [149, 54] width 136 height 32
click at [429, 167] on div "Add Column" at bounding box center [599, 166] width 1071 height 79
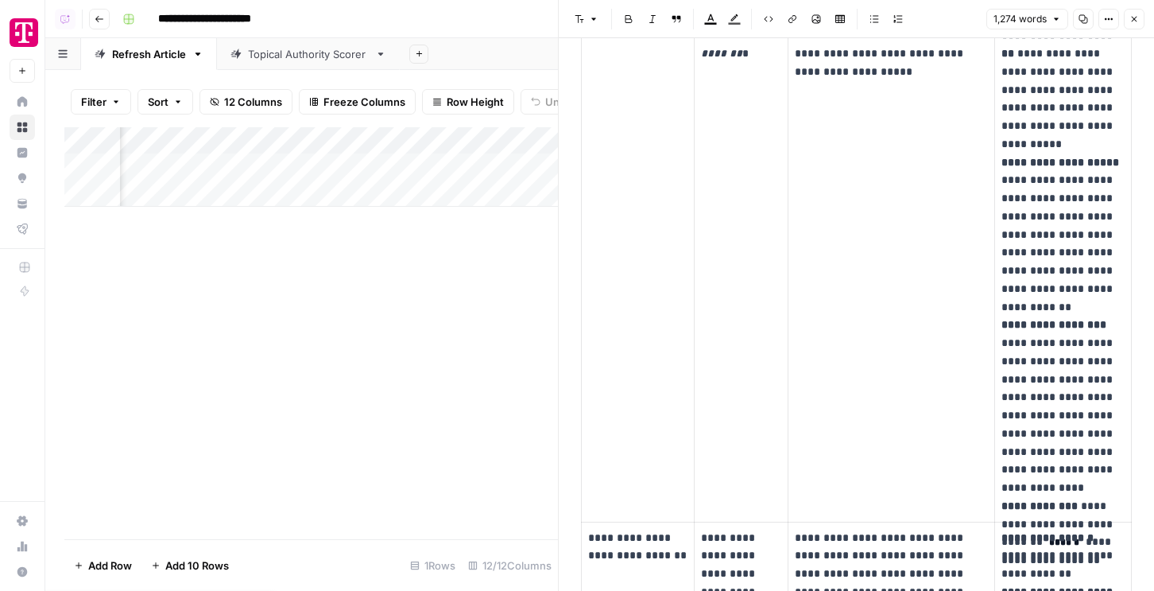
scroll to position [1130, 0]
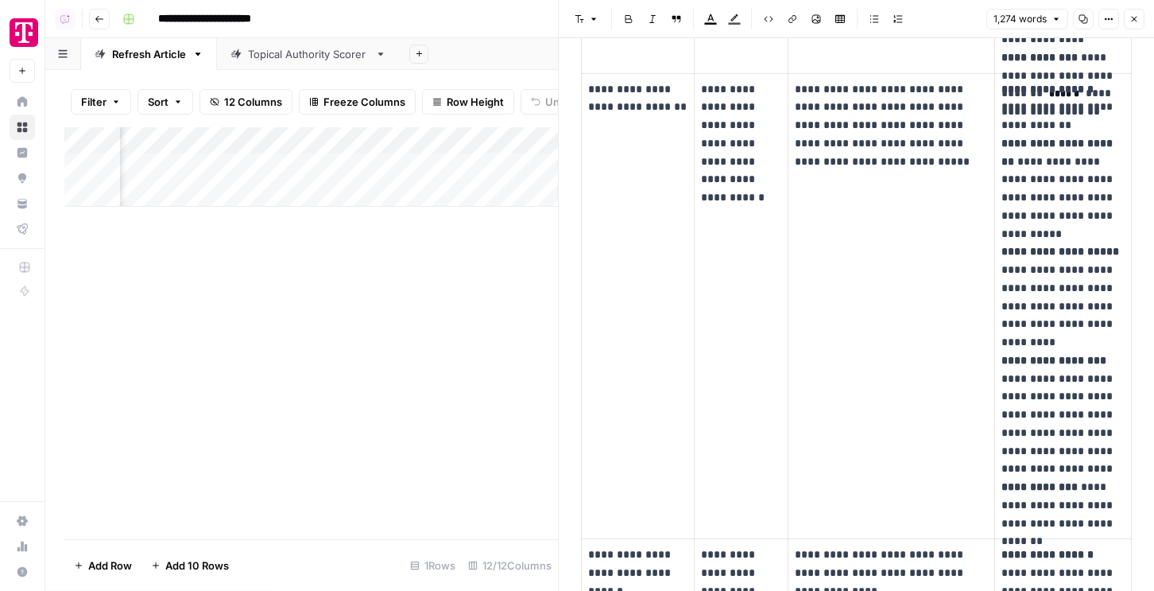
click at [1137, 13] on button "Close" at bounding box center [1134, 19] width 21 height 21
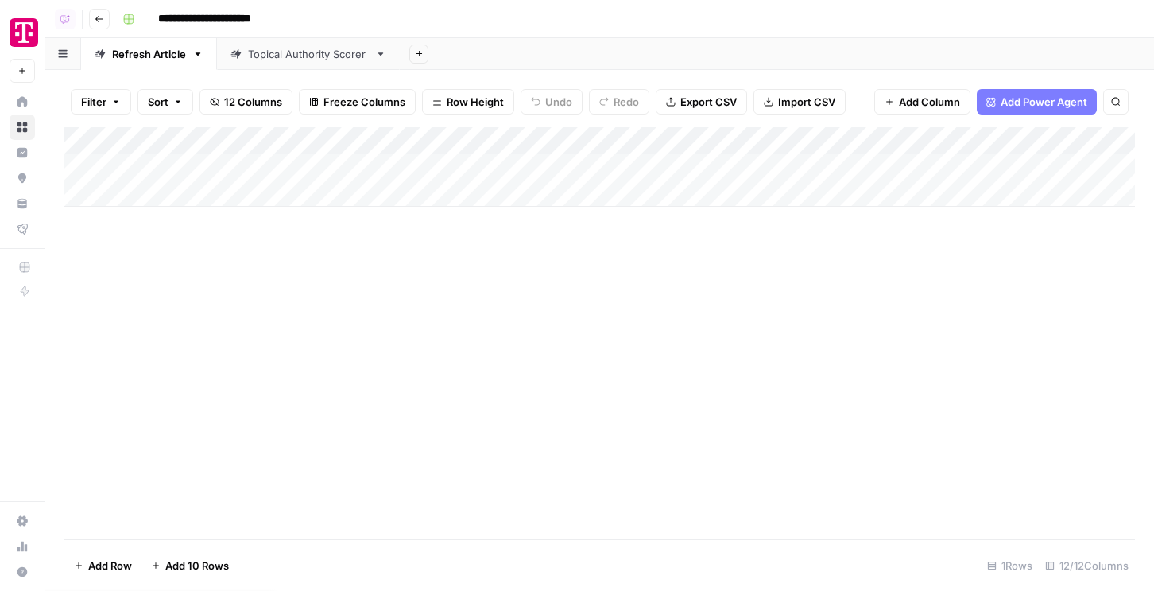
click at [244, 188] on div "Add Column" at bounding box center [599, 166] width 1071 height 79
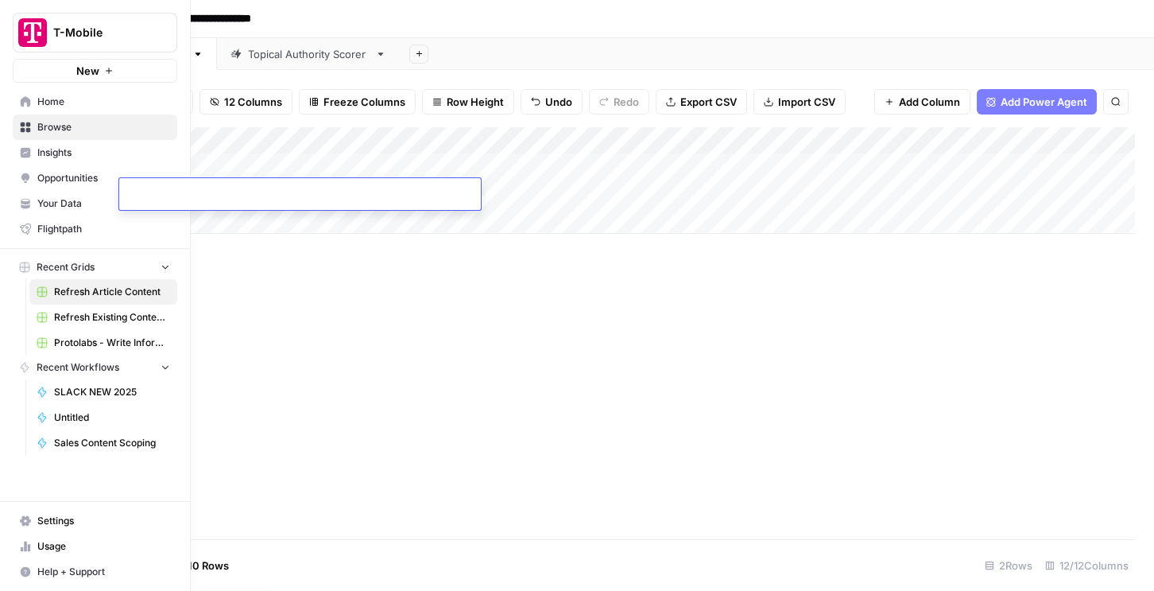
click at [60, 126] on span "Browse" at bounding box center [103, 127] width 133 height 14
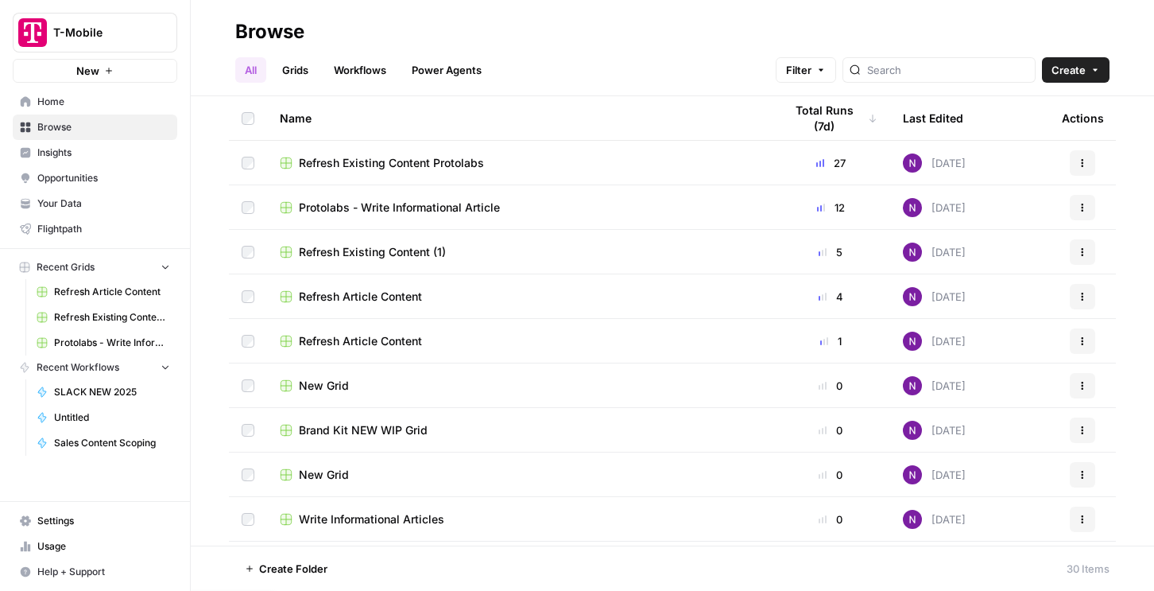
click at [240, 208] on td at bounding box center [248, 207] width 38 height 44
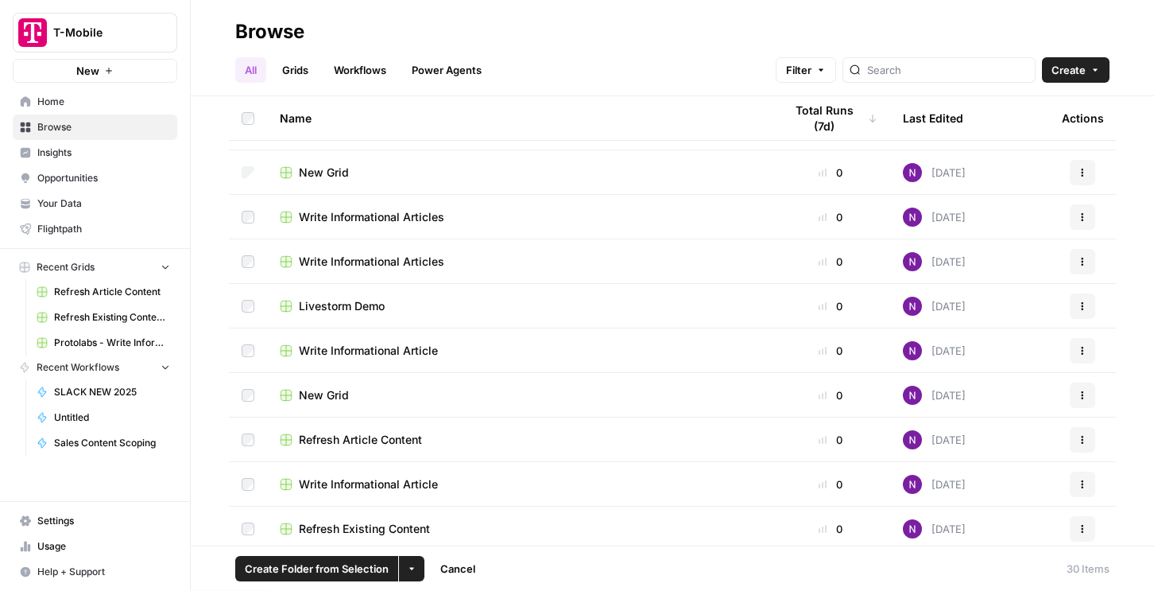
scroll to position [263, 0]
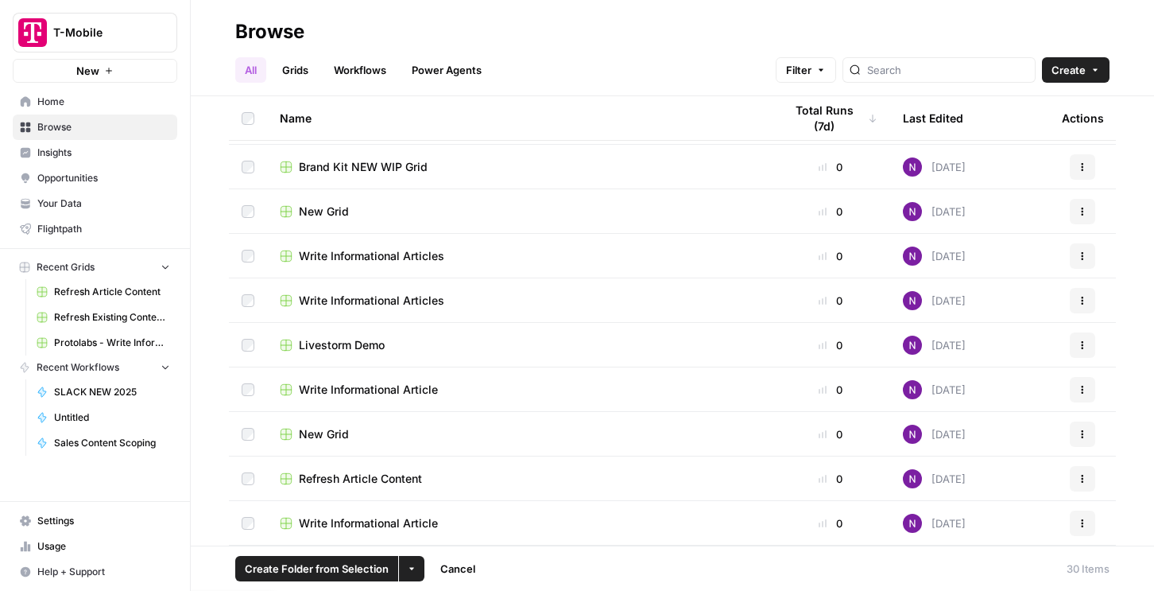
click at [239, 297] on td at bounding box center [248, 300] width 38 height 44
click at [246, 262] on td at bounding box center [248, 256] width 38 height 44
click at [250, 444] on td at bounding box center [248, 434] width 38 height 44
click at [249, 534] on td at bounding box center [248, 523] width 38 height 44
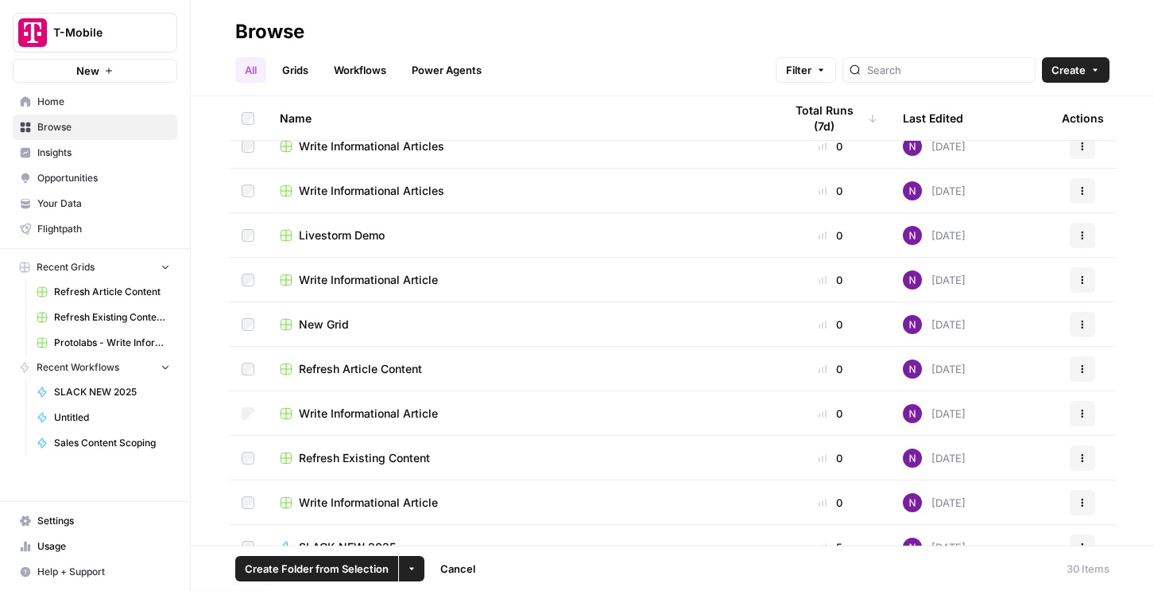
scroll to position [431, 0]
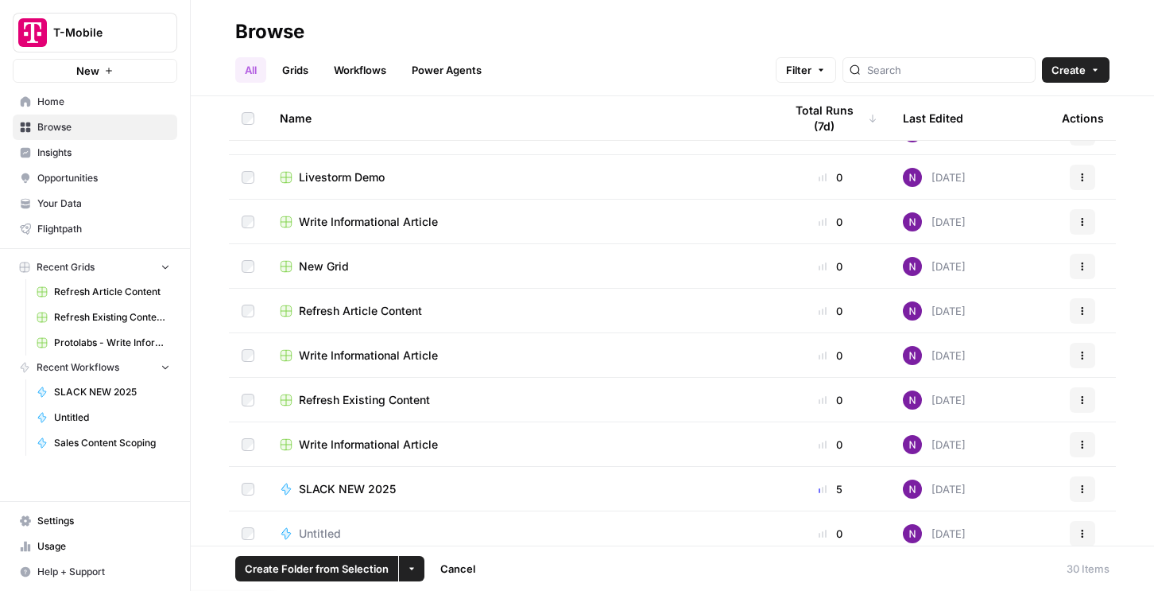
click at [249, 300] on td at bounding box center [248, 311] width 38 height 44
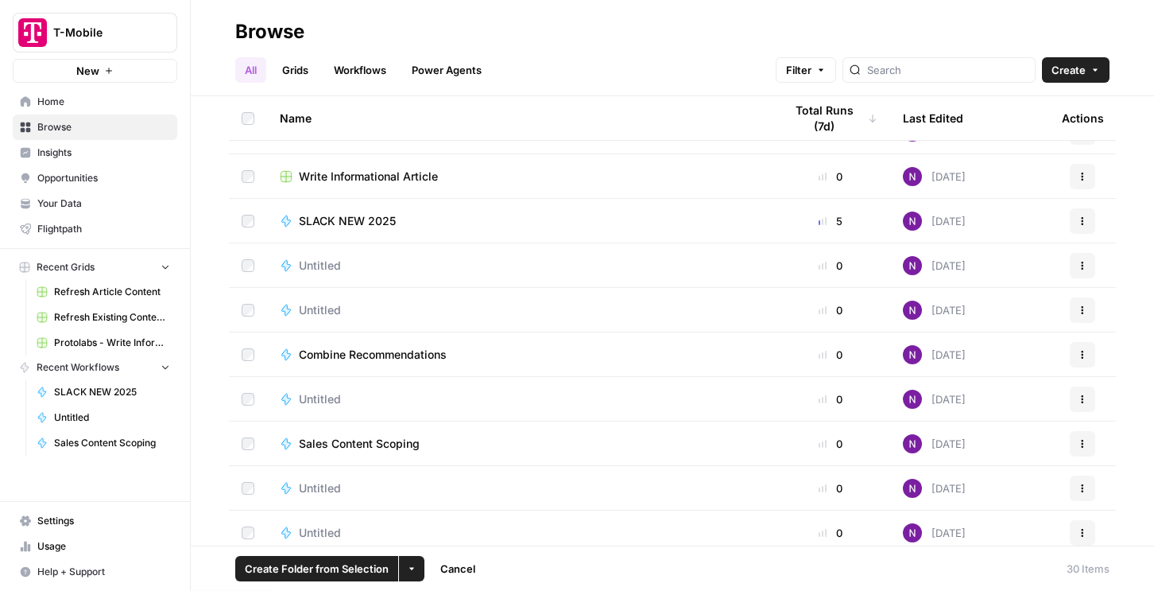
scroll to position [747, 0]
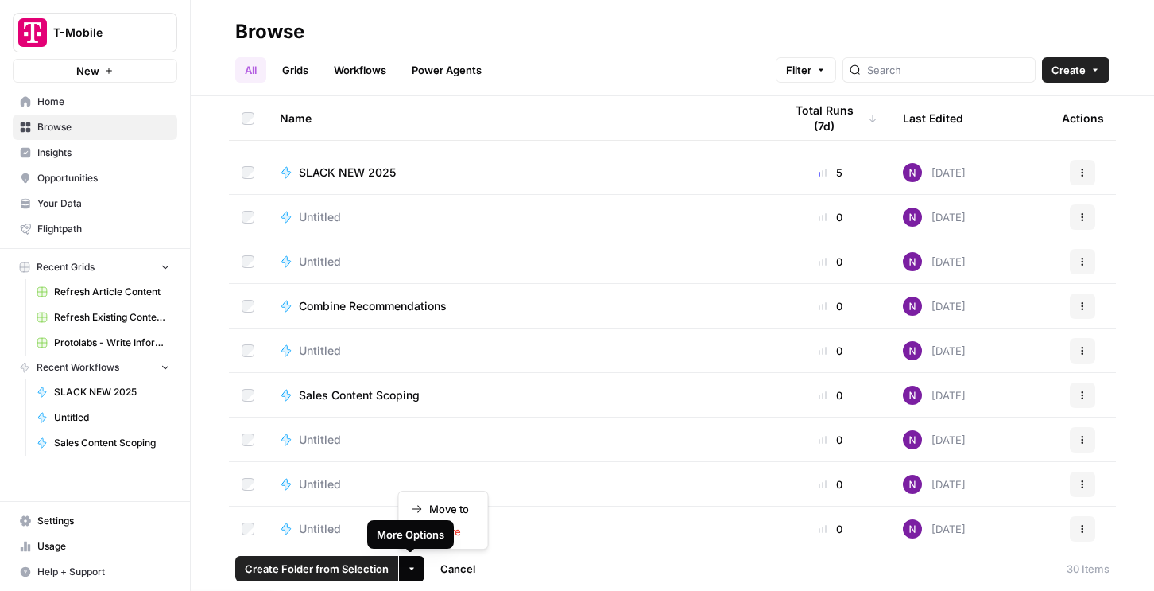
click at [414, 568] on icon "button" at bounding box center [412, 569] width 10 height 10
click at [424, 540] on div "More Options" at bounding box center [411, 533] width 66 height 15
click at [406, 563] on button "More Options" at bounding box center [411, 568] width 25 height 25
click at [419, 528] on icon "button" at bounding box center [417, 530] width 11 height 11
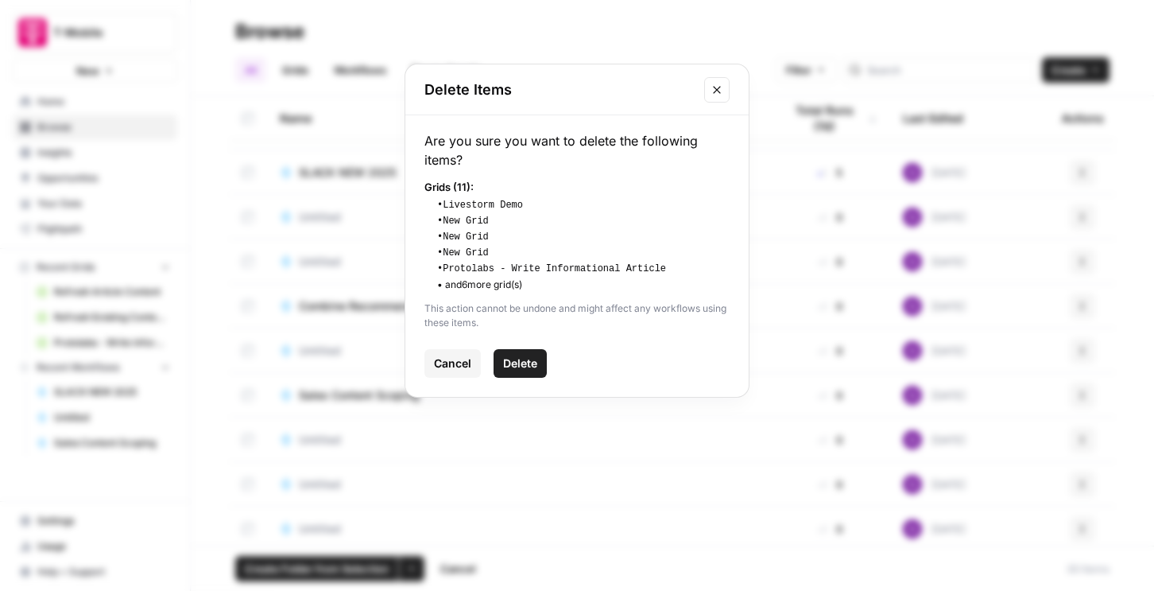
click at [513, 370] on span "Delete" at bounding box center [520, 363] width 34 height 16
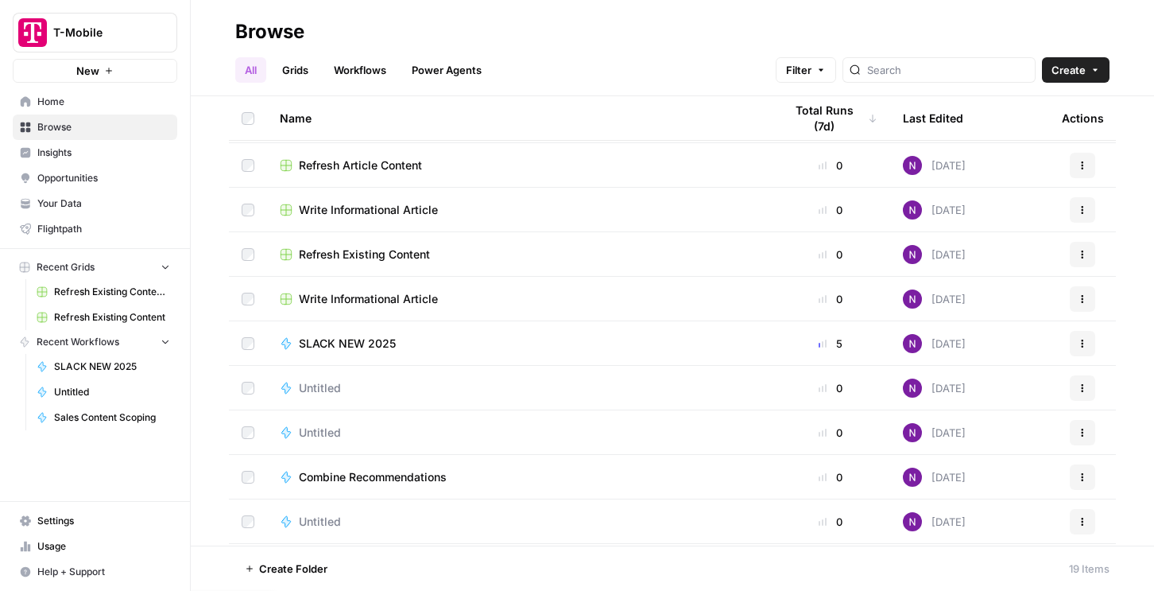
scroll to position [64, 0]
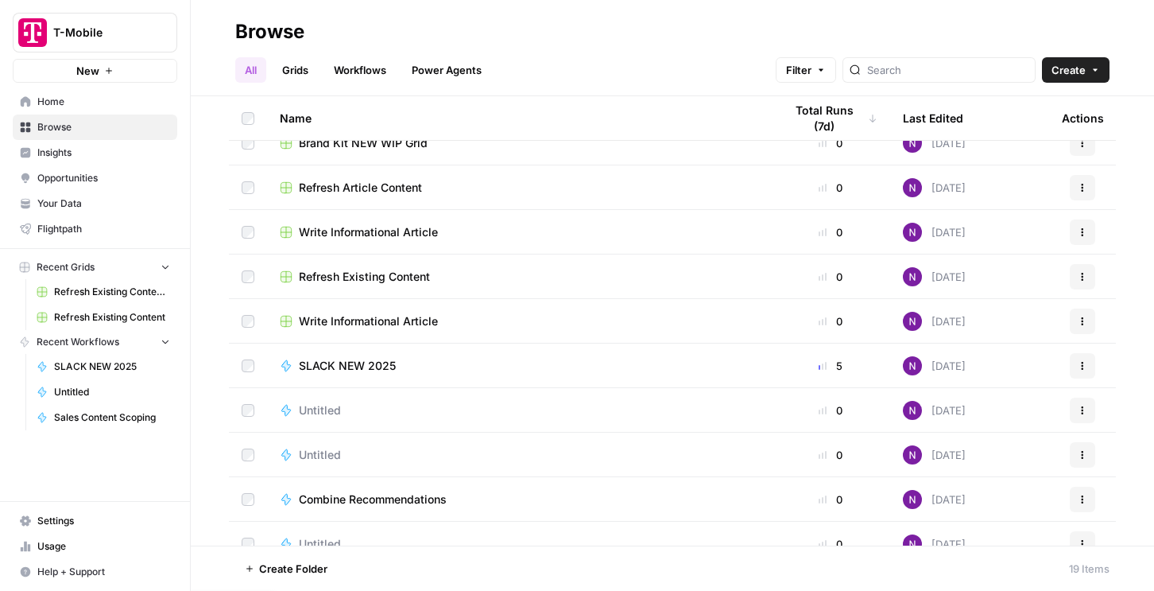
click at [320, 231] on span "Write Informational Article" at bounding box center [368, 232] width 139 height 16
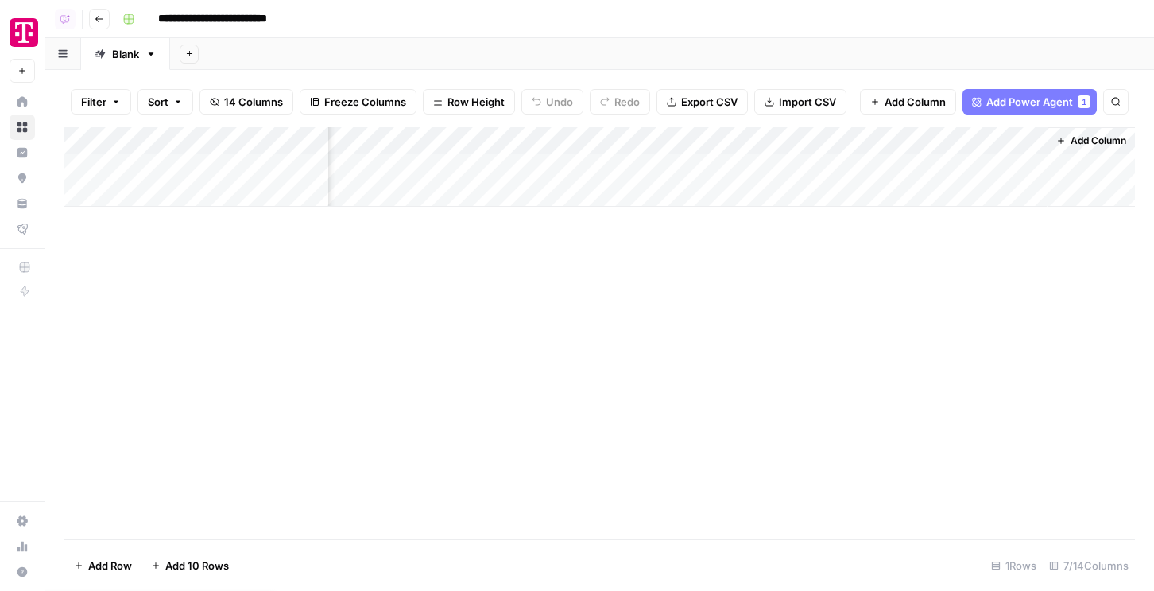
scroll to position [0, 400]
click at [884, 168] on div "Add Column" at bounding box center [599, 166] width 1071 height 79
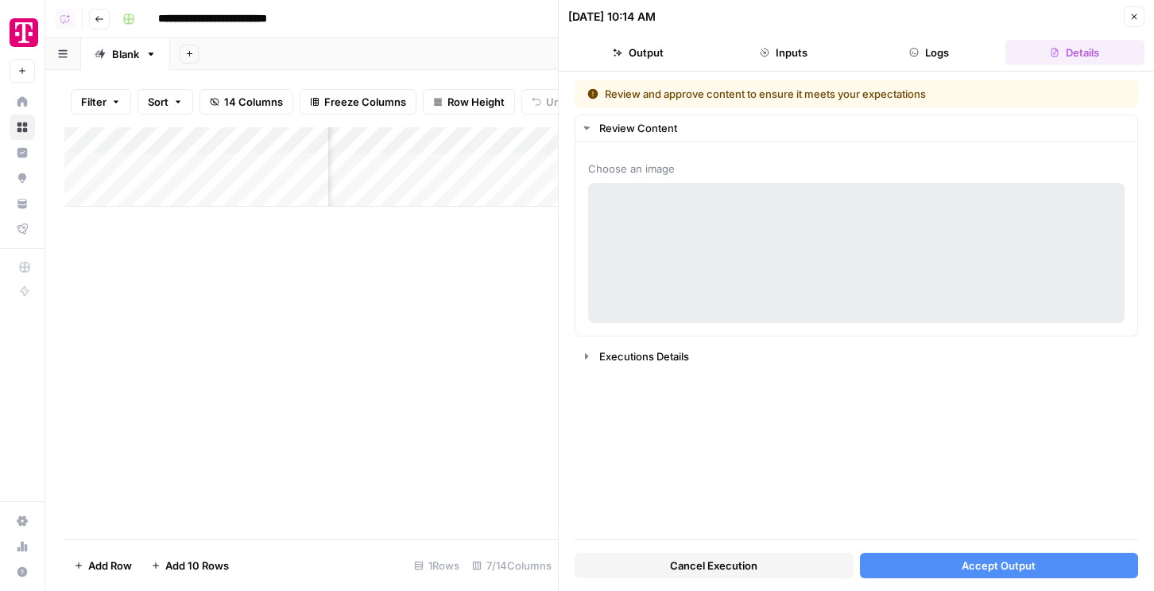
click at [264, 0] on header "**********" at bounding box center [599, 19] width 1109 height 38
click at [261, 17] on input "**********" at bounding box center [229, 18] width 156 height 25
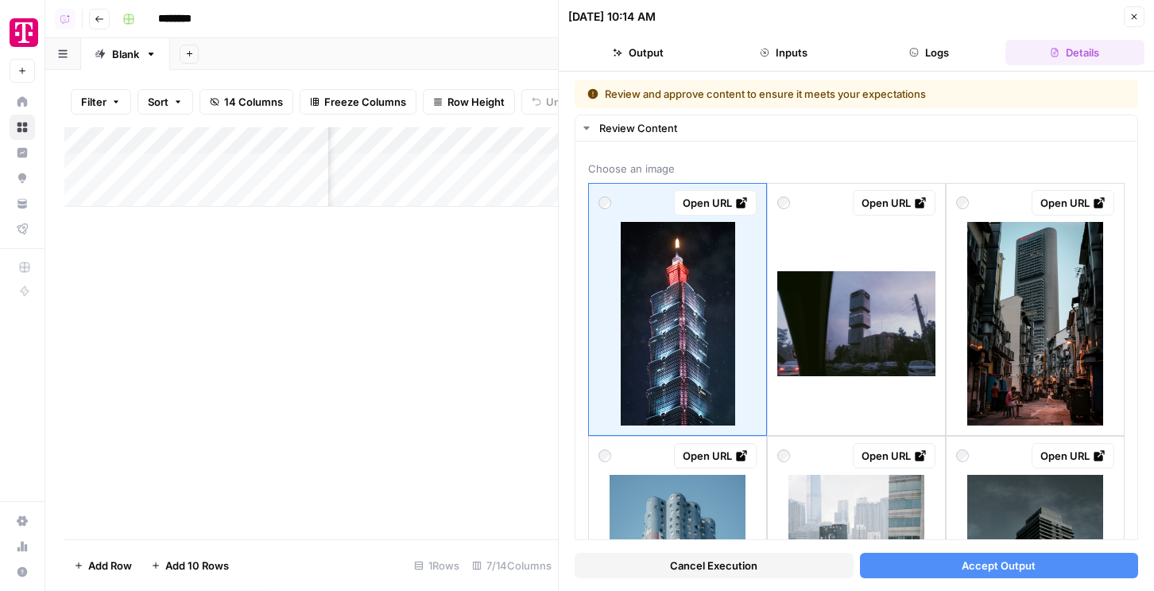
click at [757, 560] on span "Cancel Execution" at bounding box center [713, 565] width 87 height 16
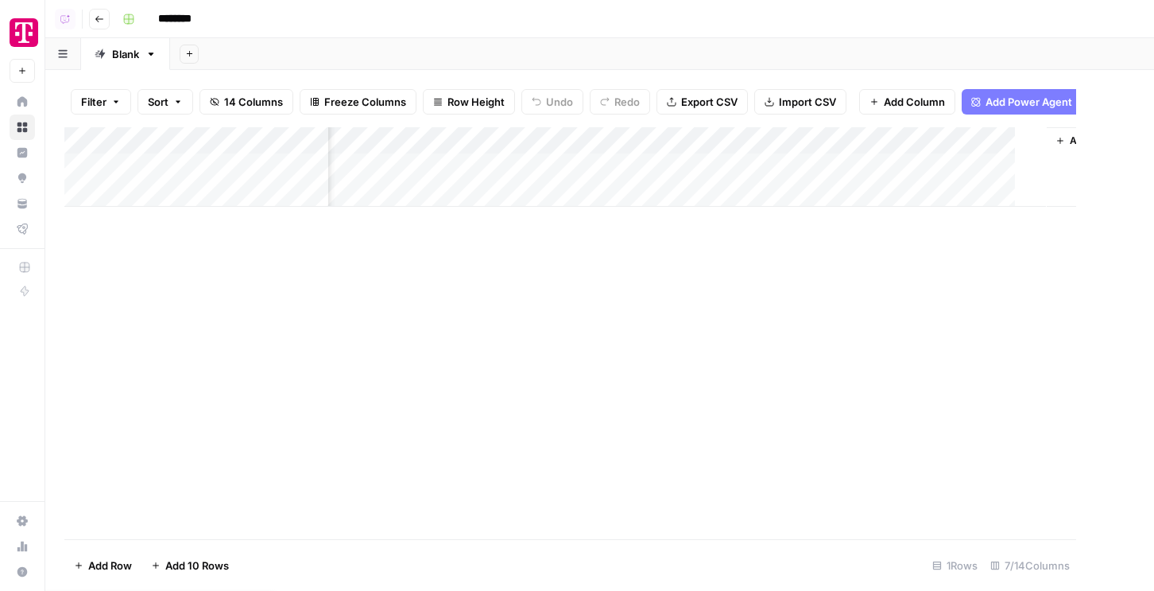
scroll to position [0, 381]
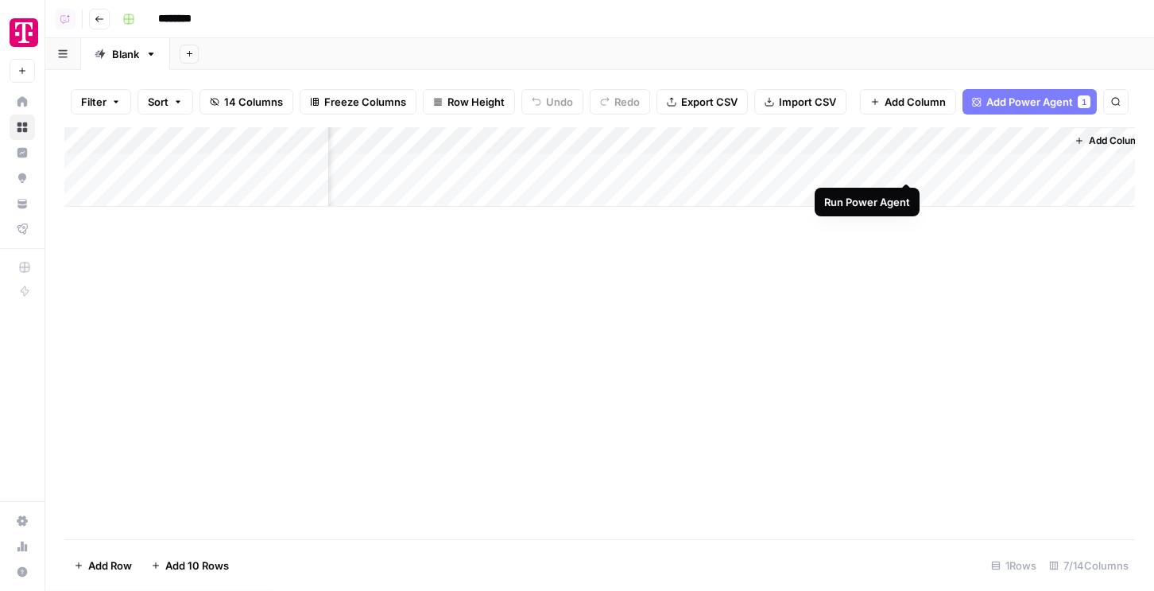
click at [909, 163] on div "Add Column" at bounding box center [599, 166] width 1071 height 79
click at [134, 51] on div "Blank" at bounding box center [125, 54] width 27 height 16
click at [195, 23] on input "********" at bounding box center [195, 18] width 89 height 25
click at [226, 21] on input "********" at bounding box center [195, 18] width 89 height 25
type input "**********"
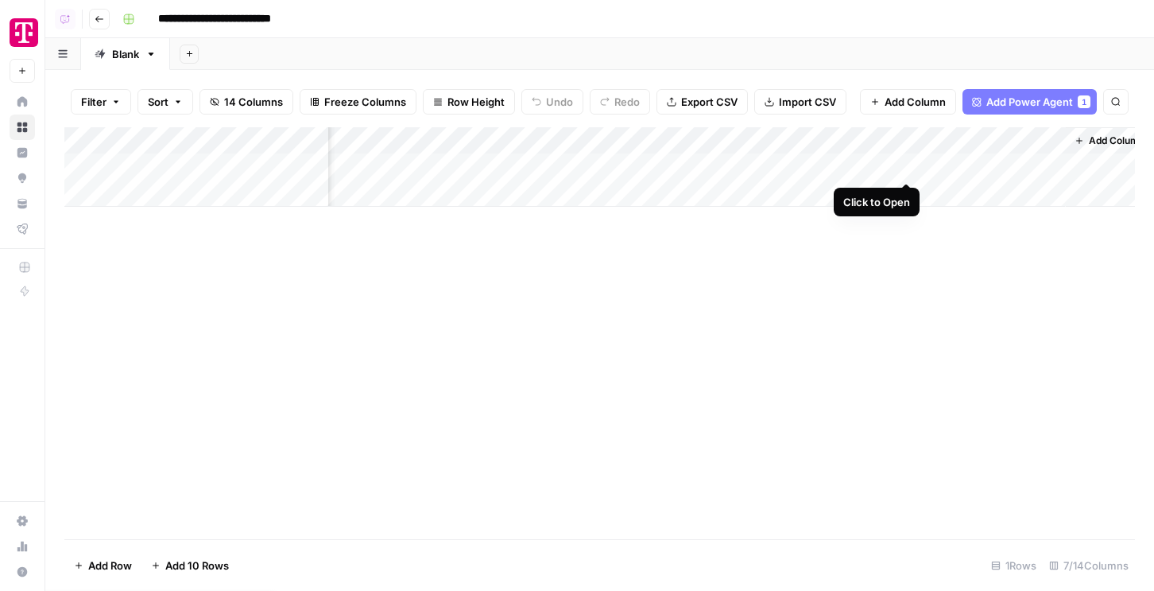
click at [908, 170] on div "Add Column" at bounding box center [599, 166] width 1071 height 79
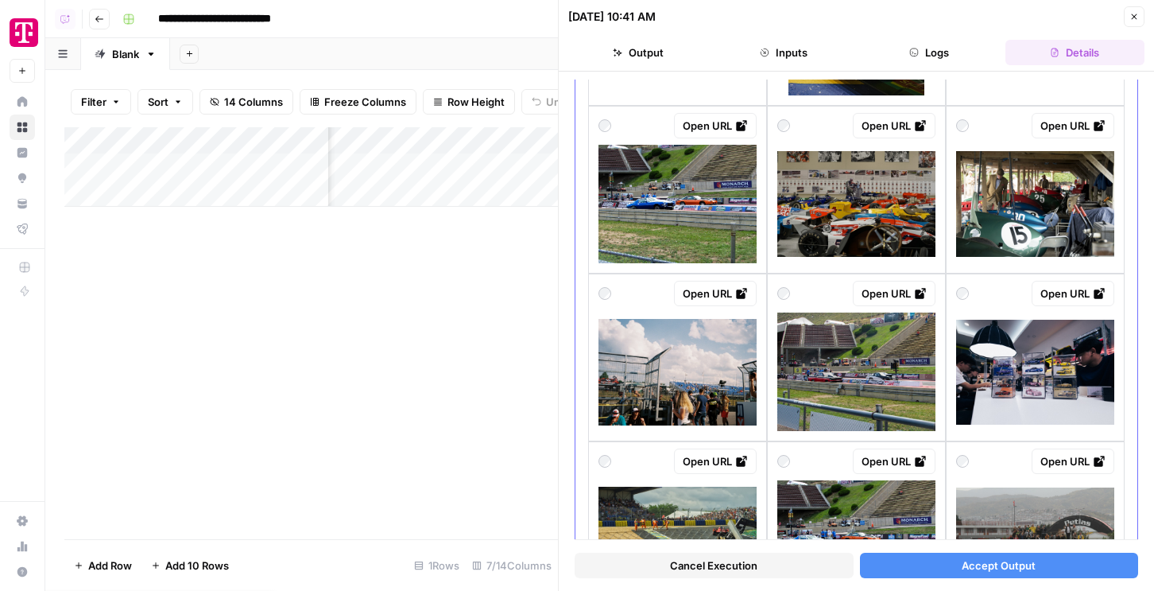
scroll to position [687, 0]
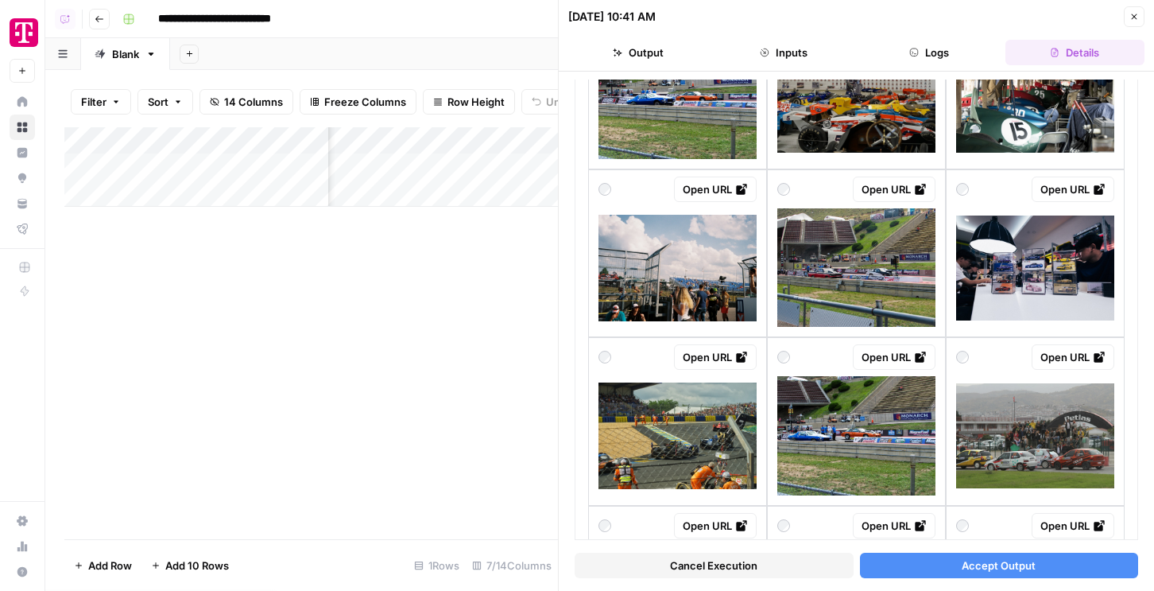
click at [1134, 18] on icon "button" at bounding box center [1134, 17] width 10 height 10
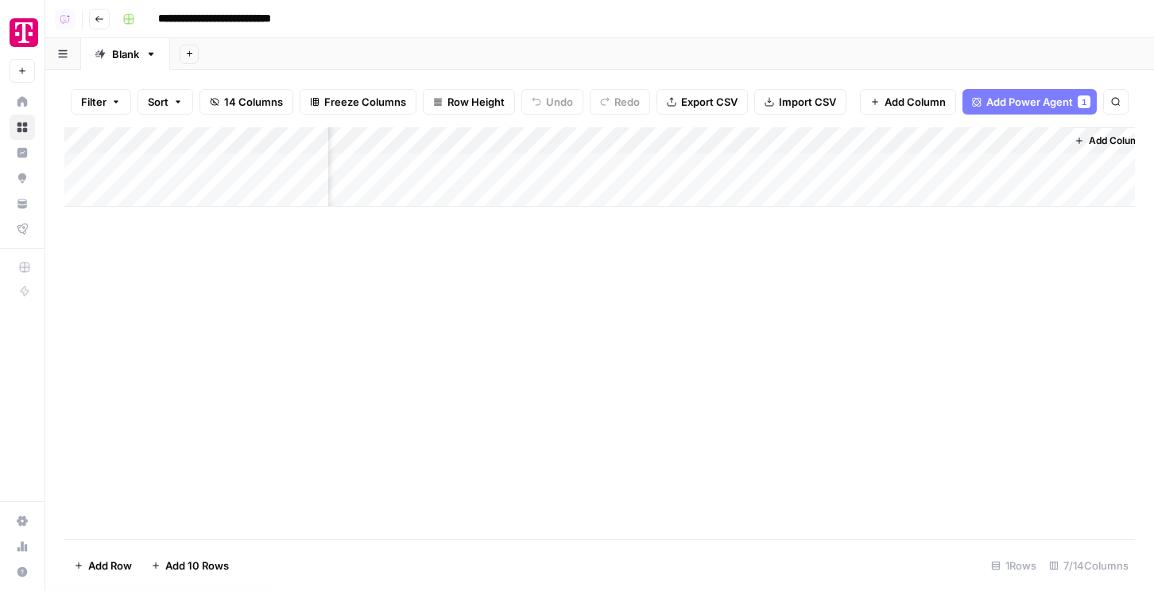
click at [884, 145] on div "Add Column" at bounding box center [599, 166] width 1071 height 79
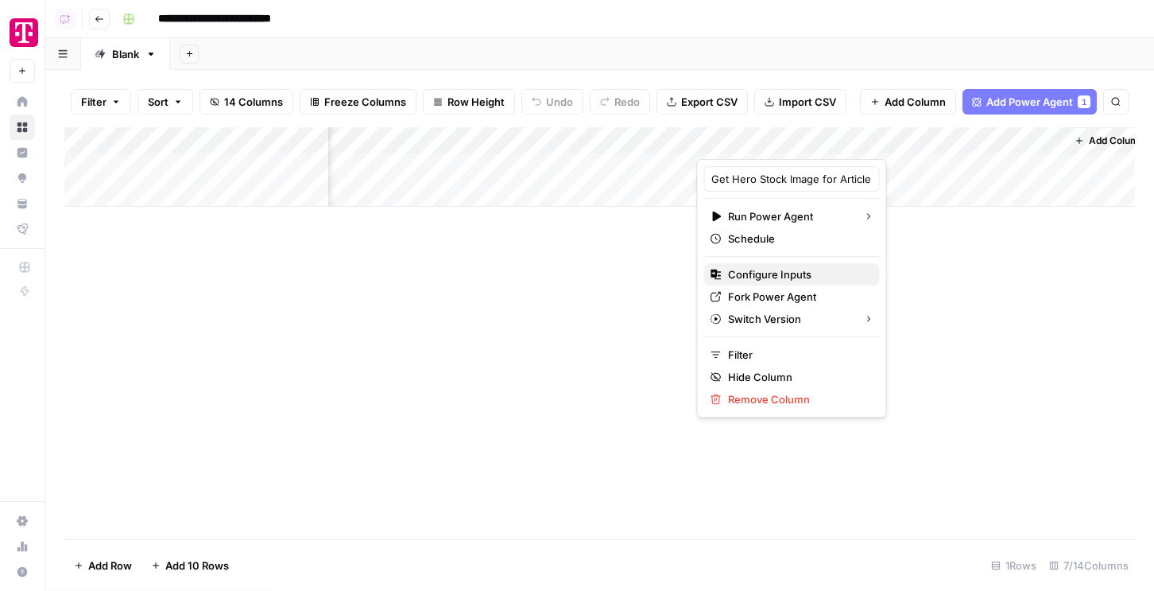
click at [759, 277] on span "Configure Inputs" at bounding box center [797, 274] width 139 height 16
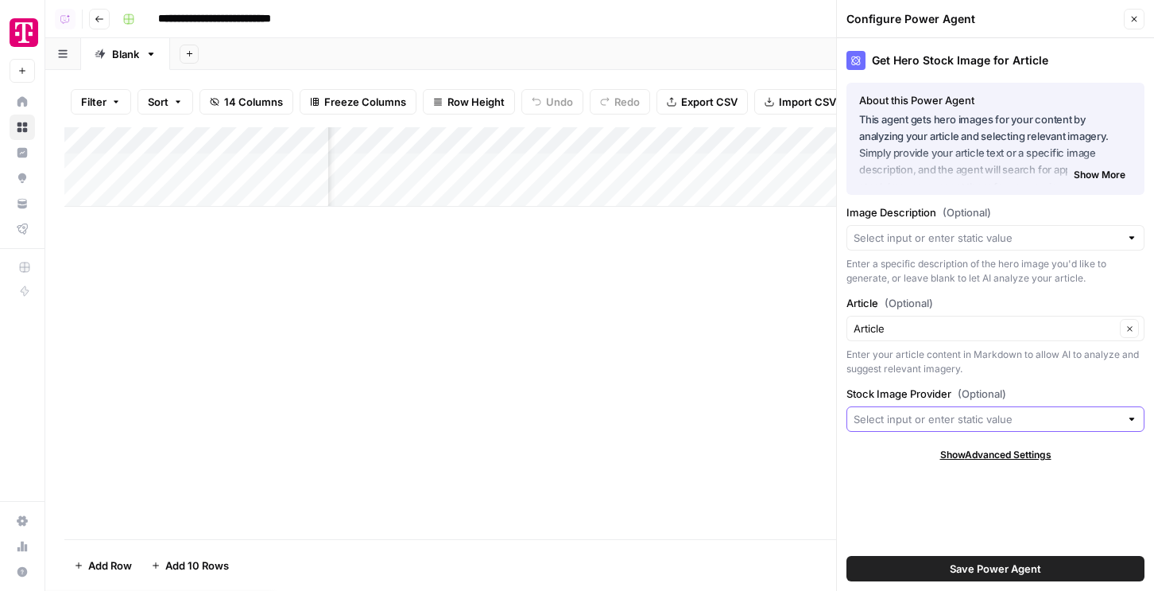
click at [878, 425] on input "Stock Image Provider (Optional)" at bounding box center [987, 419] width 266 height 16
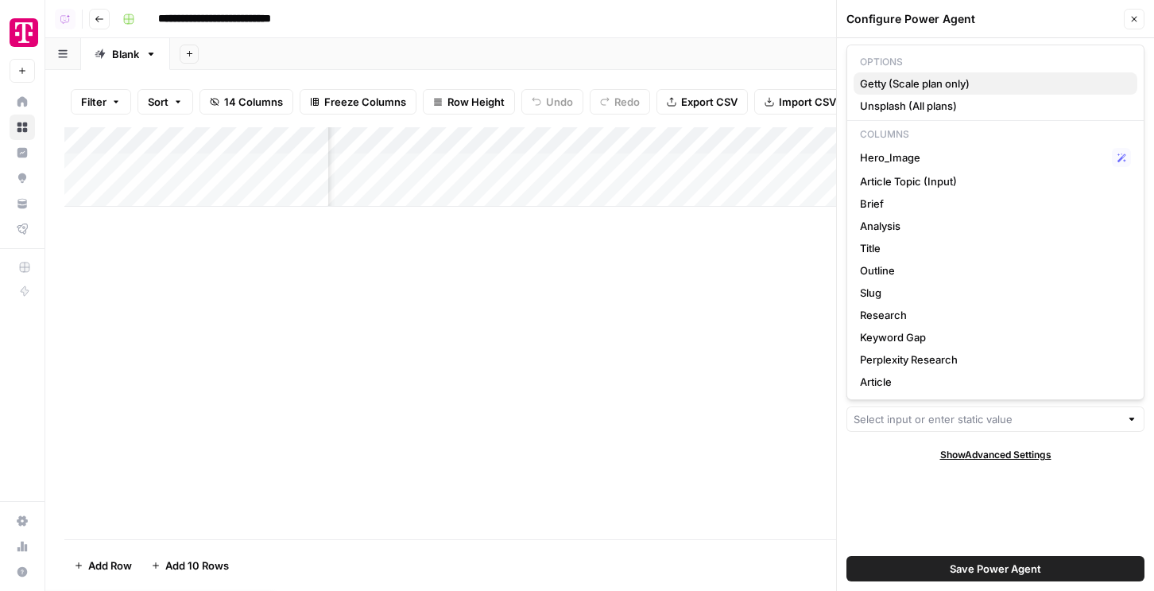
click at [902, 83] on span "Getty (Scale plan only)" at bounding box center [992, 84] width 265 height 16
type input "Getty (Scale plan only)"
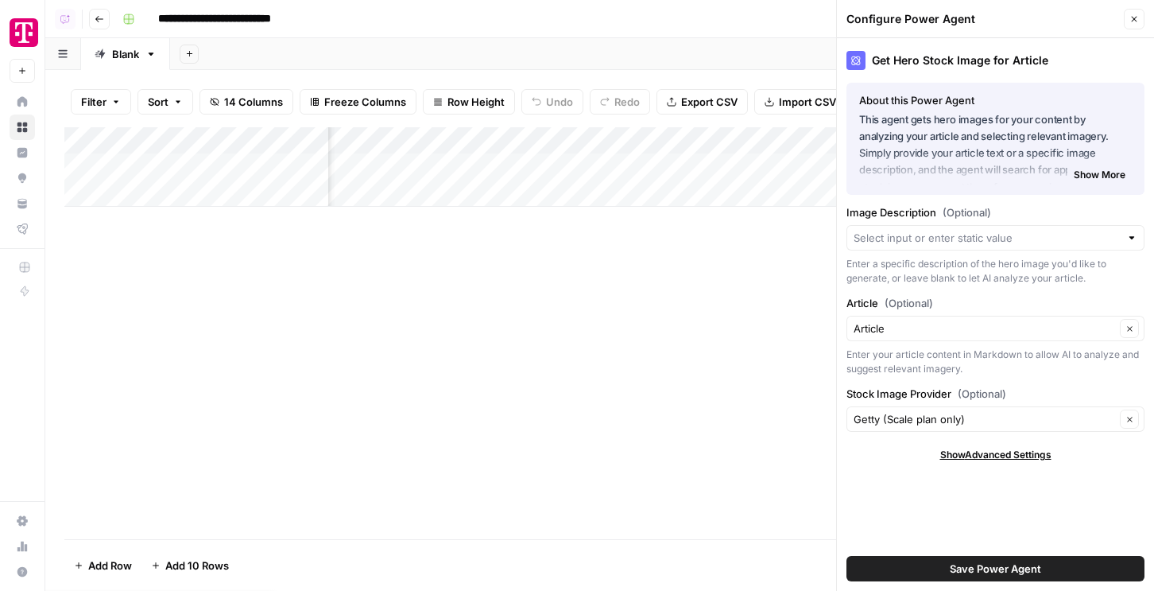
click at [925, 557] on button "Save Power Agent" at bounding box center [996, 568] width 298 height 25
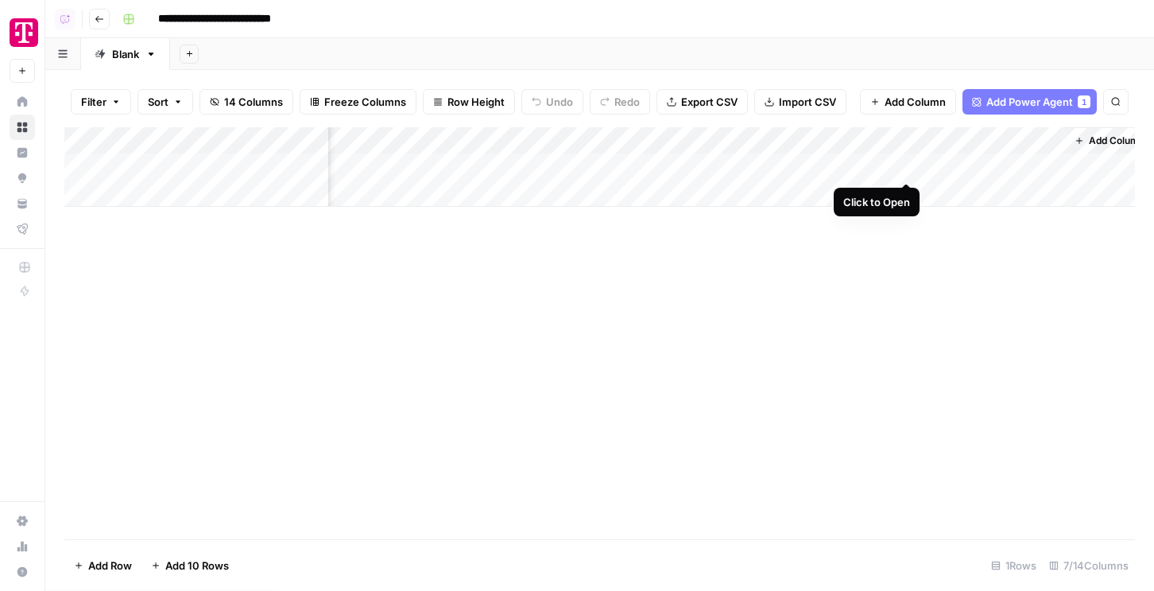
click at [904, 169] on div "Add Column" at bounding box center [599, 166] width 1071 height 79
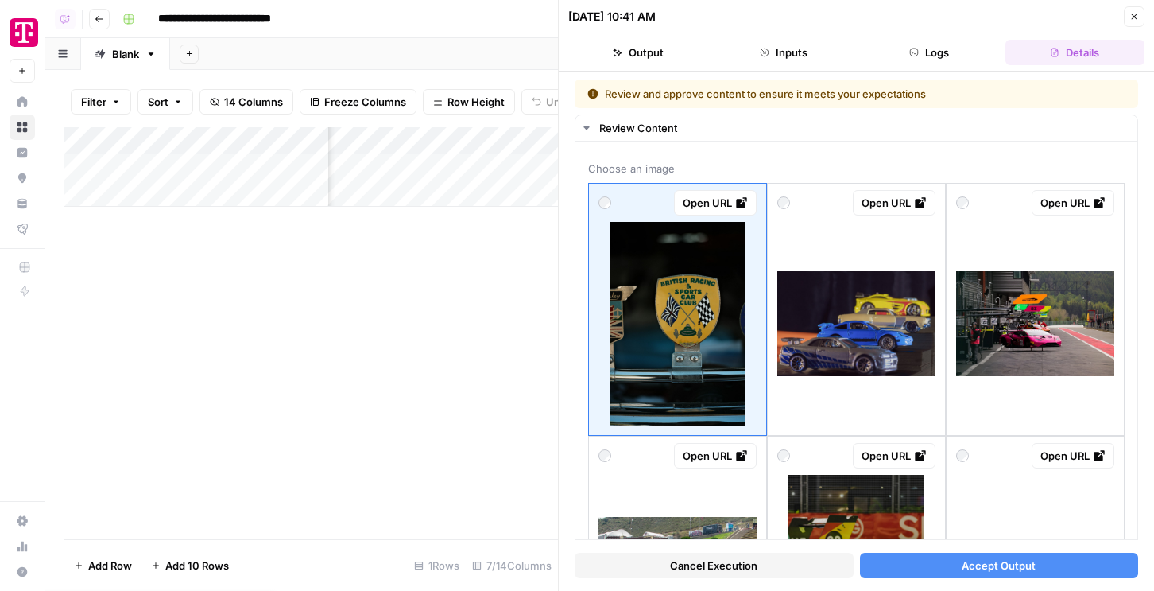
click at [740, 564] on span "Cancel Execution" at bounding box center [713, 565] width 87 height 16
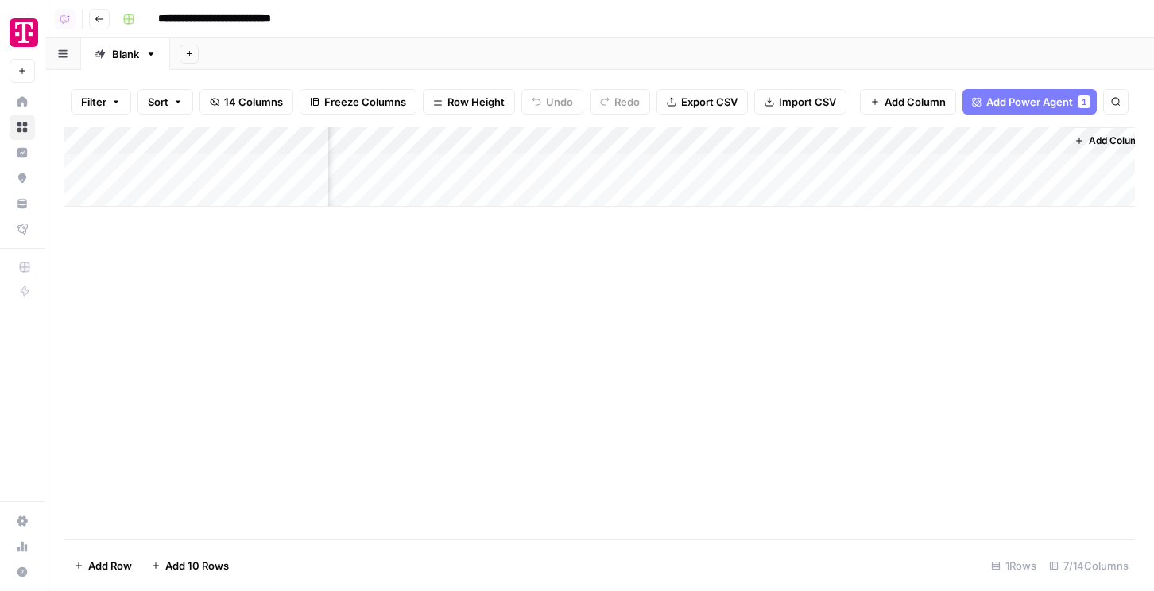
click at [909, 165] on div "Add Column" at bounding box center [599, 166] width 1071 height 79
click at [21, 35] on img "Workspace: T-Mobile" at bounding box center [24, 32] width 29 height 29
click at [30, 37] on img "Workspace: T-Mobile" at bounding box center [24, 32] width 29 height 29
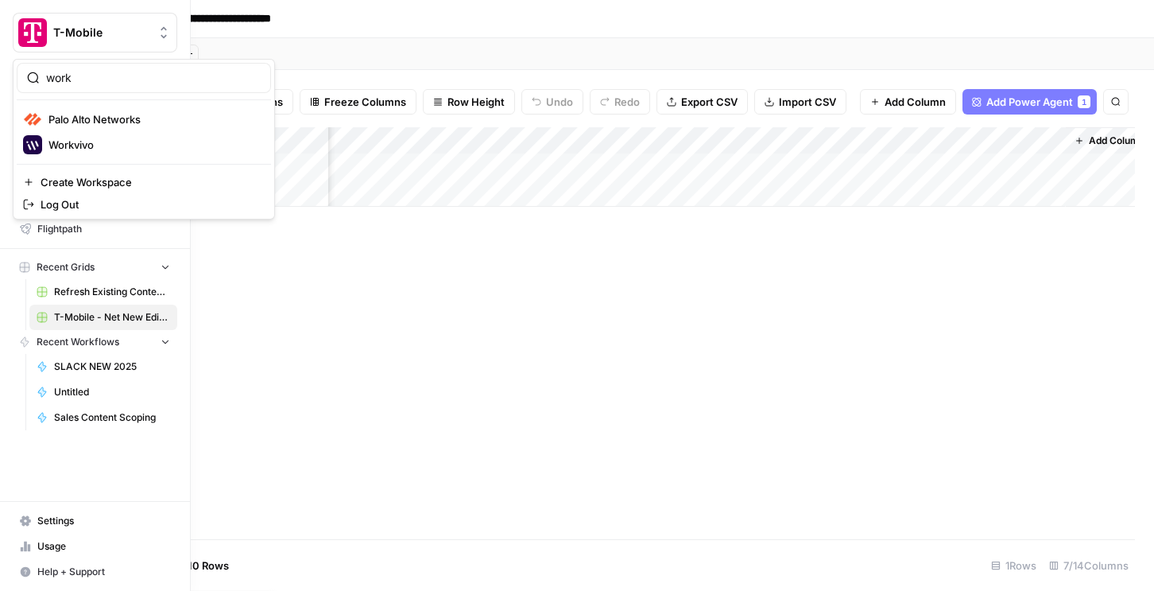
type input "work"
click at [56, 141] on span "Workvivo" at bounding box center [153, 145] width 210 height 16
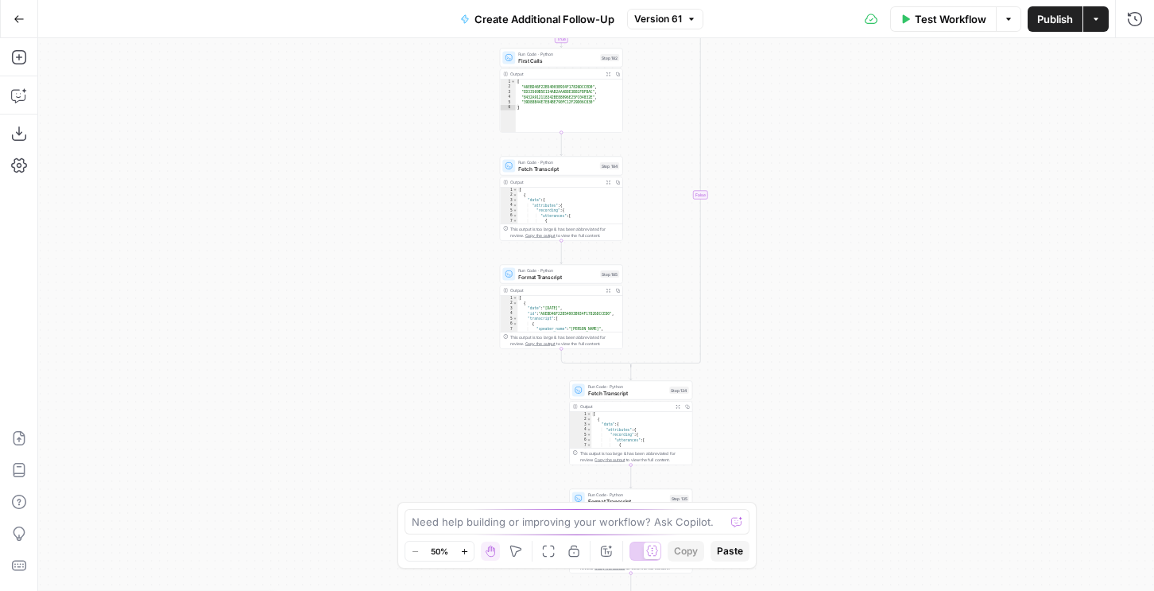
click at [1127, 17] on icon "button" at bounding box center [1135, 19] width 16 height 16
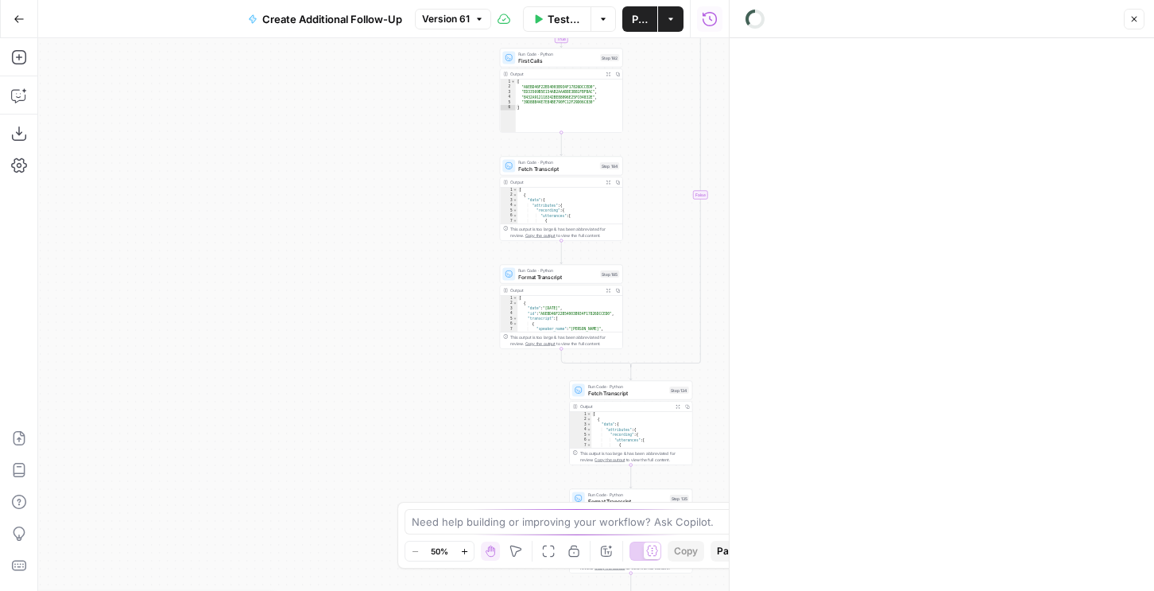
click at [1140, 15] on div "Close" at bounding box center [941, 19] width 405 height 21
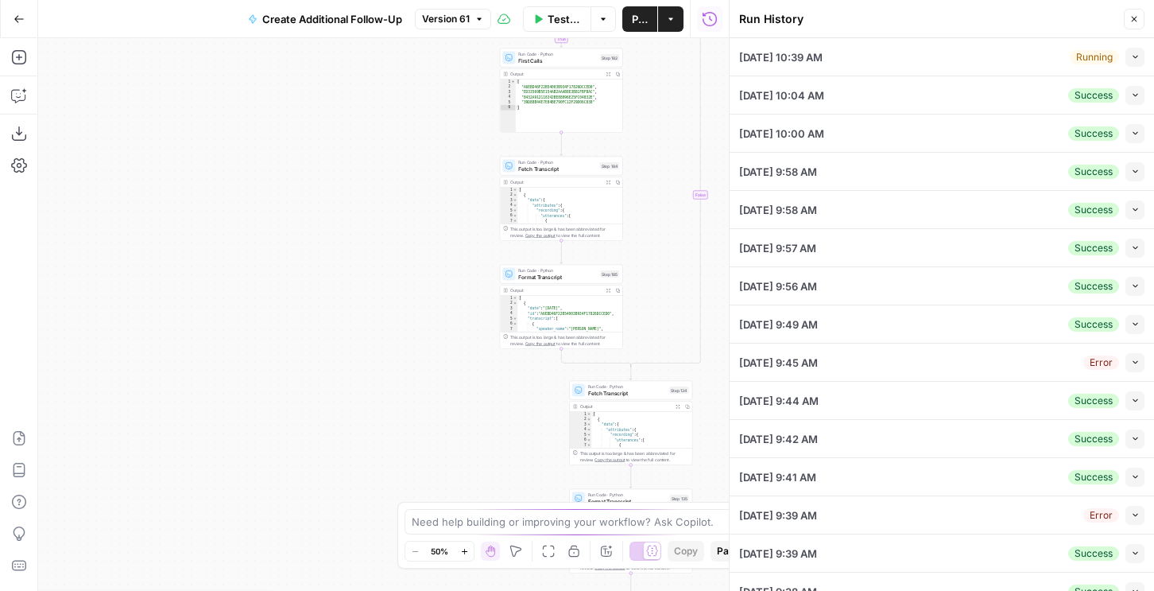
click at [1134, 55] on icon "button" at bounding box center [1135, 56] width 9 height 9
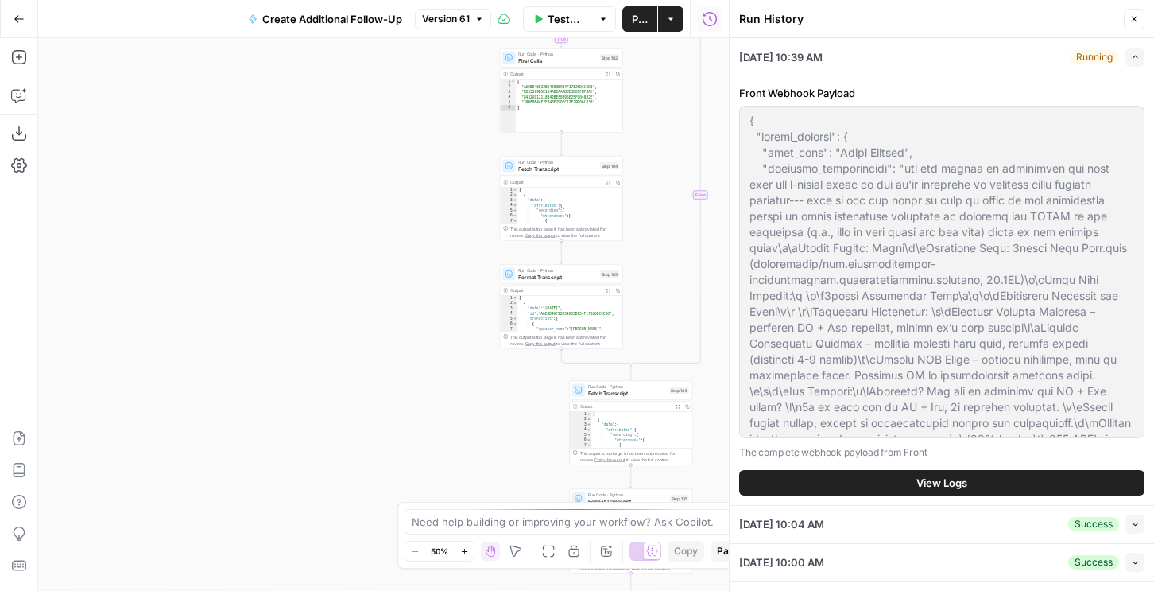
click at [923, 481] on span "View Logs" at bounding box center [941, 483] width 51 height 16
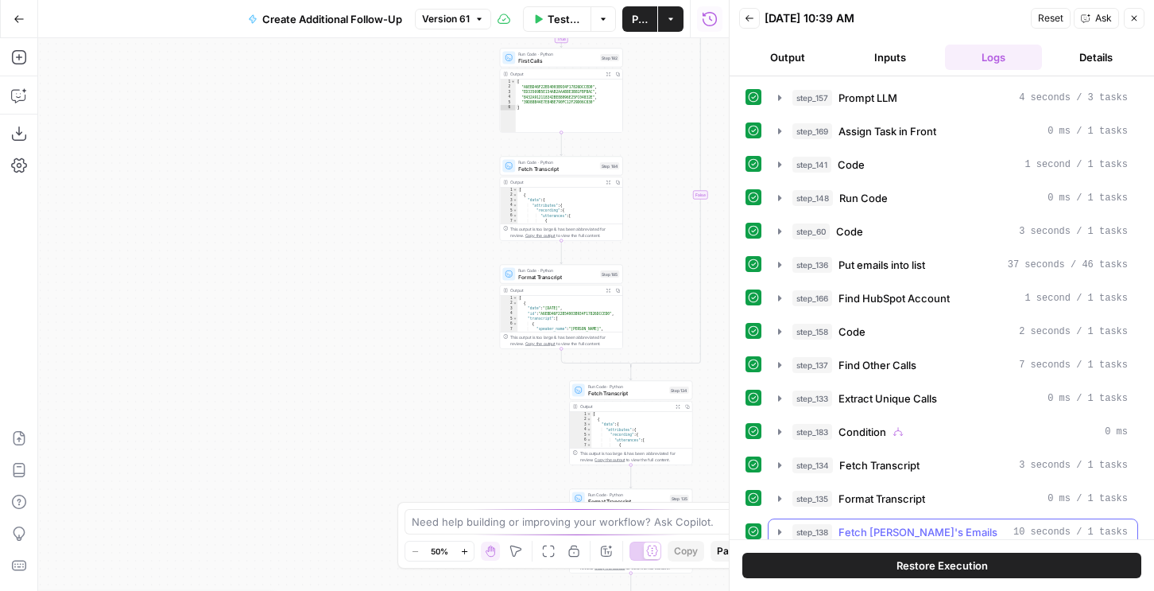
scroll to position [110, 0]
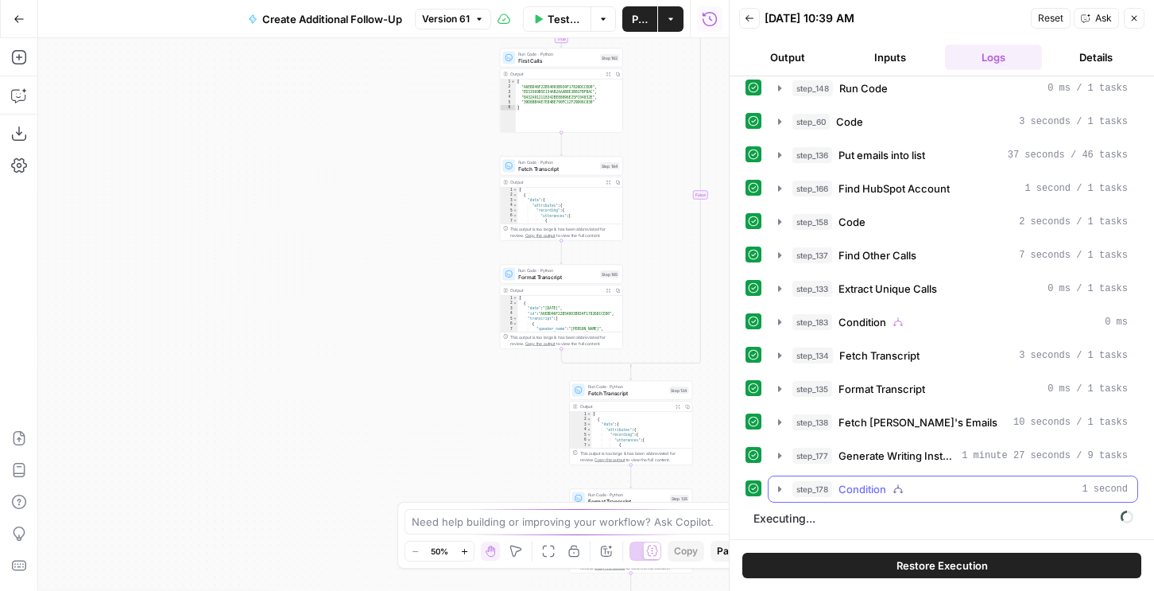
click at [889, 494] on div "step_178 Condition 1 second" at bounding box center [959, 489] width 335 height 16
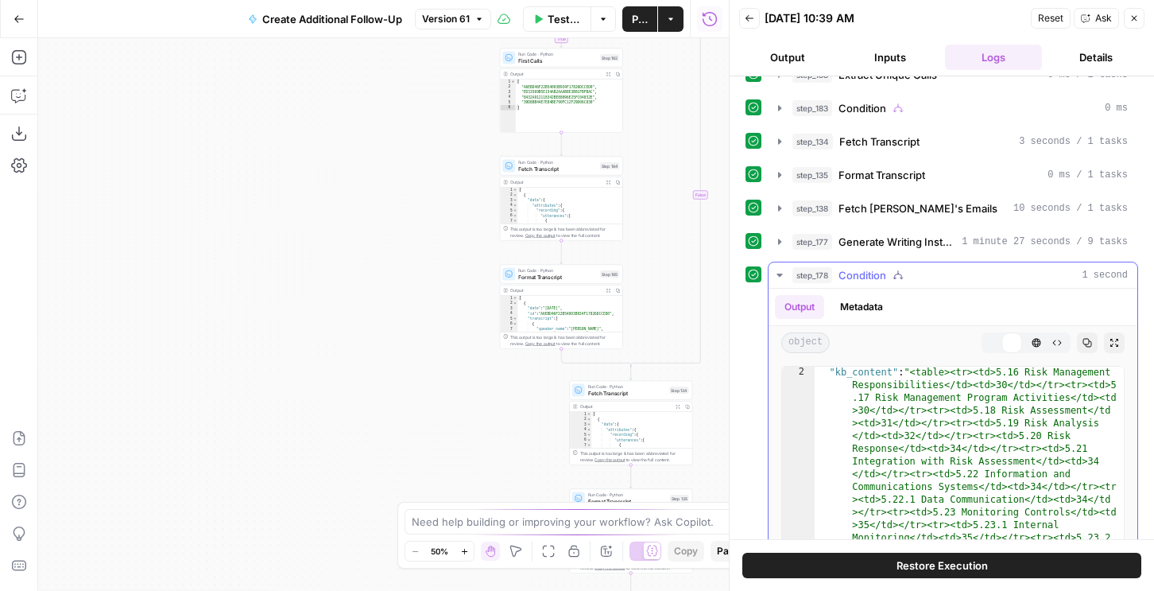
scroll to position [60, 0]
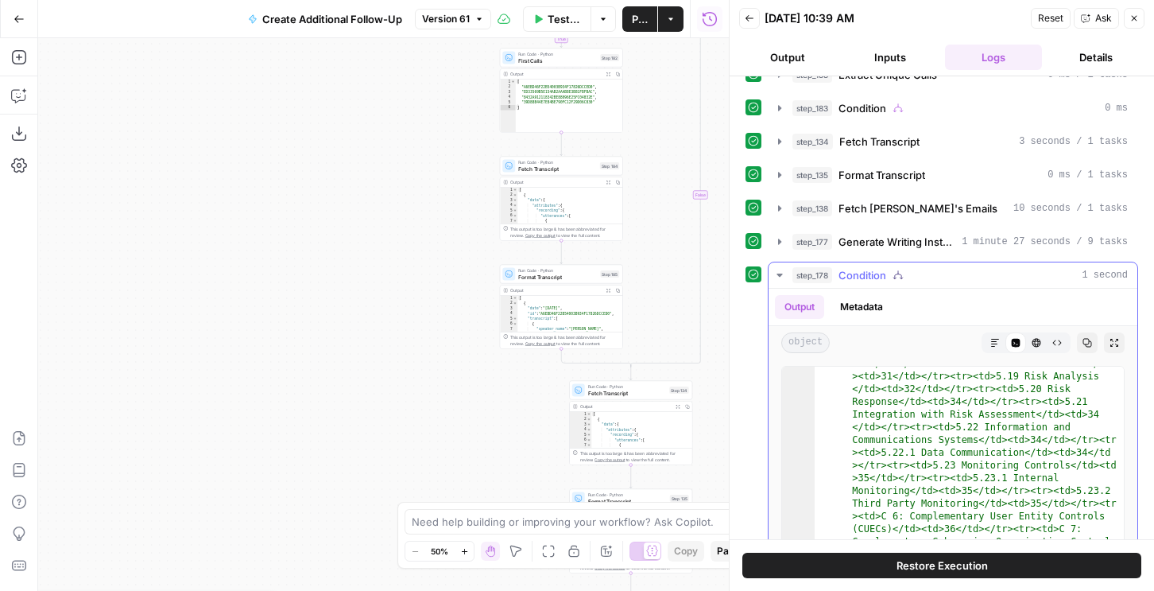
click at [993, 337] on button "Markdown" at bounding box center [995, 342] width 21 height 21
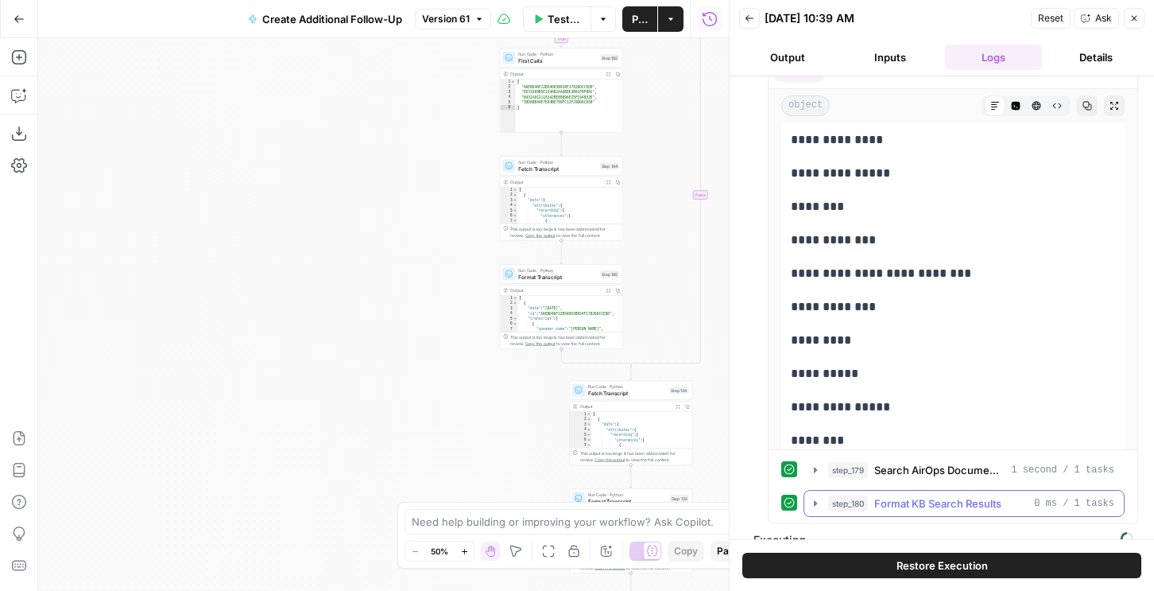
scroll to position [582, 0]
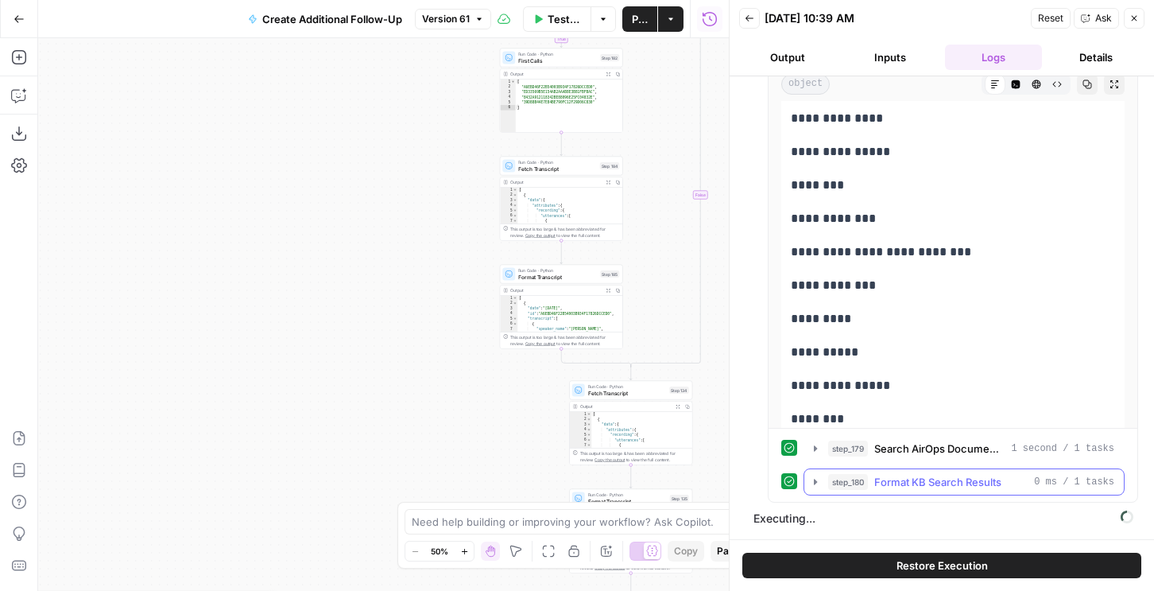
click at [943, 480] on span "Format KB Search Results" at bounding box center [937, 482] width 127 height 16
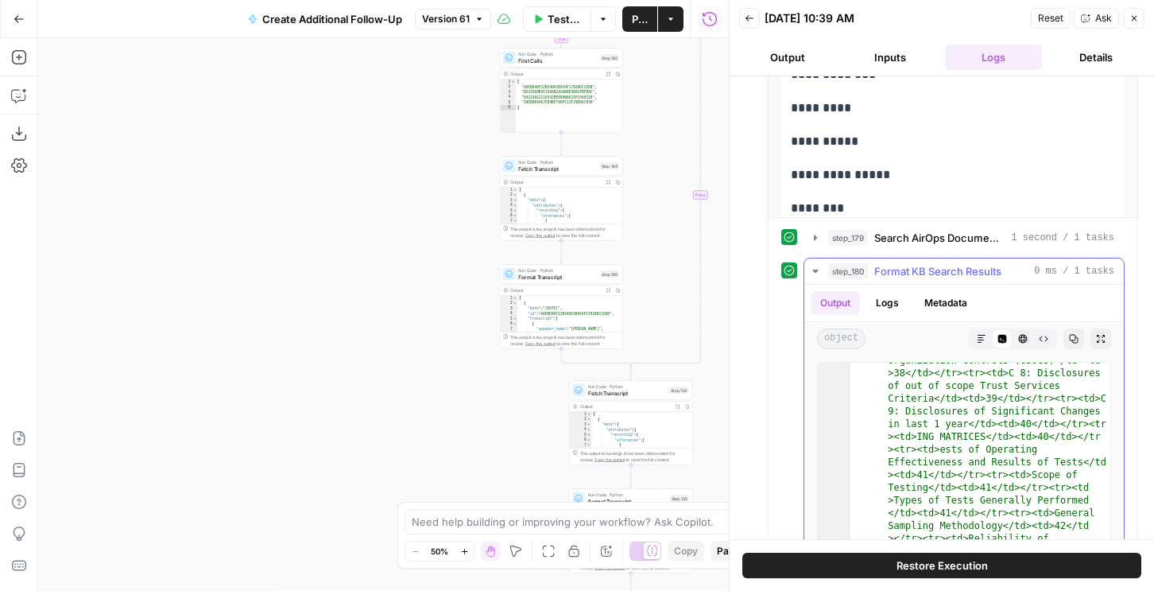
scroll to position [289, 0]
click at [983, 343] on icon "button" at bounding box center [982, 339] width 10 height 10
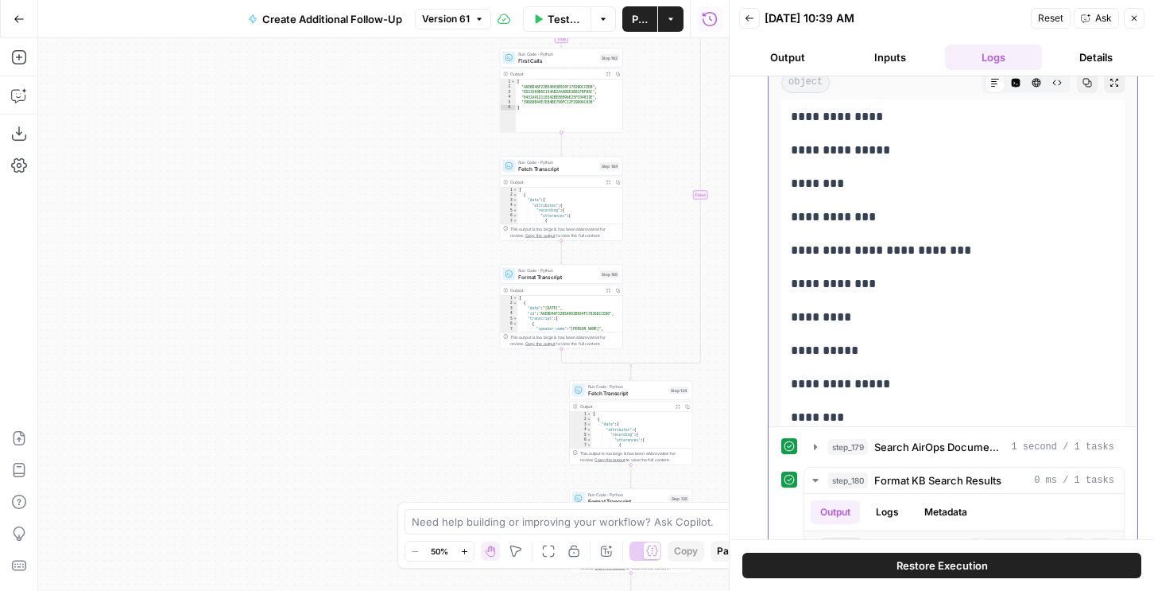
scroll to position [119, 0]
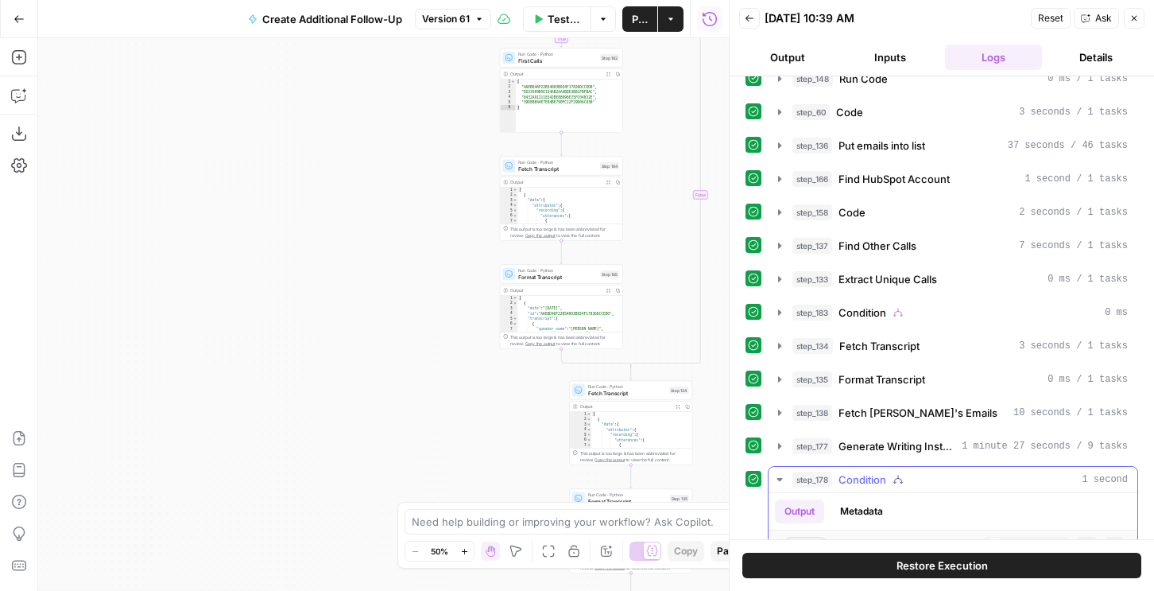
click at [838, 493] on div "Output Metadata" at bounding box center [953, 511] width 369 height 37
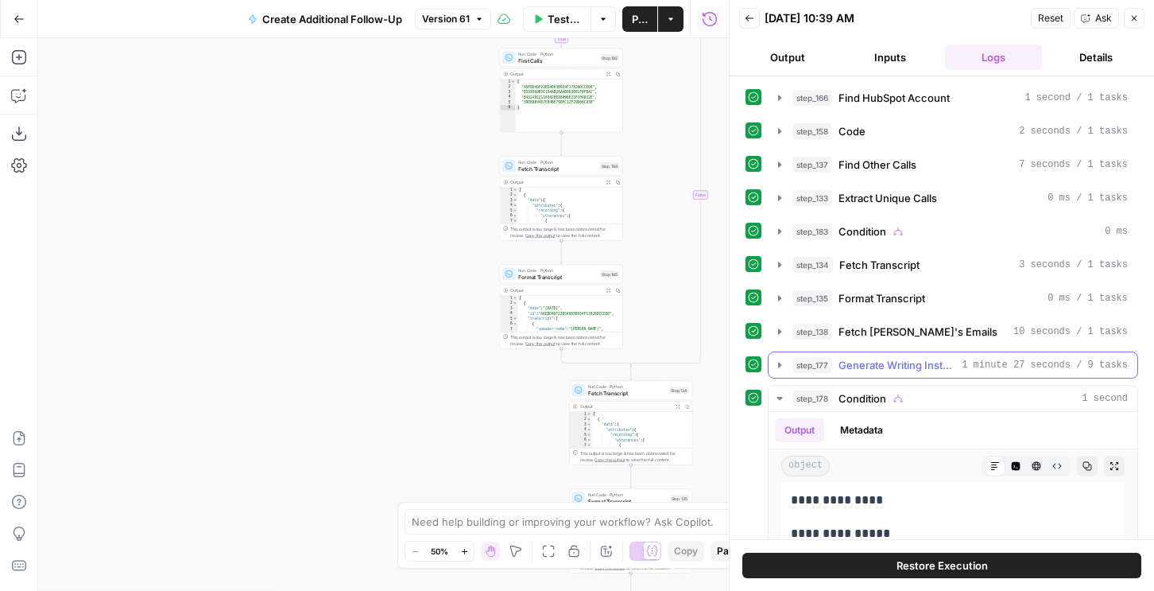
scroll to position [245, 0]
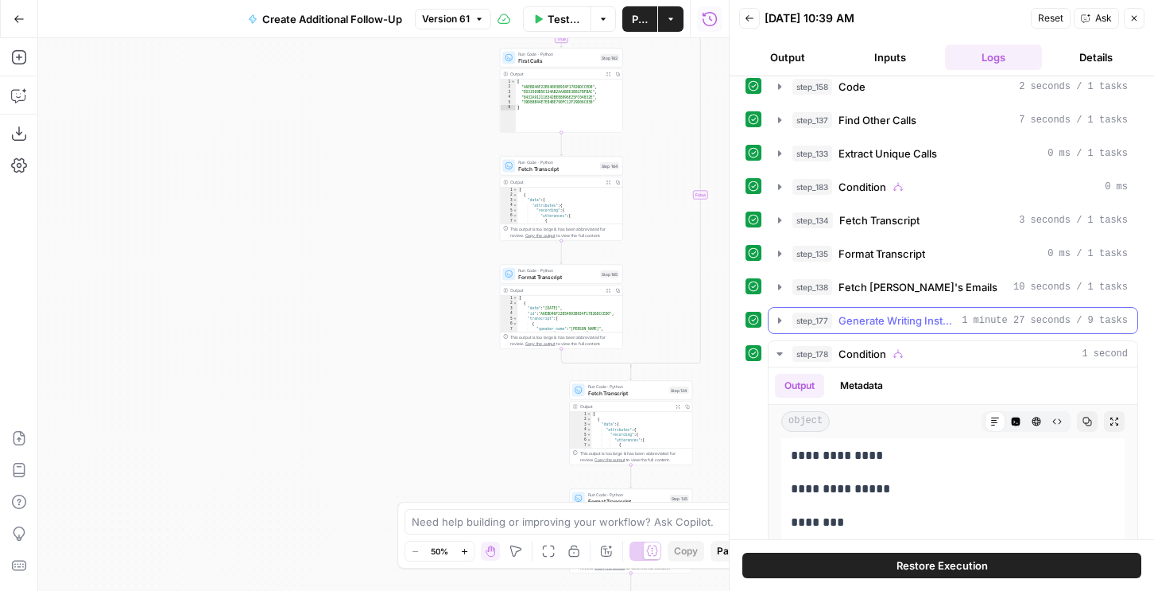
click at [854, 319] on span "Generate Writing Instructions" at bounding box center [897, 320] width 117 height 16
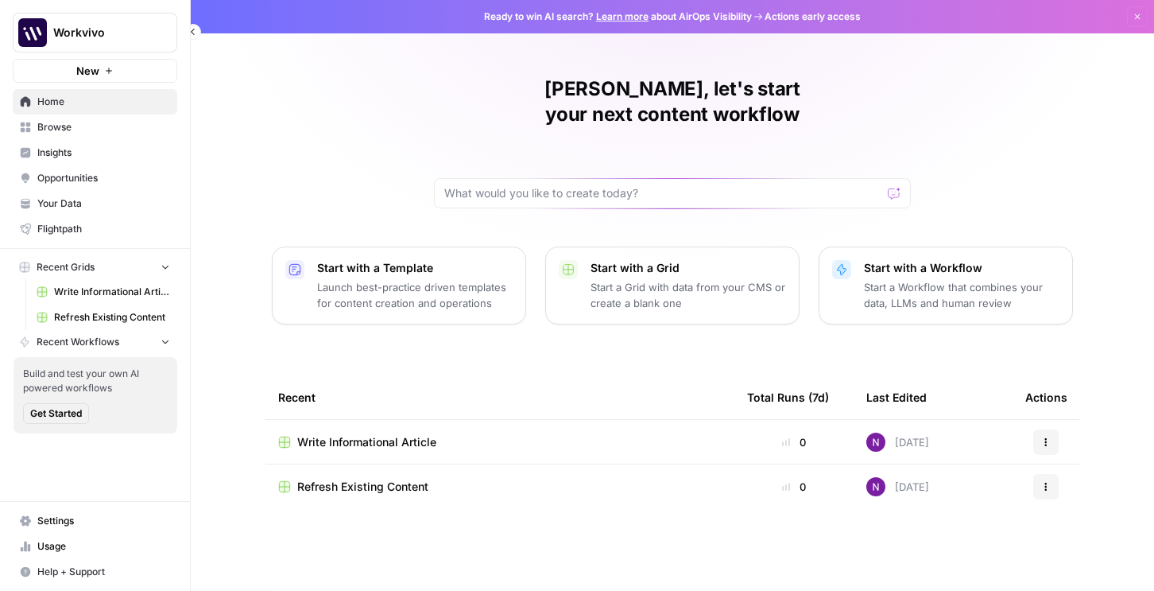
click at [333, 478] on span "Refresh Existing Content" at bounding box center [362, 486] width 131 height 16
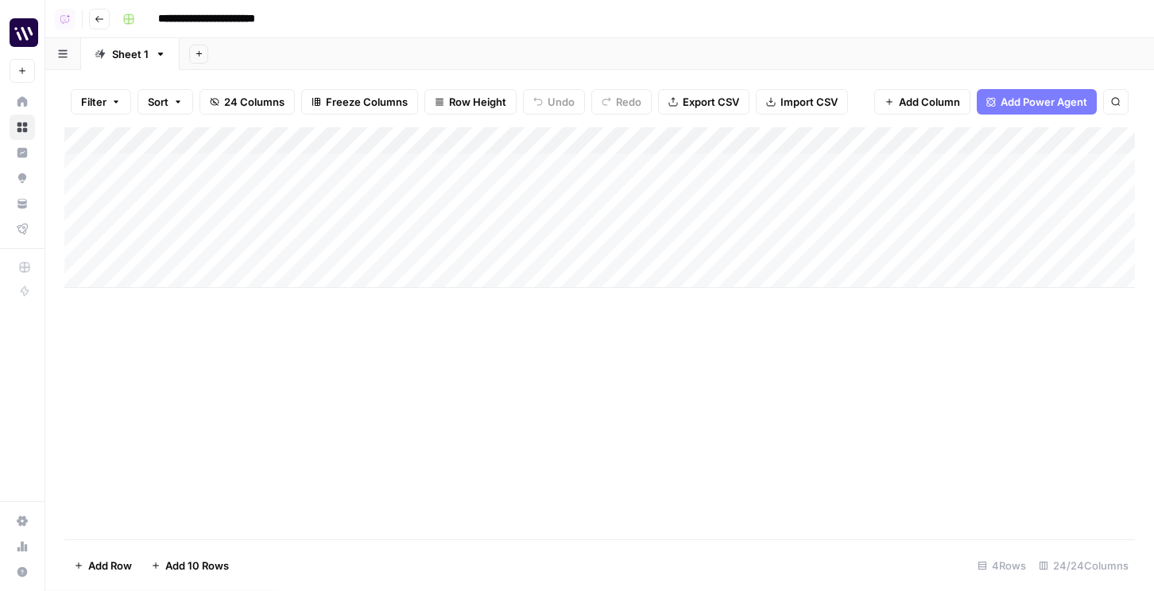
click at [83, 169] on div "Add Column" at bounding box center [599, 207] width 1071 height 161
click at [92, 570] on span "Delete 1 Row" at bounding box center [106, 565] width 64 height 16
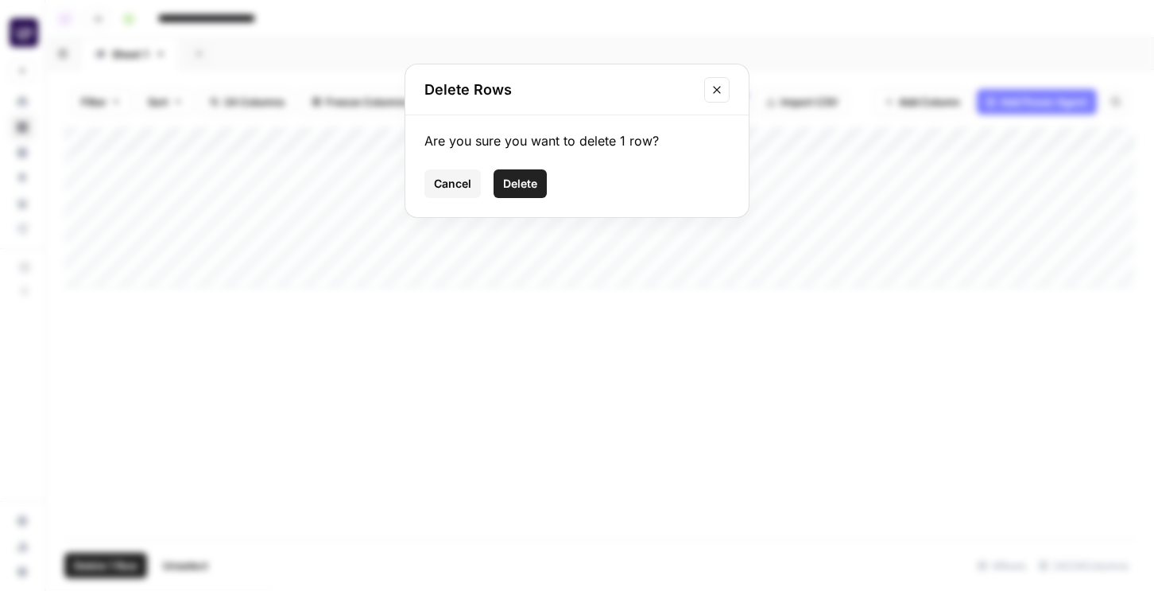
click at [530, 181] on span "Delete" at bounding box center [520, 184] width 34 height 16
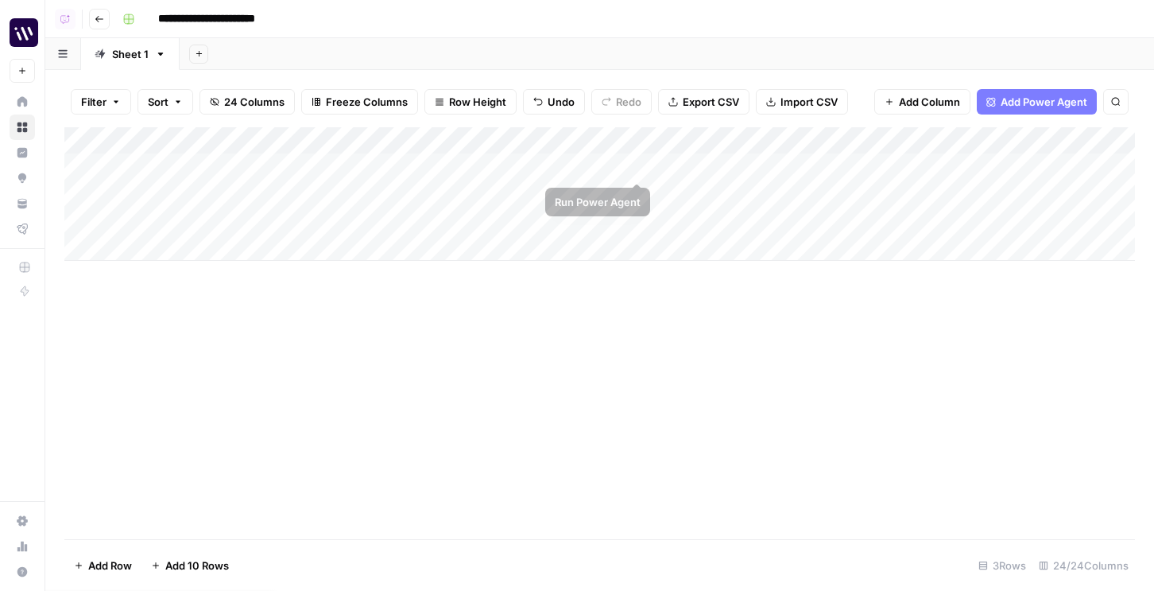
click at [637, 164] on div "Add Column" at bounding box center [599, 194] width 1071 height 134
click at [641, 196] on div "Add Column" at bounding box center [599, 194] width 1071 height 134
click at [609, 137] on div "Add Column" at bounding box center [599, 194] width 1071 height 134
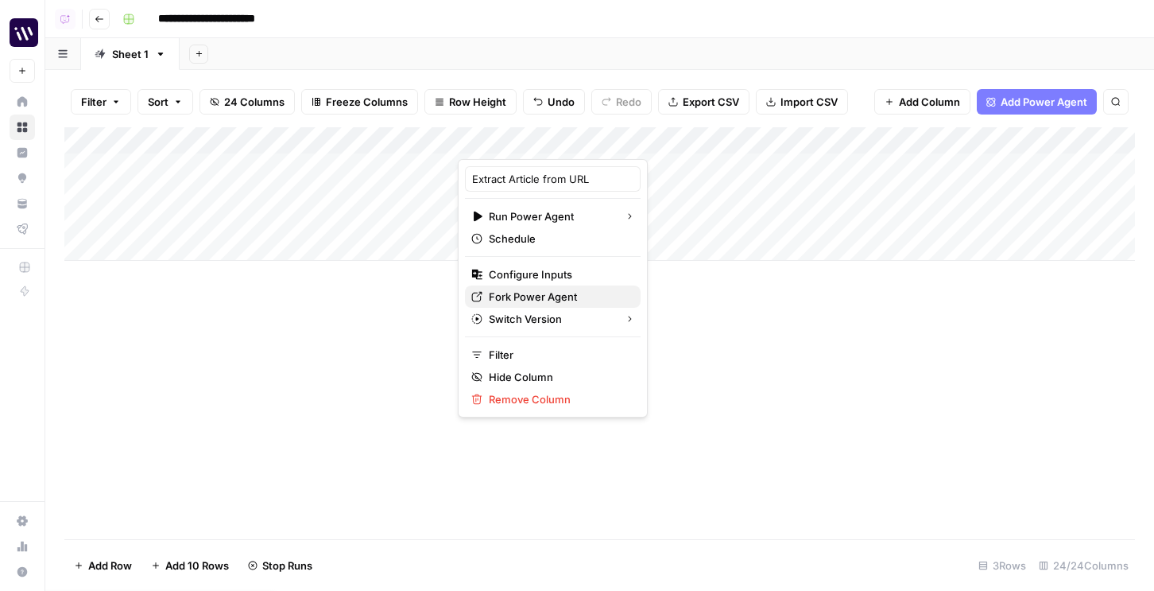
click at [539, 295] on span "Fork Power Agent" at bounding box center [558, 297] width 139 height 16
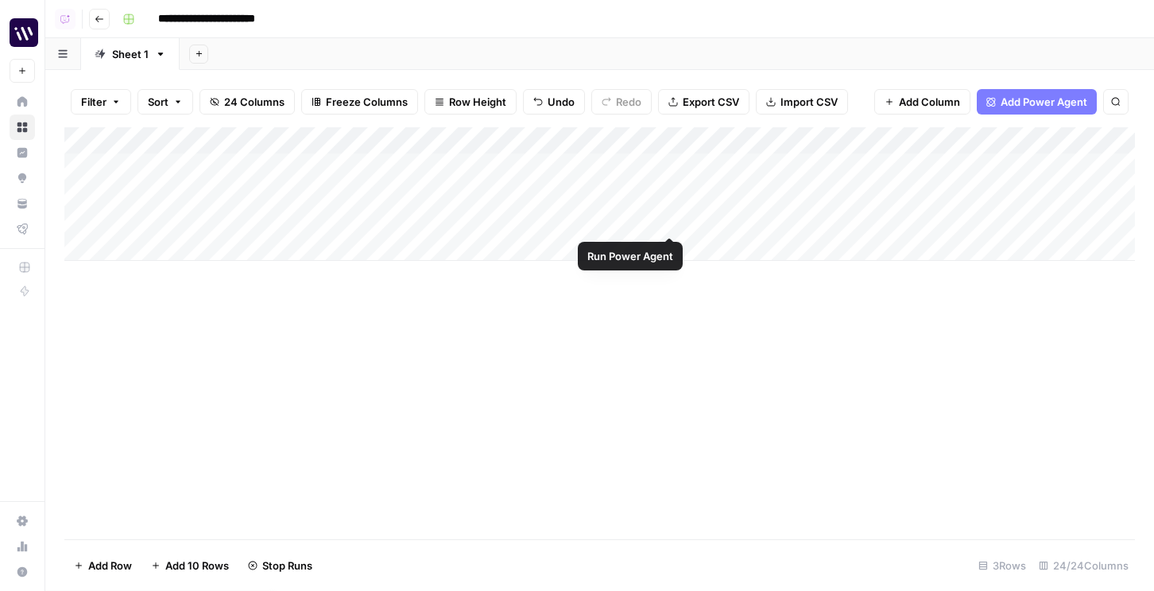
click at [666, 219] on div "Add Column" at bounding box center [599, 194] width 1071 height 134
click at [649, 165] on div "Add Column" at bounding box center [599, 194] width 1071 height 134
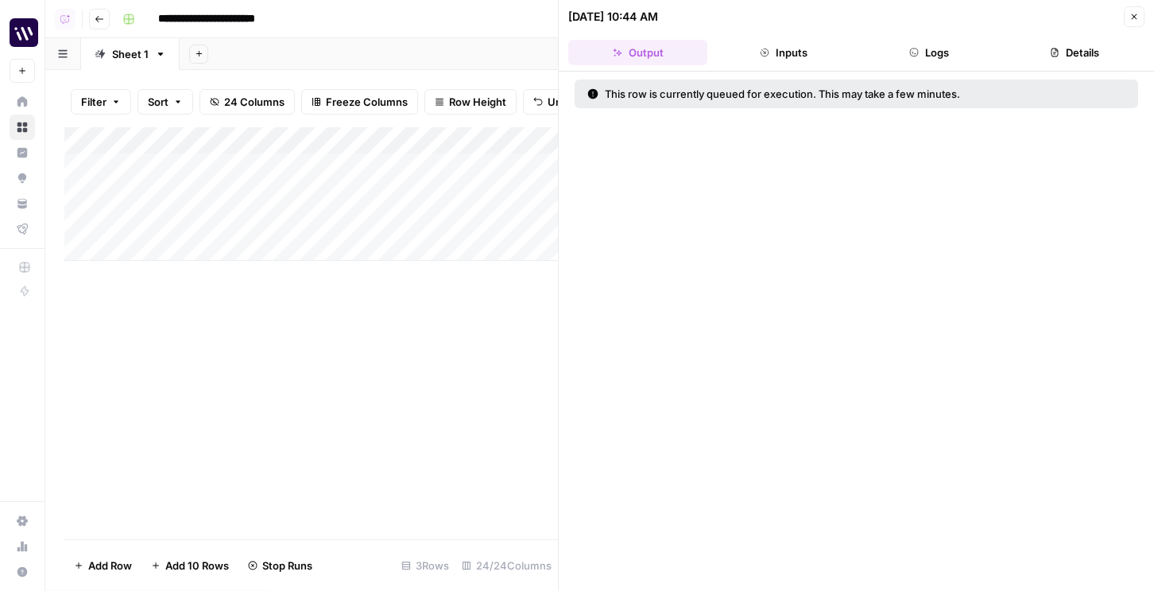
click at [945, 56] on button "Logs" at bounding box center [929, 52] width 139 height 25
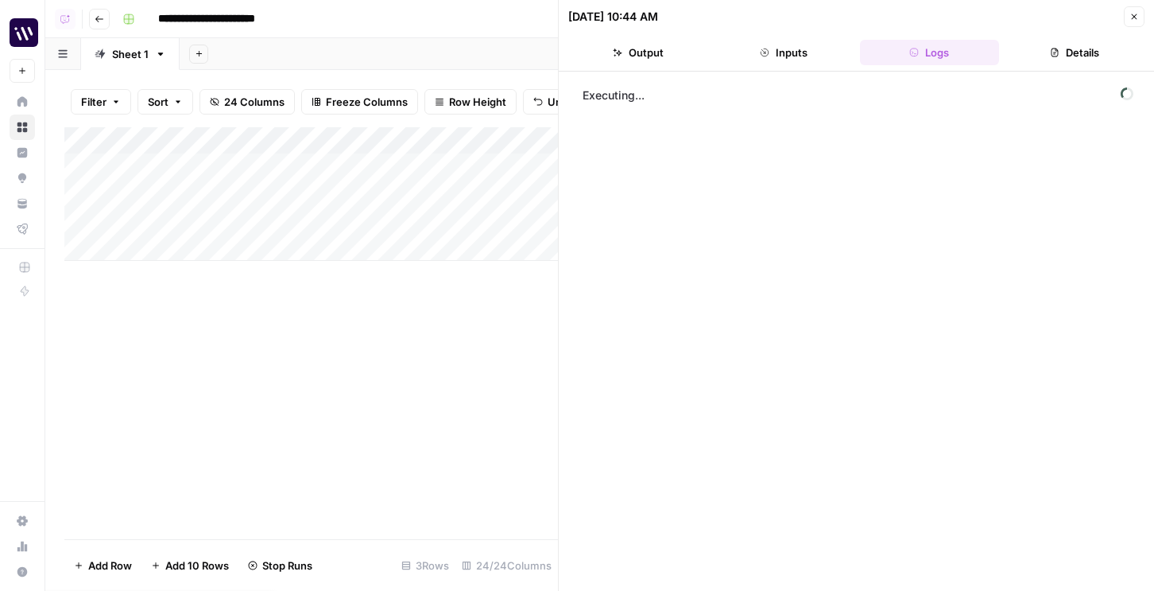
drag, startPoint x: 392, startPoint y: 158, endPoint x: 401, endPoint y: 224, distance: 66.5
click at [401, 224] on div "Add Column" at bounding box center [311, 194] width 494 height 134
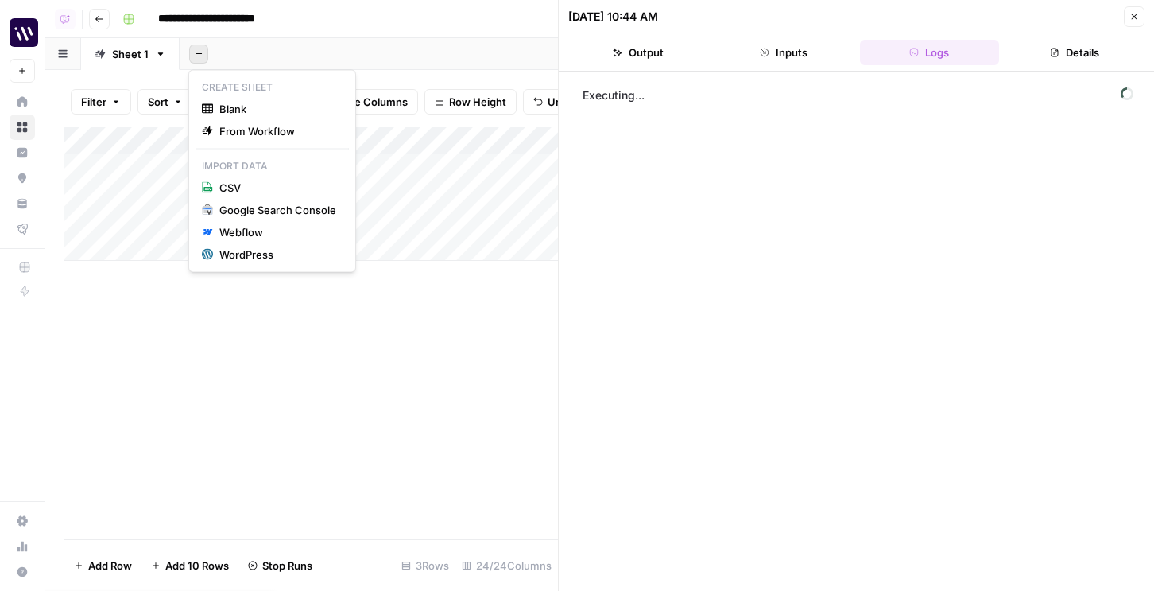
click at [196, 49] on icon "button" at bounding box center [199, 53] width 9 height 9
click at [274, 53] on div "Add Sheet" at bounding box center [667, 54] width 974 height 32
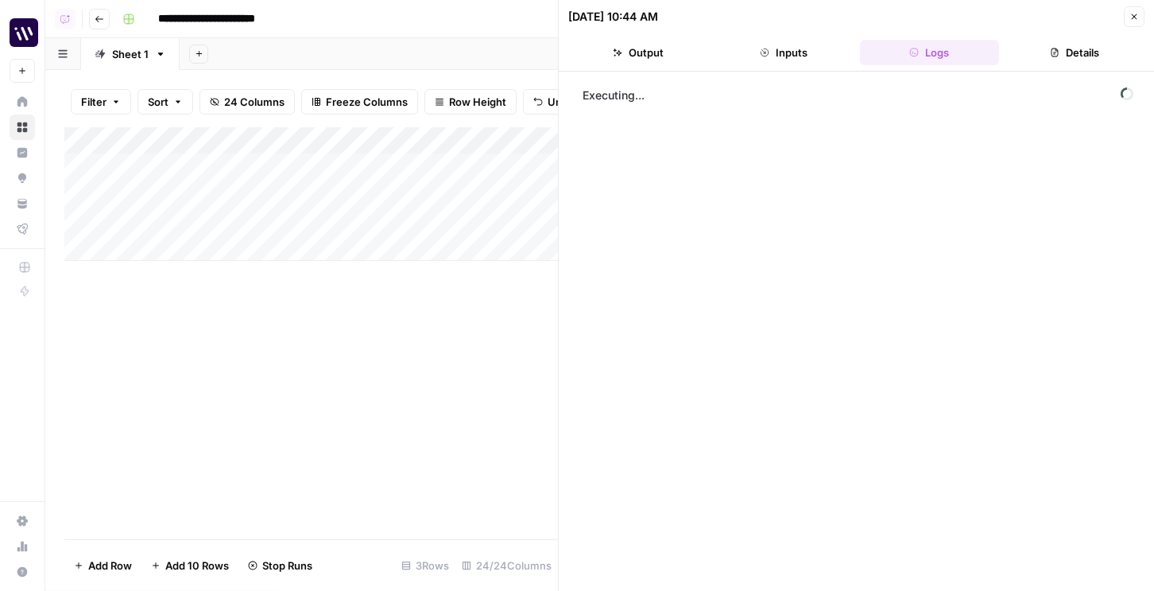
click at [29, 62] on button "New" at bounding box center [22, 71] width 25 height 24
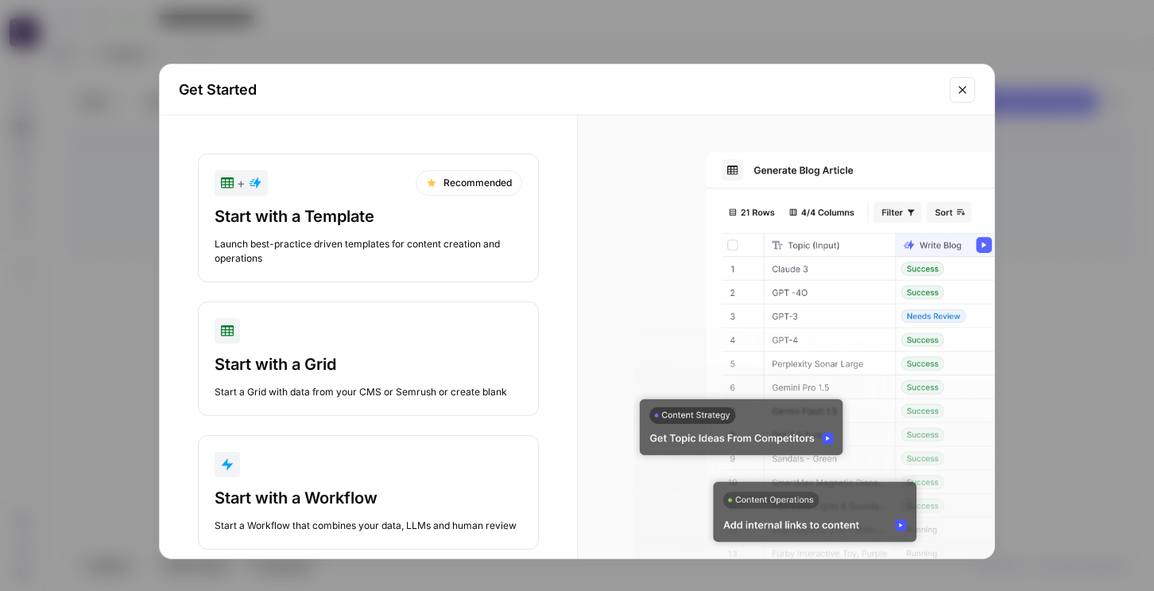
click at [367, 257] on div "Launch best-practice driven templates for content creation and operations" at bounding box center [369, 251] width 308 height 29
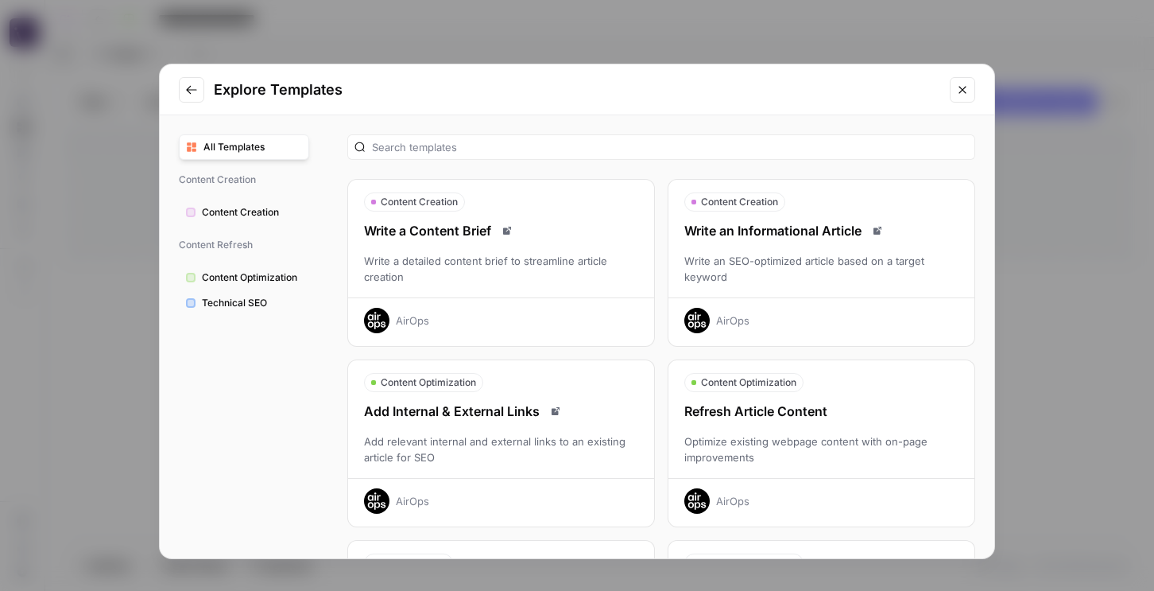
click at [730, 422] on div "Refresh Article Content Optimize existing webpage content with on-page improvem…" at bounding box center [821, 457] width 306 height 112
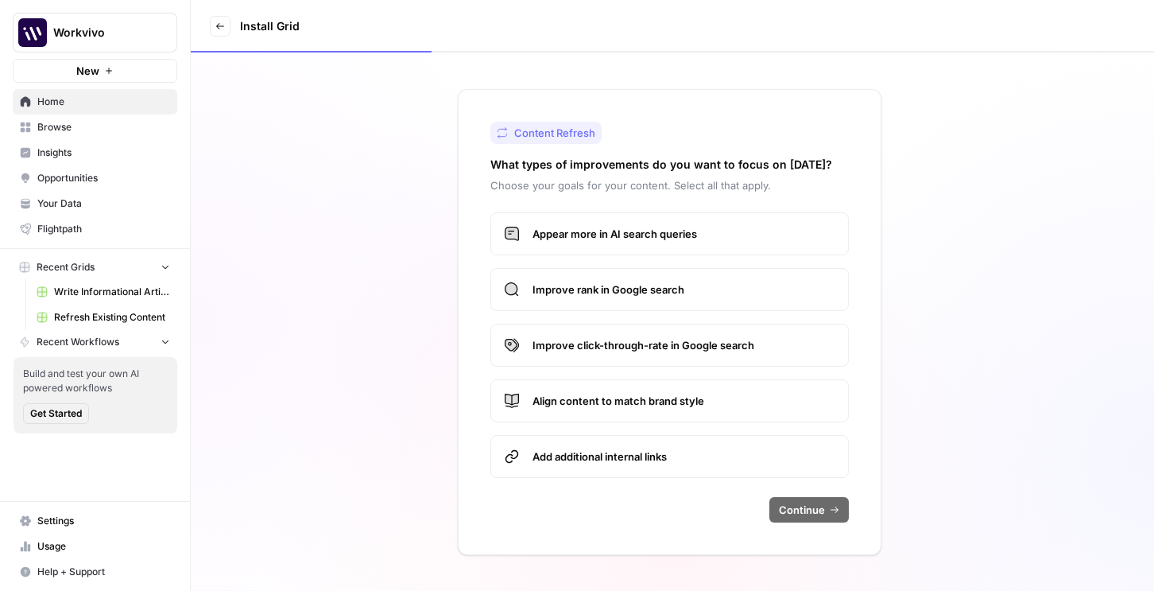
click at [674, 235] on span "Appear more in AI search queries" at bounding box center [684, 234] width 303 height 16
click at [663, 260] on div "Appear more in AI search queries Improve rank in Google search Improve click-th…" at bounding box center [669, 344] width 358 height 265
click at [661, 290] on span "Improve rank in Google search" at bounding box center [684, 289] width 303 height 16
click at [642, 351] on span "Improve click-through-rate in Google search" at bounding box center [684, 345] width 303 height 16
click at [626, 393] on span "Align content to match brand style" at bounding box center [684, 401] width 303 height 16
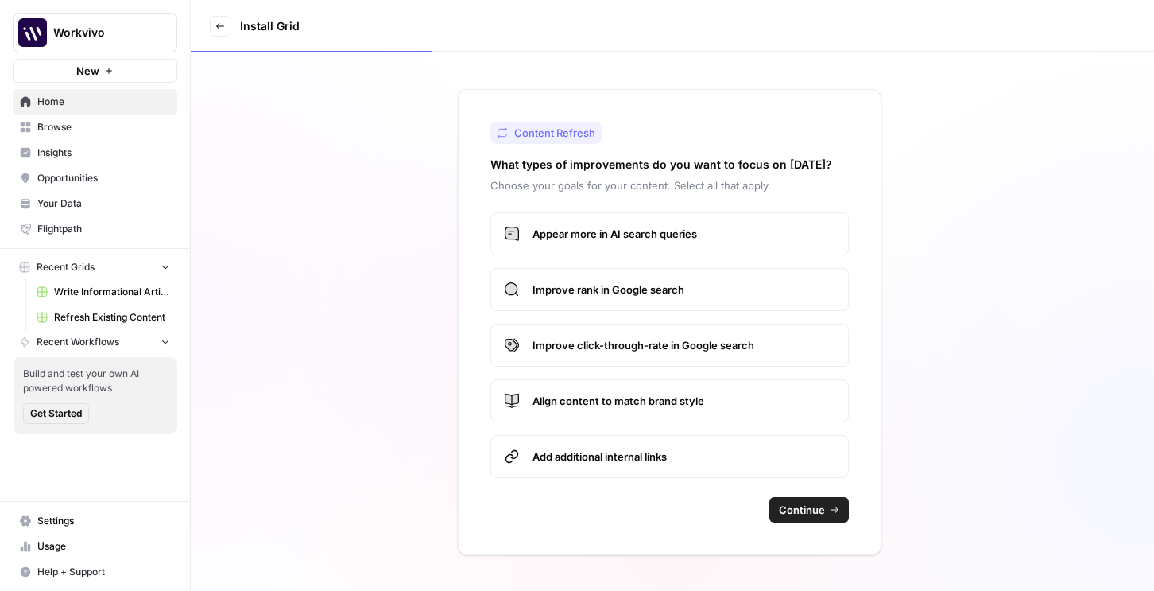
click at [621, 451] on span "Add additional internal links" at bounding box center [684, 456] width 303 height 16
click at [792, 499] on button "Continue" at bounding box center [808, 509] width 79 height 25
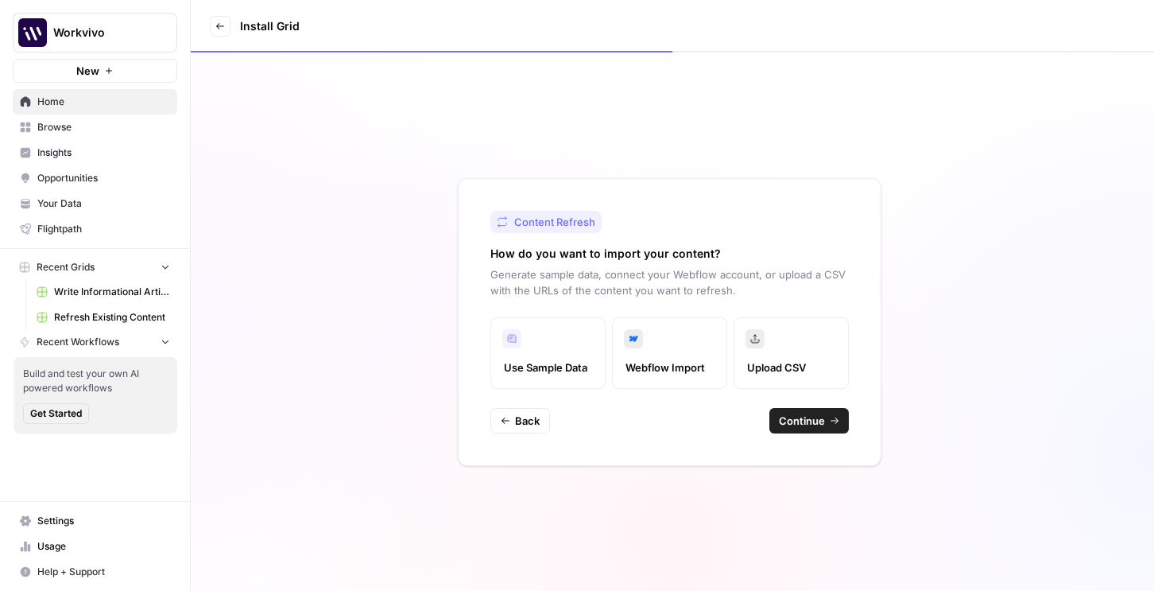
click at [808, 415] on span "Continue" at bounding box center [802, 421] width 46 height 16
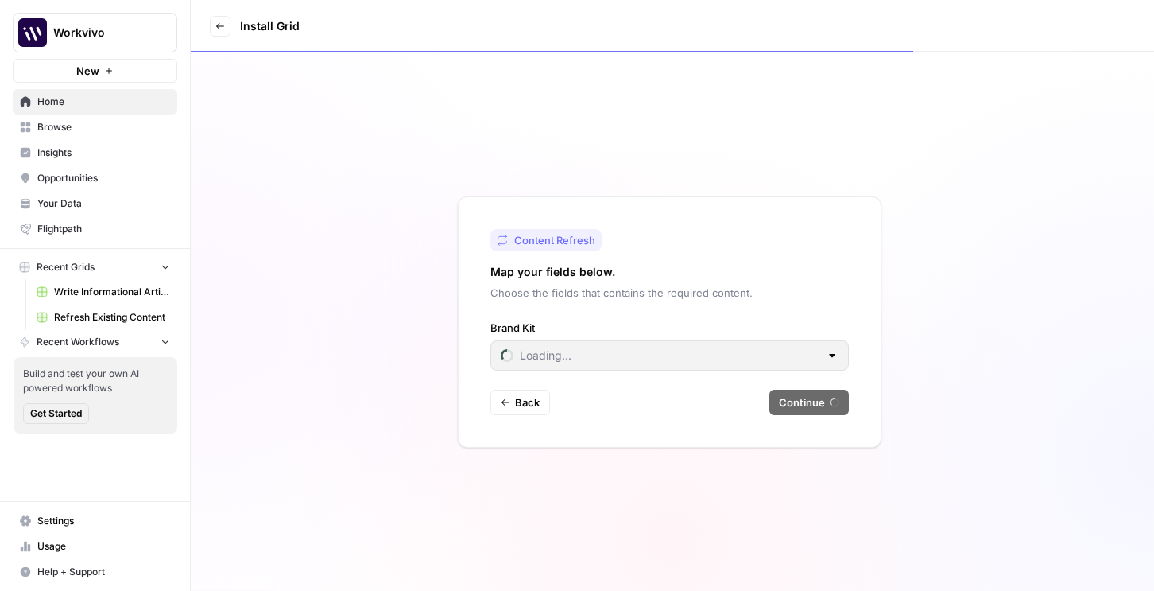
type input "Workvivo"
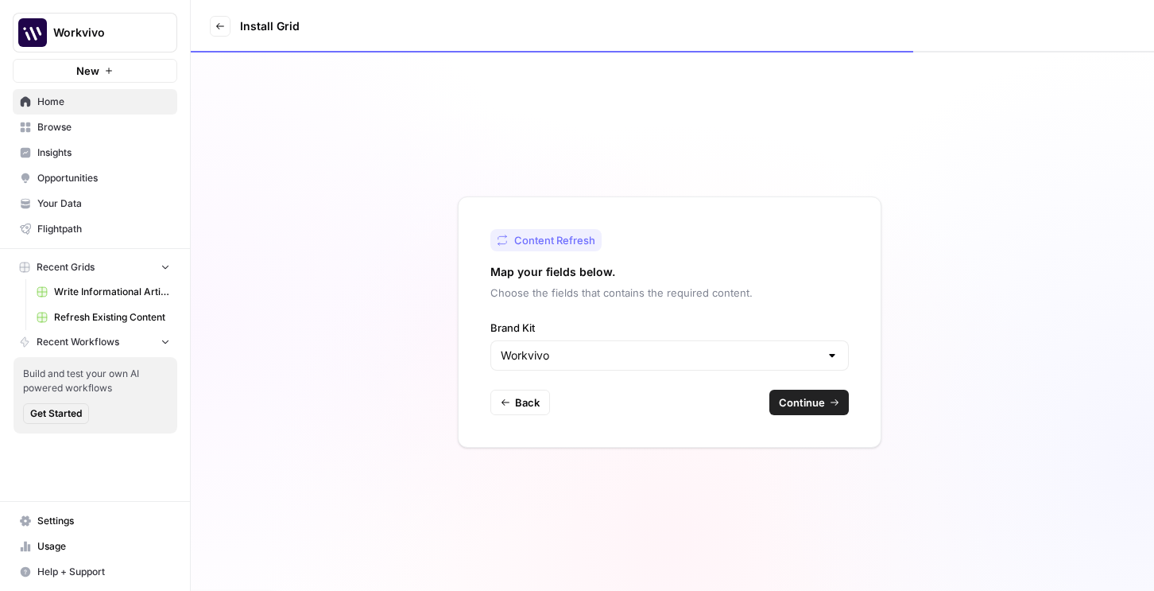
click at [788, 397] on span "Continue" at bounding box center [802, 402] width 46 height 16
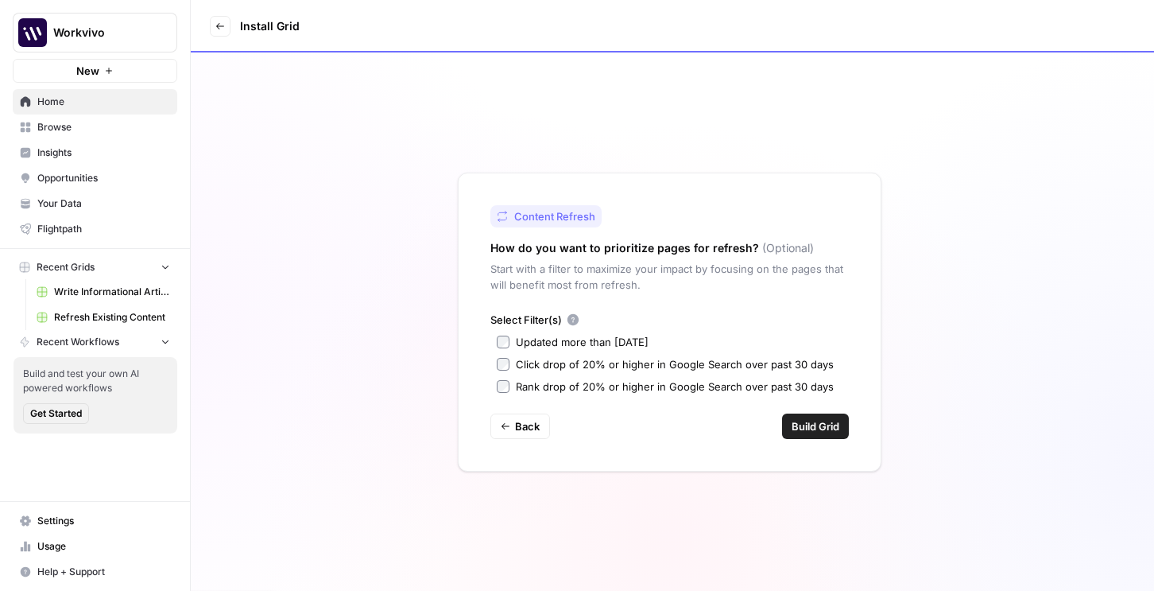
click at [548, 343] on div "Updated more than [DATE]" at bounding box center [582, 342] width 133 height 16
click at [548, 367] on div "Click drop of 20% or higher in Google Search over past 30 days" at bounding box center [675, 364] width 318 height 16
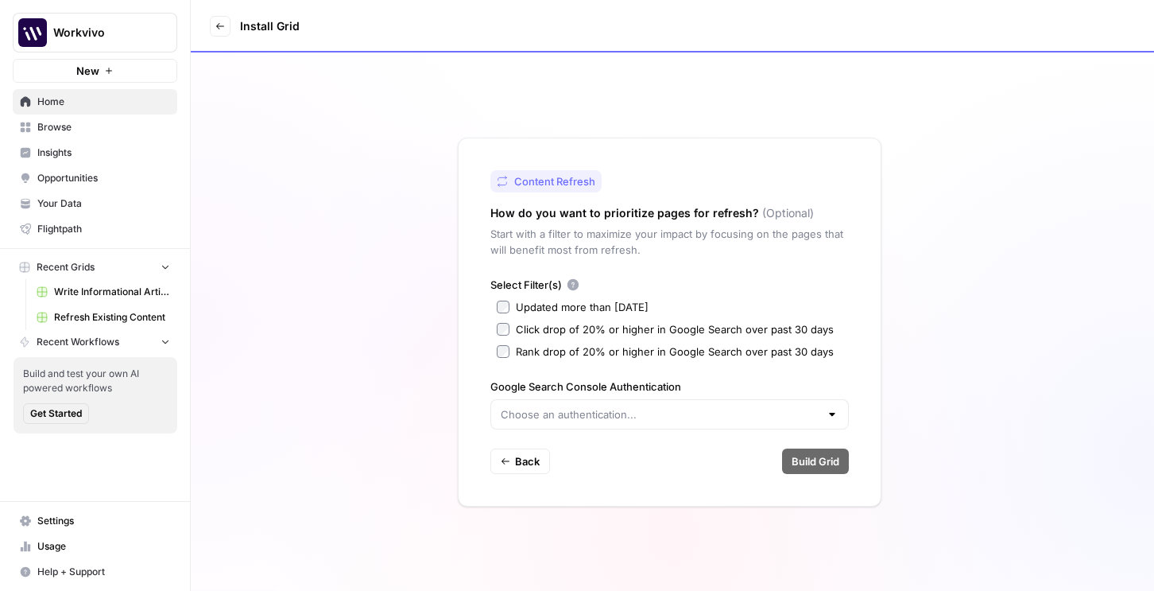
click at [548, 381] on label "Google Search Console Authentication" at bounding box center [669, 386] width 358 height 16
click at [548, 406] on input "Google Search Console Authentication" at bounding box center [660, 414] width 319 height 16
click at [553, 350] on div "Rank drop of 20% or higher in Google Search over past 30 days" at bounding box center [675, 351] width 318 height 16
click at [540, 299] on div "Updated more than [DATE]" at bounding box center [582, 307] width 133 height 16
click at [544, 330] on div "Click drop of 20% or higher in Google Search over past 30 days" at bounding box center [675, 329] width 318 height 16
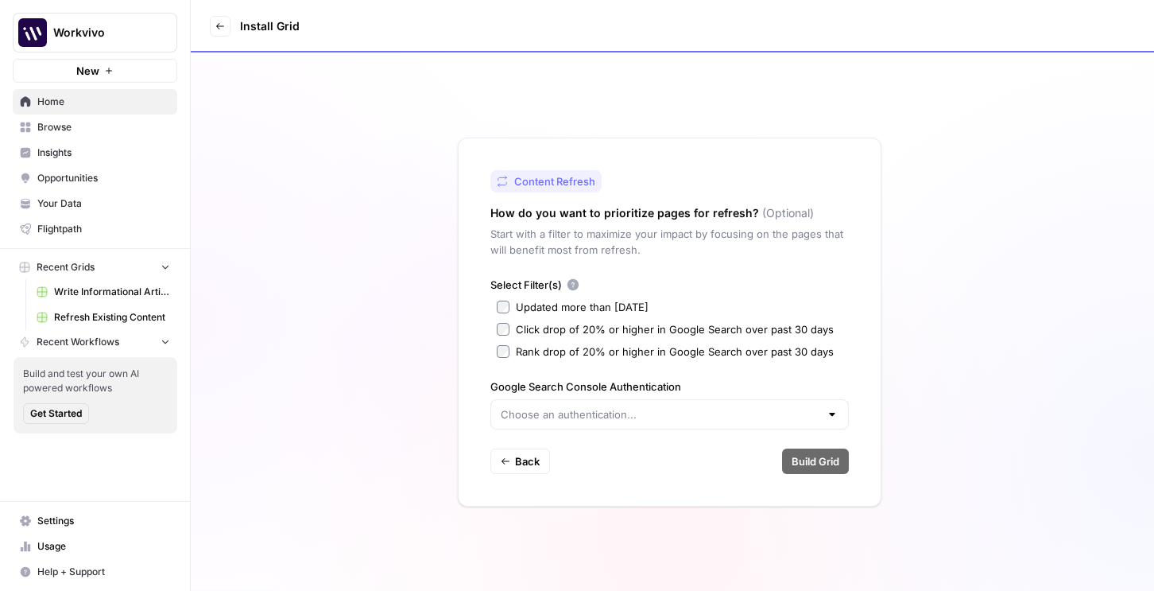
click at [540, 346] on div "Rank drop of 20% or higher in Google Search over past 30 days" at bounding box center [675, 351] width 318 height 16
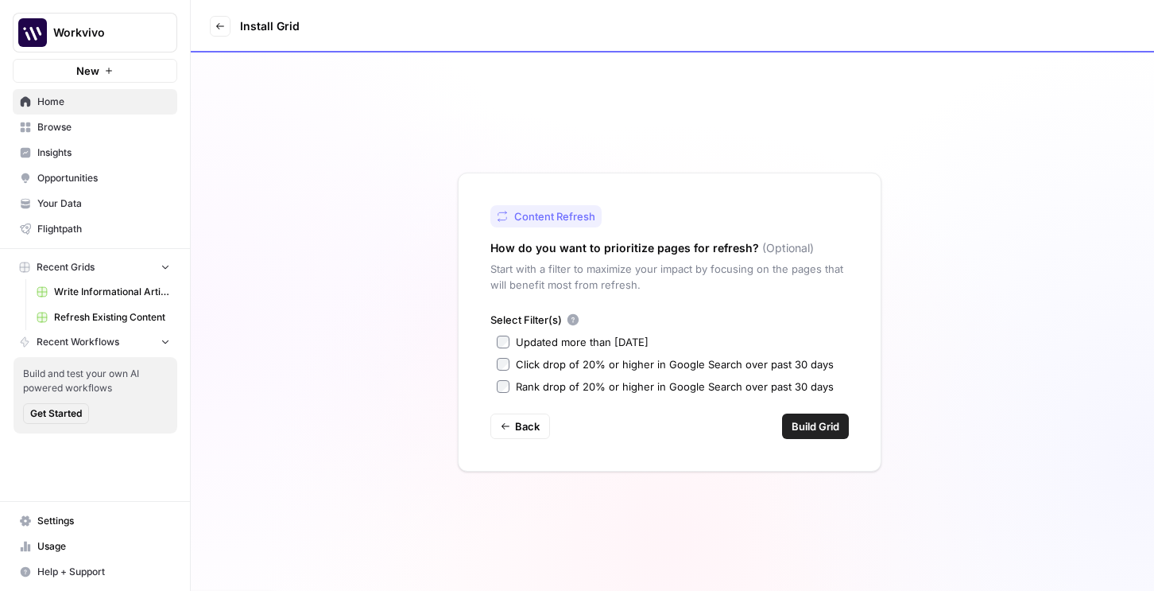
click at [829, 440] on div "Content Refresh How do you want to prioritize pages for refresh? (Optional) Sta…" at bounding box center [670, 321] width 424 height 299
click at [829, 426] on span "Build Grid" at bounding box center [816, 426] width 48 height 16
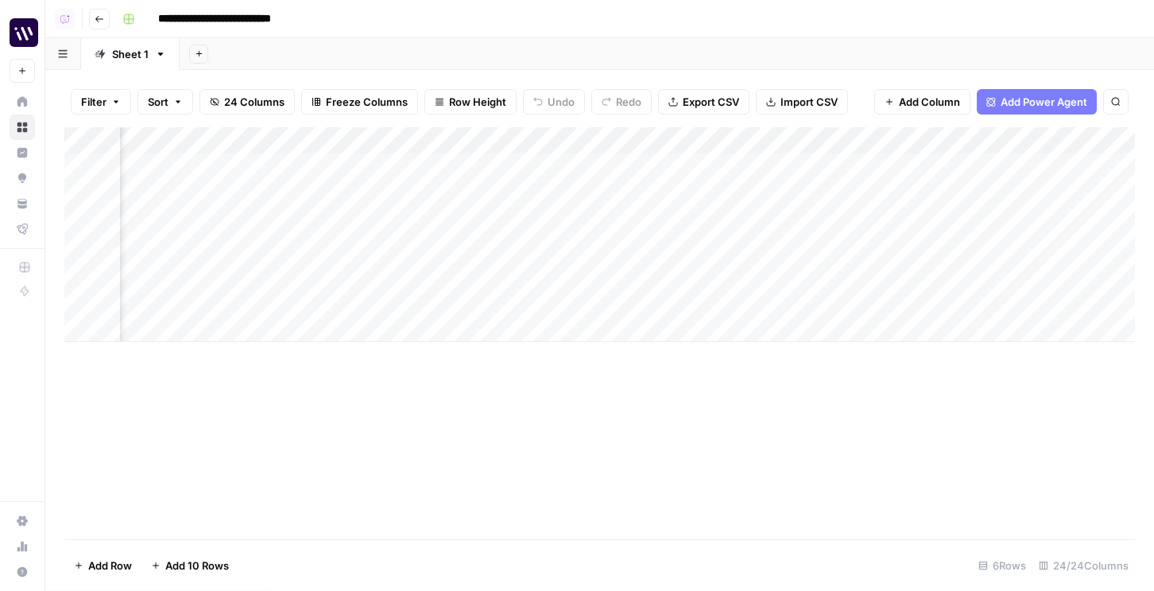
scroll to position [0, 485]
click at [783, 141] on div "Add Column" at bounding box center [599, 234] width 1071 height 215
click at [795, 175] on span "All Rows" at bounding box center [833, 177] width 100 height 16
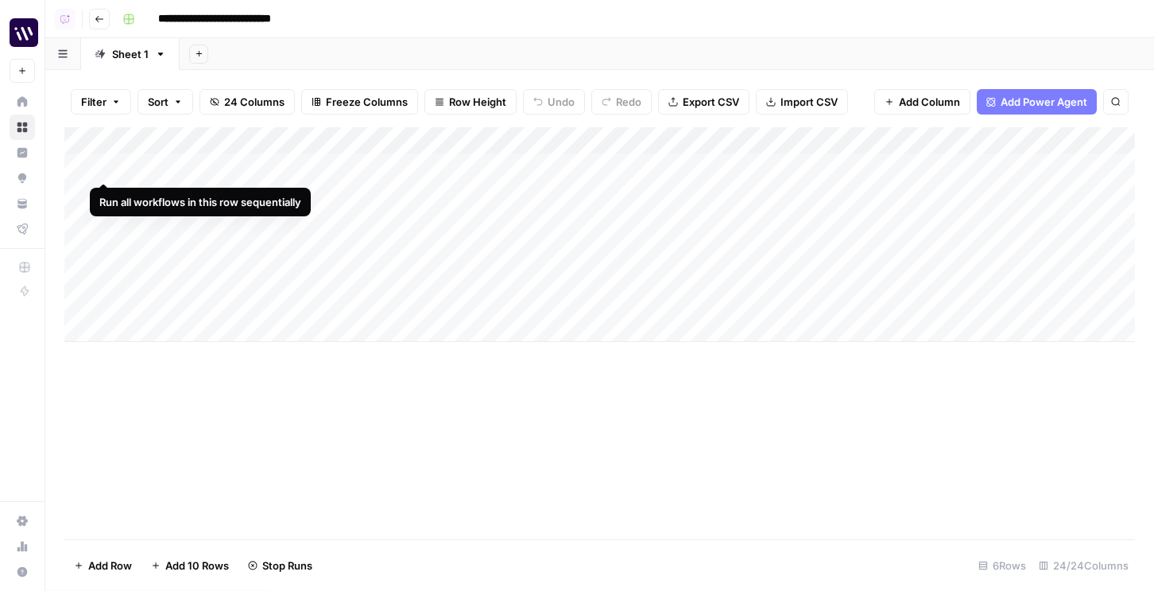
click at [83, 169] on div "Add Column" at bounding box center [599, 234] width 1071 height 215
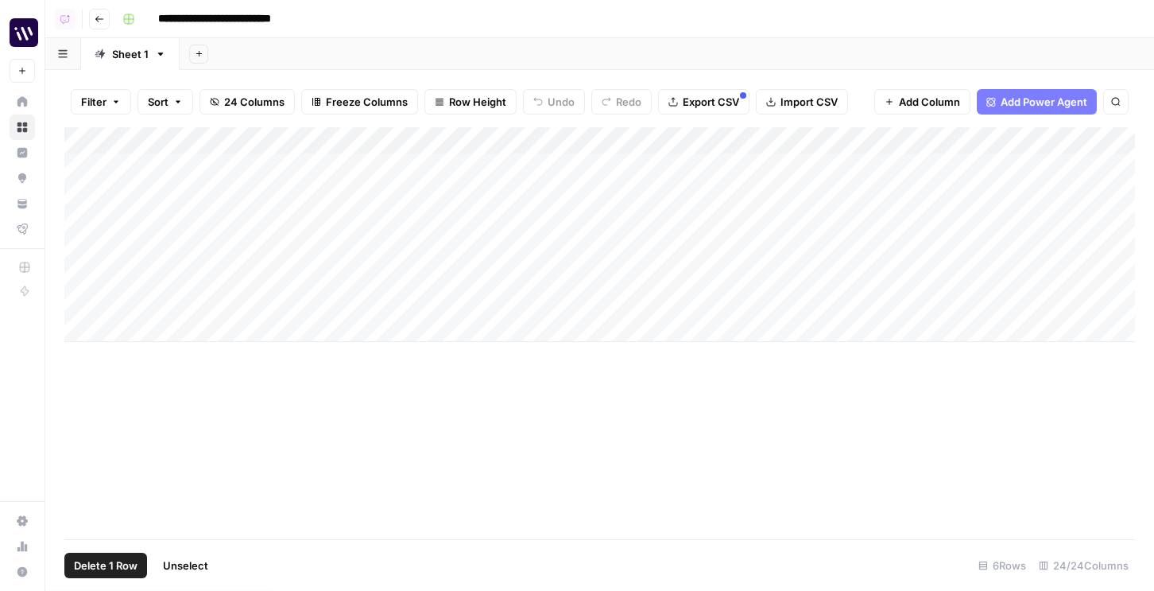
click at [112, 572] on span "Delete 1 Row" at bounding box center [106, 565] width 64 height 16
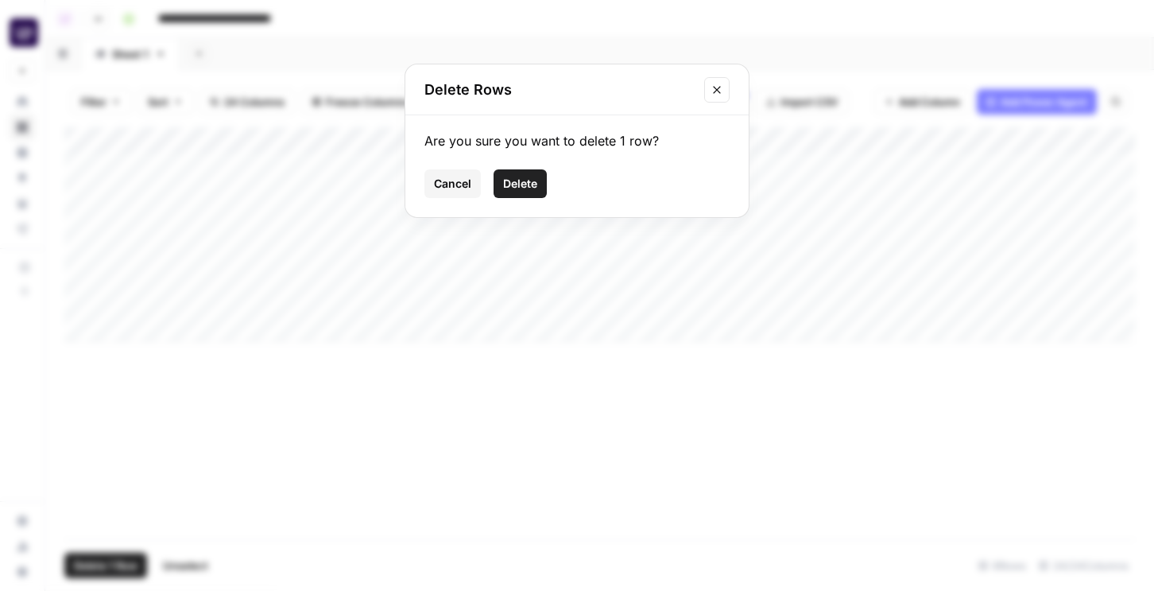
click at [513, 186] on span "Delete" at bounding box center [520, 184] width 34 height 16
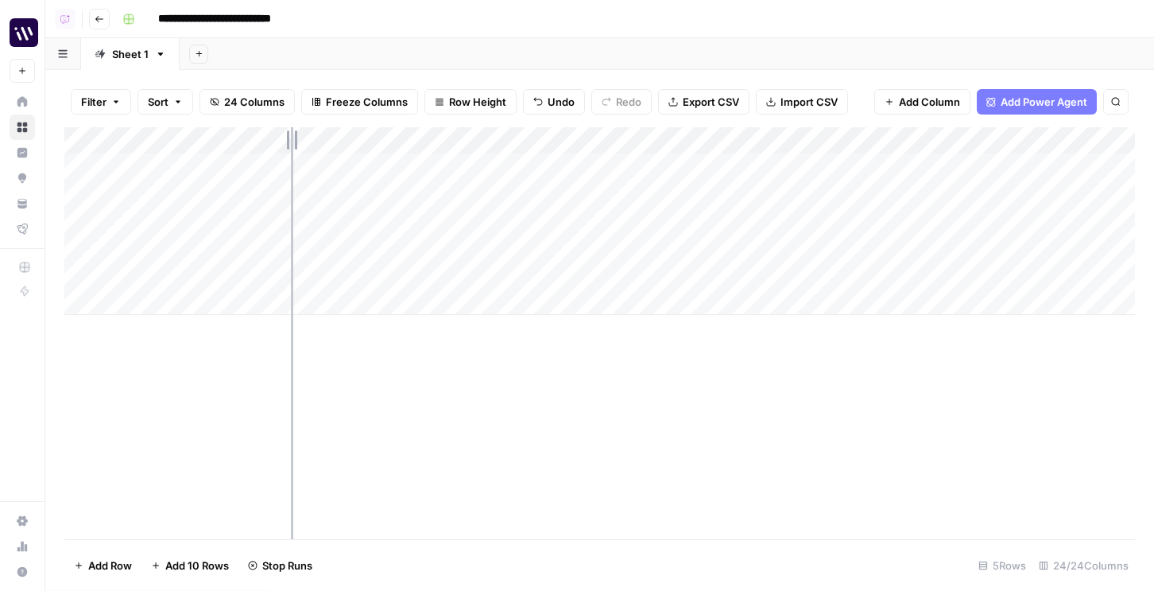
drag, startPoint x: 267, startPoint y: 135, endPoint x: 546, endPoint y: 152, distance: 279.5
click at [546, 152] on div "Add Column" at bounding box center [599, 221] width 1071 height 188
click at [83, 167] on div "Add Column" at bounding box center [599, 221] width 1071 height 188
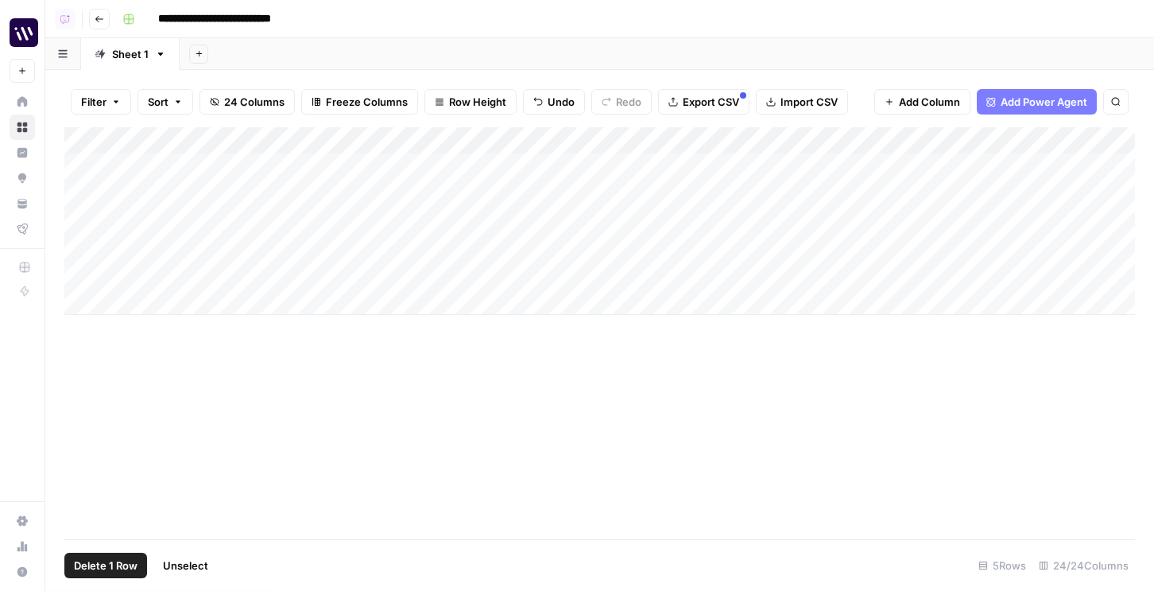
click at [83, 558] on span "Delete 1 Row" at bounding box center [106, 565] width 64 height 16
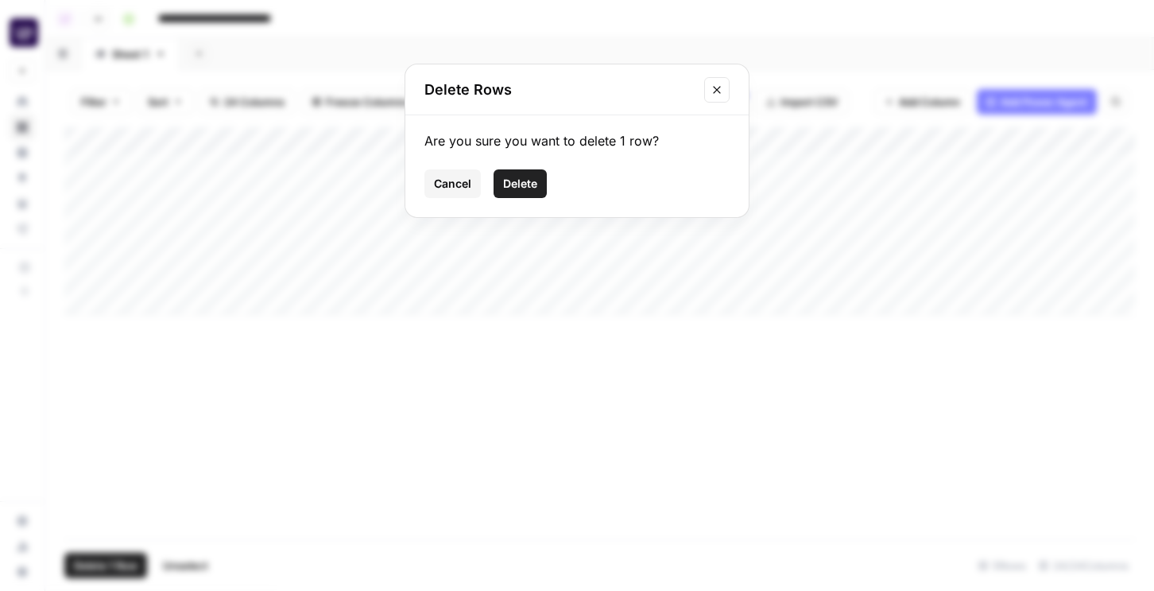
click at [529, 184] on span "Delete" at bounding box center [520, 184] width 34 height 16
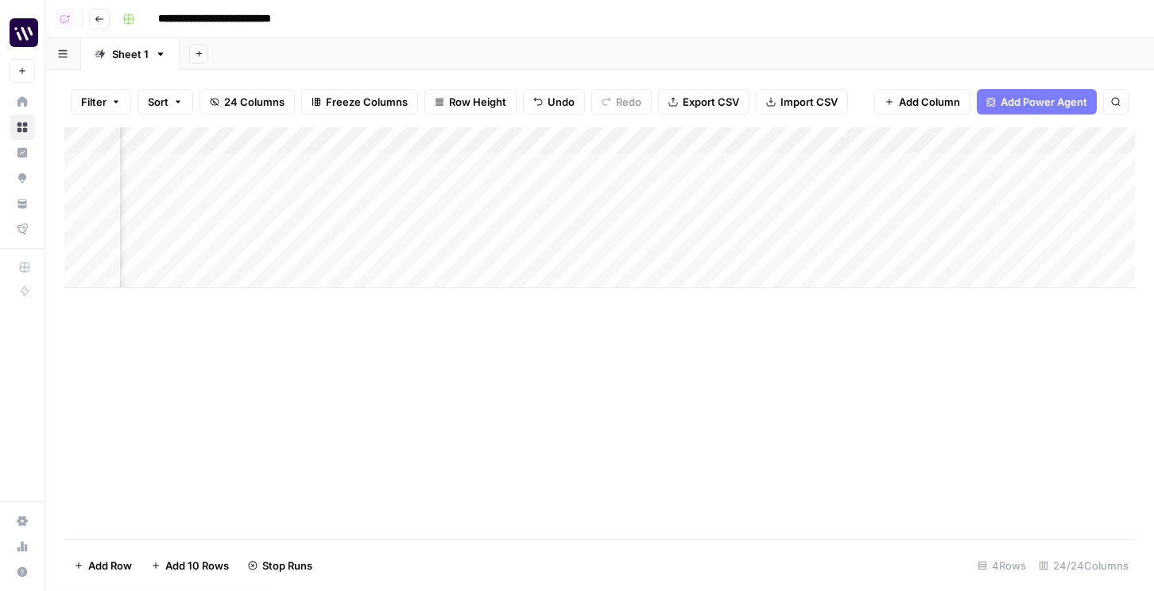
scroll to position [0, 601]
click at [676, 141] on div "Add Column" at bounding box center [599, 207] width 1071 height 161
click at [641, 269] on span "Hide Column" at bounding box center [668, 274] width 139 height 16
click at [819, 139] on div "Add Column" at bounding box center [599, 207] width 1071 height 161
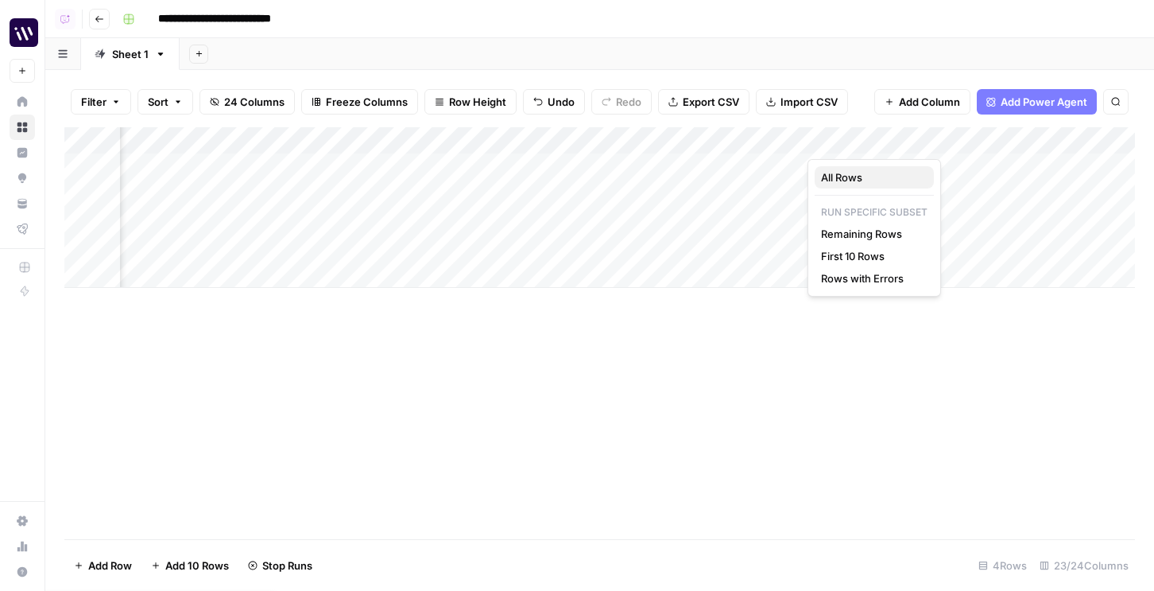
click at [837, 177] on span "All Rows" at bounding box center [871, 177] width 100 height 16
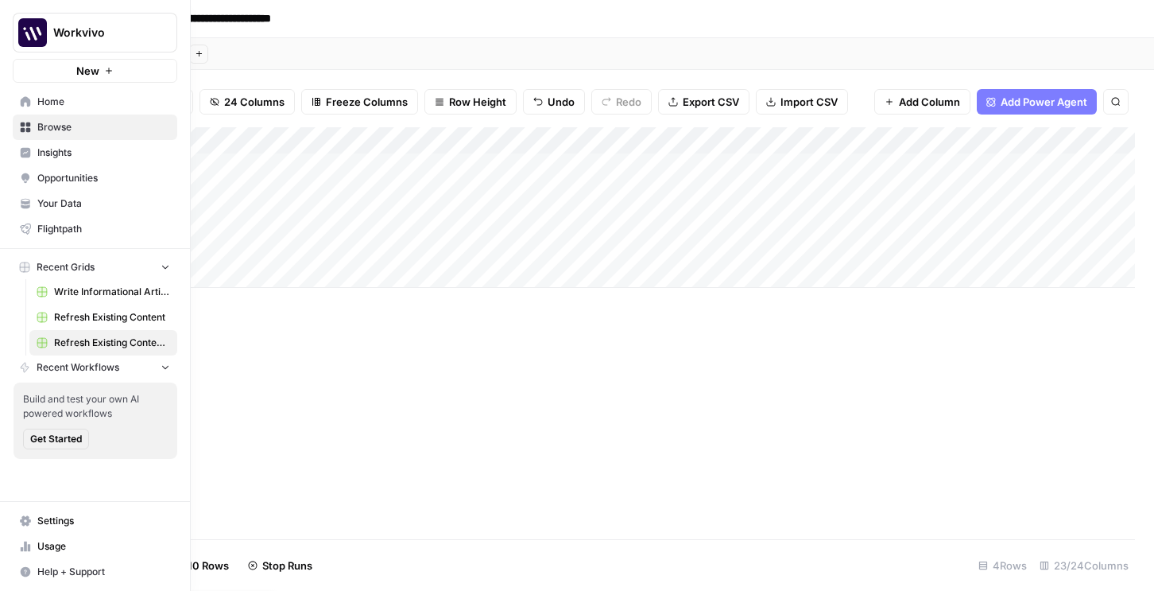
click at [55, 195] on link "Your Data" at bounding box center [95, 203] width 165 height 25
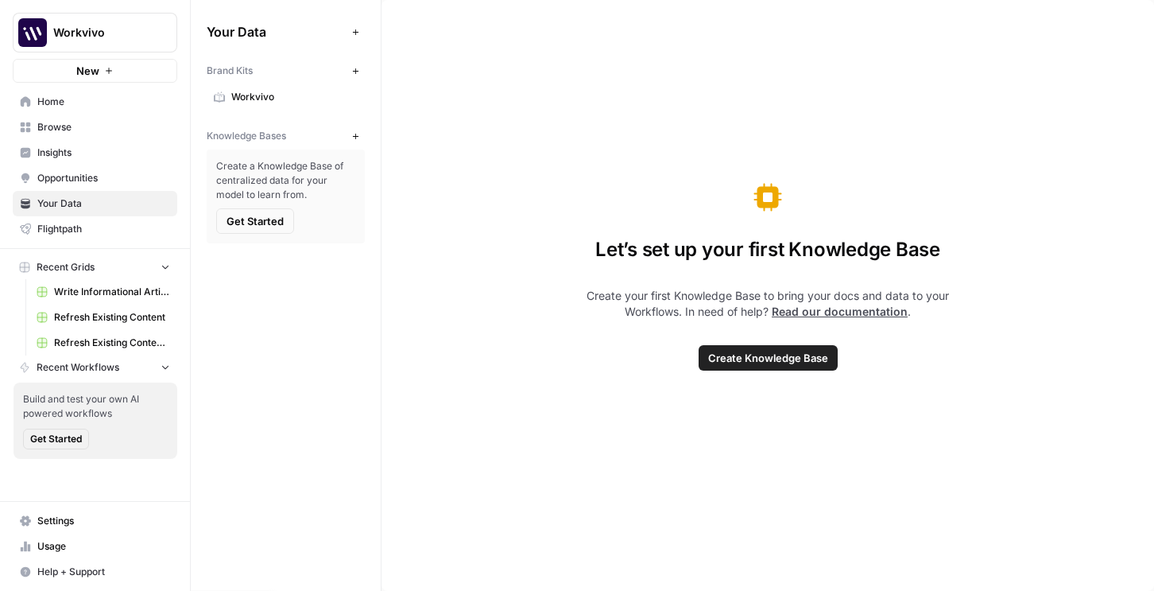
click at [356, 134] on icon "button" at bounding box center [355, 136] width 9 height 9
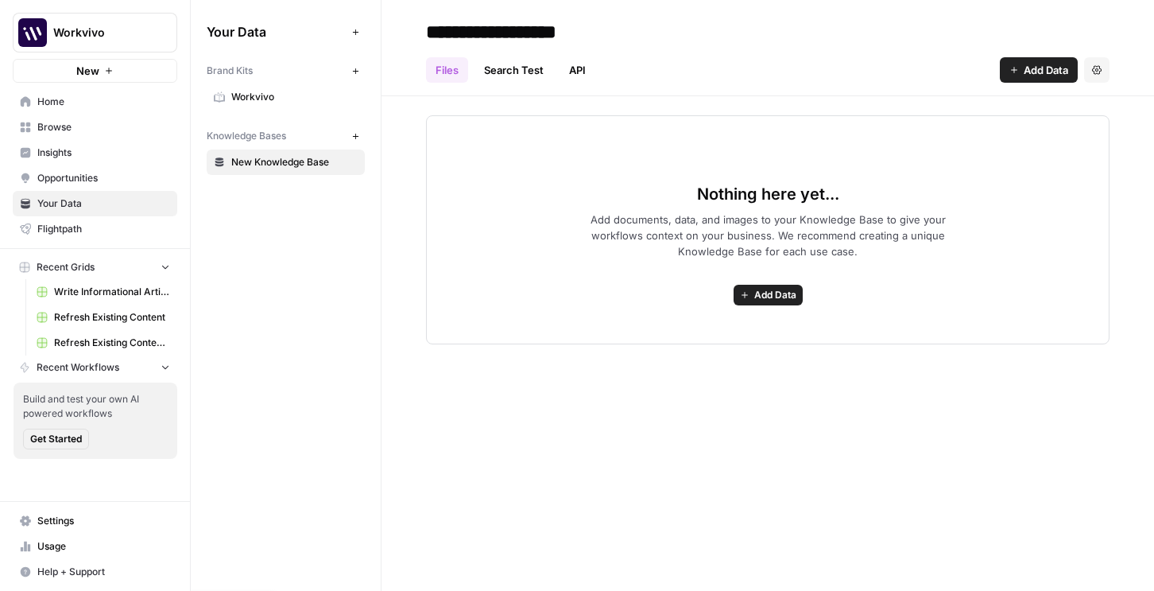
click at [761, 30] on div "**********" at bounding box center [768, 31] width 684 height 25
click at [564, 30] on input "**********" at bounding box center [547, 32] width 254 height 32
type input "********"
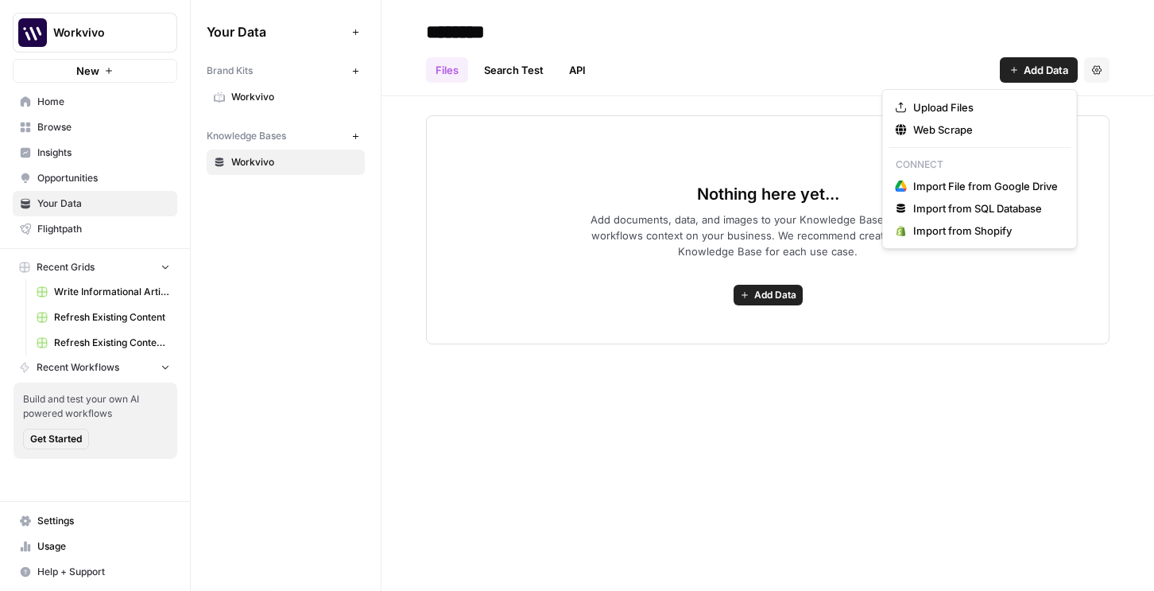
click at [1031, 64] on span "Add Data" at bounding box center [1046, 70] width 45 height 16
click at [943, 138] on button "Web Scrape" at bounding box center [979, 129] width 181 height 22
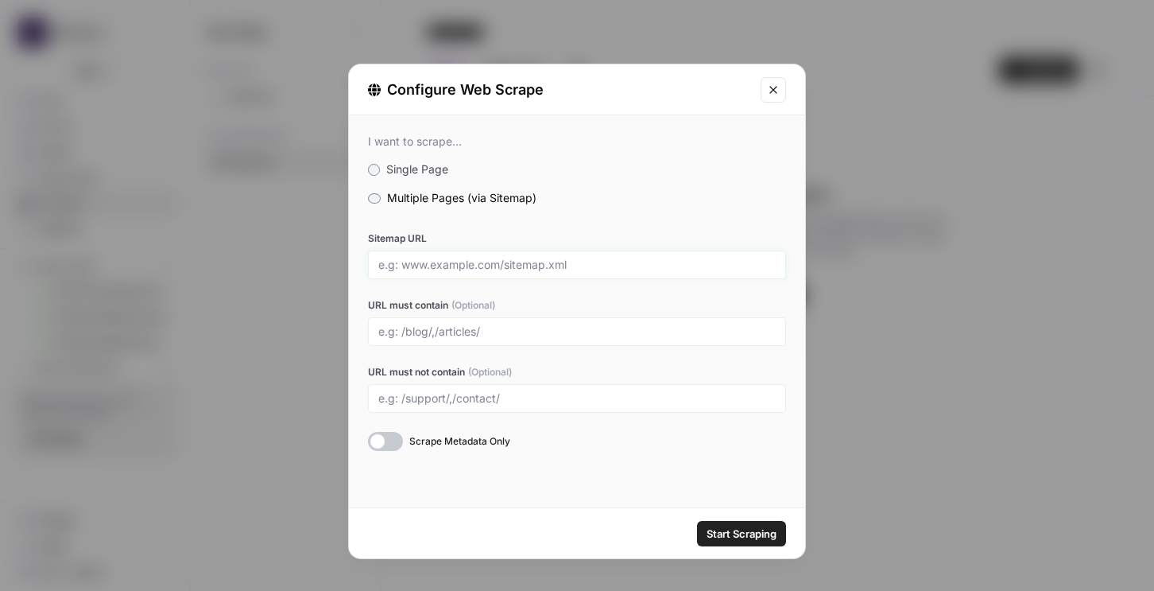
click at [394, 268] on input "Sitemap URL" at bounding box center [576, 265] width 397 height 14
click at [652, 277] on div "[URL][DOMAIN_NAME][DOMAIN_NAME]" at bounding box center [577, 264] width 418 height 29
click at [655, 263] on input "[URL][DOMAIN_NAME][DOMAIN_NAME]" at bounding box center [576, 265] width 397 height 14
type input "[URL][DOMAIN_NAME]"
type input "/blog"
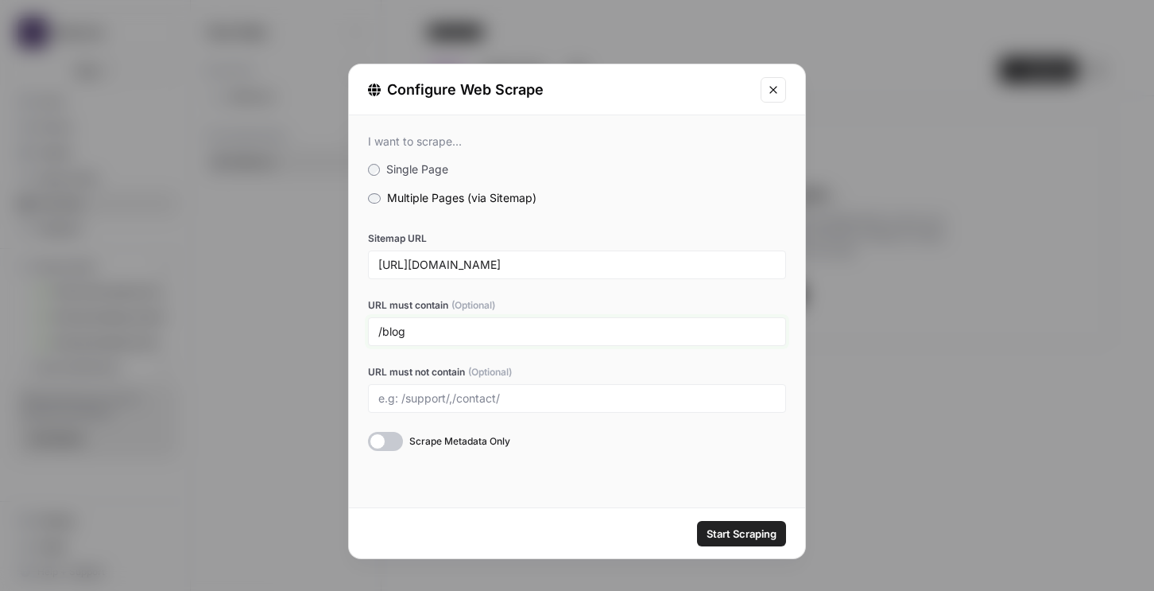
click at [697, 521] on button "Start Scraping" at bounding box center [741, 533] width 89 height 25
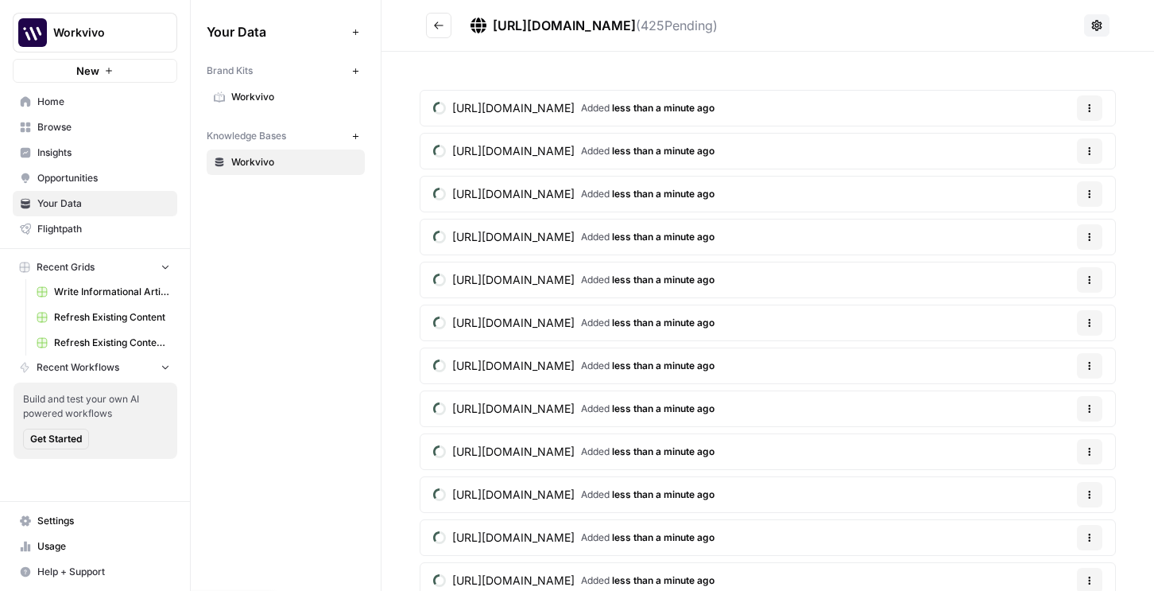
click at [80, 323] on span "Refresh Existing Content" at bounding box center [112, 317] width 116 height 14
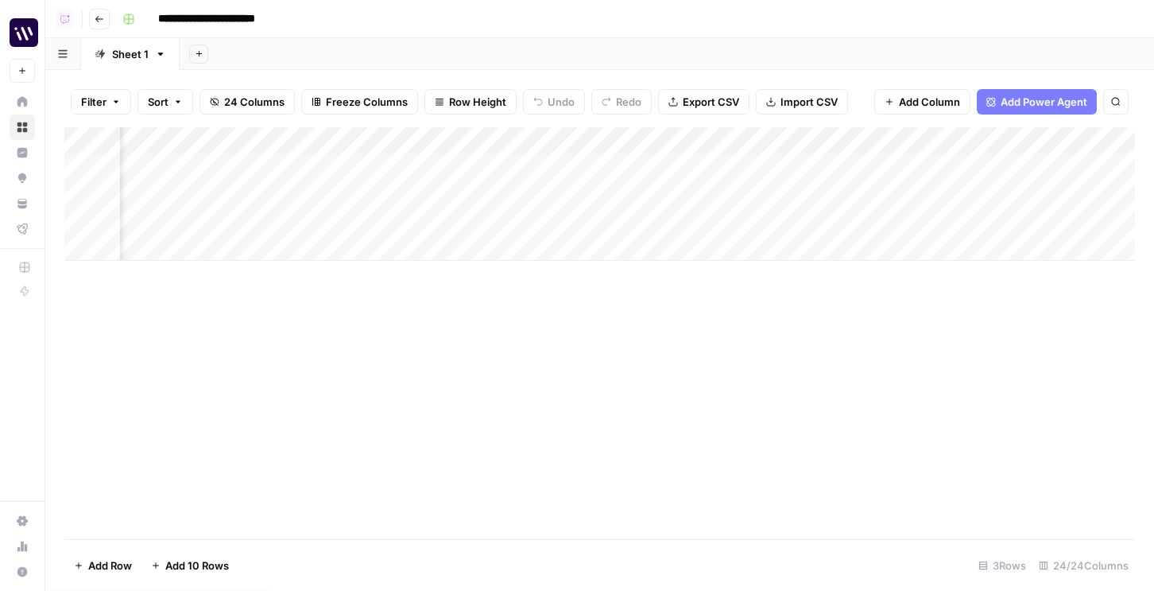
scroll to position [0, 1149]
click at [352, 142] on div "Add Column" at bounding box center [599, 194] width 1071 height 134
click at [370, 176] on span "All Rows" at bounding box center [412, 177] width 100 height 16
click at [759, 141] on div "Add Column" at bounding box center [599, 194] width 1071 height 134
click at [766, 176] on span "All Rows" at bounding box center [815, 177] width 100 height 16
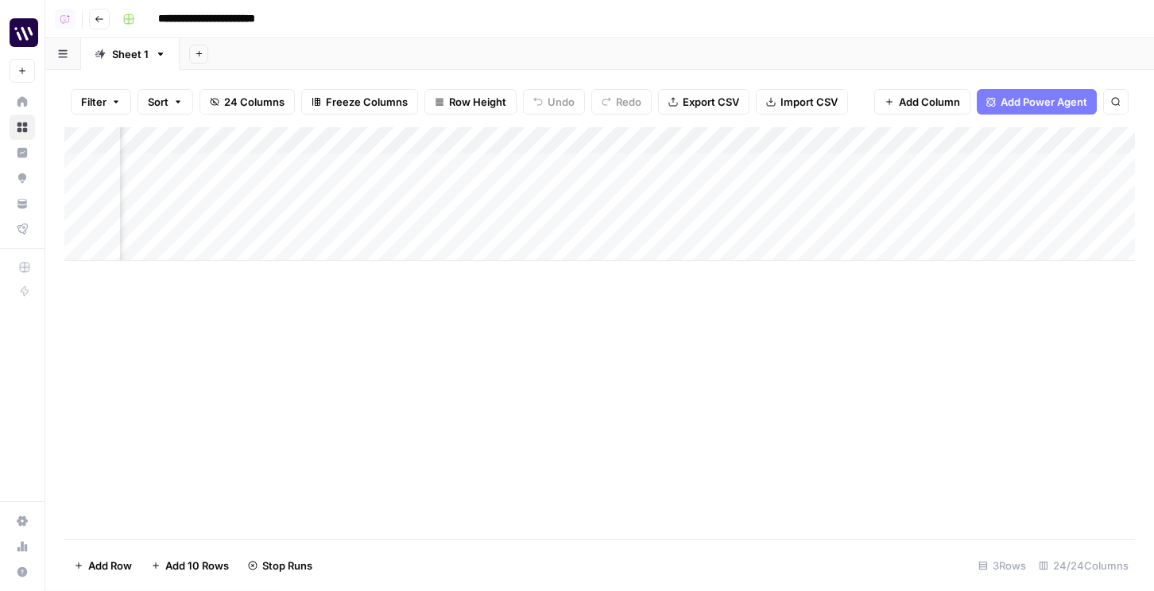
scroll to position [0, 1811]
click at [650, 140] on div "Add Column" at bounding box center [599, 194] width 1071 height 134
click at [676, 176] on span "All Rows" at bounding box center [708, 177] width 100 height 16
click at [836, 141] on div "Add Column" at bounding box center [599, 194] width 1071 height 134
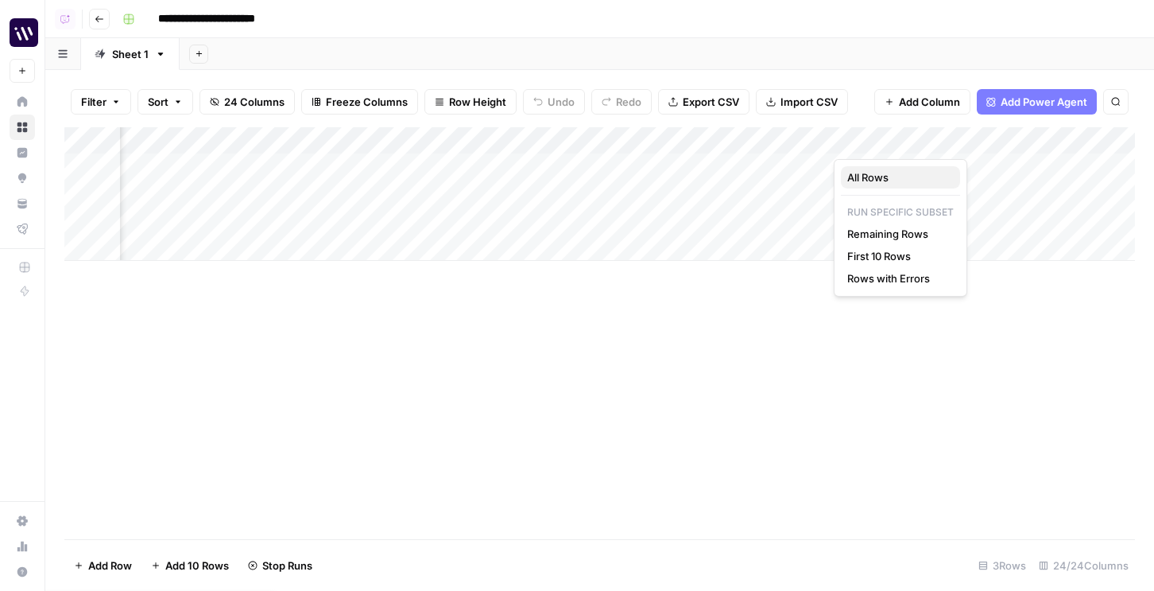
click at [854, 181] on span "All Rows" at bounding box center [897, 177] width 100 height 16
click at [699, 145] on div "Add Column" at bounding box center [599, 194] width 1071 height 134
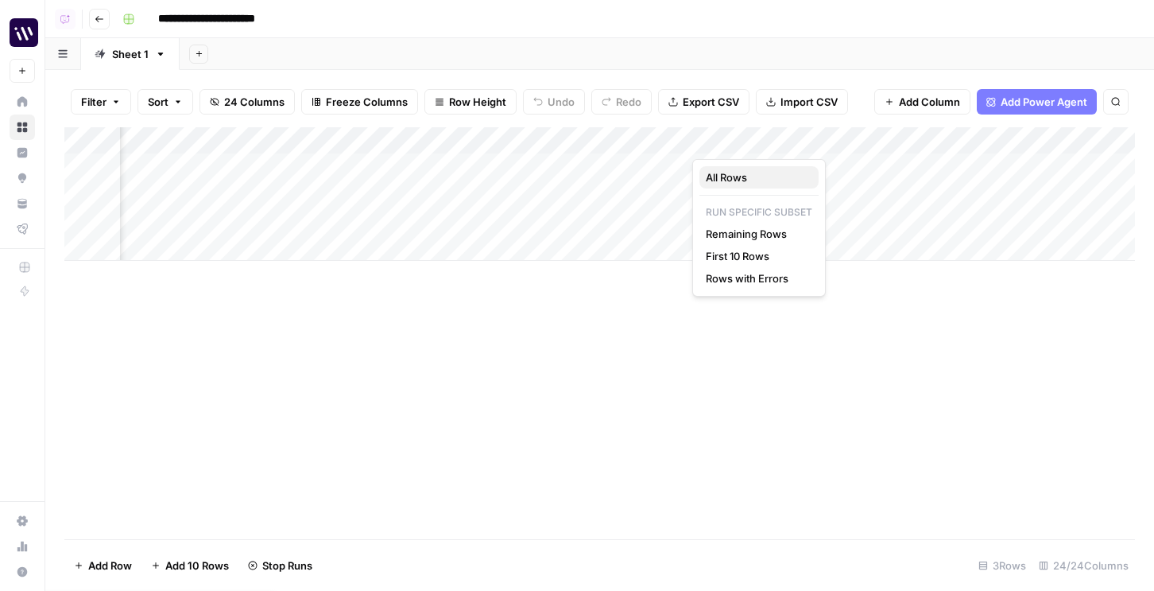
click at [711, 174] on span "All Rows" at bounding box center [756, 177] width 100 height 16
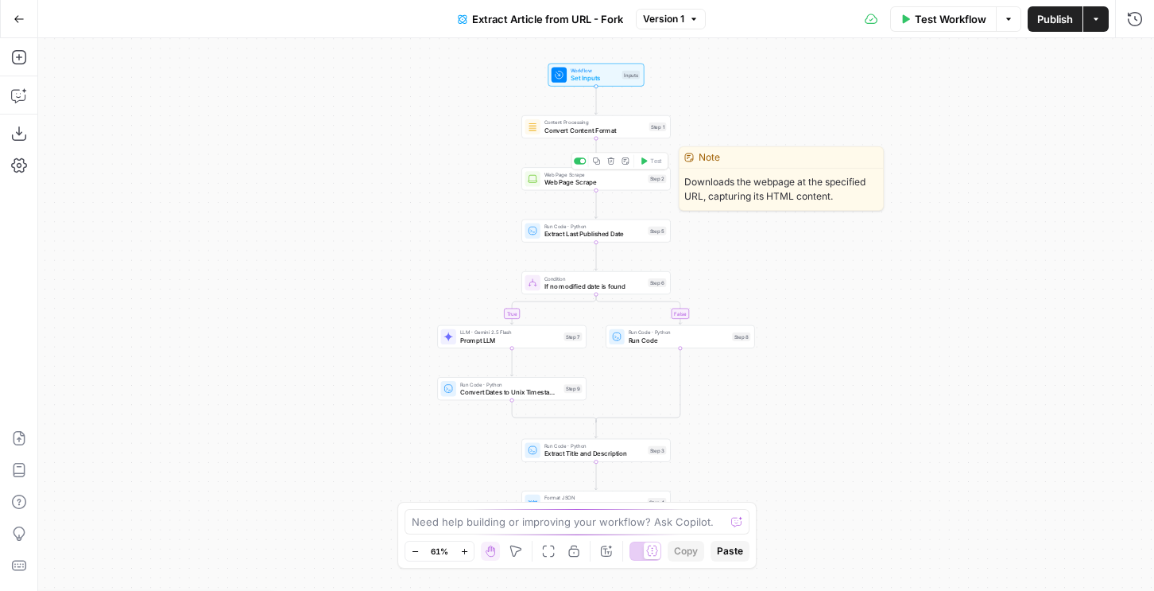
click at [626, 180] on span "Web Page Scrape" at bounding box center [594, 182] width 100 height 10
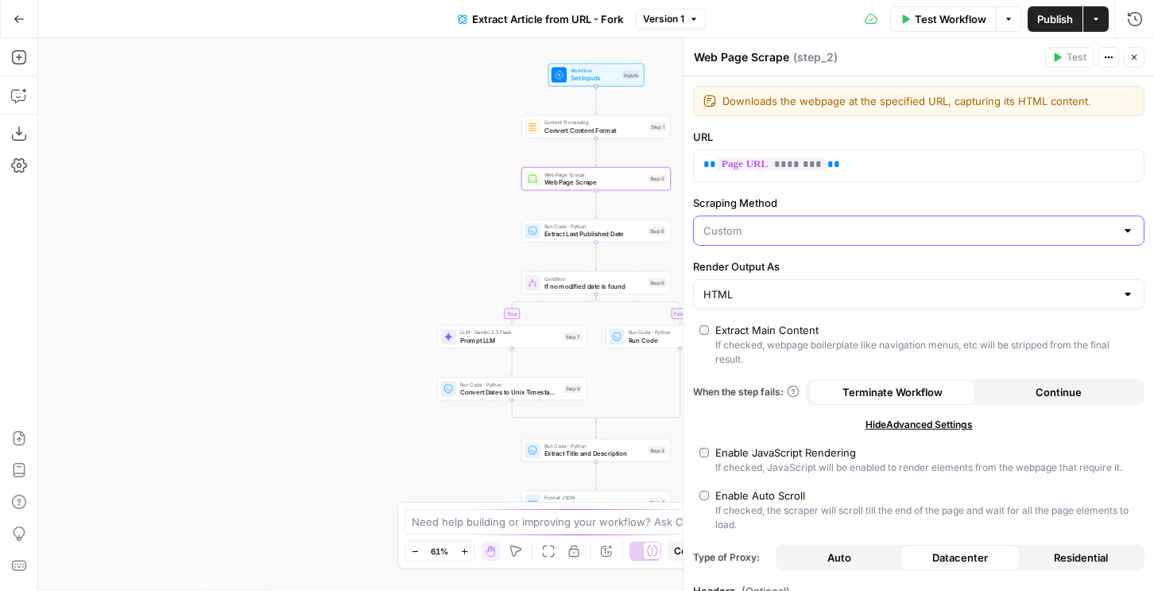
click at [790, 234] on input "Scraping Method" at bounding box center [909, 231] width 412 height 16
type input "Custom"
click at [1145, 52] on header "Web Page Scrape Web Page Scrape ( step_2 ) Test Actions Close" at bounding box center [919, 57] width 471 height 38
click at [1130, 52] on icon "button" at bounding box center [1134, 57] width 10 height 10
